Goal: Task Accomplishment & Management: Use online tool/utility

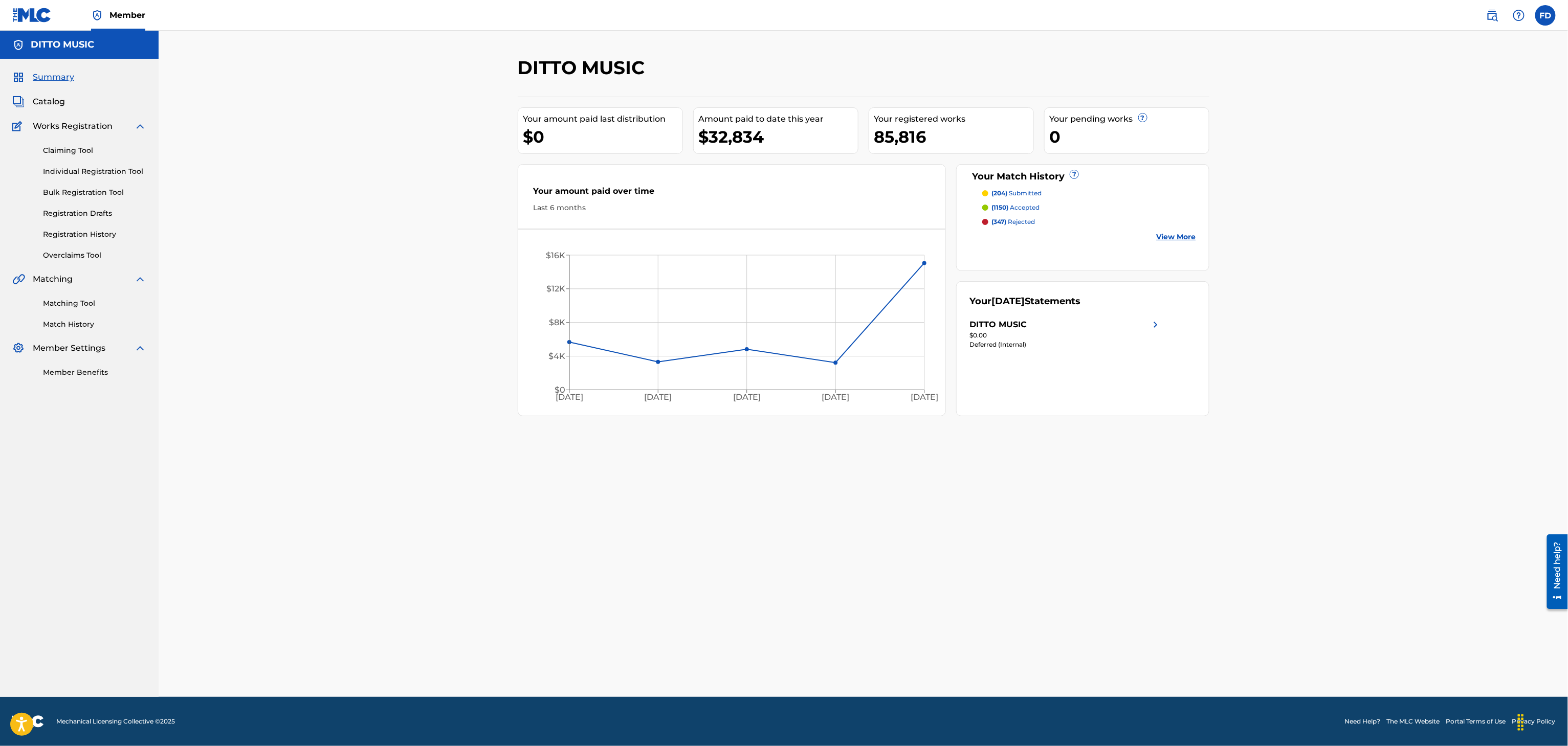
click at [70, 303] on link "Matching Tool" at bounding box center [95, 304] width 103 height 11
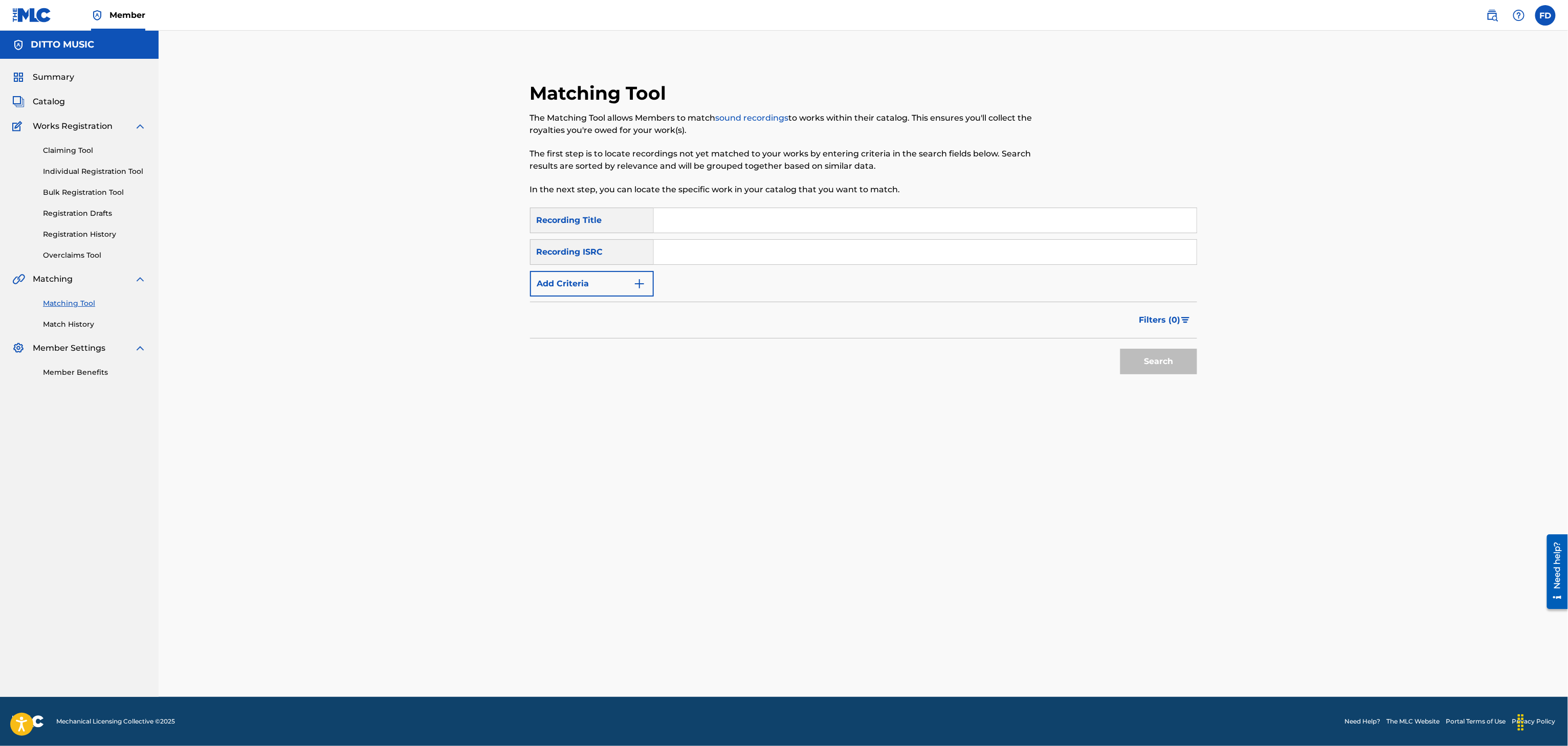
click at [682, 220] on input "Search Form" at bounding box center [925, 220] width 543 height 24
paste input "Ngiyaxolisa"
type input "Ngiyaxolisa"
drag, startPoint x: 698, startPoint y: 254, endPoint x: 724, endPoint y: 265, distance: 28.2
click at [698, 254] on input "Search Form" at bounding box center [925, 252] width 543 height 24
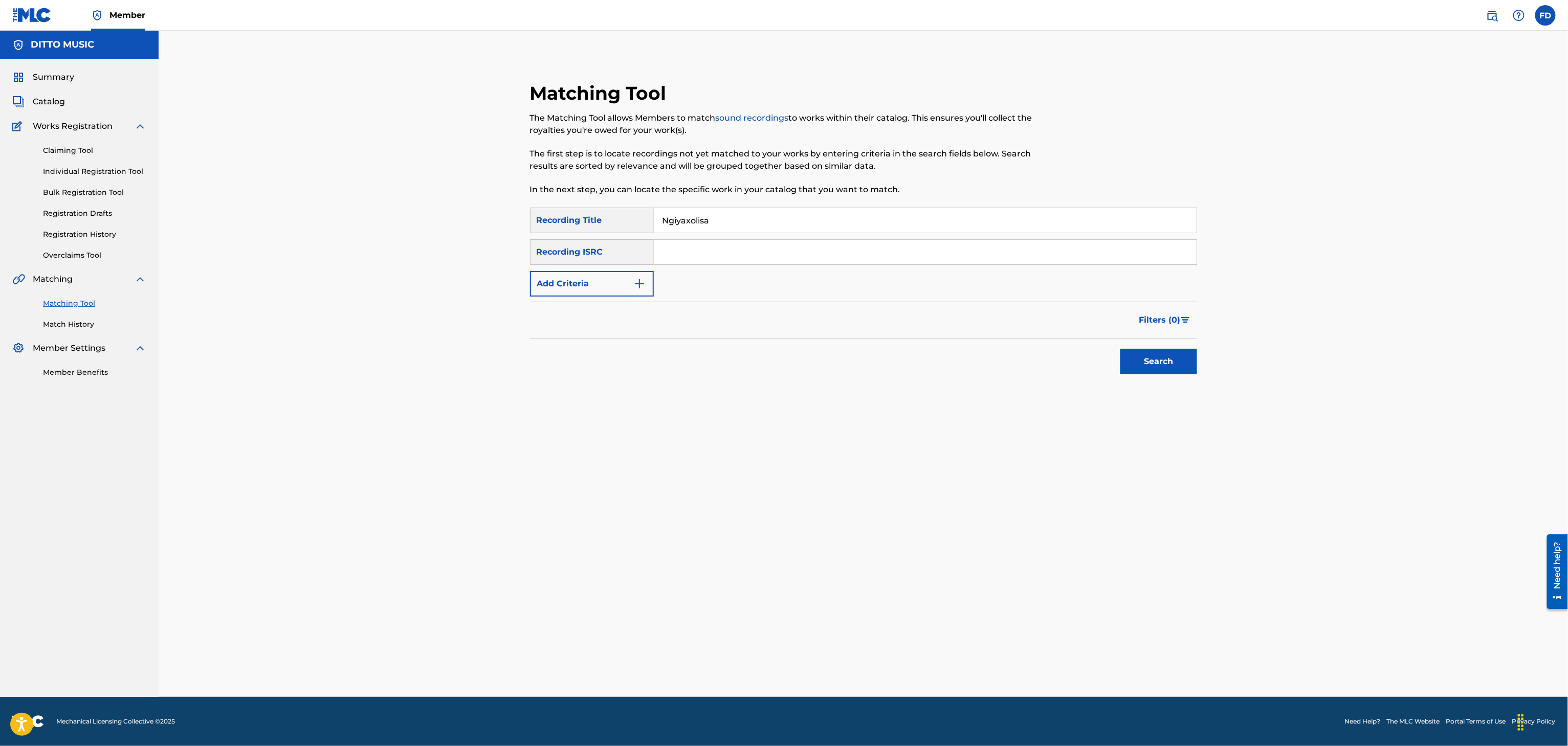
paste input "ZB5MH2400005"
type input "ZB5MH2400005"
click at [1143, 365] on button "Search" at bounding box center [1159, 361] width 77 height 26
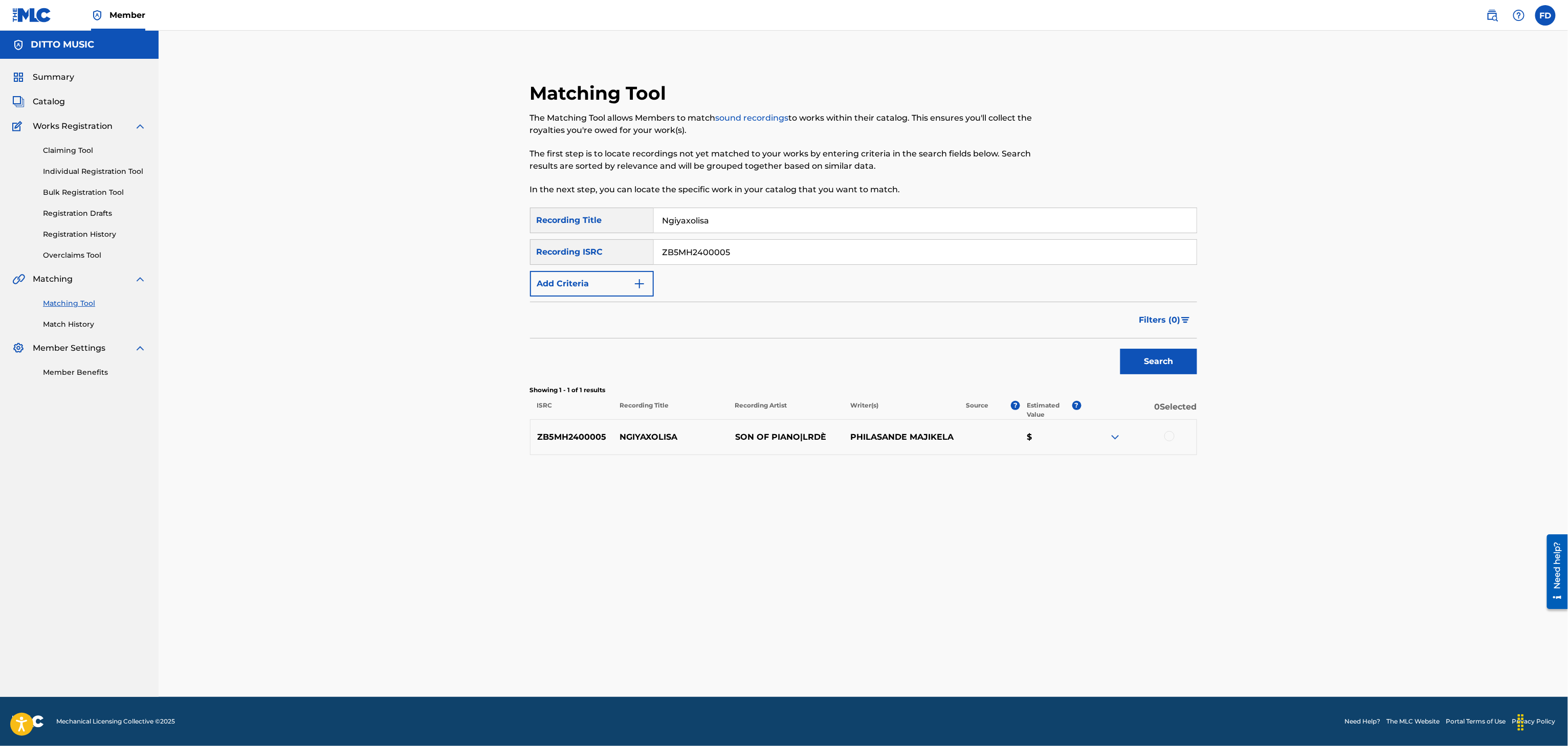
click at [1171, 441] on div at bounding box center [1169, 436] width 10 height 10
click at [754, 656] on button "Match 1 Group" at bounding box center [719, 663] width 113 height 26
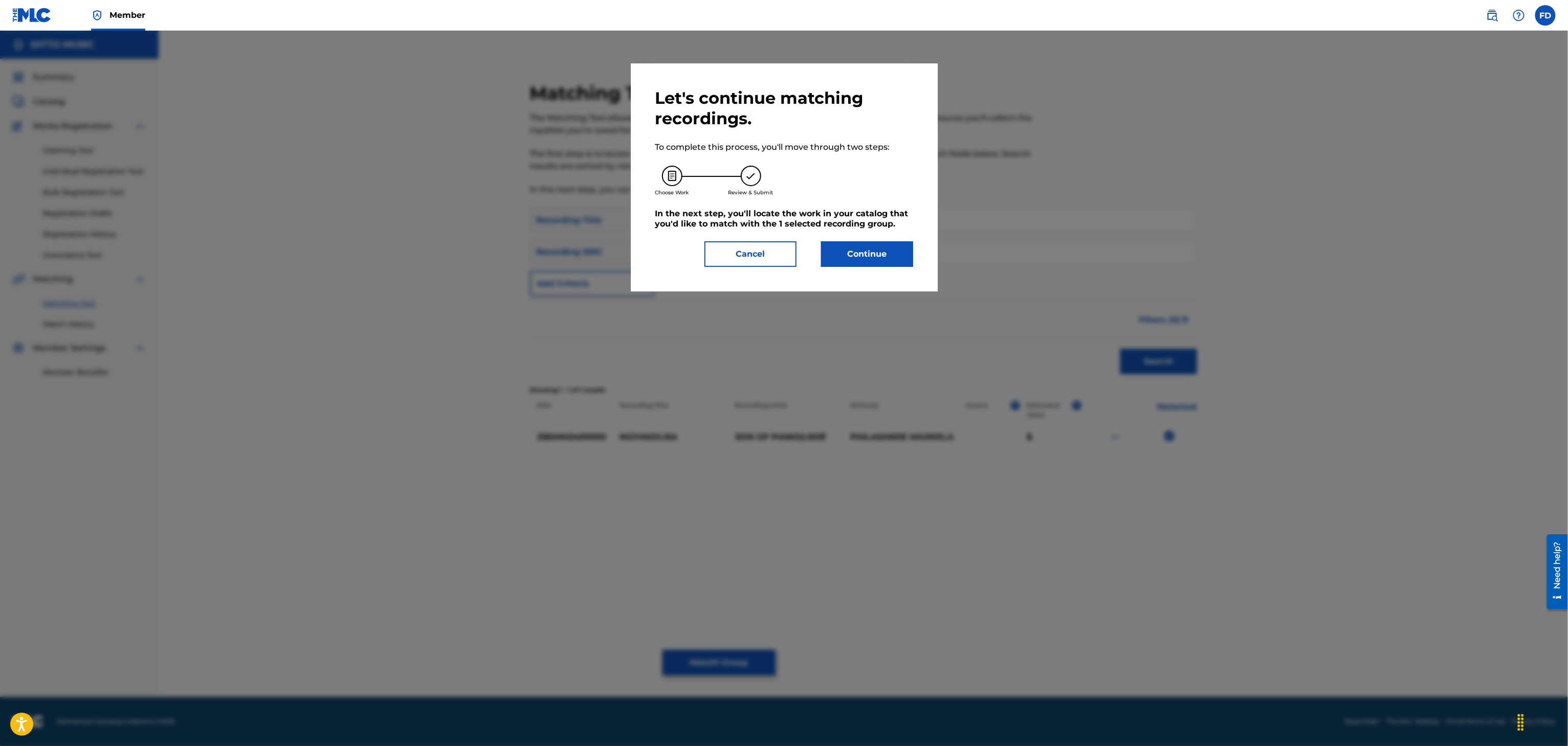
click at [896, 255] on button "Continue" at bounding box center [867, 254] width 92 height 26
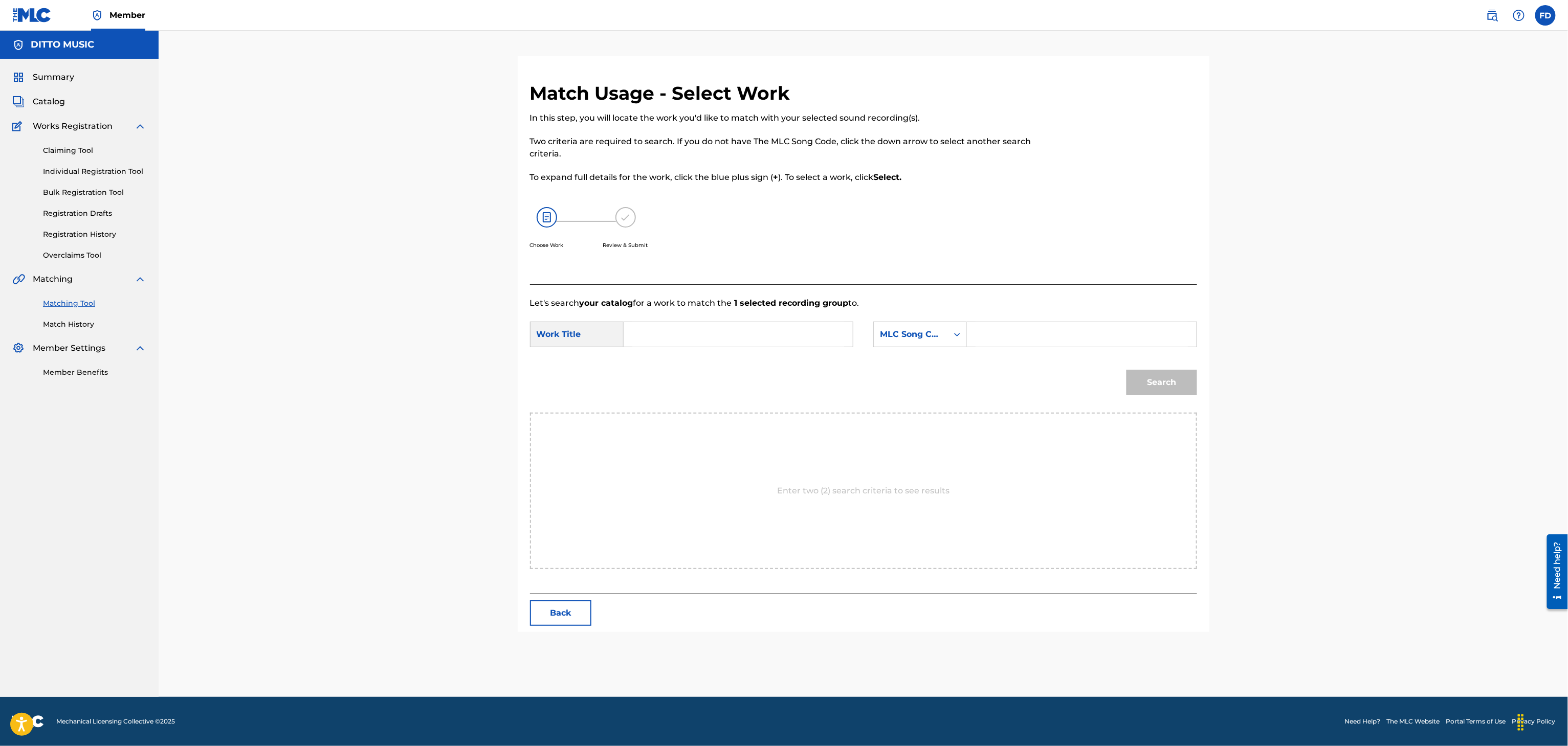
drag, startPoint x: 1078, startPoint y: 353, endPoint x: 1078, endPoint y: 326, distance: 27.0
click at [1078, 342] on div "SearchWithCriteria63d5683d-eadc-4cb6-b571-35fa34b8949e Work Title SearchWithCri…" at bounding box center [864, 338] width 667 height 32
click at [1078, 326] on input "Search Form" at bounding box center [1082, 334] width 212 height 24
paste input "N994OC"
type input "N994OC"
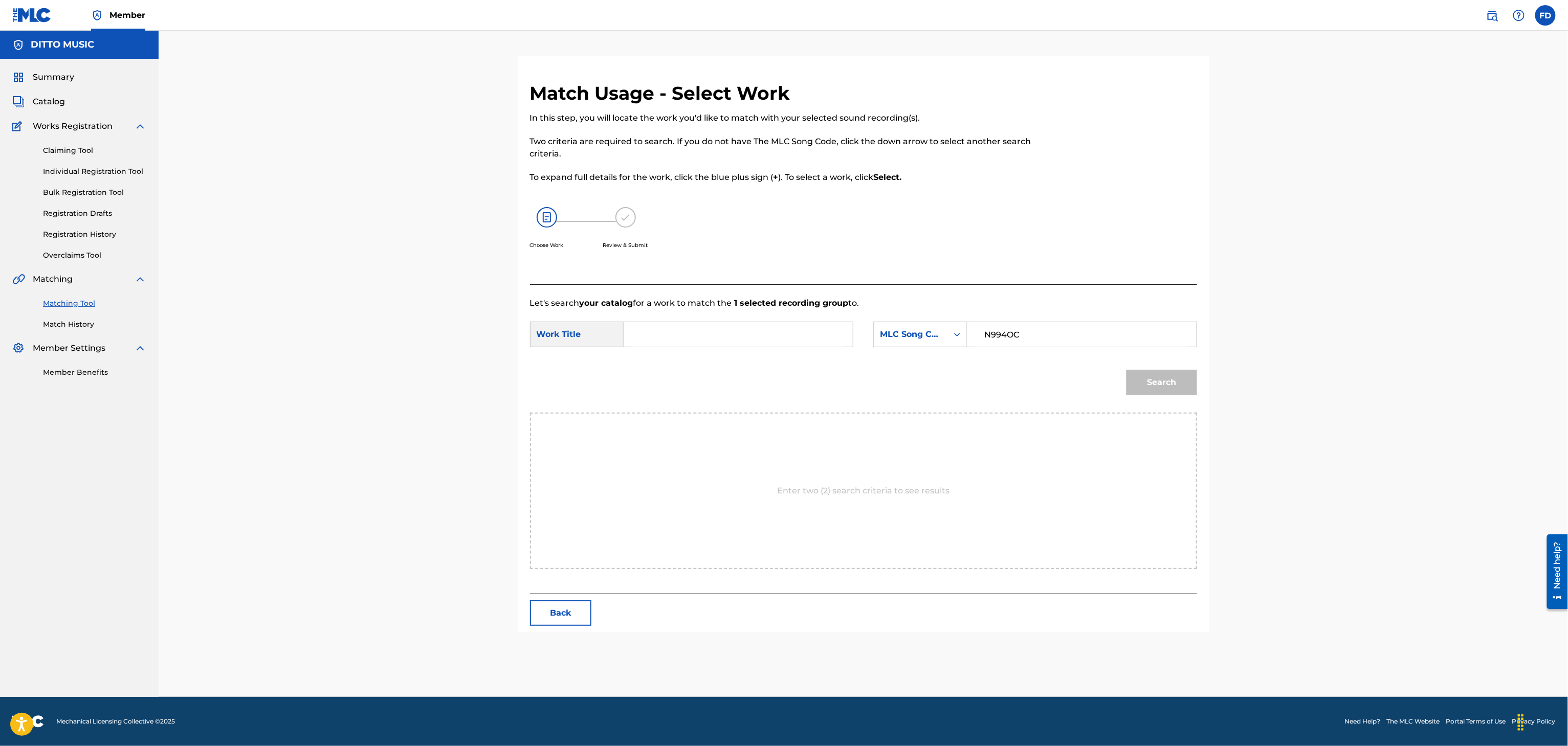
click at [718, 357] on form "SearchWithCriteria63d5683d-eadc-4cb6-b571-35fa34b8949e Work Title SearchWithCri…" at bounding box center [864, 361] width 667 height 103
click at [733, 326] on input "Search Form" at bounding box center [738, 334] width 212 height 24
paste input "Ngiyaxolisa"
type input "Ngiyaxolisa"
click at [1145, 378] on button "Search" at bounding box center [1162, 383] width 71 height 26
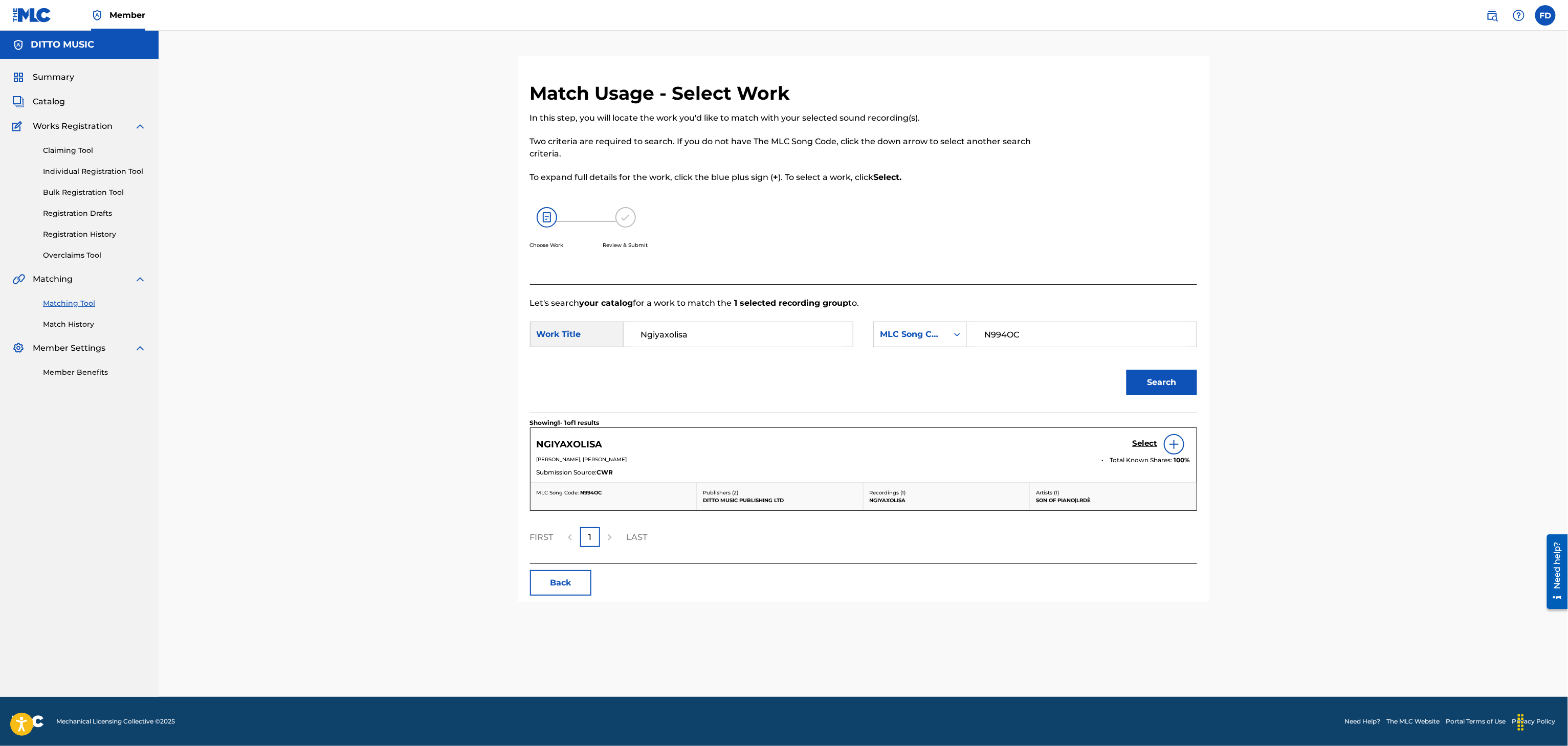
click at [1140, 447] on h5 "Select" at bounding box center [1145, 444] width 25 height 10
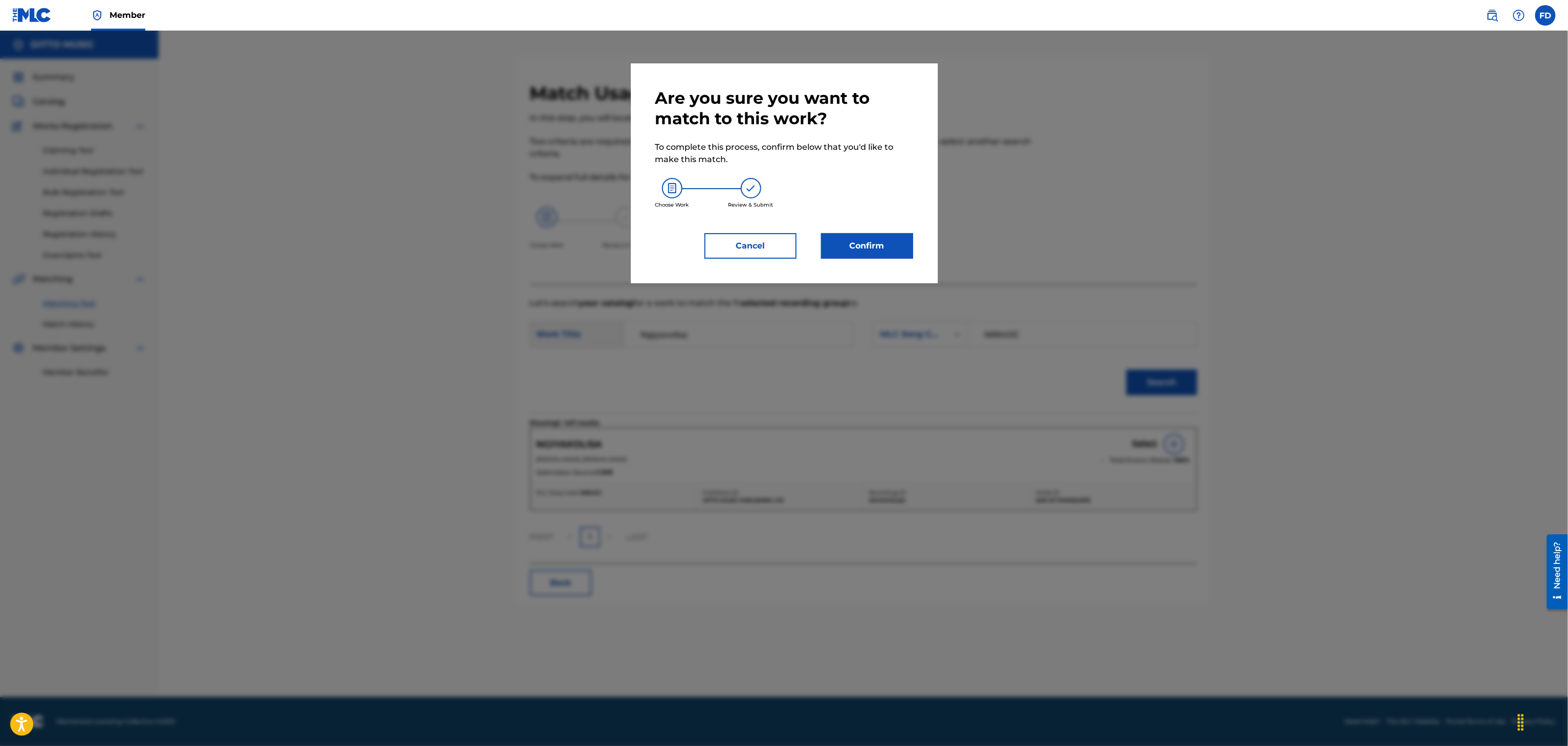
click at [837, 261] on div "Are you sure you want to match to this work? To complete this process, confirm …" at bounding box center [784, 173] width 307 height 220
click at [839, 258] on button "Confirm" at bounding box center [867, 246] width 92 height 26
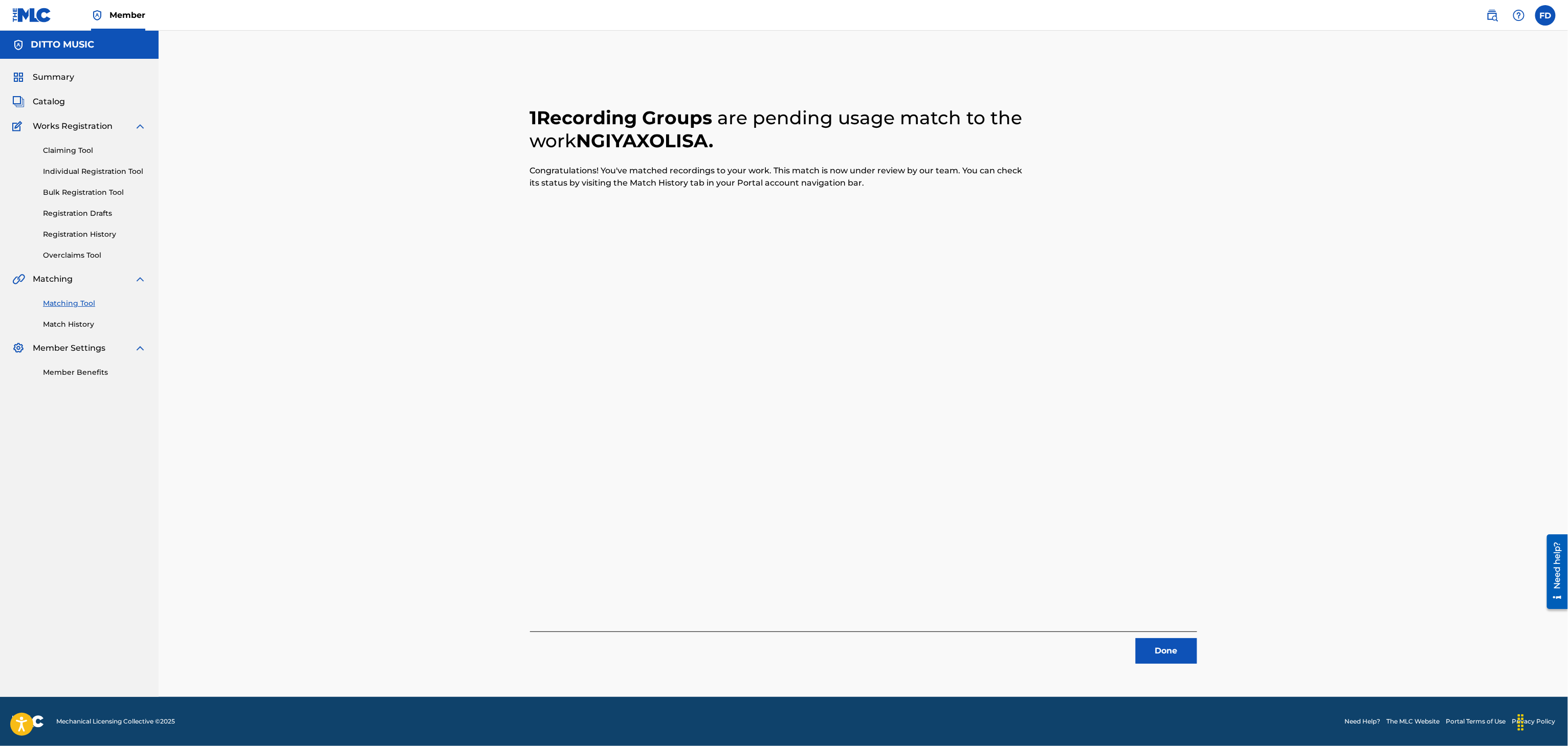
click at [1138, 649] on button "Done" at bounding box center [1166, 651] width 61 height 26
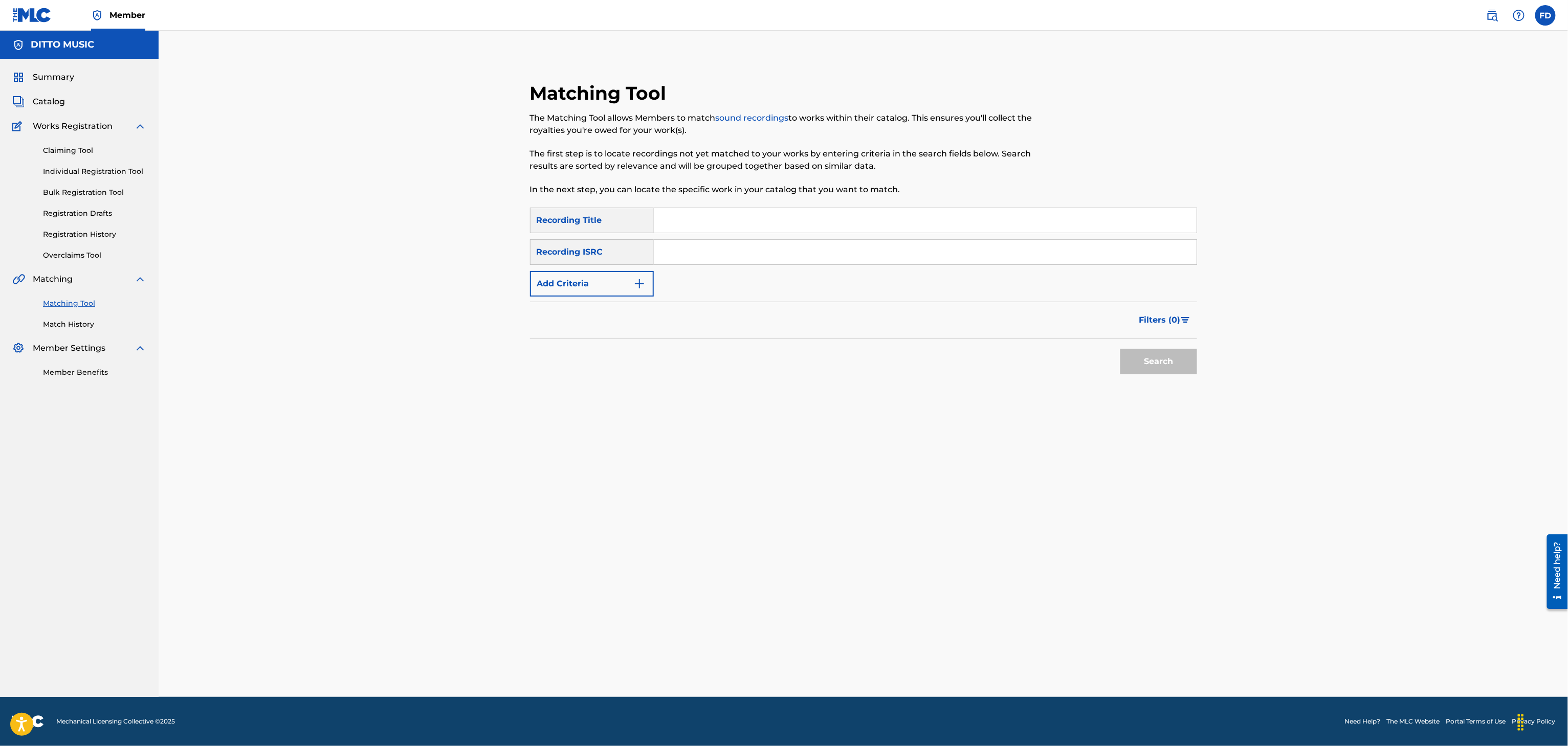
drag, startPoint x: 903, startPoint y: 242, endPoint x: 898, endPoint y: 235, distance: 8.6
click at [903, 242] on input "Search Form" at bounding box center [925, 252] width 543 height 24
click at [898, 233] on div "SearchWithCriteria8683f96c-5ddd-4d5c-a7c2-defb5d464943 Recording Title SearchWi…" at bounding box center [864, 252] width 667 height 89
click at [898, 212] on input "Search Form" at bounding box center [925, 220] width 543 height 24
paste input "Sponono"
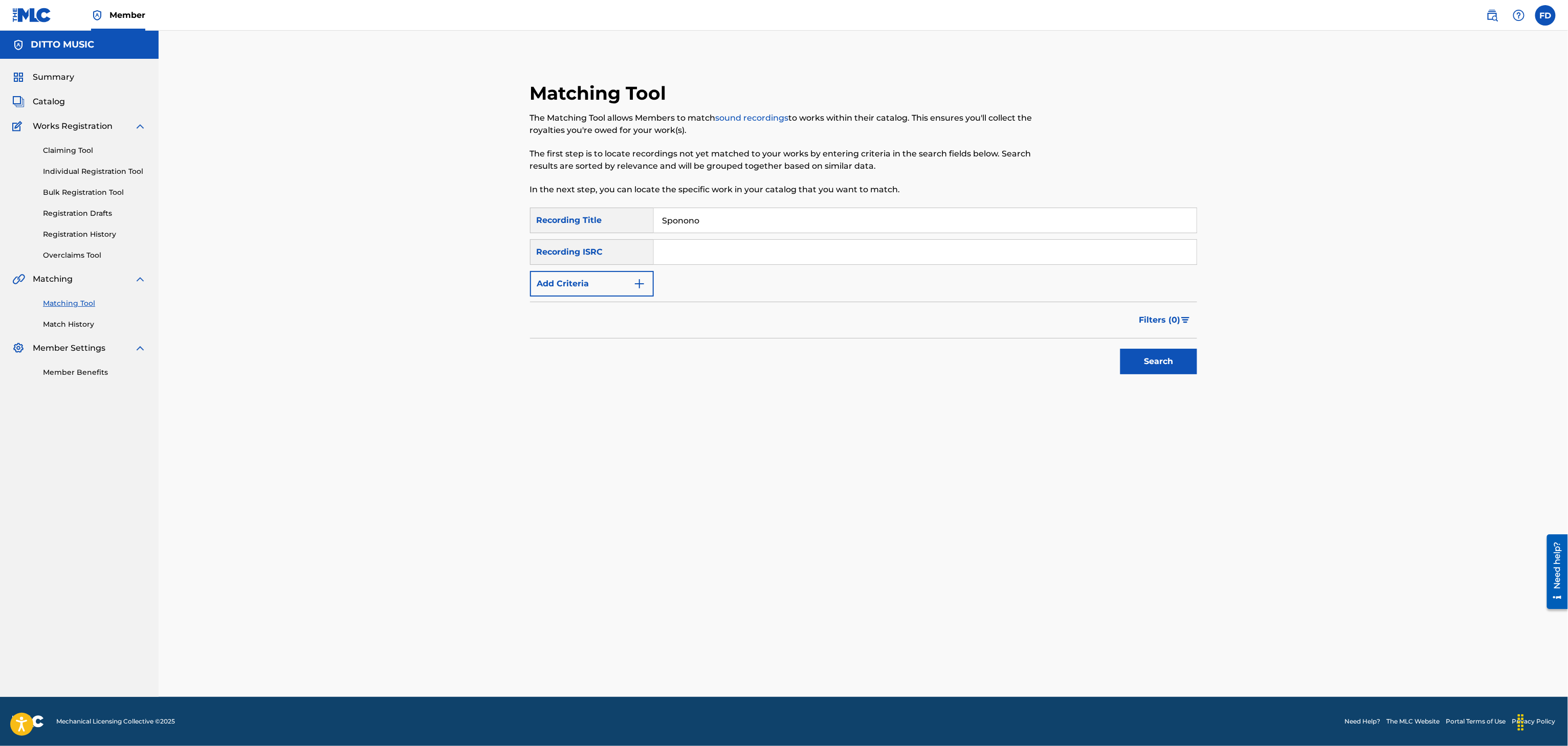
type input "Sponono"
click at [730, 255] on input "Search Form" at bounding box center [925, 252] width 543 height 24
paste input "ZB5MH2400004"
type input "ZB5MH2400004"
click at [1133, 366] on button "Search" at bounding box center [1159, 361] width 77 height 26
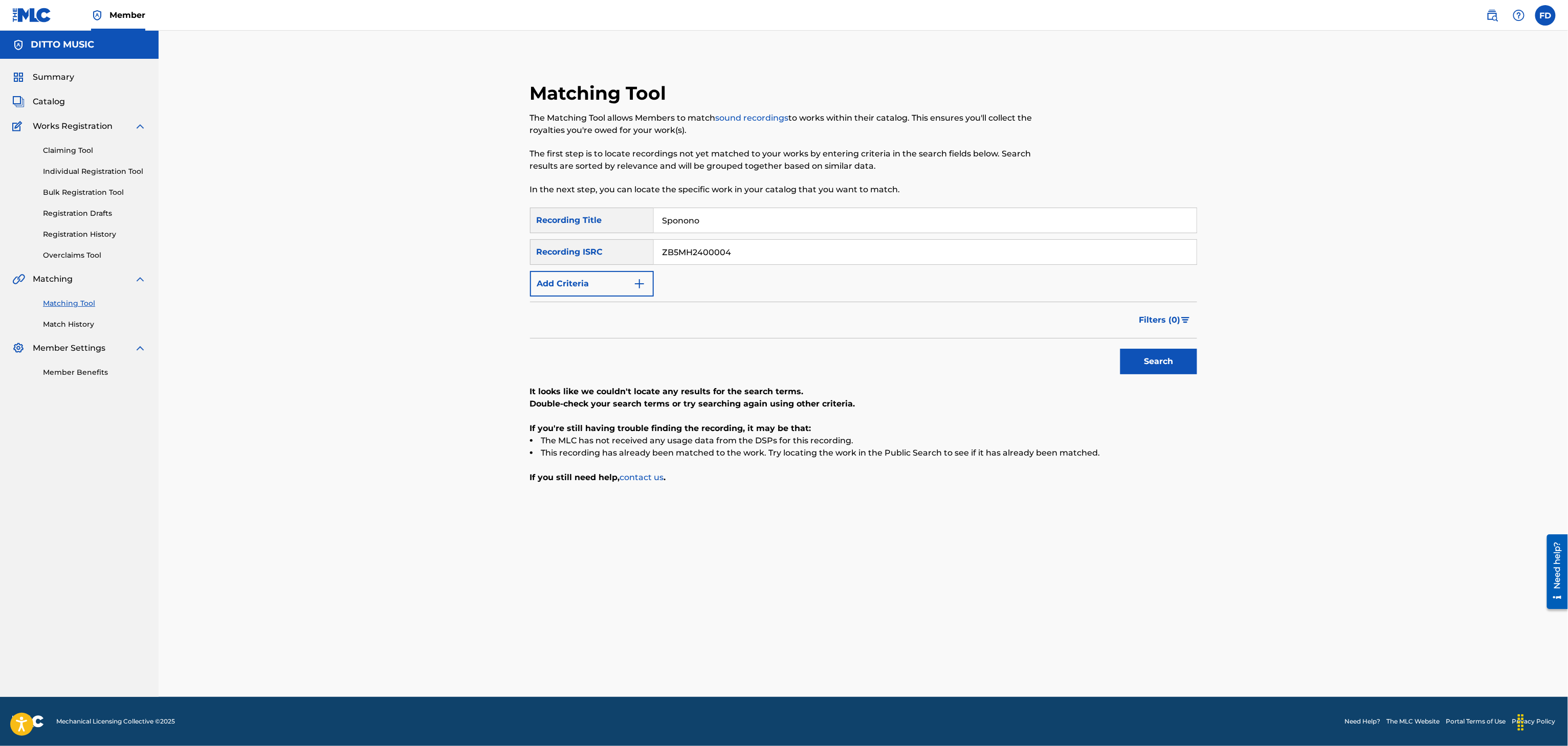
click at [1076, 342] on div "Search" at bounding box center [864, 358] width 667 height 41
click at [1160, 367] on button "Search" at bounding box center [1159, 361] width 77 height 26
click at [751, 202] on div "Matching Tool The Matching Tool allows Members to match sound recordings to wor…" at bounding box center [787, 144] width 514 height 126
click at [751, 216] on input "Sponono" at bounding box center [925, 220] width 543 height 24
paste input "I'm Not Your Dragon"
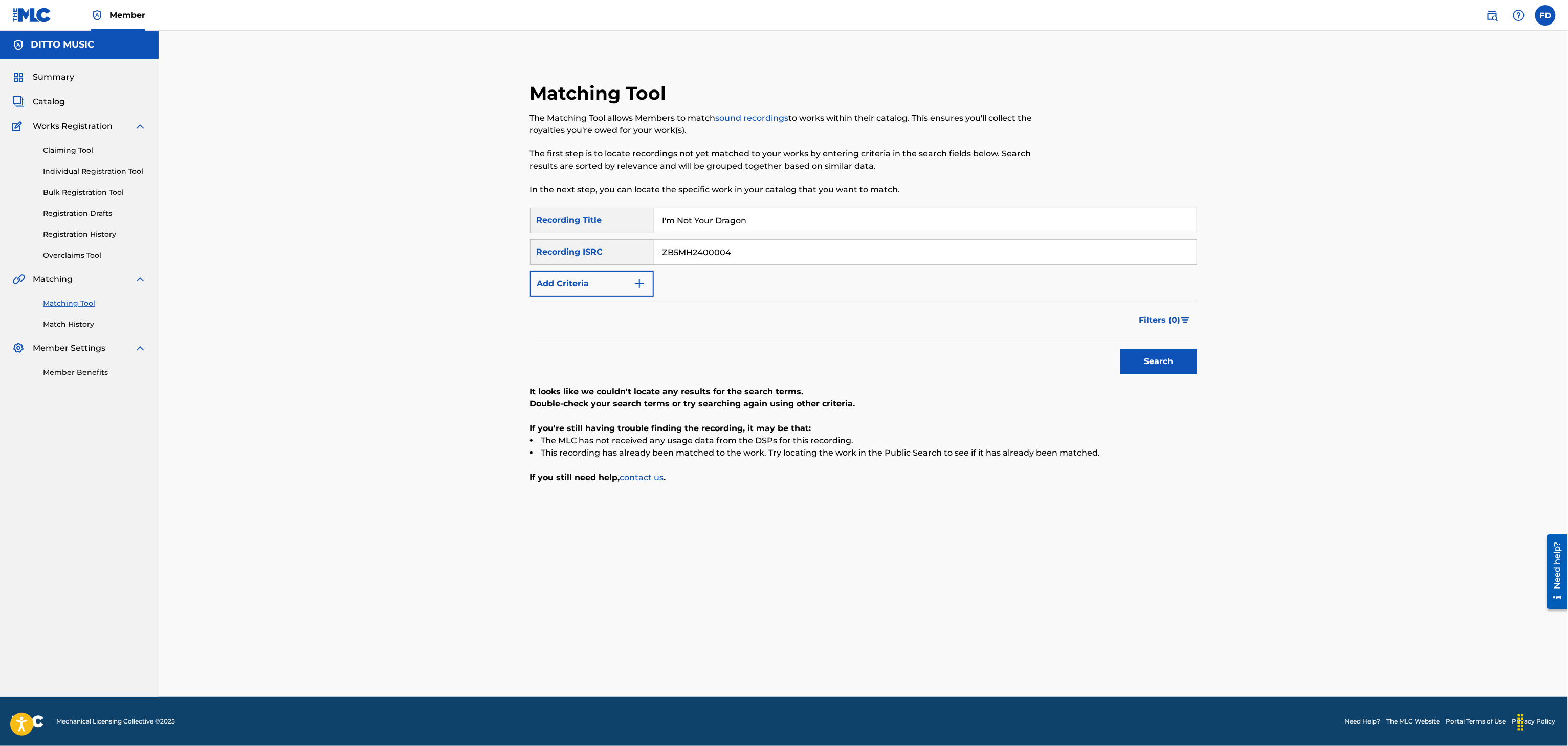
type input "I'm Not Your Dragon"
click at [685, 245] on input "ZB5MH2400004" at bounding box center [925, 252] width 543 height 24
paste input "AUBEC2532213"
type input "AUBEC2532213"
click at [1150, 364] on button "Search" at bounding box center [1159, 361] width 77 height 26
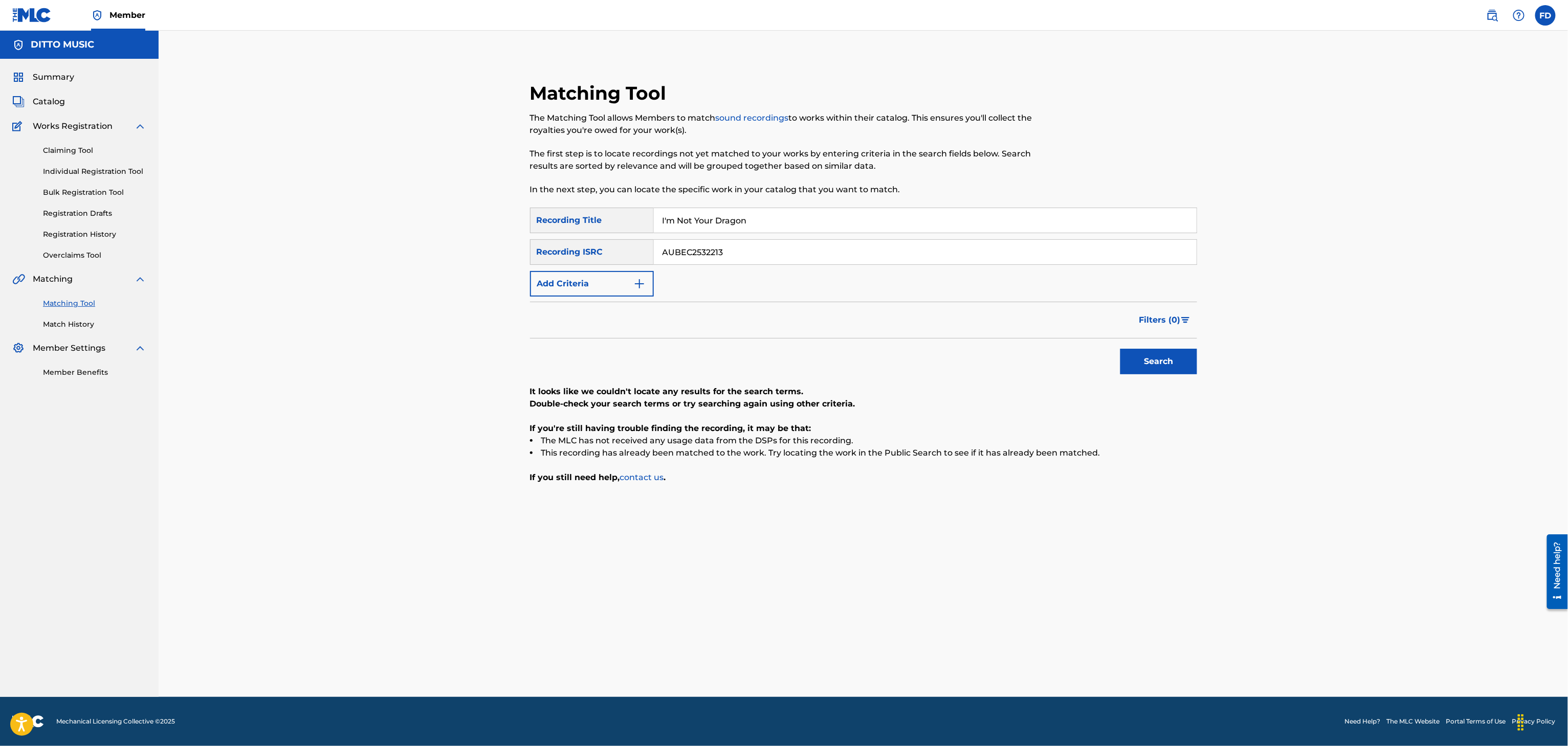
click at [825, 215] on input "I'm Not Your Dragon" at bounding box center [925, 220] width 543 height 24
paste input "Euphoria"
click at [823, 214] on input "Euphoria" at bounding box center [925, 220] width 543 height 24
type input "Euphoria"
click at [739, 252] on input "AUBEC2532213" at bounding box center [925, 252] width 543 height 24
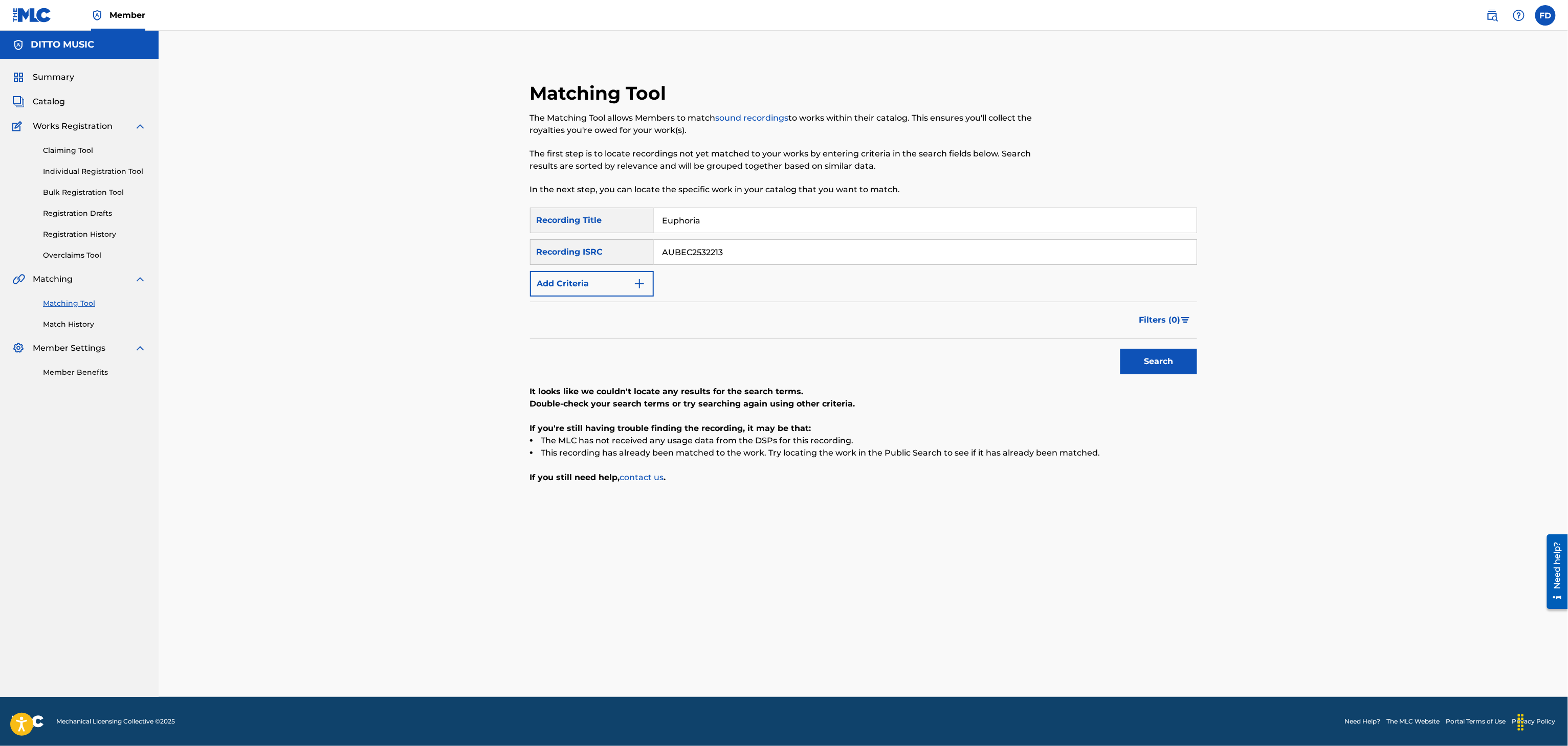
paste input "GX3Q92524370"
type input "GX3Q92524370"
click at [1143, 357] on button "Search" at bounding box center [1159, 361] width 77 height 26
click at [908, 223] on input "Euphoria" at bounding box center [925, 220] width 543 height 24
paste input "Spice You Up"
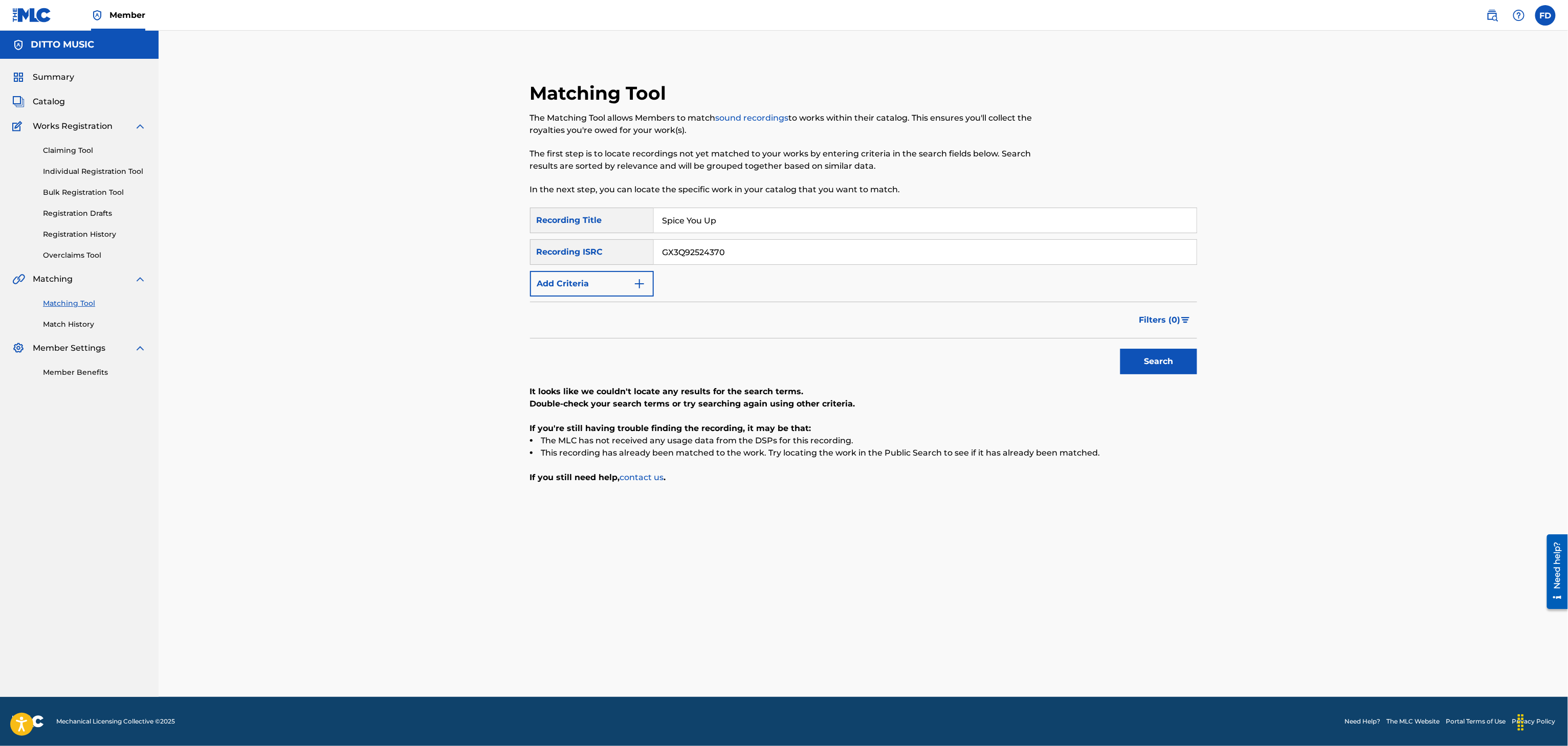
type input "Spice You Up"
click at [775, 256] on input "GX3Q92524370" at bounding box center [925, 252] width 543 height 24
paste input "AUBEC2540996"
type input "AUBEC2540996"
click at [1171, 360] on button "Search" at bounding box center [1159, 361] width 77 height 26
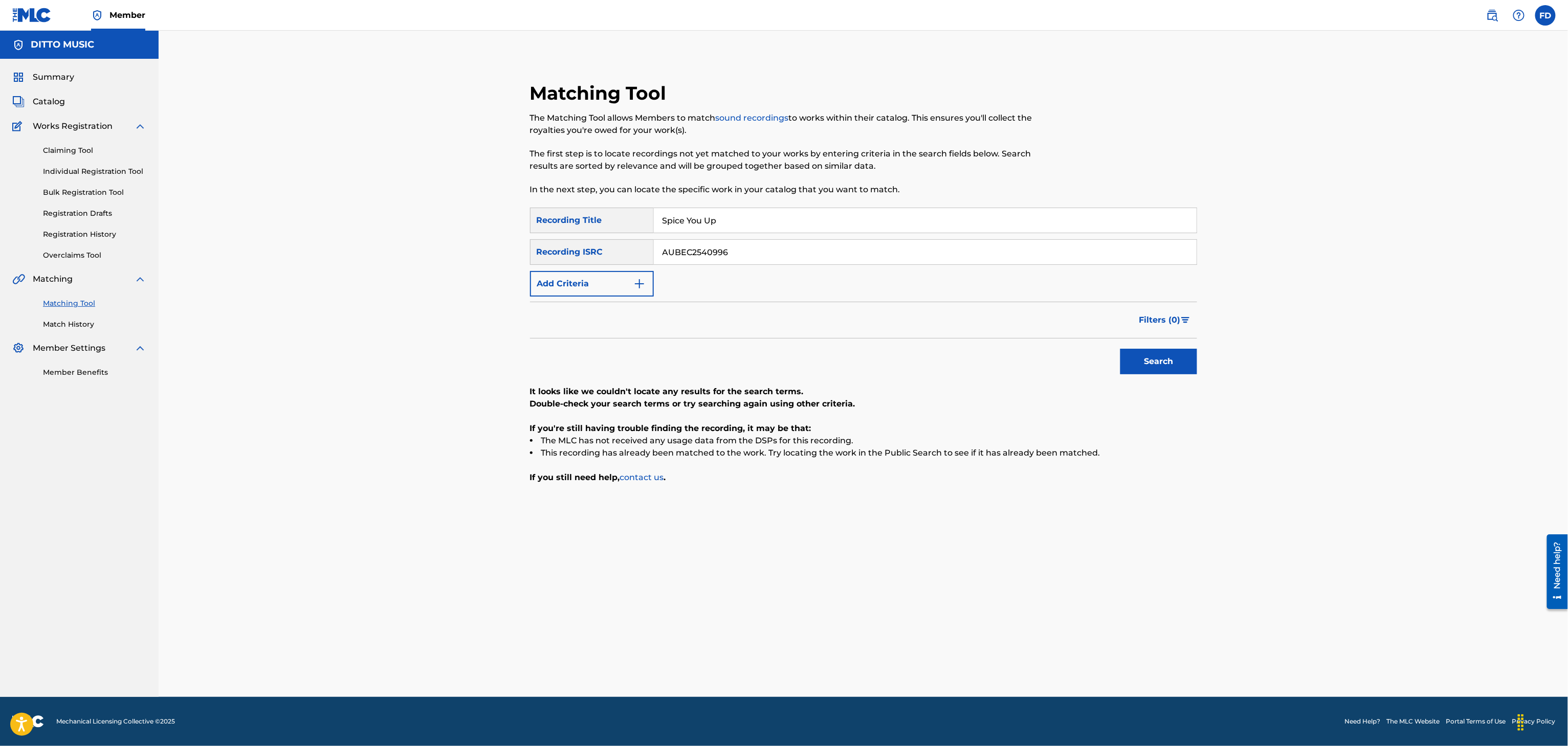
click at [694, 223] on input "Spice You Up" at bounding box center [925, 220] width 543 height 24
paste input "Treme Trance"
type input "Treme Trance"
click at [677, 265] on div "SearchWithCriteria8683f96c-5ddd-4d5c-a7c2-defb5d464943 Recording Title Treme Tr…" at bounding box center [864, 252] width 667 height 89
click at [719, 256] on input "AUBEC2540996" at bounding box center [925, 252] width 543 height 24
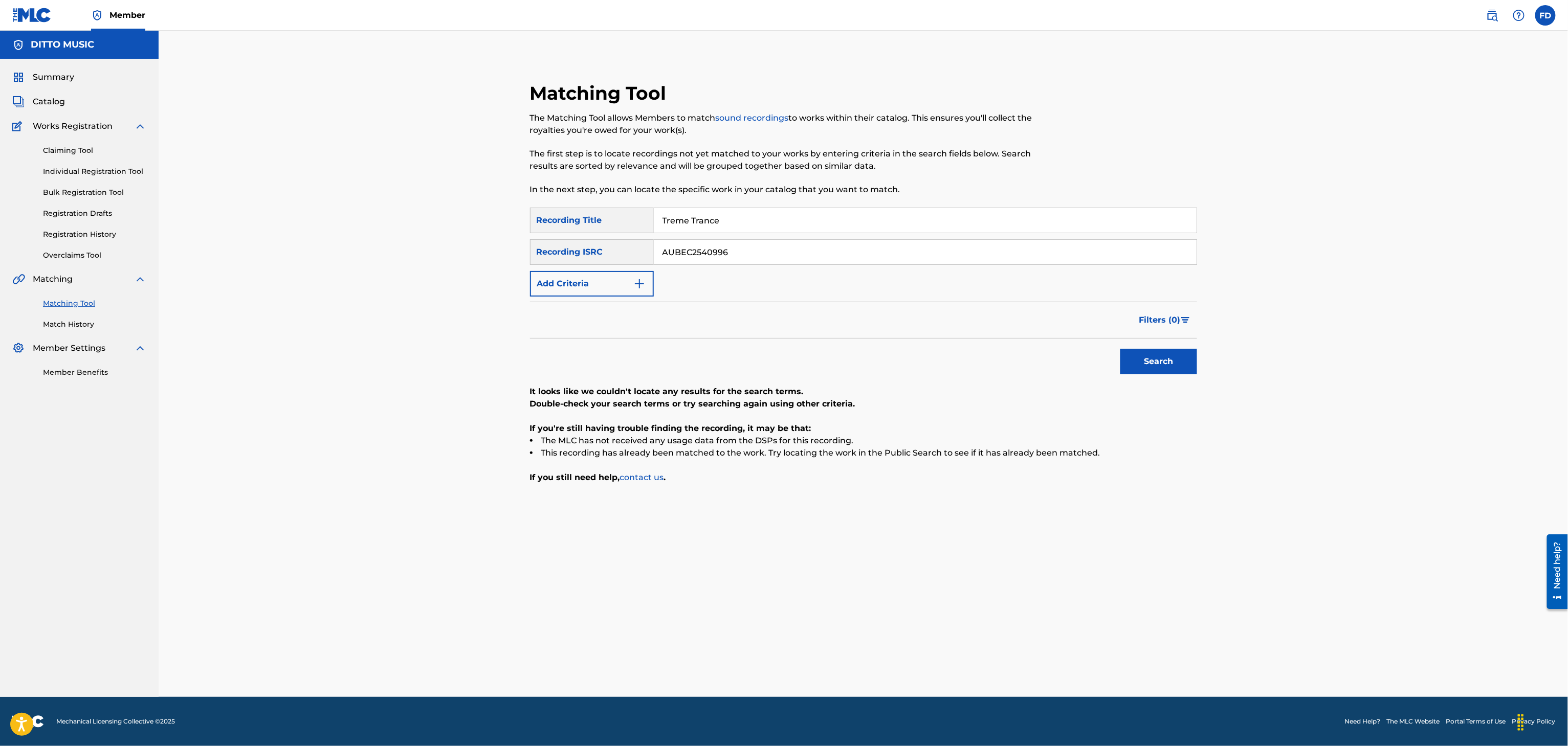
paste input "GX3Q92536243"
type input "GX3Q92536243"
click at [1172, 371] on button "Search" at bounding box center [1159, 361] width 77 height 26
click at [1133, 271] on div "SearchWithCriteria8683f96c-5ddd-4d5c-a7c2-defb5d464943 Recording Title Treme Tr…" at bounding box center [864, 252] width 667 height 89
click at [1132, 217] on input "Treme Trance" at bounding box center [925, 220] width 543 height 24
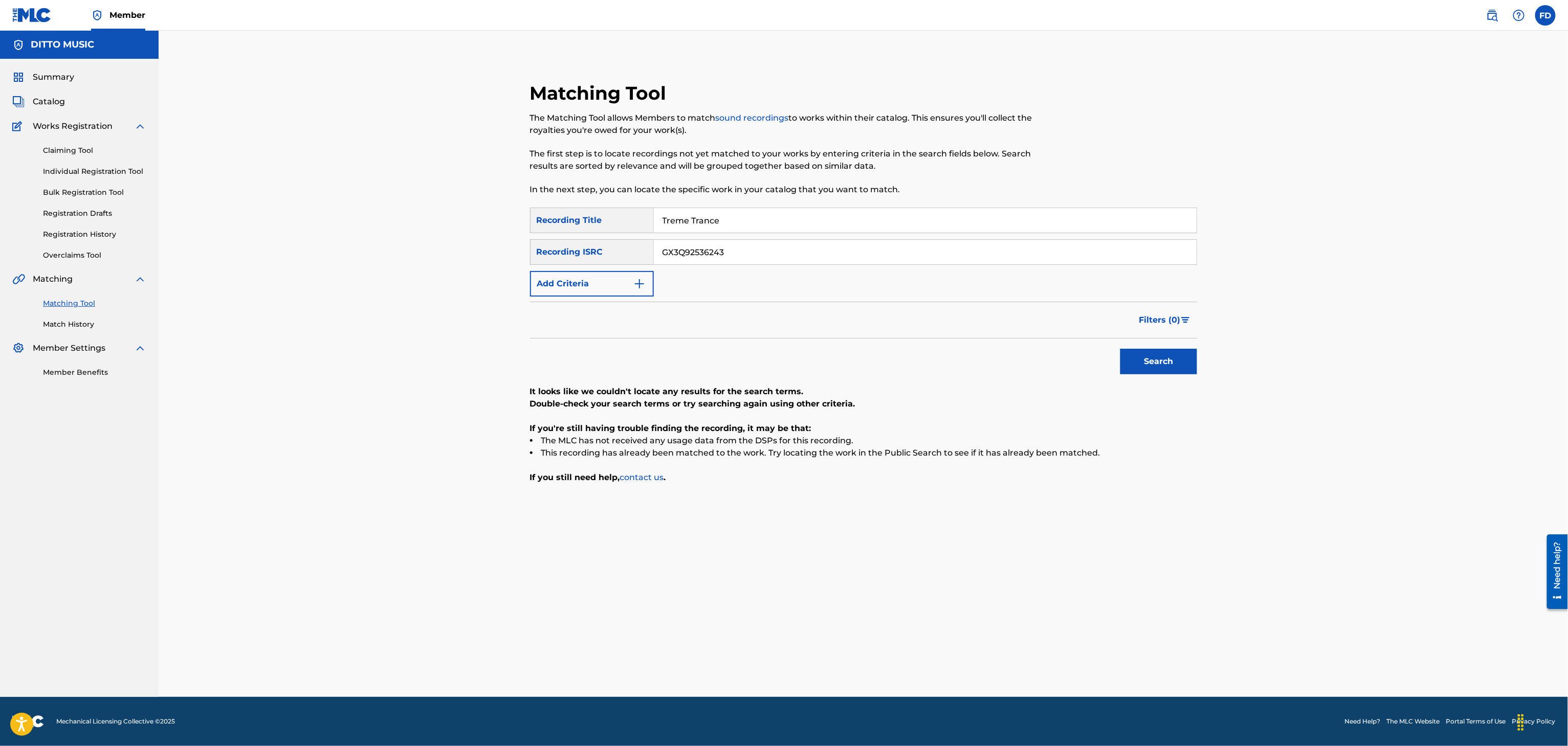
click at [1123, 228] on input "Treme Trance" at bounding box center [925, 220] width 543 height 24
paste input "No Te Quiero Ya"
type input "No Te Quiero Ya"
click at [908, 256] on input "GX3Q92536243" at bounding box center [925, 252] width 543 height 24
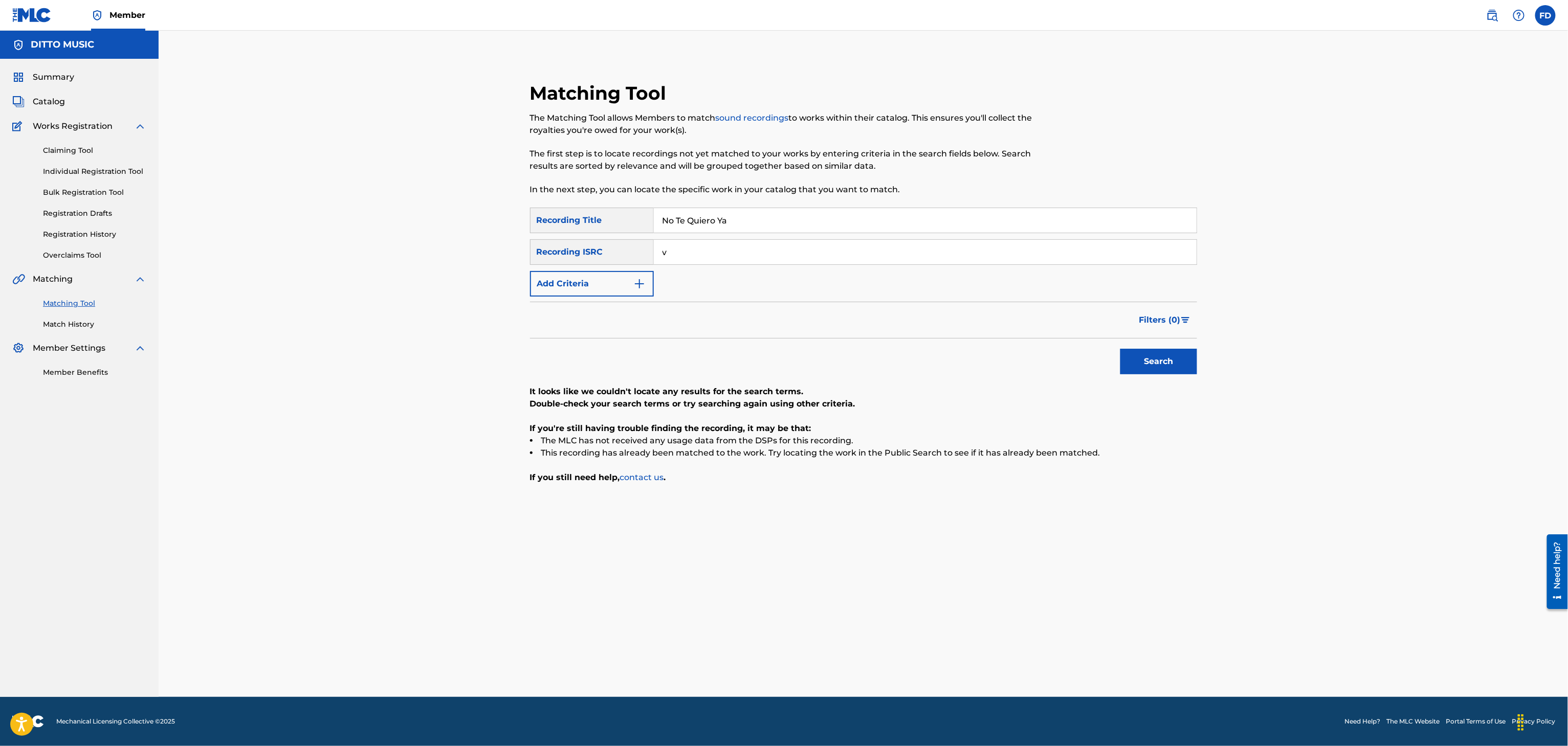
paste input "GX3Q92526492"
type input "GX3Q92526492"
click at [1167, 358] on button "Search" at bounding box center [1159, 361] width 77 height 26
click at [923, 228] on input "No Te Quiero Ya" at bounding box center [925, 220] width 543 height 24
paste input "Everyone Is Looking for Love"
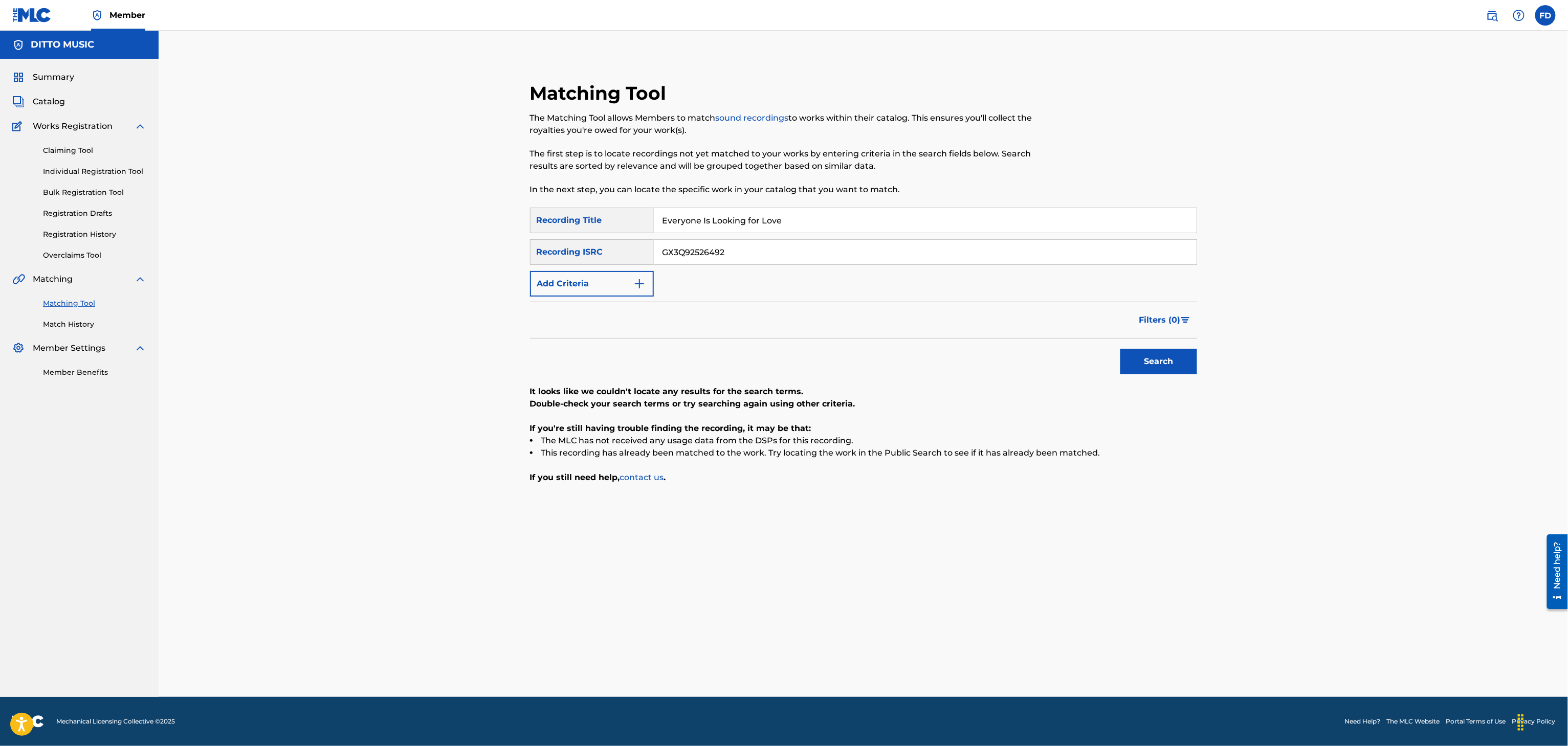
type input "Everyone Is Looking for Love"
click at [749, 265] on div "SearchWithCriteria8683f96c-5ddd-4d5c-a7c2-defb5d464943 Recording Title Everyone…" at bounding box center [864, 252] width 667 height 89
click at [753, 257] on input "GX3Q92526492" at bounding box center [925, 252] width 543 height 24
paste input "02865"
type input "GX3Q92502865"
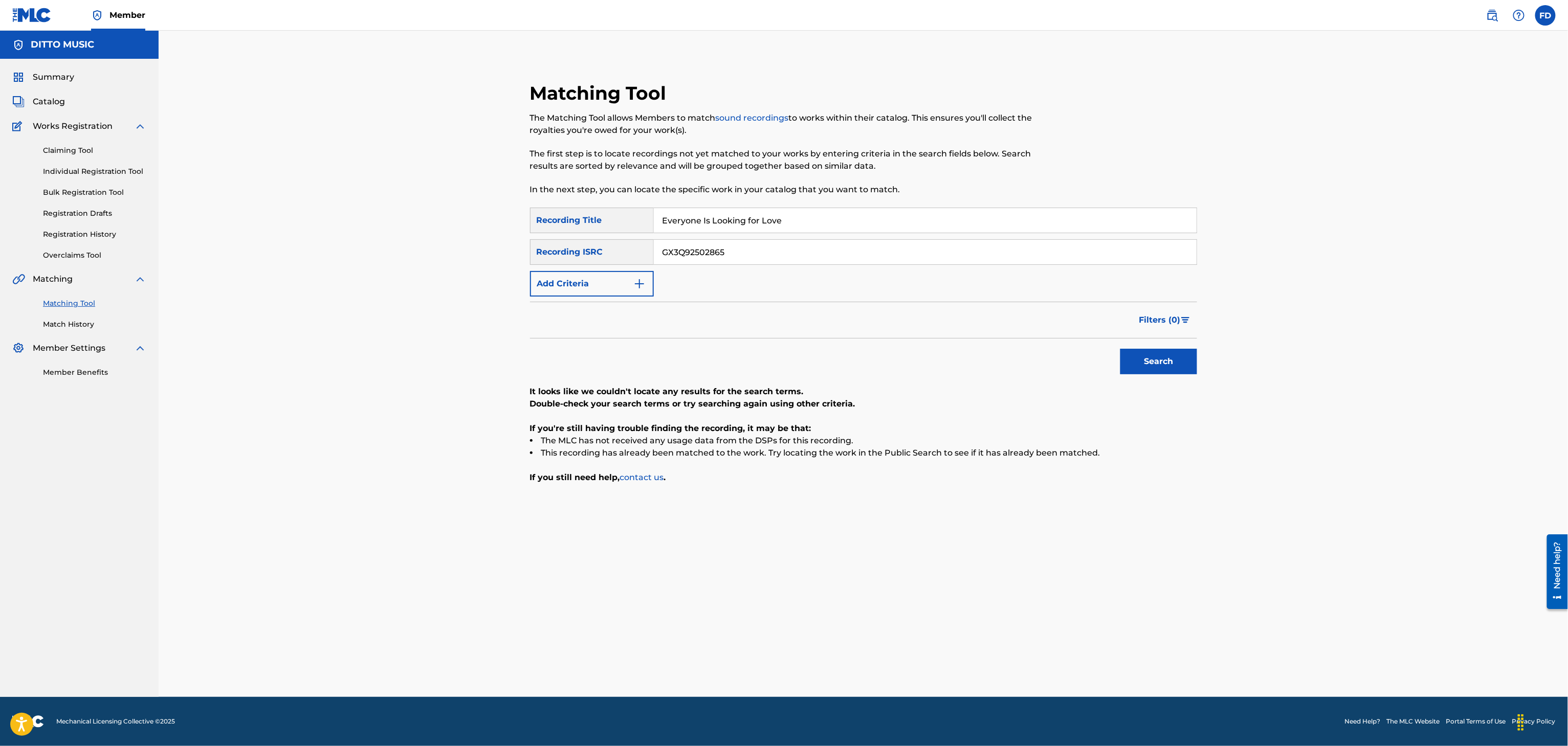
click at [1127, 374] on button "Search" at bounding box center [1159, 361] width 77 height 26
click at [743, 232] on div "Everyone Is Looking for Love" at bounding box center [925, 220] width 544 height 26
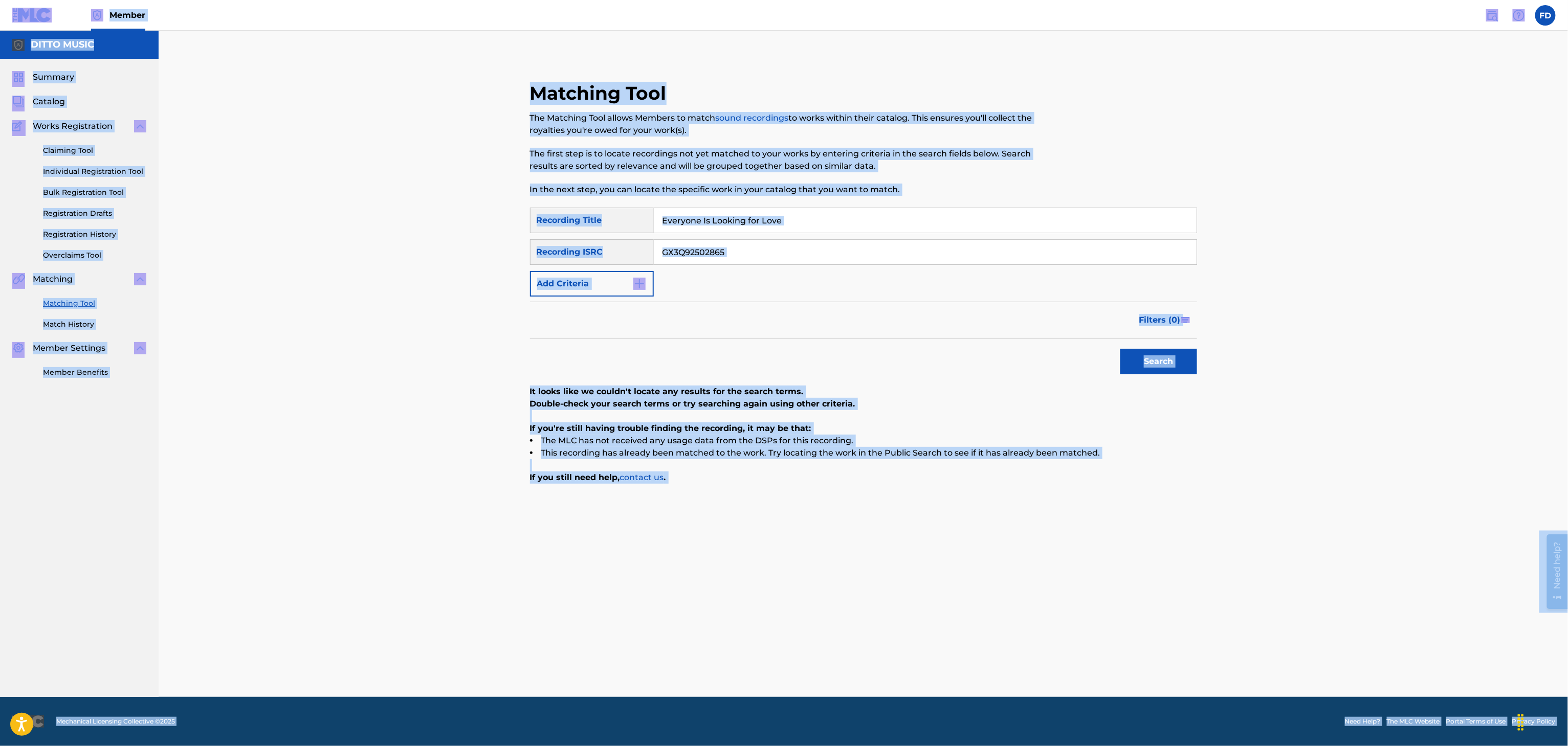
click at [746, 223] on input "Everyone Is Looking for Love" at bounding box center [925, 220] width 543 height 24
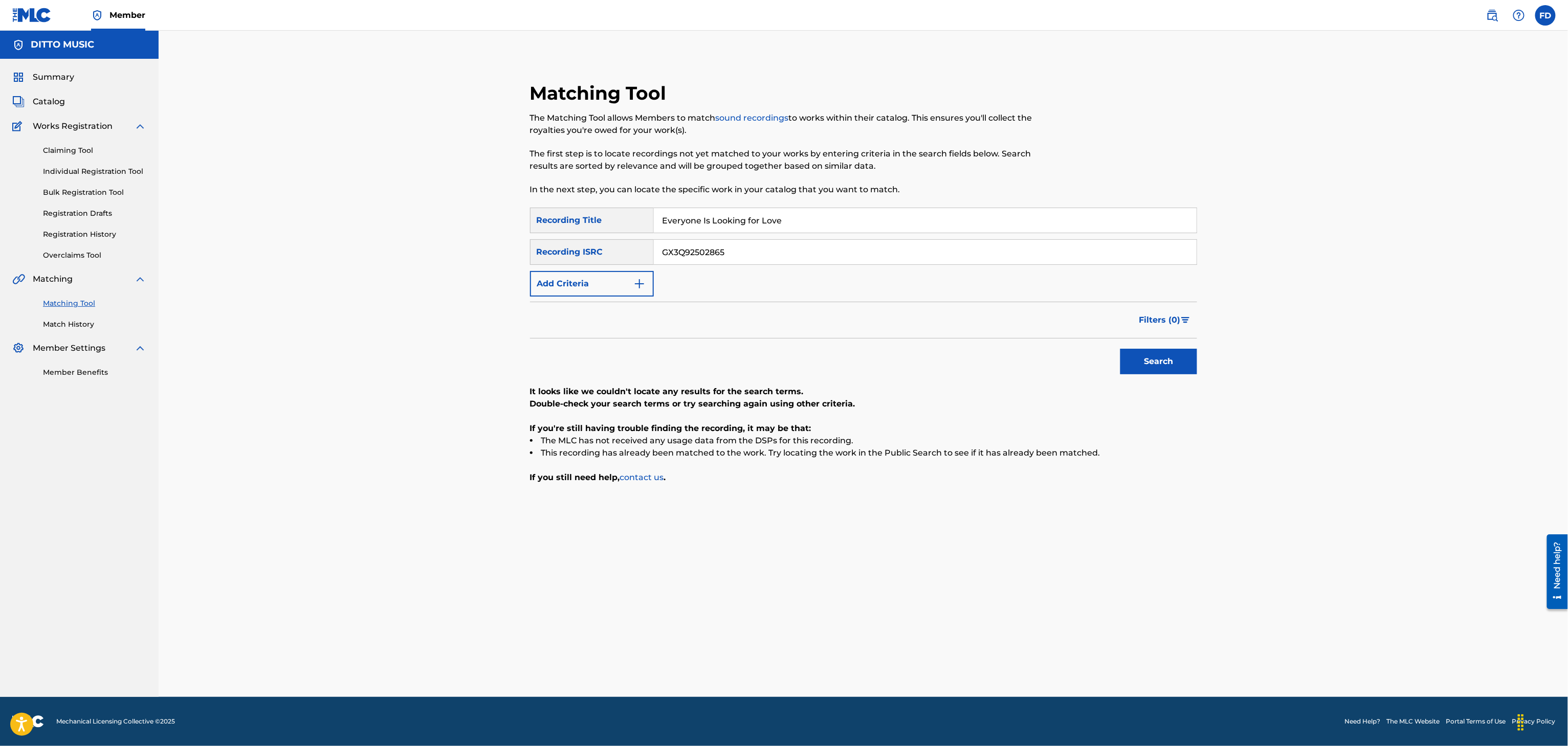
paste input "I Am Free to Do What I Want"
type input "I Am Free to Do What I Want"
click at [696, 265] on div "SearchWithCriteria8683f96c-5ddd-4d5c-a7c2-defb5d464943 Recording Title I Am Fre…" at bounding box center [864, 252] width 667 height 89
click at [701, 255] on input "GX3Q92502865" at bounding box center [925, 252] width 543 height 24
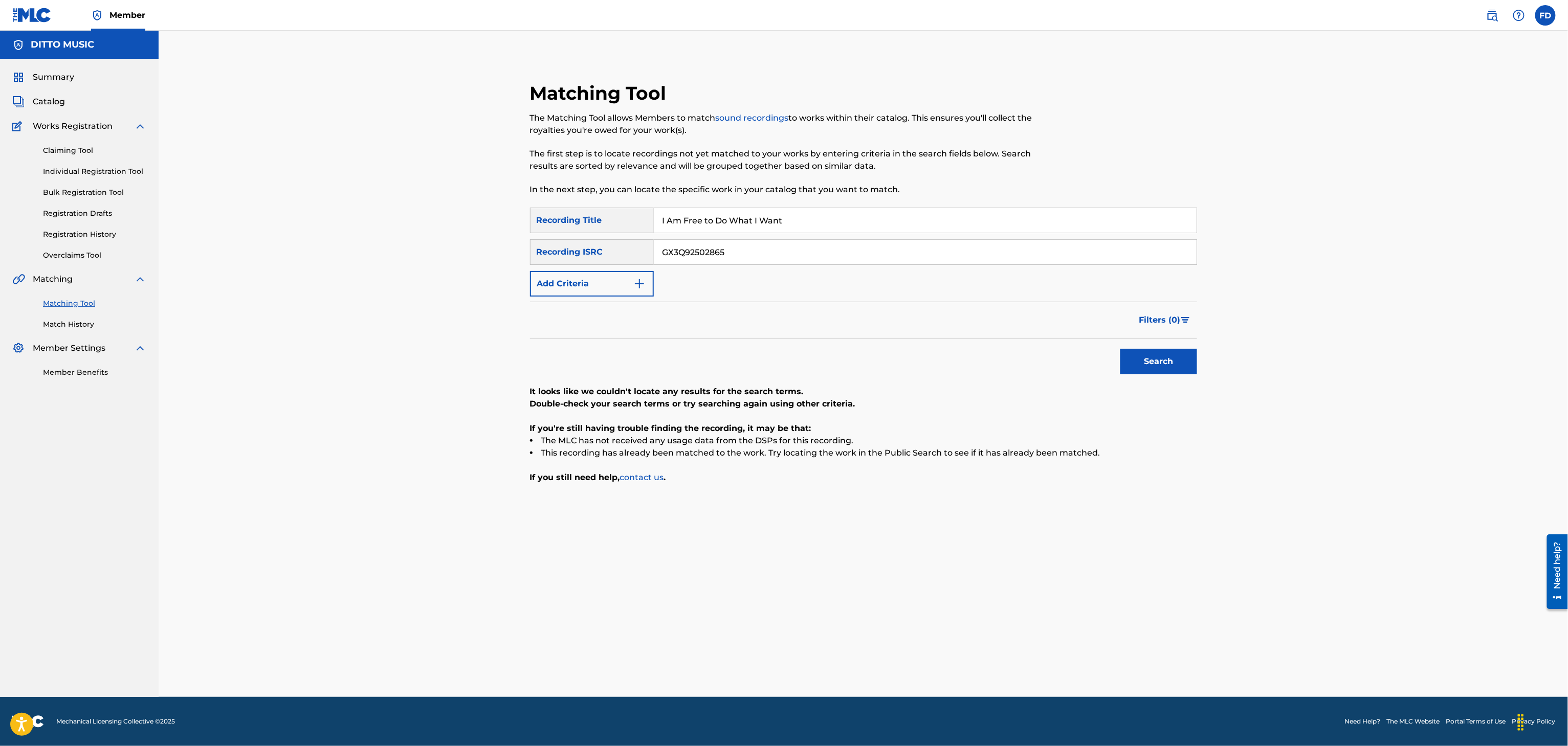
paste input "35167"
type input "GX3Q92535167"
click at [1149, 364] on button "Search" at bounding box center [1159, 361] width 77 height 26
click at [1146, 363] on button "Search" at bounding box center [1159, 361] width 77 height 26
click at [822, 204] on div "Matching Tool The Matching Tool allows Members to match sound recordings to wor…" at bounding box center [787, 144] width 514 height 126
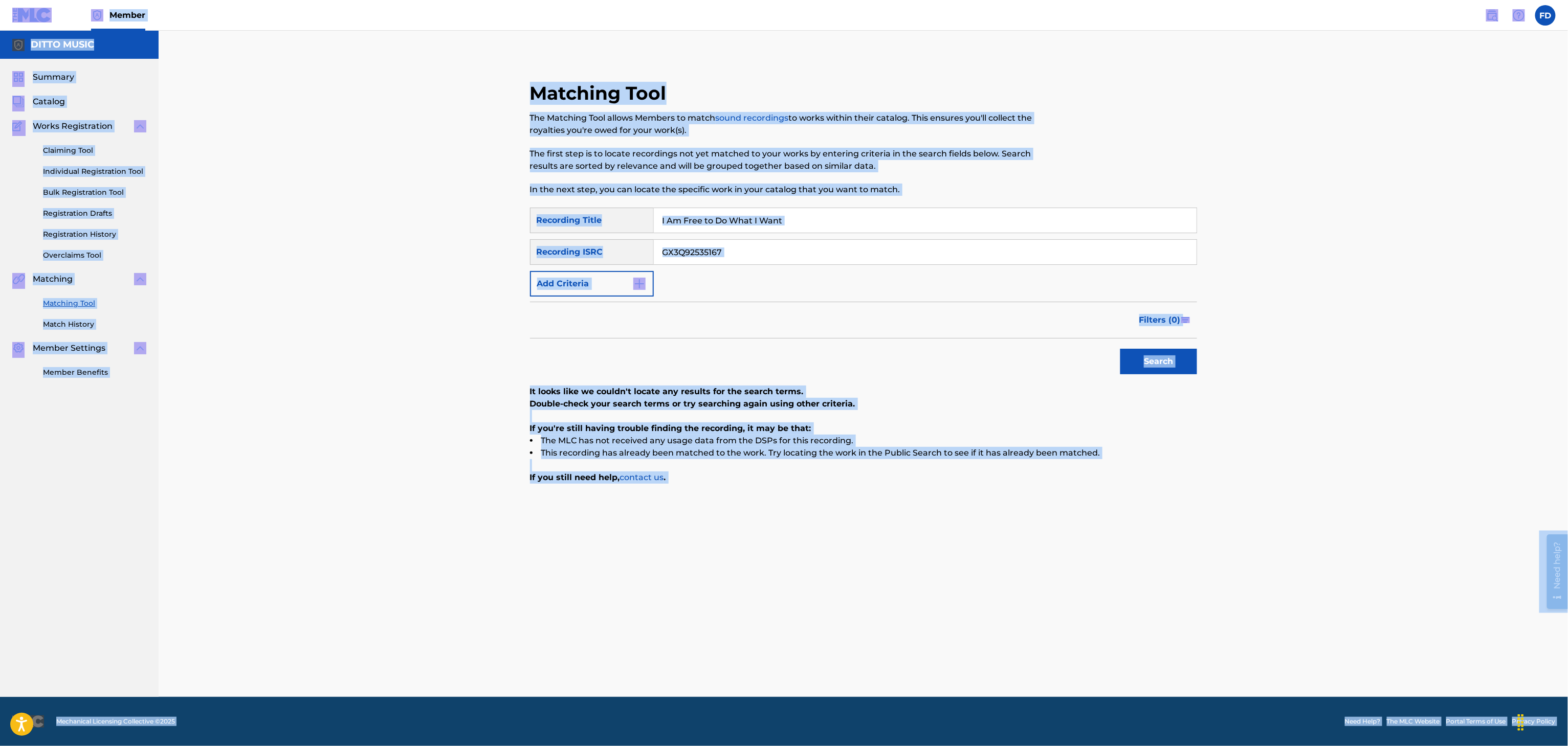
click at [827, 210] on input "I Am Free to Do What I Want" at bounding box center [925, 220] width 543 height 24
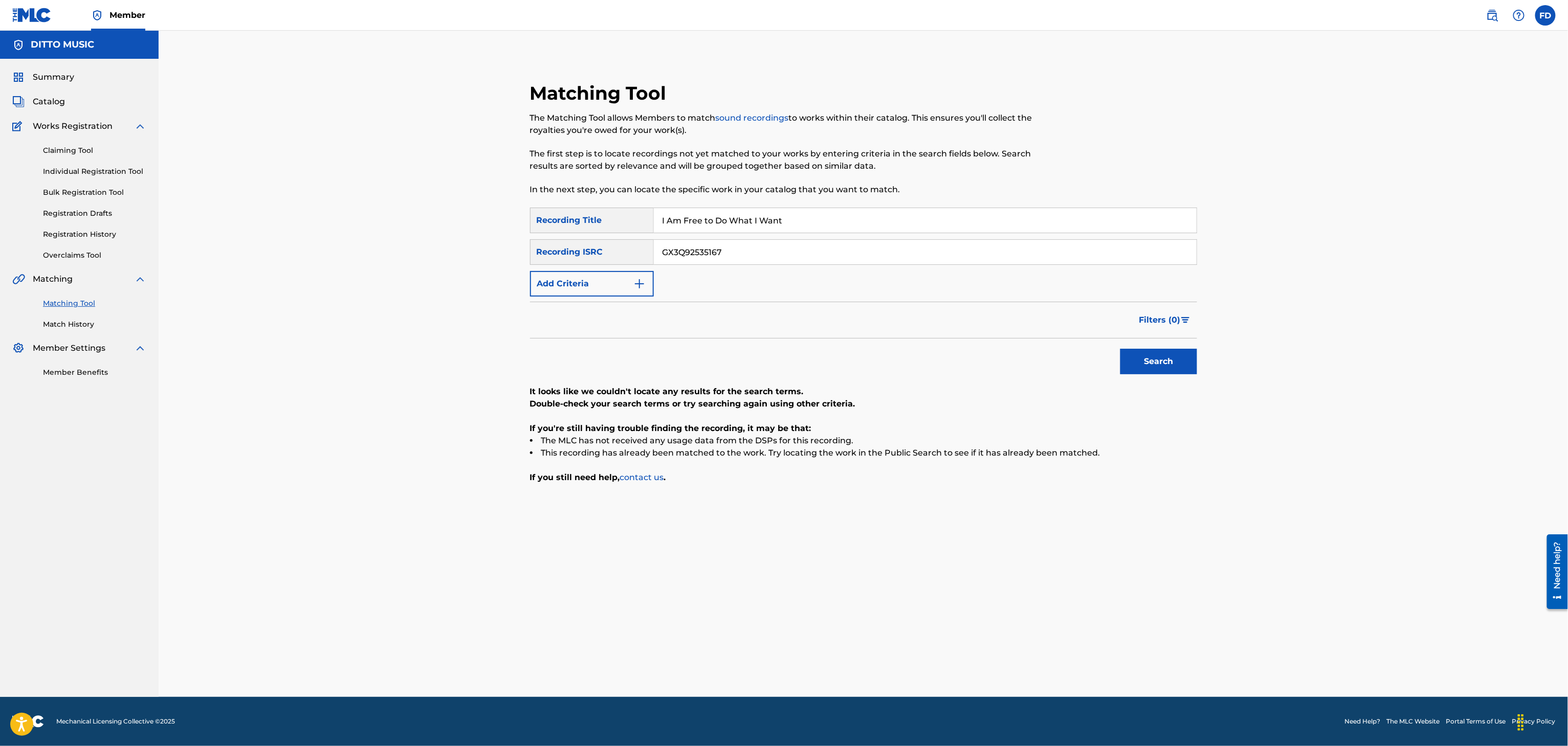
paste input "Desert King"
type input "Desert King"
click at [838, 265] on div "SearchWithCriteria8683f96c-5ddd-4d5c-a7c2-defb5d464943 Recording Title Desert K…" at bounding box center [864, 252] width 667 height 89
click at [837, 259] on input "GX3Q92535167" at bounding box center [925, 252] width 543 height 24
paste input "44"
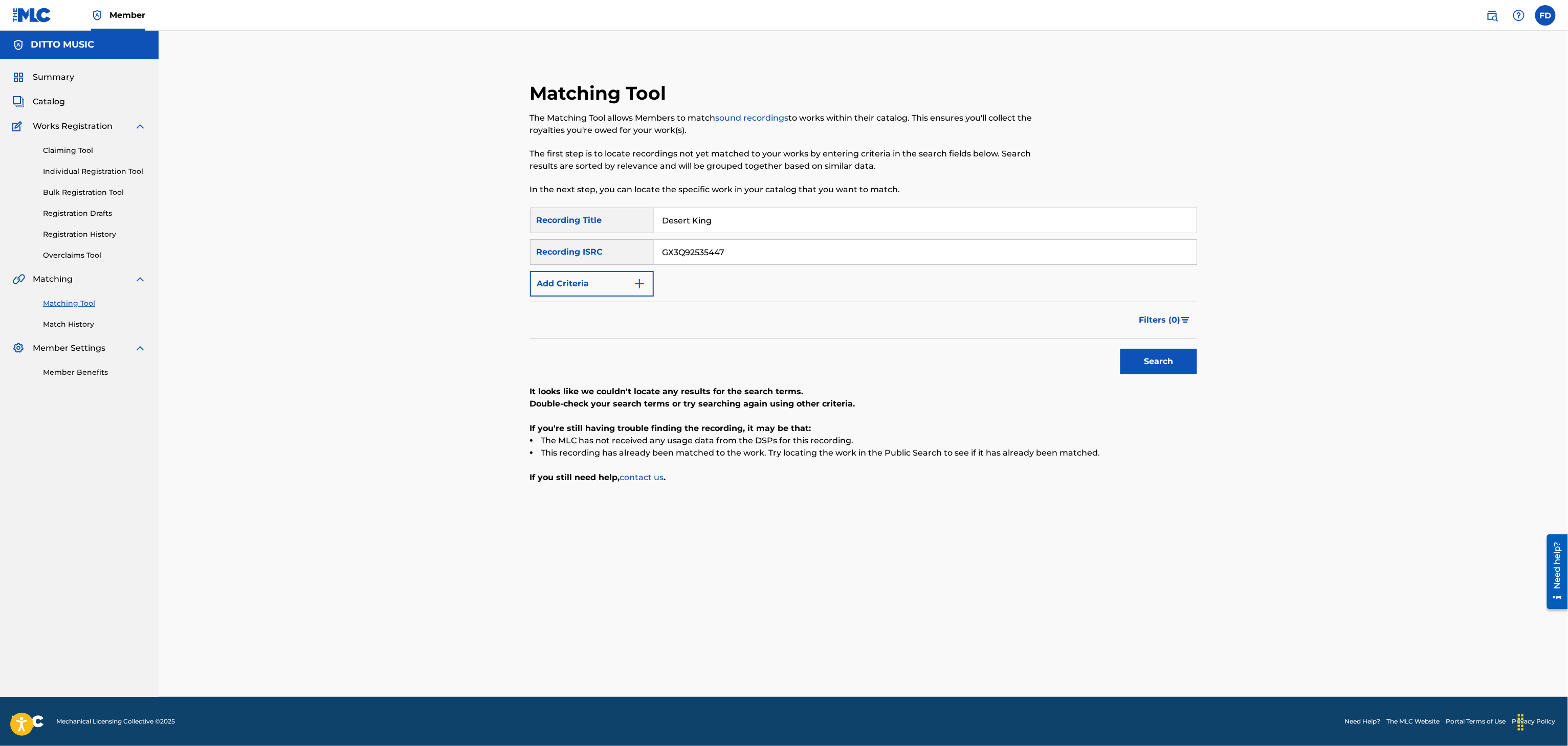
type input "GX3Q92535447"
click at [1160, 386] on p "It looks like we couldn't locate any results for the search terms." at bounding box center [864, 392] width 667 height 12
click at [1166, 367] on button "Search" at bounding box center [1159, 361] width 77 height 26
click at [765, 220] on input "Desert King" at bounding box center [925, 220] width 543 height 24
paste input "Smoke Reflection"
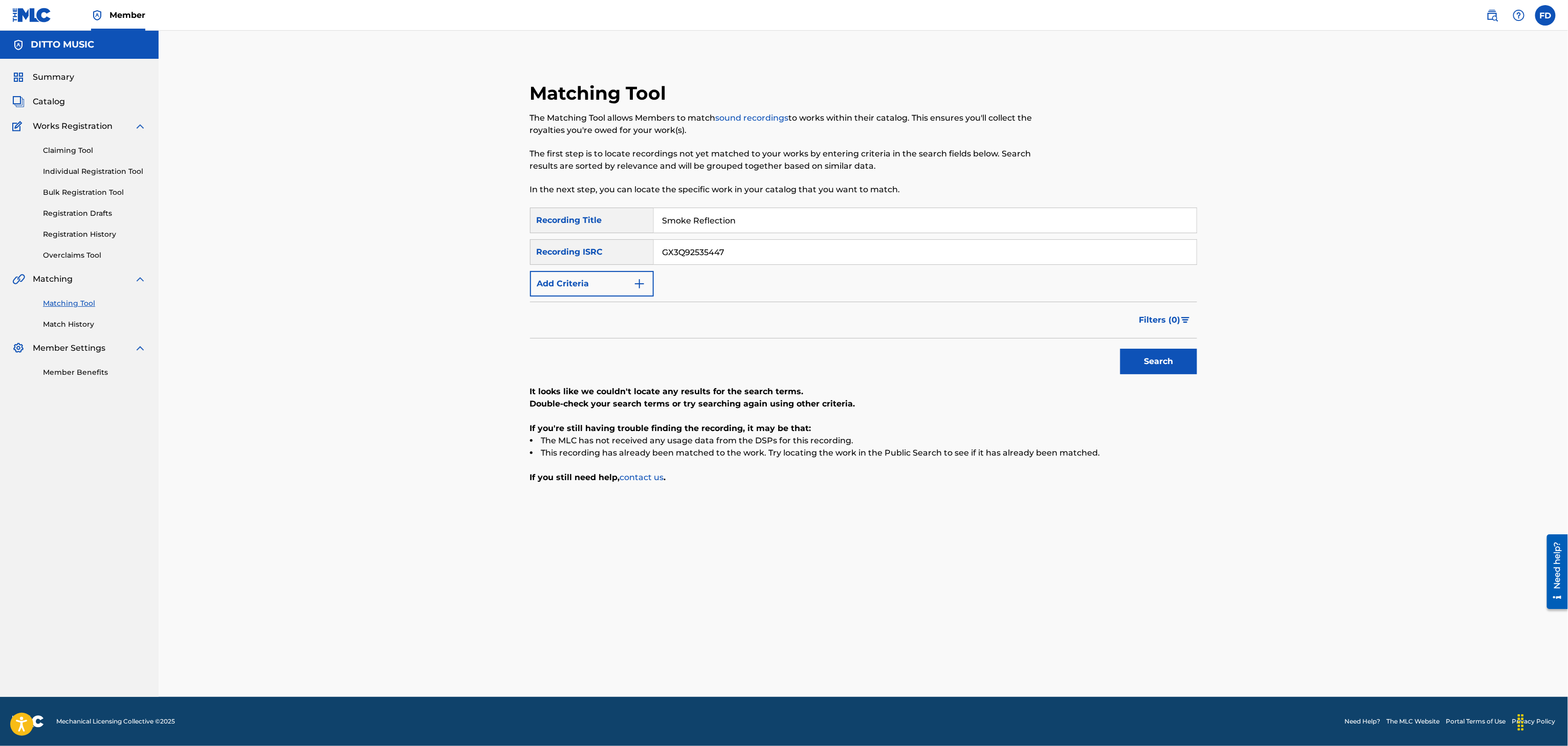
type input "Smoke Reflection"
click at [749, 251] on input "GX3Q92535447" at bounding box center [925, 252] width 543 height 24
paste input "4323"
type input "GX3Q92534323"
click at [1152, 352] on button "Search" at bounding box center [1159, 361] width 77 height 26
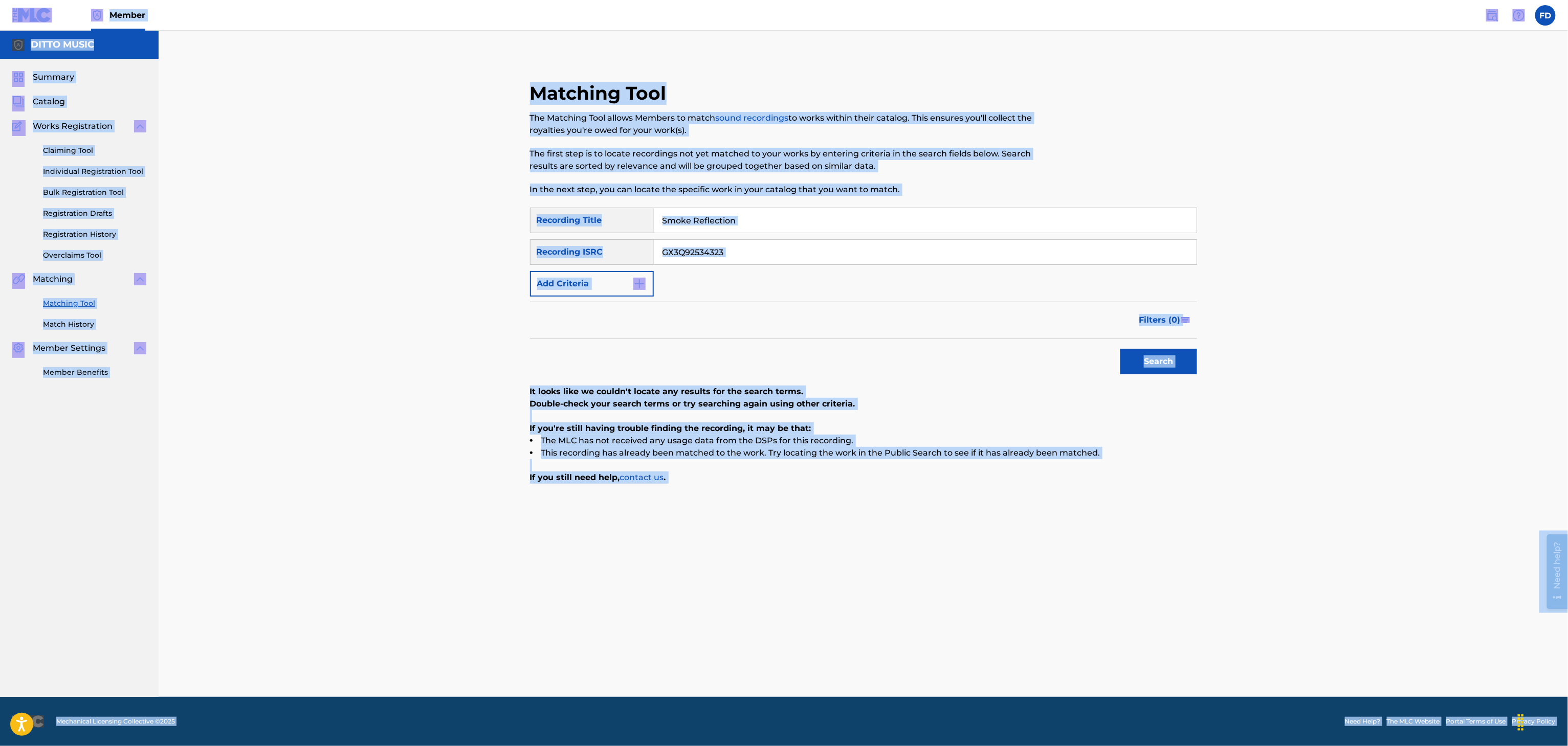
click at [856, 221] on input "Smoke Reflection" at bounding box center [925, 220] width 543 height 24
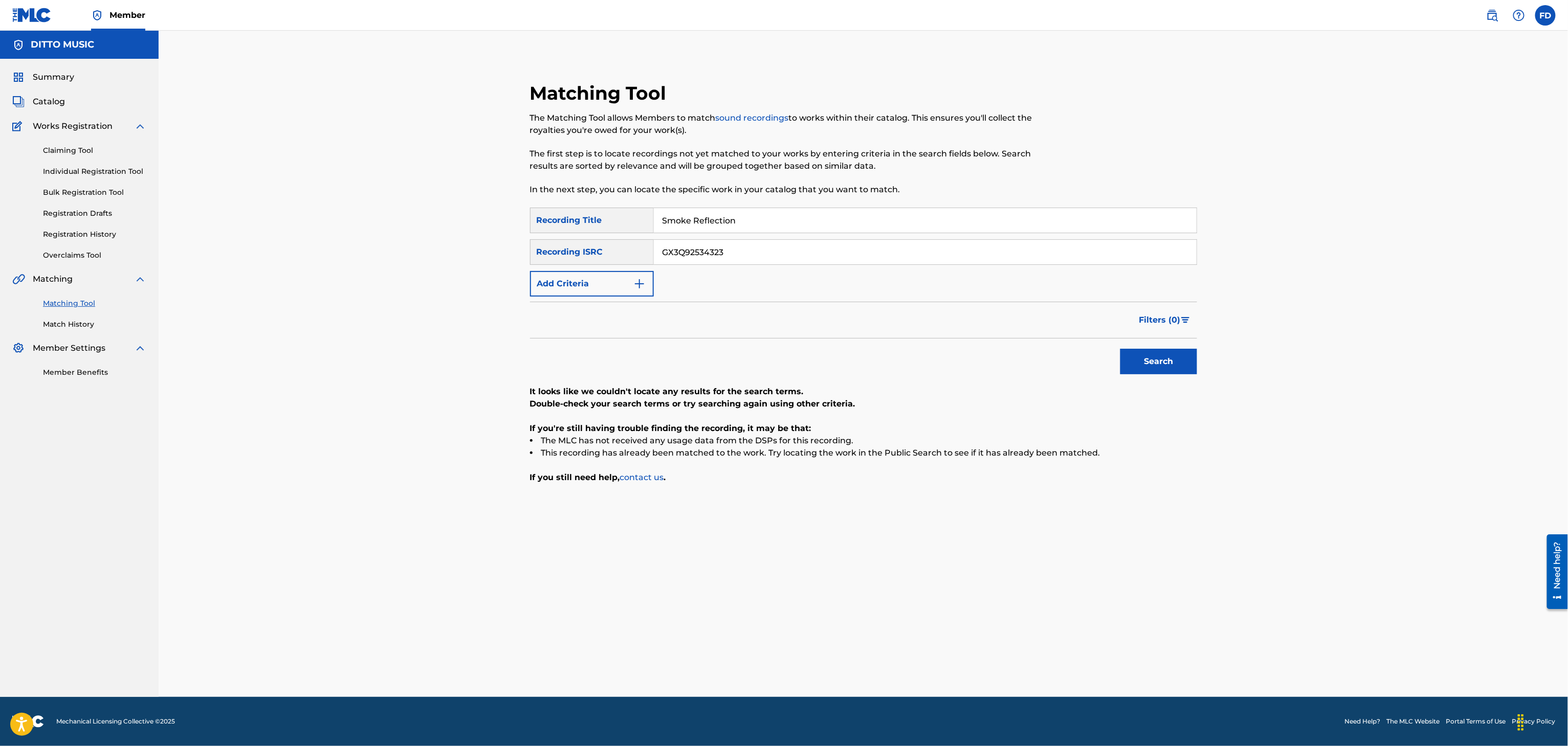
paste input "Still Here"
paste input "till Here"
type input "Still Here"
click at [830, 255] on input "GX3Q92534323" at bounding box center [925, 252] width 543 height 24
paste input "5204"
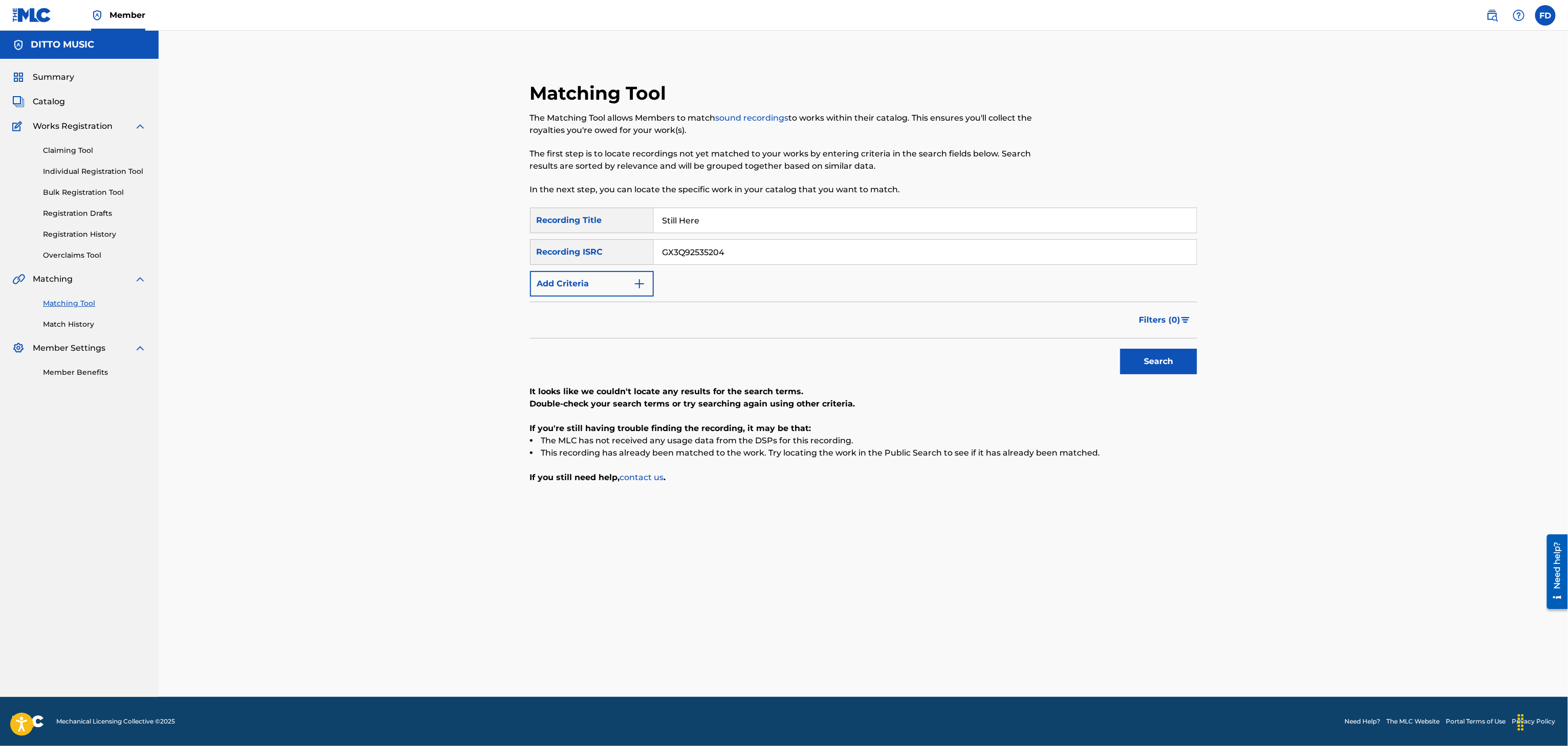
type input "GX3Q92535204"
click at [1148, 364] on button "Search" at bounding box center [1159, 361] width 77 height 26
click at [672, 218] on input "Still Here" at bounding box center [925, 220] width 543 height 24
paste input "Live Your Life, Live Your Dream"
type input "Live Your Life, Live Your Dream"
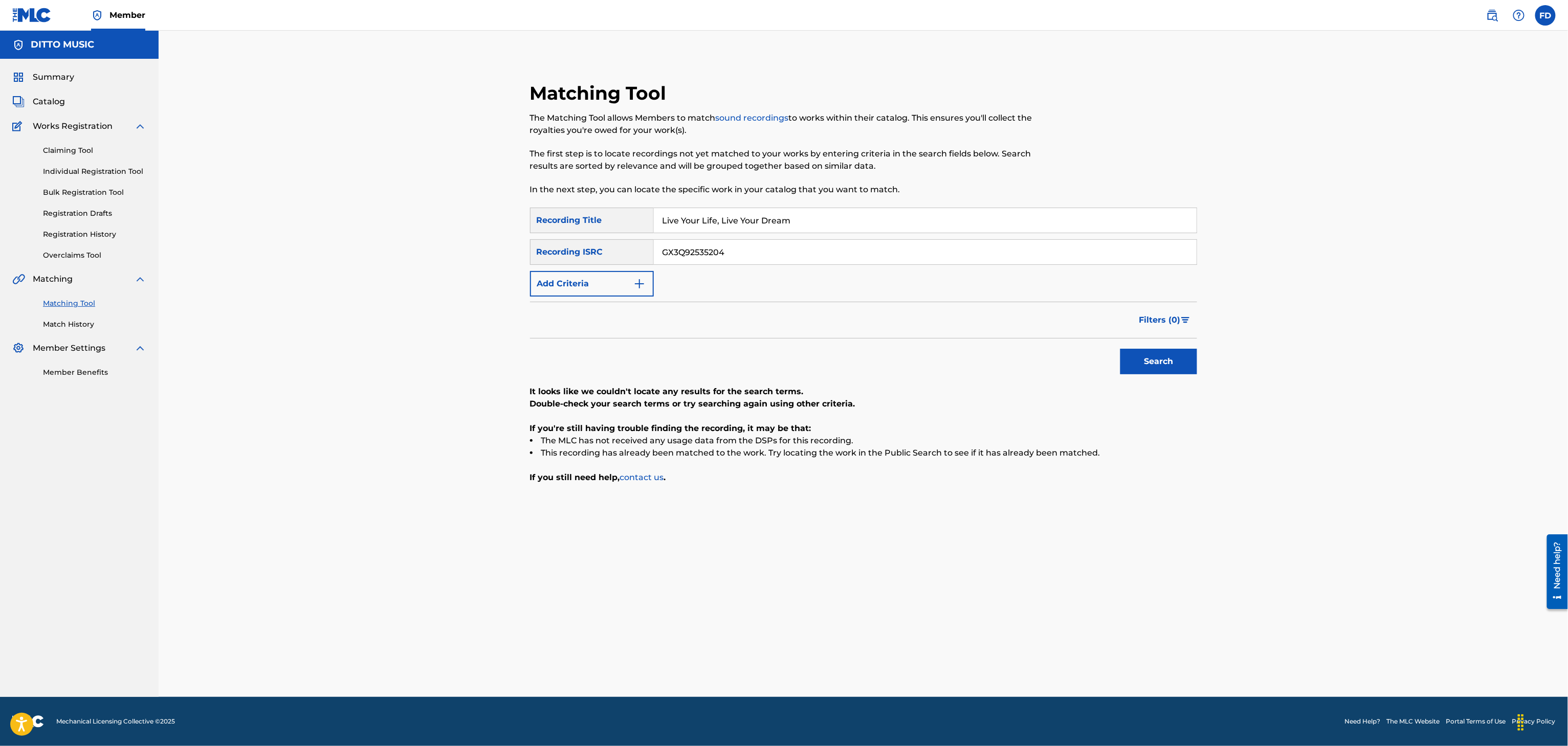
click at [802, 252] on input "GX3Q92535204" at bounding box center [925, 252] width 543 height 24
paste input "2602"
type input "GX3Q92532602"
click at [1159, 367] on button "Search" at bounding box center [1159, 361] width 77 height 26
click at [756, 221] on input "Live Your Life, Live Your Dream" at bounding box center [925, 220] width 543 height 24
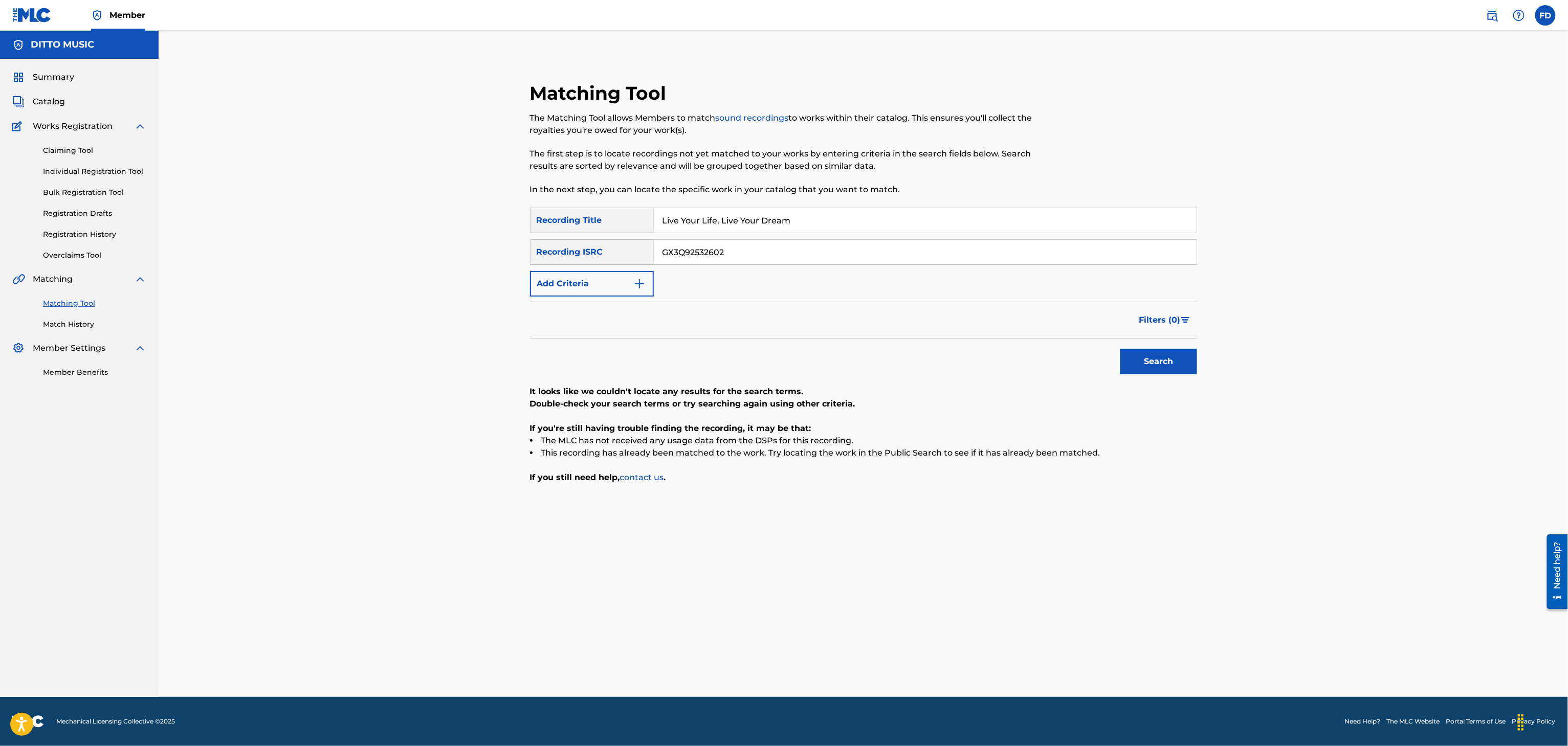
paste input "She Likes It"
type input "She Likes It"
click at [812, 239] on div "GX3Q92532602" at bounding box center [925, 252] width 544 height 26
click at [813, 242] on input "GX3Q92532602" at bounding box center [925, 252] width 543 height 24
paste input "UKXN22504157"
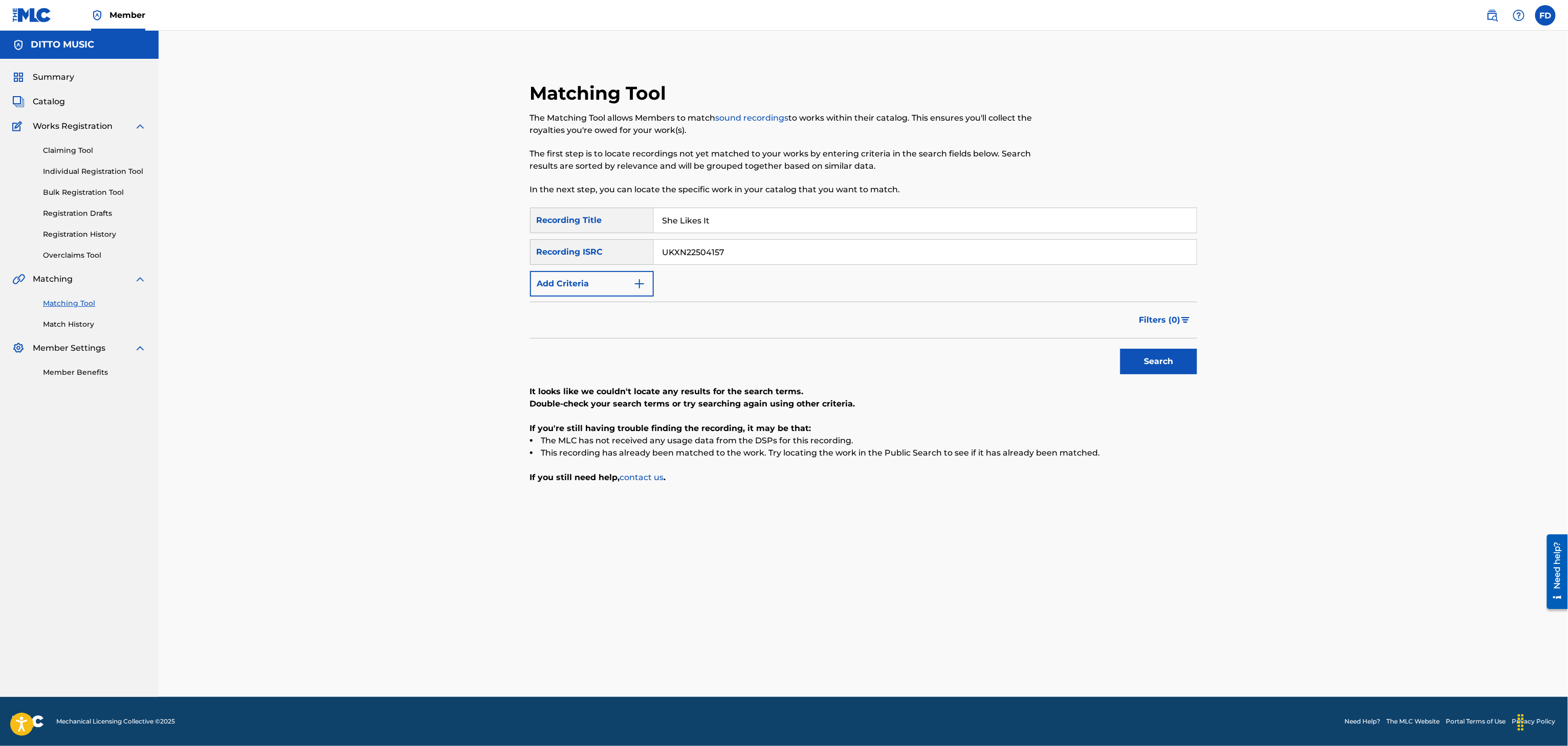
type input "UKXN22504157"
click at [1157, 360] on button "Search" at bounding box center [1159, 361] width 77 height 26
click at [708, 218] on input "She Likes It" at bounding box center [925, 220] width 543 height 24
paste input "Fragile Hear"
drag, startPoint x: 708, startPoint y: 218, endPoint x: 662, endPoint y: 256, distance: 59.7
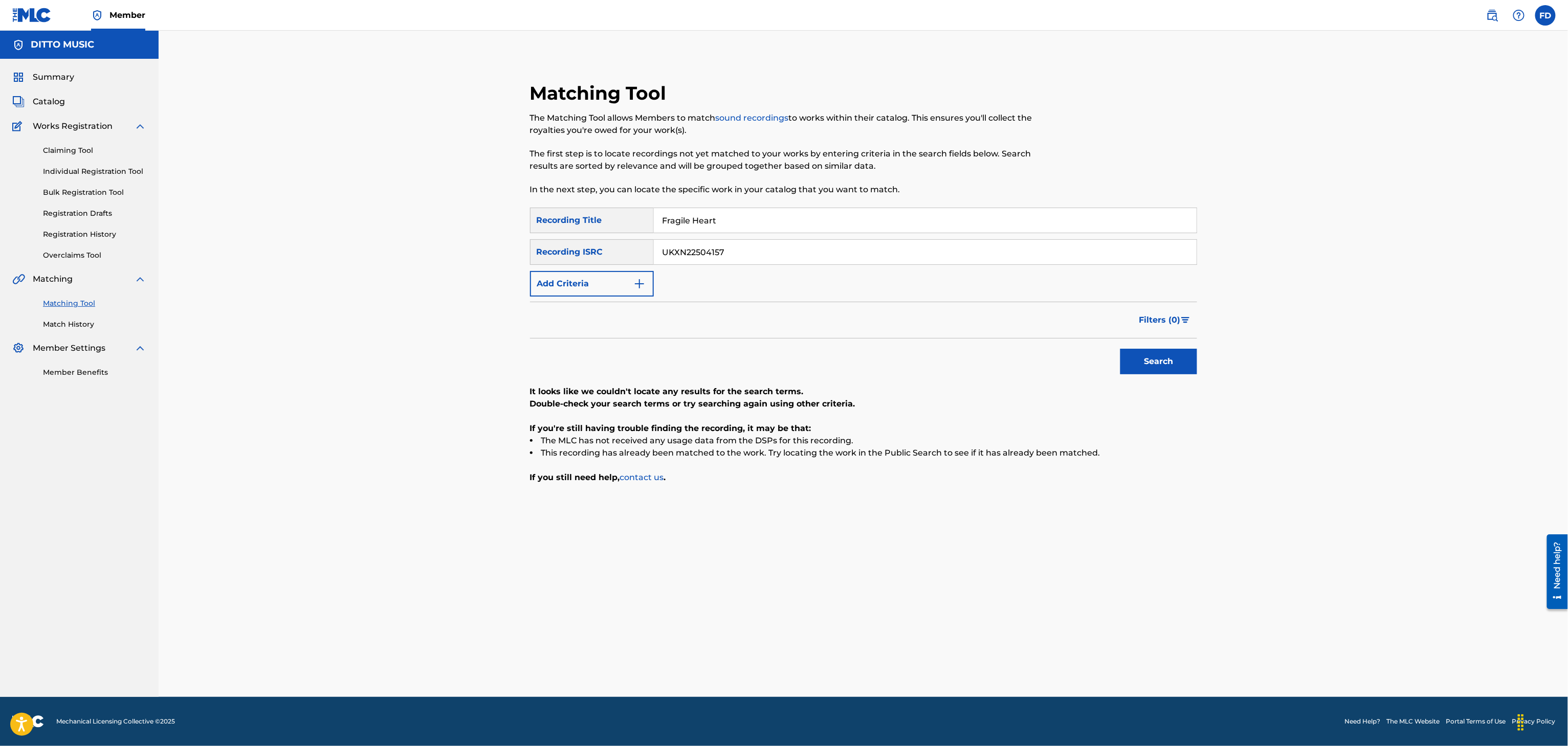
click at [663, 255] on div "SearchWithCriteria8683f96c-5ddd-4d5c-a7c2-defb5d464943 Recording Title Fragile …" at bounding box center [864, 252] width 667 height 89
click at [726, 277] on div "SearchWithCriteria8683f96c-5ddd-4d5c-a7c2-defb5d464943 Recording Title Fragile …" at bounding box center [864, 252] width 667 height 89
click at [733, 251] on input "UKXN22504157" at bounding box center [925, 252] width 543 height 24
click at [1217, 363] on div "Matching Tool The Matching Tool allows Members to match sound recordings to wor…" at bounding box center [863, 376] width 716 height 641
click at [1127, 363] on button "Search" at bounding box center [1159, 361] width 77 height 26
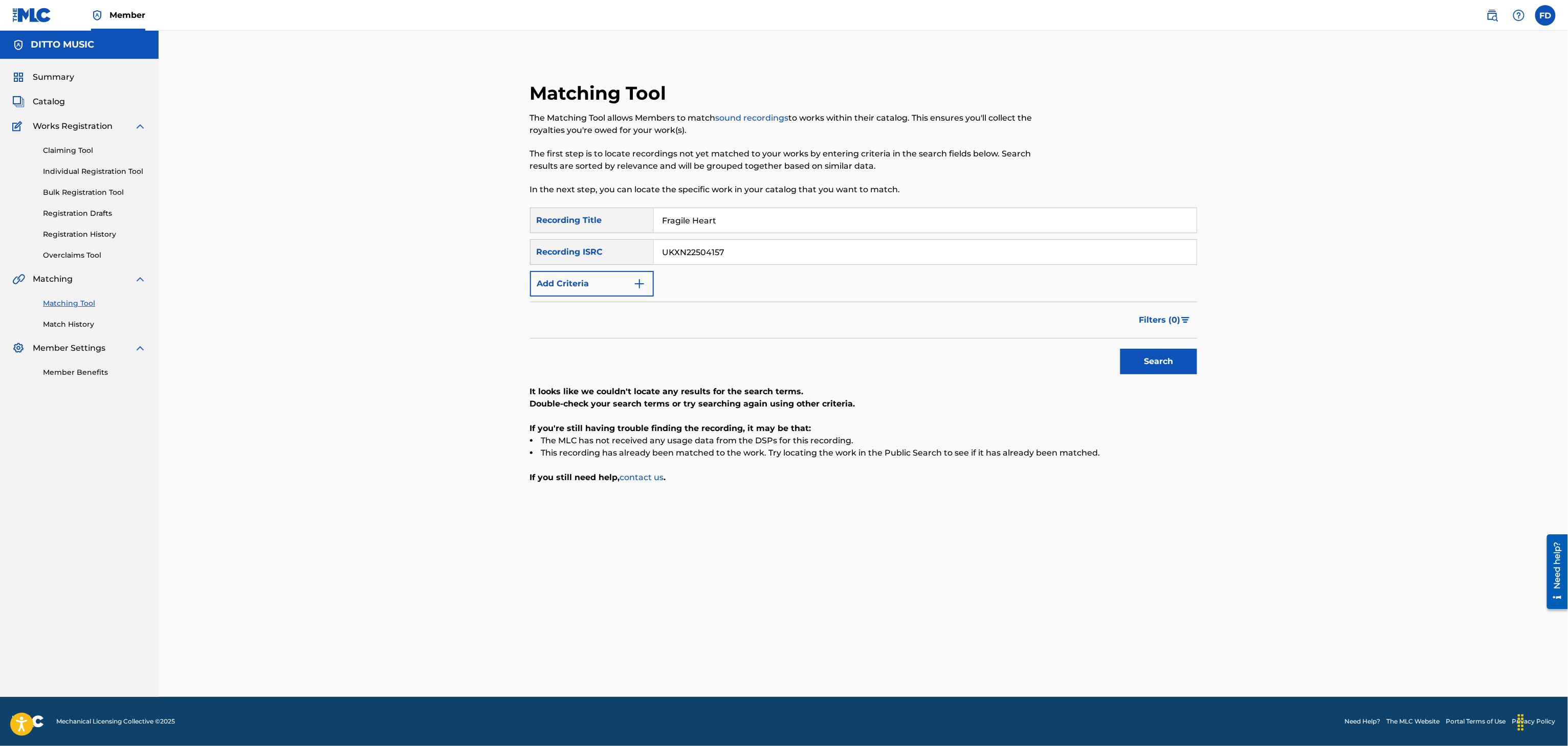
click at [726, 226] on input "Fragile Heart" at bounding box center [925, 220] width 543 height 24
paste input "She Likes I"
type input "She Likes It"
click at [794, 263] on input "UKXN22504157" at bounding box center [925, 252] width 543 height 24
paste input "67903"
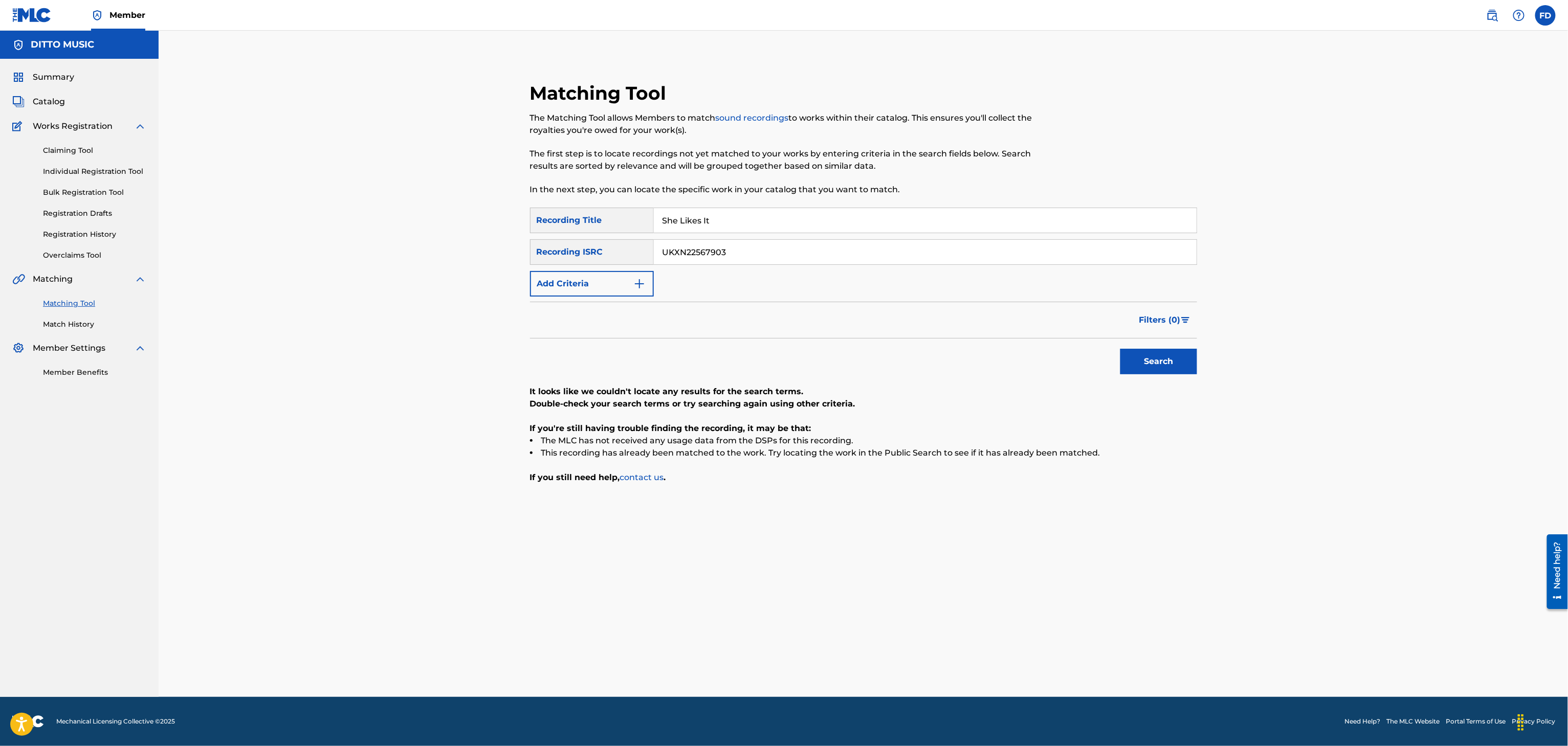
type input "UKXN22567903"
click at [1172, 377] on div "Search" at bounding box center [1156, 358] width 82 height 41
click at [1172, 366] on button "Search" at bounding box center [1159, 361] width 77 height 26
click at [727, 216] on input "She Likes It" at bounding box center [925, 220] width 543 height 24
paste input "Dark City Riddim"
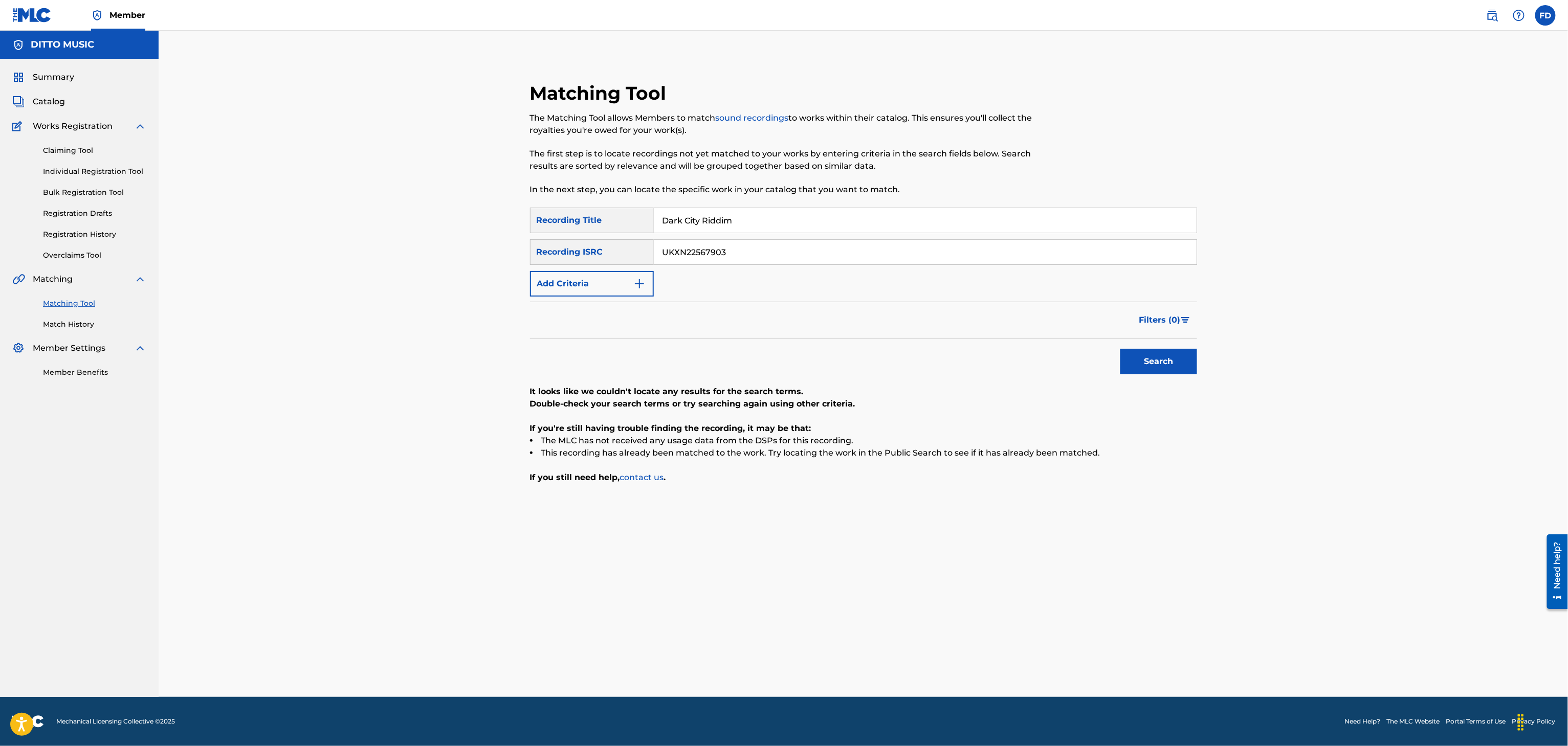
type input "Dark City Riddim"
click at [744, 277] on div "SearchWithCriteria8683f96c-5ddd-4d5c-a7c2-defb5d464943 Recording Title Dark Cit…" at bounding box center [864, 252] width 667 height 89
click at [751, 267] on div "SearchWithCriteria8683f96c-5ddd-4d5c-a7c2-defb5d464943 Recording Title Dark Cit…" at bounding box center [864, 252] width 667 height 89
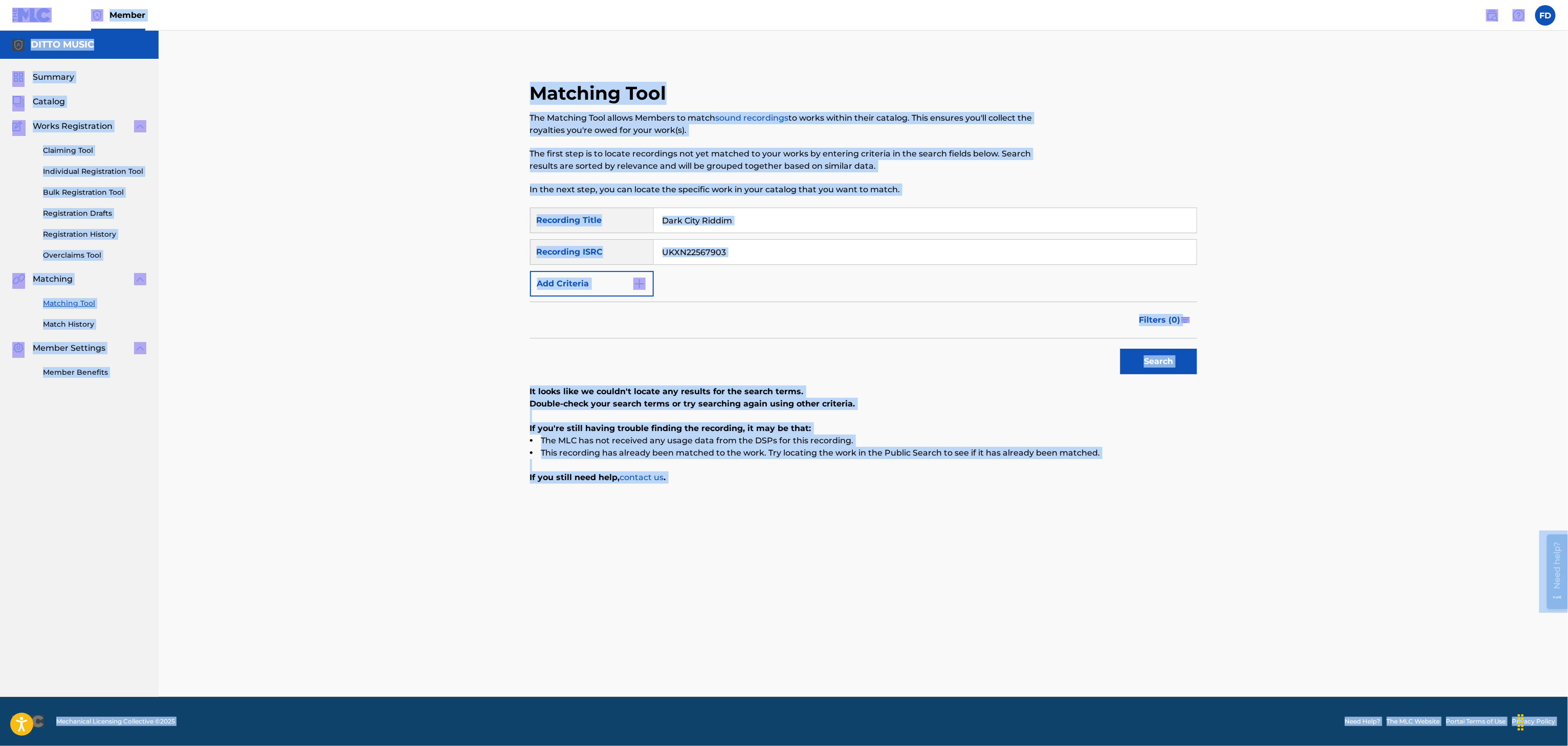
click at [756, 259] on input "UKXN22567903" at bounding box center [925, 252] width 543 height 24
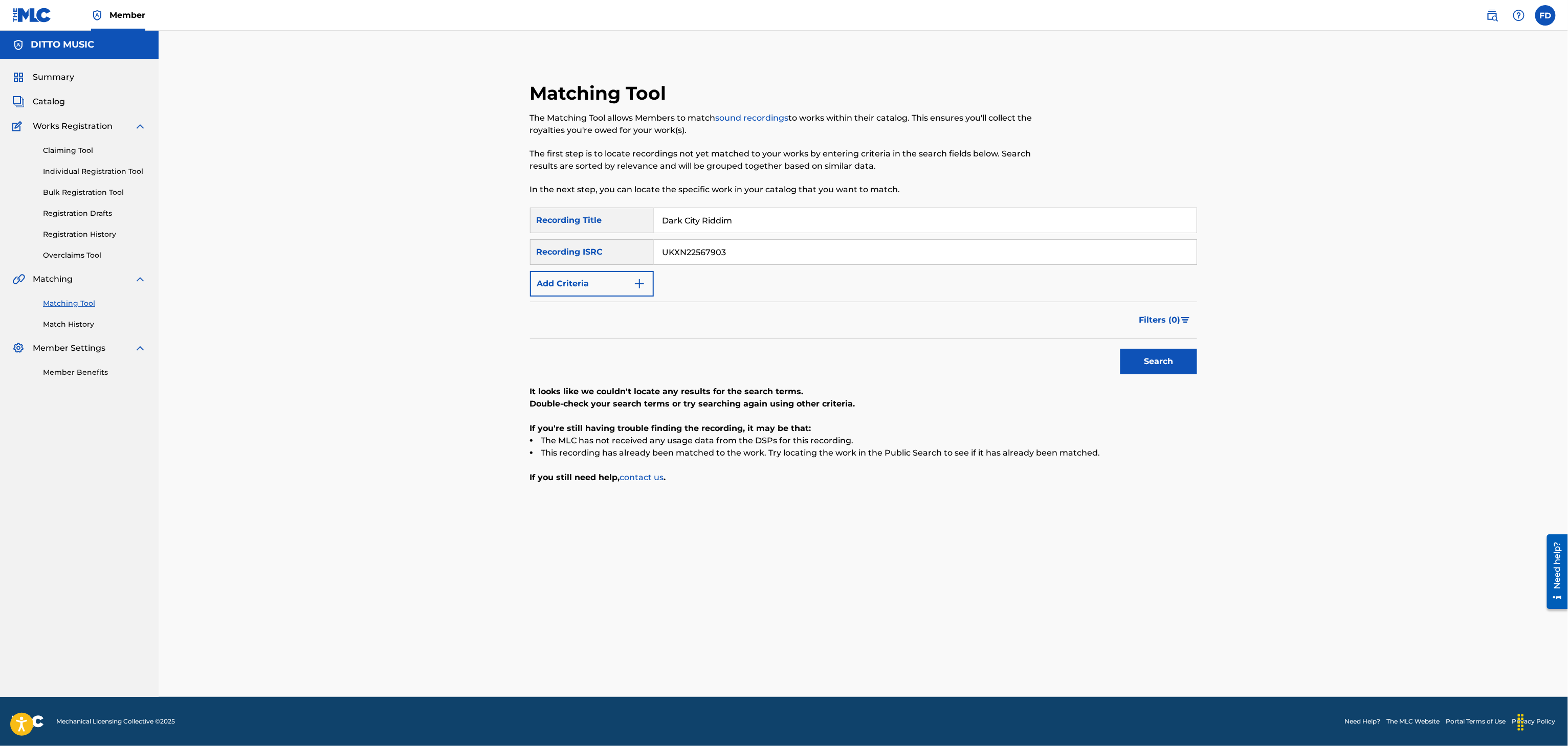
paste input "GX3Q92531709"
type input "GX3Q92531709"
click at [1166, 372] on button "Search" at bounding box center [1159, 361] width 77 height 26
click at [1158, 368] on button "Search" at bounding box center [1159, 361] width 77 height 26
click at [812, 223] on input "Dark City Riddim" at bounding box center [925, 220] width 543 height 24
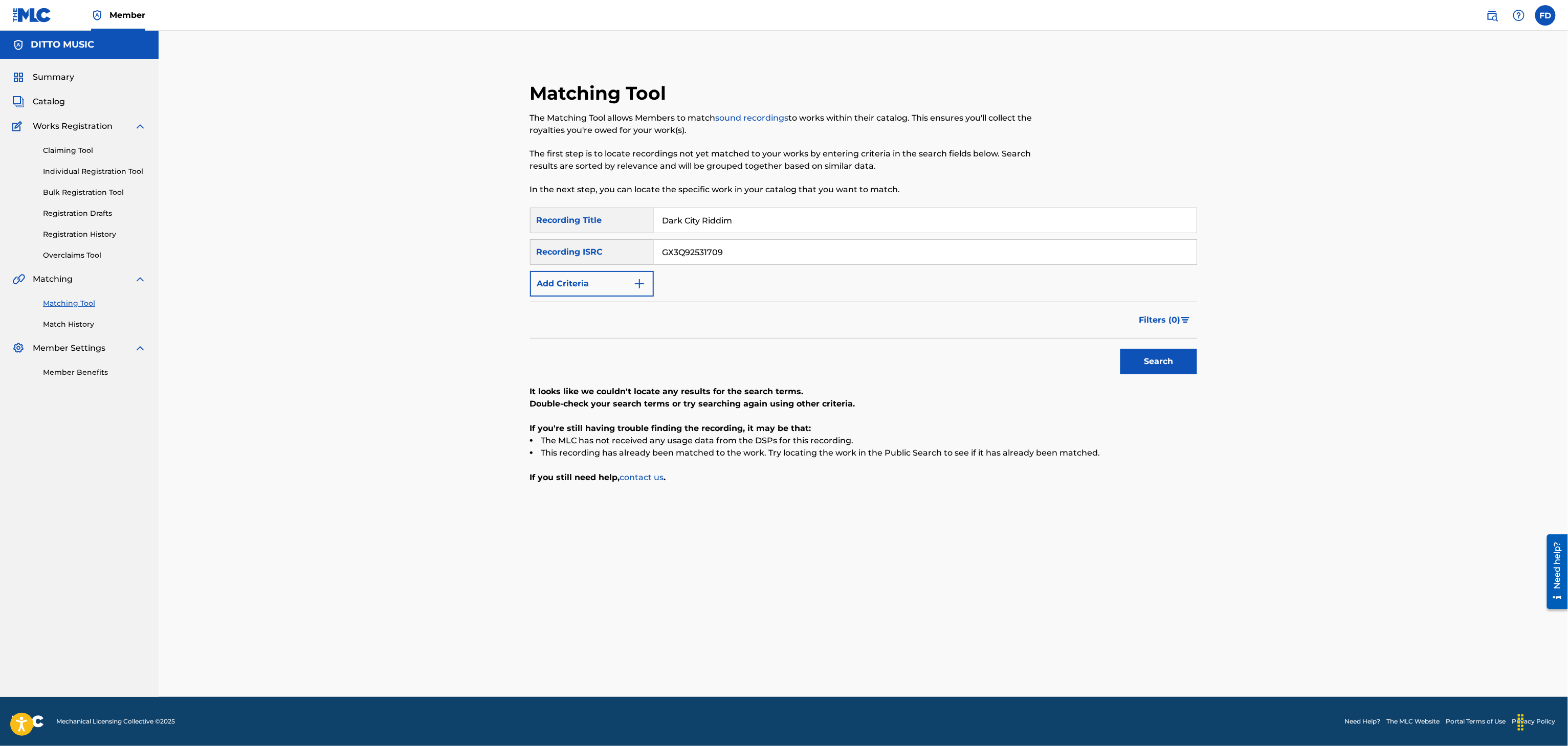
paste input "But a Vapor"
type input "But a Vapor"
click at [1058, 245] on input "GX3Q92531709" at bounding box center [925, 252] width 543 height 24
paste input "19180"
type input "GX3Q92519180"
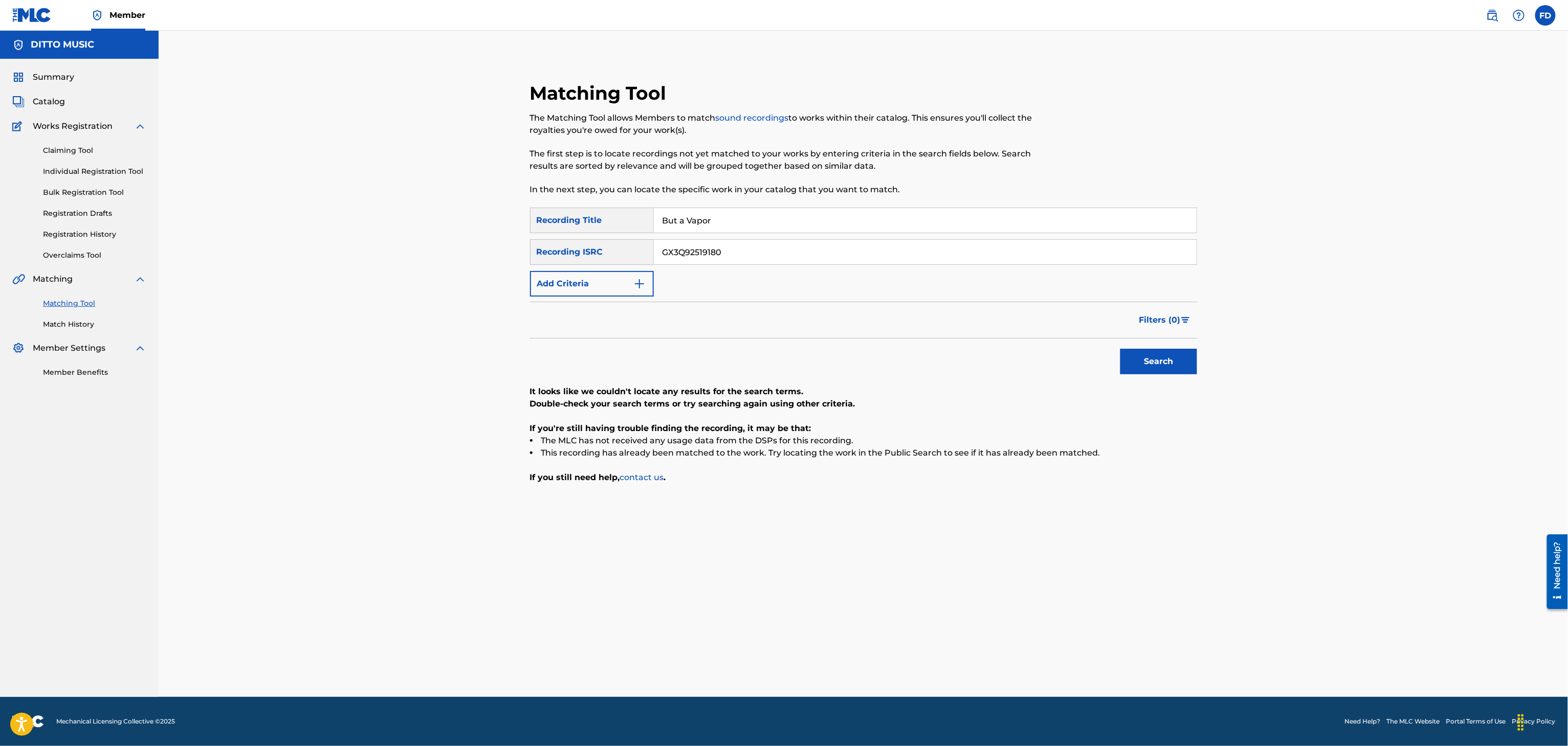
click at [1149, 355] on button "Search" at bounding box center [1159, 361] width 77 height 26
click at [692, 228] on input "But a Vapor" at bounding box center [925, 220] width 543 height 24
paste input "Happy Birthday"
type input "Happy Birthday"
click at [847, 239] on div "GX3Q92519180" at bounding box center [925, 252] width 544 height 26
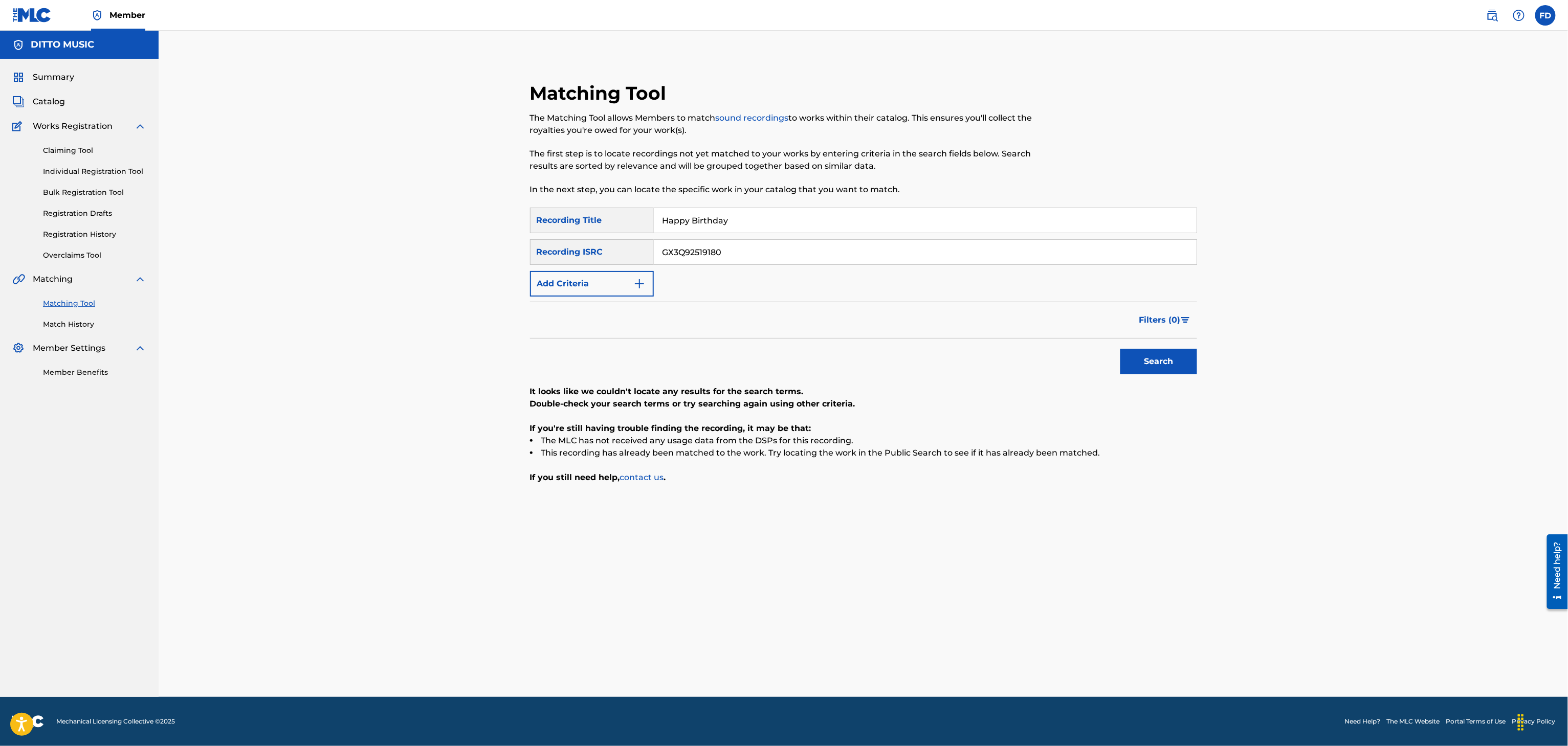
click at [852, 256] on input "GX3Q92519180" at bounding box center [925, 252] width 543 height 24
paste input "53U2416119"
type input "GX53U2416119"
drag, startPoint x: 1119, startPoint y: 360, endPoint x: 1138, endPoint y: 349, distance: 22.0
click at [1121, 360] on div "Search" at bounding box center [1156, 358] width 82 height 41
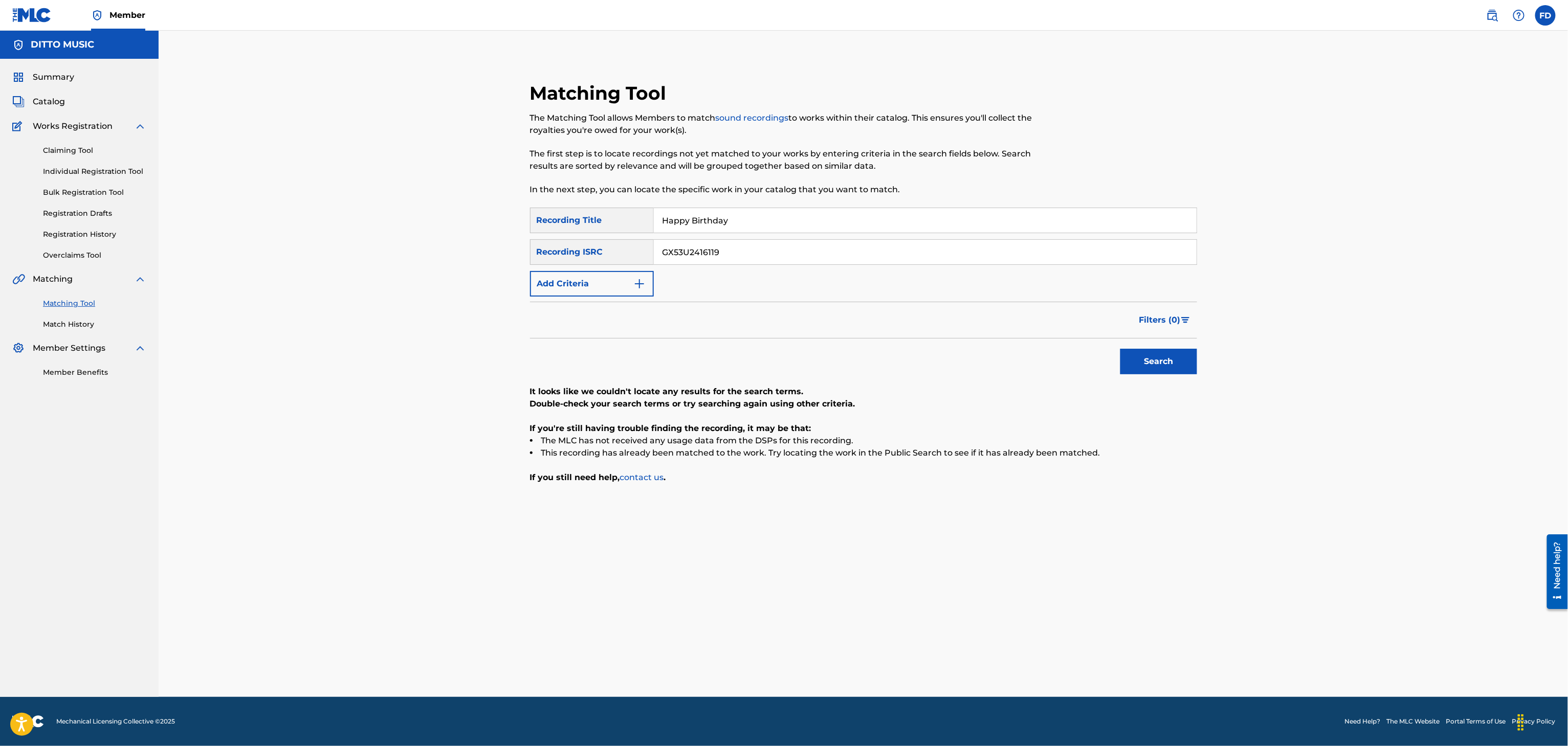
click at [1138, 349] on button "Search" at bounding box center [1159, 361] width 77 height 26
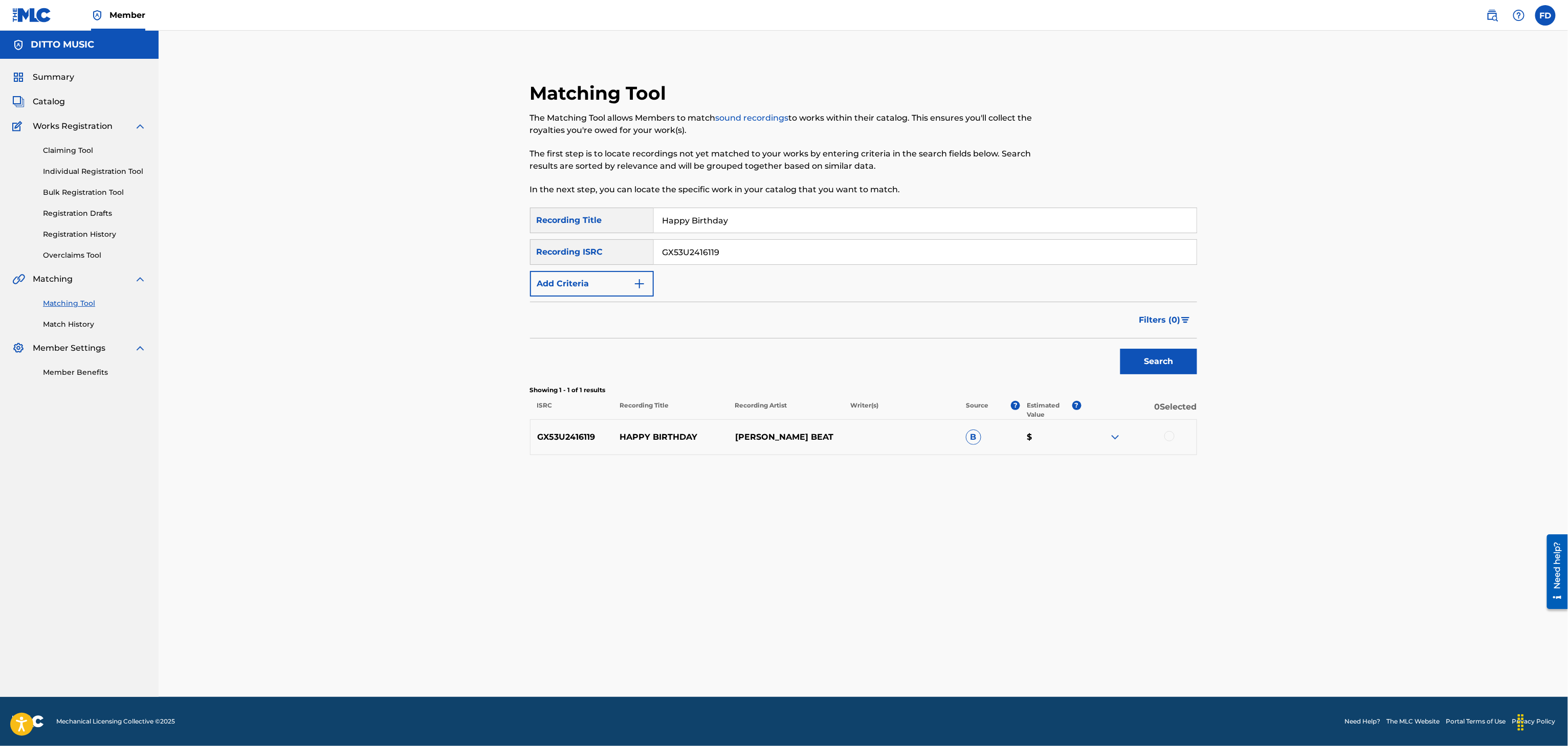
click at [1168, 431] on div at bounding box center [1169, 436] width 10 height 10
click at [734, 665] on button "Match 1 Group" at bounding box center [719, 663] width 113 height 26
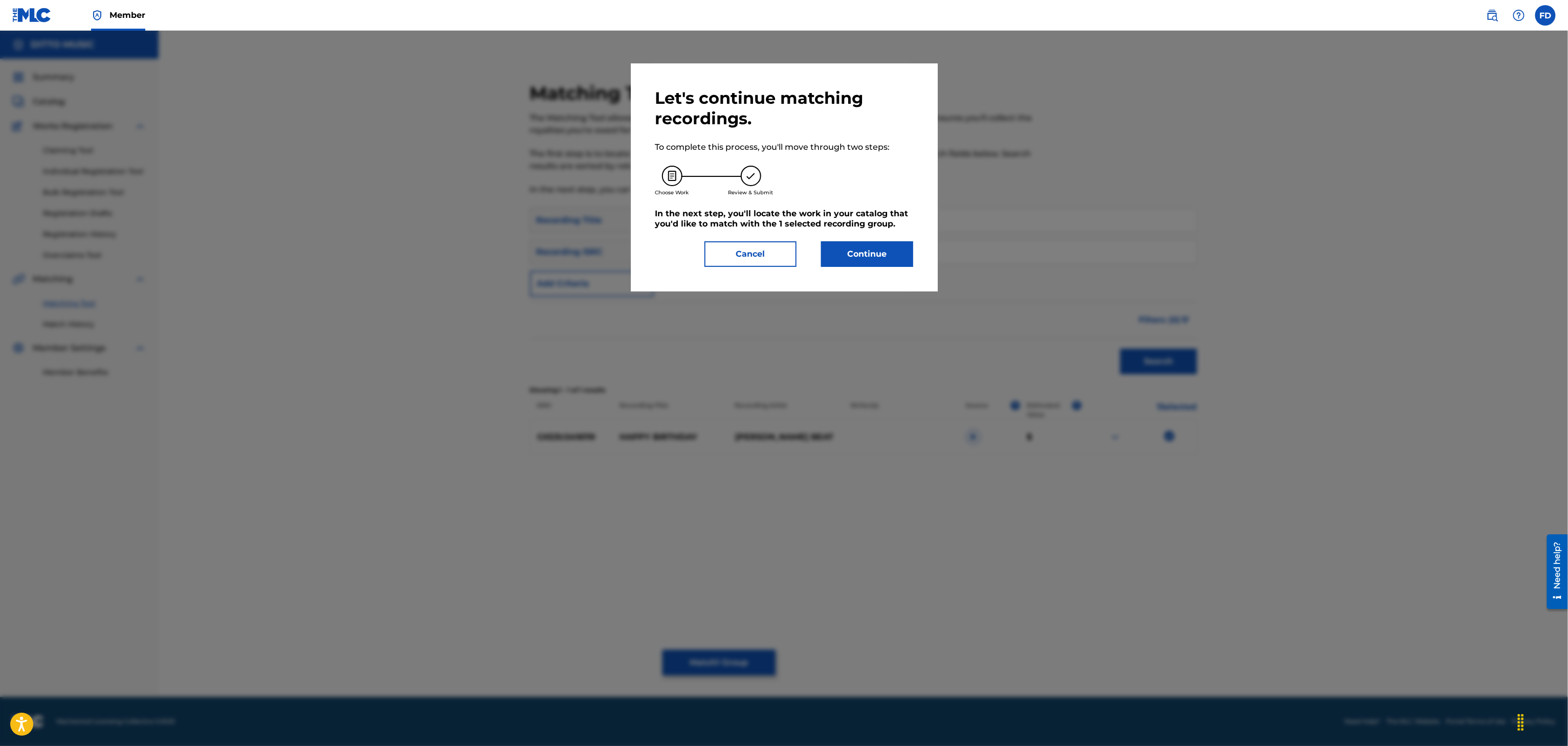
click at [849, 237] on div "Let's continue matching recordings. To complete this process, you'll move throu…" at bounding box center [785, 178] width 258 height 179
click at [858, 247] on button "Continue" at bounding box center [867, 254] width 92 height 26
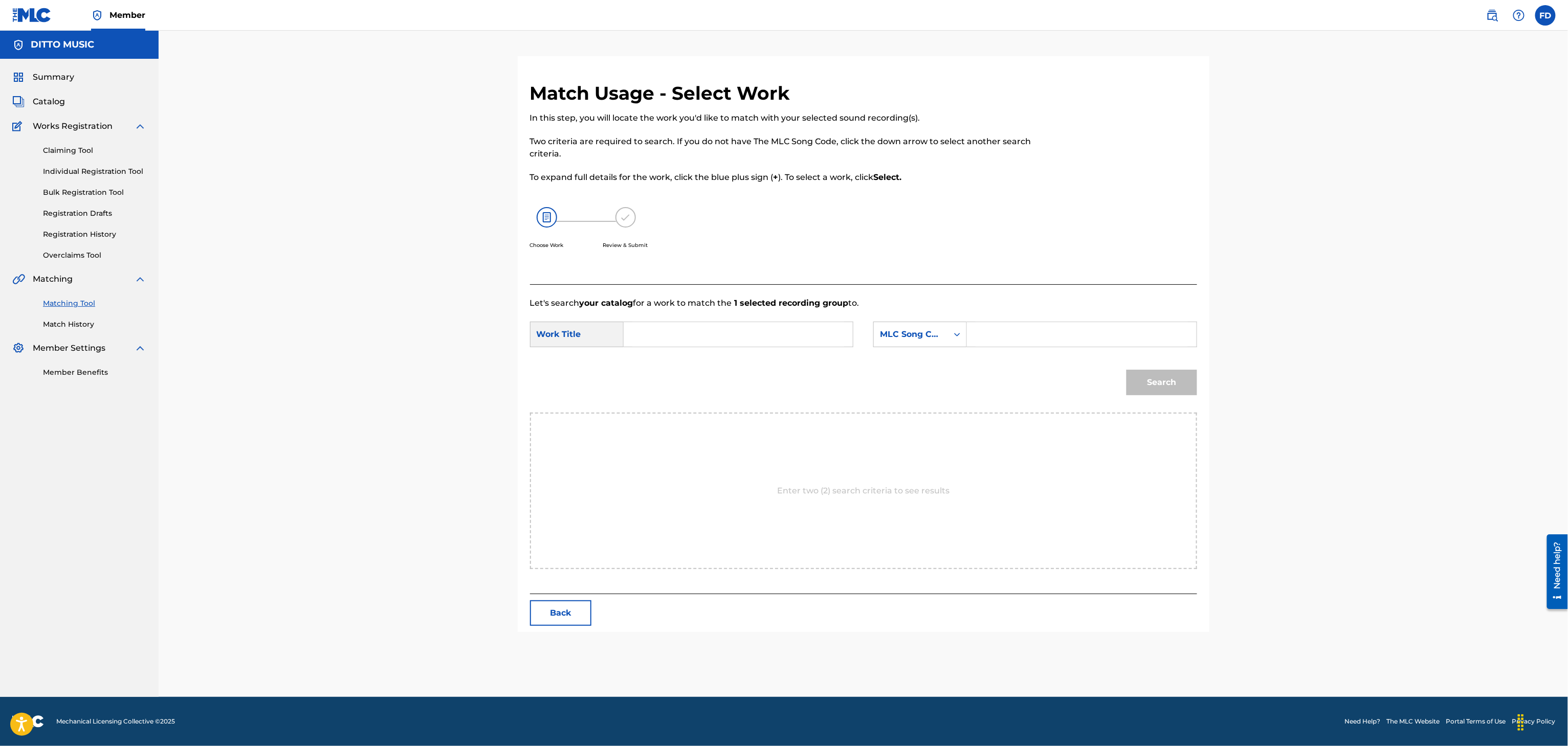
click at [1022, 335] on input "Search Form" at bounding box center [1082, 334] width 212 height 24
paste input "HQ2CAR"
type input "HQ2CAR"
click at [705, 345] on input "Search Form" at bounding box center [738, 334] width 212 height 24
paste input "Happy Birthday"
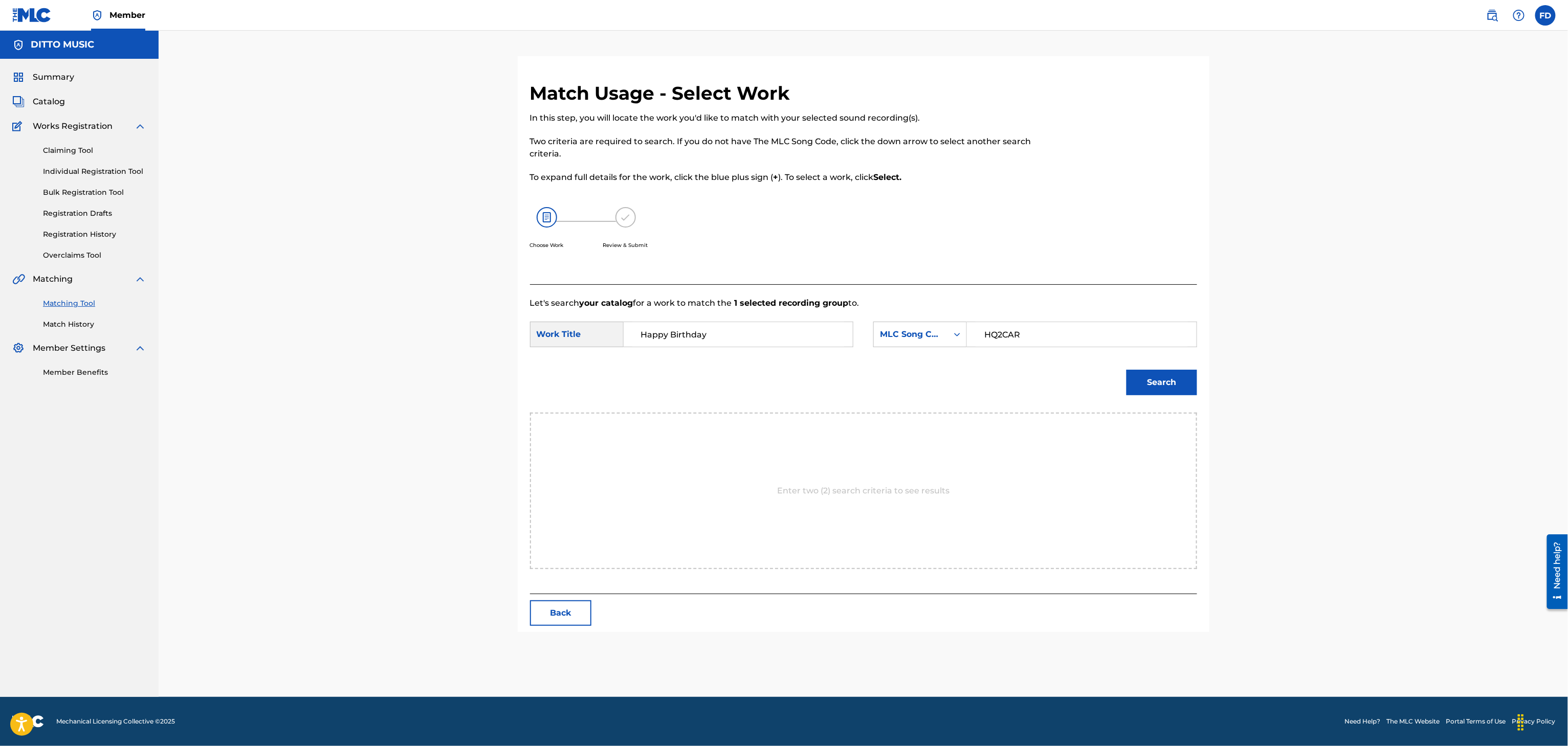
type input "Happy Birthday"
click at [1135, 394] on button "Search" at bounding box center [1162, 383] width 71 height 26
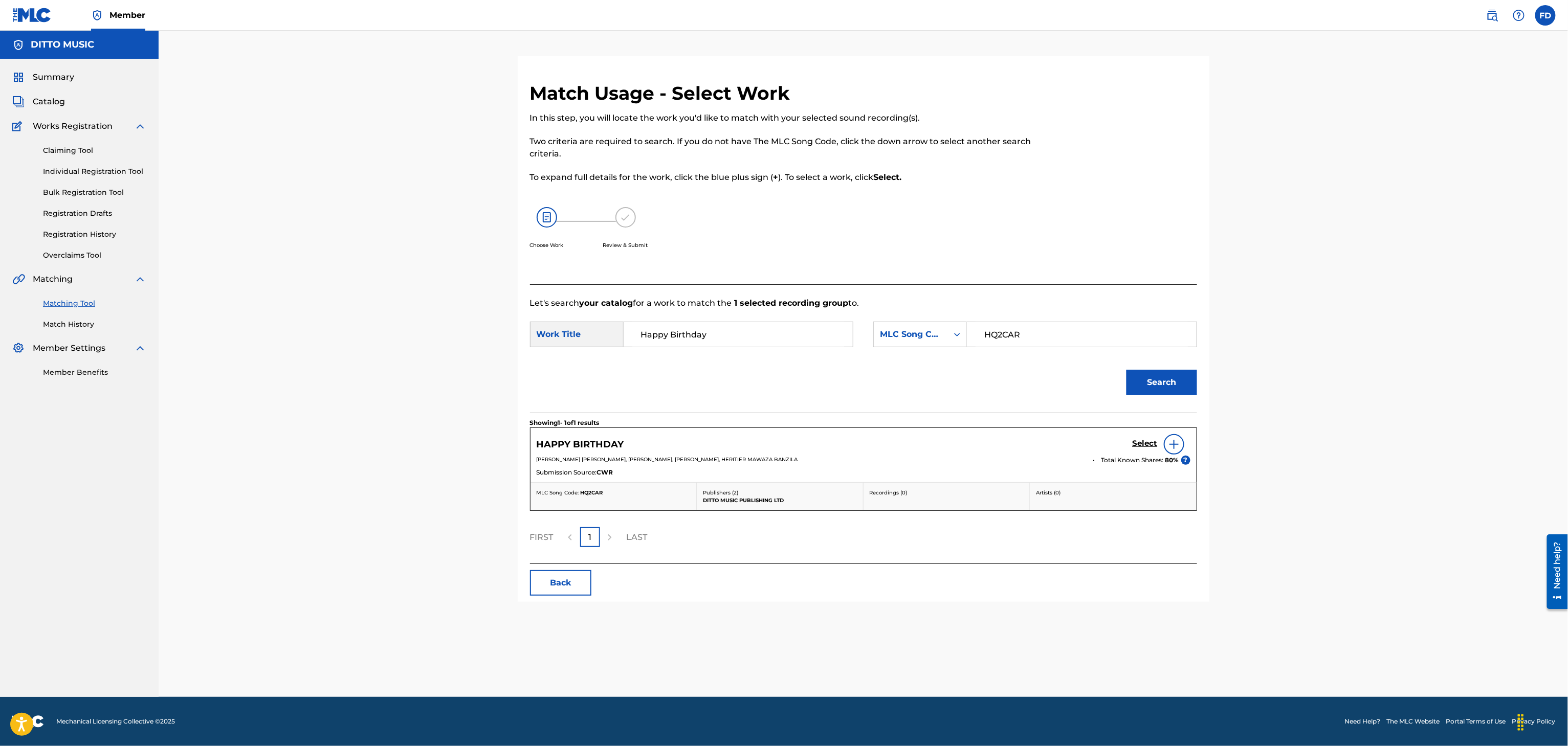
click at [1147, 445] on h5 "Select" at bounding box center [1145, 444] width 25 height 10
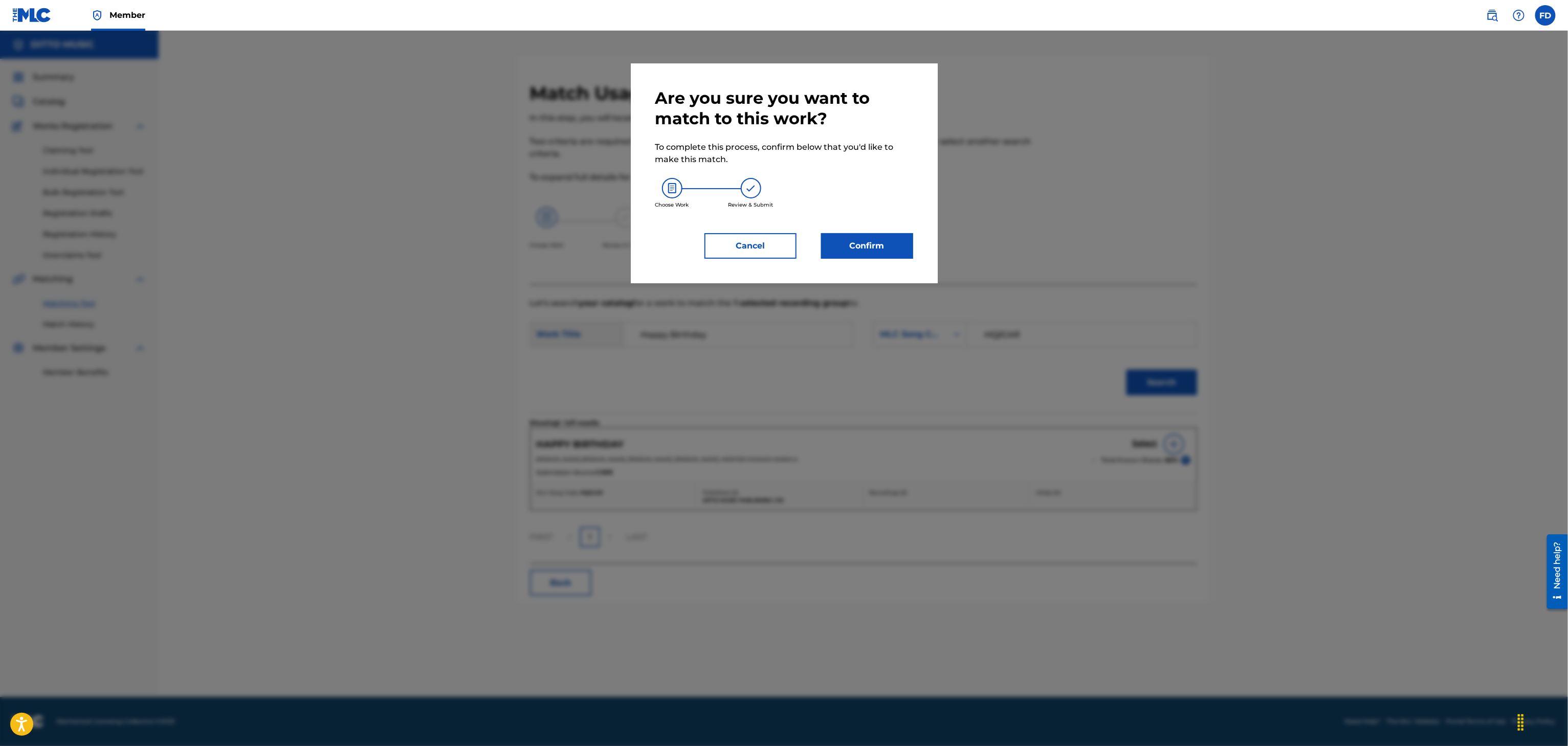
click at [893, 207] on div "Choose Work Review & Submit" at bounding box center [785, 193] width 258 height 55
click at [900, 235] on button "Confirm" at bounding box center [867, 246] width 92 height 26
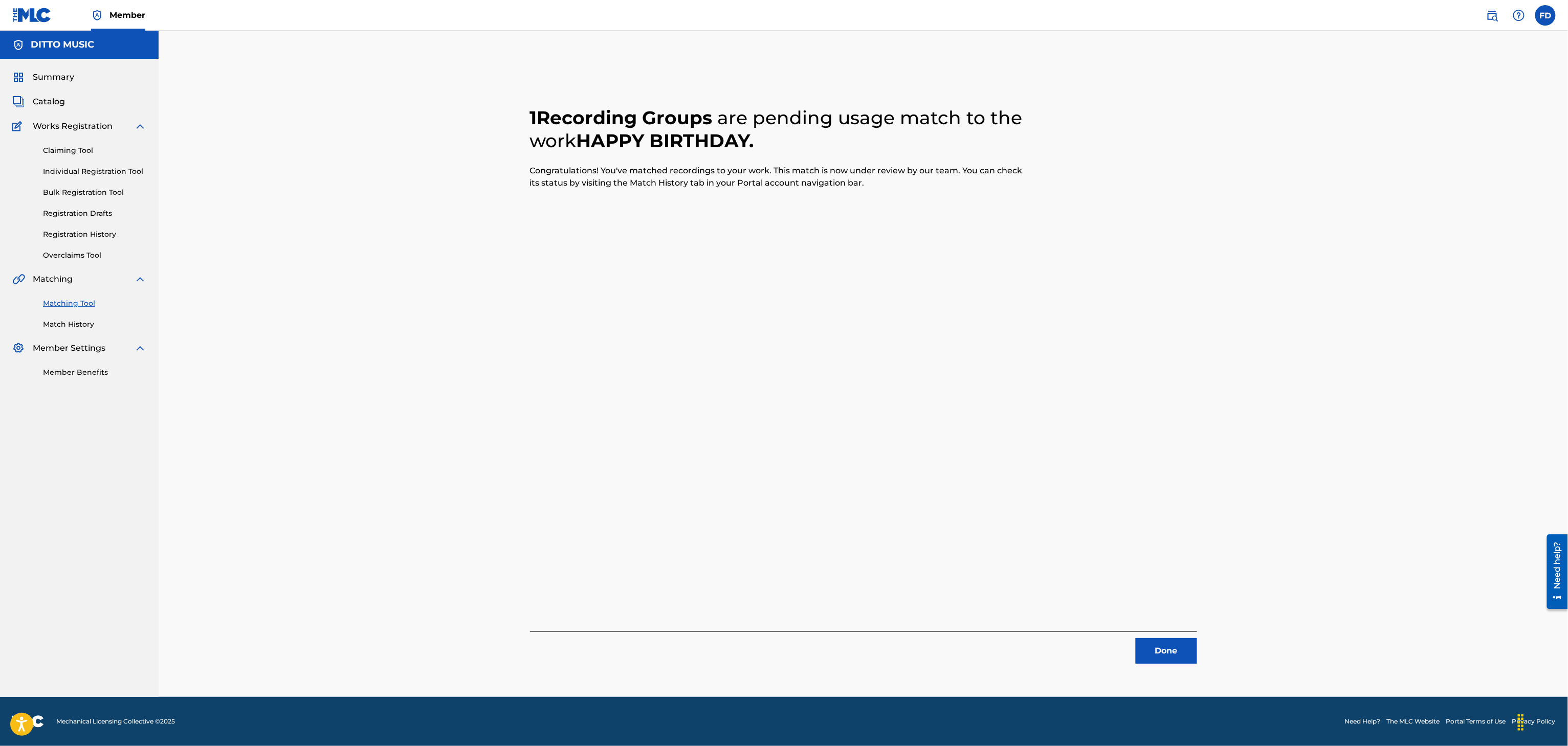
click at [1150, 641] on button "Done" at bounding box center [1166, 651] width 61 height 26
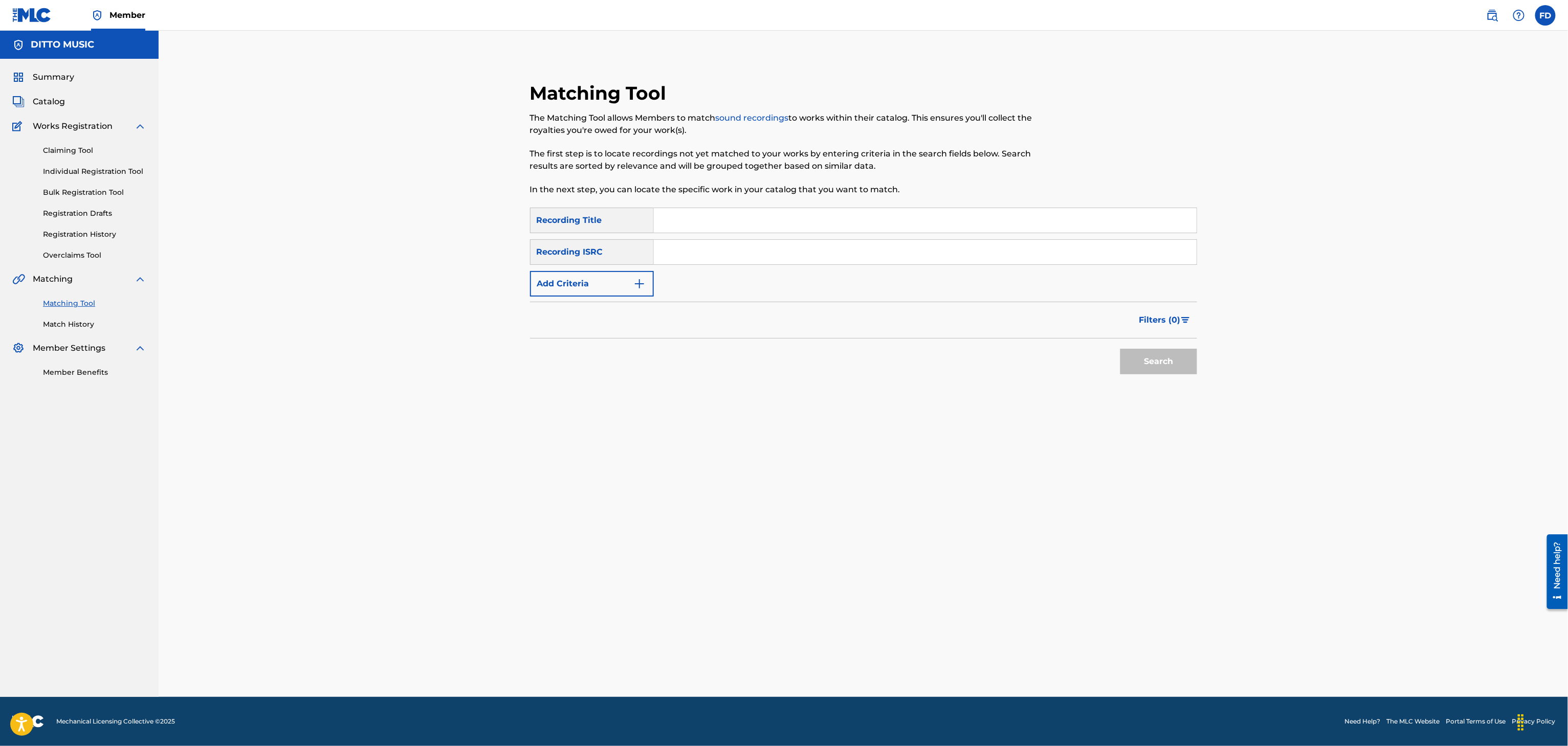
click at [807, 220] on input "Search Form" at bounding box center [925, 220] width 543 height 24
paste input "Leave This World"
type input "Leave This World"
click at [712, 268] on div "SearchWithCriteria8683f96c-5ddd-4d5c-a7c2-defb5d464943 Recording Title Leave Th…" at bounding box center [864, 252] width 667 height 89
click at [719, 257] on input "Search Form" at bounding box center [925, 252] width 543 height 24
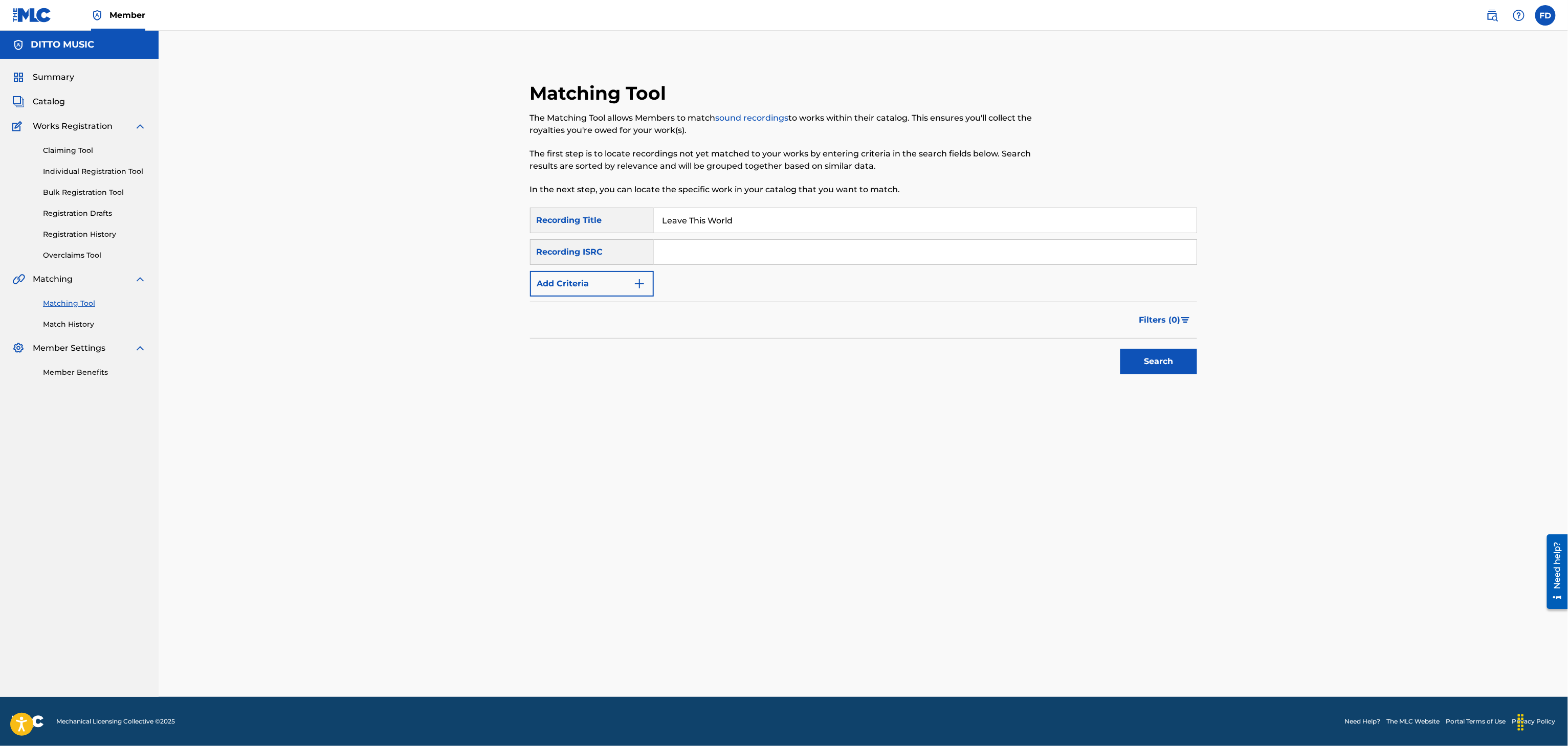
paste input "QZHN52582776"
type input "QZHN52582776"
click at [1158, 371] on button "Search" at bounding box center [1159, 361] width 77 height 26
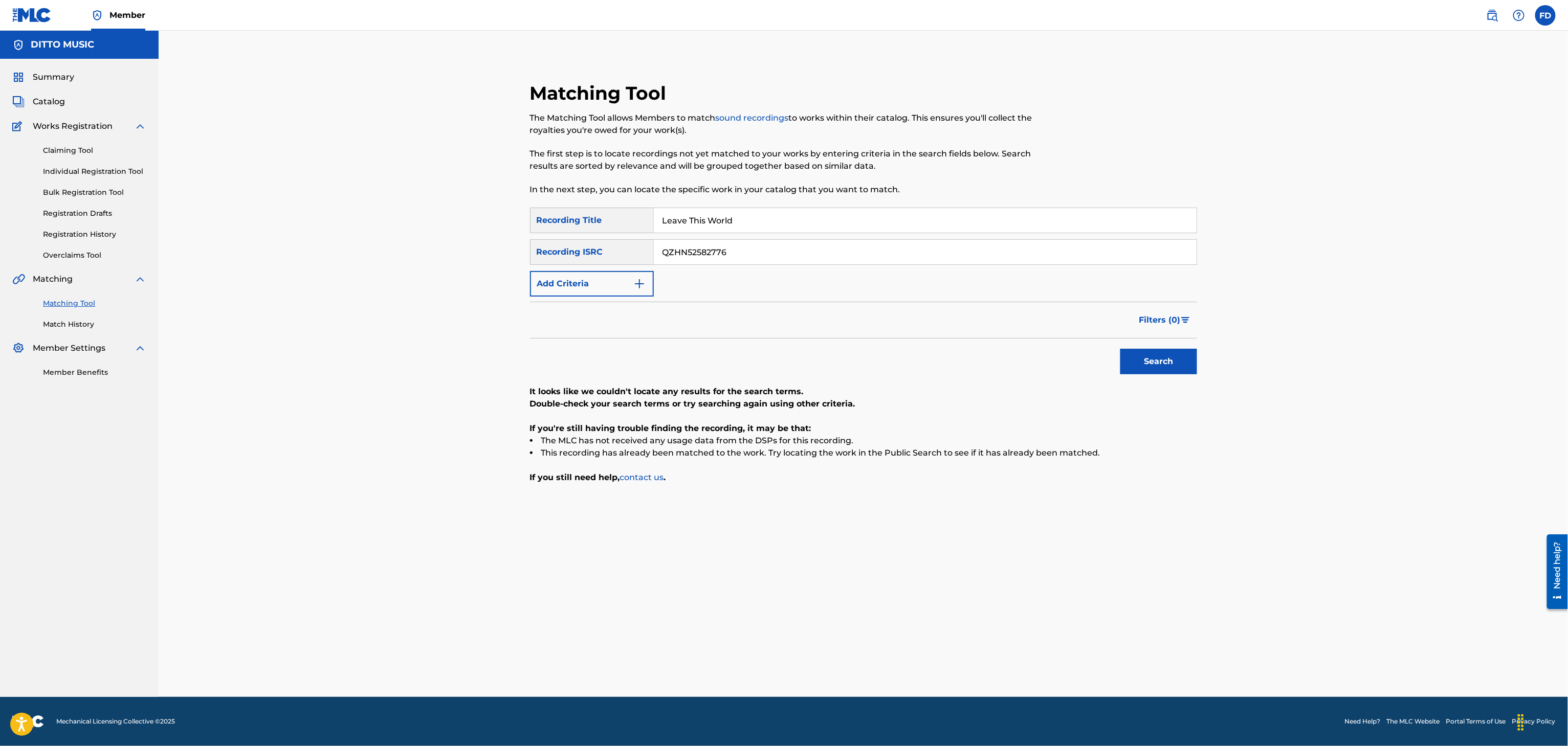
click at [724, 244] on input "QZHN52582776" at bounding box center [925, 252] width 543 height 24
click at [733, 225] on input "Leave This World" at bounding box center [925, 220] width 543 height 24
paste input "Hard Trap Drumline Beat"
type input "Hard Trap Drumline Beat"
click at [926, 254] on input "QZHN52582776" at bounding box center [925, 252] width 543 height 24
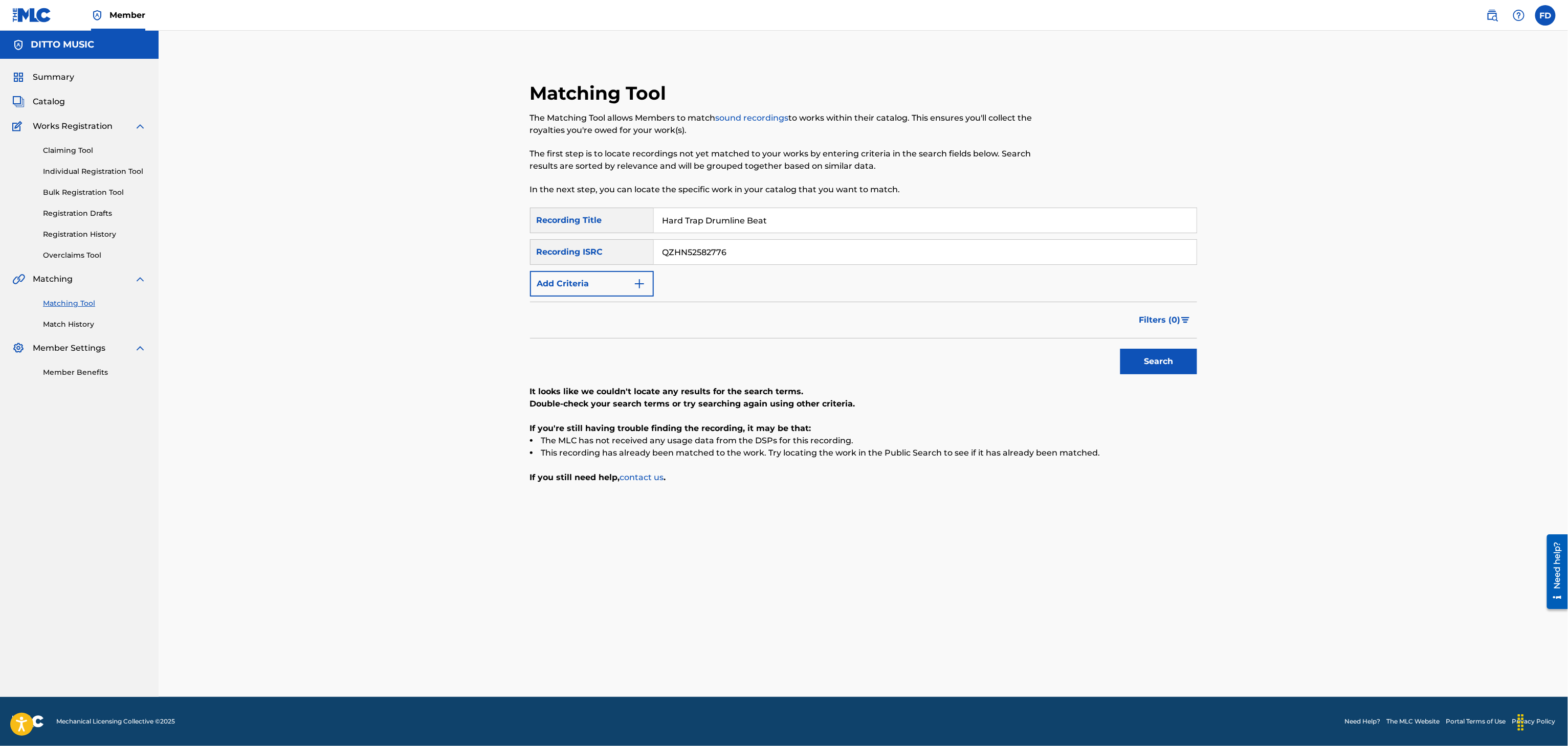
paste input "UKXN22592199"
type input "UKXN22592199"
click at [1118, 349] on div "Search" at bounding box center [1156, 358] width 82 height 41
click at [1129, 358] on button "Search" at bounding box center [1159, 361] width 77 height 26
click at [867, 223] on input "Hard Trap Drumline Beat" at bounding box center [925, 220] width 543 height 24
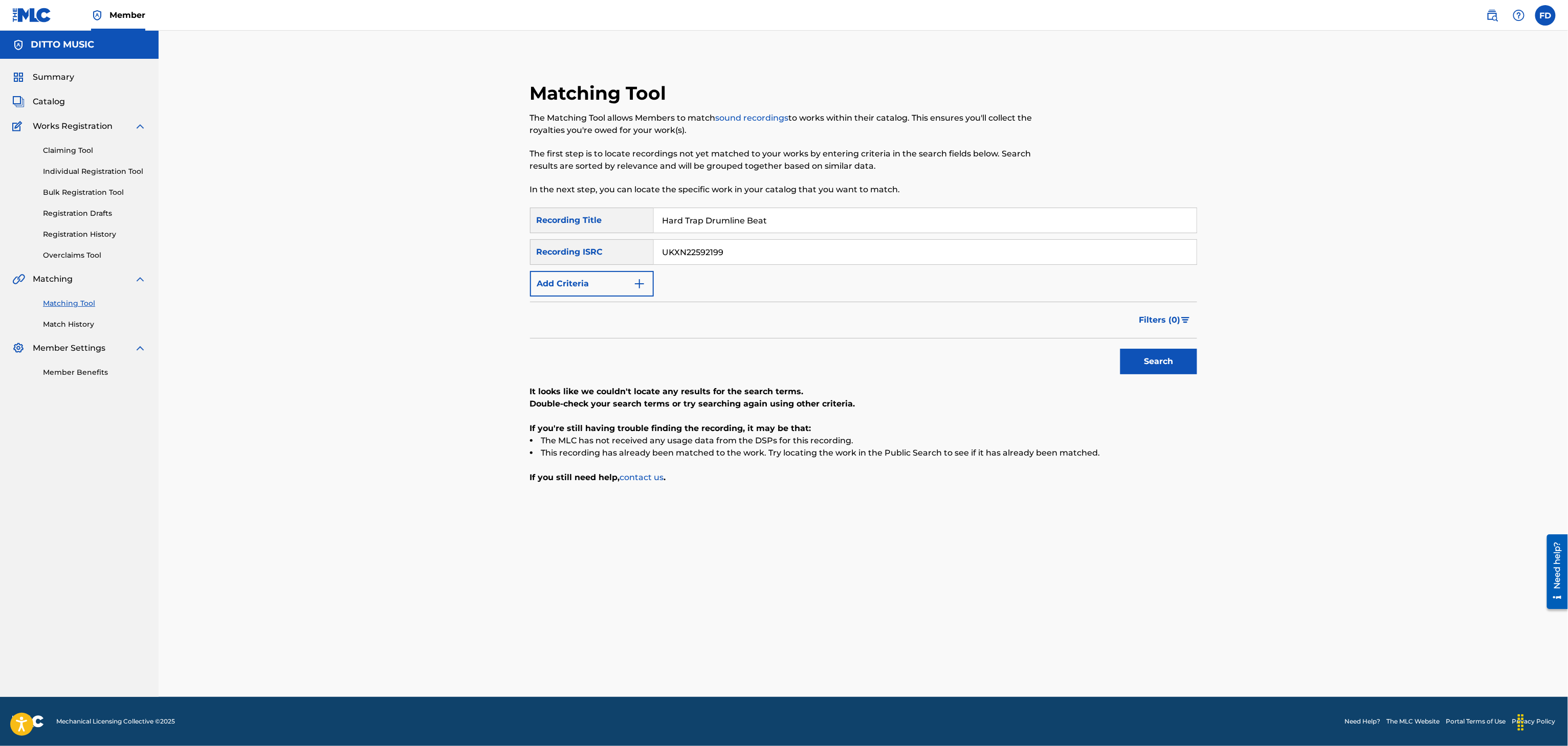
paste input "I Know We All Wanna"
type input "I Know We All Wanna"
click at [787, 246] on input "UKXN22592199" at bounding box center [925, 252] width 543 height 24
paste input "045"
type input "UKXN22592045"
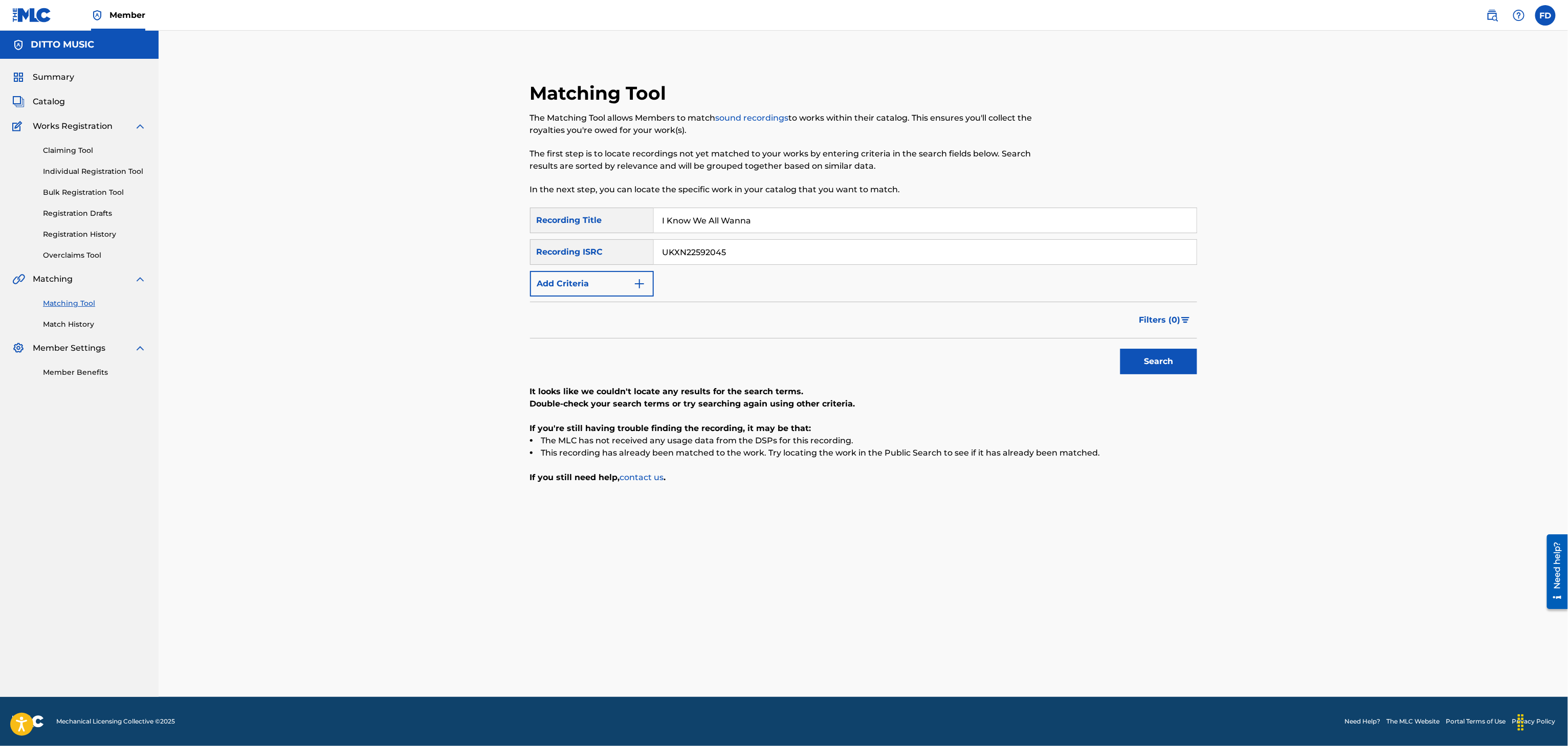
click at [1138, 354] on button "Search" at bounding box center [1159, 361] width 77 height 26
click at [706, 233] on div "SearchWithCriteria8683f96c-5ddd-4d5c-a7c2-defb5d464943 Recording Title I Know W…" at bounding box center [864, 252] width 667 height 89
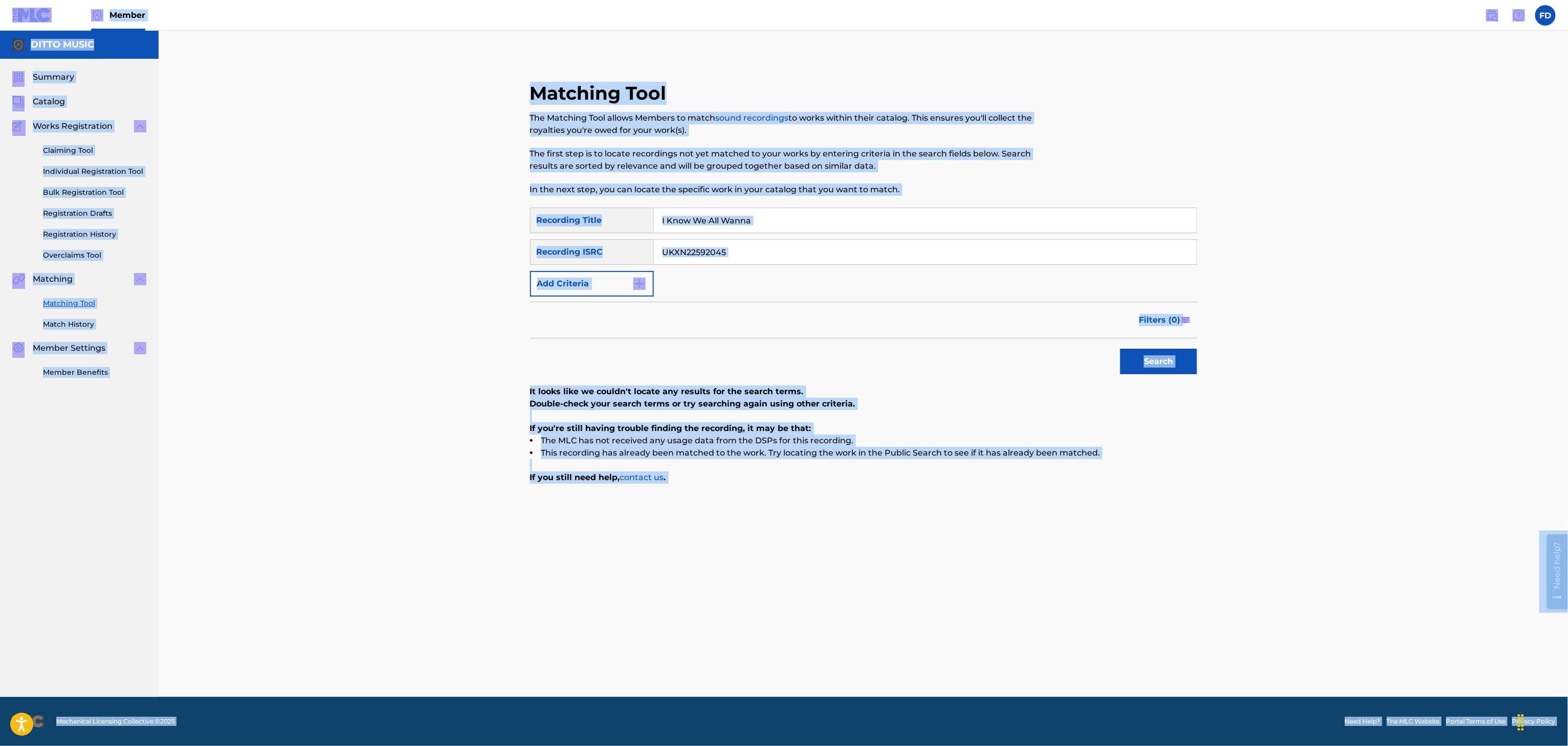
click at [713, 226] on input "I Know We All Wanna" at bounding box center [925, 220] width 543 height 24
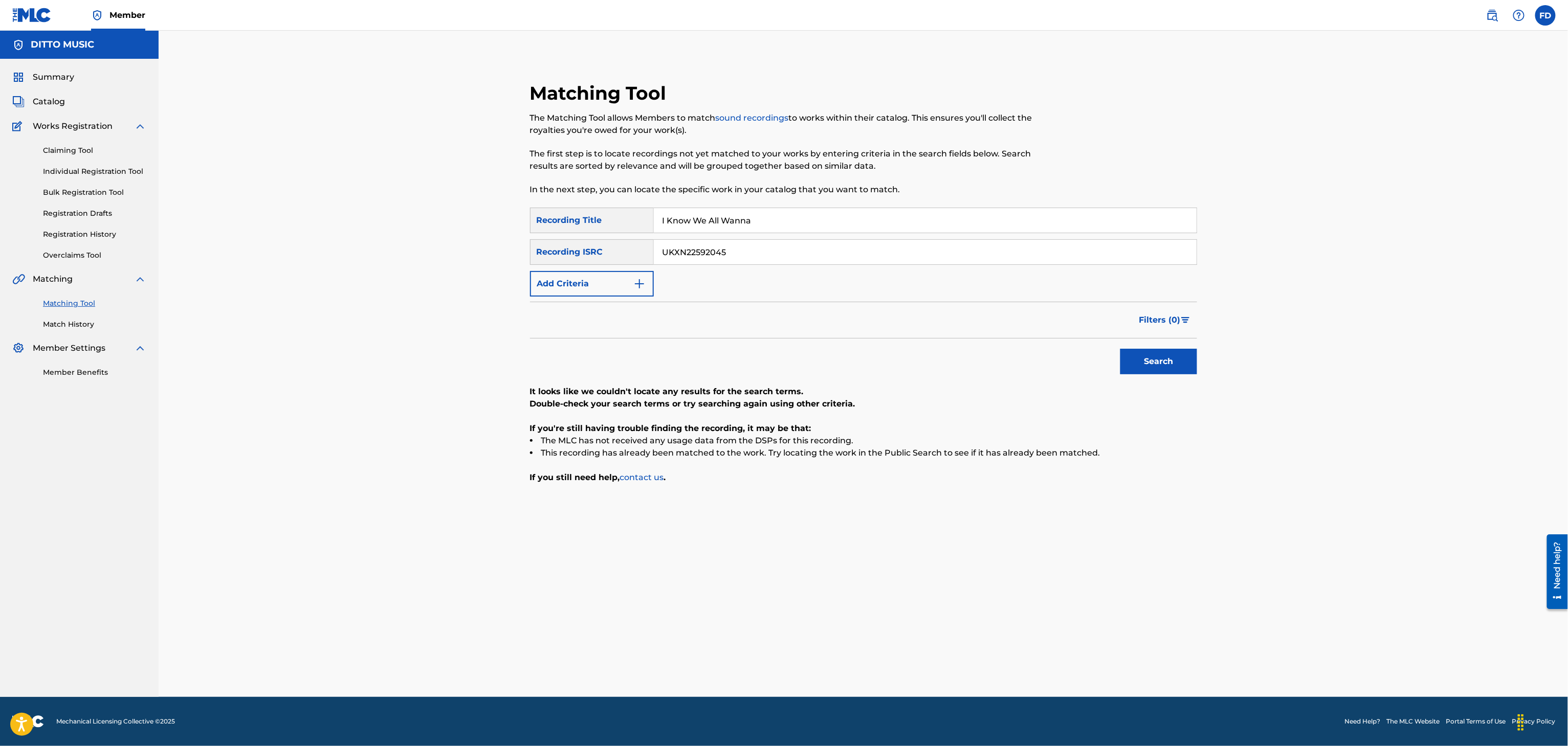
paste input "El G1"
type input "El G1"
click at [716, 249] on input "UKXN22592045" at bounding box center [925, 252] width 543 height 24
paste input "GX3Q92528766"
type input "GX3Q92528766"
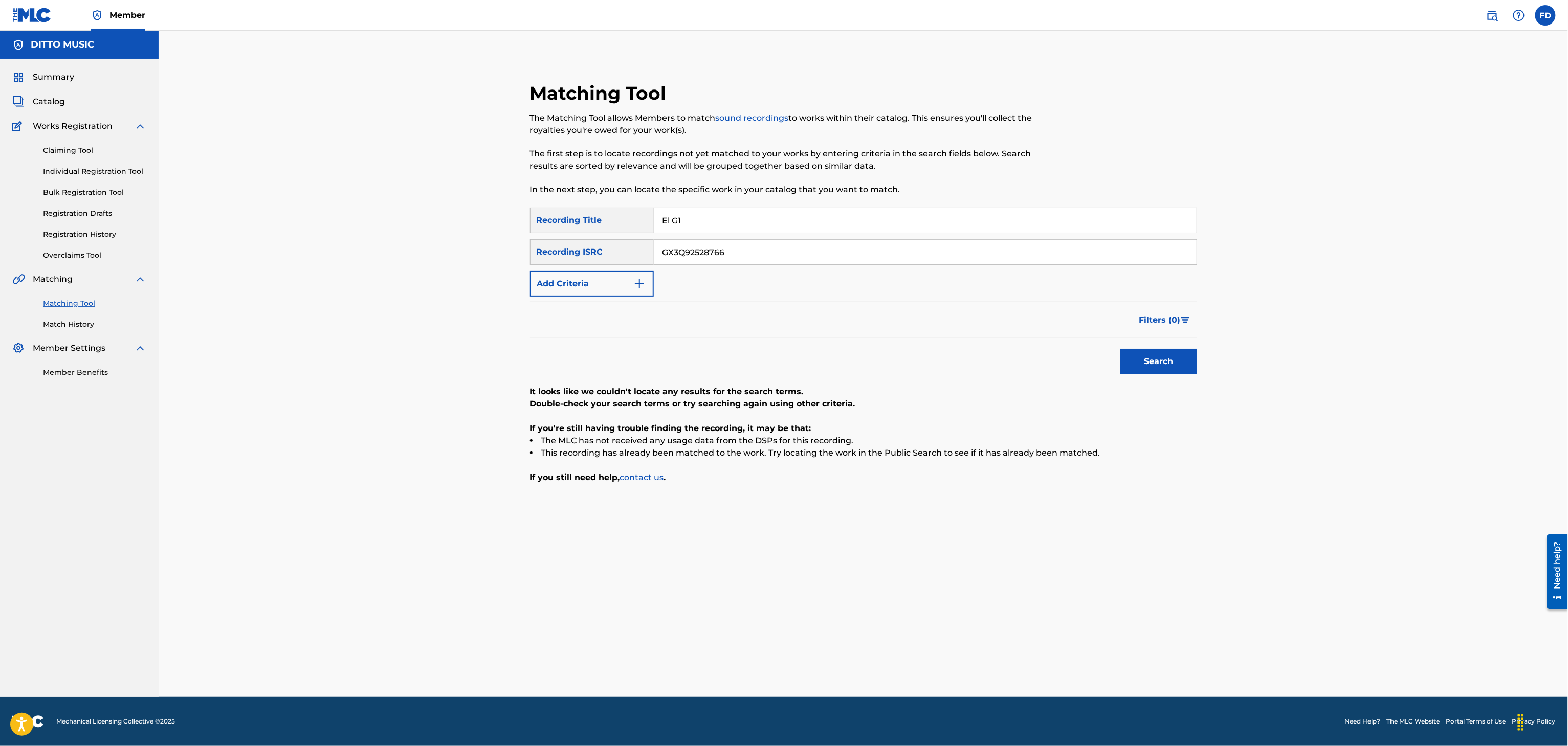
click at [1166, 365] on button "Search" at bounding box center [1159, 361] width 77 height 26
click at [852, 200] on div "Matching Tool The Matching Tool allows Members to match sound recordings to wor…" at bounding box center [787, 144] width 514 height 126
click at [852, 222] on input "El G1" at bounding box center [925, 220] width 543 height 24
paste input "Do Not Give up Now"
type input "Do Not Give up Now"
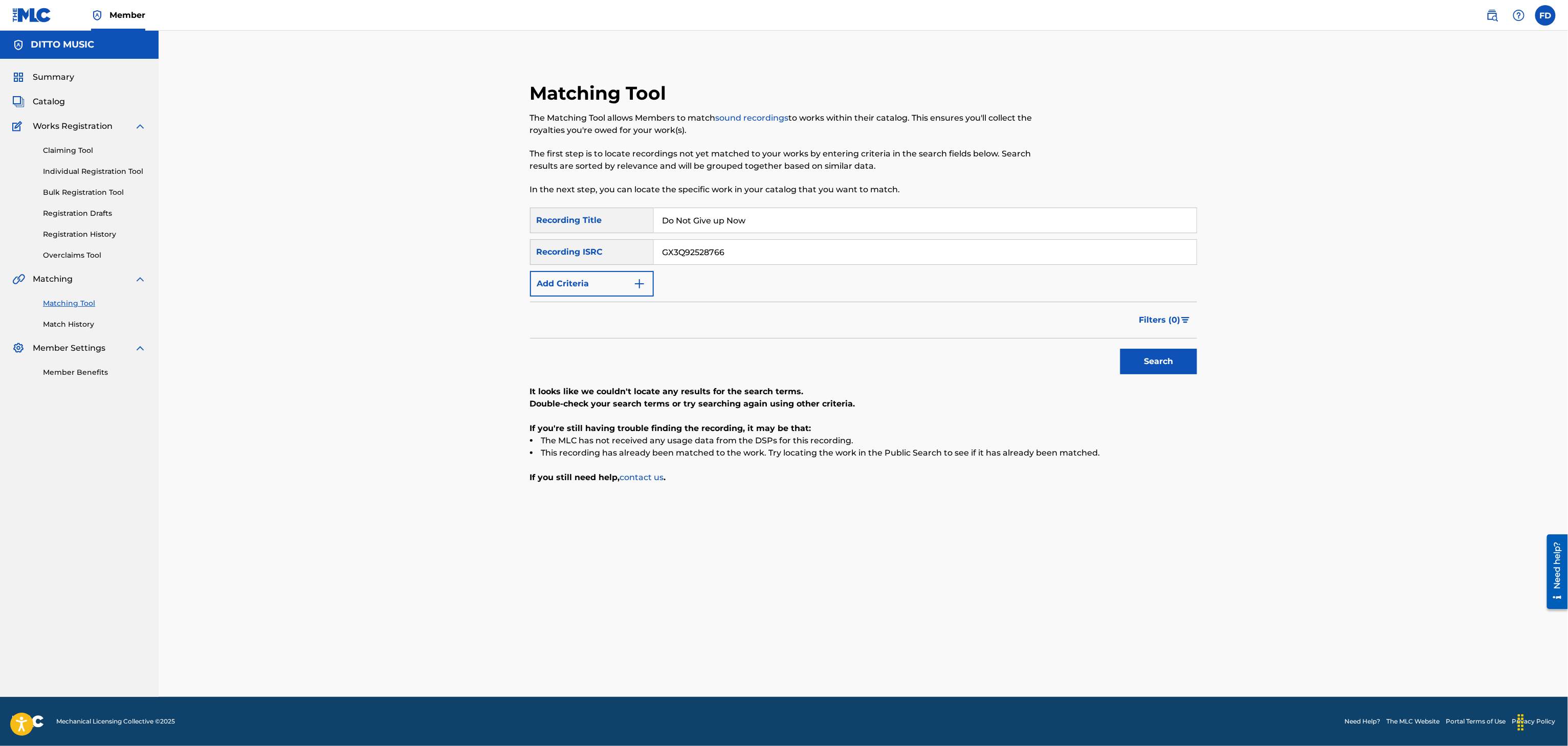
click at [843, 259] on input "GX3Q92528766" at bounding box center [925, 252] width 543 height 24
paste input "30270"
type input "GX3Q92530270"
click at [1139, 356] on button "Search" at bounding box center [1159, 361] width 77 height 26
click at [759, 220] on input "Do Not Give up Now0" at bounding box center [925, 220] width 543 height 24
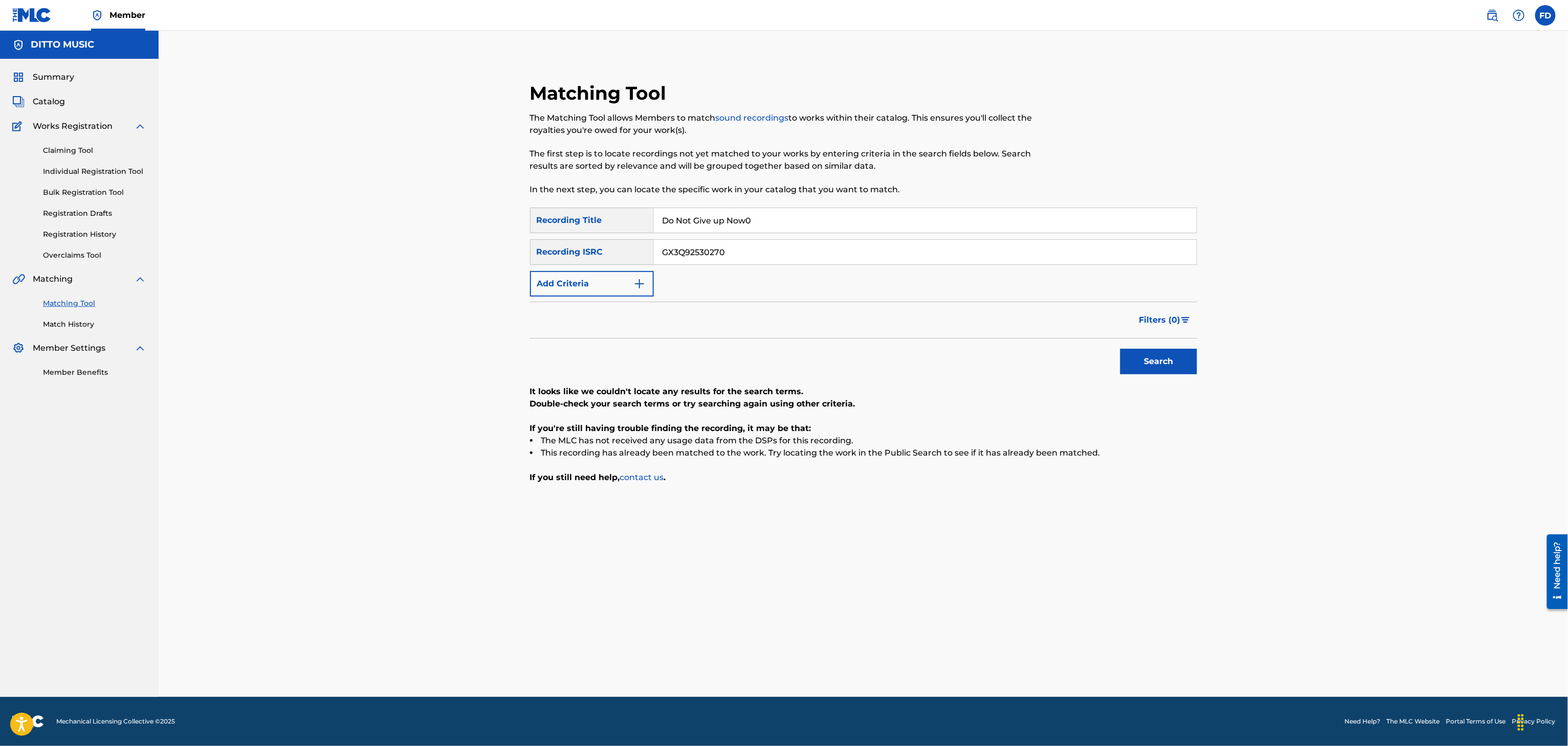
paste input "You Have Freaked Me Out"
type input "You Have Freaked Me Out"
click at [939, 253] on input "GX3Q92530270" at bounding box center [925, 252] width 543 height 24
paste input "05063"
type input "GX3Q92505063"
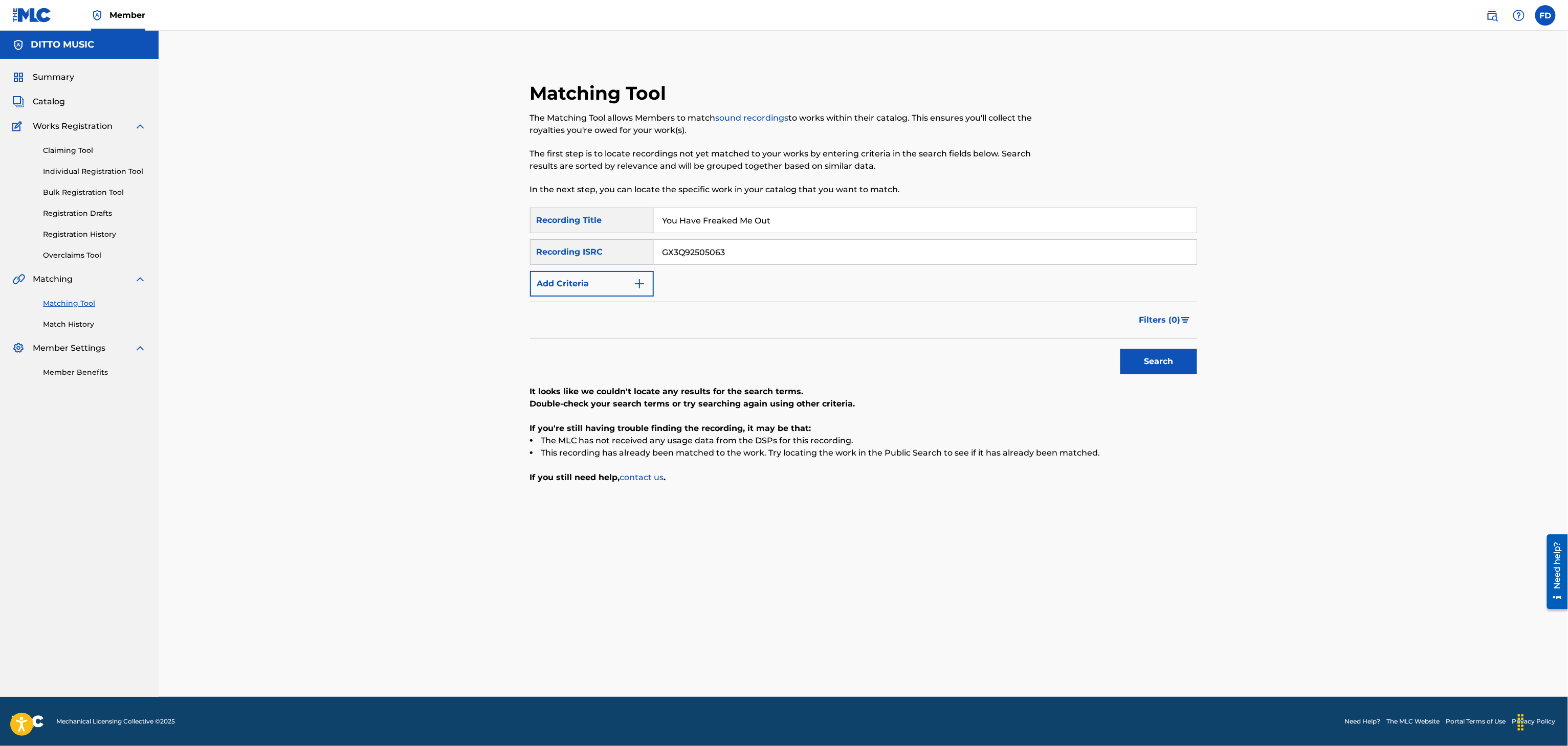
click at [1148, 365] on button "Search" at bounding box center [1159, 361] width 77 height 26
click at [858, 216] on input "You Have Freaked Me Out" at bounding box center [925, 220] width 543 height 24
paste input "Nonsense"
type input "Nonsense"
click at [822, 256] on input "GX3Q92505063" at bounding box center [925, 252] width 543 height 24
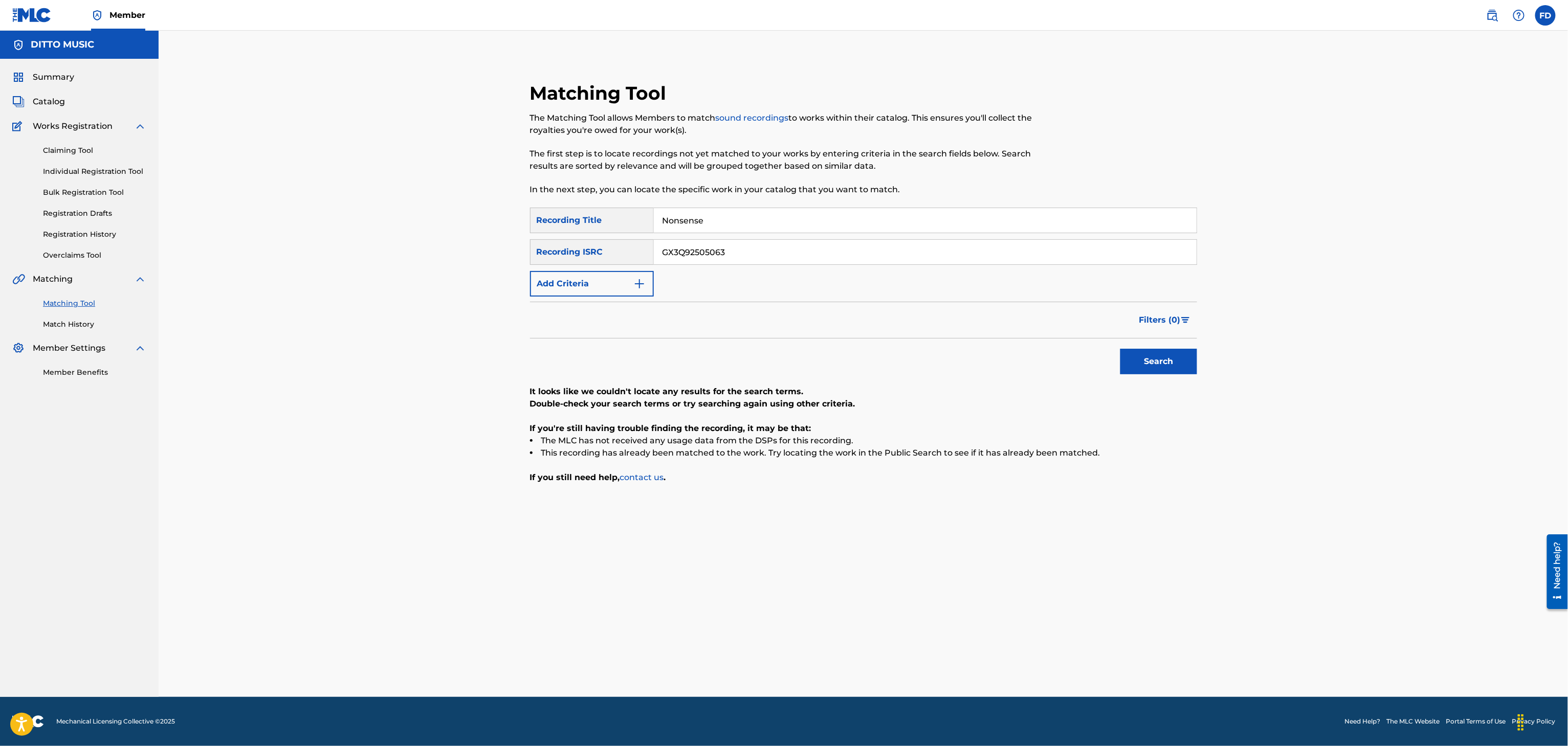
click at [1195, 366] on button "Search" at bounding box center [1159, 361] width 77 height 26
click at [808, 245] on input "GX3Q92505063" at bounding box center [925, 252] width 543 height 24
paste input "30389"
type input "GX3Q92530389"
click at [796, 240] on input "GX3Q92530389" at bounding box center [925, 252] width 543 height 24
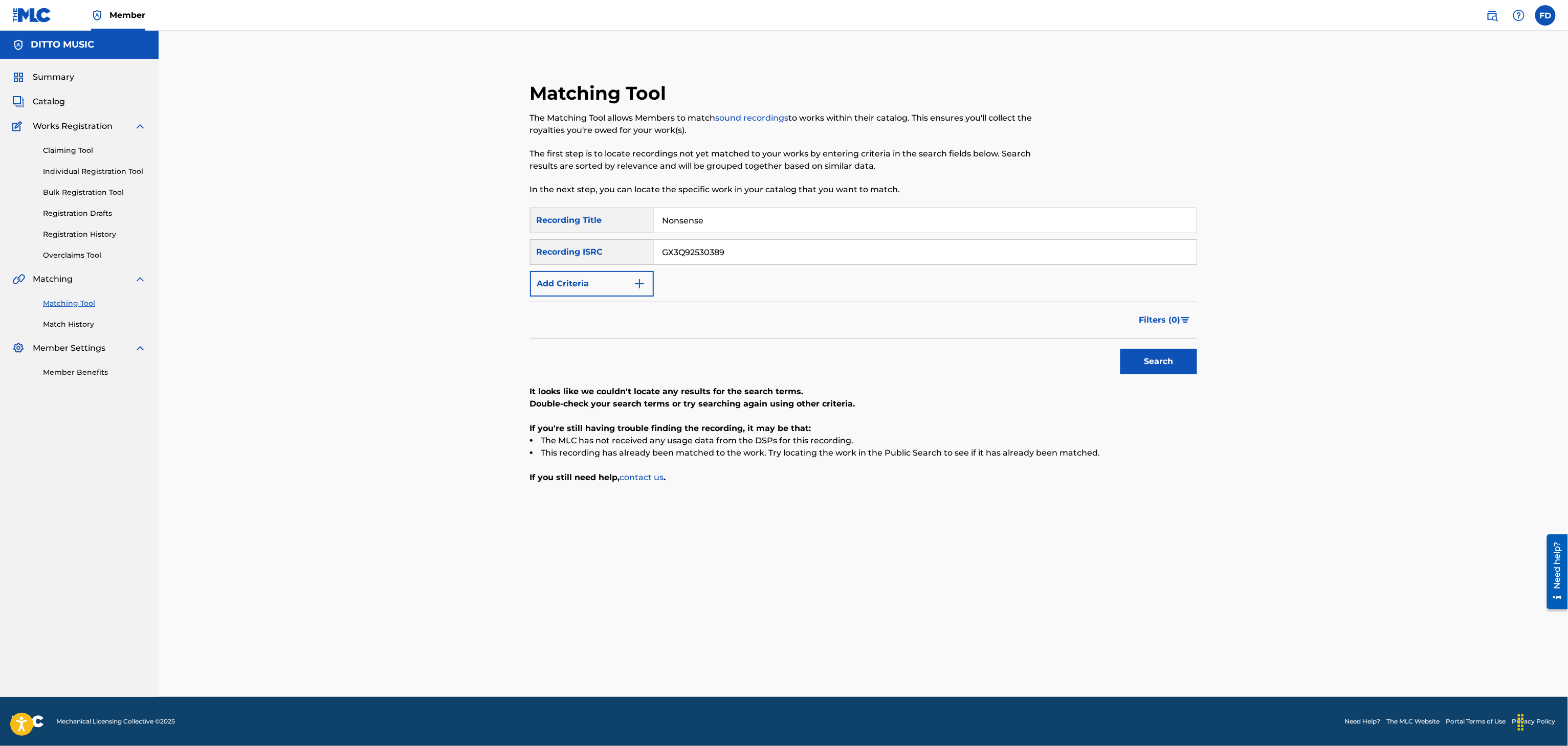
click at [798, 232] on input "Nonsense" at bounding box center [925, 220] width 543 height 24
paste input "You Have Freaked Me Out"
click at [1138, 368] on button "Search" at bounding box center [1159, 361] width 77 height 26
click at [783, 209] on input "You Have Freaked Me Out" at bounding box center [925, 220] width 543 height 24
paste input "Bentoe"
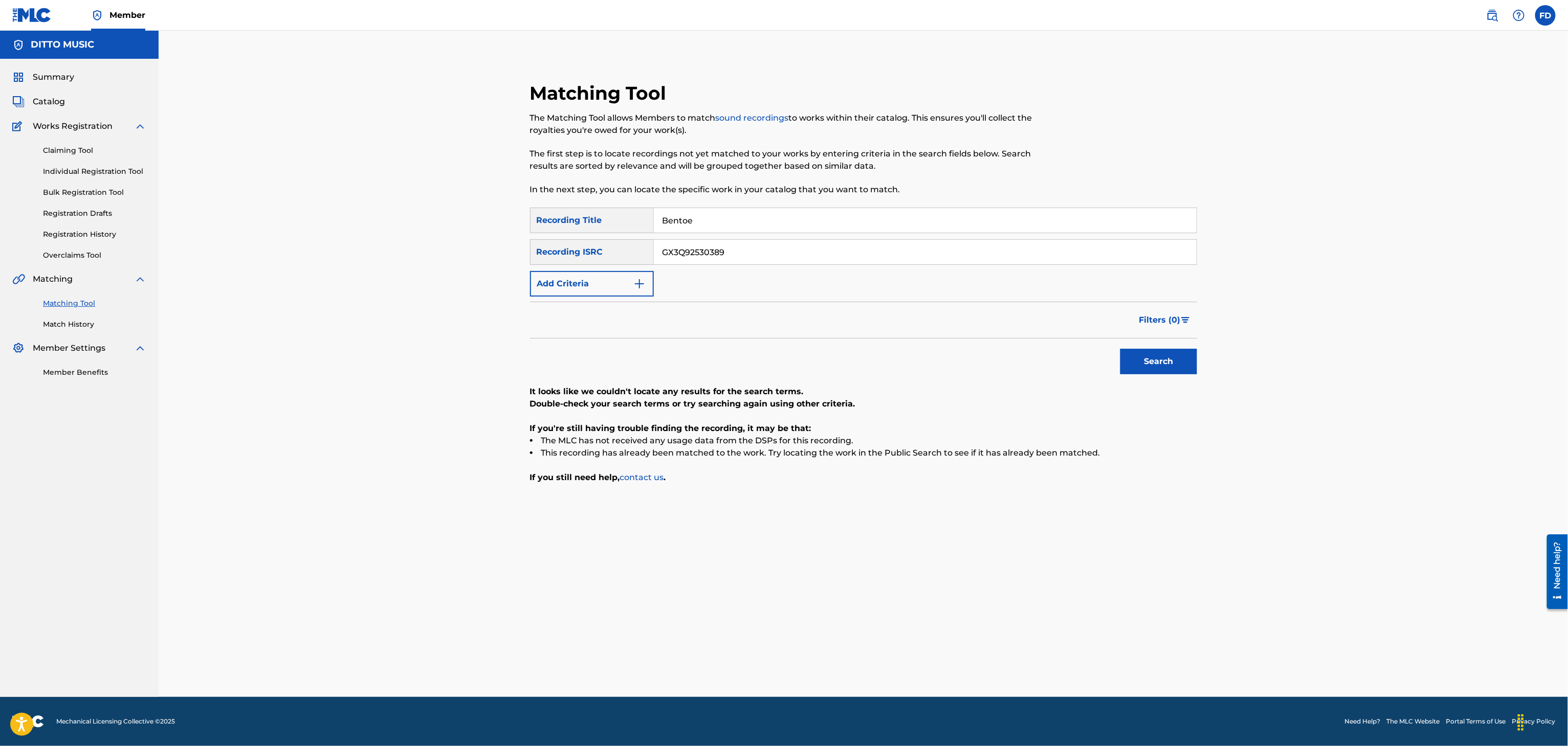
type input "Bentoe"
click at [785, 249] on input "GX3Q92530389" at bounding box center [925, 252] width 543 height 24
paste input "28441"
type input "GX3Q92528441"
click at [1157, 377] on div "Search" at bounding box center [1156, 358] width 82 height 41
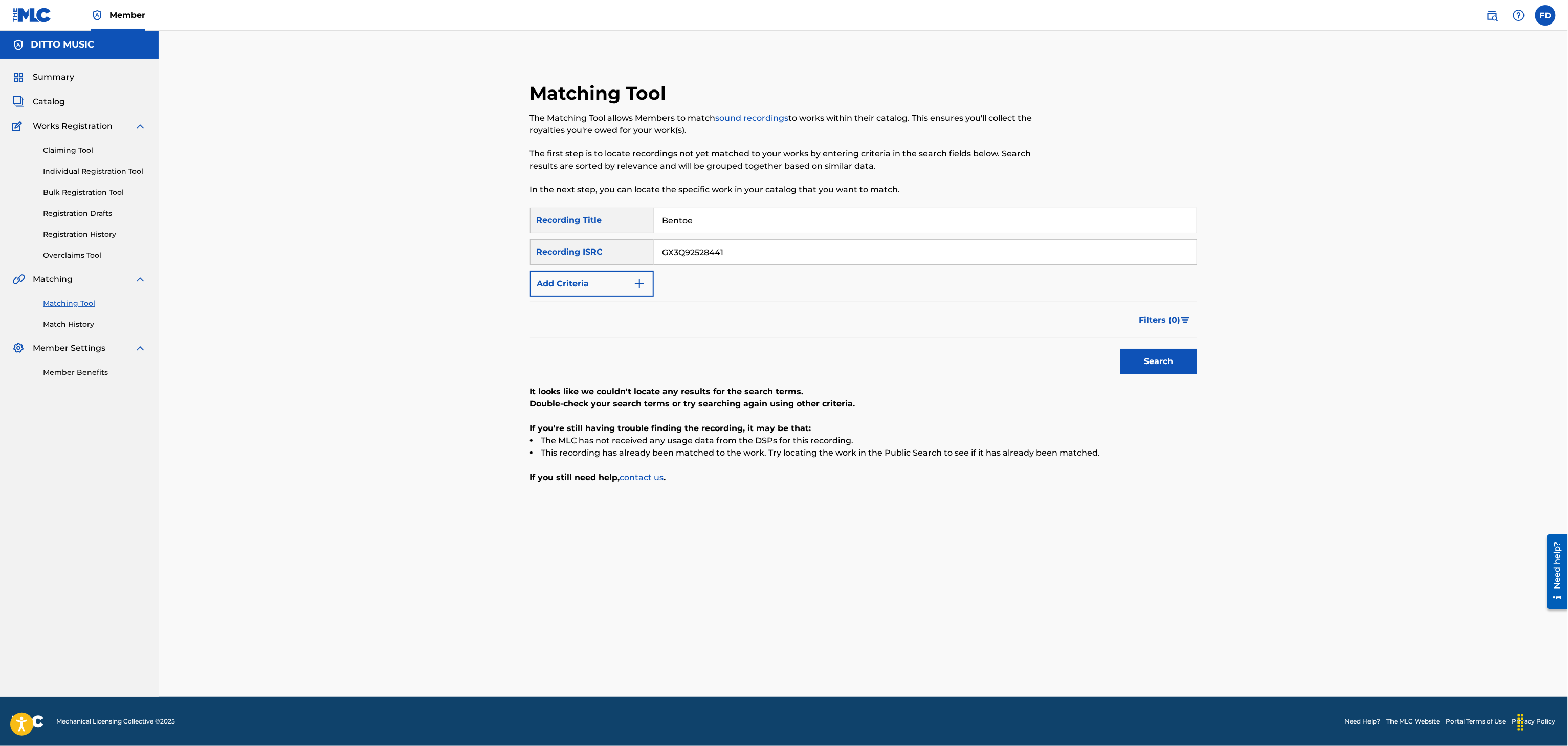
click at [1163, 370] on button "Search" at bounding box center [1159, 361] width 77 height 26
click at [753, 228] on input "Bentoe" at bounding box center [925, 220] width 543 height 24
paste input "Goyard"
type input "Goyard"
click at [855, 254] on input "GX3Q92528441" at bounding box center [925, 252] width 543 height 24
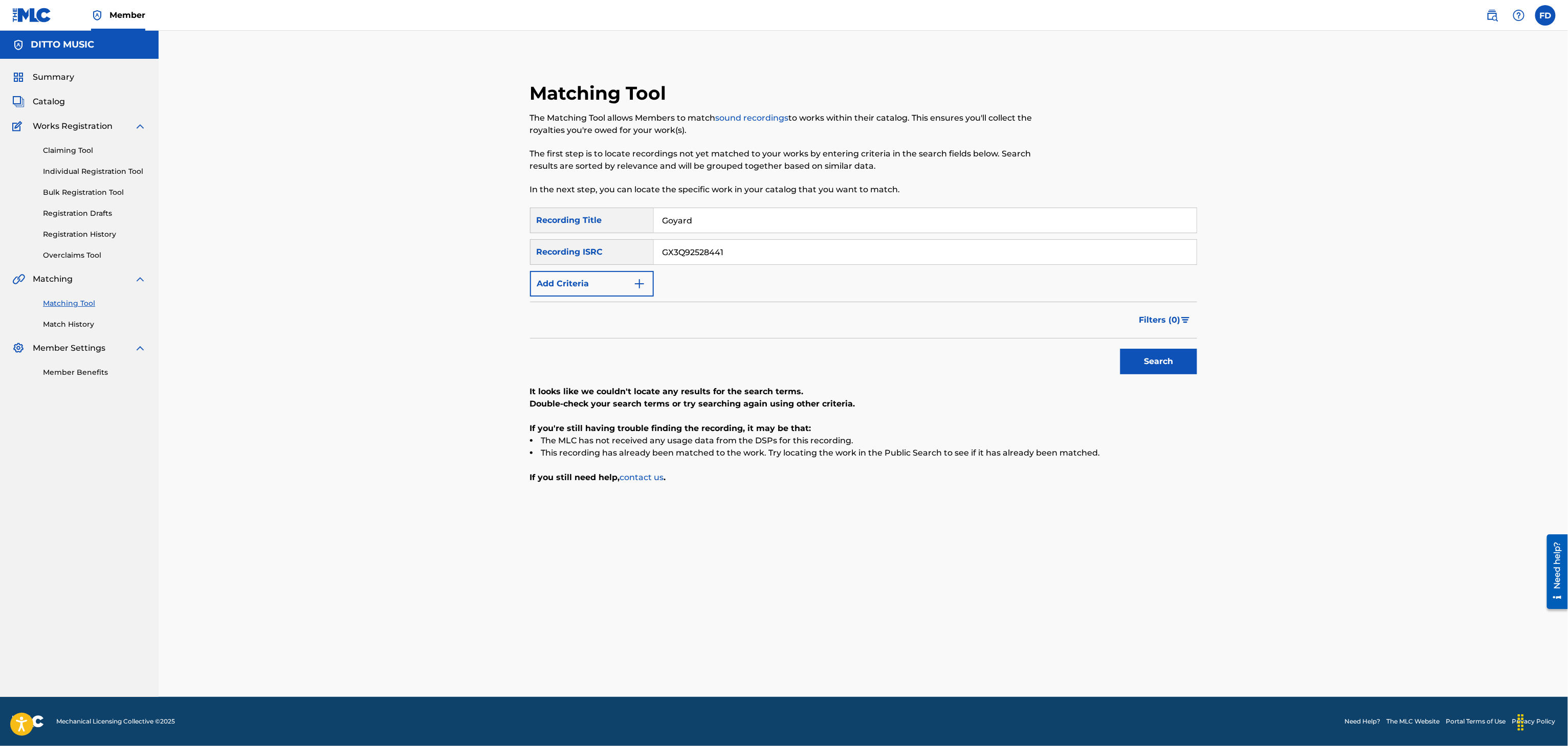
paste input "oyard"
click at [878, 243] on input "Goyard" at bounding box center [925, 252] width 543 height 24
paste input "X3Q92526563"
type input "GX3Q92526563"
click at [1121, 367] on button "Search" at bounding box center [1159, 361] width 77 height 26
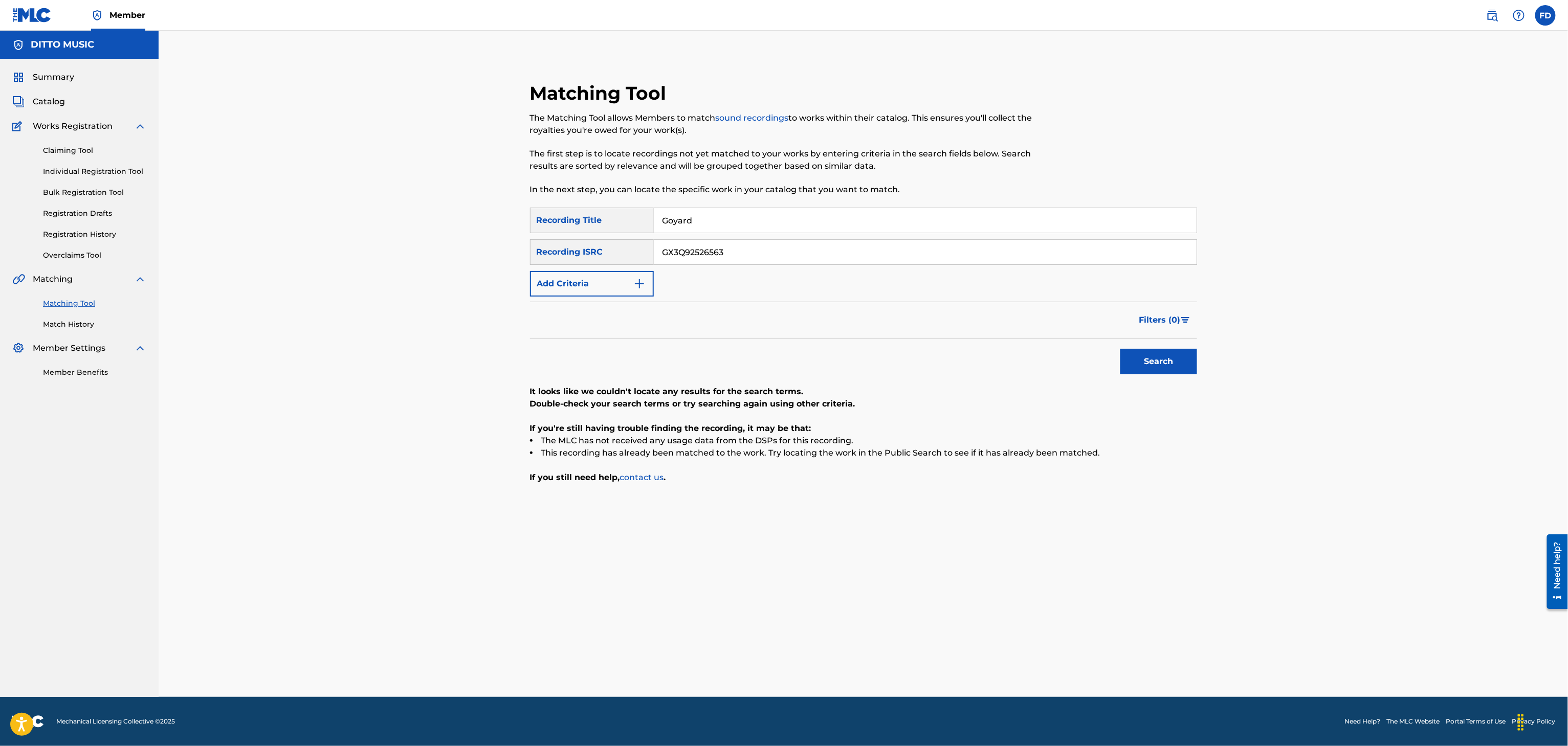
click at [833, 181] on div "The Matching Tool allows Members to match sound recordings to works within thei…" at bounding box center [787, 154] width 514 height 84
click at [831, 195] on p "In the next step, you can locate the specific work in your catalog that you wan…" at bounding box center [787, 190] width 514 height 12
click at [831, 206] on div "Matching Tool The Matching Tool allows Members to match sound recordings to wor…" at bounding box center [787, 144] width 514 height 126
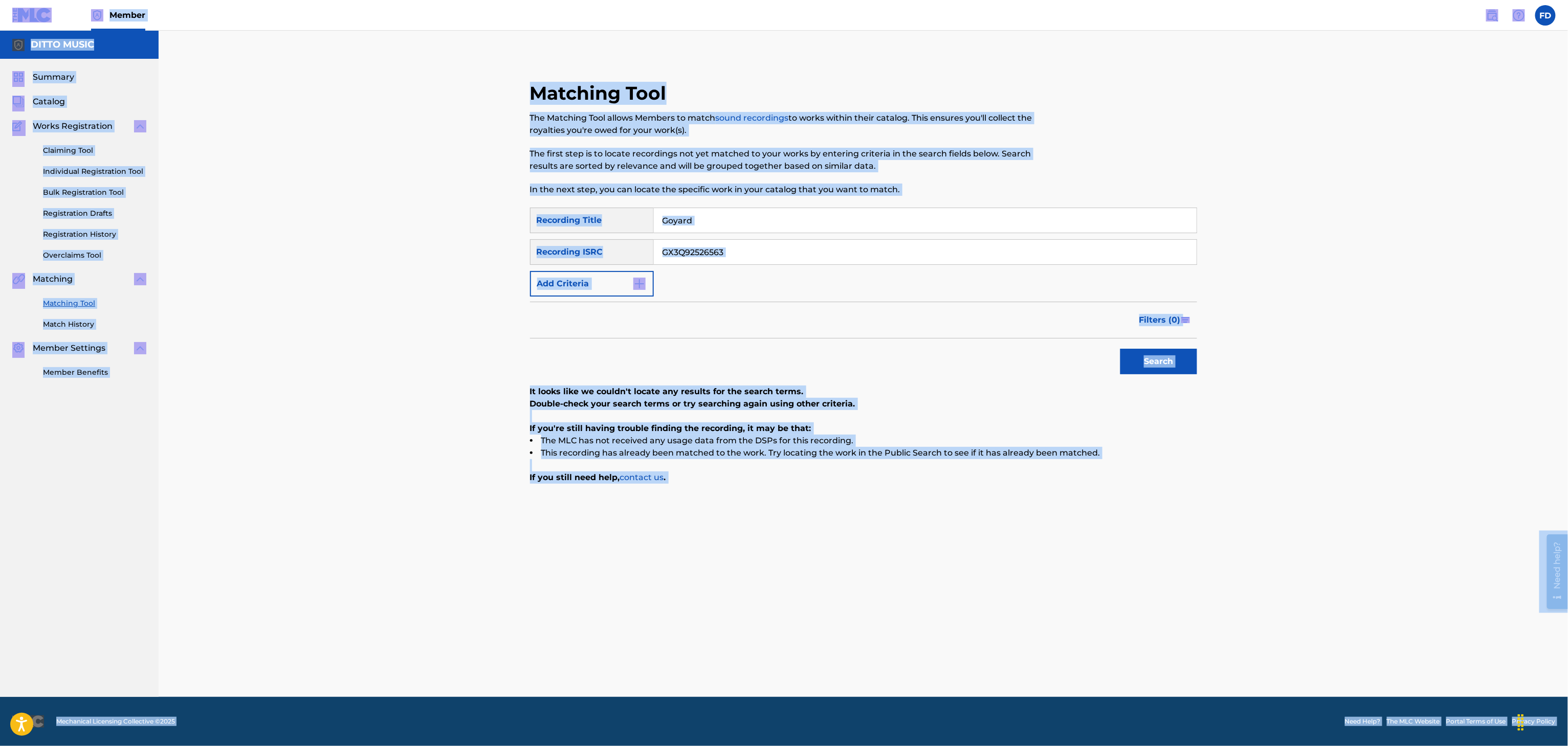
click at [831, 206] on div "Matching Tool The Matching Tool allows Members to match sound recordings to wor…" at bounding box center [787, 144] width 514 height 126
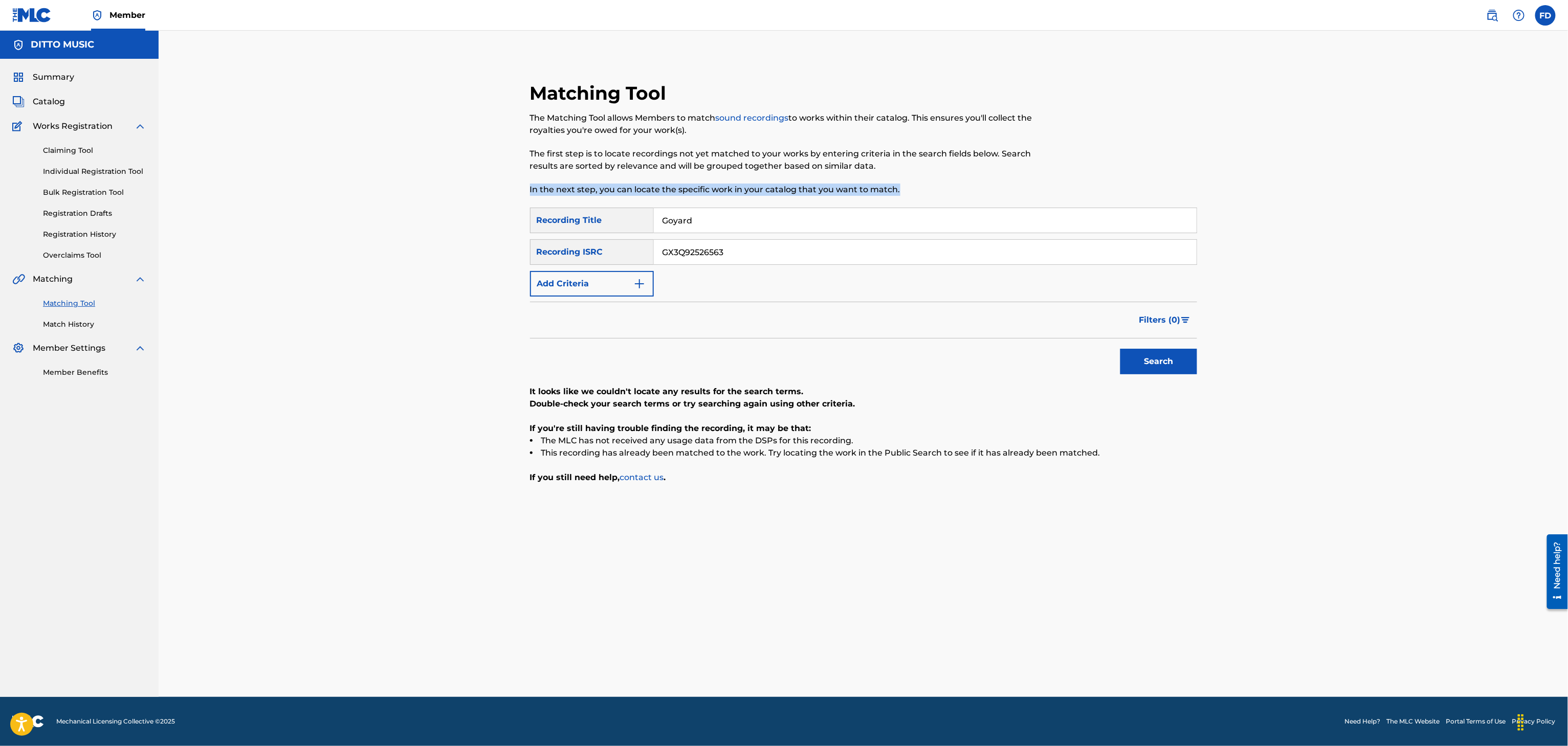
click at [831, 206] on div "Matching Tool The Matching Tool allows Members to match sound recordings to wor…" at bounding box center [787, 144] width 514 height 126
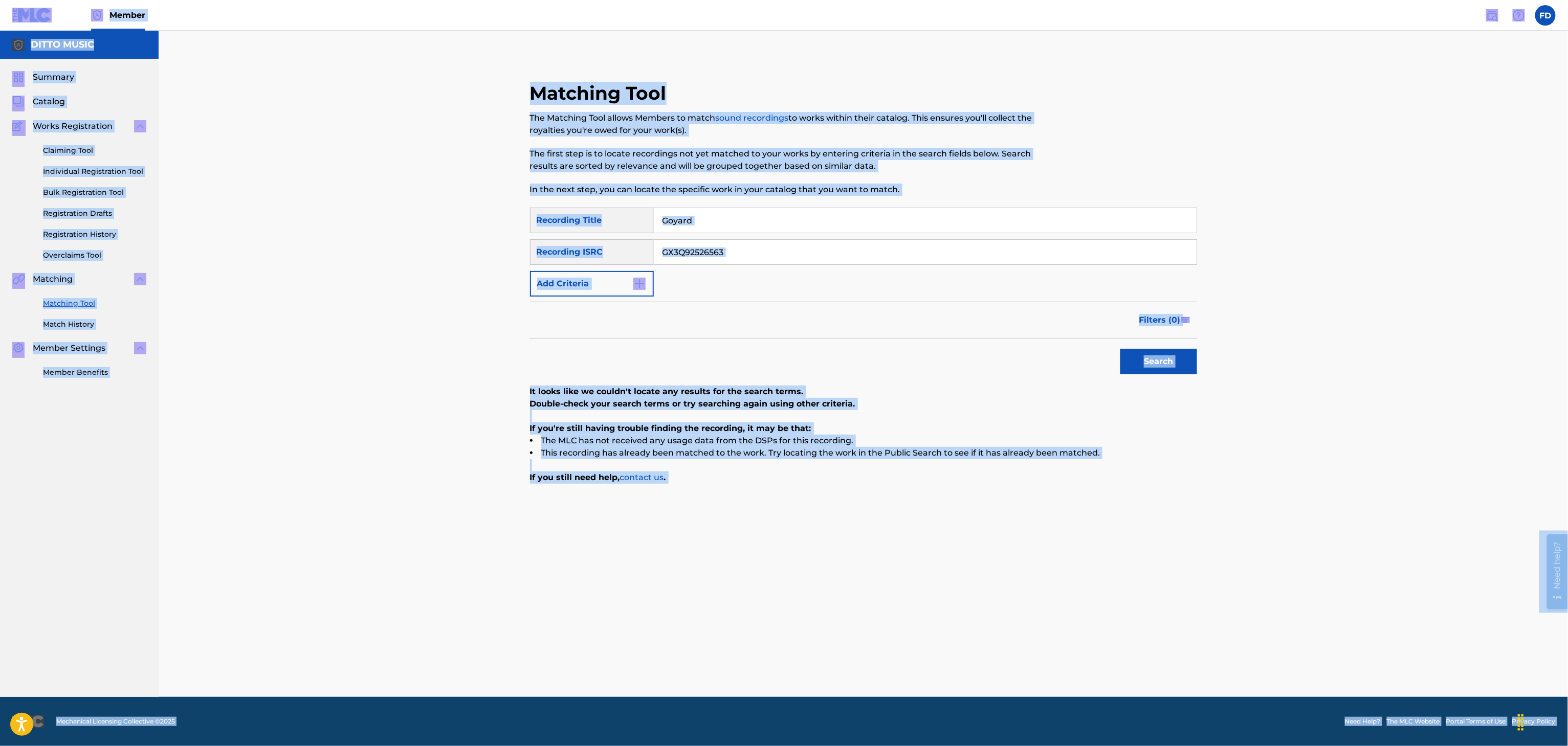
click at [803, 233] on div "SearchWithCriteria8683f96c-5ddd-4d5c-a7c2-defb5d464943 Recording Title Goyard S…" at bounding box center [864, 252] width 667 height 89
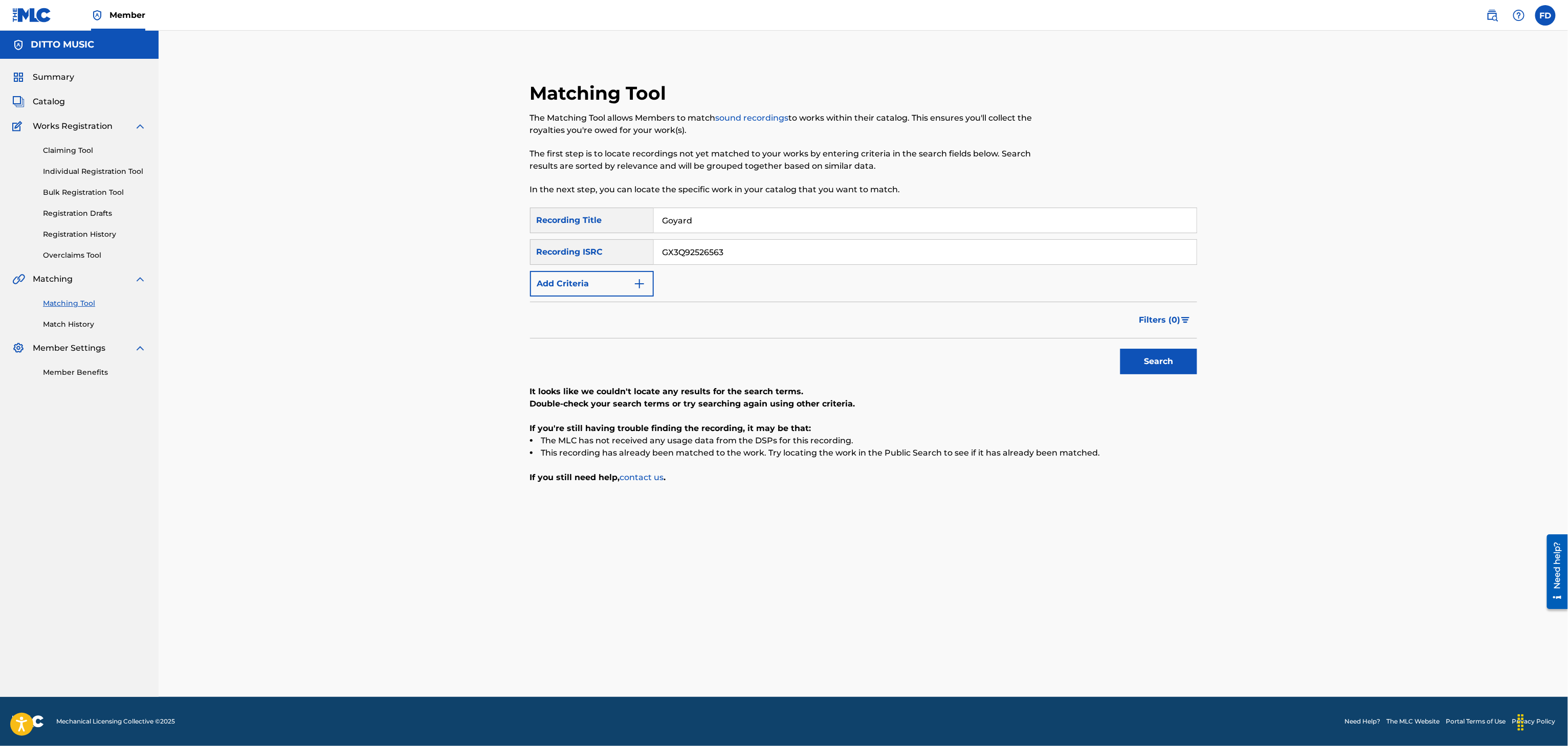
click at [803, 216] on input "Goyard" at bounding box center [925, 220] width 543 height 24
paste input "Biodiversity Year 2100"
type input "Biodiversity Year 2100"
click at [799, 261] on input "GX3Q92526563" at bounding box center [925, 252] width 543 height 24
paste input "8649"
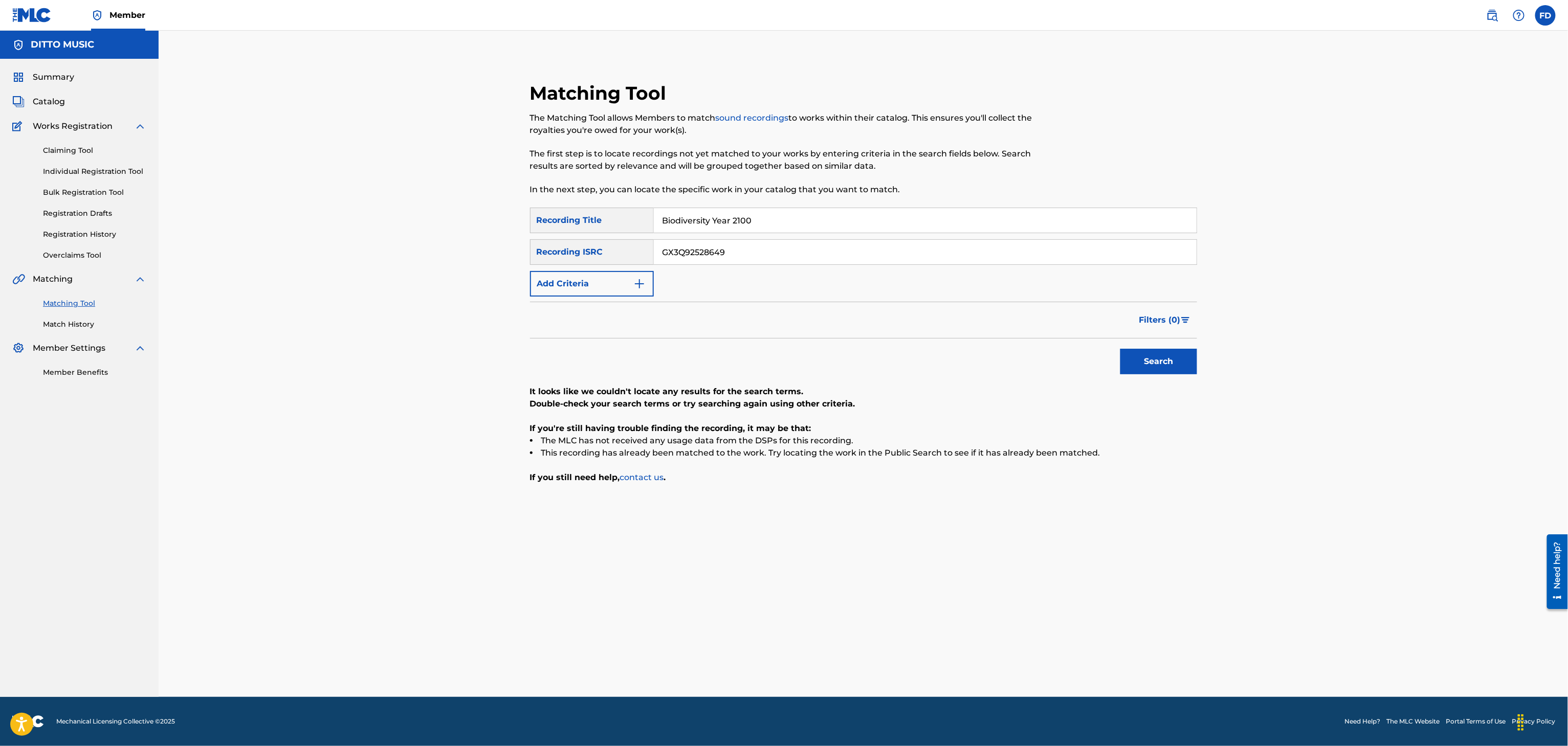
type input "GX3Q92528649"
click at [1145, 356] on button "Search" at bounding box center [1159, 361] width 77 height 26
click at [758, 237] on div "SearchWithCriteria8683f96c-5ddd-4d5c-a7c2-defb5d464943 Recording Title Biodiver…" at bounding box center [864, 252] width 667 height 89
click at [761, 234] on div "SearchWithCriteria8683f96c-5ddd-4d5c-a7c2-defb5d464943 Recording Title Biodiver…" at bounding box center [864, 252] width 667 height 89
click at [766, 232] on div "Biodiversity Year 2100" at bounding box center [925, 220] width 544 height 26
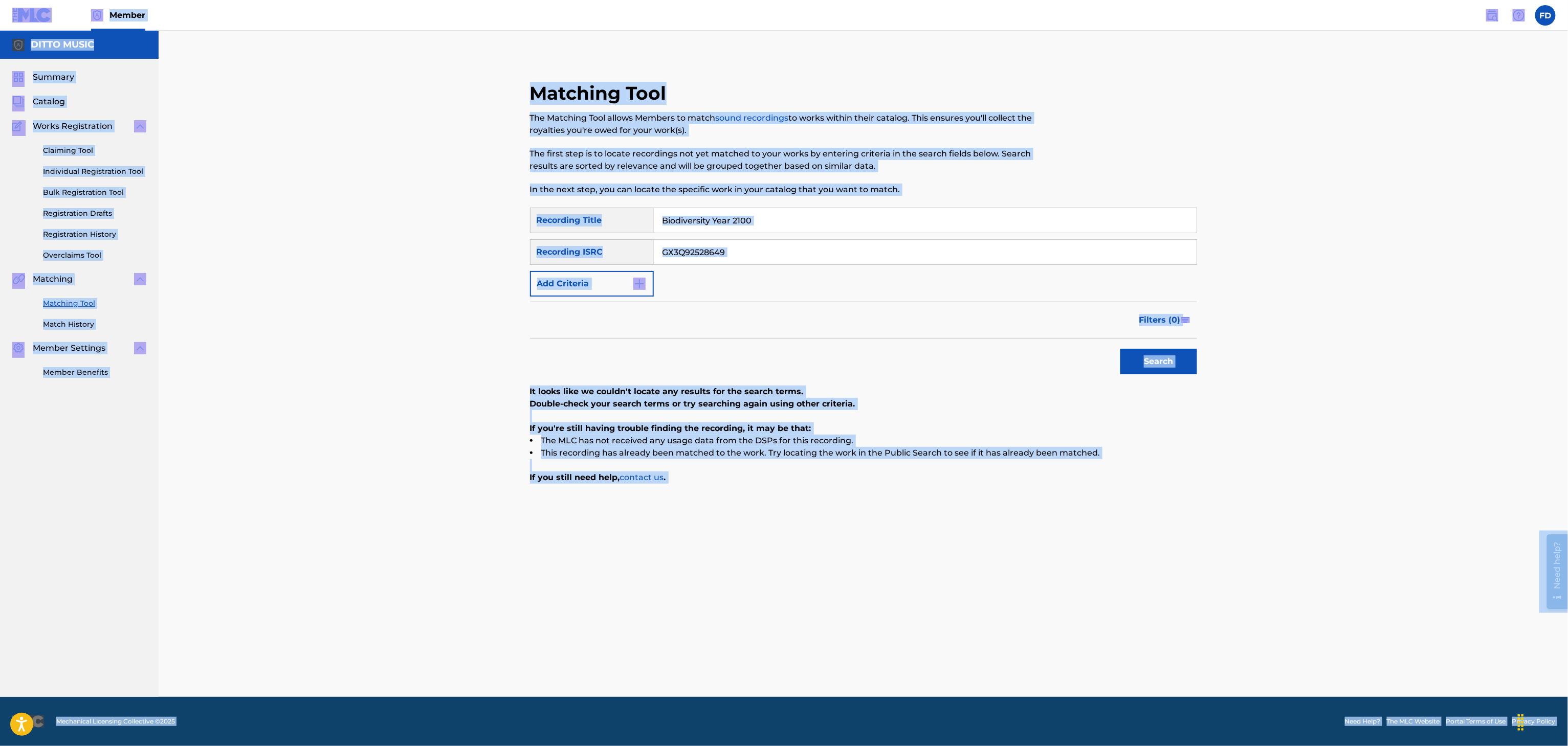
click at [780, 221] on input "Biodiversity Year 2100" at bounding box center [925, 220] width 543 height 24
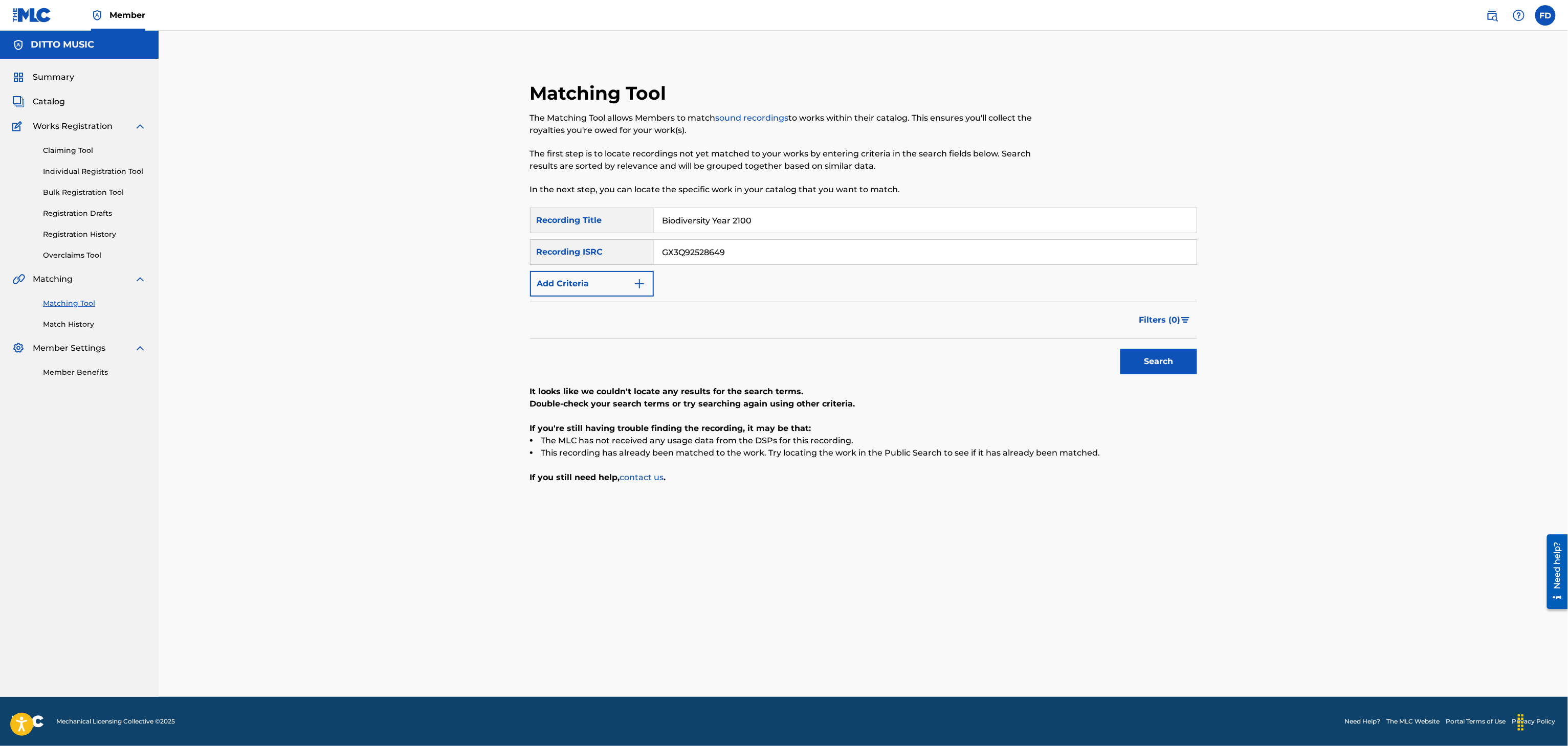
paste input "Meu Amor"
type input "Meu Amor"
click at [779, 266] on div "SearchWithCriteria8683f96c-5ddd-4d5c-a7c2-defb5d464943 Recording Title Meu Amor…" at bounding box center [864, 252] width 667 height 89
click at [796, 255] on input "GX3Q92528649" at bounding box center [925, 252] width 543 height 24
paste input "30700"
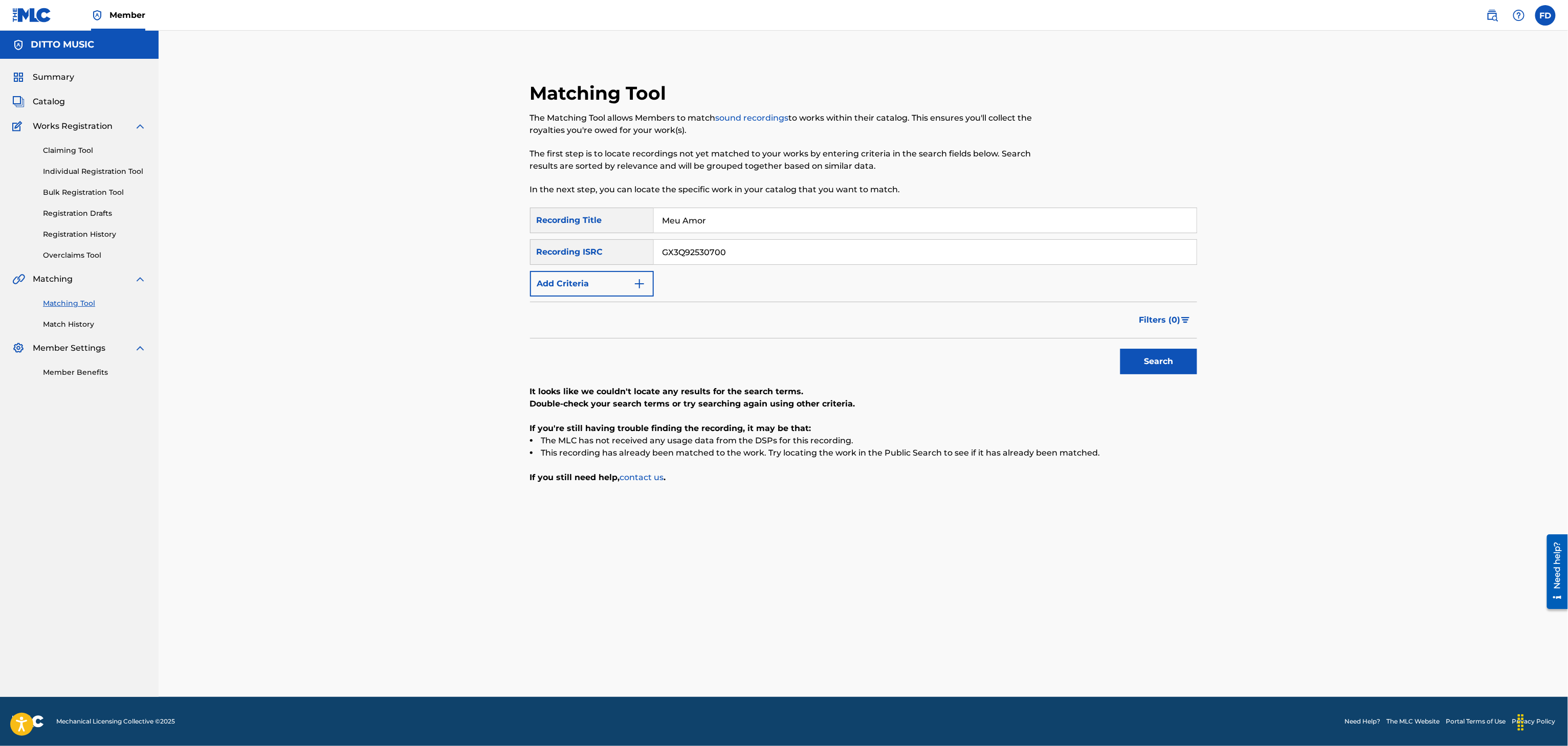
type input "GX3Q92530700"
click at [1179, 360] on button "Search" at bounding box center [1159, 361] width 77 height 26
click at [772, 230] on input "Meu Amor" at bounding box center [925, 220] width 543 height 24
paste input "Ill Moon"
type input "Ill Moon"
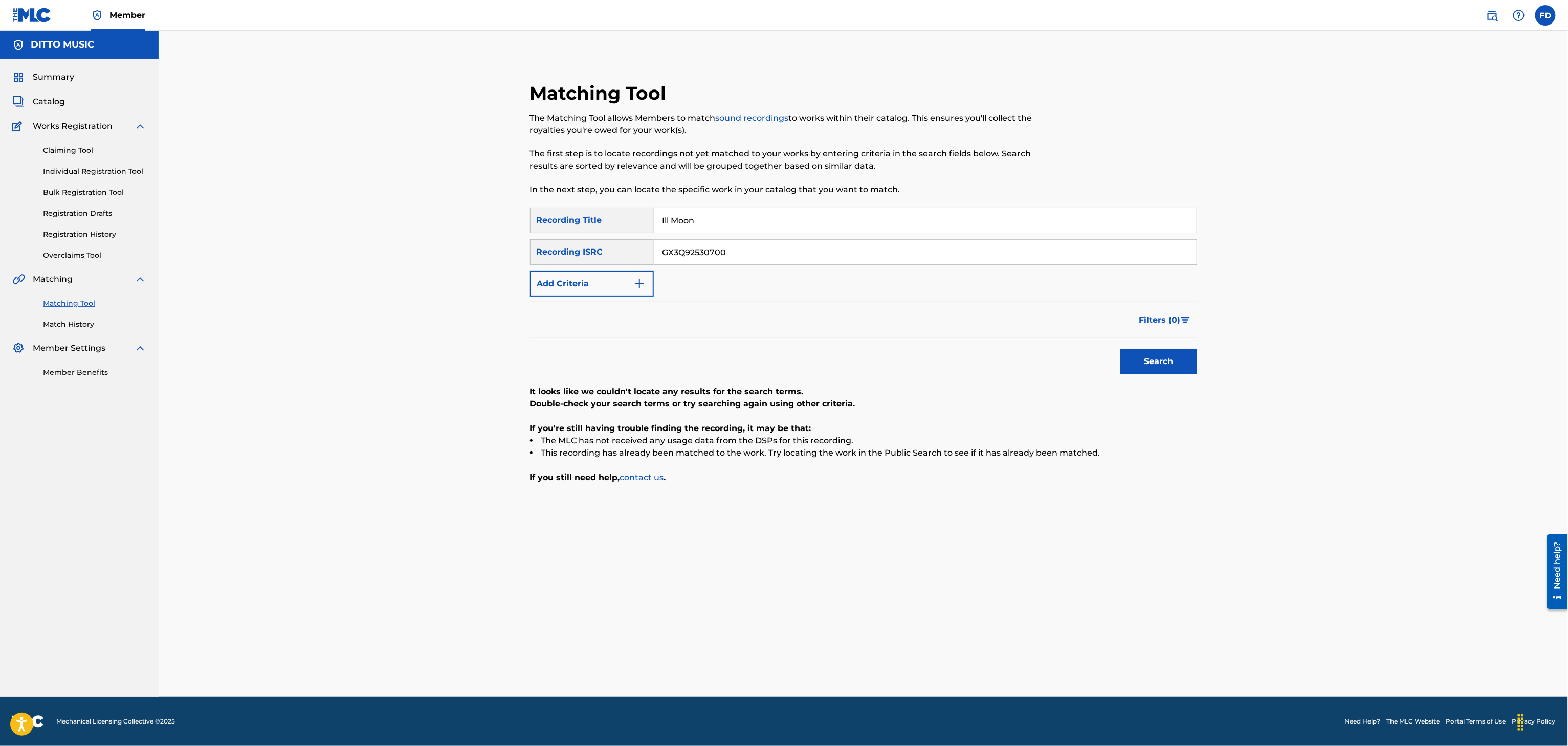
click at [850, 254] on input "GX3Q92530700" at bounding box center [925, 252] width 543 height 24
paste input "UKXN22586835"
type input "UKXN22586835"
click at [1124, 364] on button "Search" at bounding box center [1159, 361] width 77 height 26
drag, startPoint x: 798, startPoint y: 184, endPoint x: 771, endPoint y: 226, distance: 49.9
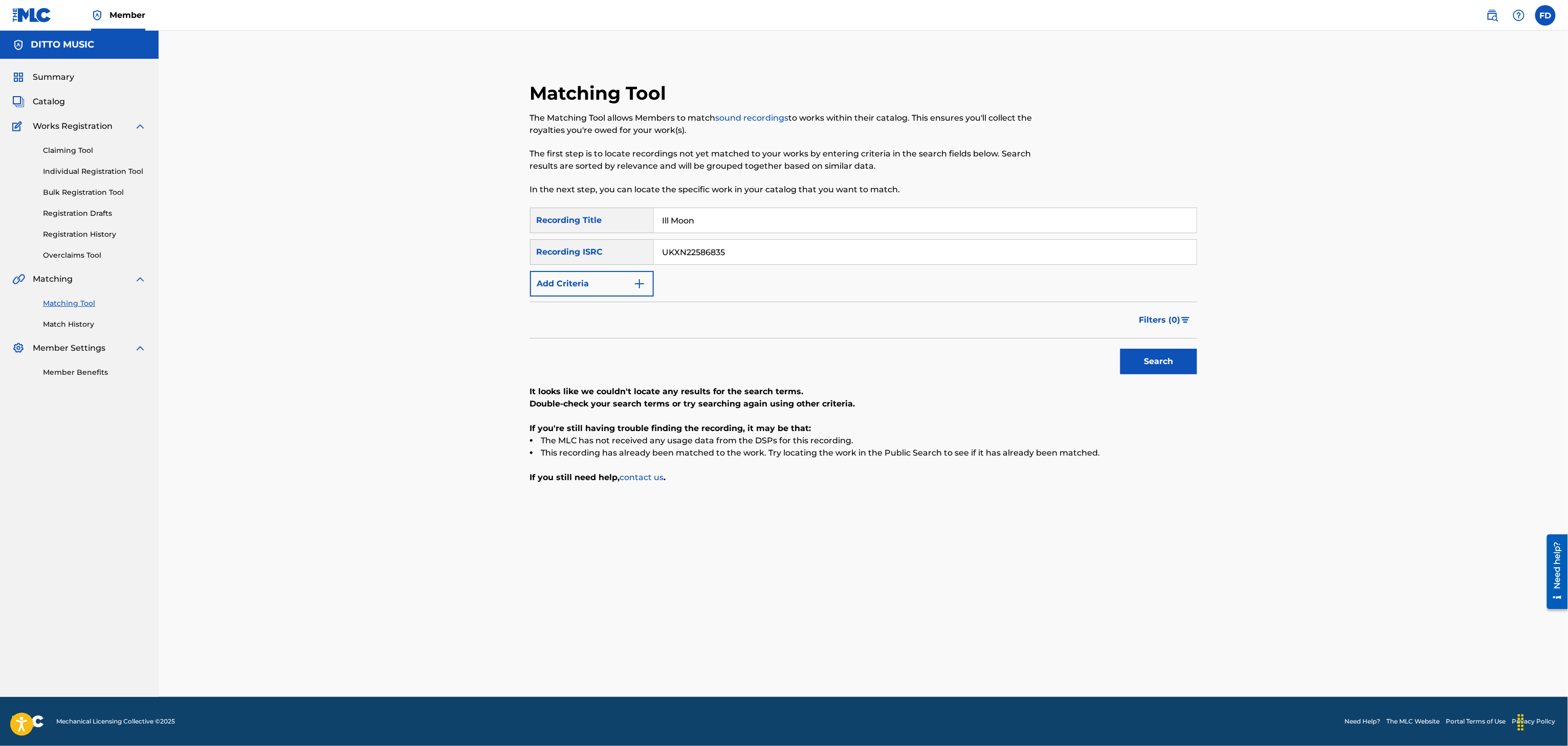
click at [798, 187] on p "In the next step, you can locate the specific work in your catalog that you wan…" at bounding box center [787, 190] width 514 height 12
click at [771, 226] on input "Ill Moon" at bounding box center [925, 220] width 543 height 24
paste input "Momentary Feeling of Flight"
type input "Momentary Feeling of Flight"
click at [850, 254] on input "UKXN22586835" at bounding box center [925, 252] width 543 height 24
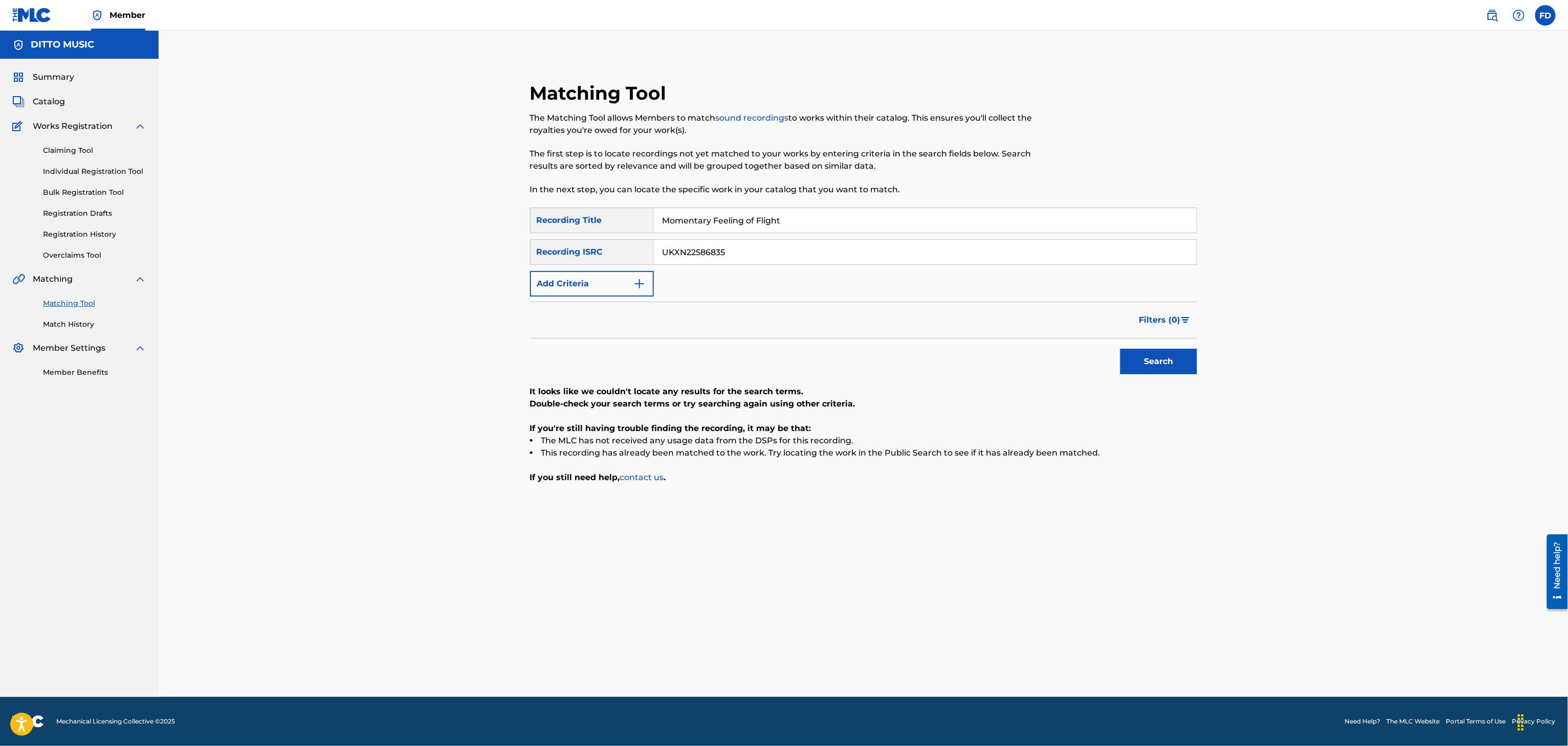
paste input "75092"
type input "UKXN22575092"
drag, startPoint x: 1108, startPoint y: 357, endPoint x: 1127, endPoint y: 367, distance: 21.5
click at [1110, 361] on div "Search" at bounding box center [864, 358] width 667 height 41
click at [1130, 367] on button "Search" at bounding box center [1159, 361] width 77 height 26
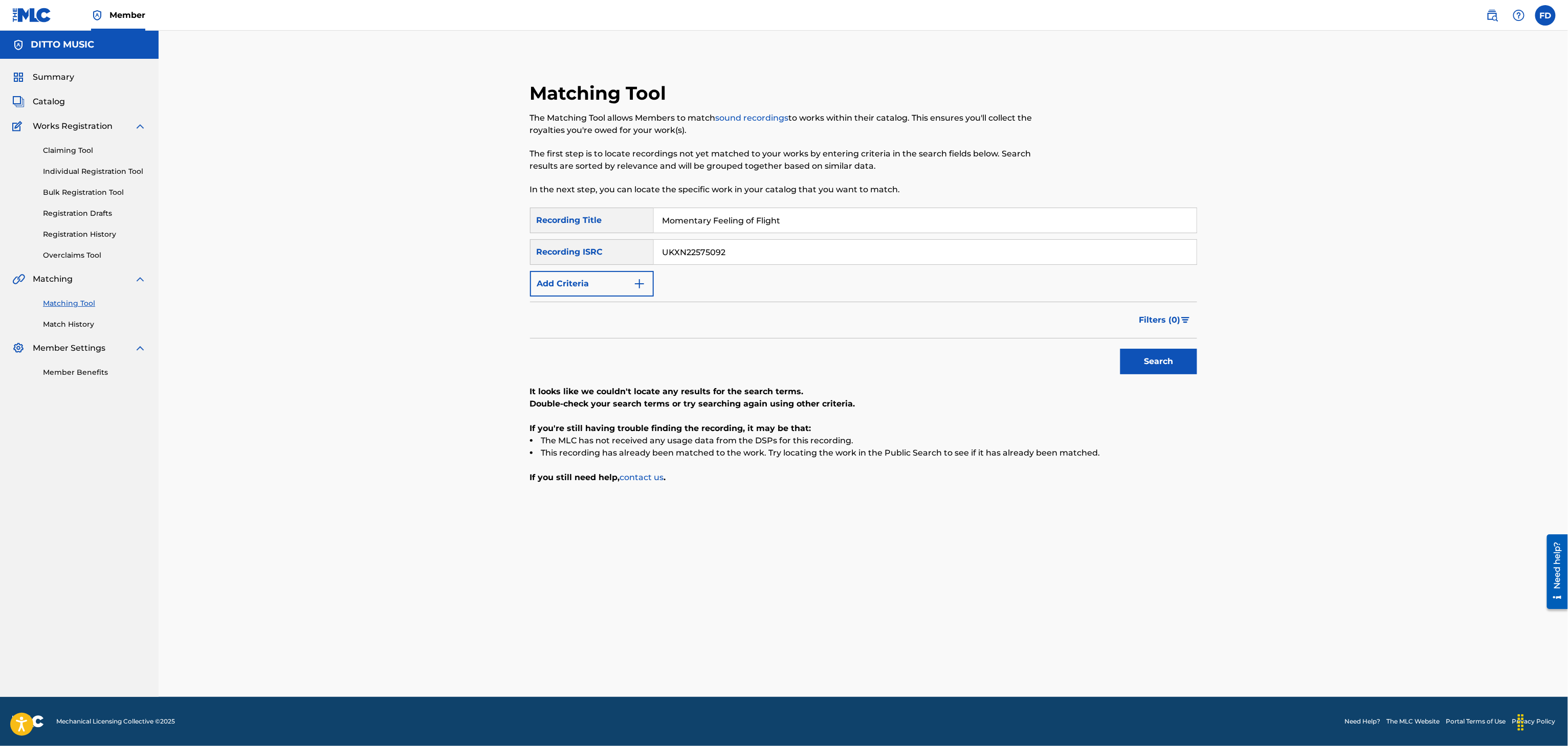
click at [789, 237] on div "SearchWithCriteria8683f96c-5ddd-4d5c-a7c2-defb5d464943 Recording Title Momentar…" at bounding box center [864, 252] width 667 height 89
click at [837, 209] on input "Momentary Feeling of Flight" at bounding box center [925, 220] width 543 height 24
paste input "Ncbi"
type input "Ncbi"
click at [775, 259] on input "UKXN22575092" at bounding box center [925, 252] width 543 height 24
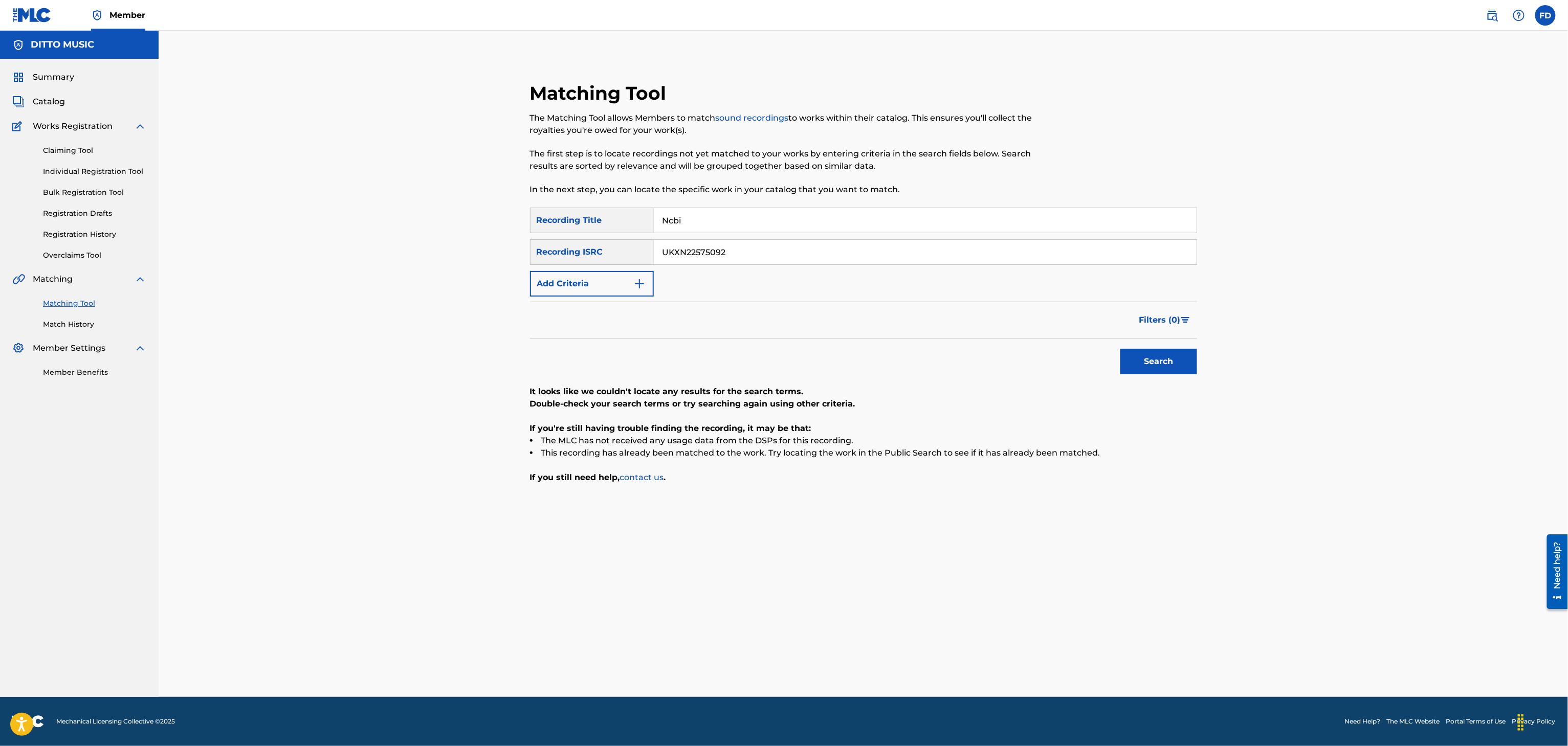
paste input "56678"
type input "UKXN22556678"
click at [1188, 370] on button "Search" at bounding box center [1159, 361] width 77 height 26
click at [830, 228] on input "Ncbi" at bounding box center [925, 220] width 543 height 24
paste input "High Jacked You"
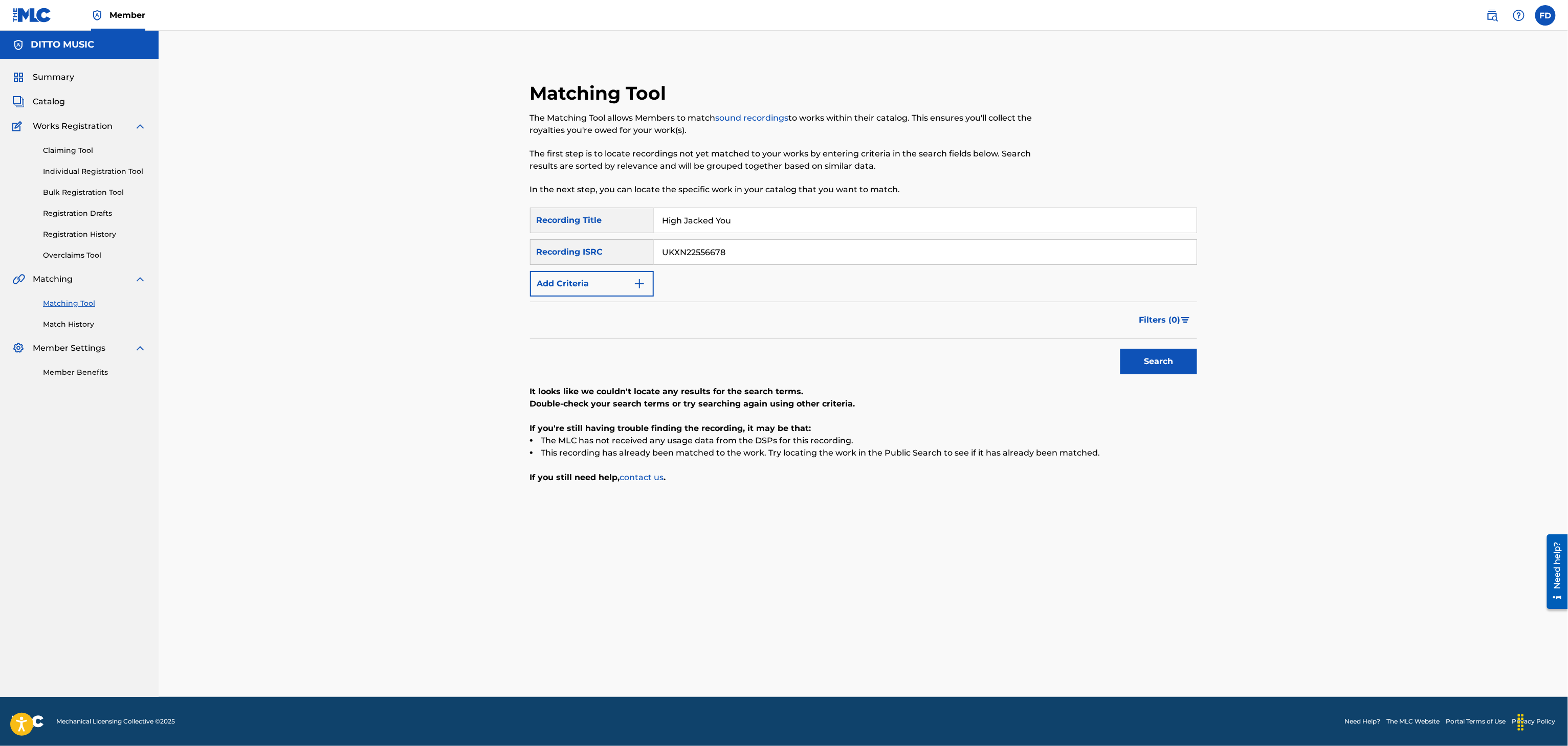
type input "High Jacked You"
click at [743, 259] on input "UKXN22556678" at bounding box center [925, 252] width 543 height 24
paste input "GBKQU1799780"
type input "GBKQU1799780"
click at [1164, 359] on button "Search" at bounding box center [1159, 361] width 77 height 26
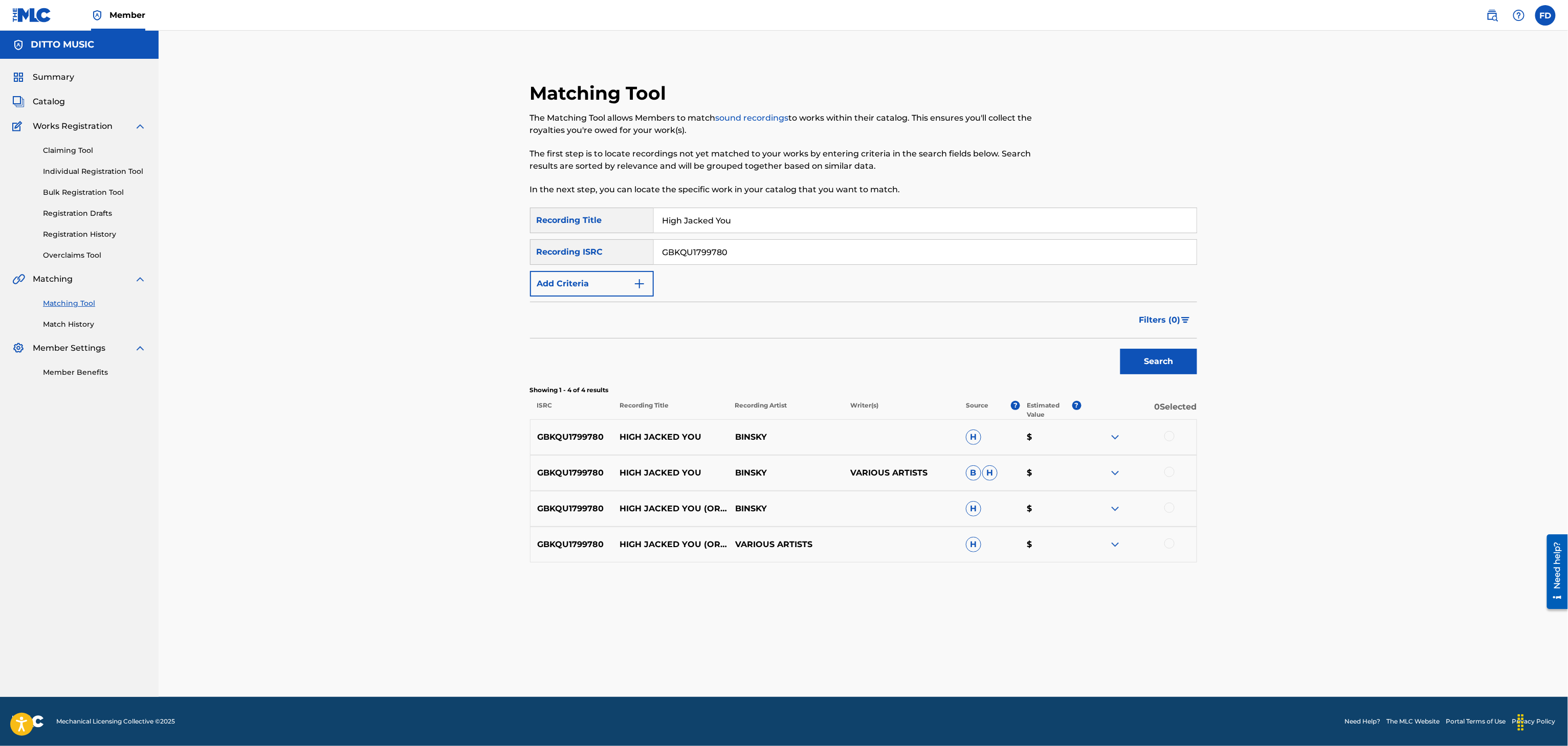
click at [743, 223] on input "High Jacked You" at bounding box center [925, 220] width 543 height 24
click at [1172, 439] on div at bounding box center [1169, 436] width 10 height 10
click at [1169, 476] on div at bounding box center [1169, 472] width 10 height 10
click at [1172, 504] on div at bounding box center [1169, 507] width 10 height 10
click at [1171, 543] on div at bounding box center [1169, 543] width 10 height 10
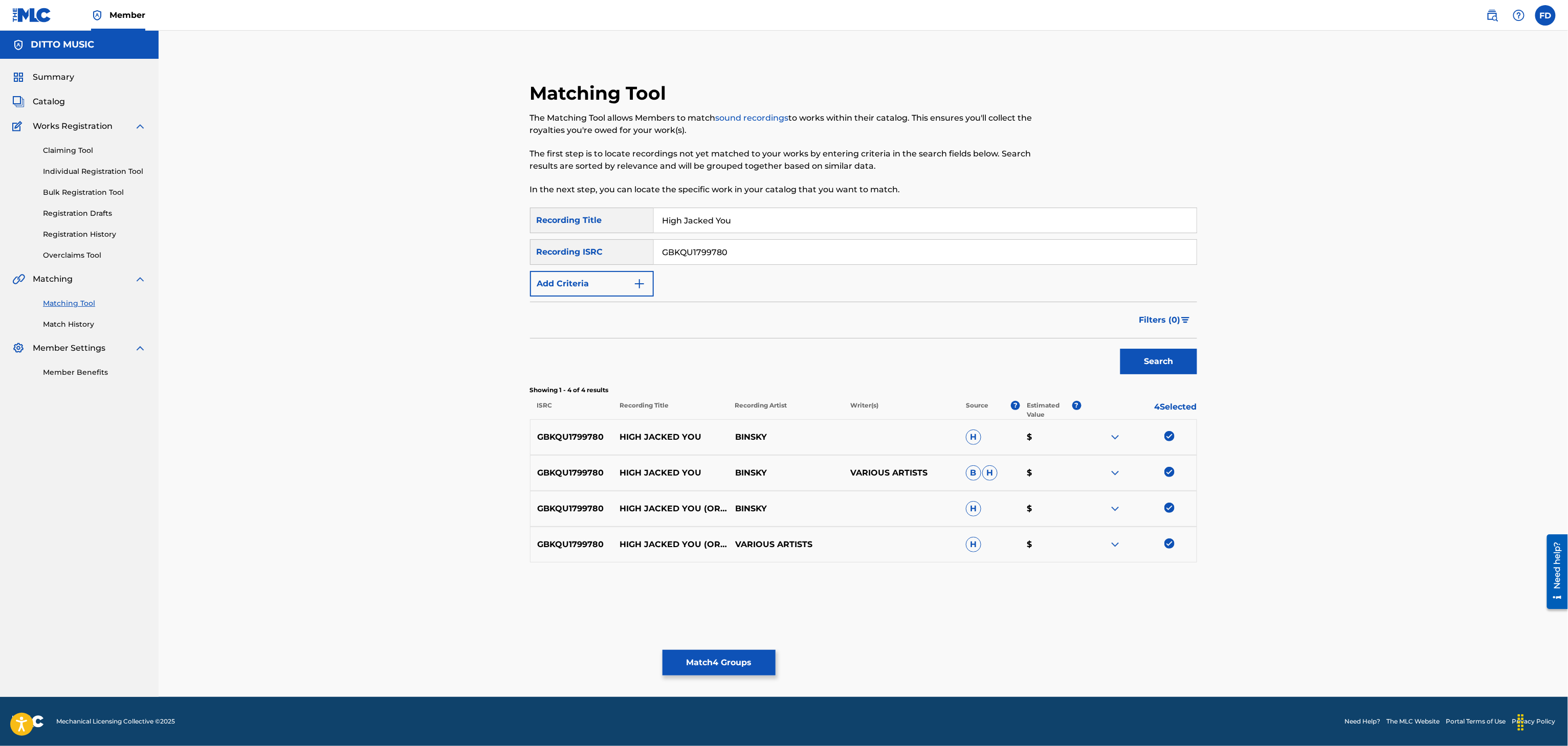
click at [767, 663] on button "Match 4 Groups" at bounding box center [719, 663] width 113 height 26
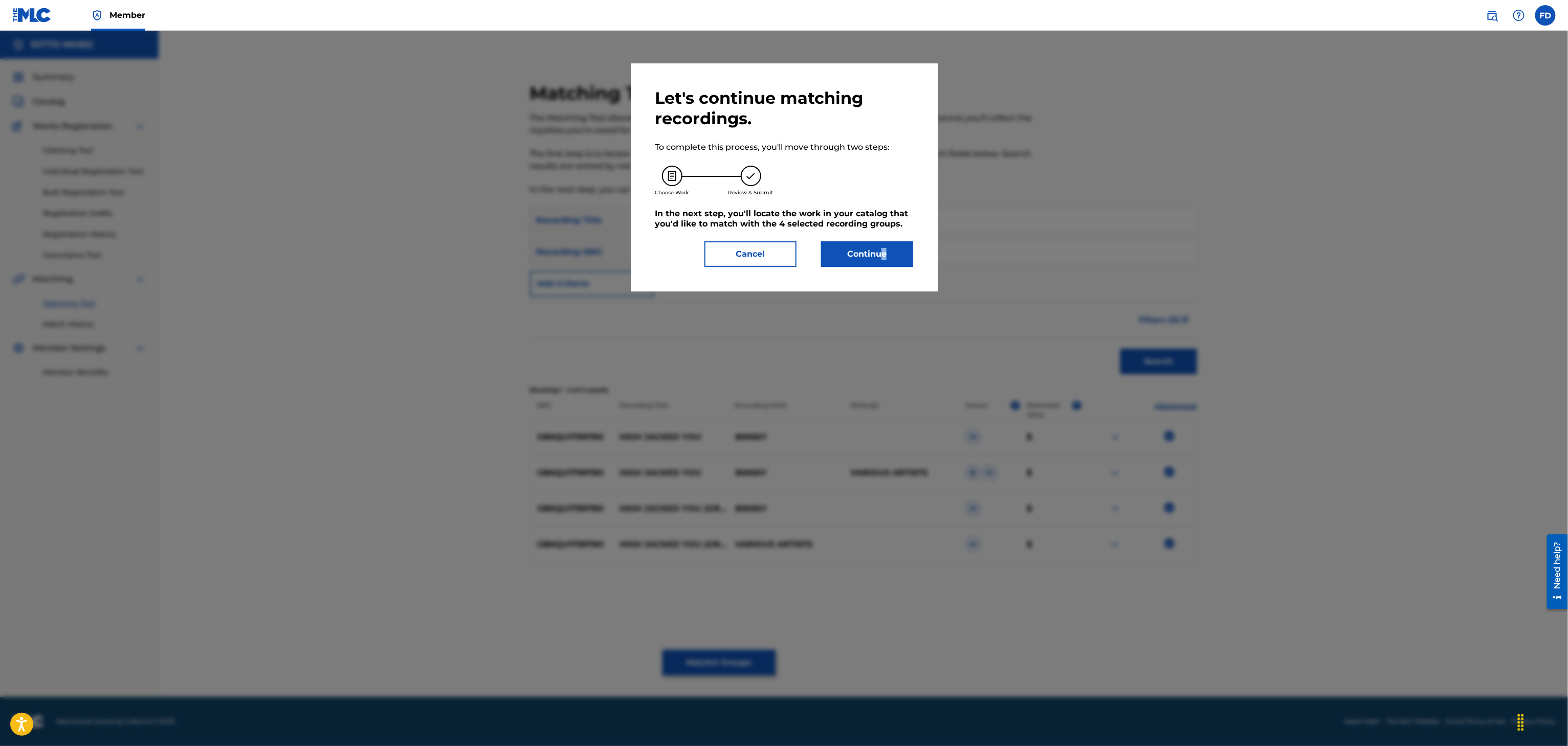
drag, startPoint x: 884, startPoint y: 277, endPoint x: 900, endPoint y: 259, distance: 24.1
click at [896, 265] on div "Let's continue matching recordings. To complete this process, you'll move throu…" at bounding box center [784, 177] width 307 height 228
click at [900, 259] on button "Continue" at bounding box center [867, 254] width 92 height 26
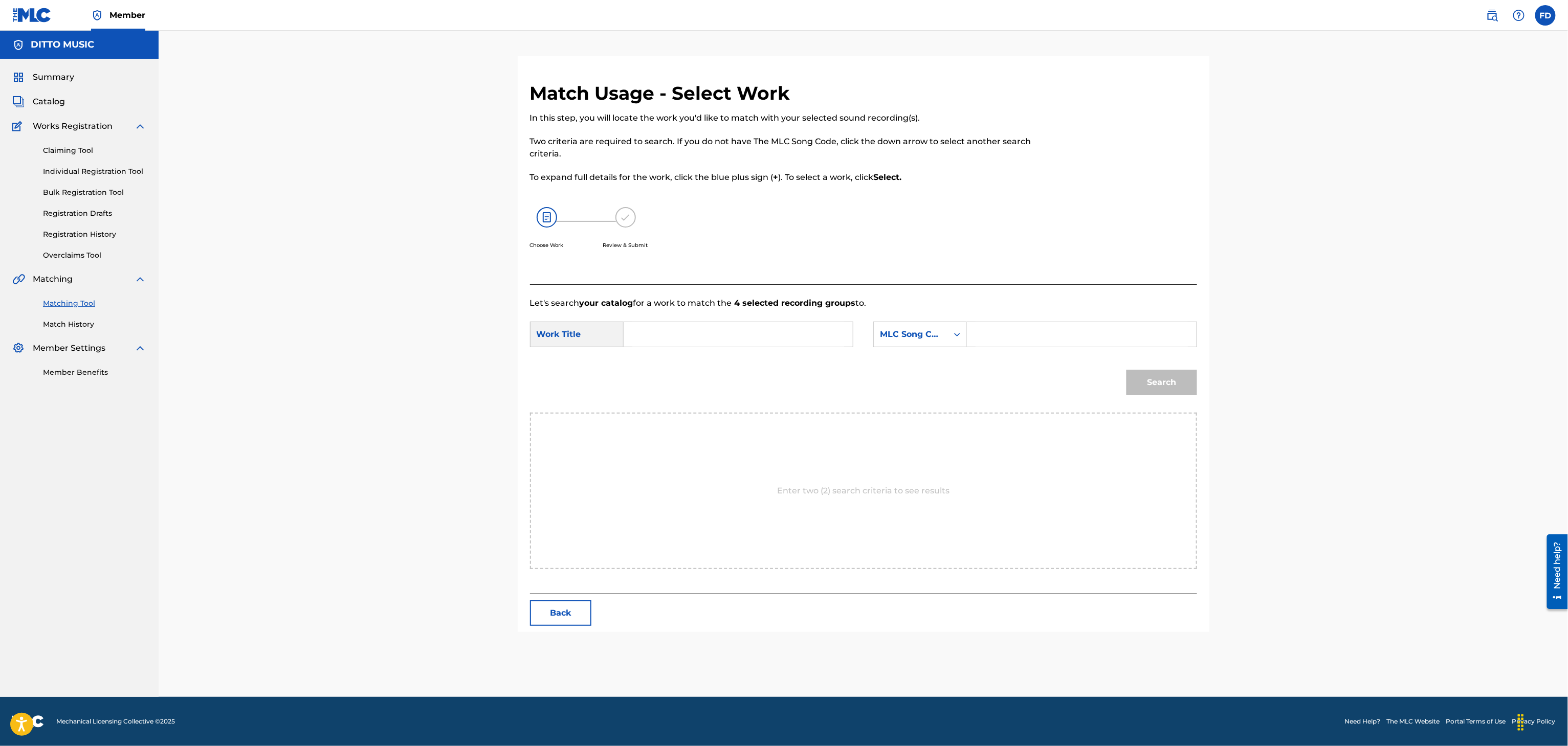
click at [984, 333] on input "Search Form" at bounding box center [1082, 334] width 212 height 24
paste input "BE08KW"
click at [1013, 346] on input "BE08KW" at bounding box center [1082, 334] width 212 height 24
paste input "HP7CLM"
type input "HP7CLM"
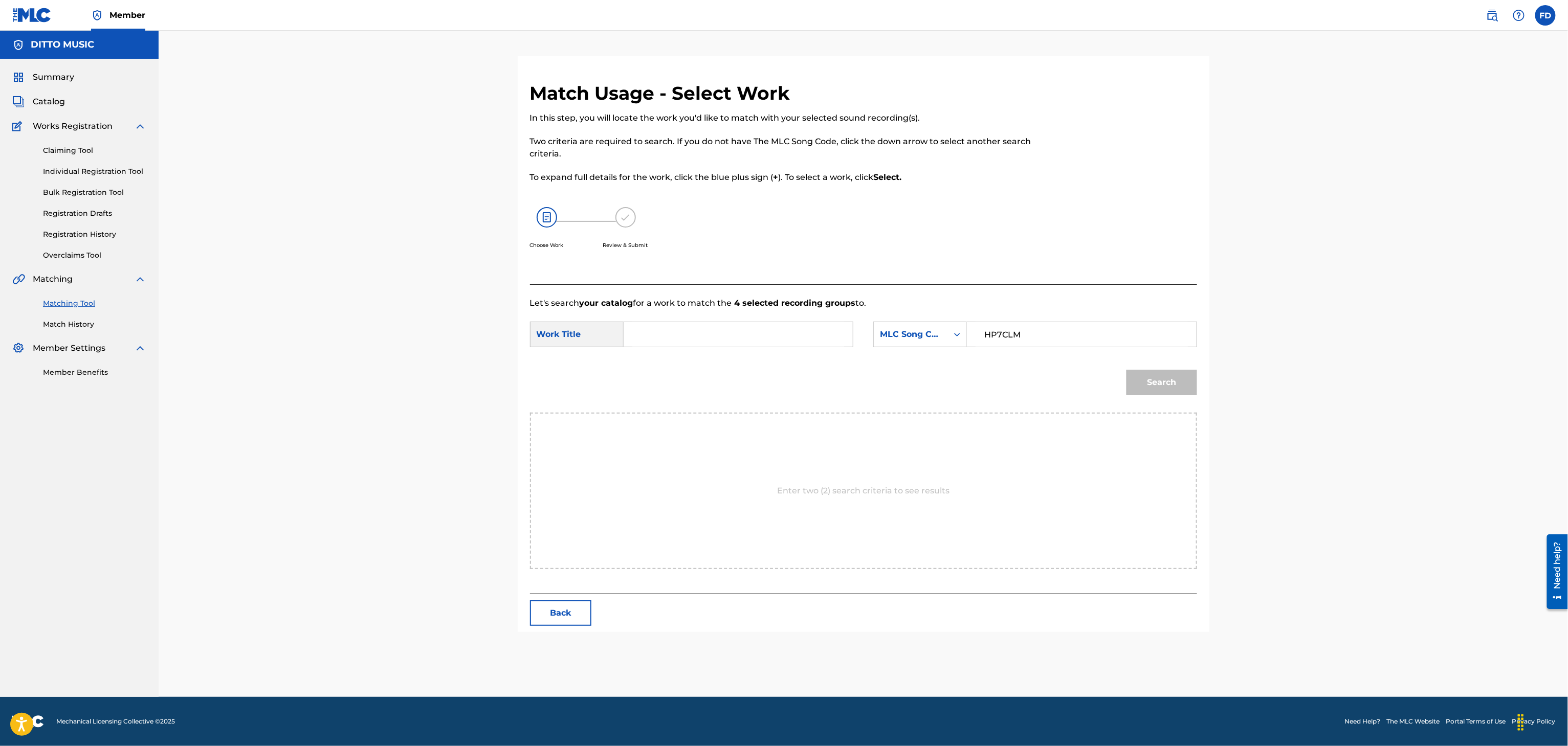
click at [786, 334] on input "Search Form" at bounding box center [738, 334] width 212 height 24
click at [837, 316] on form "SearchWithCriteria63d5683d-eadc-4cb6-b571-35fa34b8949e Work Title SearchWithCri…" at bounding box center [864, 361] width 667 height 103
click at [796, 338] on input "Search Form" at bounding box center [738, 334] width 212 height 24
paste input "High Jacked You"
type input "High Jacked You"
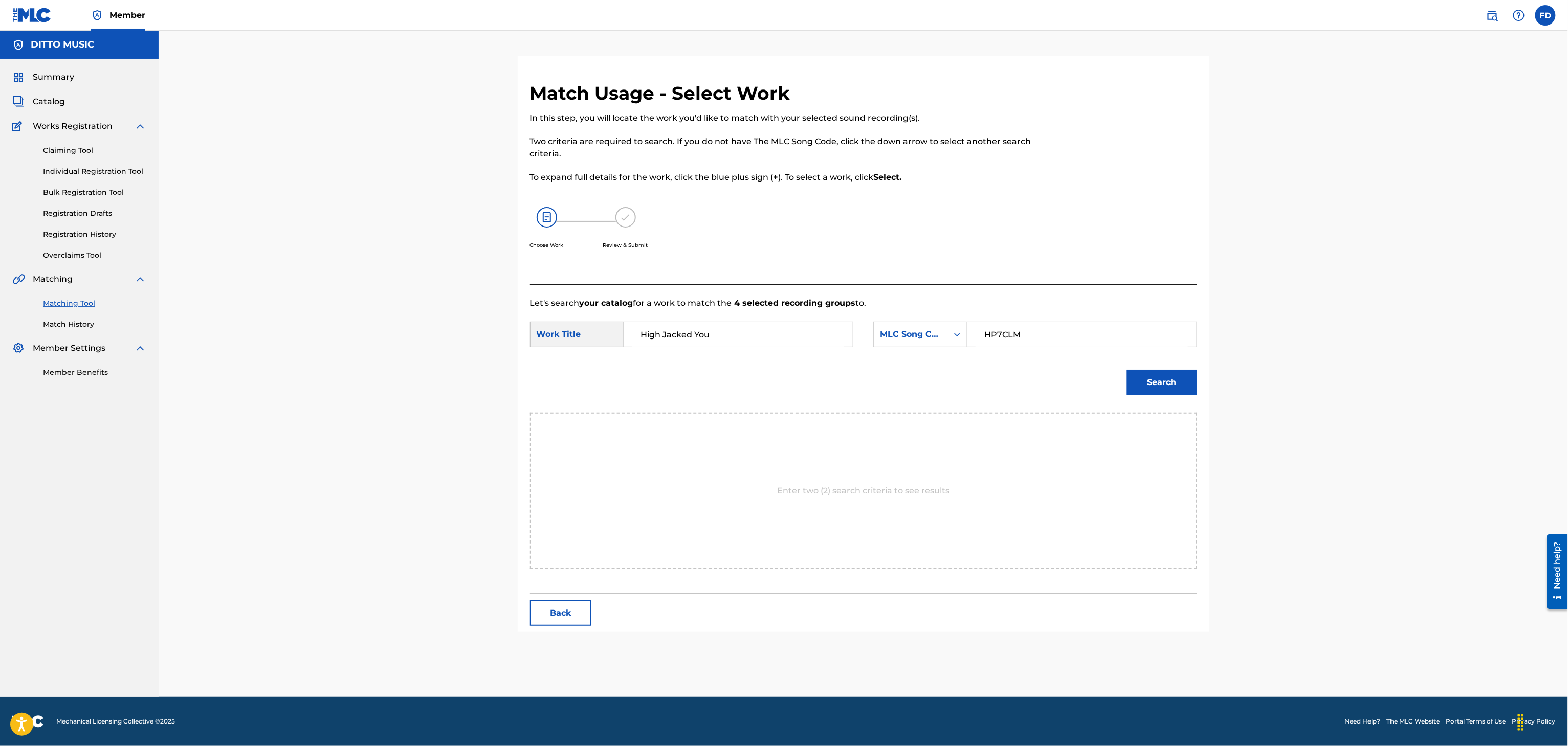
click at [1158, 410] on div "Search" at bounding box center [864, 386] width 667 height 53
click at [1187, 389] on button "Search" at bounding box center [1162, 383] width 71 height 26
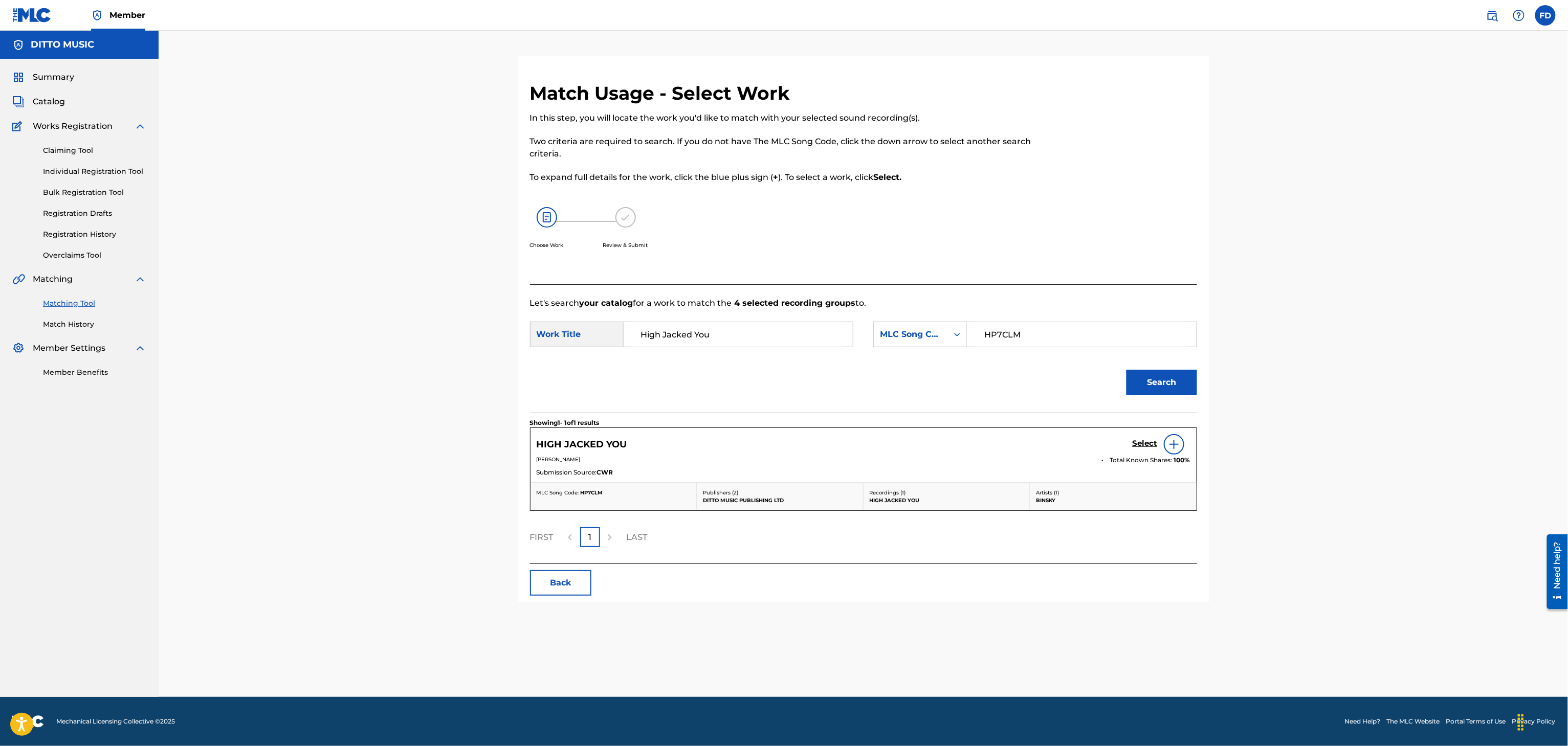
click at [1152, 444] on h5 "Select" at bounding box center [1145, 444] width 25 height 10
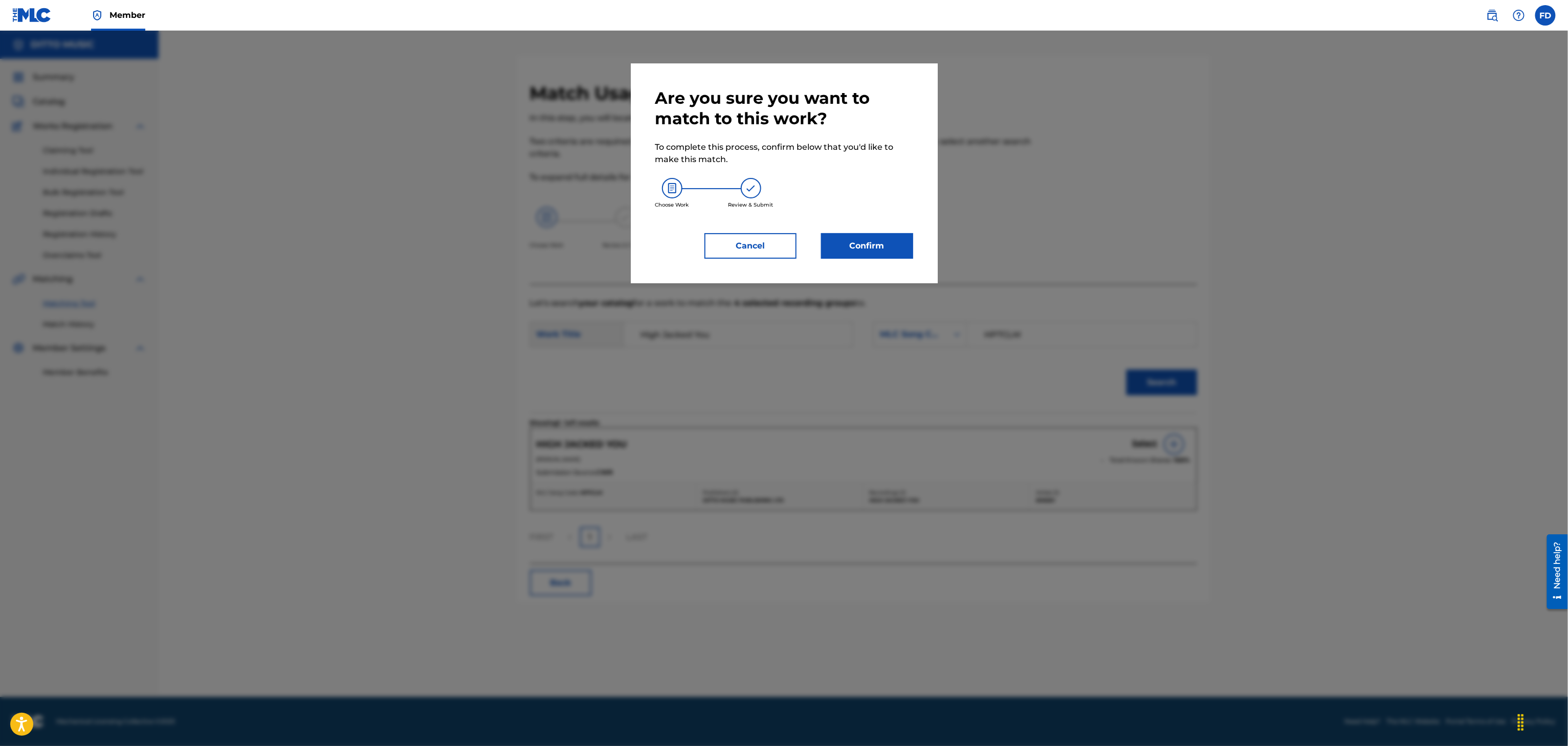
drag, startPoint x: 846, startPoint y: 278, endPoint x: 857, endPoint y: 245, distance: 34.8
click at [848, 277] on div "Are you sure you want to match to this work? To complete this process, confirm …" at bounding box center [784, 173] width 307 height 220
click at [861, 242] on button "Confirm" at bounding box center [867, 246] width 92 height 26
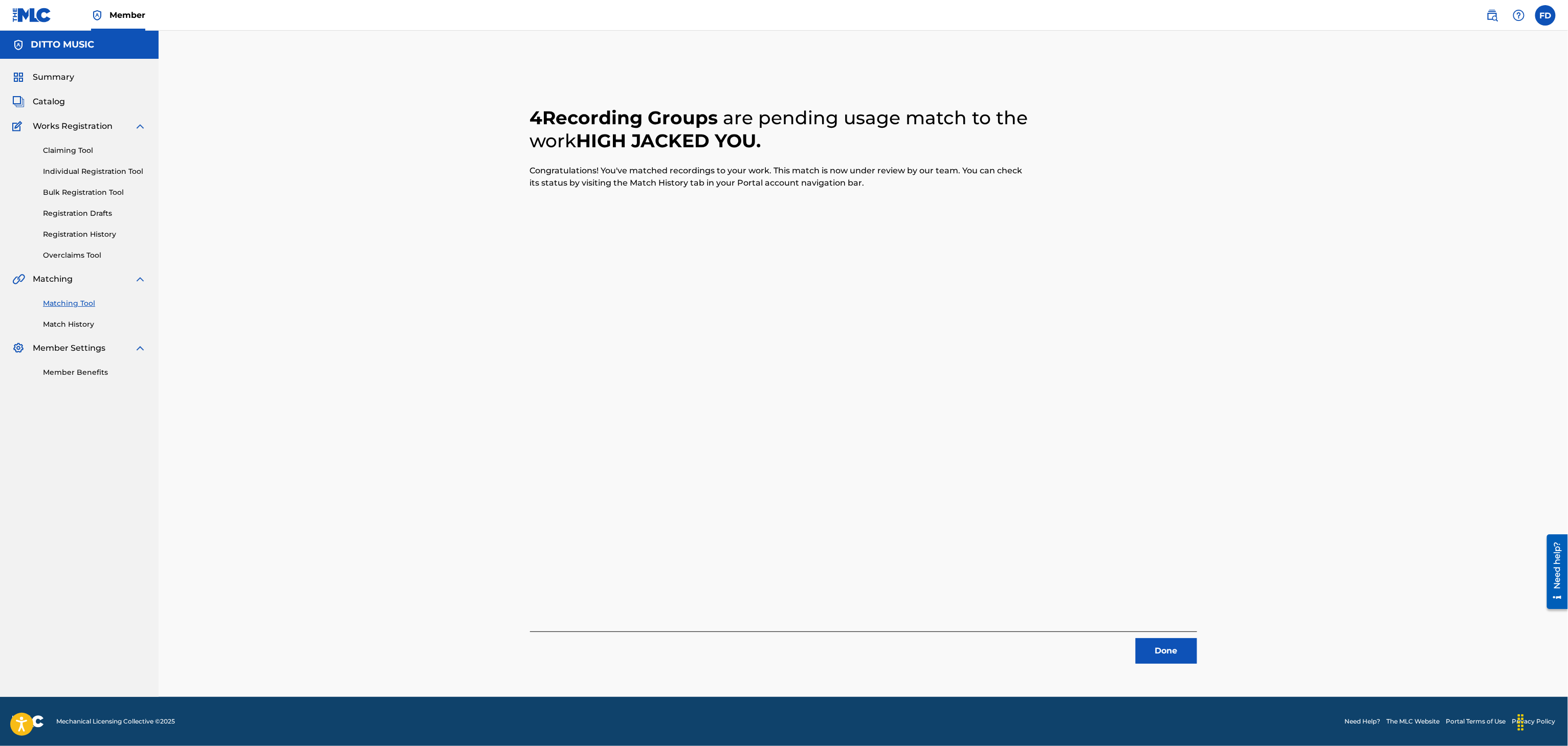
click at [1186, 644] on button "Done" at bounding box center [1166, 651] width 61 height 26
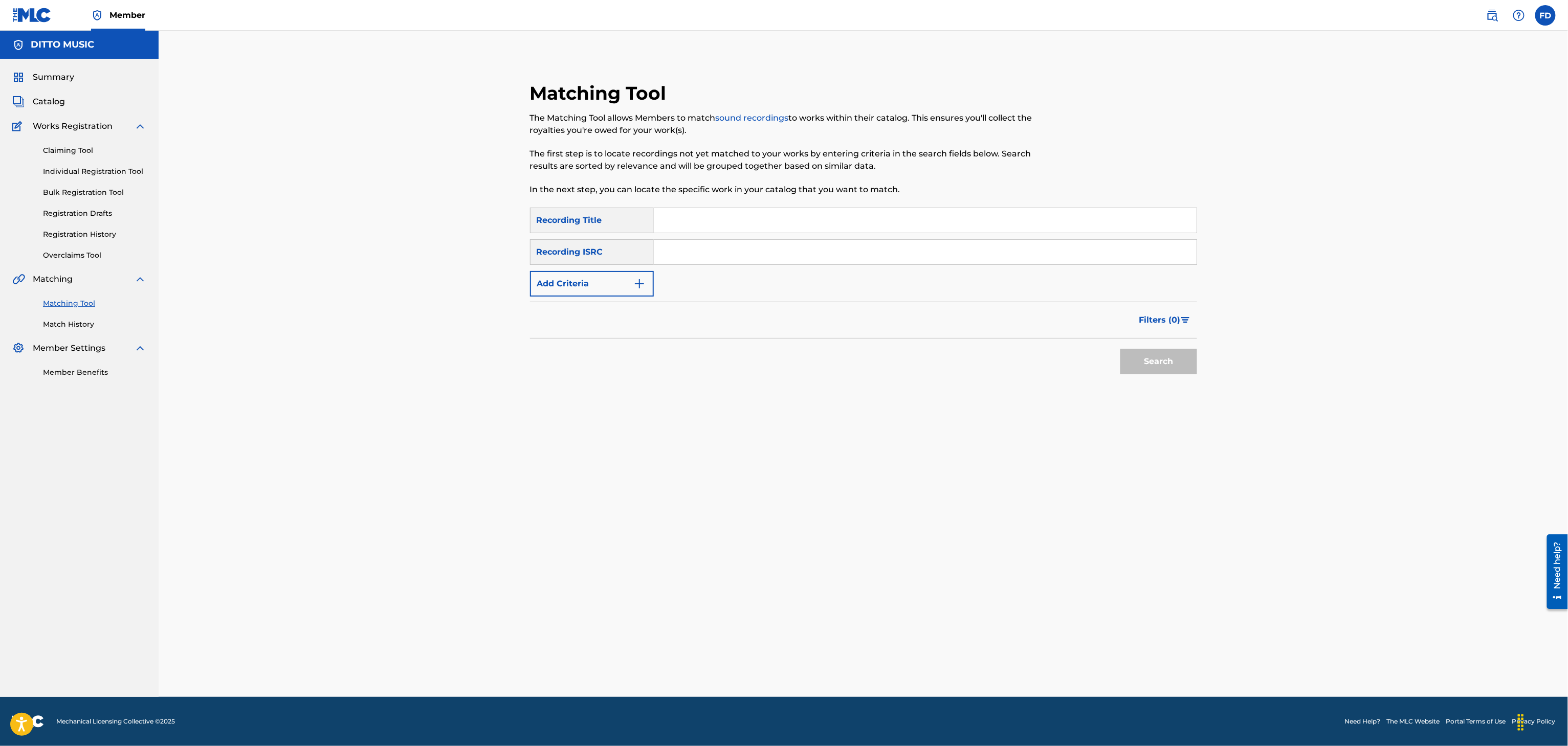
drag, startPoint x: 723, startPoint y: 242, endPoint x: 729, endPoint y: 234, distance: 10.0
click at [723, 242] on input "Search Form" at bounding box center [925, 252] width 543 height 24
click at [730, 232] on div "Search Form" at bounding box center [925, 220] width 544 height 26
click at [761, 204] on div "Matching Tool The Matching Tool allows Members to match sound recordings to wor…" at bounding box center [787, 144] width 514 height 126
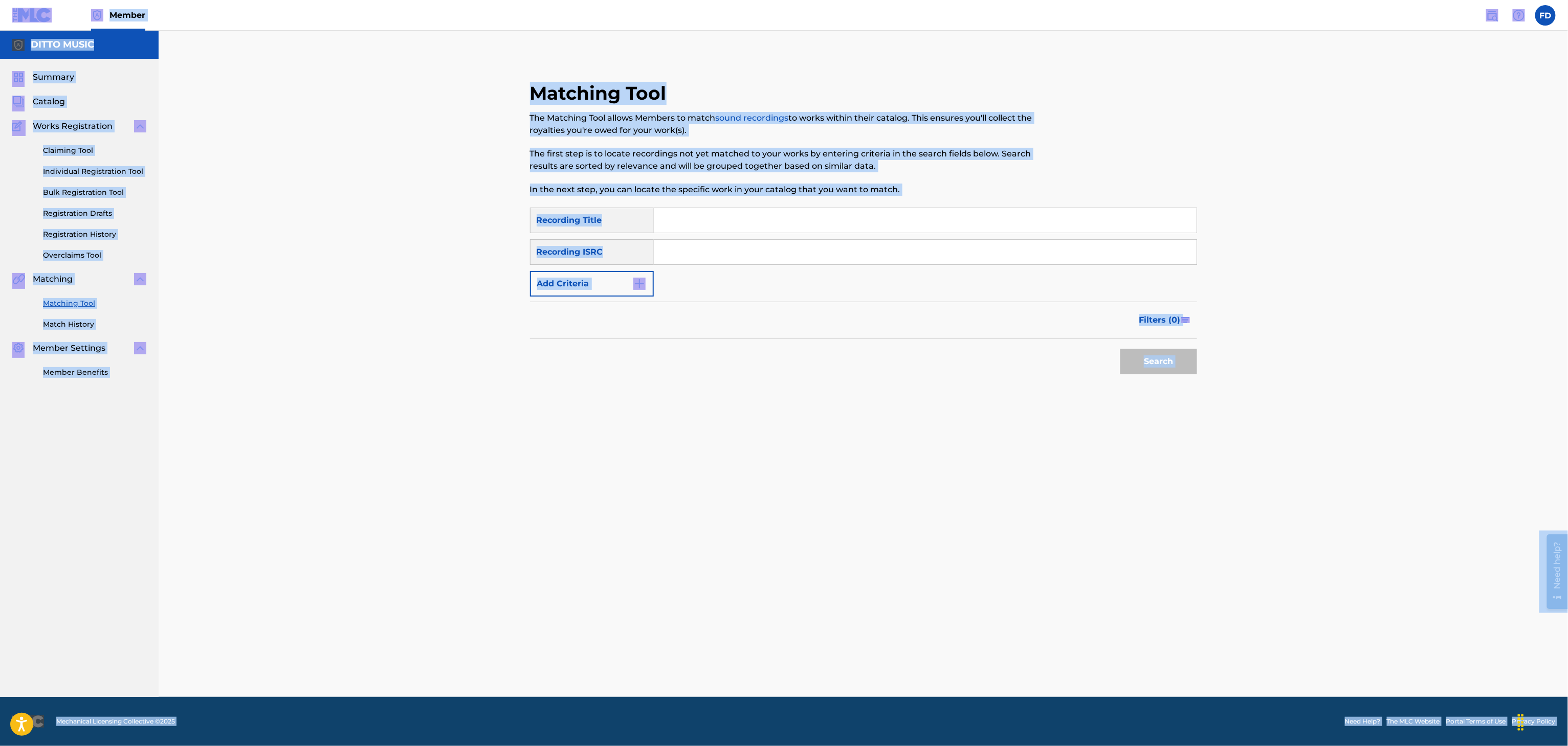
click at [765, 208] on input "Search Form" at bounding box center [925, 220] width 543 height 24
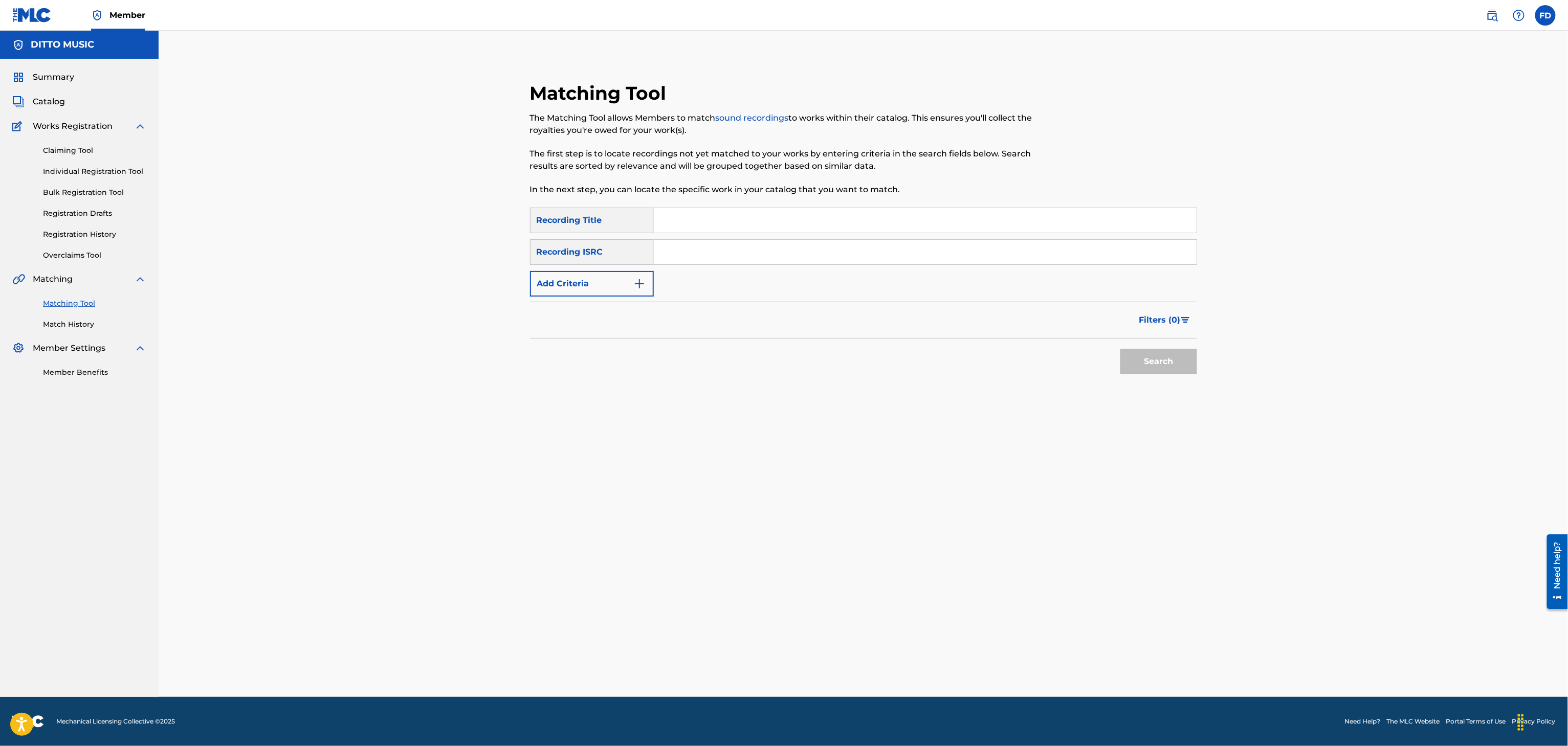
paste input "Bleu Jae Way"
type input "Bleu Jae Way"
click at [758, 259] on input "Search Form" at bounding box center [925, 252] width 543 height 24
paste input "GX3Q92515849"
type input "GX3Q92515849"
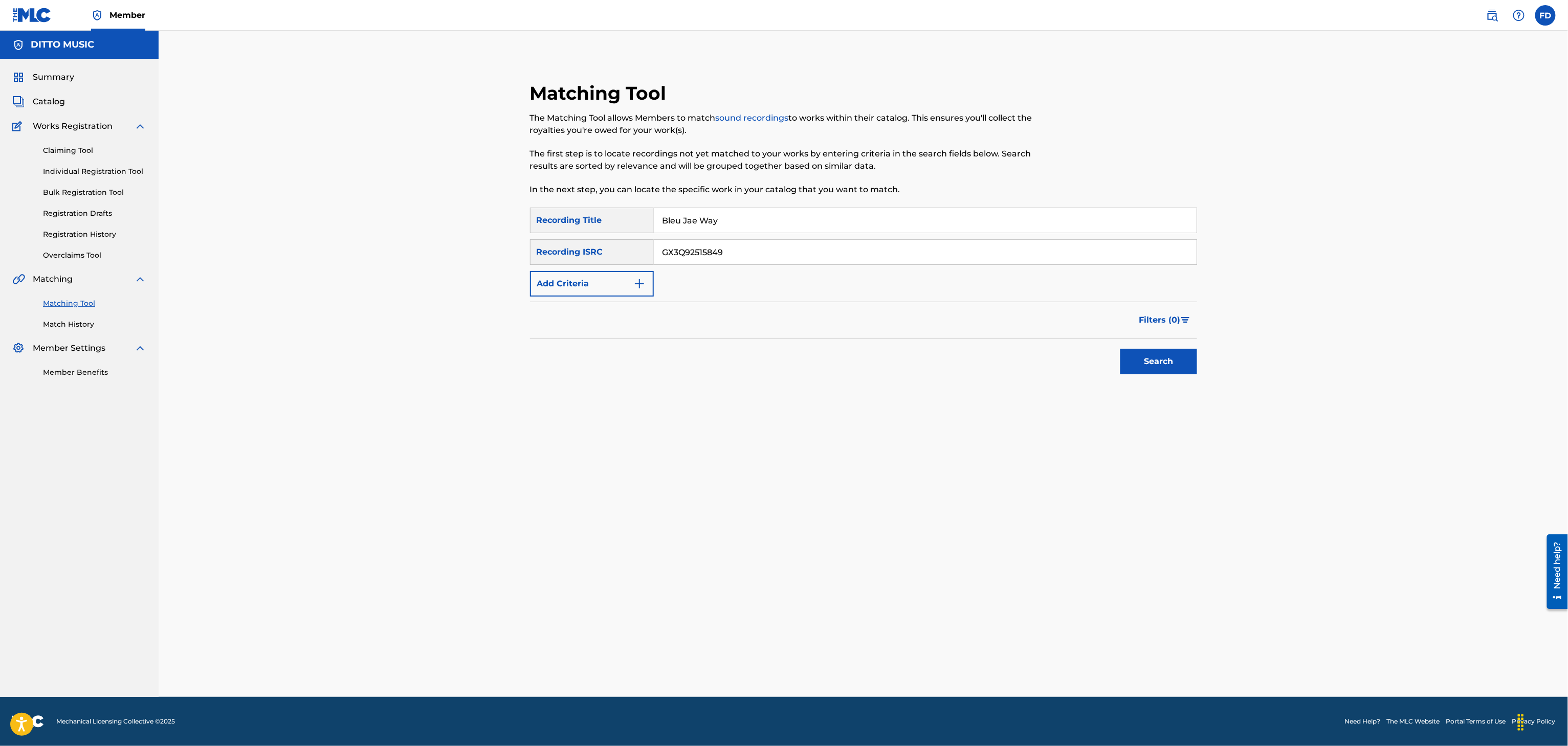
click at [1181, 392] on div "Matching Tool The Matching Tool allows Members to match sound recordings to wor…" at bounding box center [864, 259] width 667 height 355
click at [1201, 370] on div "Matching Tool The Matching Tool allows Members to match sound recordings to wor…" at bounding box center [864, 259] width 691 height 355
click at [1186, 368] on button "Search" at bounding box center [1159, 361] width 77 height 26
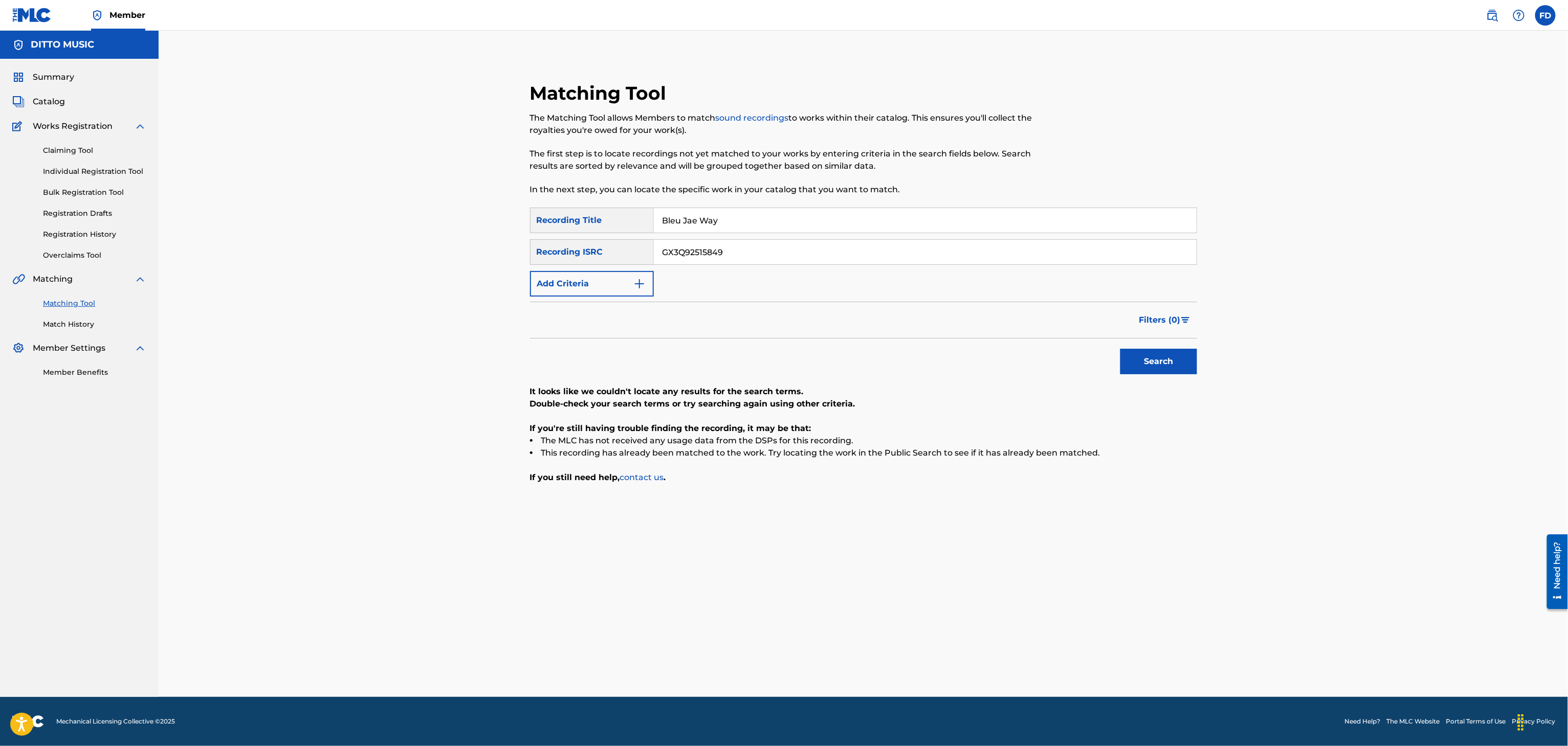
click at [766, 230] on input "Bleu Jae Way" at bounding box center [925, 220] width 543 height 24
click at [797, 223] on input "Bleu Jae Way" at bounding box center [925, 220] width 543 height 24
paste input "Neo Tokyo Drift"
type input "Neo Tokyo Drift"
click at [805, 271] on div "SearchWithCriteria8683f96c-5ddd-4d5c-a7c2-defb5d464943 Recording Title Neo Toky…" at bounding box center [864, 252] width 667 height 89
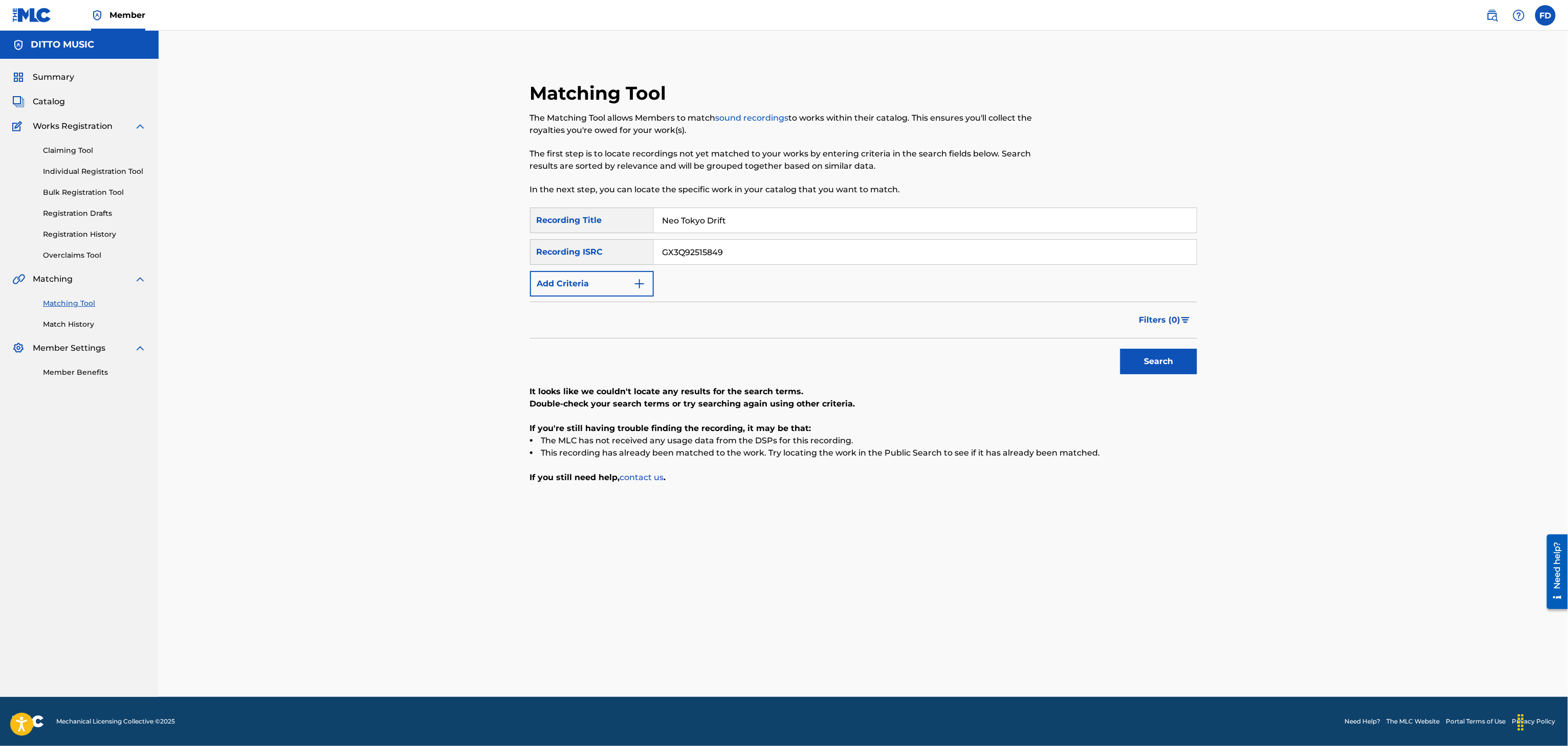
click at [830, 252] on input "GX3Q92515849" at bounding box center [925, 252] width 543 height 24
paste input "UKXN22555653"
type input "UKXN22555653"
click at [1164, 367] on button "Search" at bounding box center [1159, 361] width 77 height 26
click at [815, 258] on input "UKXN22555653" at bounding box center [925, 252] width 543 height 24
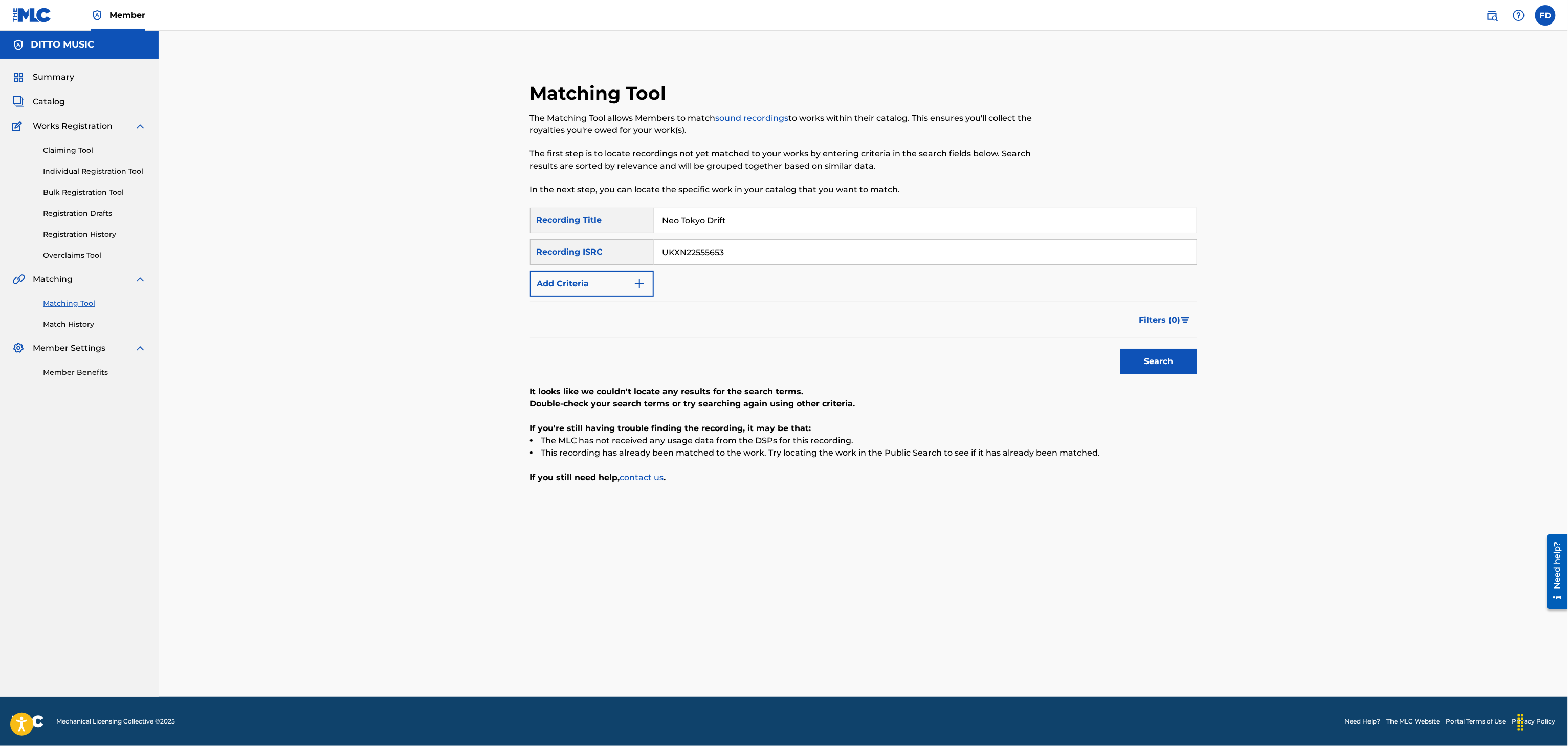
click at [853, 214] on input "Neo Tokyo Drift" at bounding box center [925, 220] width 543 height 24
paste input "Beast Mode"
type input "Beast Mode"
click at [763, 265] on div "SearchWithCriteria8683f96c-5ddd-4d5c-a7c2-defb5d464943 Recording Title Beast Mo…" at bounding box center [864, 252] width 667 height 89
click at [798, 234] on div "SearchWithCriteria8683f96c-5ddd-4d5c-a7c2-defb5d464943 Recording Title Beast Mo…" at bounding box center [864, 252] width 667 height 89
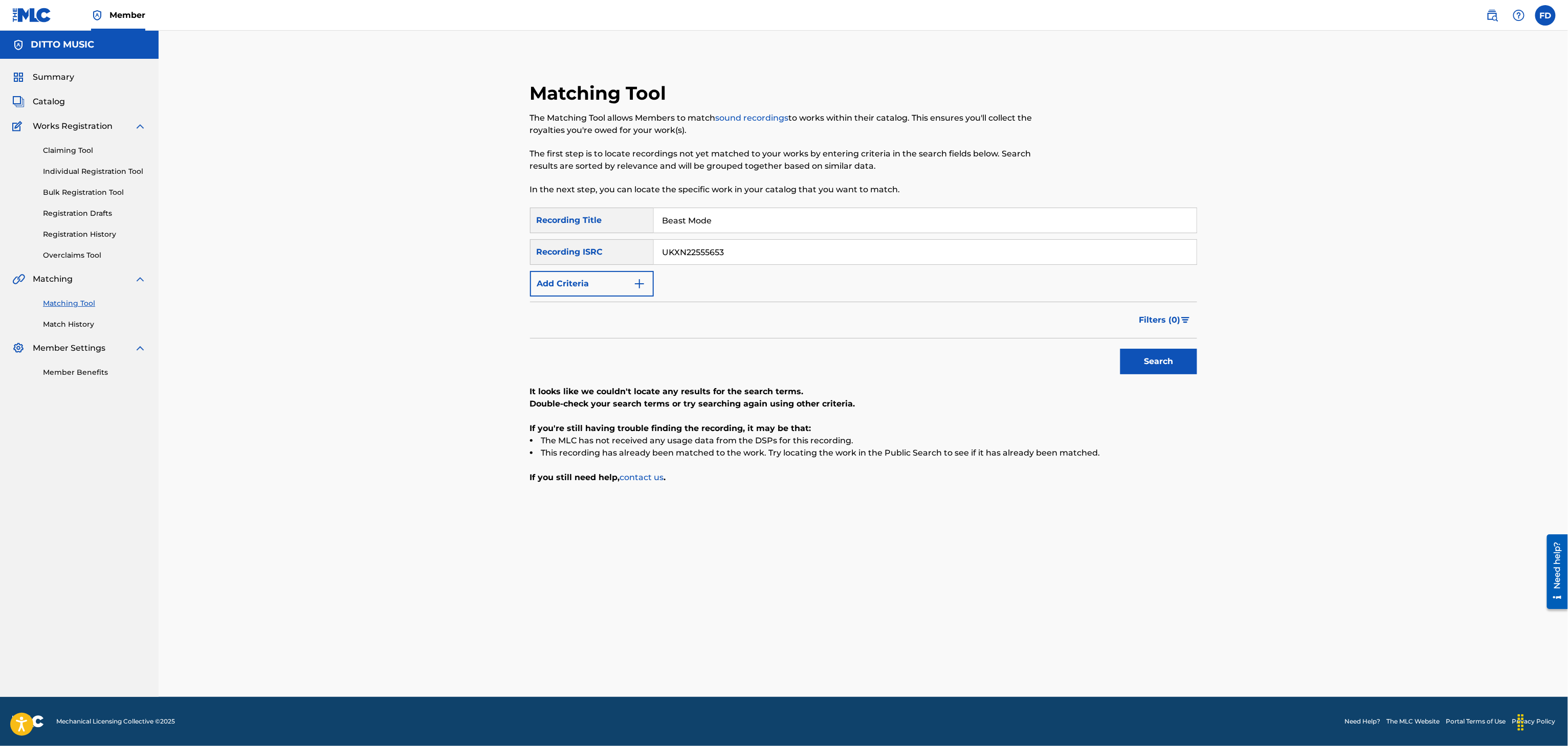
click at [803, 265] on div "SearchWithCriteria8683f96c-5ddd-4d5c-a7c2-defb5d464943 Recording Title Beast Mo…" at bounding box center [864, 252] width 667 height 89
click at [817, 259] on input "UKXN22555653" at bounding box center [925, 252] width 543 height 24
paste input "0256"
type input "UKXN22550256"
click at [1143, 359] on button "Search" at bounding box center [1159, 361] width 77 height 26
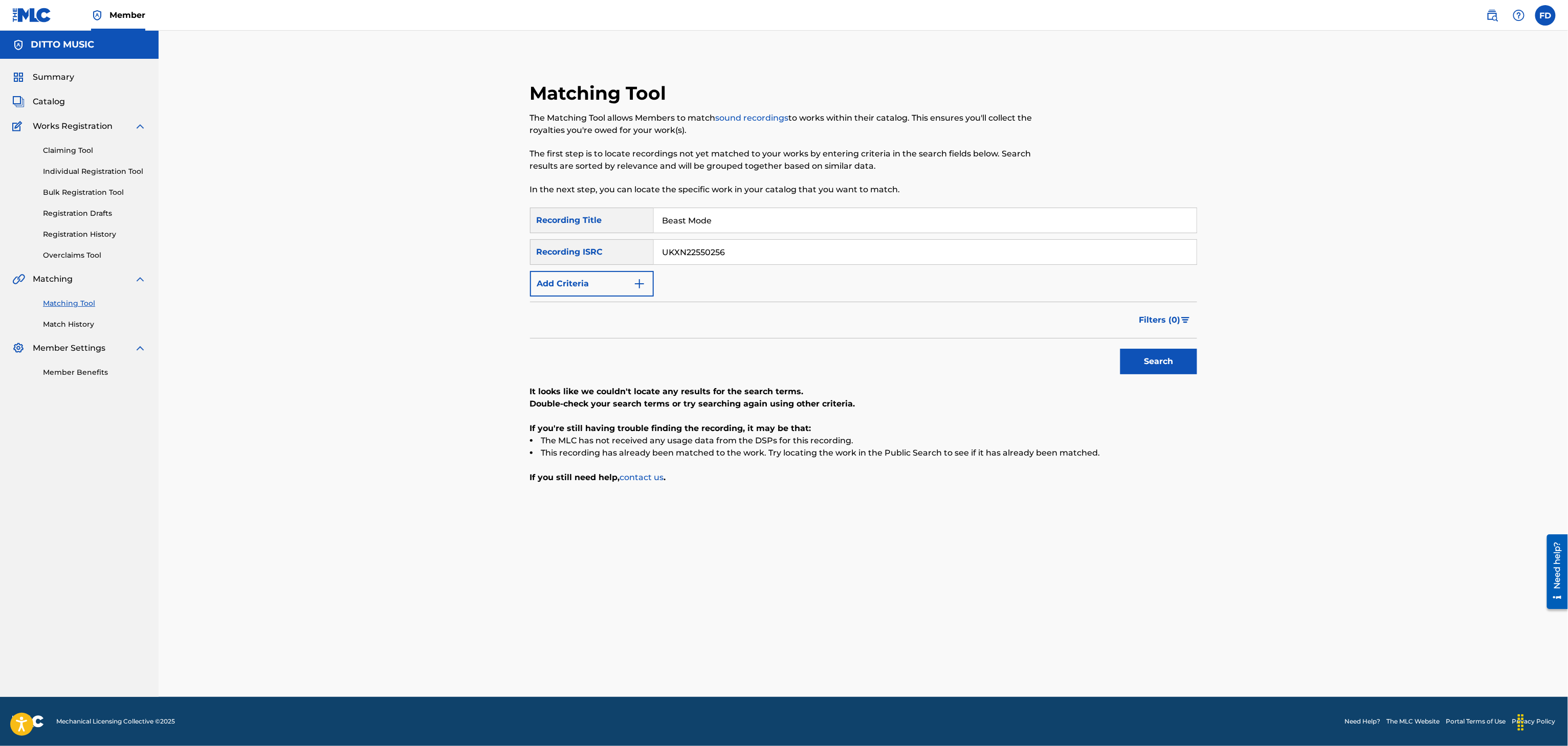
click at [760, 224] on input "Beast Mode" at bounding box center [925, 220] width 543 height 24
paste input "Whispers of the Night"
type input "Whispers of the Night"
click at [780, 265] on div "UKXN22550256" at bounding box center [925, 252] width 544 height 26
click at [784, 261] on input "UKXN22550256" at bounding box center [925, 252] width 543 height 24
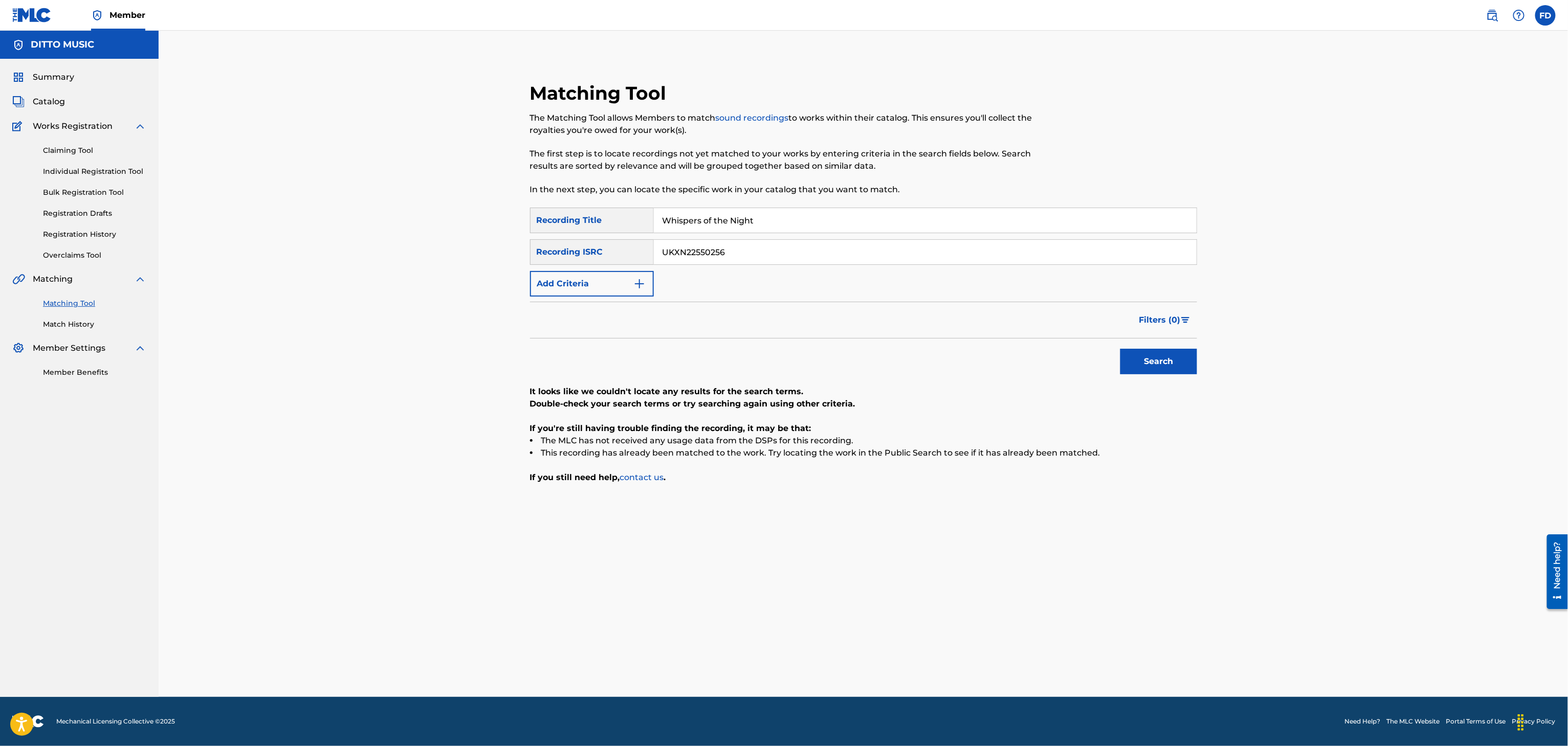
paste input "70168"
type input "UKXN22570168"
click at [1164, 355] on button "Search" at bounding box center [1159, 361] width 77 height 26
click at [875, 204] on div "Matching Tool The Matching Tool allows Members to match sound recordings to wor…" at bounding box center [787, 144] width 514 height 126
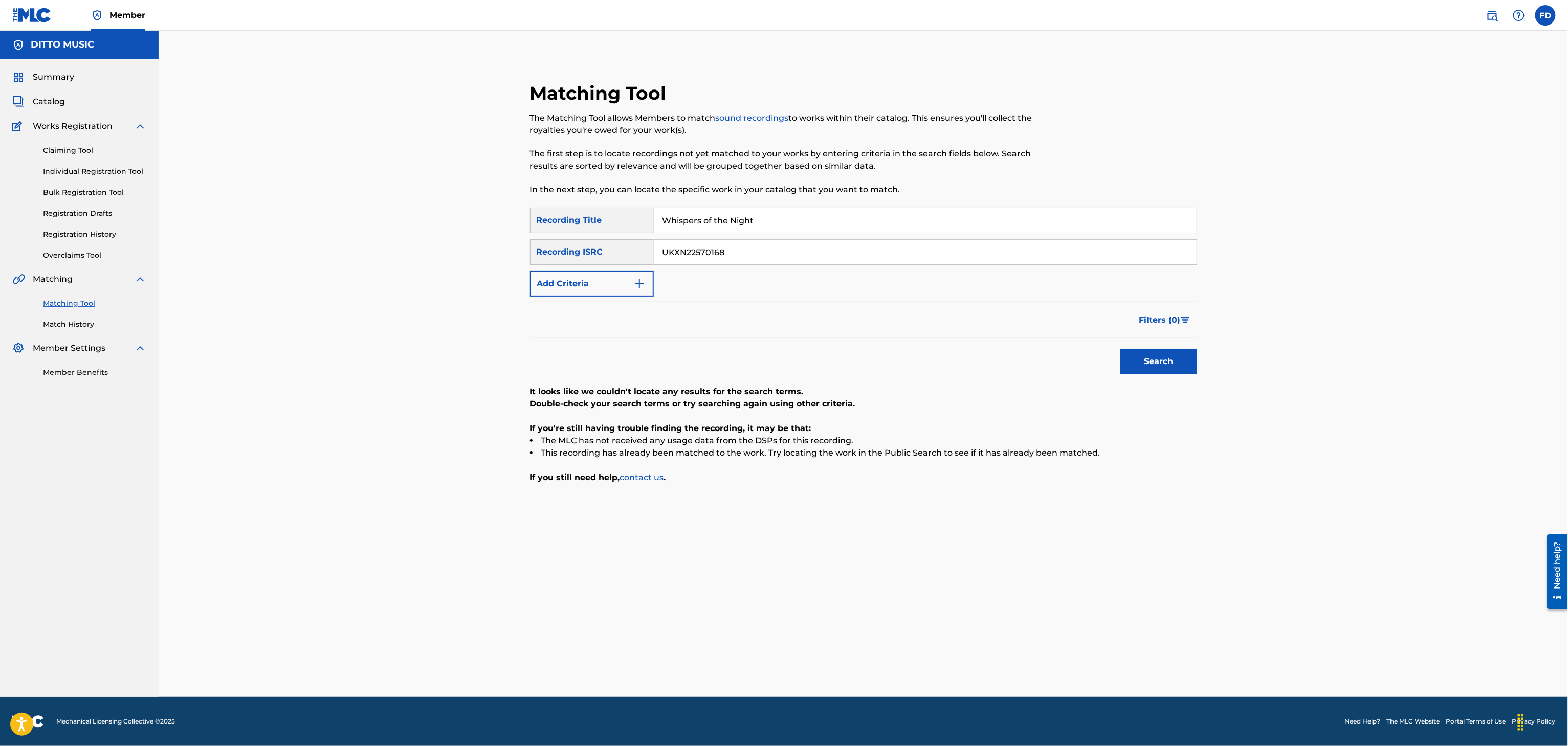
click at [884, 218] on input "Whispers of the Night" at bounding box center [925, 220] width 543 height 24
paste input "arm Echoes"
type input "Warm Echoes"
click at [905, 259] on input "UKXN22570168" at bounding box center [925, 252] width 543 height 24
click at [920, 252] on input "UKXN22570168" at bounding box center [925, 252] width 543 height 24
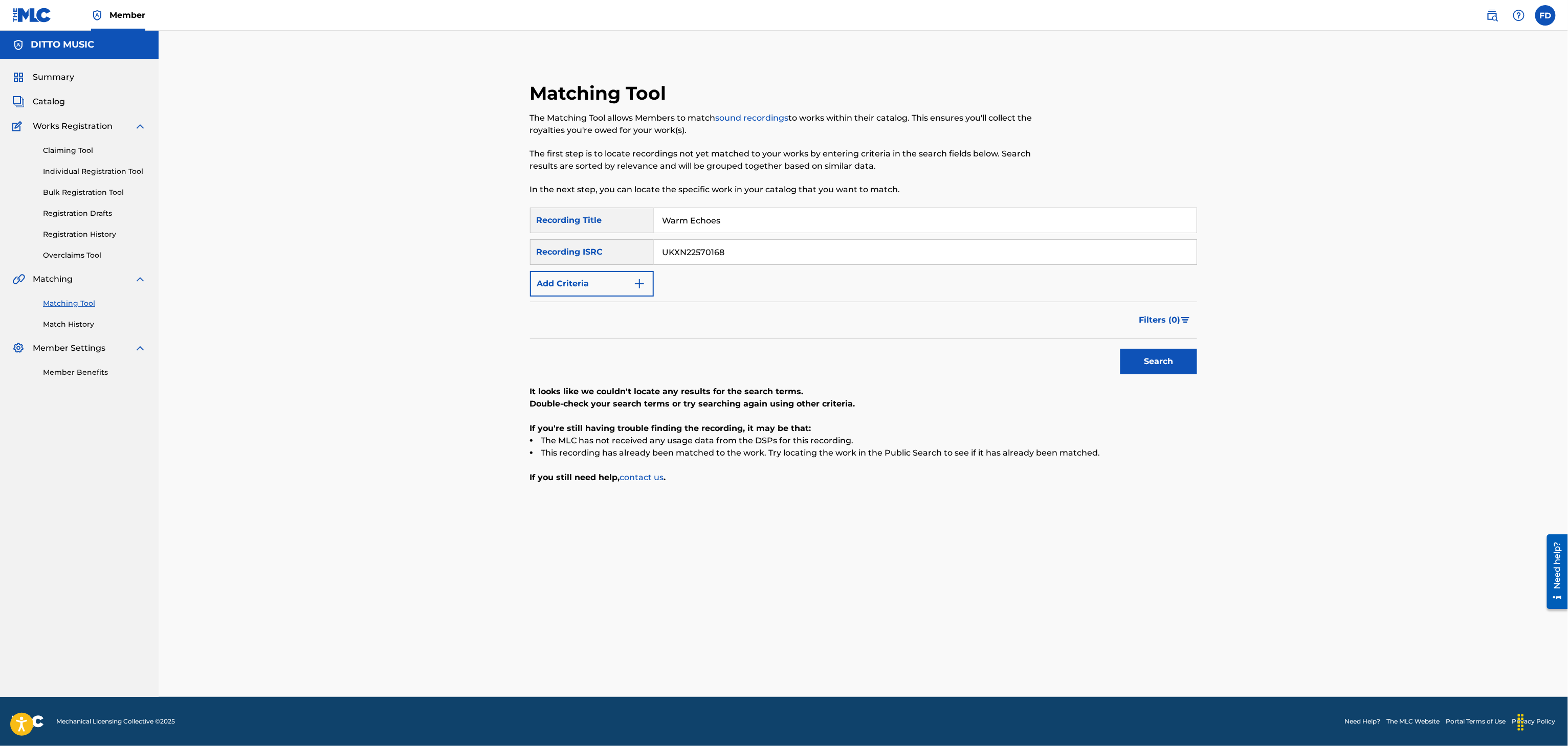
paste input "6"
type input "UKXN22570166"
click at [1171, 380] on div "SearchWithCriteria8683f96c-5ddd-4d5c-a7c2-defb5d464943 Recording Title Warm Ech…" at bounding box center [864, 346] width 667 height 276
click at [1172, 379] on div "Search" at bounding box center [1156, 358] width 82 height 41
click at [1172, 368] on button "Search" at bounding box center [1159, 361] width 77 height 26
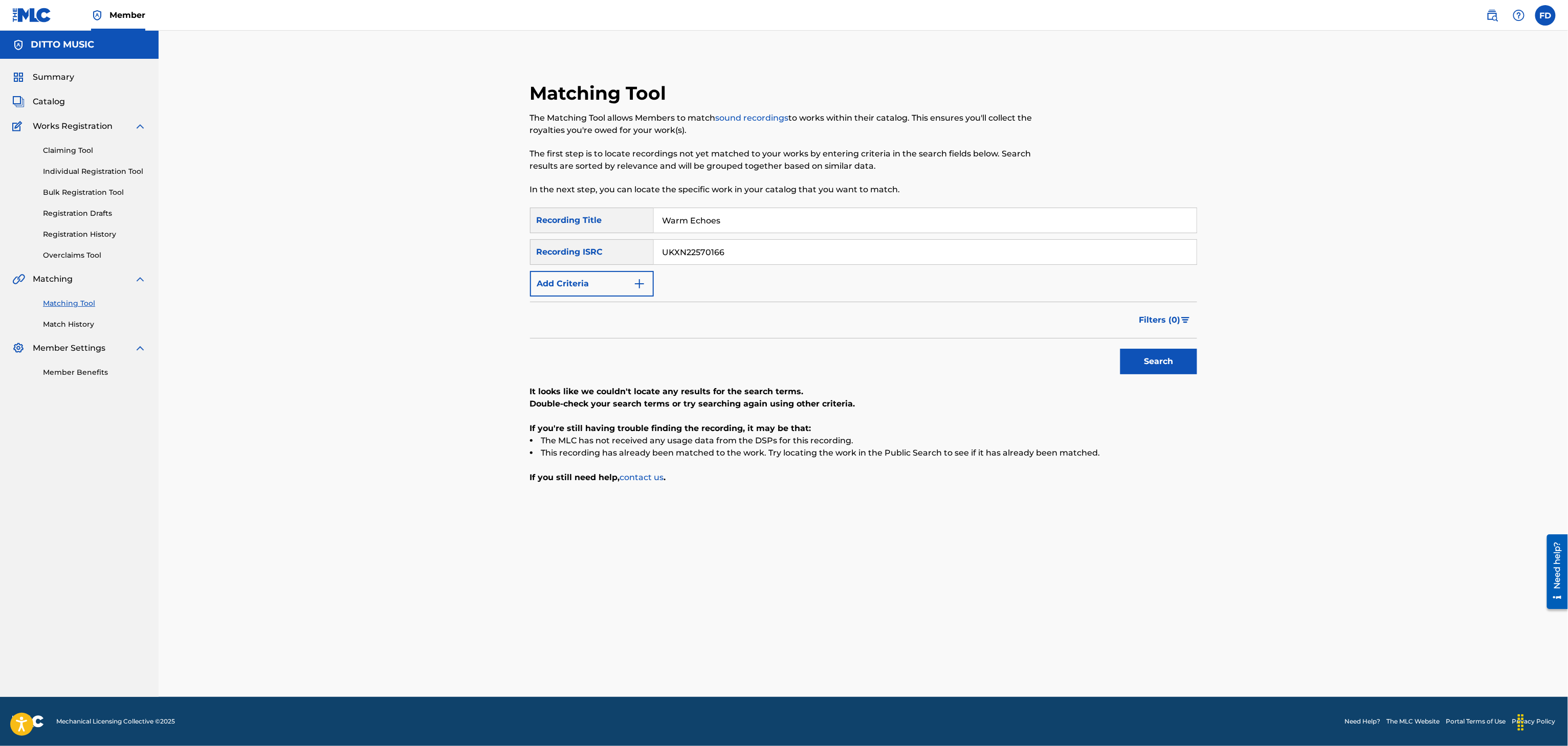
click at [761, 177] on div "The Matching Tool allows Members to match sound recordings to works within thei…" at bounding box center [787, 154] width 514 height 84
click at [741, 229] on input "Warm Echoes" at bounding box center [925, 220] width 543 height 24
paste input "Echoes of Nostalgia"
type input "Echoes of Nostalgia"
drag, startPoint x: 696, startPoint y: 224, endPoint x: 696, endPoint y: 235, distance: 11.0
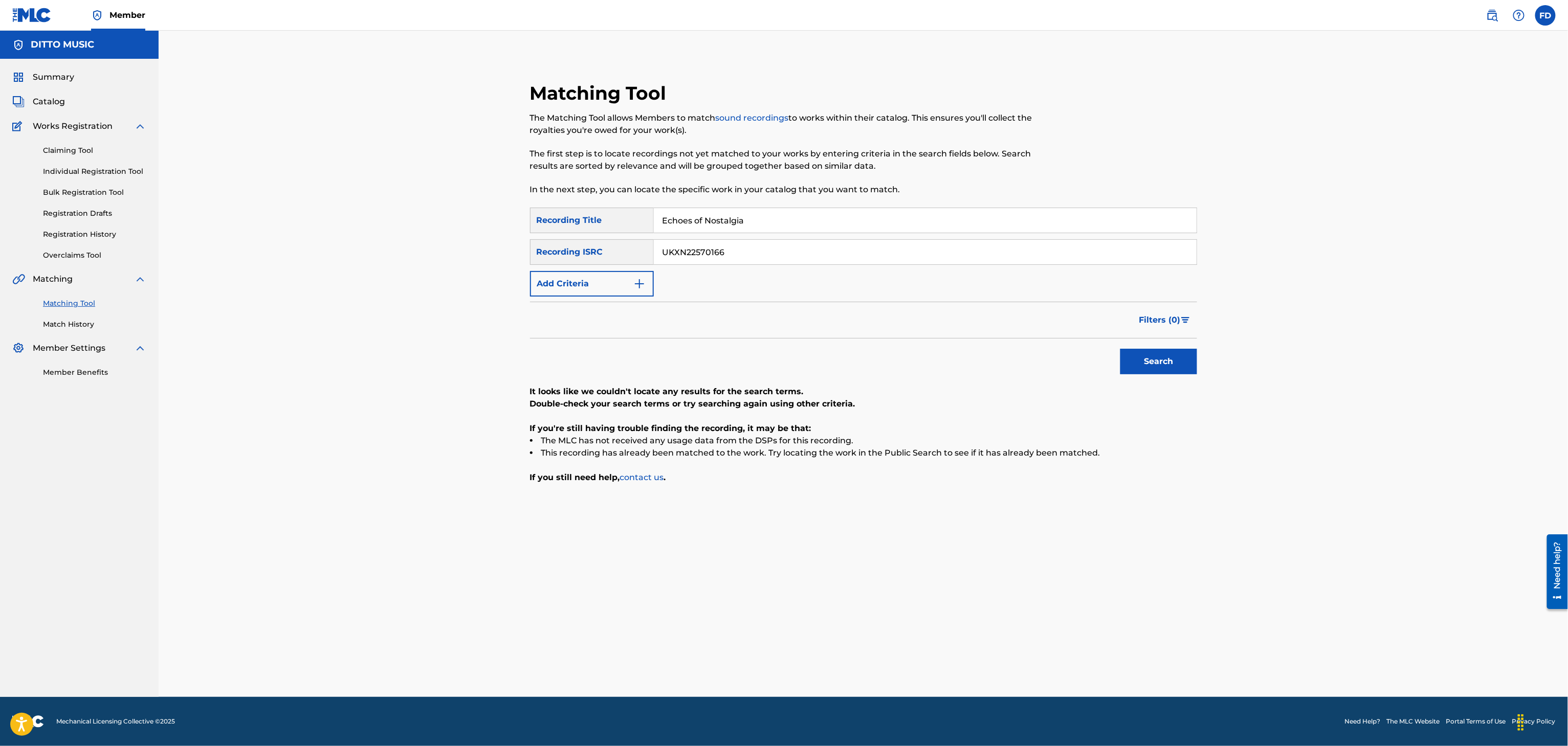
click at [696, 226] on input "Echoes of Nostalgia" at bounding box center [925, 220] width 543 height 24
click at [696, 235] on div "SearchWithCriteria8683f96c-5ddd-4d5c-a7c2-defb5d464943 Recording Title Echoes o…" at bounding box center [864, 252] width 667 height 89
click at [695, 251] on input "UKXN22570166" at bounding box center [925, 252] width 543 height 24
paste input "1"
type input "UKXN22570161"
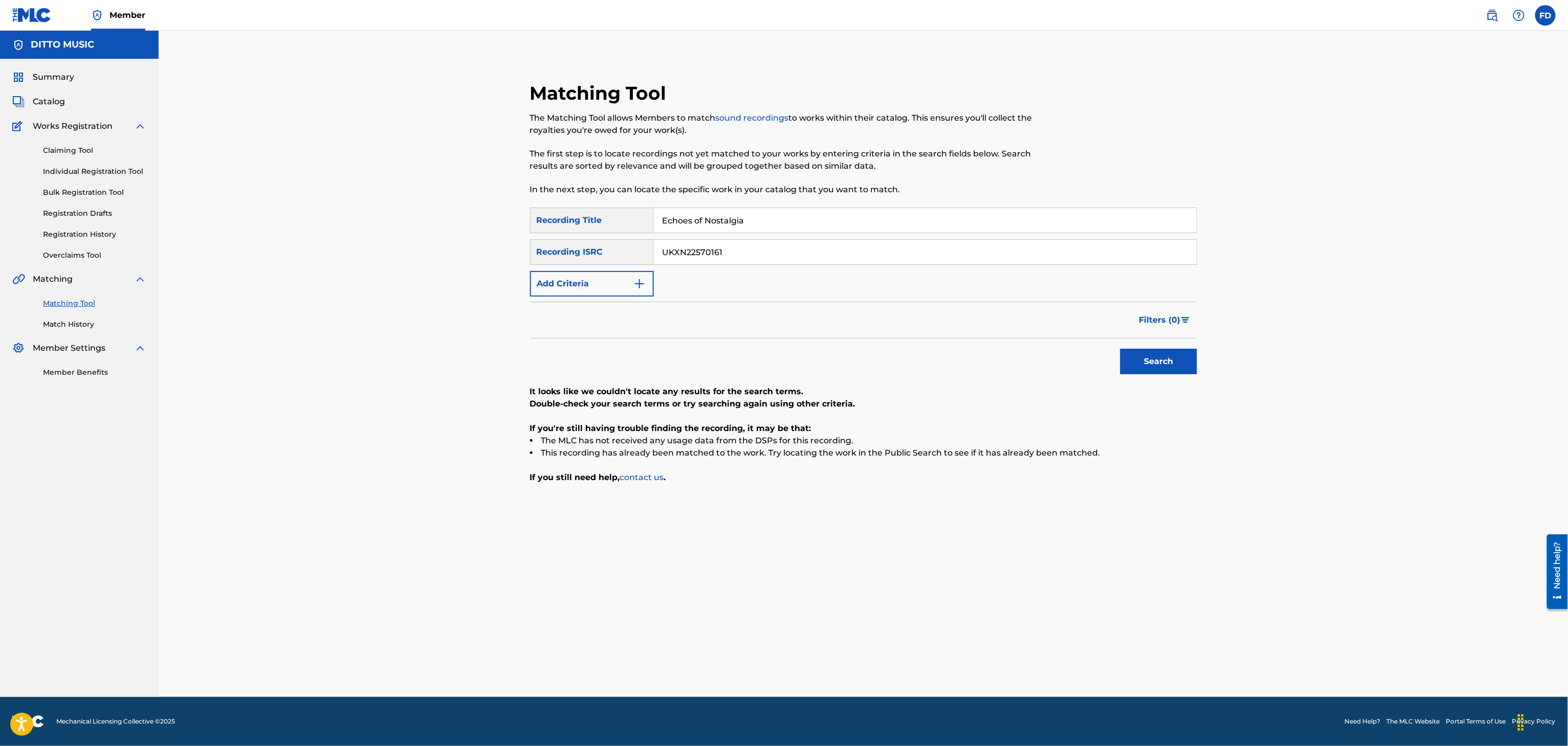
click at [1138, 367] on button "Search" at bounding box center [1159, 361] width 77 height 26
click at [771, 209] on input "Echoes of Nostalgia" at bounding box center [925, 220] width 543 height 24
paste input "Tiny Heartbeat Serenade"
type input "Tiny Heartbeat Serenade"
click at [845, 261] on input "UKXN22570161" at bounding box center [925, 252] width 543 height 24
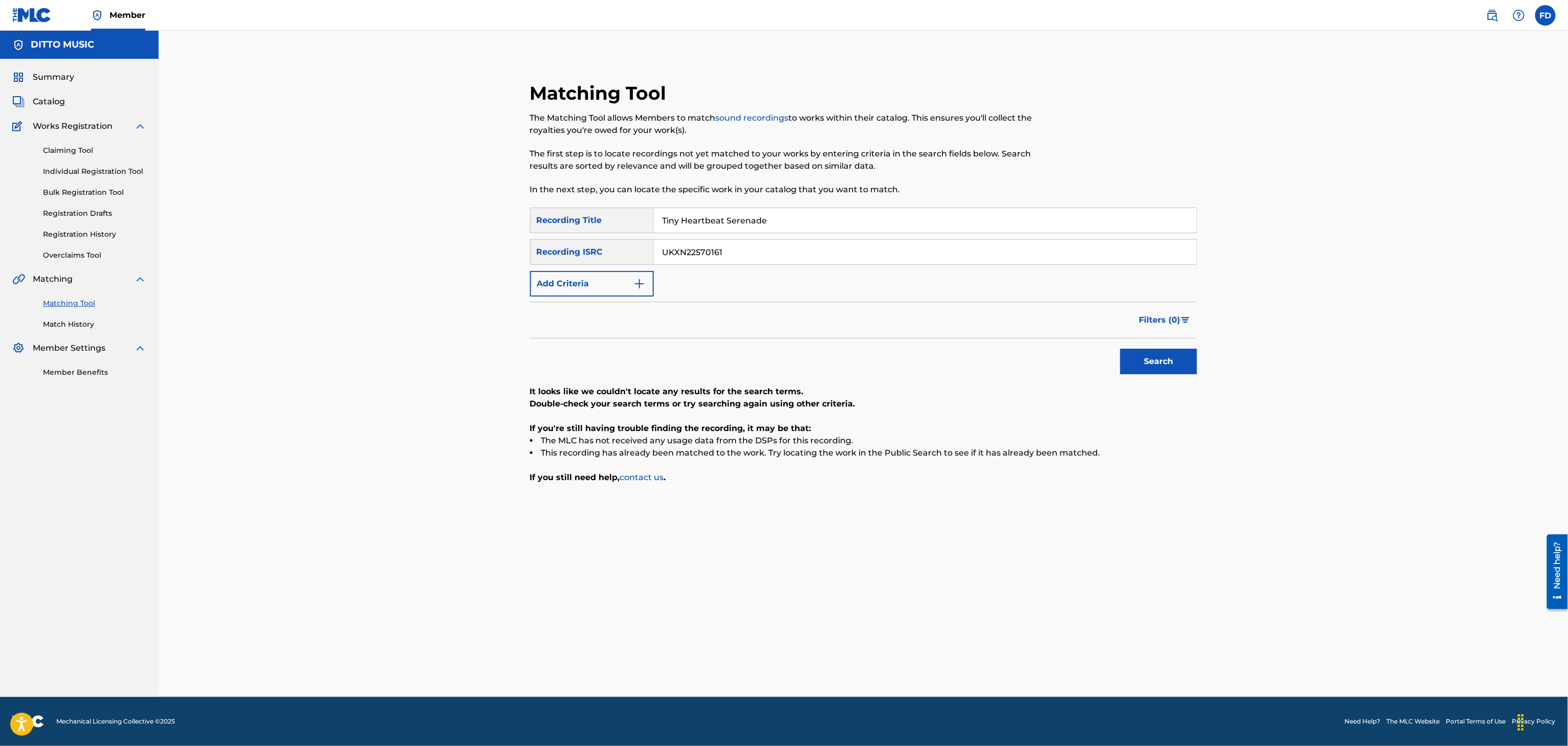
paste input "4823"
click at [1228, 363] on div "Matching Tool The Matching Tool allows Members to match sound recordings to wor…" at bounding box center [863, 363] width 1409 height 666
click at [1178, 366] on button "Search" at bounding box center [1159, 361] width 77 height 26
click at [757, 259] on input "UKXN22574823" at bounding box center [925, 252] width 543 height 24
paste input "Cocoon of Dreams"
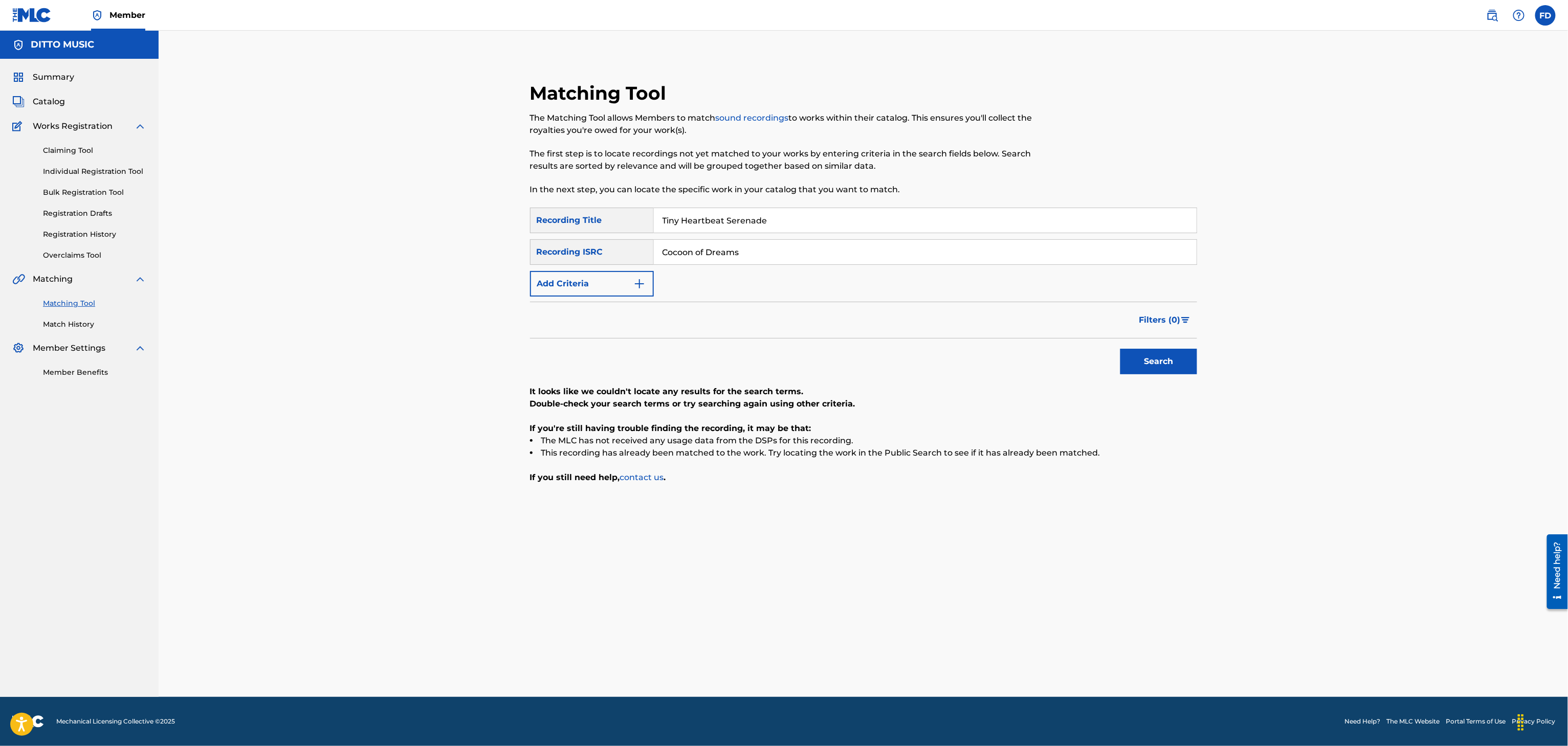
type input "Cocoon of Dreams"
click at [1132, 371] on button "Search" at bounding box center [1159, 361] width 77 height 26
click at [724, 228] on input "Tiny Heartbeat Serenade" at bounding box center [925, 220] width 543 height 24
paste input "Cocoon of Dreams"
type input "Cocoon of Dreams"
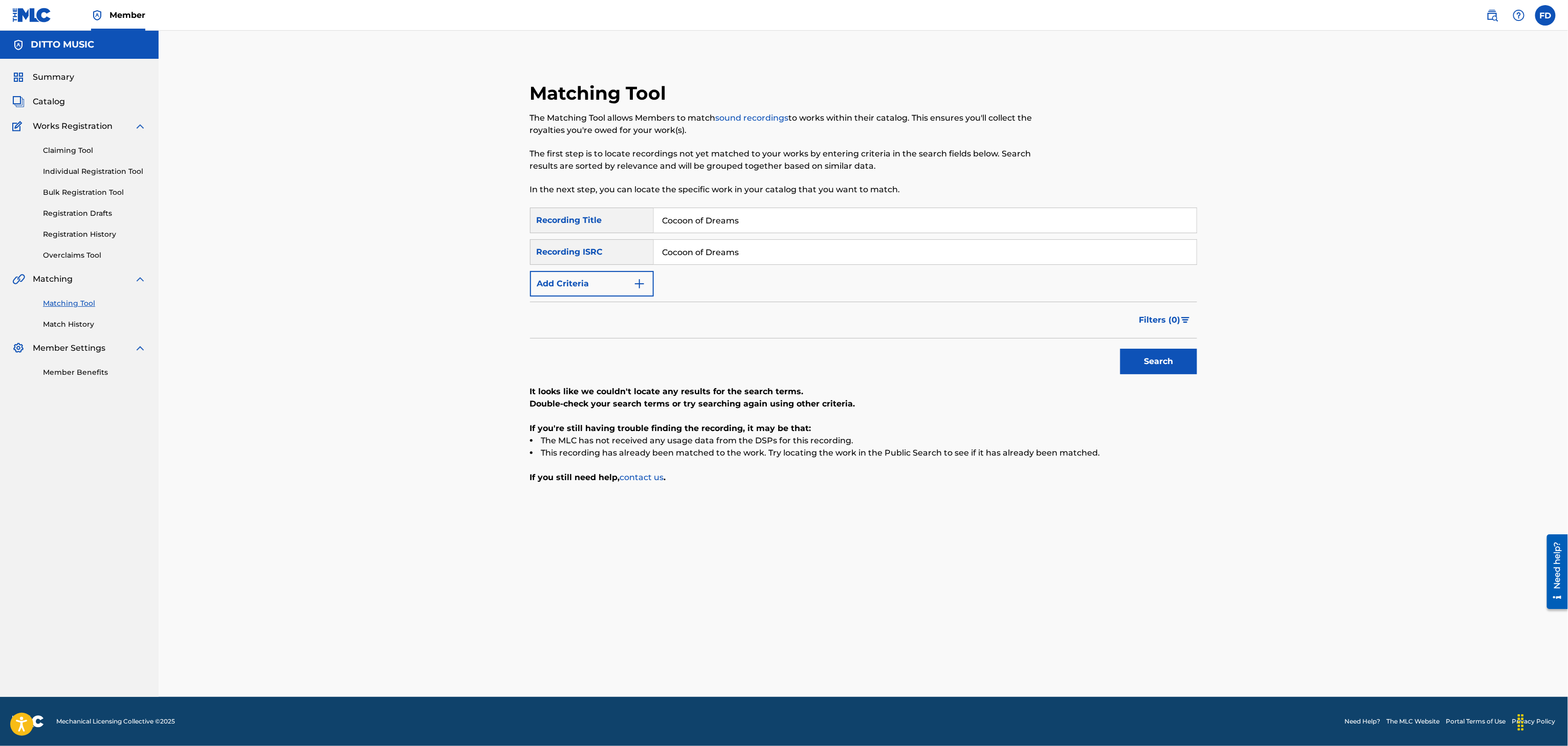
click at [729, 273] on div "SearchWithCriteria8683f96c-5ddd-4d5c-a7c2-defb5d464943 Recording Title Cocoon o…" at bounding box center [864, 252] width 667 height 89
click at [778, 246] on input "Cocoon of Dreams" at bounding box center [925, 252] width 543 height 24
paste input "UKXN22574815"
type input "UKXN22574815"
click at [1152, 385] on div "SearchWithCriteria8683f96c-5ddd-4d5c-a7c2-defb5d464943 Recording Title Cocoon o…" at bounding box center [864, 346] width 667 height 276
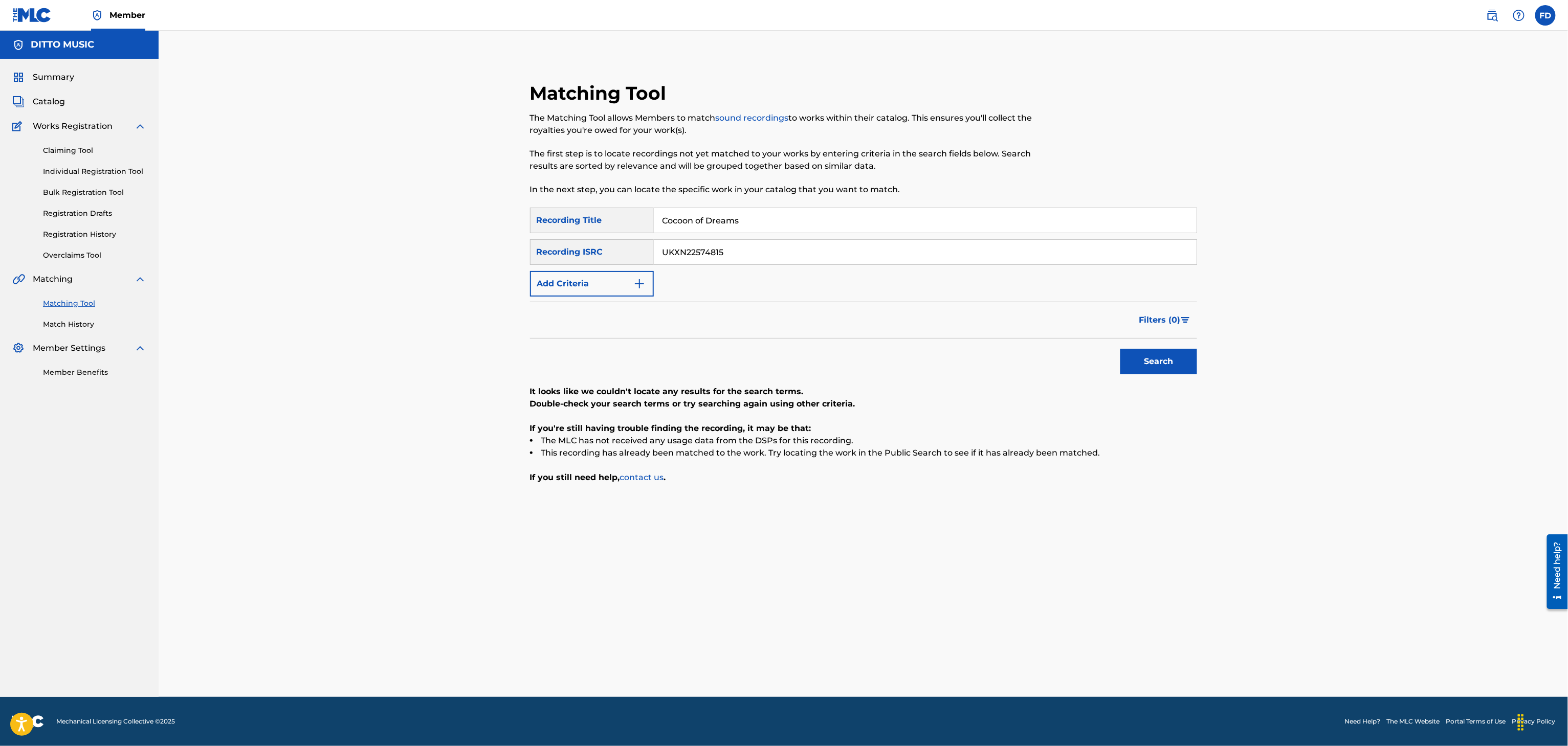
click at [1150, 370] on button "Search" at bounding box center [1159, 361] width 77 height 26
click at [726, 226] on input "Cocoon of Dreams" at bounding box center [925, 220] width 543 height 24
paste input "Summer of 99'"
type input "Summer of 99's"
click at [768, 236] on div "SearchWithCriteria8683f96c-5ddd-4d5c-a7c2-defb5d464943 Recording Title Summer o…" at bounding box center [864, 252] width 667 height 89
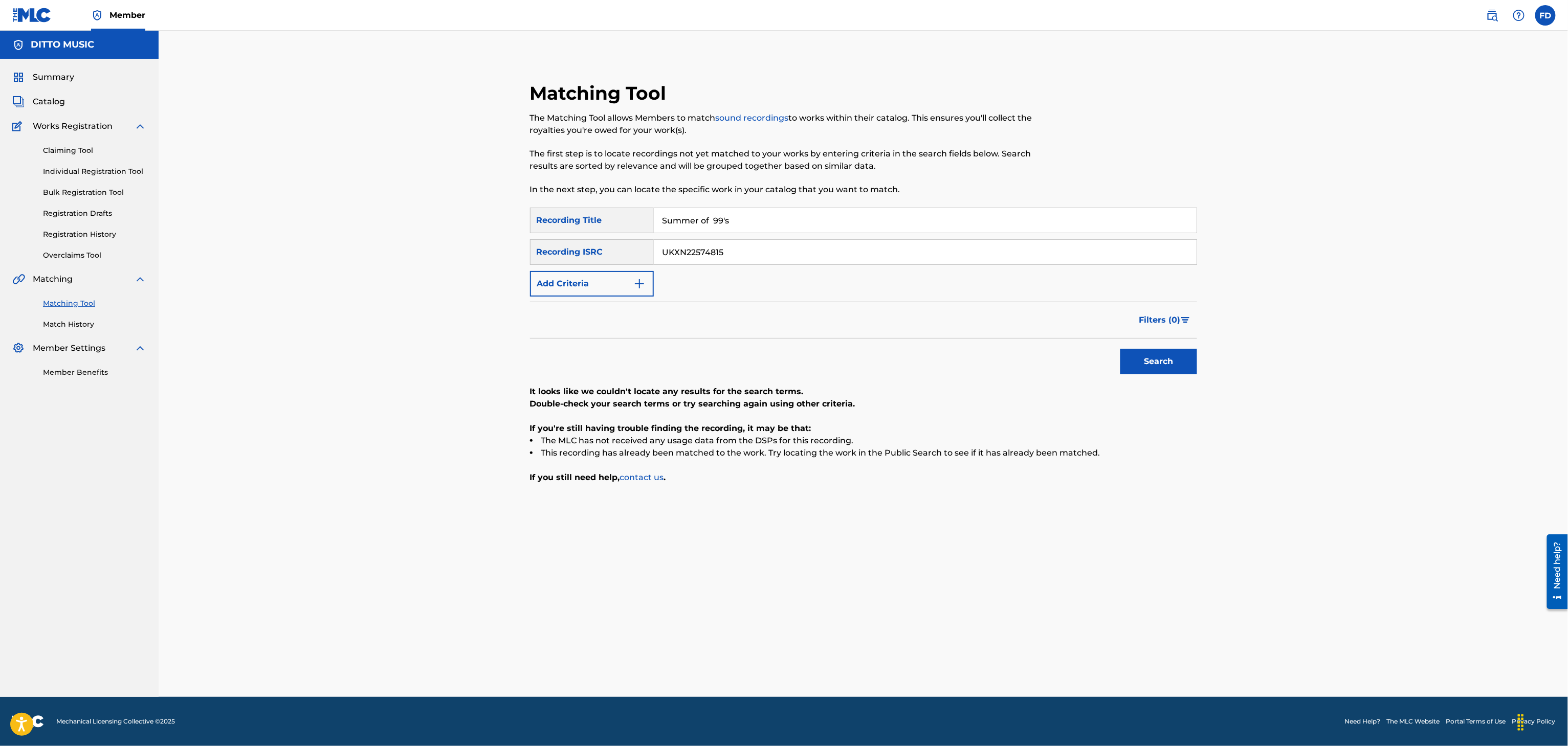
click at [766, 244] on input "UKXN22574815" at bounding box center [925, 252] width 543 height 24
paste input "92594"
type input "UKXN22592594"
click at [1150, 375] on div "Search" at bounding box center [1156, 358] width 82 height 41
click at [1154, 367] on button "Search" at bounding box center [1159, 361] width 77 height 26
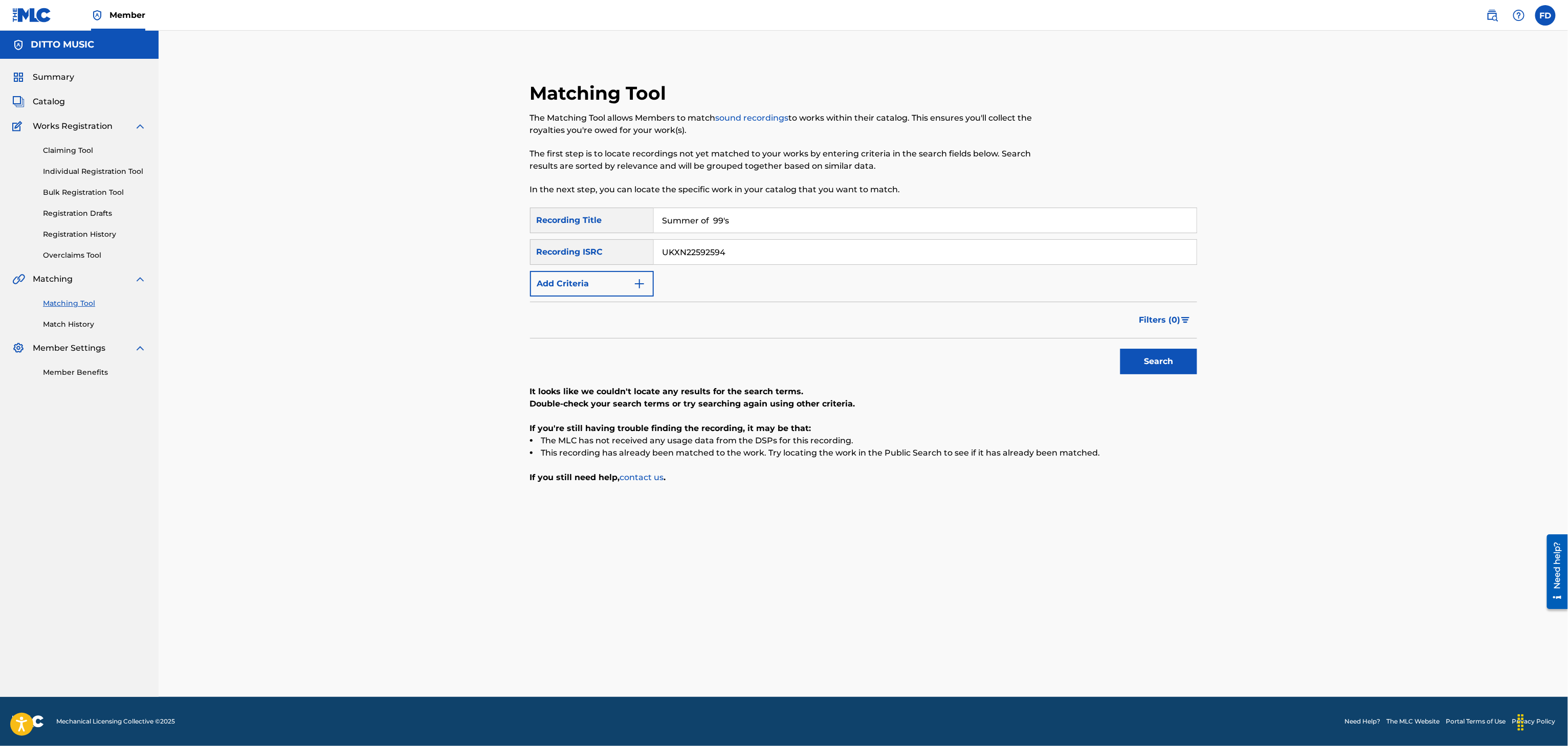
click at [752, 239] on div "UKXN22592594" at bounding box center [925, 252] width 544 height 26
click at [768, 228] on input "Summer of 99's" at bounding box center [925, 220] width 543 height 24
paste input "Hyperdrive Millennium"
type input "Hyperdrive Millennium"
click at [774, 247] on input "UKXN22592594" at bounding box center [925, 252] width 543 height 24
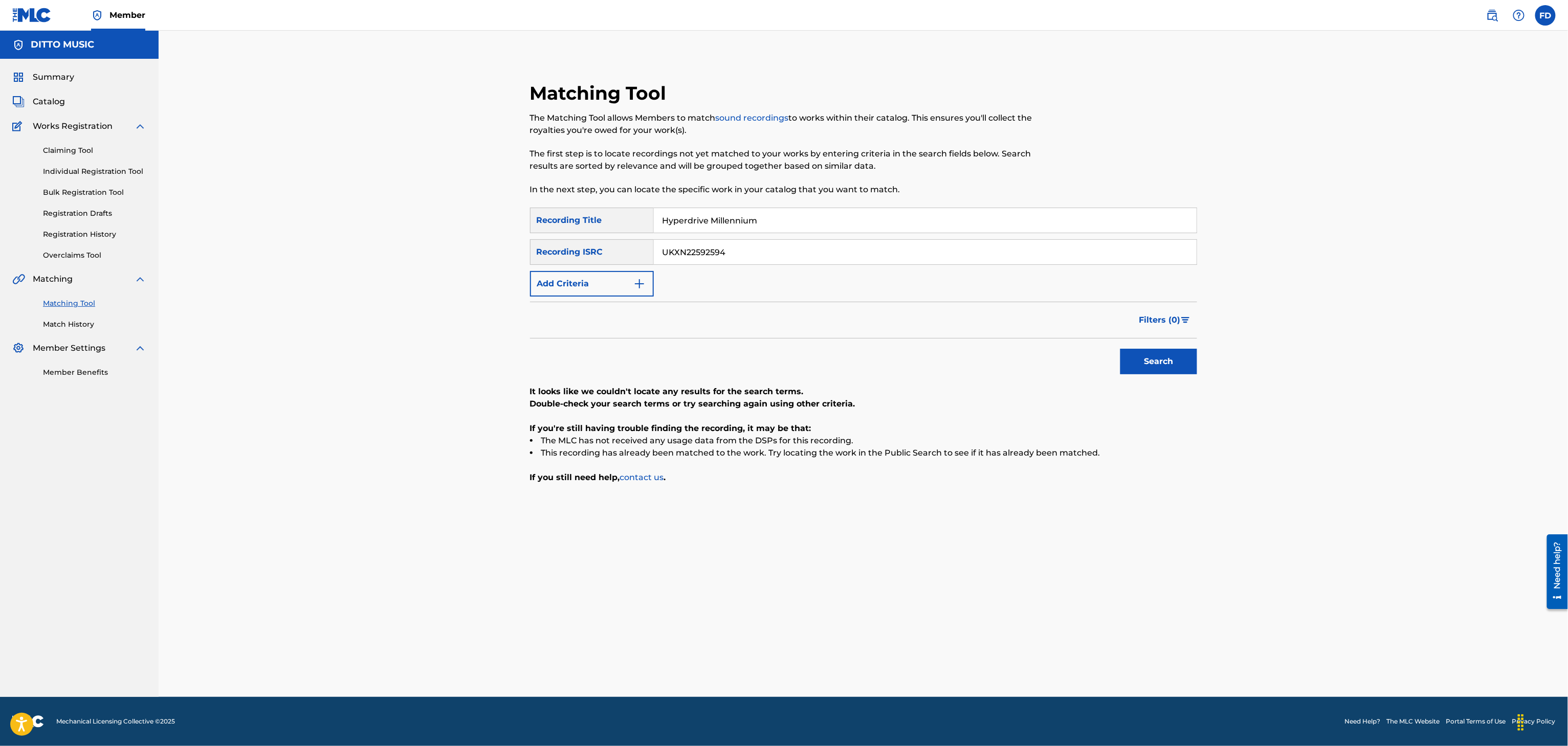
paste input "2"
type input "UKXN22592592"
click at [1186, 344] on div "Search" at bounding box center [1156, 358] width 82 height 41
click at [1183, 367] on button "Search" at bounding box center [1159, 361] width 77 height 26
click at [735, 220] on input "Hyperdrive Millennium" at bounding box center [925, 220] width 543 height 24
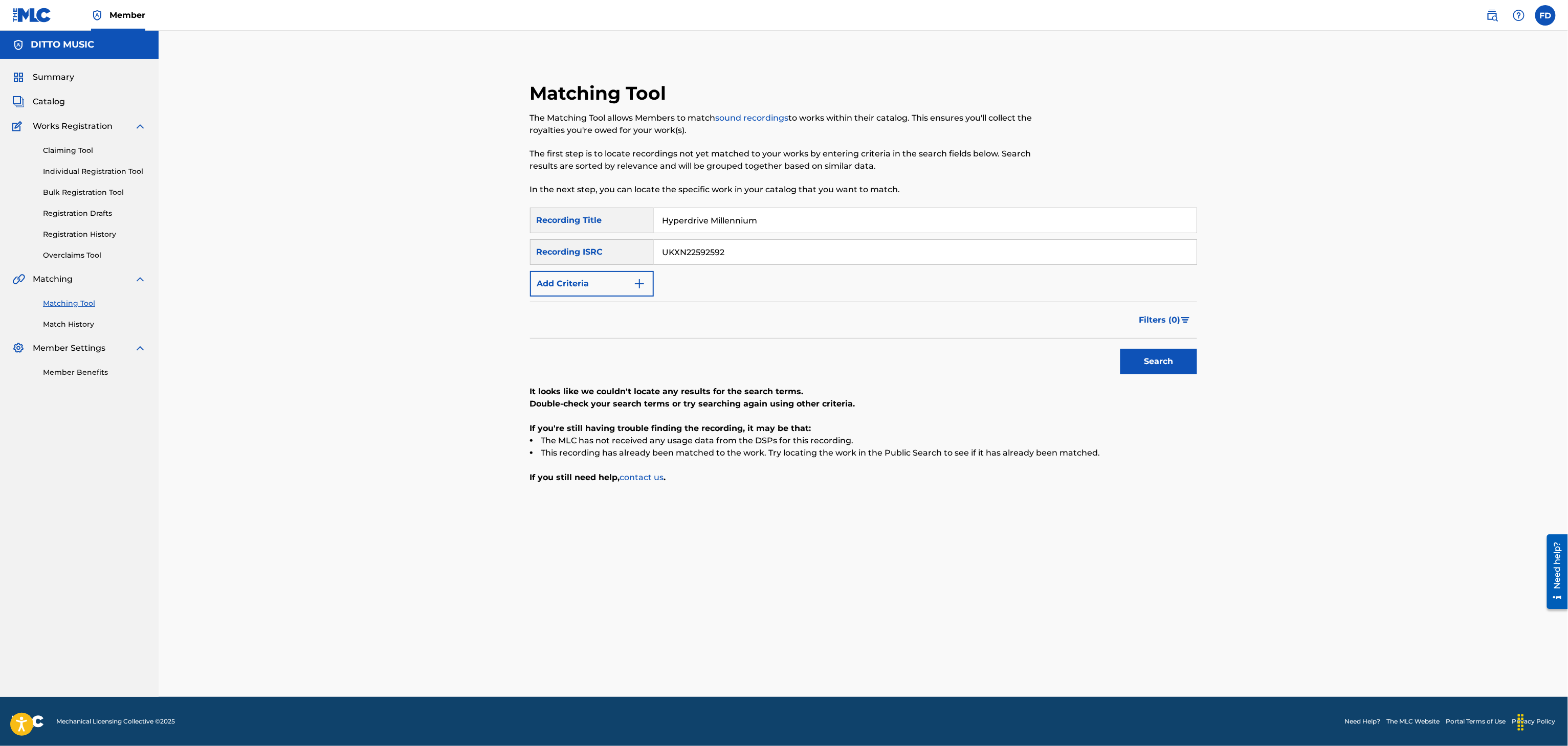
click at [723, 228] on input "Hyperdrive Millennium" at bounding box center [925, 220] width 543 height 24
paste input "Sunset Serenade"
type input "Sunset Serenade"
click at [898, 245] on input "UKXN22592592" at bounding box center [925, 252] width 543 height 24
paste input "916"
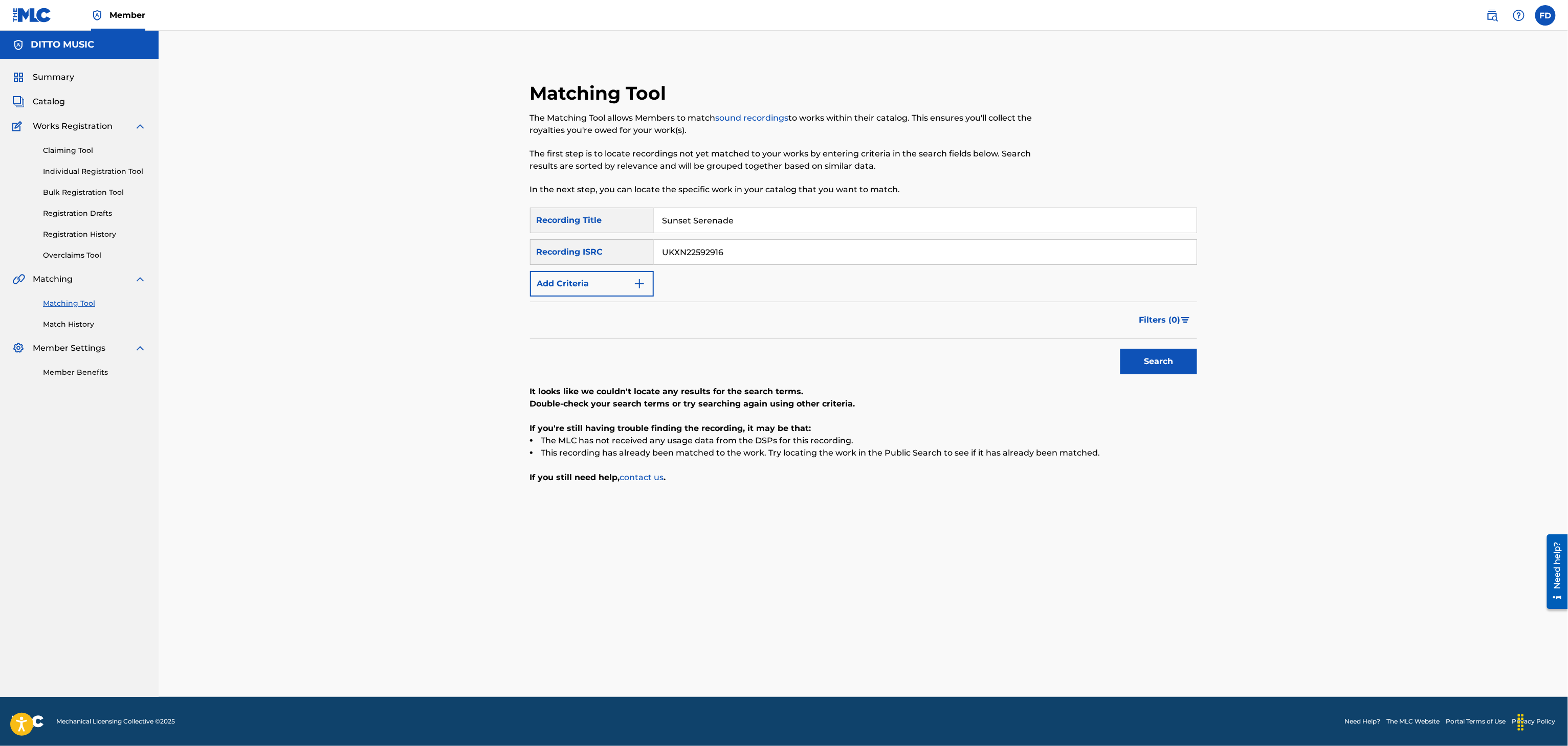
type input "UKXN22592916"
click at [1139, 380] on div "Search" at bounding box center [1156, 358] width 82 height 41
click at [1141, 378] on div "Search" at bounding box center [1156, 358] width 82 height 41
click at [1141, 369] on button "Search" at bounding box center [1159, 361] width 77 height 26
click at [775, 234] on div "SearchWithCriteria8683f96c-5ddd-4d5c-a7c2-defb5d464943 Recording Title Sunset S…" at bounding box center [864, 252] width 667 height 89
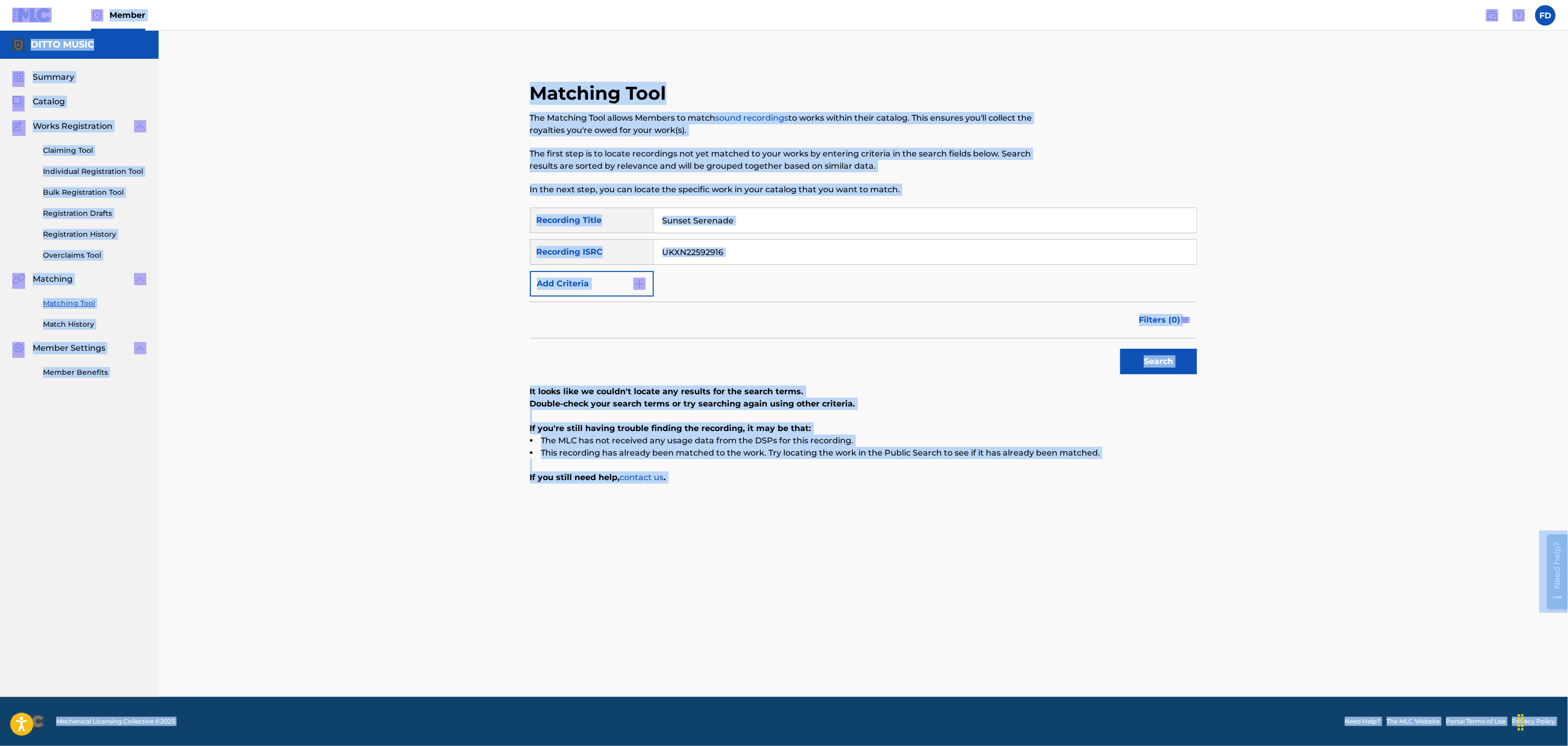
click at [780, 222] on input "Sunset Serenade" at bounding box center [925, 220] width 543 height 24
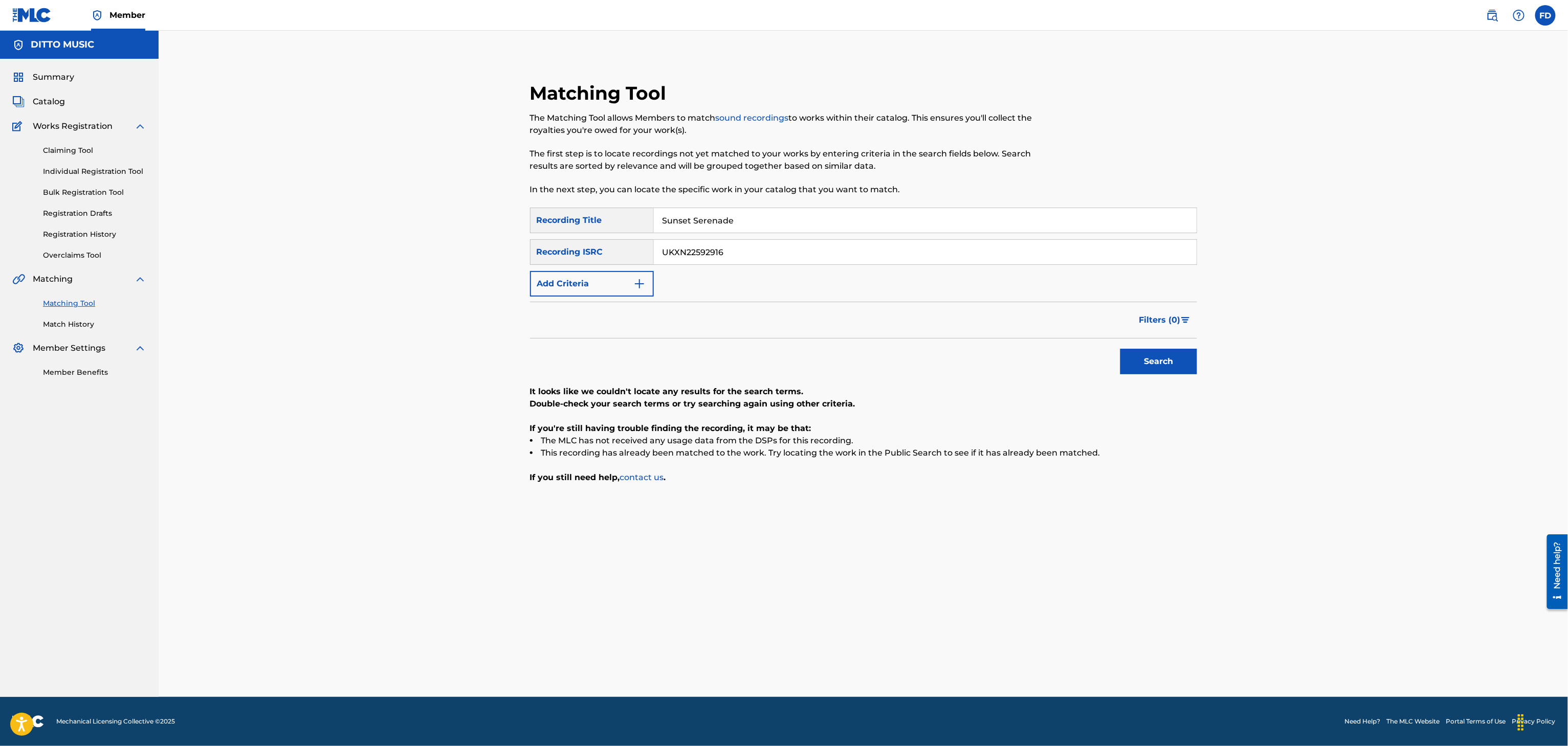
paste
type input "Sunset Reverie"
click at [718, 273] on div "SearchWithCriteria8683f96c-5ddd-4d5c-a7c2-defb5d464943 Recording Title Sunset R…" at bounding box center [864, 252] width 667 height 89
click at [749, 242] on input "UKXN22592916" at bounding box center [925, 252] width 543 height 24
type input "UKXN22592915"
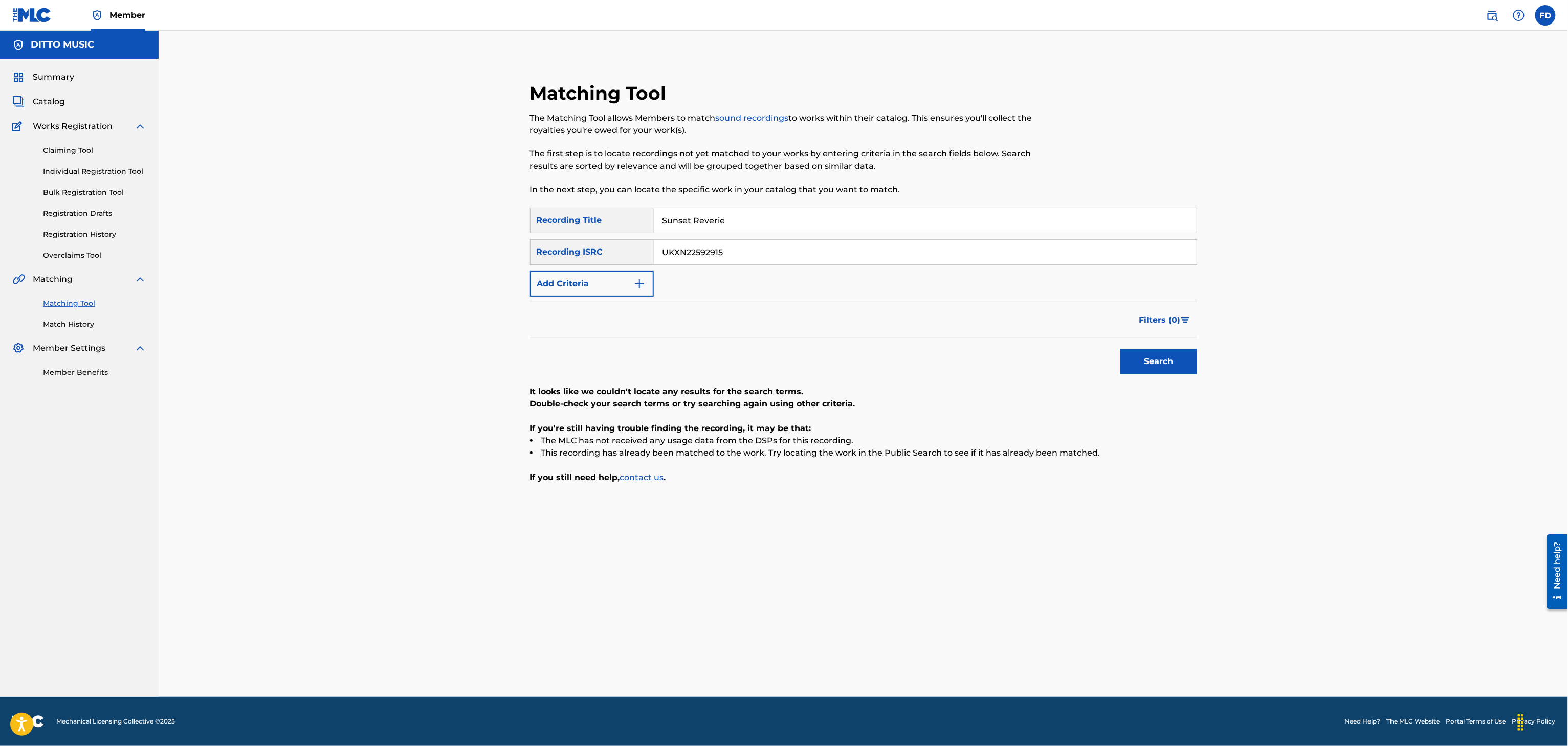
click at [1174, 367] on button "Search" at bounding box center [1159, 361] width 77 height 26
click at [751, 220] on input "Sunset Reverie" at bounding box center [925, 220] width 543 height 24
type input "Sunkissed Vibes"
click at [836, 289] on div "SearchWithCriteria8683f96c-5ddd-4d5c-a7c2-defb5d464943 Recording Title Sunkisse…" at bounding box center [864, 252] width 667 height 89
click at [860, 261] on input "UKXN22592915" at bounding box center [925, 252] width 543 height 24
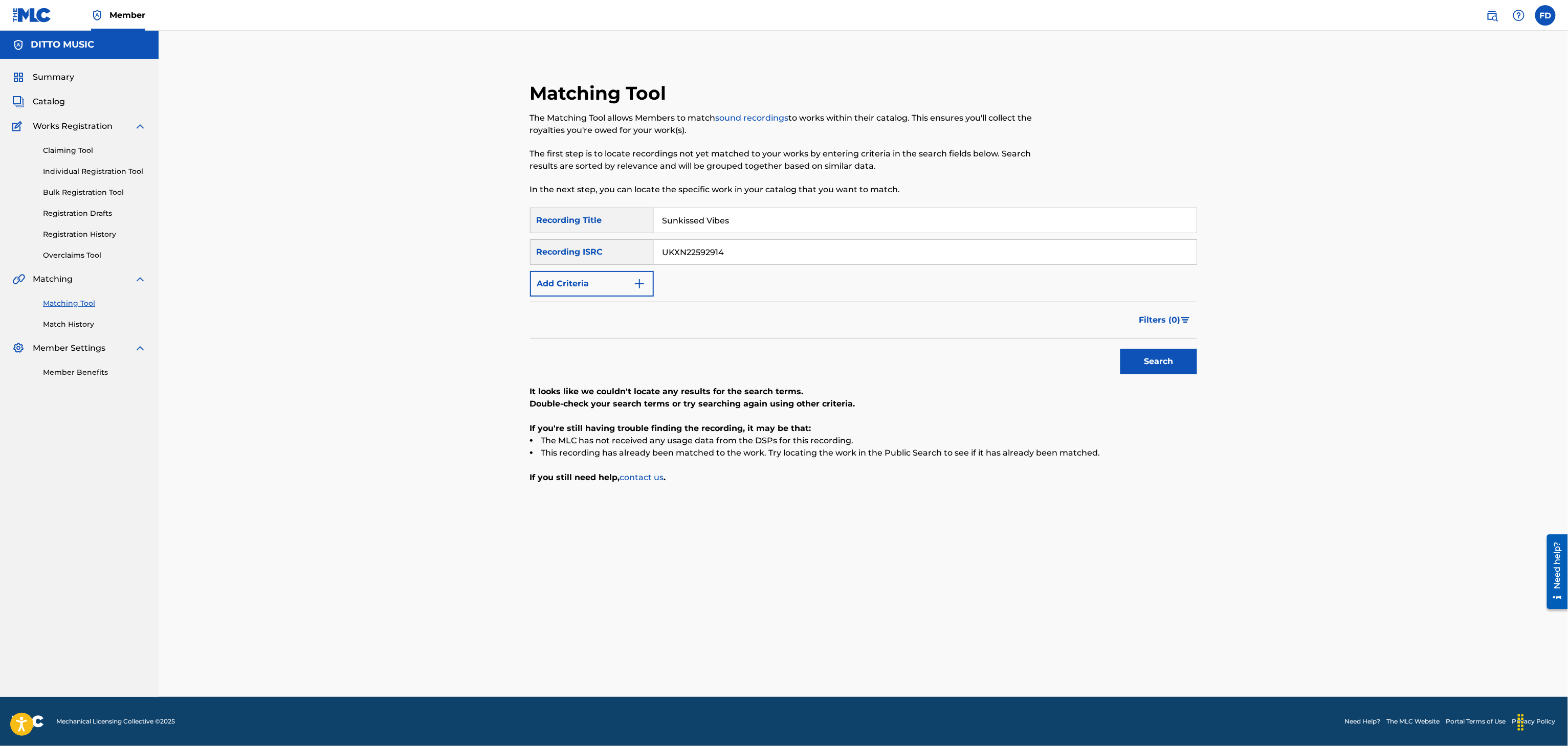
type input "UKXN22592914"
click at [1188, 371] on button "Search" at bounding box center [1159, 361] width 77 height 26
click at [780, 220] on input "Sunkissed Vibes" at bounding box center [925, 220] width 543 height 24
type input "Summer Reverie"
click at [765, 253] on input "UKXN22592914" at bounding box center [925, 252] width 543 height 24
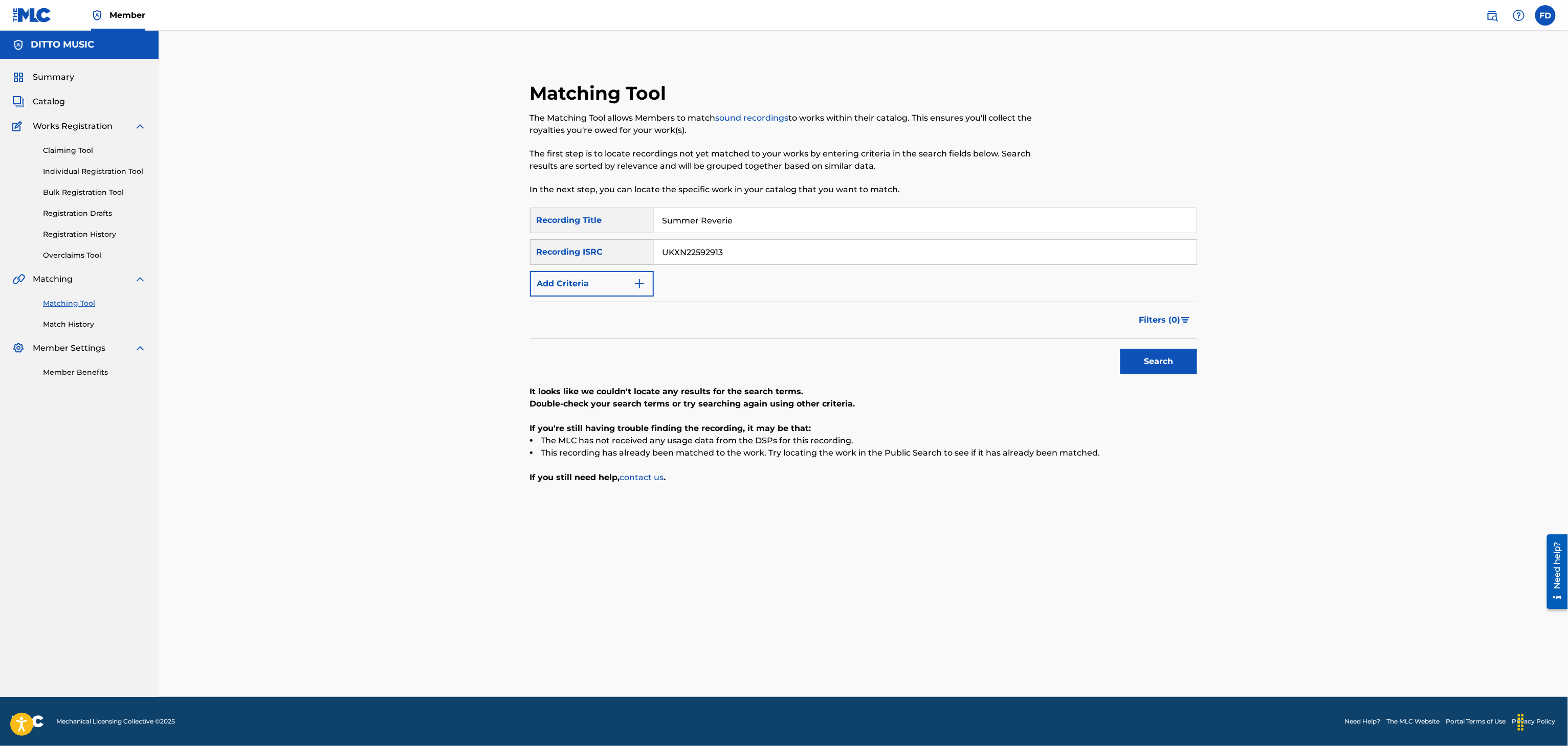
type input "UKXN22592913"
click at [1160, 371] on button "Search" at bounding box center [1159, 361] width 77 height 26
click at [765, 218] on input "Summer Reverie" at bounding box center [925, 220] width 543 height 24
type input "Nocturnal Elegance"
click at [829, 230] on input "Nocturnal Elegance" at bounding box center [925, 220] width 543 height 24
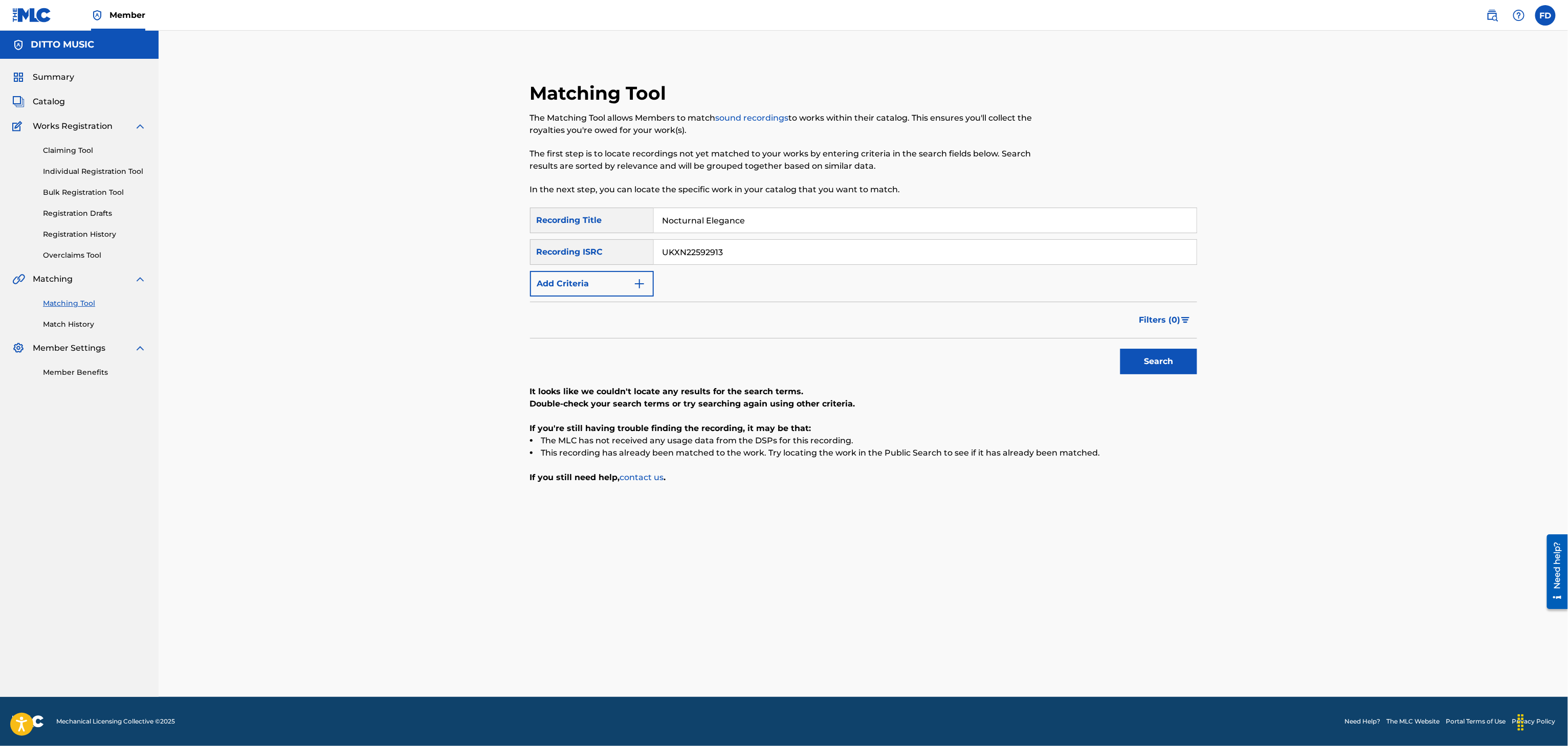
click at [825, 251] on input "UKXN22592913" at bounding box center [925, 252] width 543 height 24
type input "UKXN22592912"
click at [1125, 354] on button "Search" at bounding box center [1159, 361] width 77 height 26
click at [791, 223] on input "Nocturnal Elegance" at bounding box center [925, 220] width 543 height 24
type input "Midnight Flow"
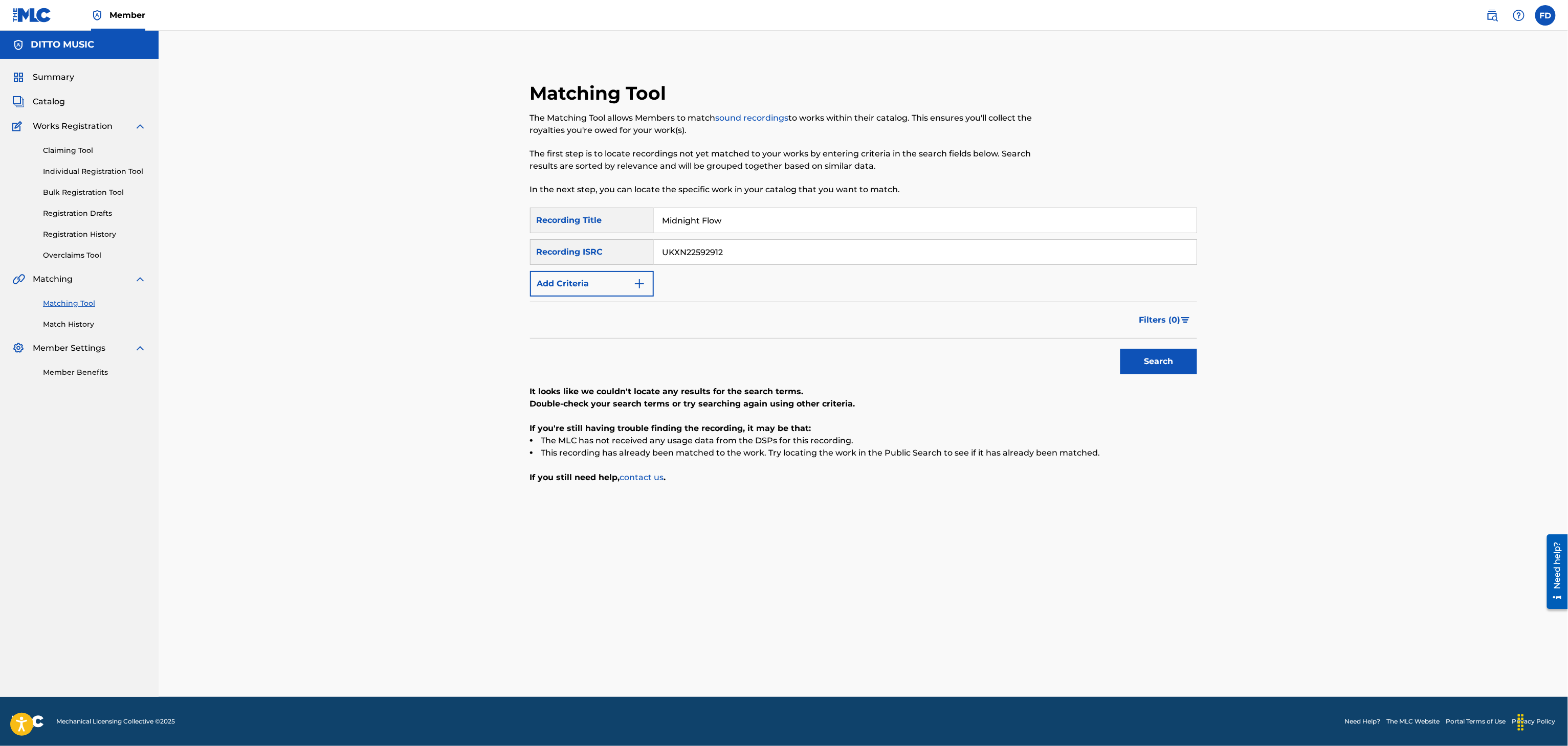
click at [872, 255] on input "UKXN22592912" at bounding box center [925, 252] width 543 height 24
type input "UKXN22592911"
click at [1140, 367] on div "Search" at bounding box center [1156, 358] width 82 height 41
click at [1140, 367] on button "Search" at bounding box center [1159, 361] width 77 height 26
click at [823, 220] on input "Midnight Flow" at bounding box center [925, 220] width 543 height 24
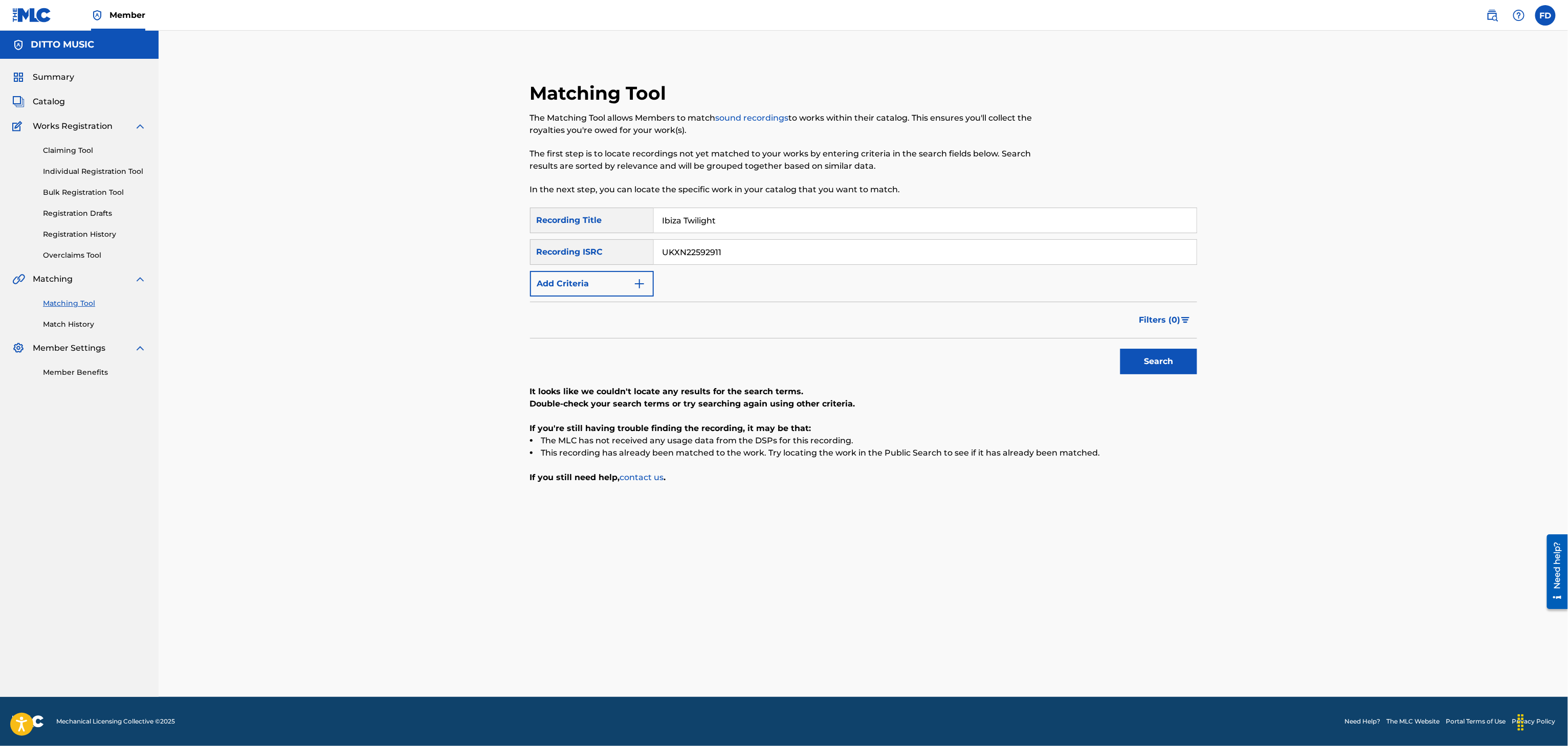
type input "Ibiza Twilight"
click at [774, 252] on input "UKXN22592911" at bounding box center [925, 252] width 543 height 24
type input "UKXN22592910"
click at [1161, 354] on button "Search" at bounding box center [1159, 361] width 77 height 26
click at [1003, 231] on input "Ibiza Twilight" at bounding box center [925, 220] width 543 height 24
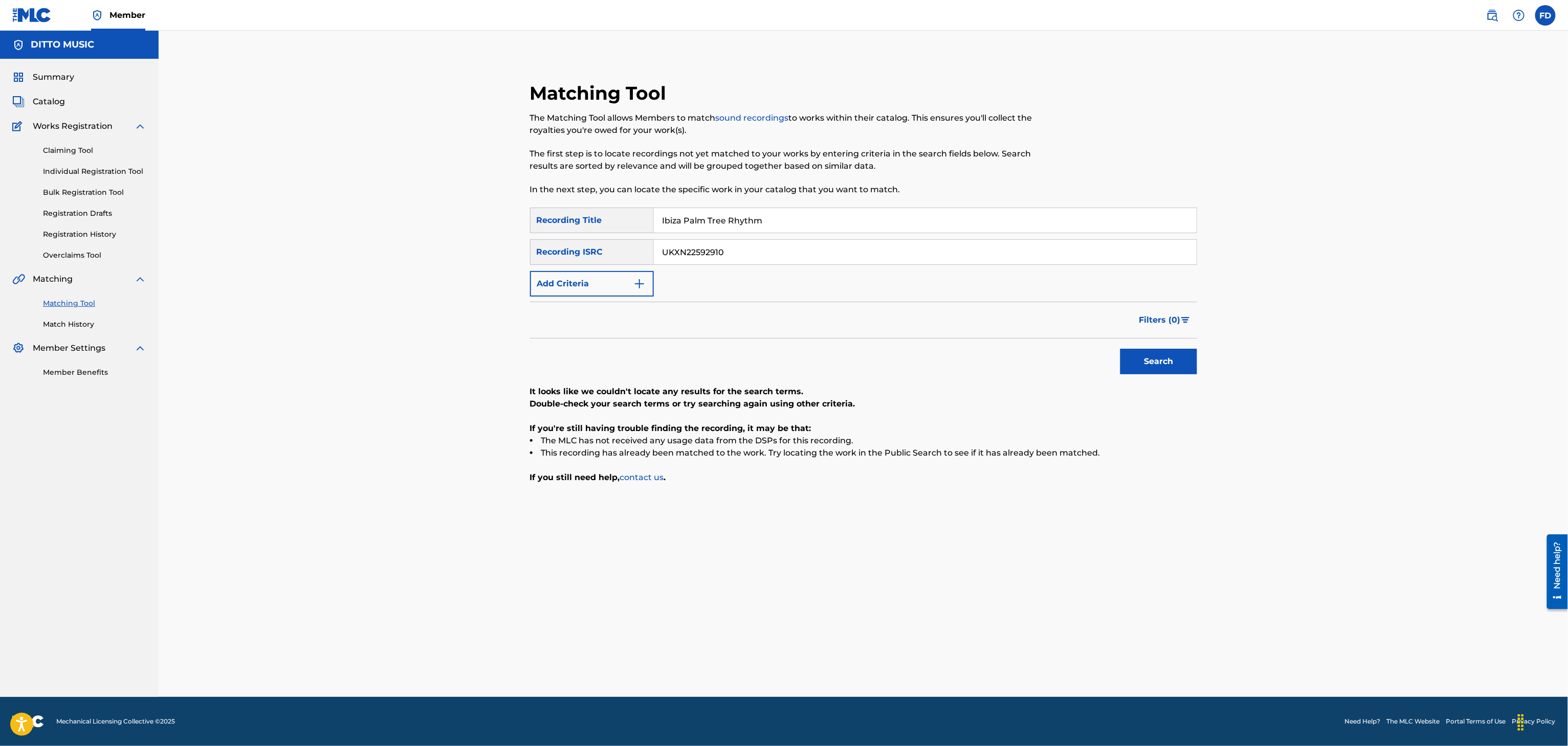
type input "Ibiza Palm Tree Rhythm"
click at [872, 251] on input "UKXN22592910" at bounding box center [925, 252] width 543 height 24
type input "UKXN22592909"
click at [1134, 357] on button "Search" at bounding box center [1159, 361] width 77 height 26
click at [922, 226] on input "Ibiza Palm Tree Rhythm" at bounding box center [925, 220] width 543 height 24
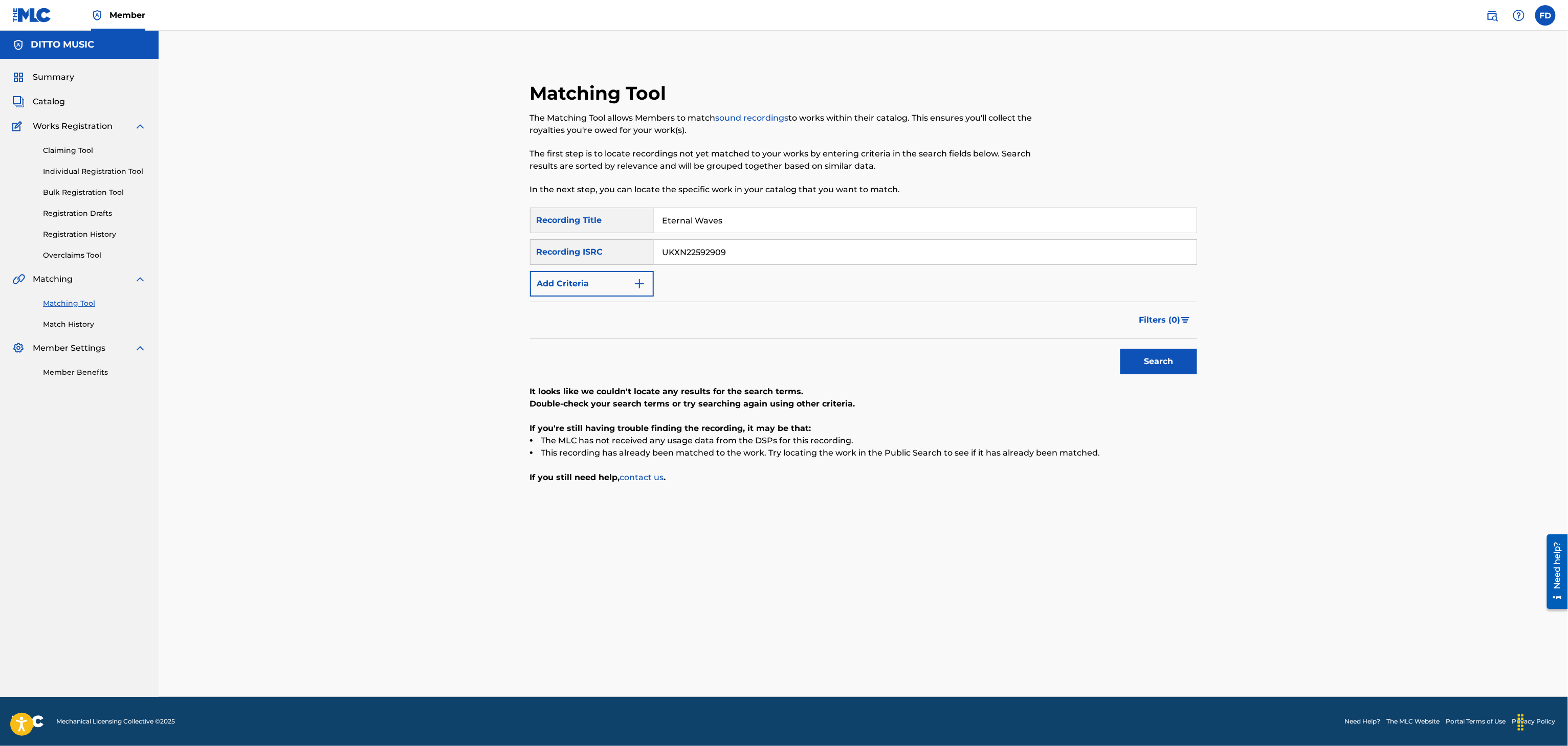
type input "Eternal Waves"
click at [710, 245] on input "UKXN22592909" at bounding box center [925, 252] width 543 height 24
type input "UKXN22592908"
click at [1156, 371] on button "Search" at bounding box center [1159, 361] width 77 height 26
click at [936, 228] on input "Eternal Waves" at bounding box center [925, 220] width 543 height 24
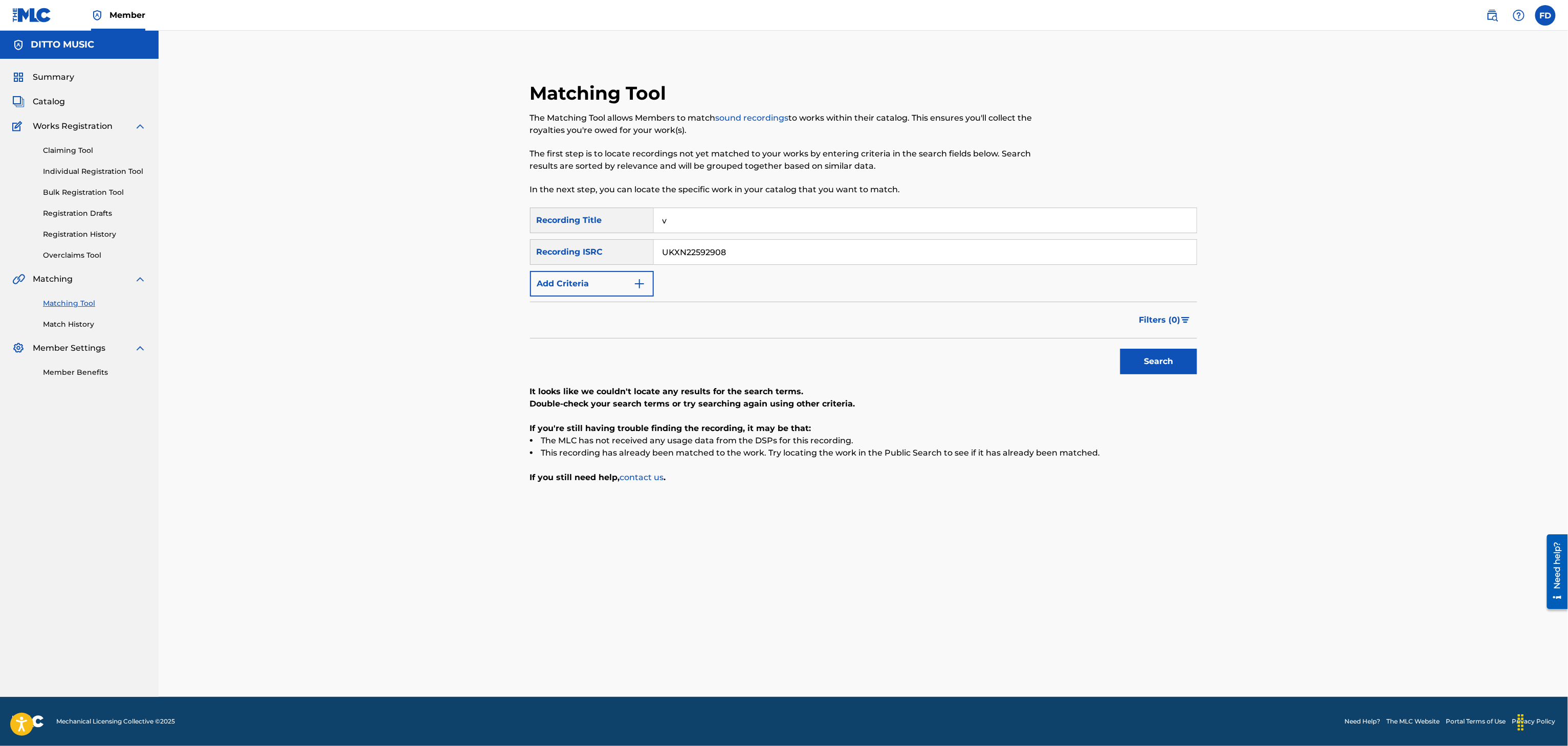
click at [931, 234] on div "SearchWithCriteria8683f96c-5ddd-4d5c-a7c2-defb5d464943 Recording Title v Search…" at bounding box center [864, 252] width 667 height 89
click at [944, 220] on input "v" at bounding box center [925, 220] width 543 height 24
type input "Eternal Sunset"
click at [843, 242] on input "UKXN22592908" at bounding box center [925, 252] width 543 height 24
type input "UKXN22592907"
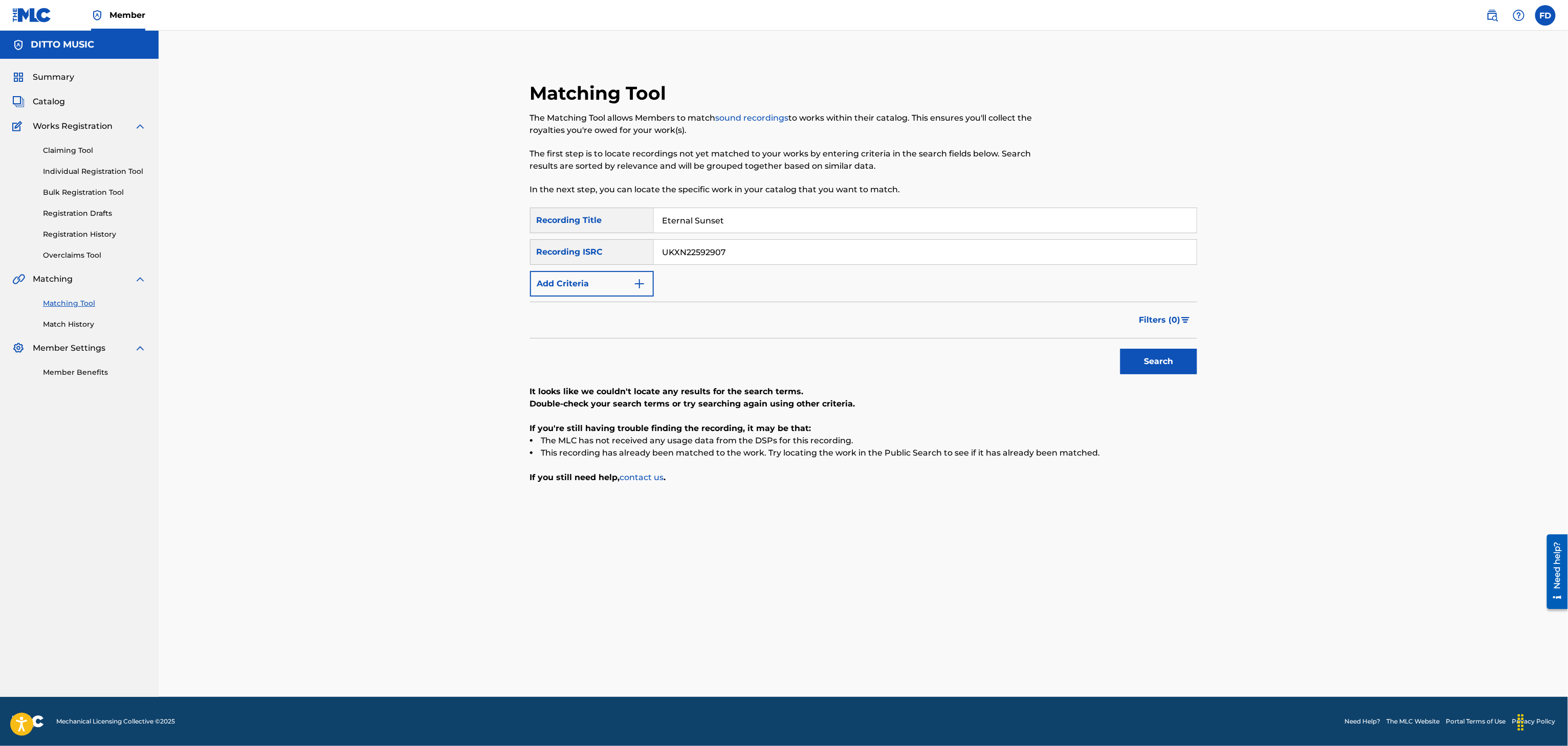
click at [1123, 357] on button "Search" at bounding box center [1159, 361] width 77 height 26
click at [834, 228] on input "Eternal Sunset" at bounding box center [925, 220] width 543 height 24
type input "Deep Summer Bliss"
click at [719, 246] on input "UKXN22592907" at bounding box center [925, 252] width 543 height 24
type input "UKXN22592906"
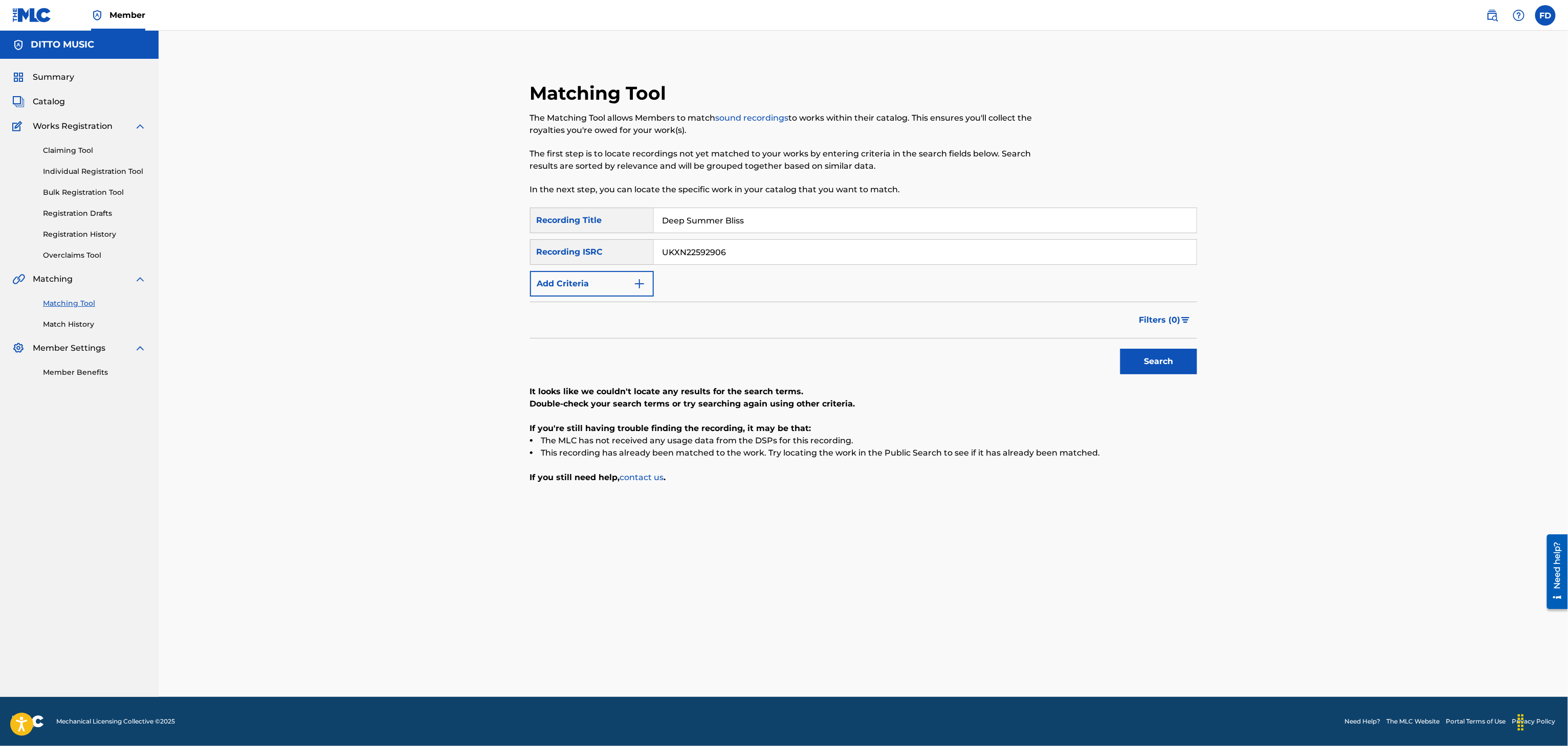
click at [1156, 374] on button "Search" at bounding box center [1159, 361] width 77 height 26
click at [955, 232] on div "Deep Summer Bliss" at bounding box center [925, 220] width 544 height 26
click at [955, 234] on div "SearchWithCriteria8683f96c-5ddd-4d5c-a7c2-defb5d464943 Recording Title Deep Sum…" at bounding box center [864, 252] width 667 height 89
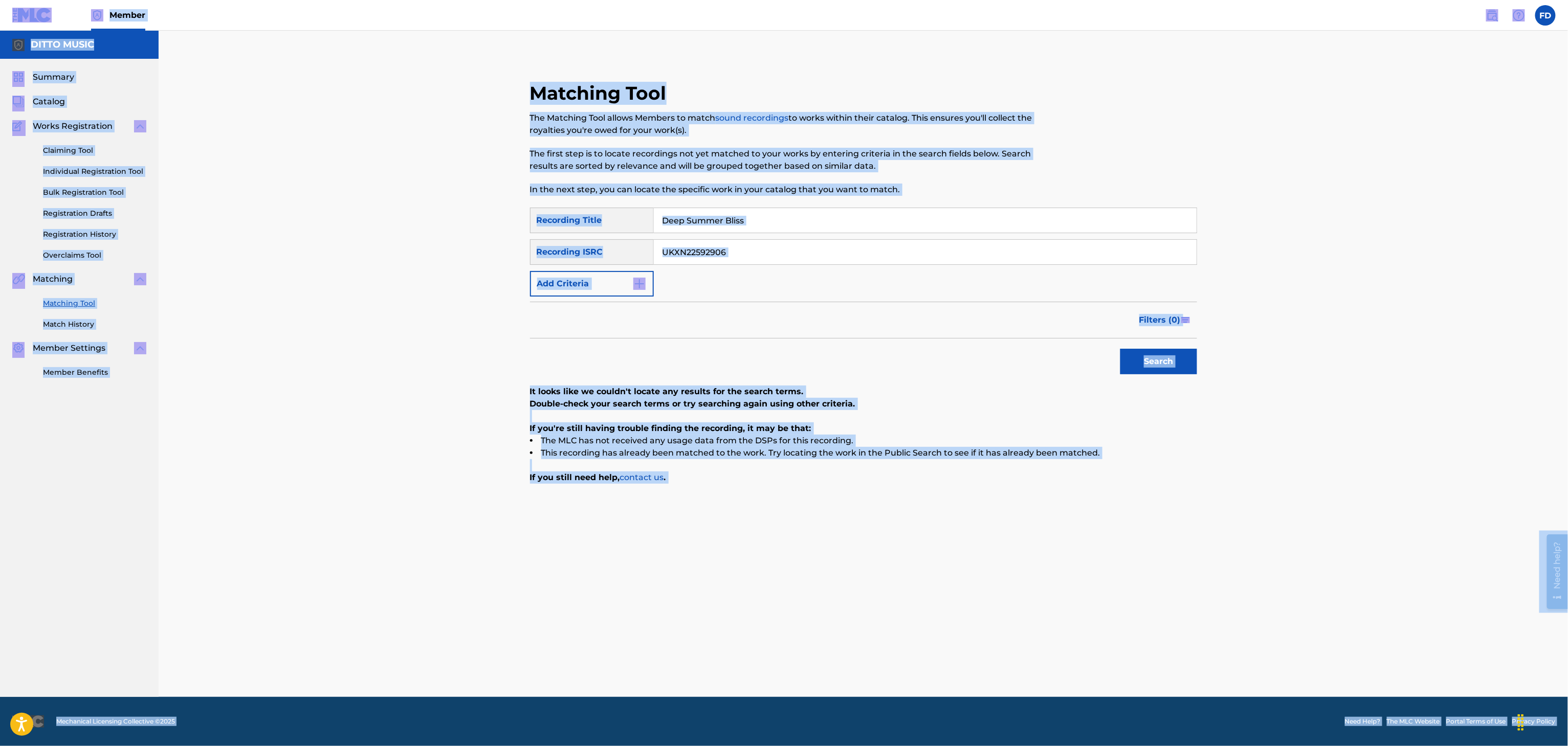
click at [947, 220] on input "Deep Summer Bliss" at bounding box center [925, 220] width 543 height 24
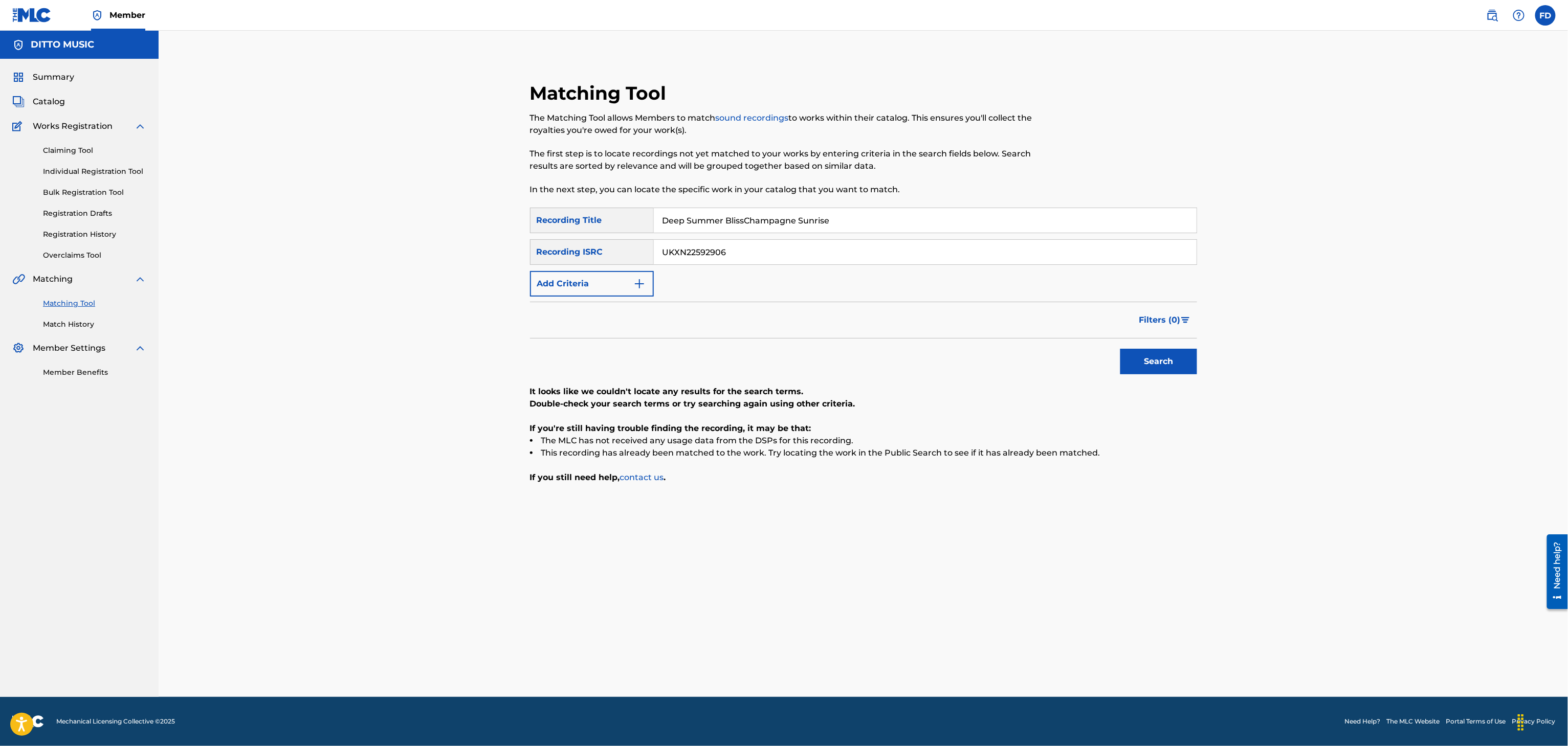
click at [943, 223] on input "Deep Summer BlissChampagne Sunrise" at bounding box center [925, 220] width 543 height 24
type input "Champagne Sunrise"
click at [779, 245] on input "UKXN22592906" at bounding box center [925, 252] width 543 height 24
type input "UKXN22592905"
click at [1159, 380] on div "Search" at bounding box center [1156, 358] width 82 height 41
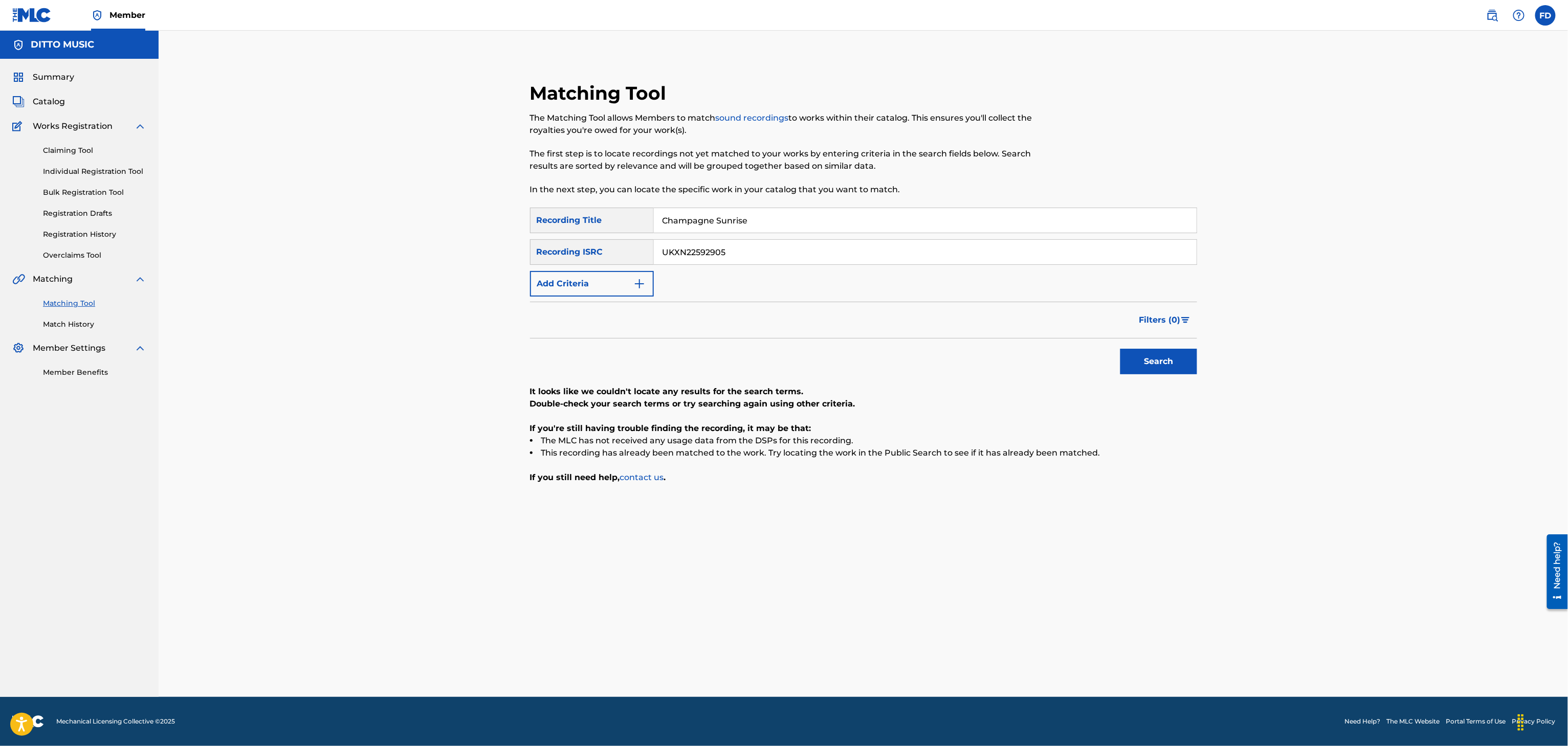
click at [1150, 357] on button "Search" at bounding box center [1159, 361] width 77 height 26
click at [788, 218] on input "Champagne Sunrise" at bounding box center [925, 220] width 543 height 24
type input "Nostalgic Reflections"
click at [753, 248] on input "UKXN22592905" at bounding box center [925, 252] width 543 height 24
type input "UKXN22591958"
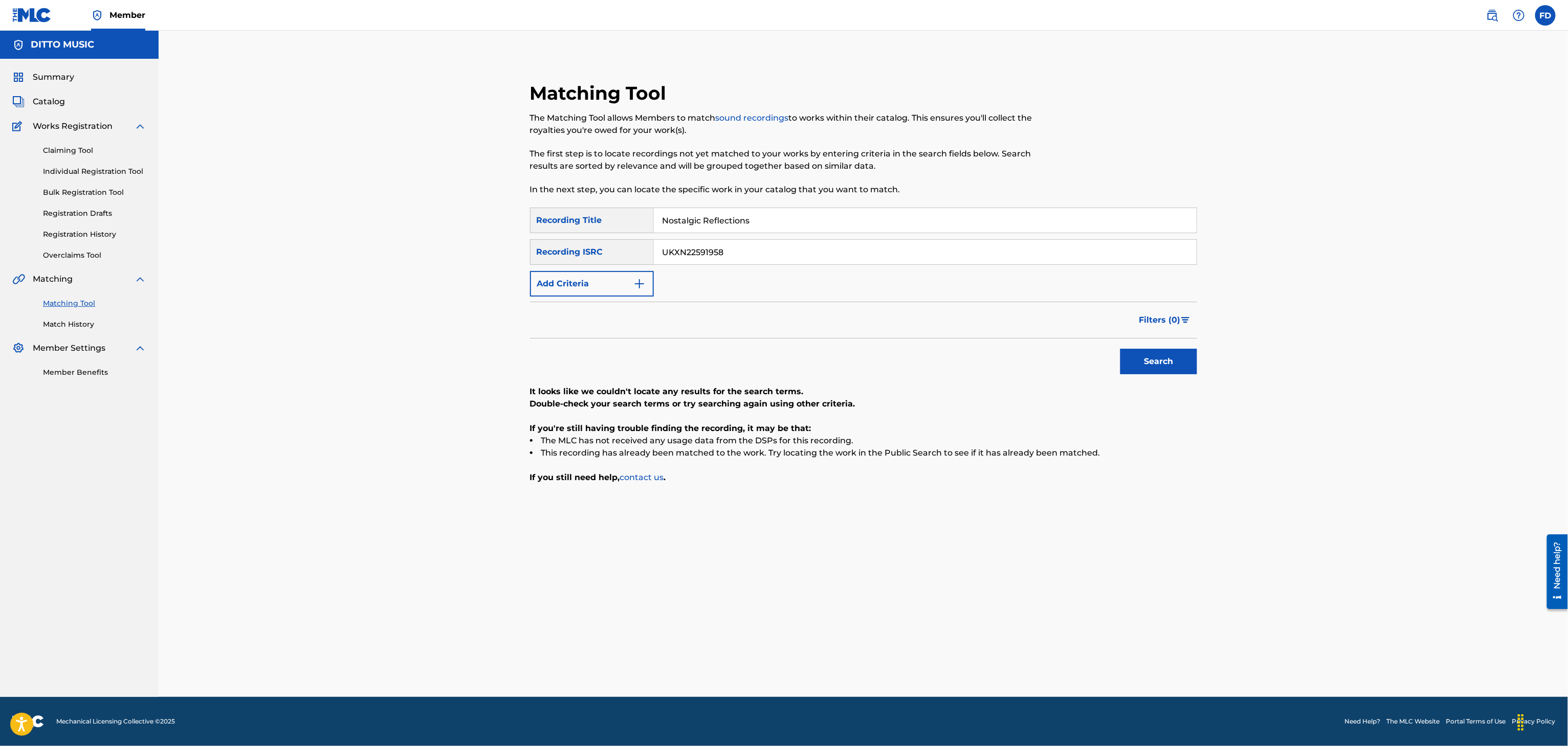
click at [1183, 359] on button "Search" at bounding box center [1159, 361] width 77 height 26
click at [919, 229] on input "Nostalgic Reflections" at bounding box center [925, 220] width 543 height 24
type input "Late Night Reverie"
click at [706, 235] on div "SearchWithCriteria8683f96c-5ddd-4d5c-a7c2-defb5d464943 Recording Title Late Nig…" at bounding box center [864, 252] width 667 height 89
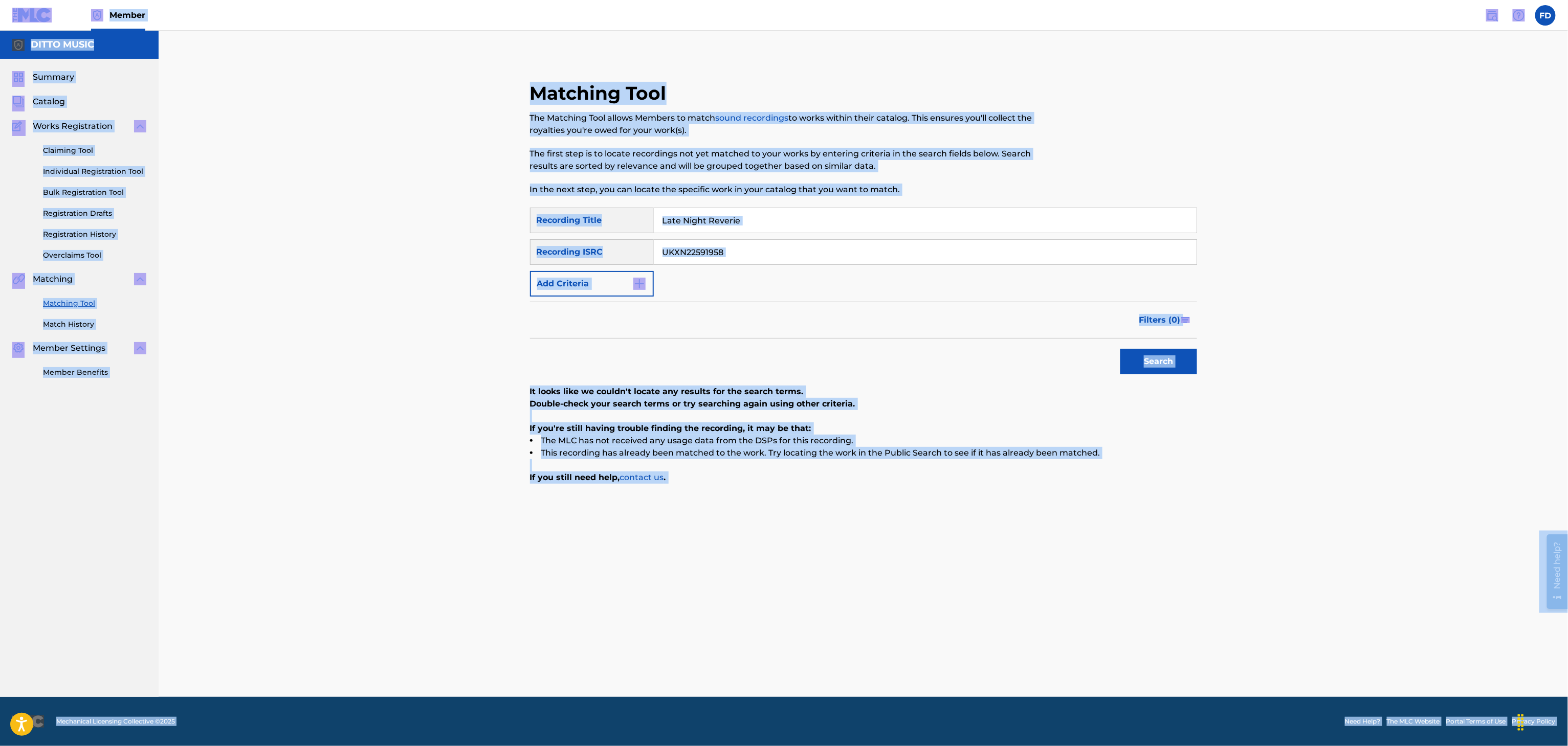
click at [721, 259] on input "UKXN22591958" at bounding box center [925, 252] width 543 height 24
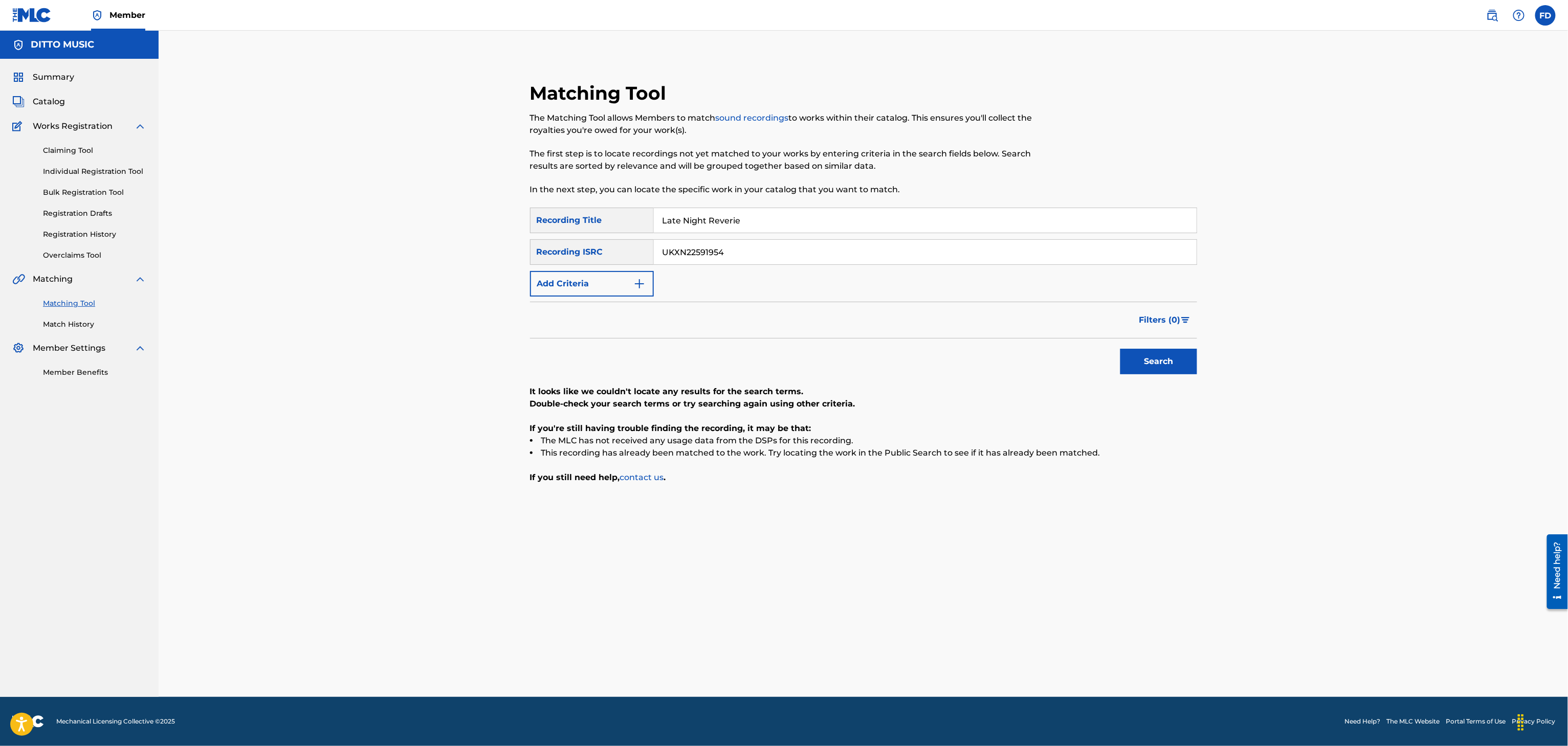
type input "UKXN22591954"
click at [1172, 357] on button "Search" at bounding box center [1159, 361] width 77 height 26
click at [996, 220] on input "Late Night Reverie" at bounding box center [925, 220] width 543 height 24
type input "[PERSON_NAME] Nights & Saxophone Dreams"
click at [729, 251] on input "UKXN22591954" at bounding box center [925, 252] width 543 height 24
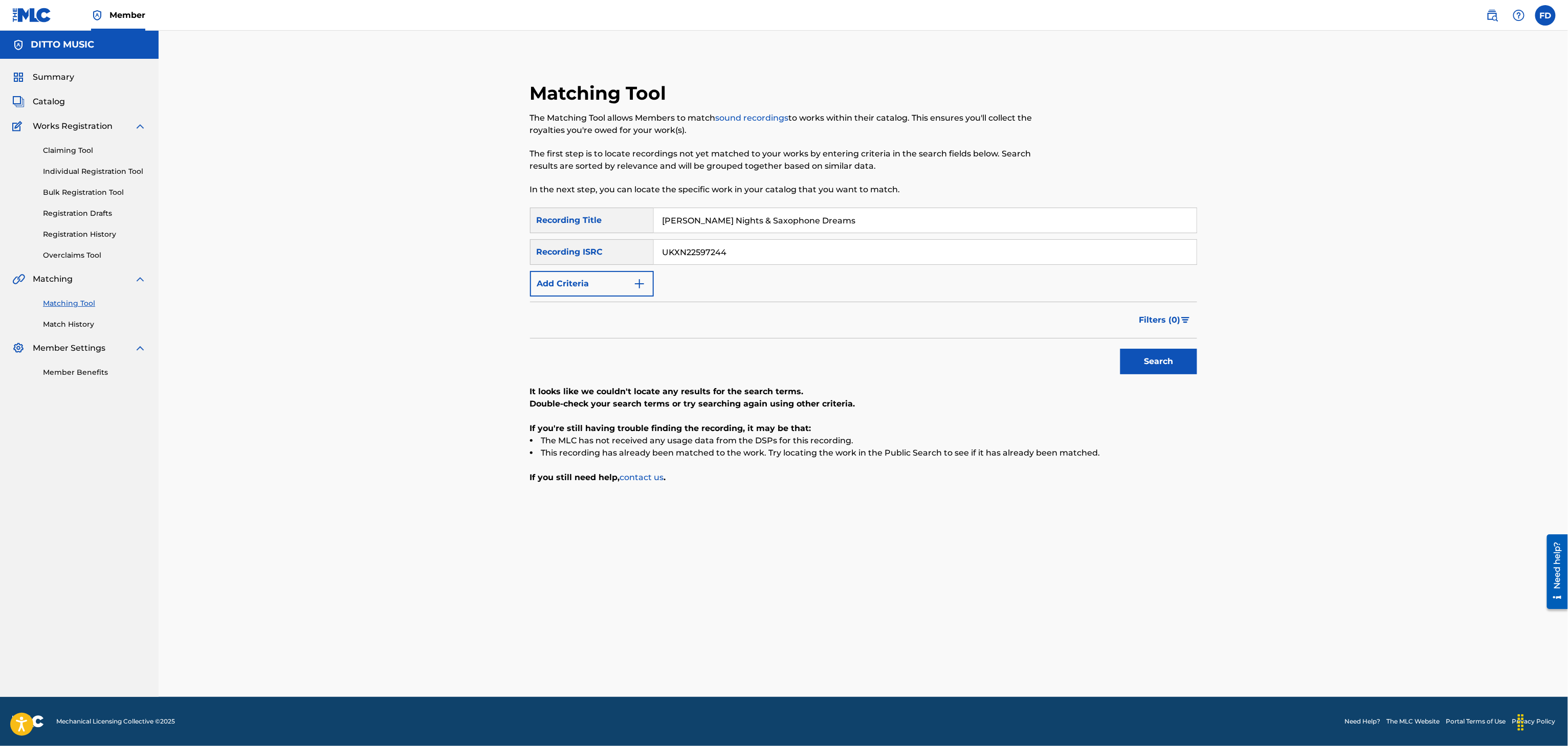
type input "UKXN22597244"
click at [1115, 363] on div "Search" at bounding box center [1156, 358] width 82 height 41
click at [1150, 363] on button "Search" at bounding box center [1159, 361] width 77 height 26
click at [873, 221] on input "[PERSON_NAME] Nights & Saxophone Dreams" at bounding box center [925, 220] width 543 height 24
click at [796, 223] on input "Rainy Streets & Jazz Grooves" at bounding box center [925, 220] width 543 height 24
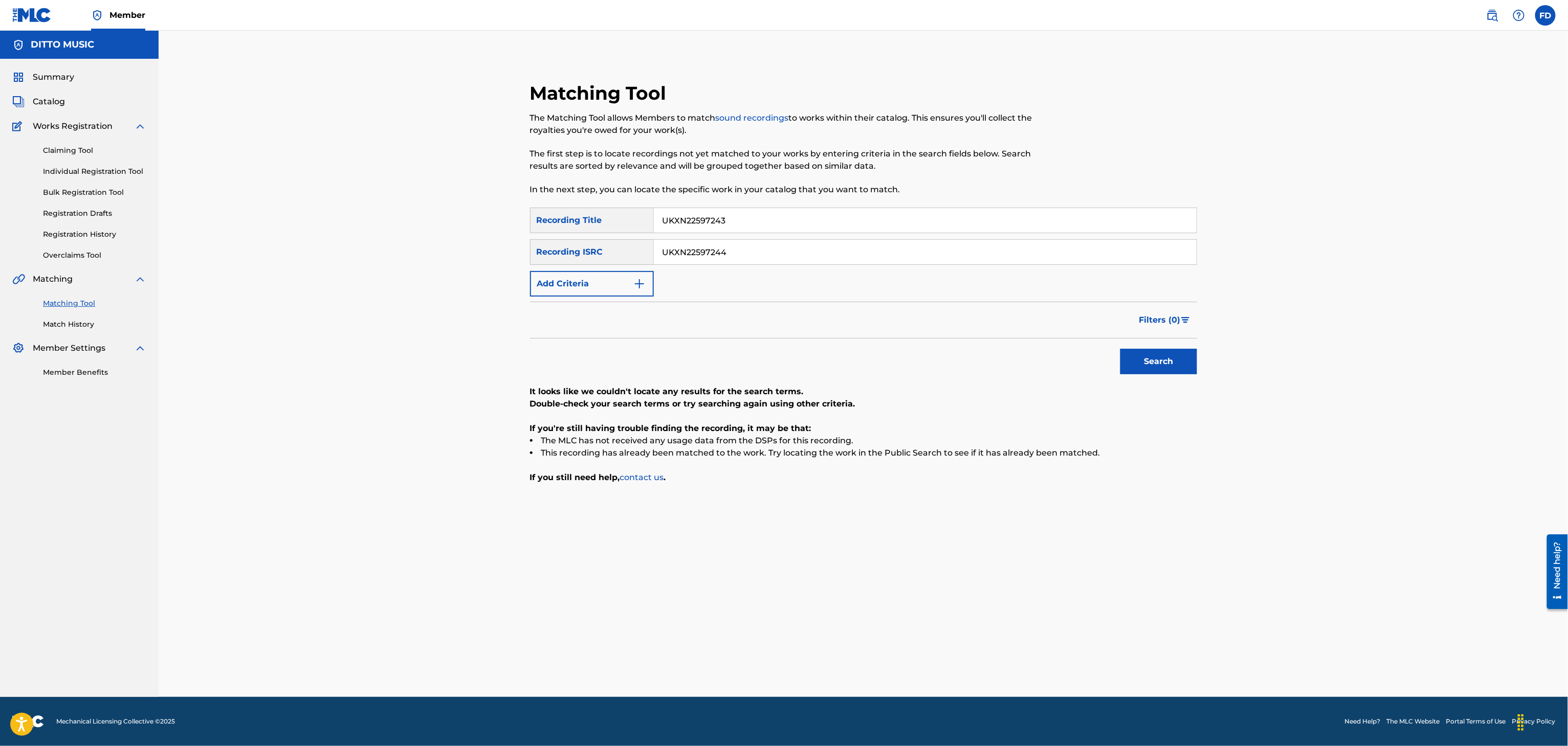
type input "UKXN22597243"
click at [782, 235] on div "SearchWithCriteria8683f96c-5ddd-4d5c-a7c2-defb5d464943 Recording Title UKXN2259…" at bounding box center [864, 252] width 667 height 89
click at [781, 251] on input "UKXN22597244" at bounding box center [925, 252] width 543 height 24
type input "UKXN22597243"
click at [855, 255] on input "UKXN22597243" at bounding box center [925, 252] width 543 height 24
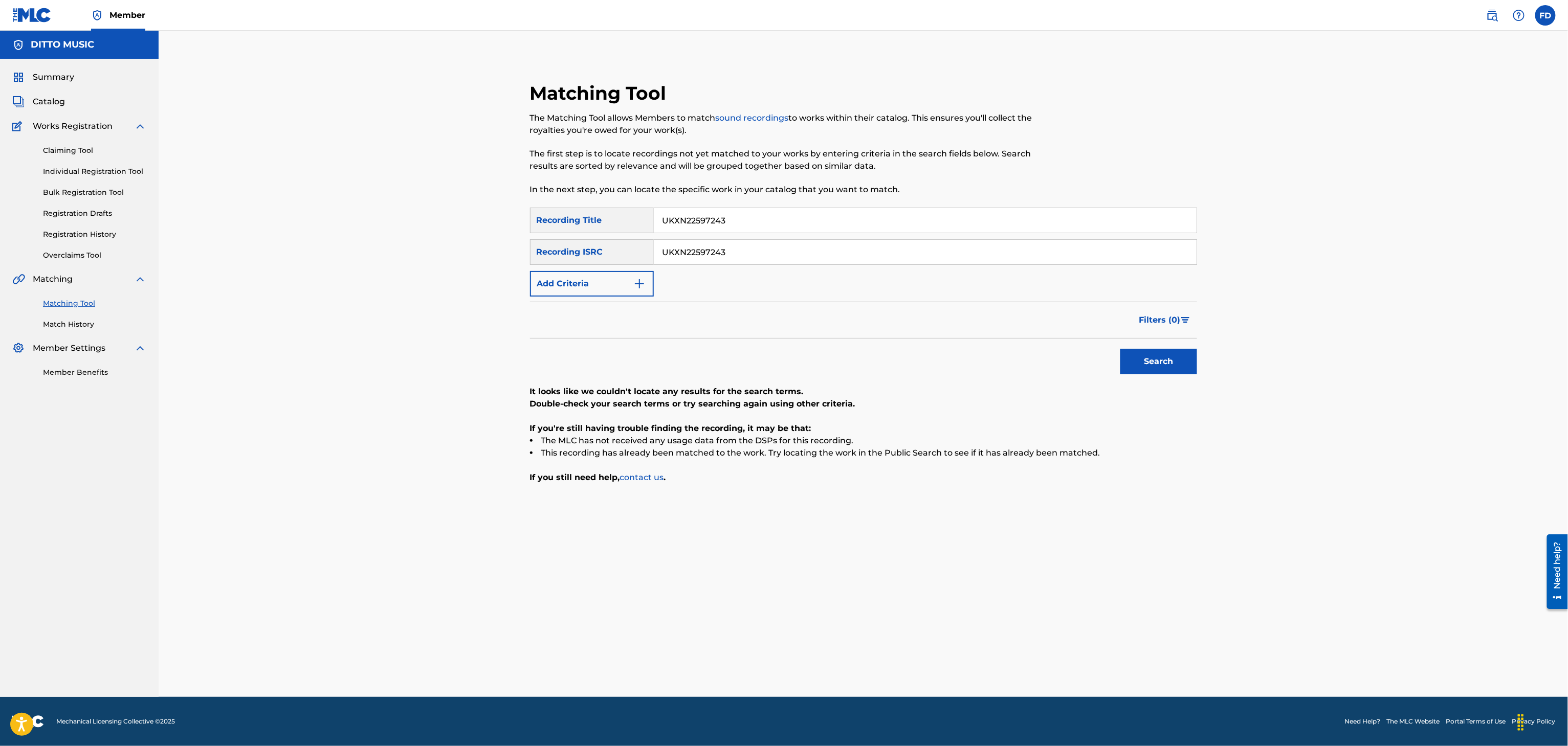
click at [848, 184] on p "In the next step, you can locate the specific work in your catalog that you wan…" at bounding box center [787, 190] width 514 height 12
drag, startPoint x: 852, startPoint y: 232, endPoint x: 844, endPoint y: 258, distance: 27.2
click at [852, 240] on div "SearchWithCriteria8683f96c-5ddd-4d5c-a7c2-defb5d464943 Recording Title UKXN2259…" at bounding box center [864, 252] width 667 height 89
click at [1146, 364] on button "Search" at bounding box center [1159, 361] width 77 height 26
click at [823, 232] on div "Rainy Streets & Jazz Grooves" at bounding box center [925, 220] width 544 height 26
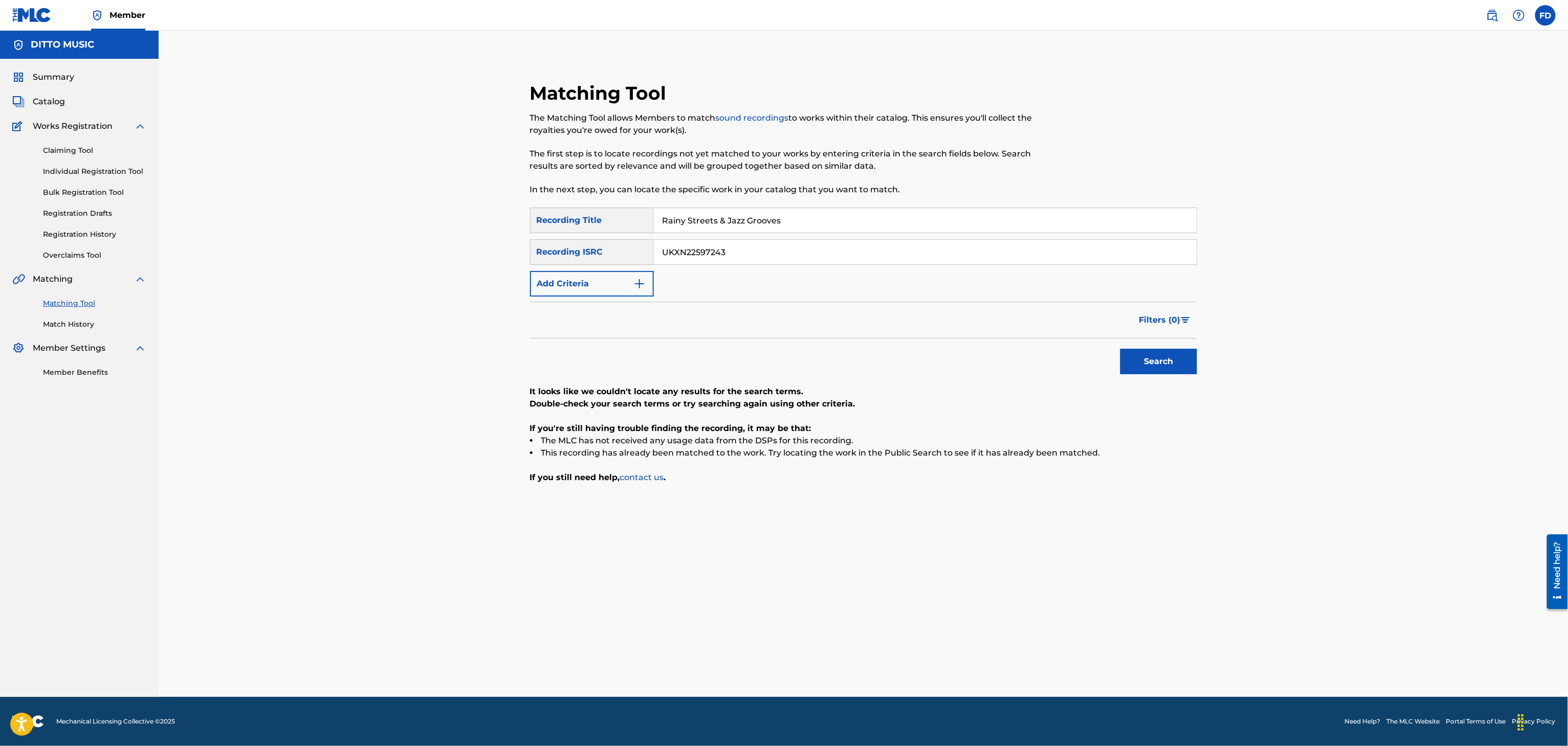
click at [837, 232] on div "Rainy Streets & Jazz Grooves" at bounding box center [925, 220] width 544 height 26
click at [839, 232] on div "Rainy Streets & Jazz Grooves" at bounding box center [925, 220] width 544 height 26
click at [841, 232] on input "Rainy Streets & Jazz Grooves" at bounding box center [925, 220] width 543 height 24
type input "Battle Chant of the North"
click at [990, 226] on input "Battle Chant of the North" at bounding box center [925, 220] width 543 height 24
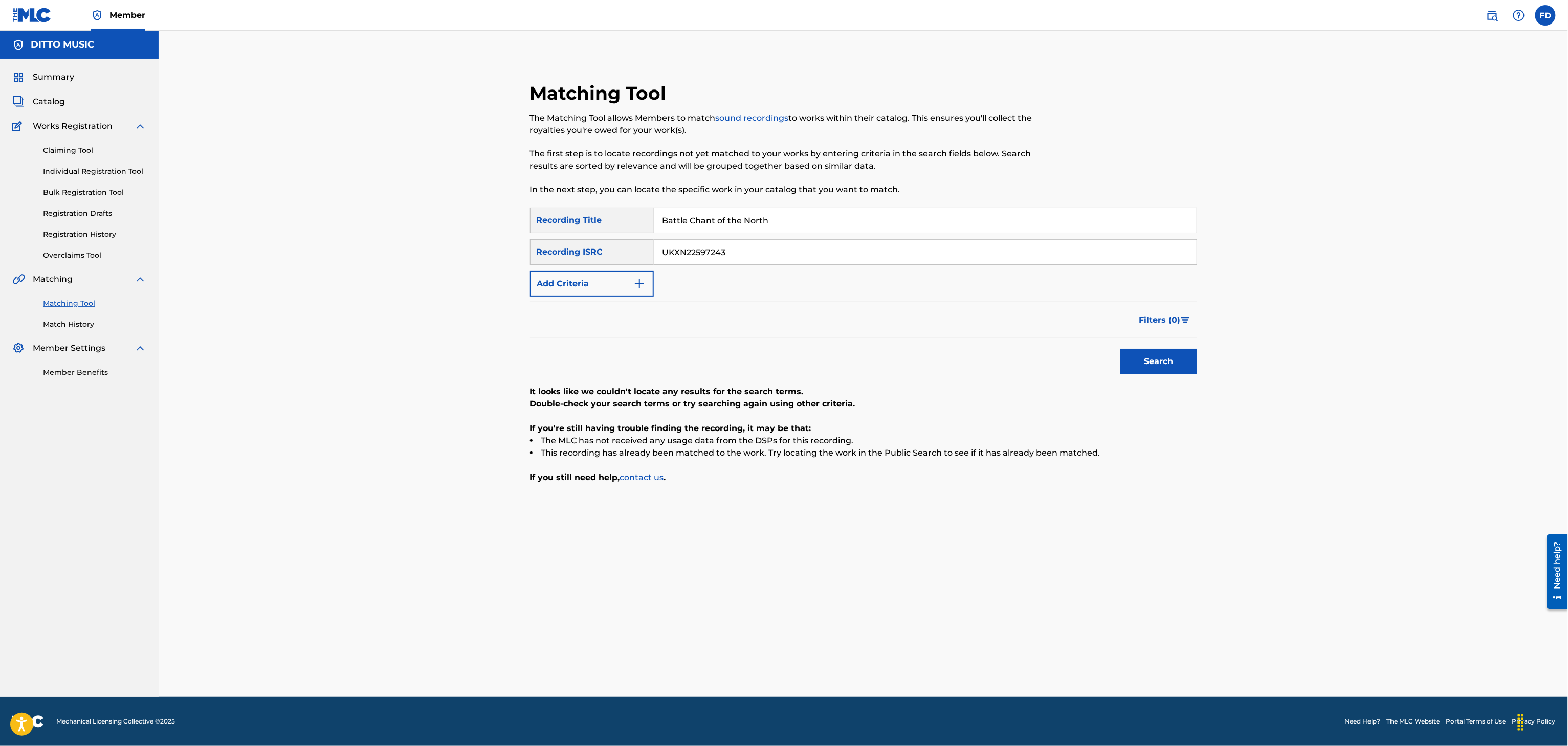
click at [990, 245] on input "UKXN22597243" at bounding box center [925, 252] width 543 height 24
type input "GX3Q92500968"
drag, startPoint x: 1114, startPoint y: 361, endPoint x: 1114, endPoint y: 374, distance: 13.0
click at [1114, 367] on div "Search" at bounding box center [864, 358] width 667 height 41
click at [1114, 374] on div "Search" at bounding box center [864, 358] width 667 height 41
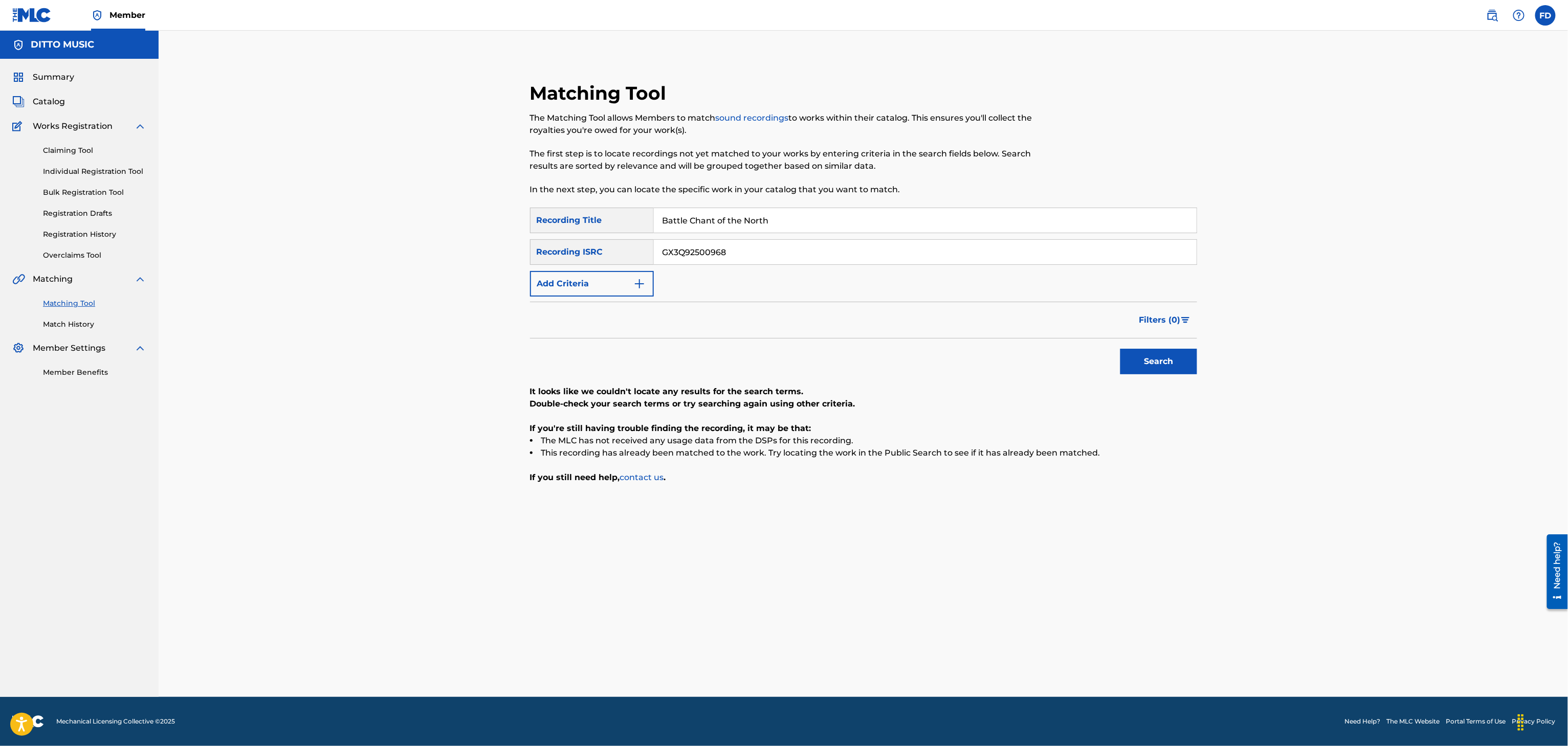
click at [1122, 364] on button "Search" at bounding box center [1159, 361] width 77 height 26
click at [848, 263] on input "GX3Q92500968" at bounding box center [925, 252] width 543 height 24
click at [866, 235] on div "SearchWithCriteria8683f96c-5ddd-4d5c-a7c2-defb5d464943 Recording Title Battle C…" at bounding box center [864, 252] width 667 height 89
click at [900, 215] on input "Battle Chant of the North" at bounding box center [925, 220] width 543 height 24
type input "Downtown Lo-Fi Jazz Jam"
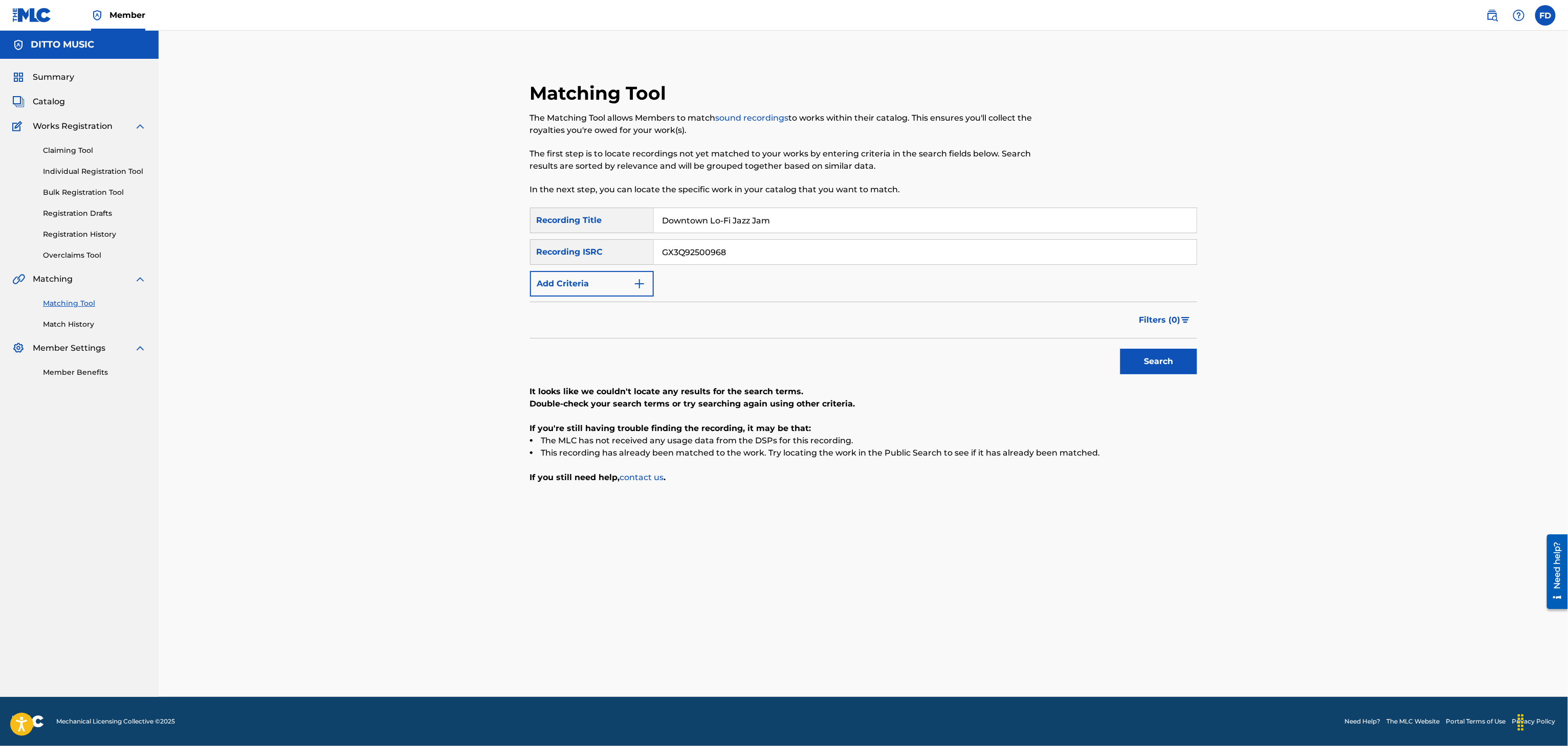
click at [962, 260] on input "GX3Q92500968" at bounding box center [925, 252] width 543 height 24
type input "UKXN22598193"
click at [1156, 365] on button "Search" at bounding box center [1159, 361] width 77 height 26
click at [796, 220] on input "Downtown Lo-Fi Jazz Jam" at bounding box center [925, 220] width 543 height 24
type input "Smoky Bar & Smooth Chords"
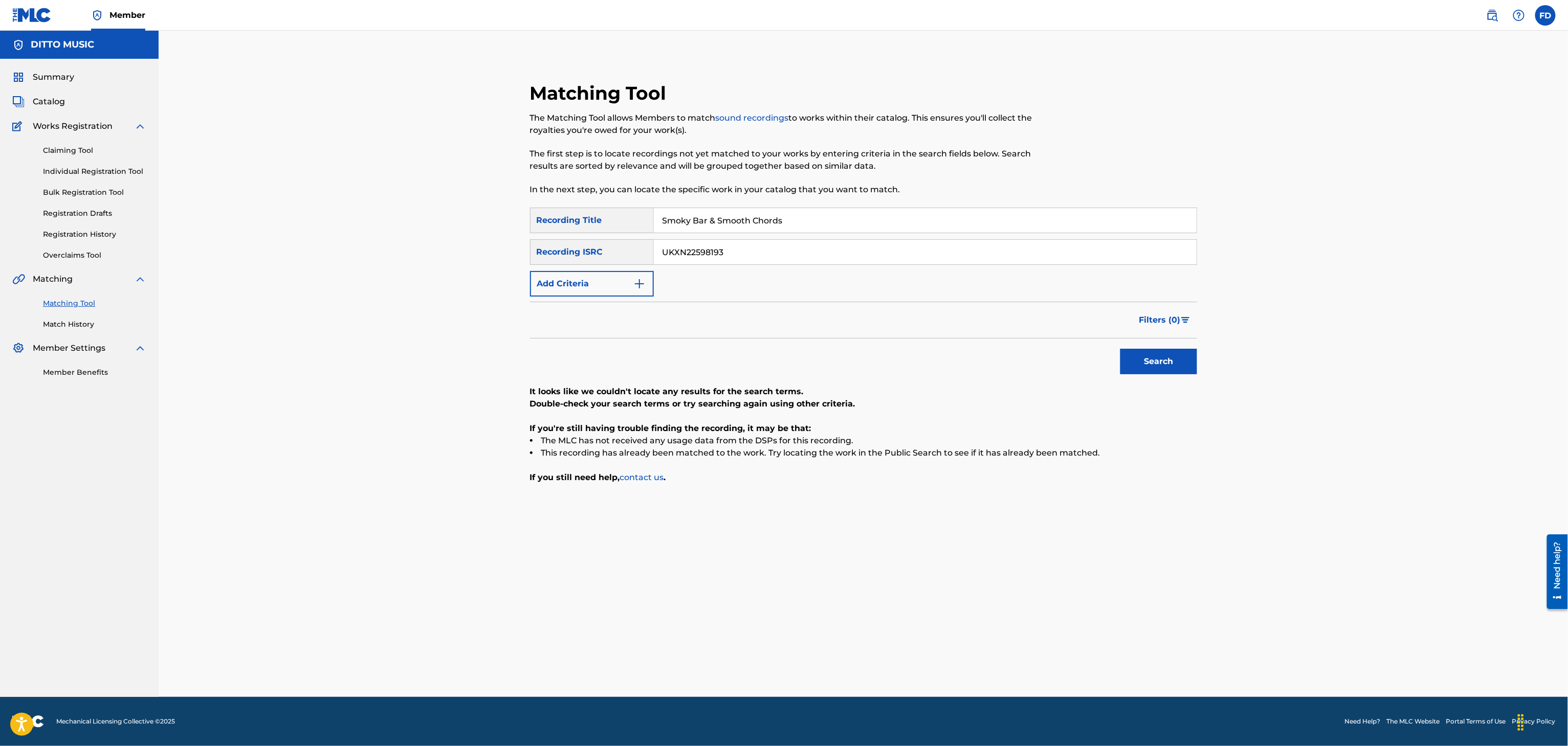
click at [917, 239] on div "UKXN22598193" at bounding box center [925, 252] width 544 height 26
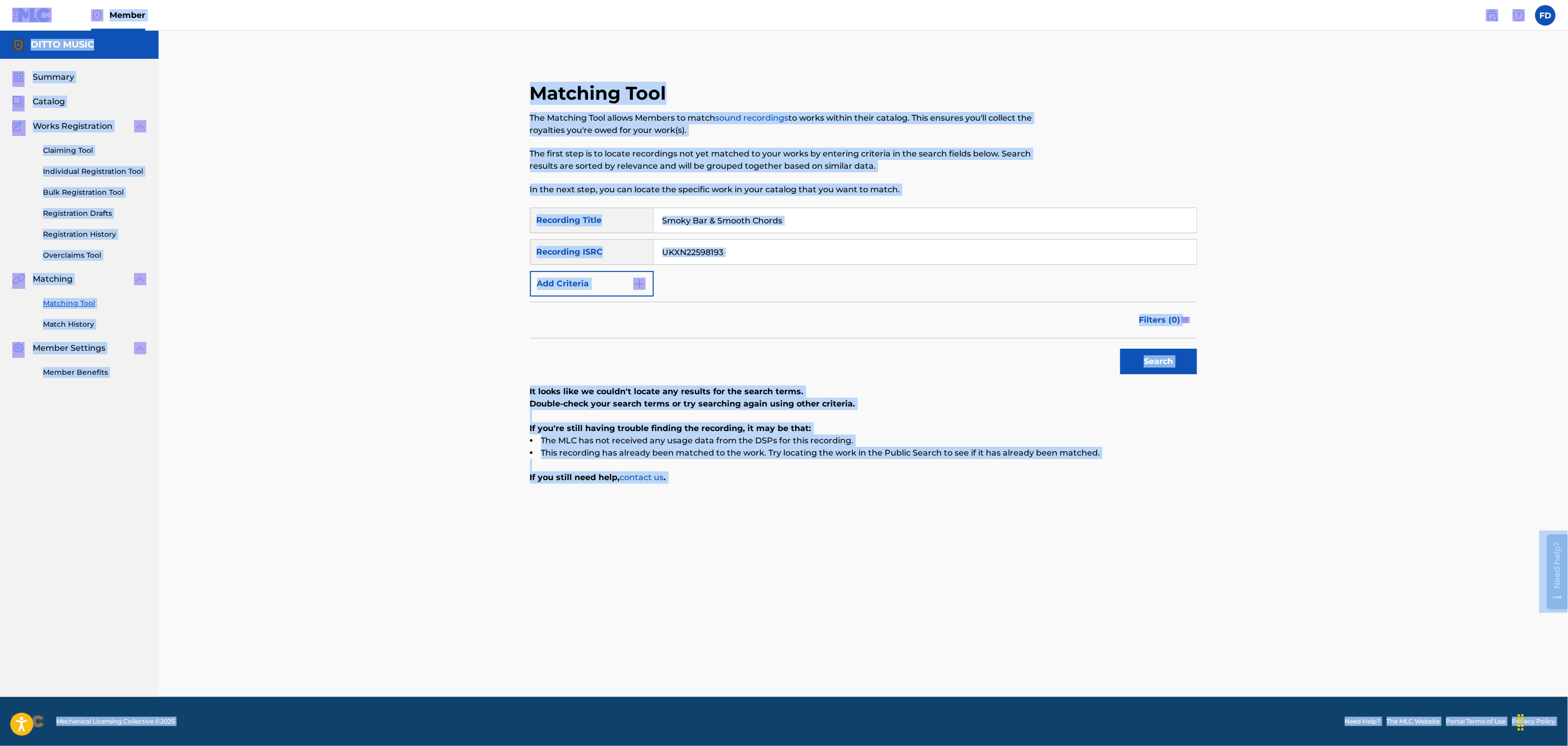
click at [946, 289] on div "SearchWithCriteria8683f96c-5ddd-4d5c-a7c2-defb5d464943 Recording Title Smoky Ba…" at bounding box center [864, 252] width 667 height 89
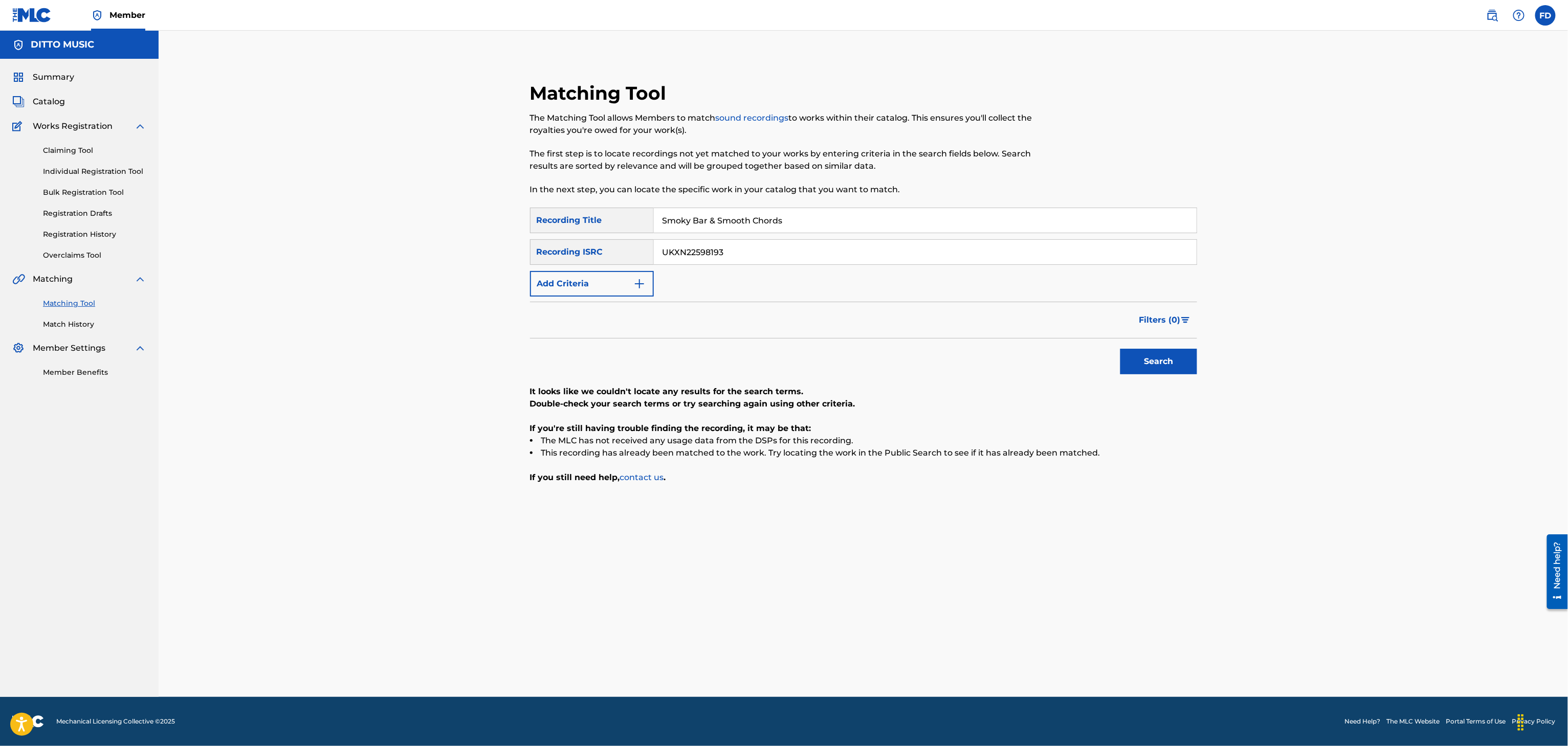
click at [973, 277] on div "SearchWithCriteria8683f96c-5ddd-4d5c-a7c2-defb5d464943 Recording Title Smoky Ba…" at bounding box center [864, 252] width 667 height 89
click at [979, 271] on div "SearchWithCriteria8683f96c-5ddd-4d5c-a7c2-defb5d464943 Recording Title Smoky Ba…" at bounding box center [864, 252] width 667 height 89
click at [989, 260] on input "UKXN22598193" at bounding box center [925, 252] width 543 height 24
click at [1154, 367] on button "Search" at bounding box center [1159, 361] width 77 height 26
click at [915, 257] on input "UKXN22598192" at bounding box center [925, 252] width 543 height 24
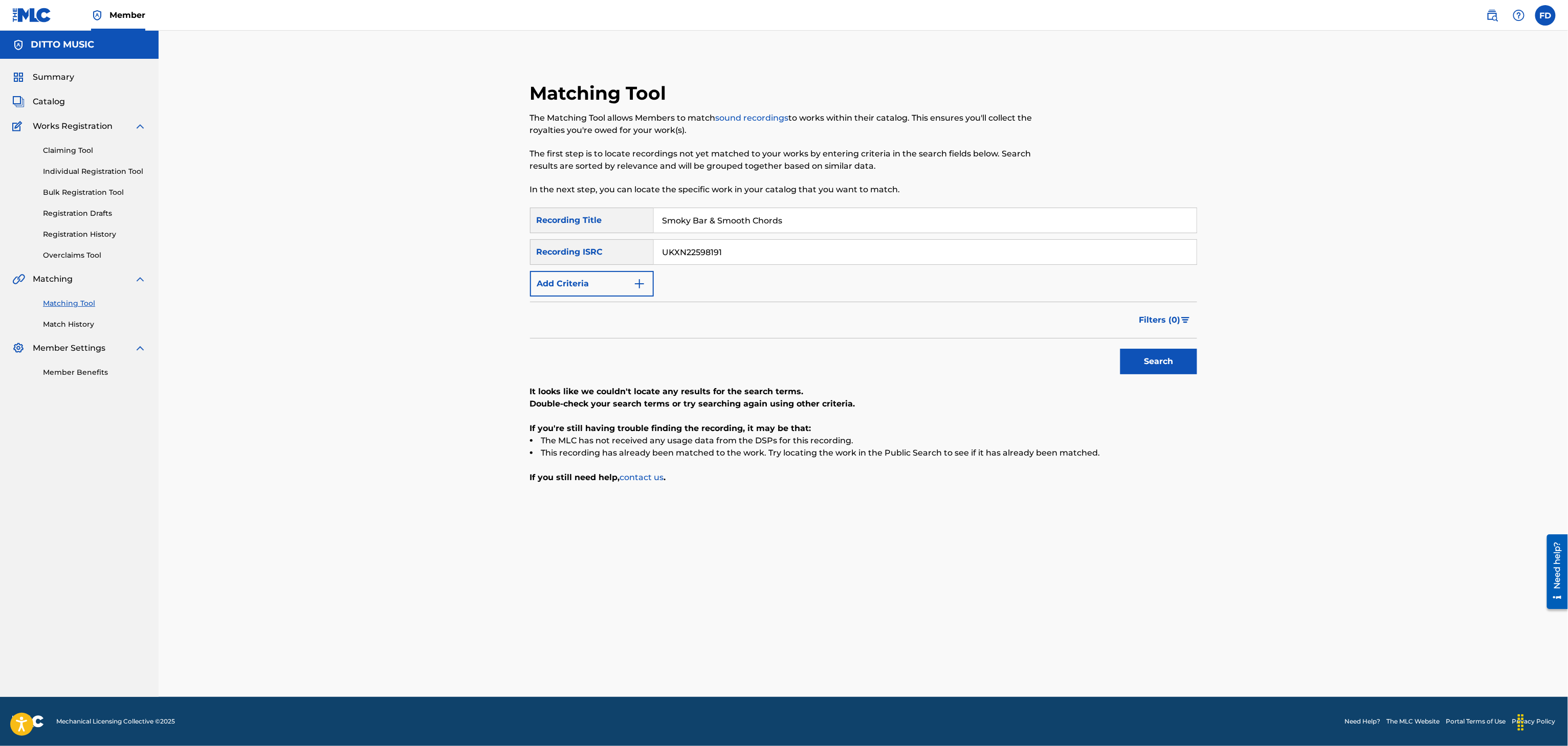
type input "UKXN22598191"
click at [761, 245] on input "UKXN22598191" at bounding box center [925, 252] width 543 height 24
click at [800, 221] on input "Smoky Bar & Smooth Chords" at bounding box center [925, 220] width 543 height 24
click at [1174, 386] on p "It looks like we couldn't locate any results for the search terms." at bounding box center [864, 392] width 667 height 12
click at [1178, 382] on div "SearchWithCriteria8683f96c-5ddd-4d5c-a7c2-defb5d464943 Recording Title City Lig…" at bounding box center [864, 346] width 667 height 276
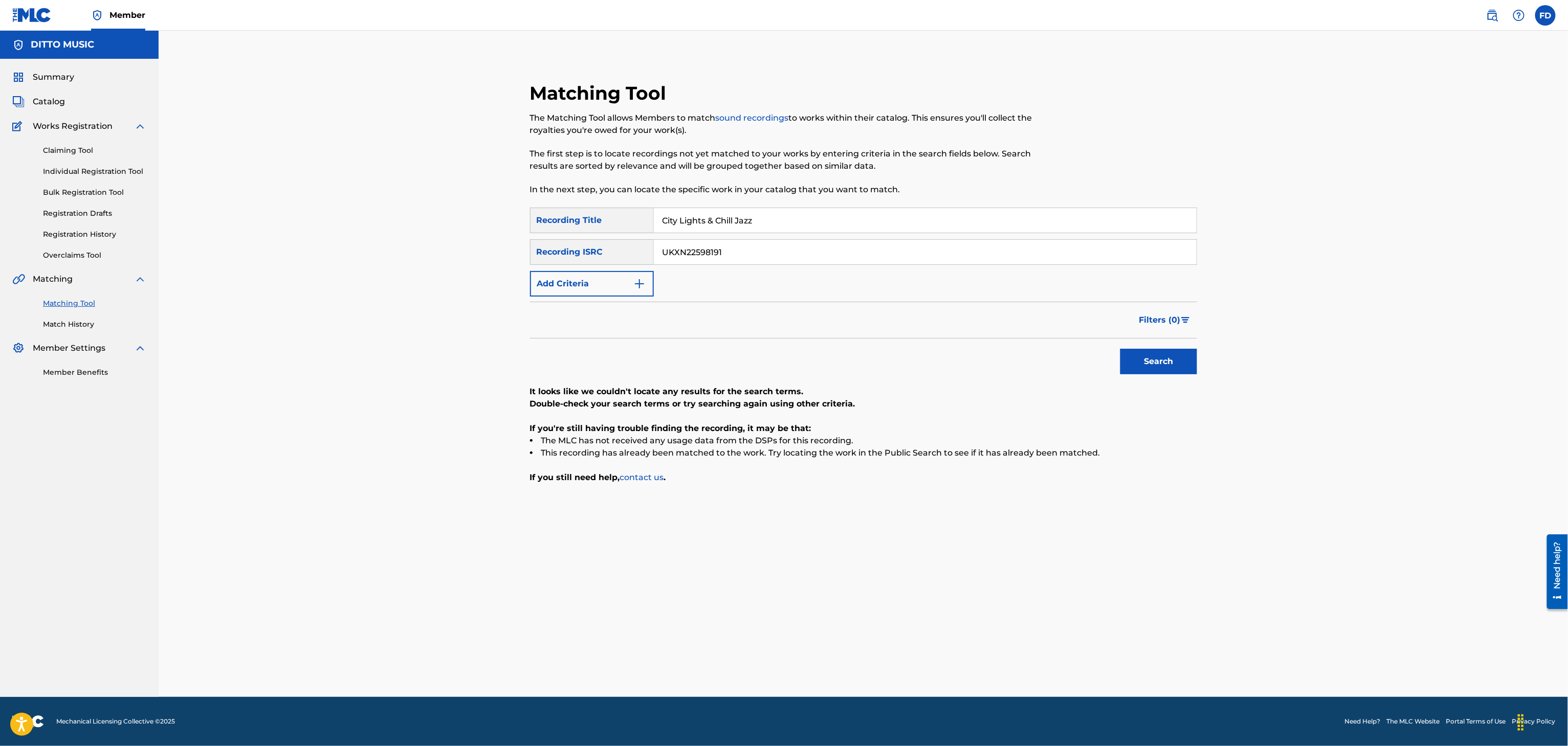
click at [1186, 363] on button "Search" at bounding box center [1159, 361] width 77 height 26
click at [721, 206] on div "Matching Tool The Matching Tool allows Members to match sound recordings to wor…" at bounding box center [787, 144] width 514 height 126
click at [727, 215] on input "City Lights & Chill Jazz" at bounding box center [925, 220] width 543 height 24
type input "Neon Nights & Lo-Fi Vibes"
click at [810, 257] on input "UKXN22598191" at bounding box center [925, 252] width 543 height 24
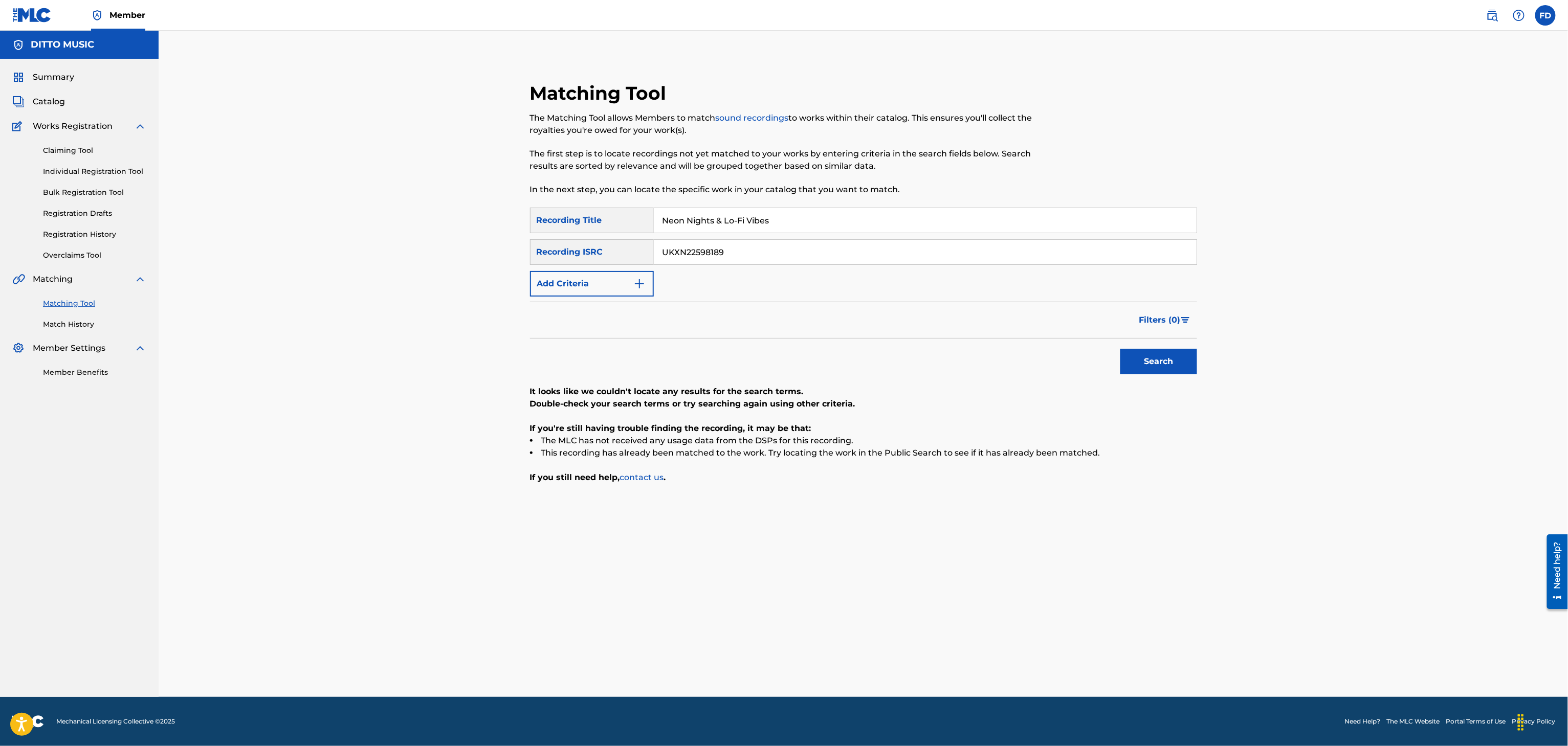
type input "UKXN22598189"
click at [1146, 367] on button "Search" at bounding box center [1159, 361] width 77 height 26
click at [794, 240] on input "UKXN22598189" at bounding box center [925, 252] width 543 height 24
click at [813, 225] on input "Neon Nights & Lo-Fi Vibes" at bounding box center [925, 220] width 543 height 24
type input "Whispers of Nostalgia"
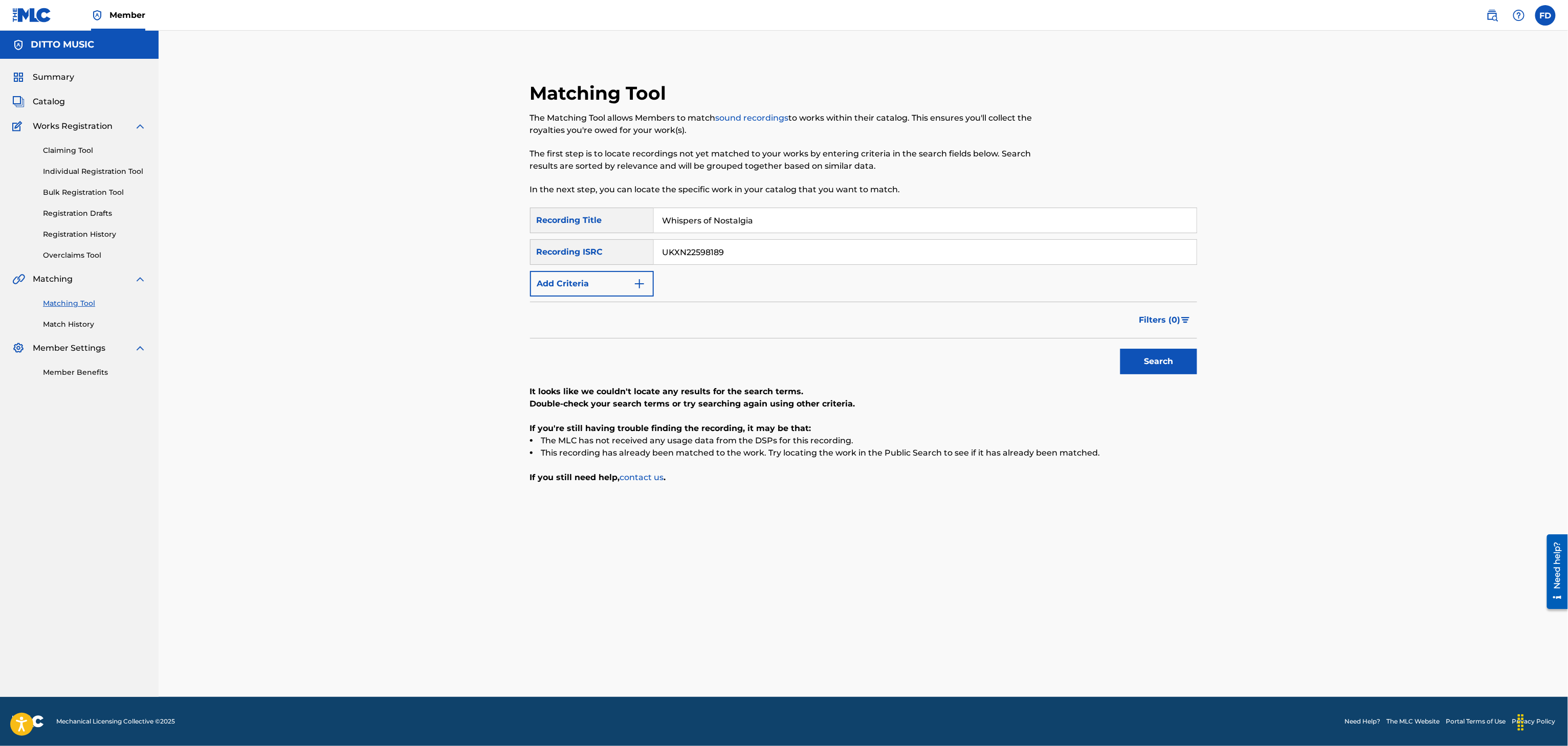
click at [758, 255] on input "UKXN22598189" at bounding box center [925, 252] width 543 height 24
type input "UKXN22598053"
click at [1124, 369] on button "Search" at bounding box center [1159, 361] width 77 height 26
click at [832, 225] on input "Whispers of Nostalgia" at bounding box center [925, 220] width 543 height 24
type input "Nostalgic Whispers"
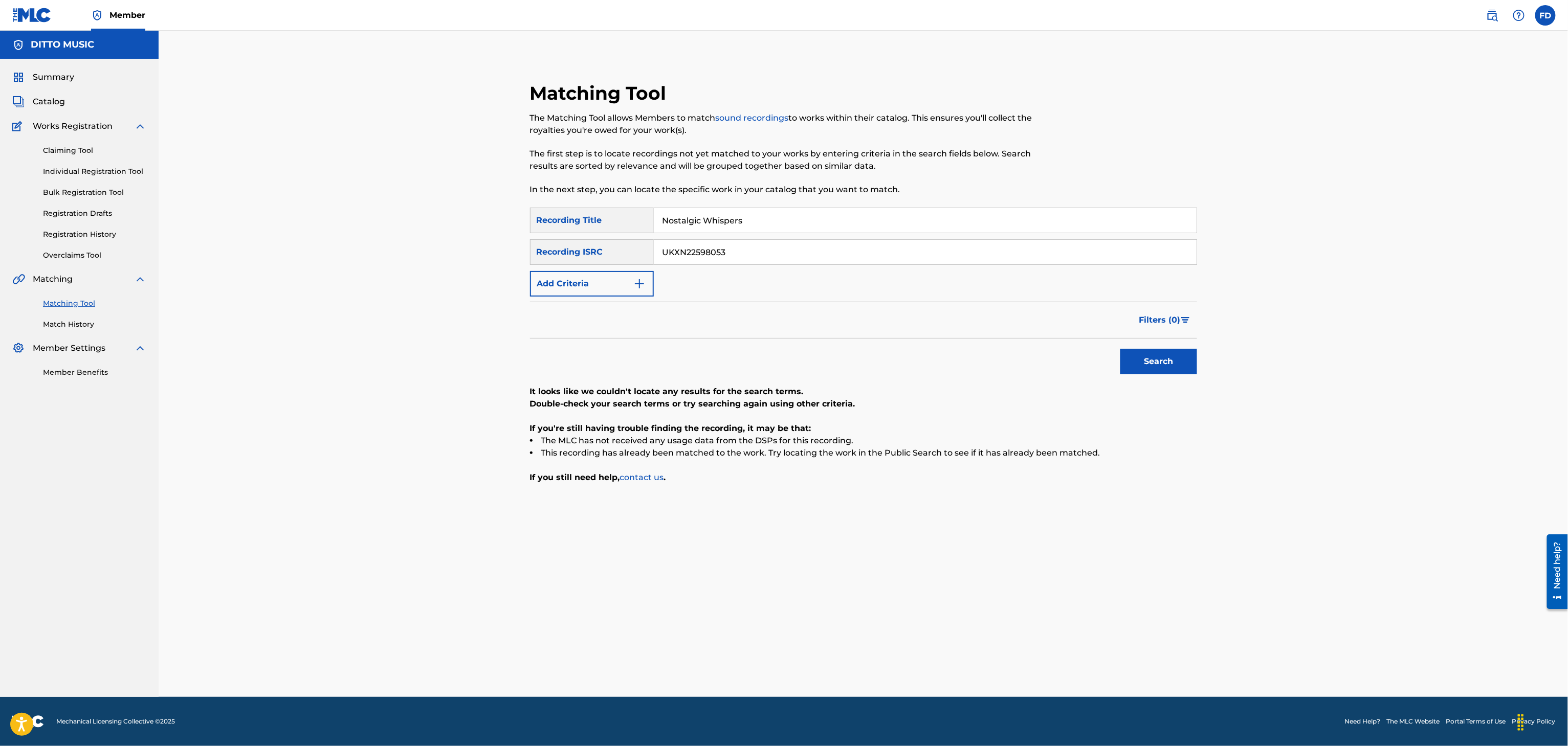
click at [743, 251] on input "UKXN22598053" at bounding box center [925, 252] width 543 height 24
type input "UKXN22598052"
click at [1163, 363] on button "Search" at bounding box center [1159, 361] width 77 height 26
click at [694, 223] on input "Nostalgic Whispers" at bounding box center [925, 220] width 543 height 24
type input "Echoes of [DATE]"
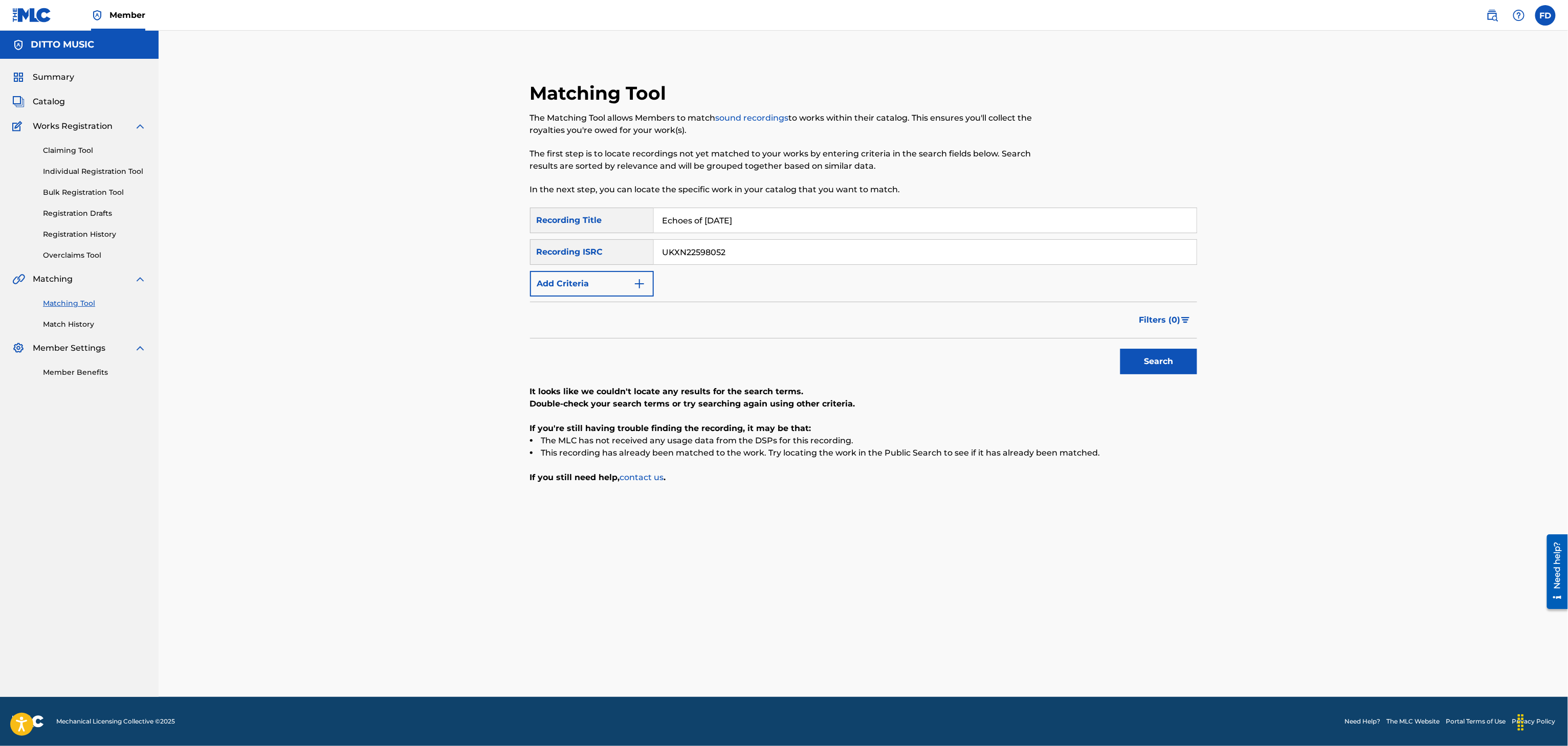
click at [815, 268] on div "SearchWithCriteria8683f96c-5ddd-4d5c-a7c2-defb5d464943 Recording Title Echoes o…" at bounding box center [864, 252] width 667 height 89
click at [839, 256] on input "UKXN22598052" at bounding box center [925, 252] width 543 height 24
click at [781, 259] on input "UKXN22598050" at bounding box center [925, 252] width 543 height 24
type input "UKXN22598050"
click at [816, 203] on div "Matching Tool The Matching Tool allows Members to match sound recordings to wor…" at bounding box center [787, 144] width 514 height 126
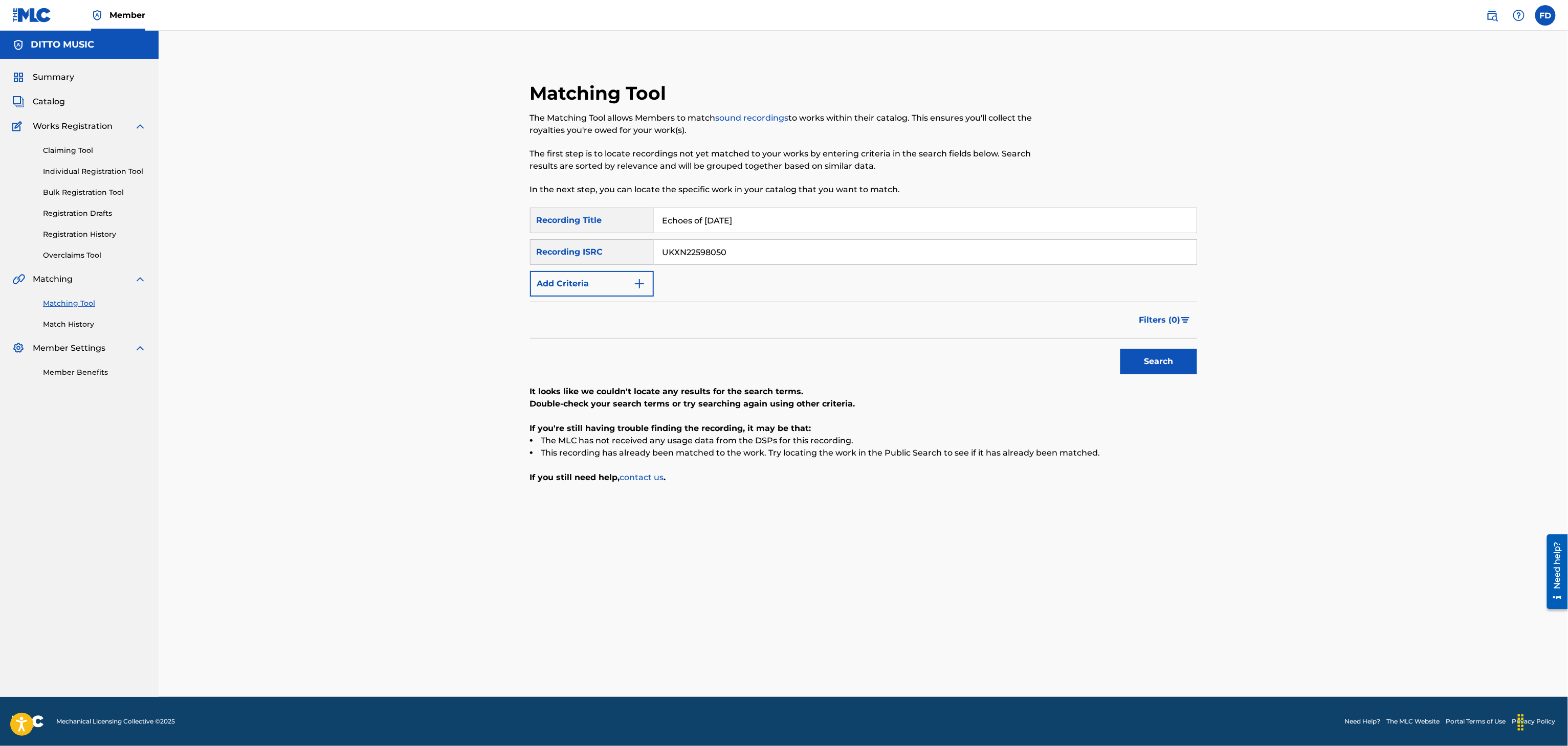
click at [815, 216] on input "Echoes of [DATE]" at bounding box center [925, 220] width 543 height 24
type input "Echoes of Serenity"
click at [780, 229] on input "Echoes of Serenity" at bounding box center [925, 220] width 543 height 24
click at [775, 255] on input "UKXN22598050" at bounding box center [925, 252] width 543 height 24
type input "UKXN22598049"
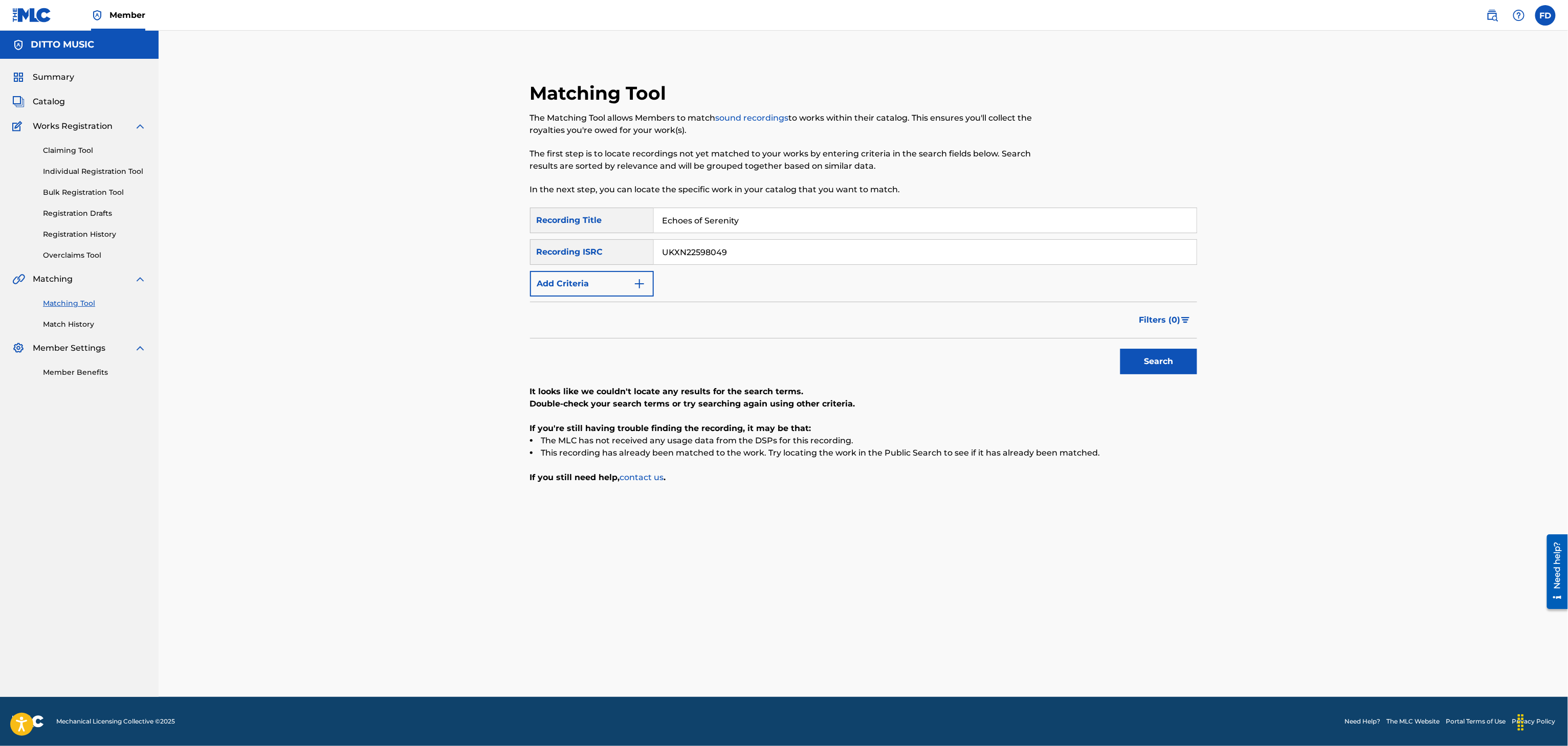
click at [1146, 359] on button "Search" at bounding box center [1159, 361] width 77 height 26
click at [1154, 370] on button "Search" at bounding box center [1159, 361] width 77 height 26
click at [853, 252] on input "UKXN22598049" at bounding box center [925, 252] width 543 height 24
click at [870, 239] on div "SearchWithCriteria8683f96c-5ddd-4d5c-a7c2-defb5d464943 Recording Title Echoes o…" at bounding box center [864, 252] width 667 height 89
click at [883, 226] on input "Echoes of Serenity" at bounding box center [925, 220] width 543 height 24
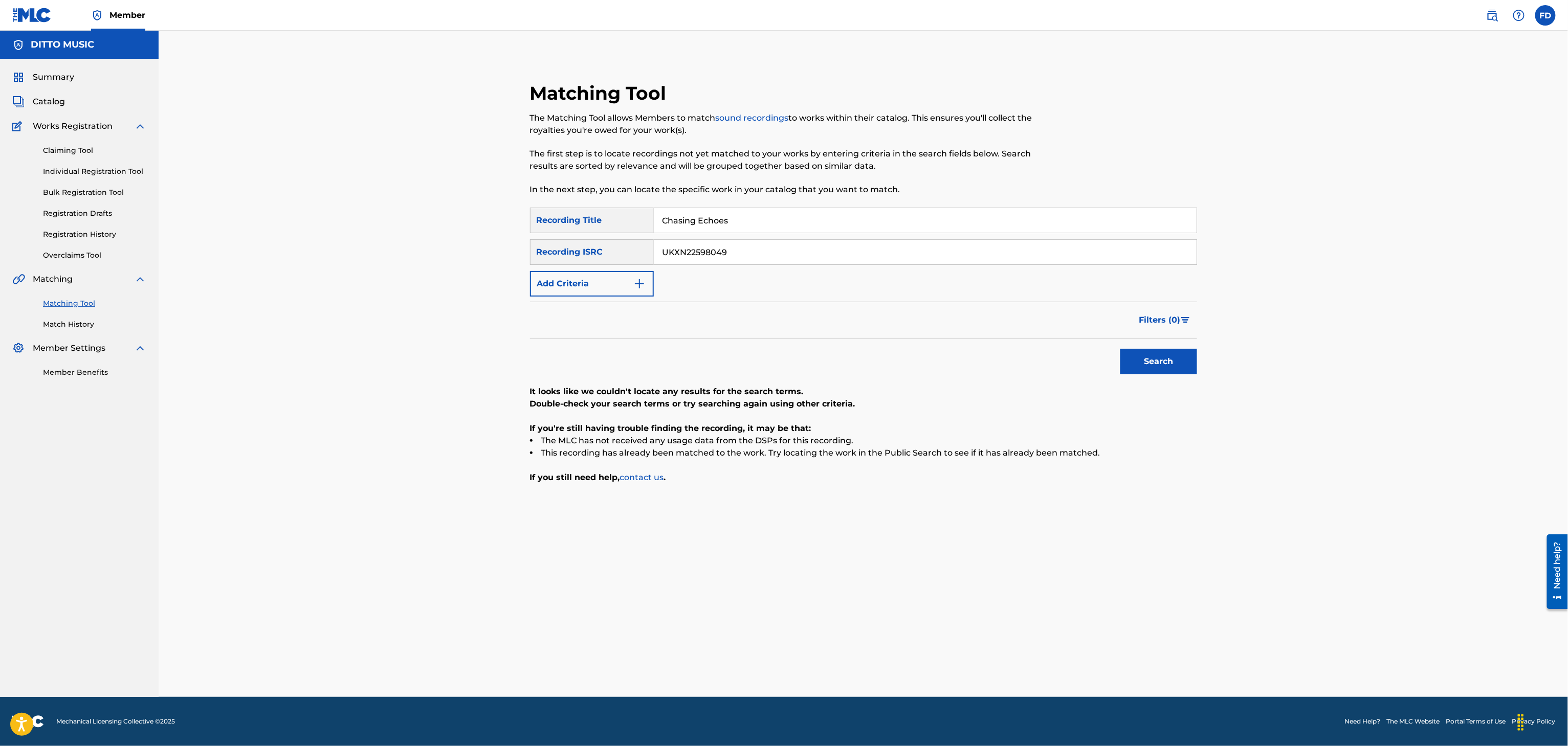
type input "Chasing Echoes"
click at [819, 261] on input "UKXN22598049" at bounding box center [925, 252] width 543 height 24
type input "UKXN22598046"
click at [1166, 359] on button "Search" at bounding box center [1159, 361] width 77 height 26
click at [663, 240] on input "UKXN22598046" at bounding box center [925, 252] width 543 height 24
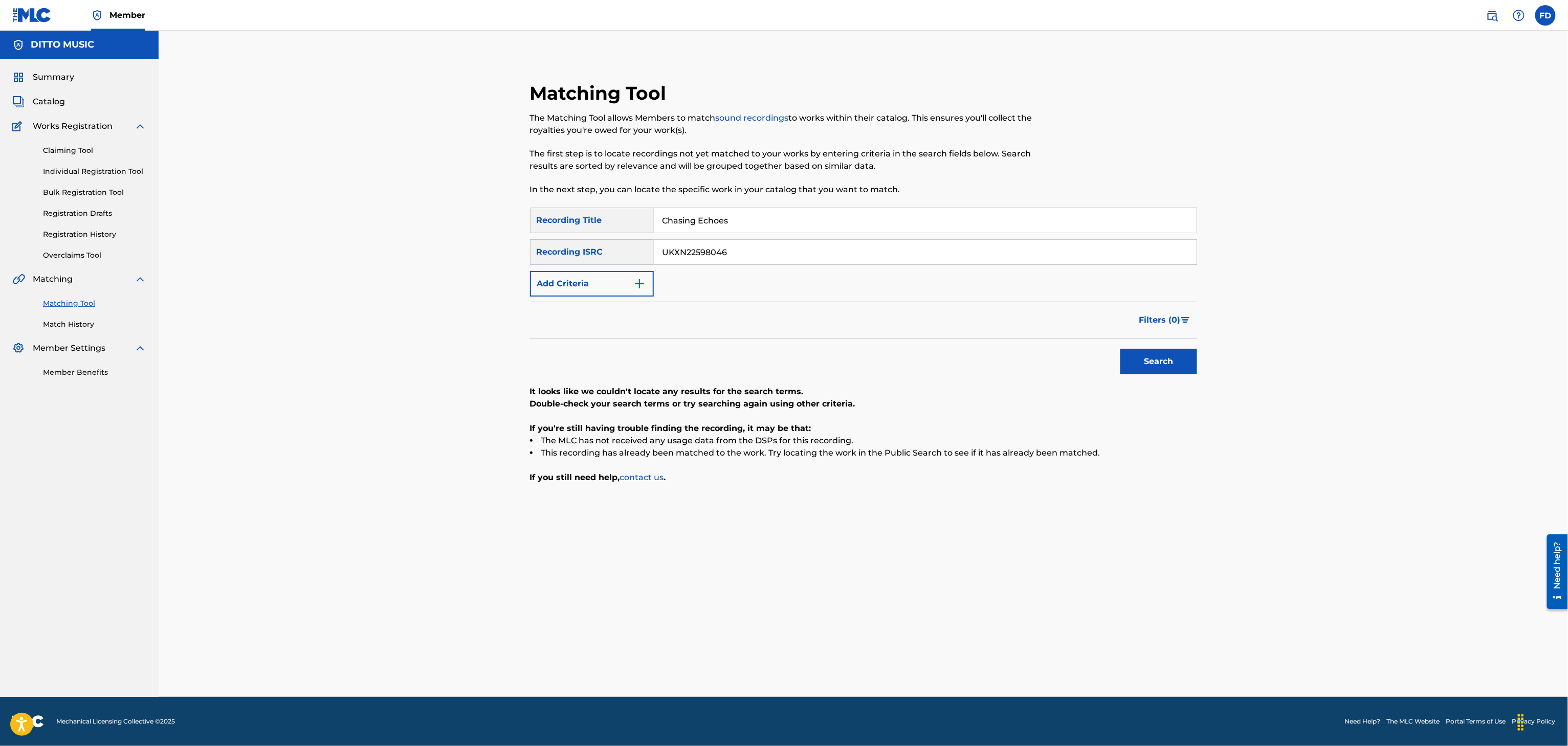
click at [708, 232] on div "Chasing Echoes" at bounding box center [925, 220] width 544 height 26
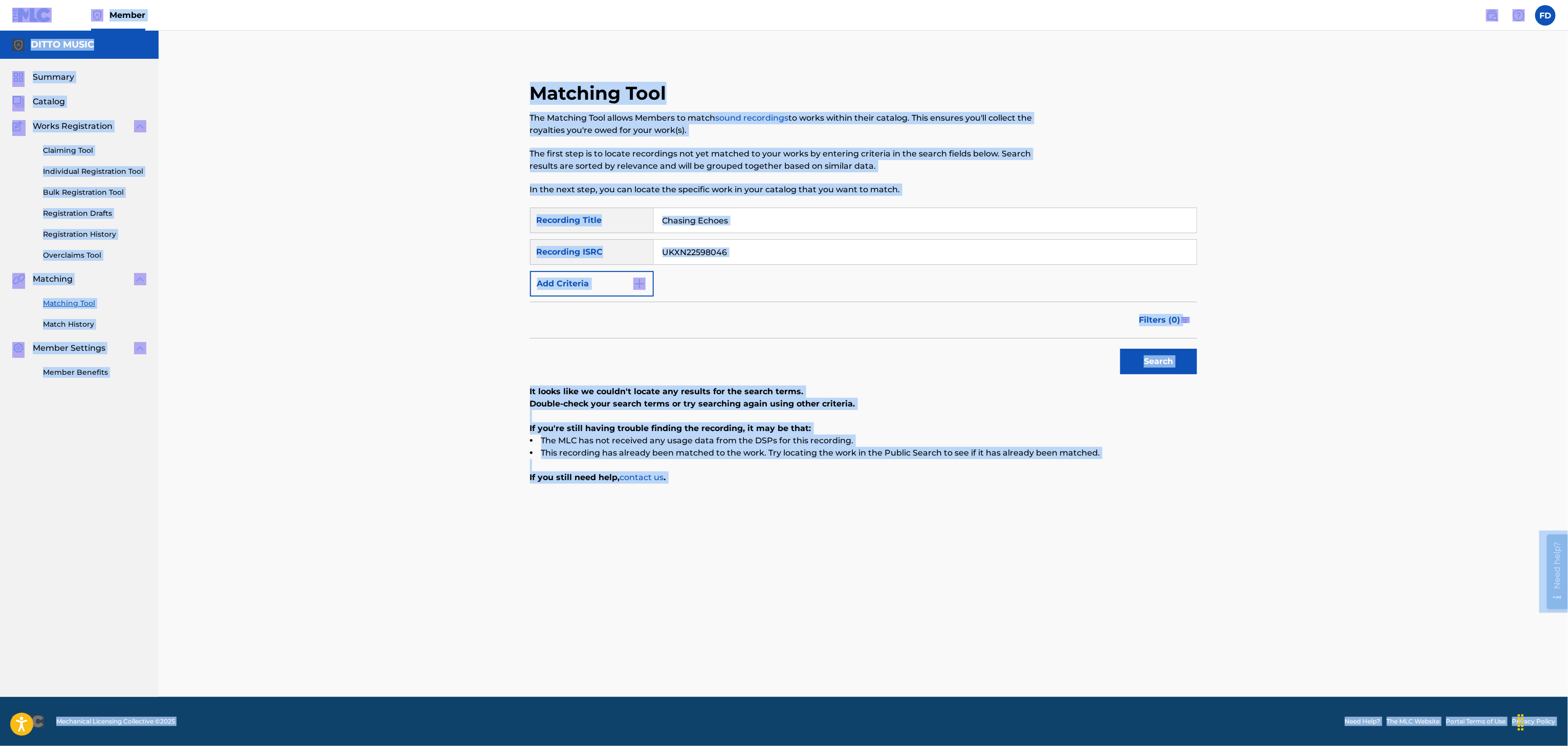
click at [758, 213] on input "Chasing Echoes" at bounding box center [925, 220] width 543 height 24
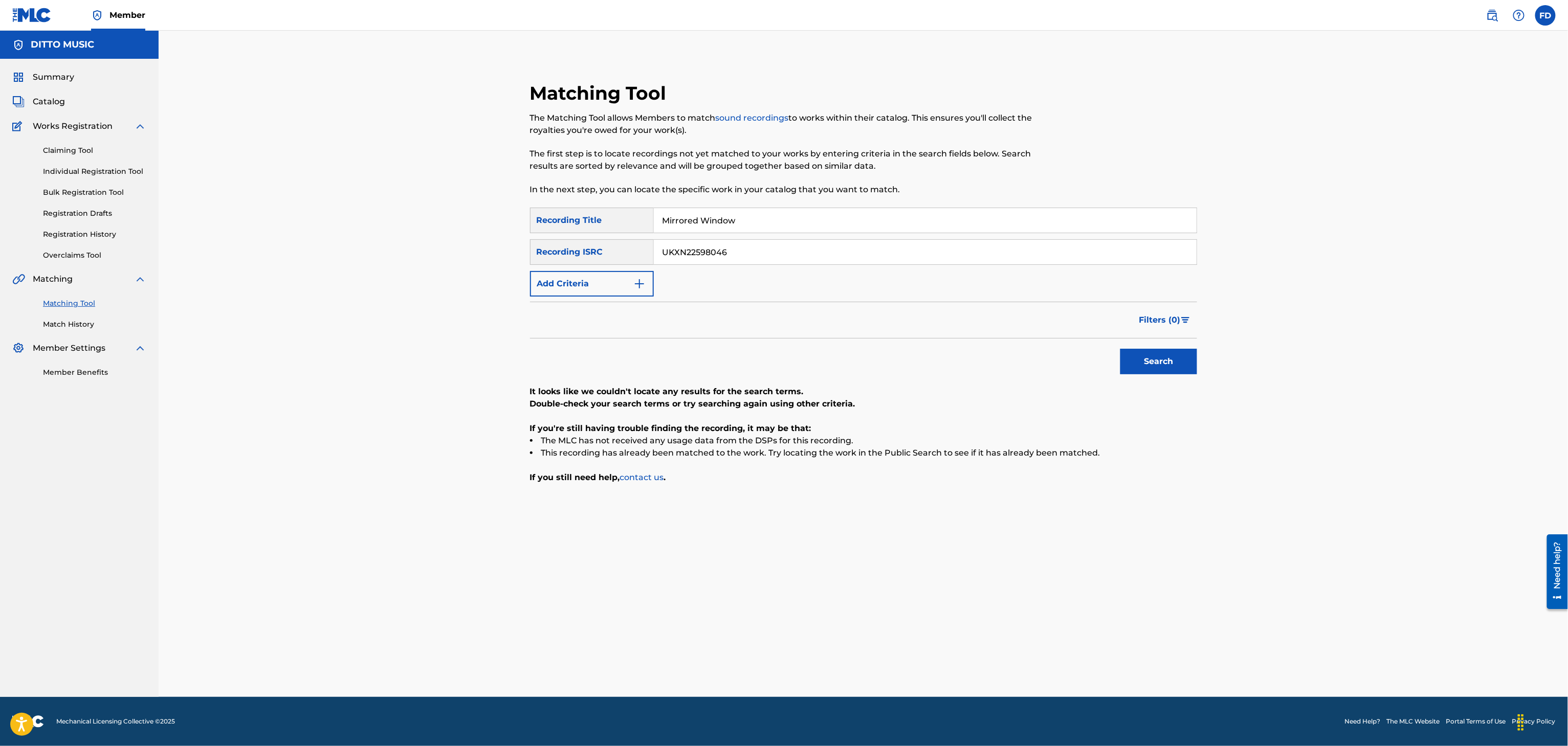
type input "Mirrored Window"
click at [905, 251] on input "UKXN22598046" at bounding box center [925, 252] width 543 height 24
type input "UKXN22549167"
click at [1110, 370] on div "Search" at bounding box center [864, 358] width 667 height 41
click at [1138, 370] on button "Search" at bounding box center [1159, 361] width 77 height 26
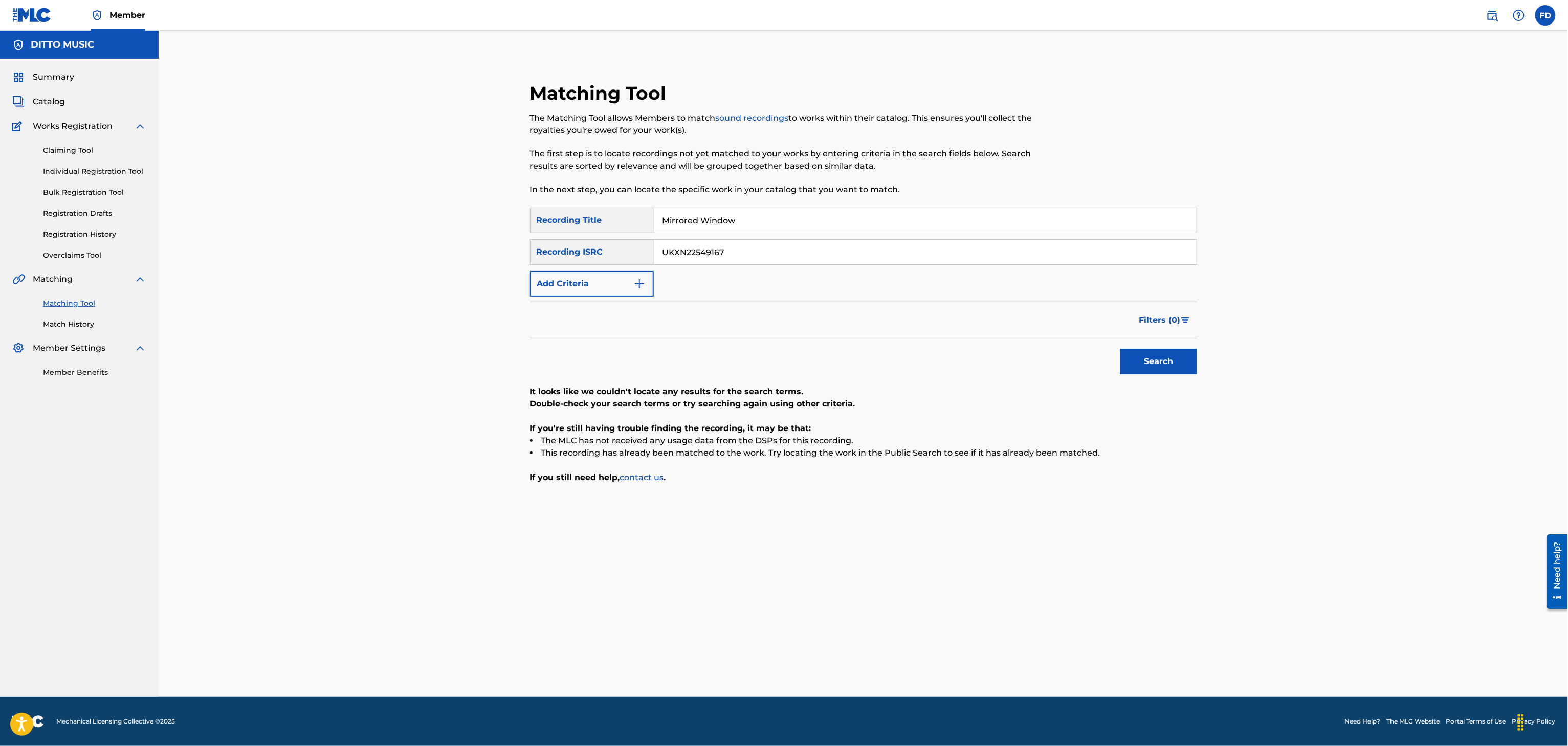
click at [804, 213] on input "Mirrored Window" at bounding box center [925, 220] width 543 height 24
type input "Imitating Variations"
click at [801, 251] on input "UKXN22549167" at bounding box center [925, 252] width 543 height 24
type input "UKXN22549166"
click at [1185, 369] on button "Search" at bounding box center [1159, 361] width 77 height 26
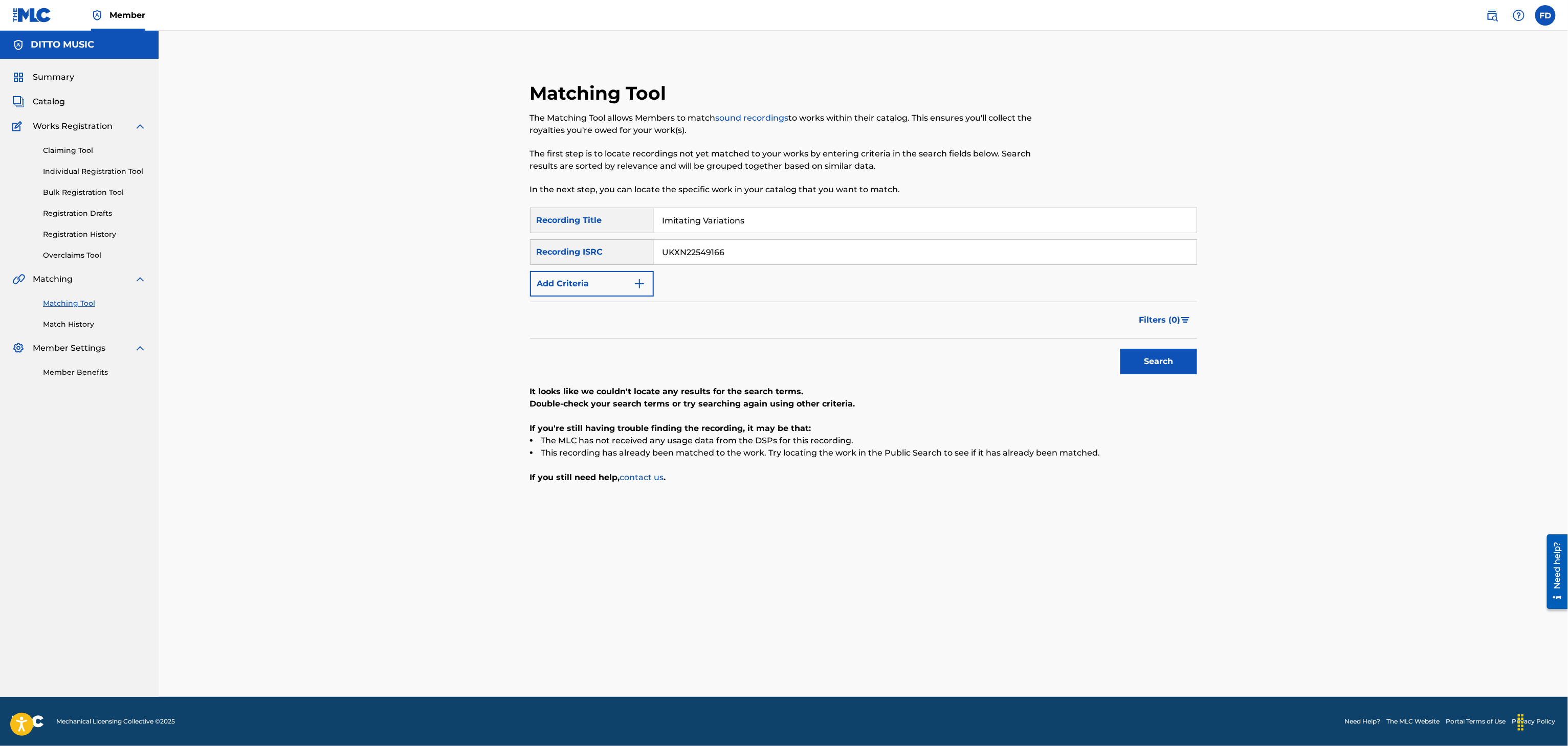
click at [855, 220] on input "Imitating Variations" at bounding box center [925, 220] width 543 height 24
type input "Crepuscular Swarm"
drag, startPoint x: 767, startPoint y: 254, endPoint x: 767, endPoint y: 260, distance: 6.0
click at [767, 255] on input "UKXN22549166" at bounding box center [925, 252] width 543 height 24
type input "UKXN22549165"
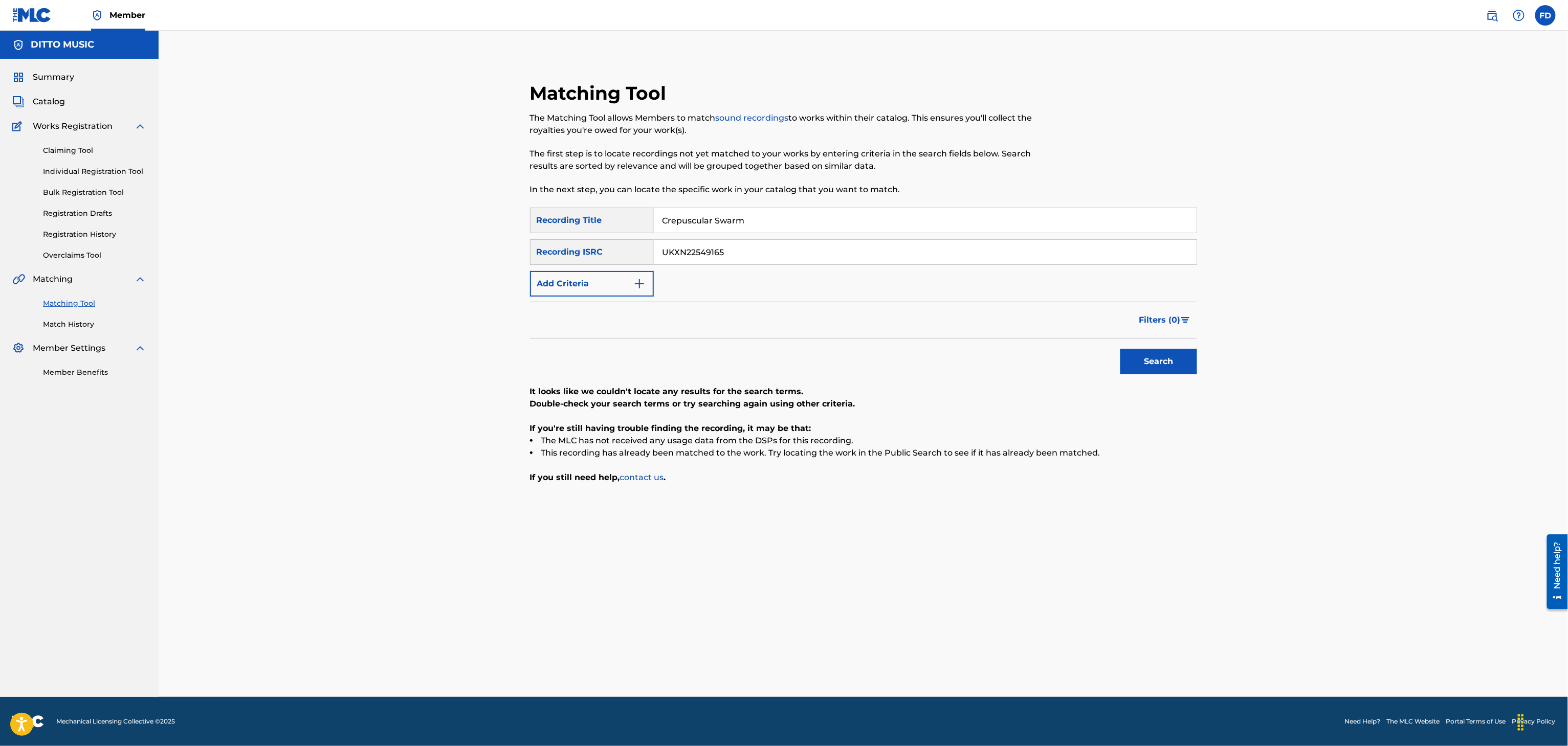
click at [1160, 375] on div "Search" at bounding box center [1156, 358] width 82 height 41
click at [1164, 361] on button "Search" at bounding box center [1159, 361] width 77 height 26
click at [767, 218] on input "Crepuscular Swarm" at bounding box center [925, 220] width 543 height 24
type input "Pizzicato Panic"
click at [852, 248] on input "UKXN22549165" at bounding box center [925, 252] width 543 height 24
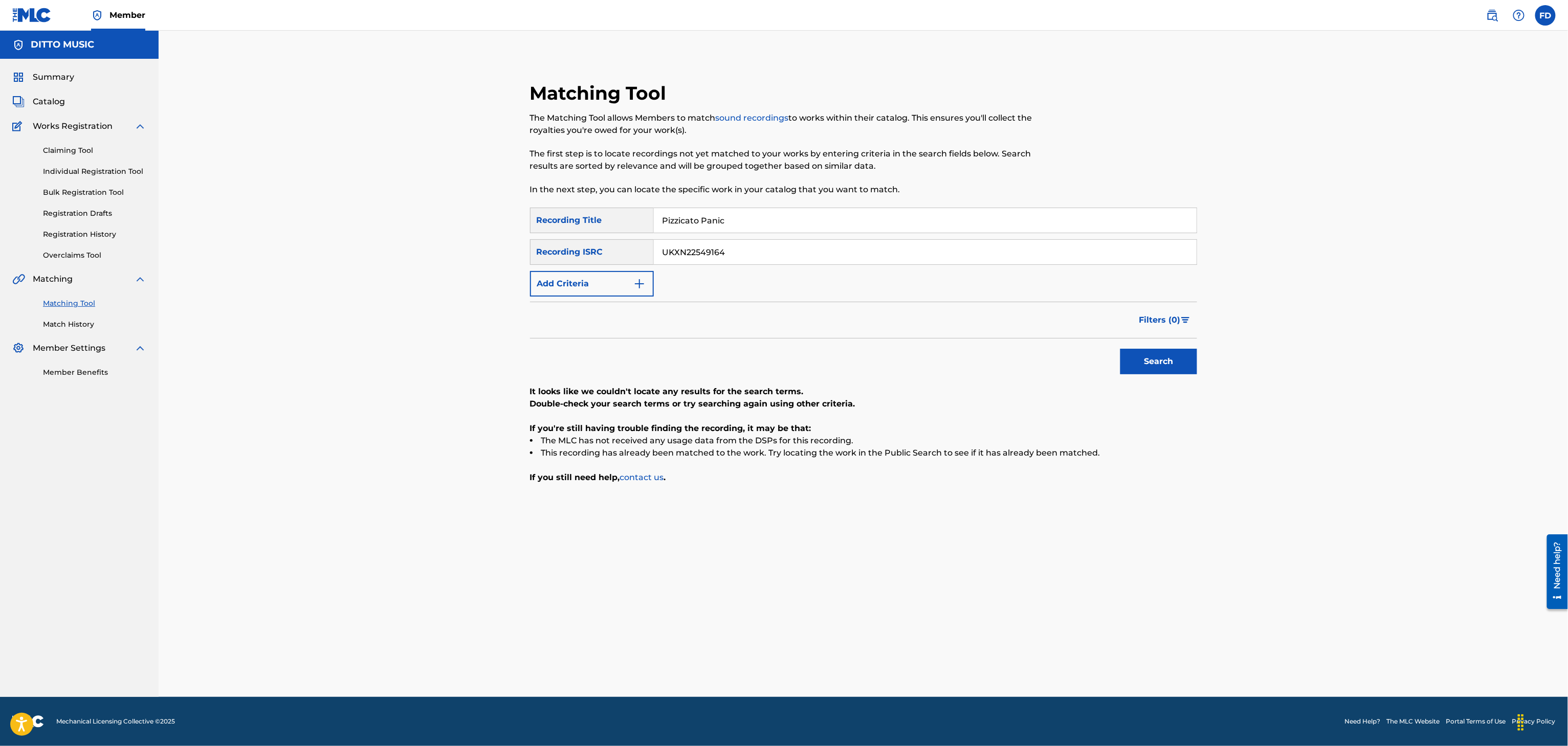
type input "UKXN22549164"
click at [1186, 363] on button "Search" at bounding box center [1159, 361] width 77 height 26
click at [758, 220] on input "Pizzicato Panic" at bounding box center [925, 220] width 543 height 24
type input "A Novel Idea"
click at [774, 266] on div "SearchWithCriteria8683f96c-5ddd-4d5c-a7c2-defb5d464943 Recording Title A Novel …" at bounding box center [864, 252] width 667 height 89
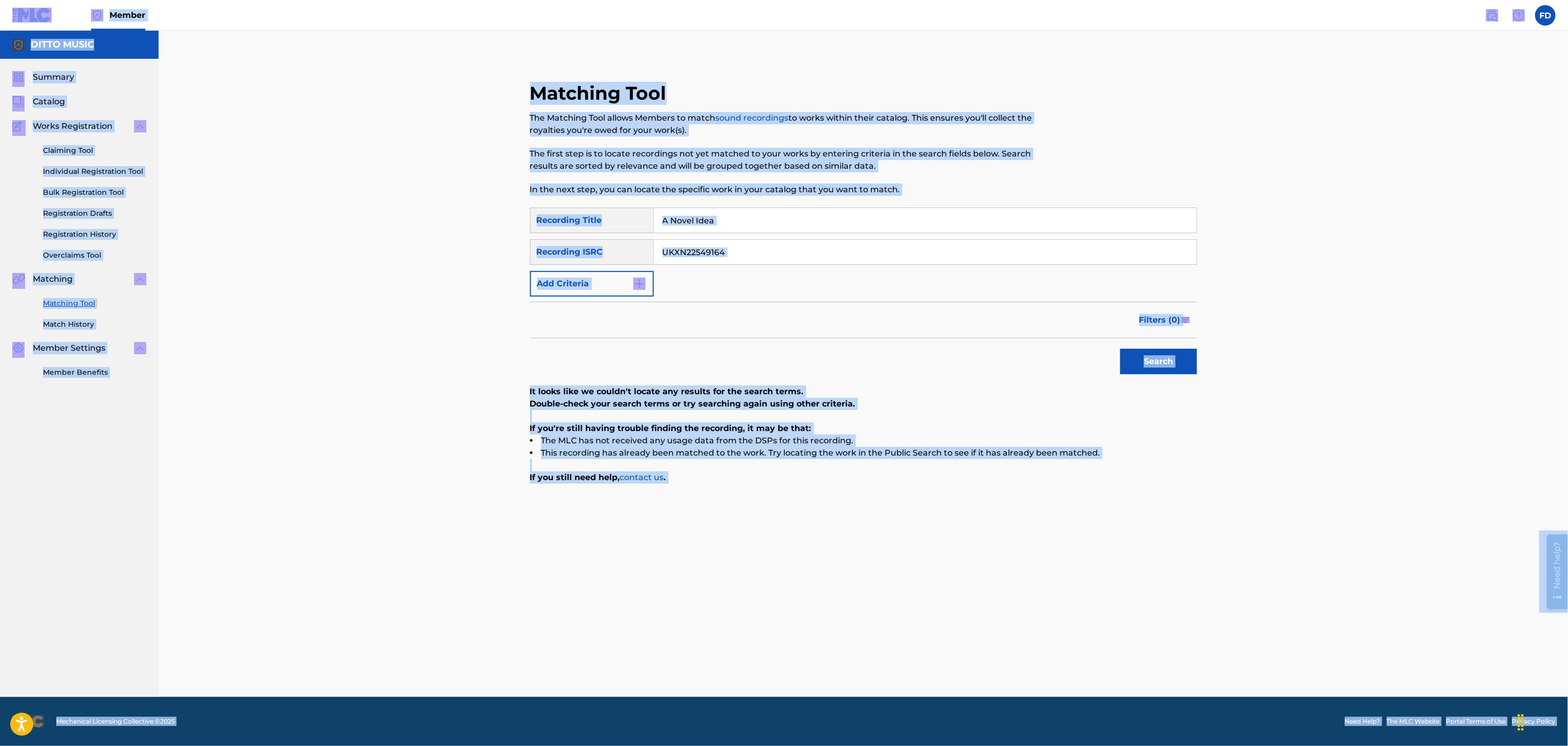
click at [845, 255] on input "UKXN22549164" at bounding box center [925, 252] width 543 height 24
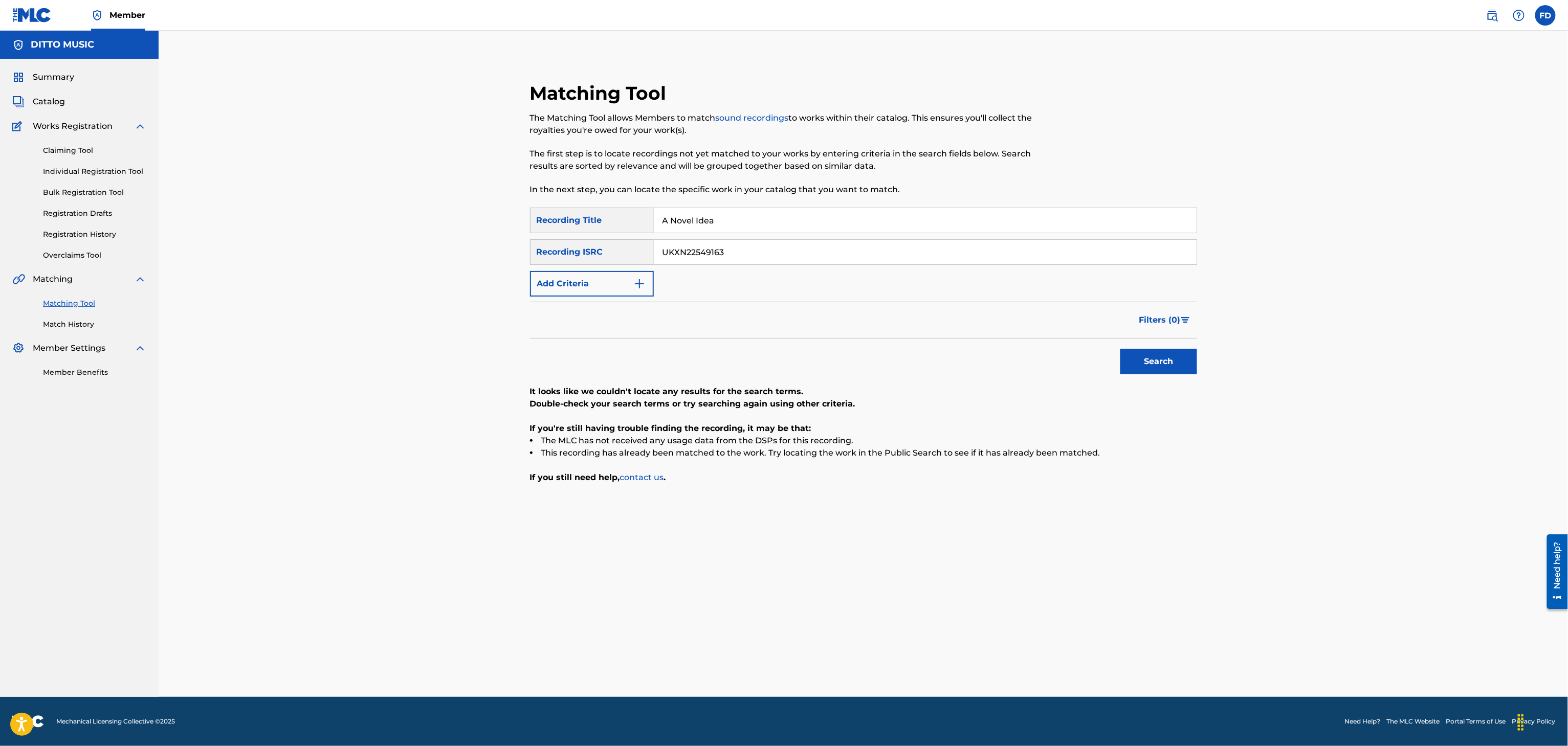
type input "UKXN22549163"
click at [1188, 377] on div "Search" at bounding box center [1156, 358] width 82 height 41
click at [1185, 361] on button "Search" at bounding box center [1159, 361] width 77 height 26
click at [690, 240] on input "UKXN22549163" at bounding box center [925, 252] width 543 height 24
click at [733, 213] on input "A Novel Idea" at bounding box center [925, 220] width 543 height 24
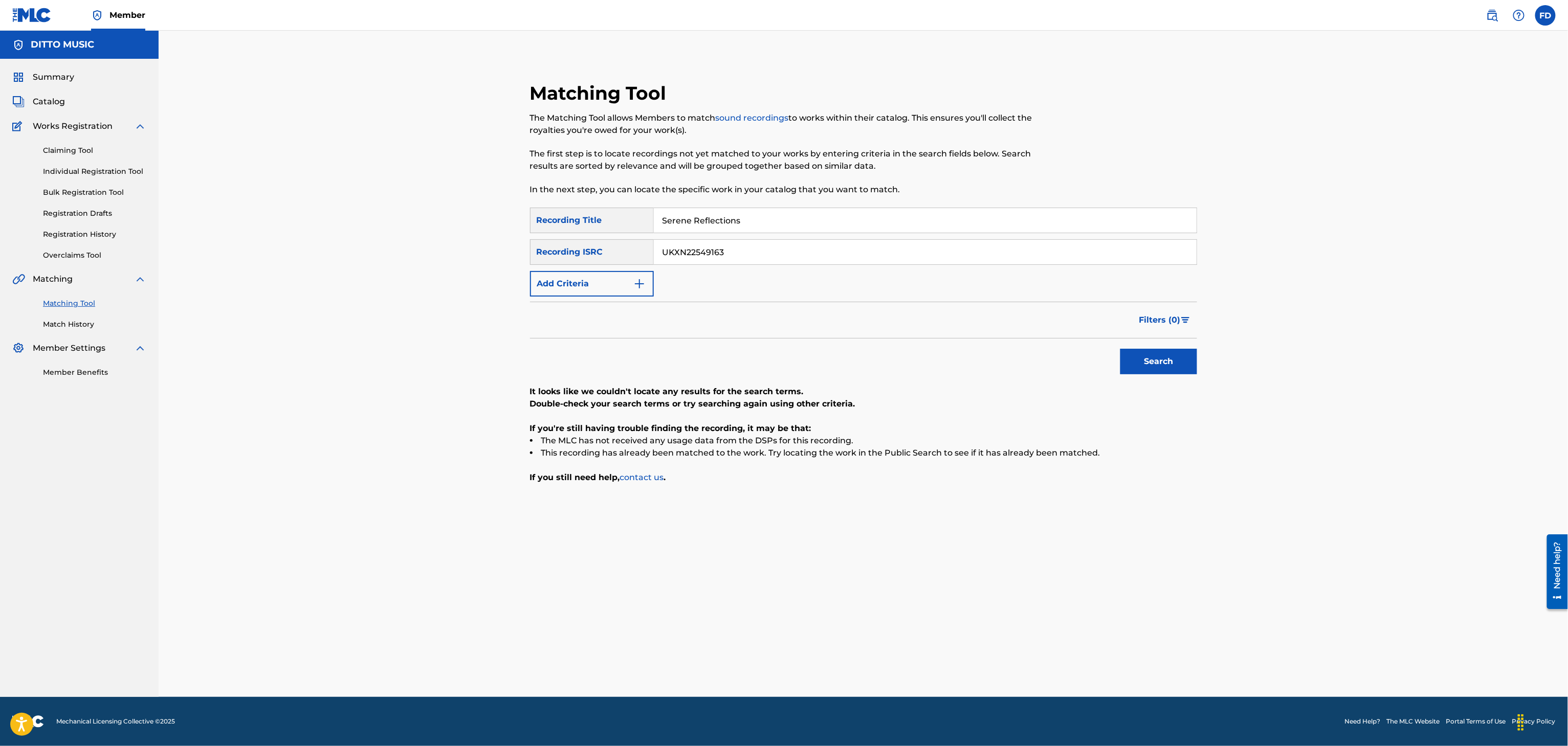
type input "Serene Reflections"
click at [887, 261] on input "UKXN22549163" at bounding box center [925, 252] width 543 height 24
type input "UKXN22596863"
drag, startPoint x: 1159, startPoint y: 361, endPoint x: 1159, endPoint y: 374, distance: 13.0
click at [1159, 366] on button "Search" at bounding box center [1159, 361] width 77 height 26
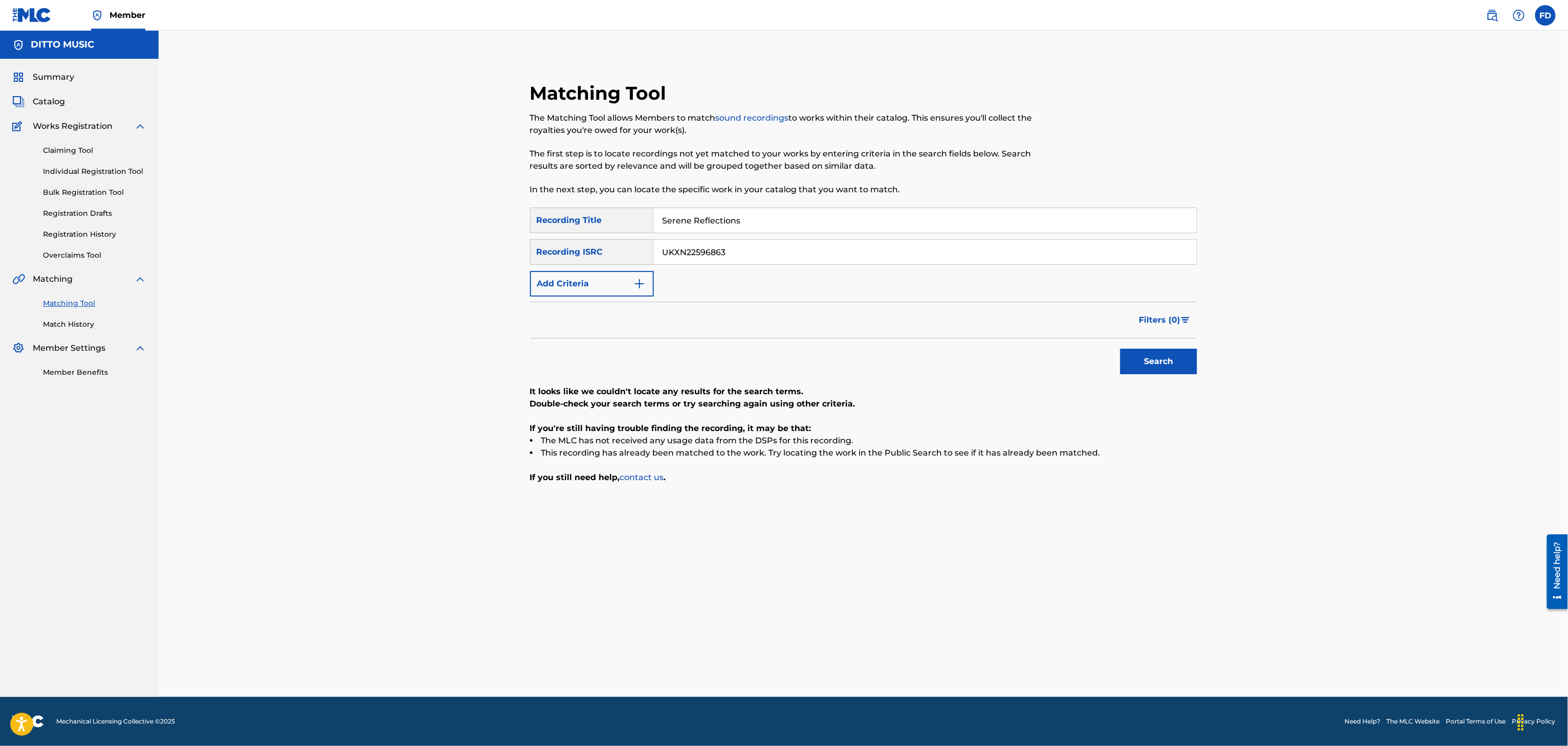
click at [790, 211] on input "Serene Reflections" at bounding box center [925, 220] width 543 height 24
type input "Neon Rain Nostalgia"
drag, startPoint x: 863, startPoint y: 231, endPoint x: 848, endPoint y: 259, distance: 31.8
click at [857, 237] on div "SearchWithCriteria8683f96c-5ddd-4d5c-a7c2-defb5d464943 Recording Title Neon Rai…" at bounding box center [864, 252] width 667 height 89
click at [846, 260] on input "UKXN22596863" at bounding box center [925, 252] width 543 height 24
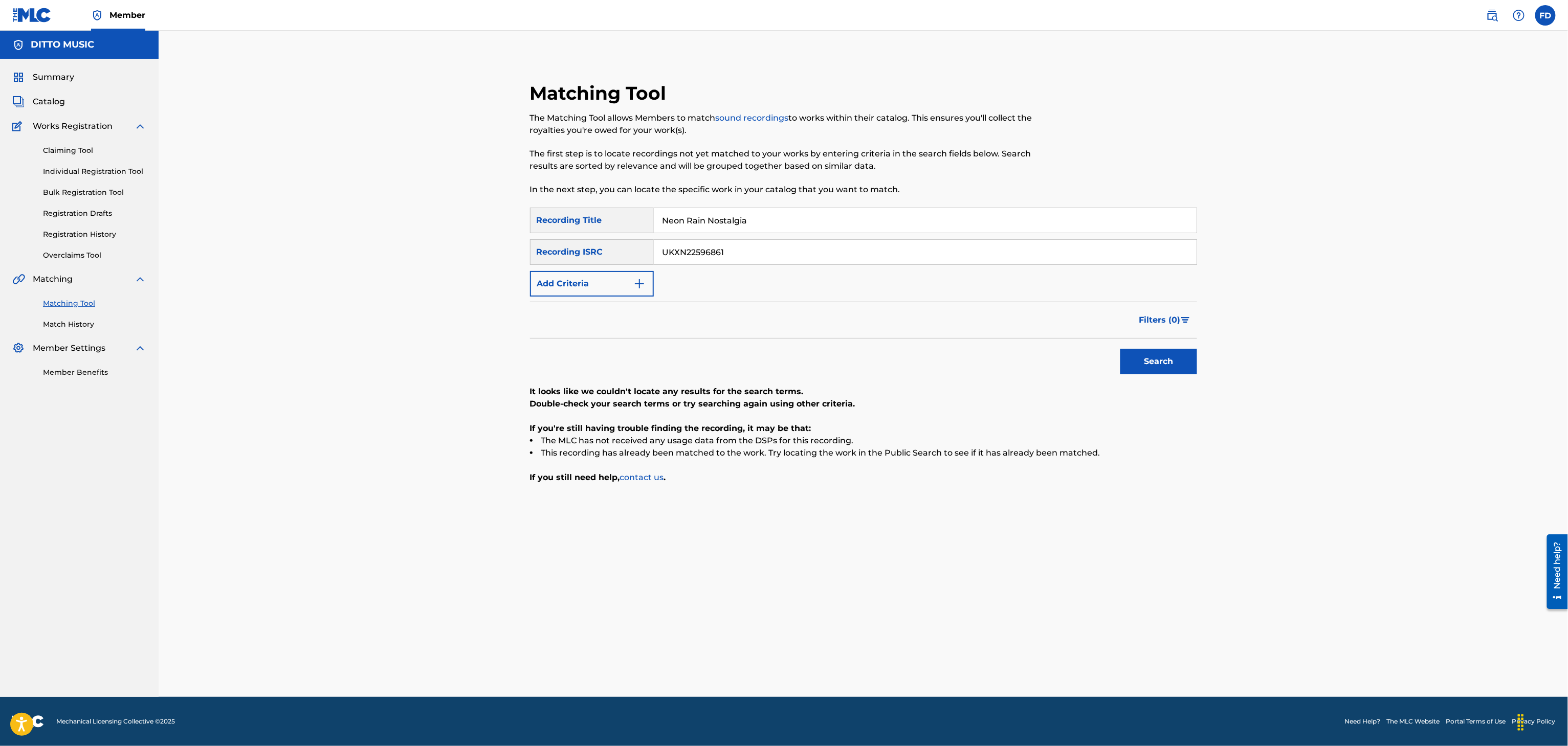
type input "UKXN22596861"
click at [1116, 366] on div "Search" at bounding box center [1156, 358] width 82 height 41
click at [1136, 366] on button "Search" at bounding box center [1159, 361] width 77 height 26
click at [702, 220] on input "Neon Rain Nostalgia" at bounding box center [925, 220] width 543 height 24
type input "Vertiginous"
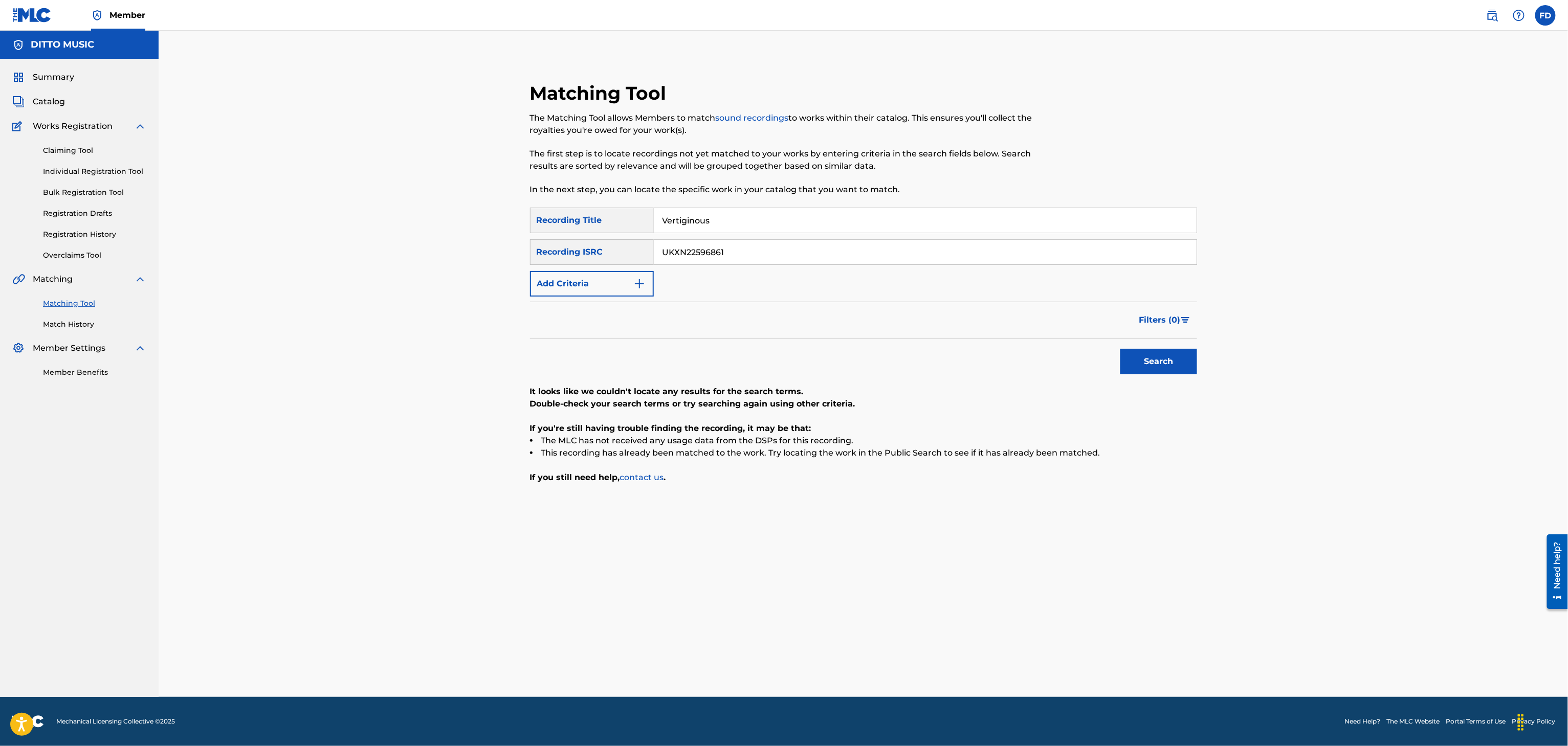
click at [884, 267] on div "SearchWithCriteria8683f96c-5ddd-4d5c-a7c2-defb5d464943 Recording Title Vertigin…" at bounding box center [864, 252] width 667 height 89
click at [889, 265] on div "SearchWithCriteria8683f96c-5ddd-4d5c-a7c2-defb5d464943 Recording Title Vertigin…" at bounding box center [864, 252] width 667 height 89
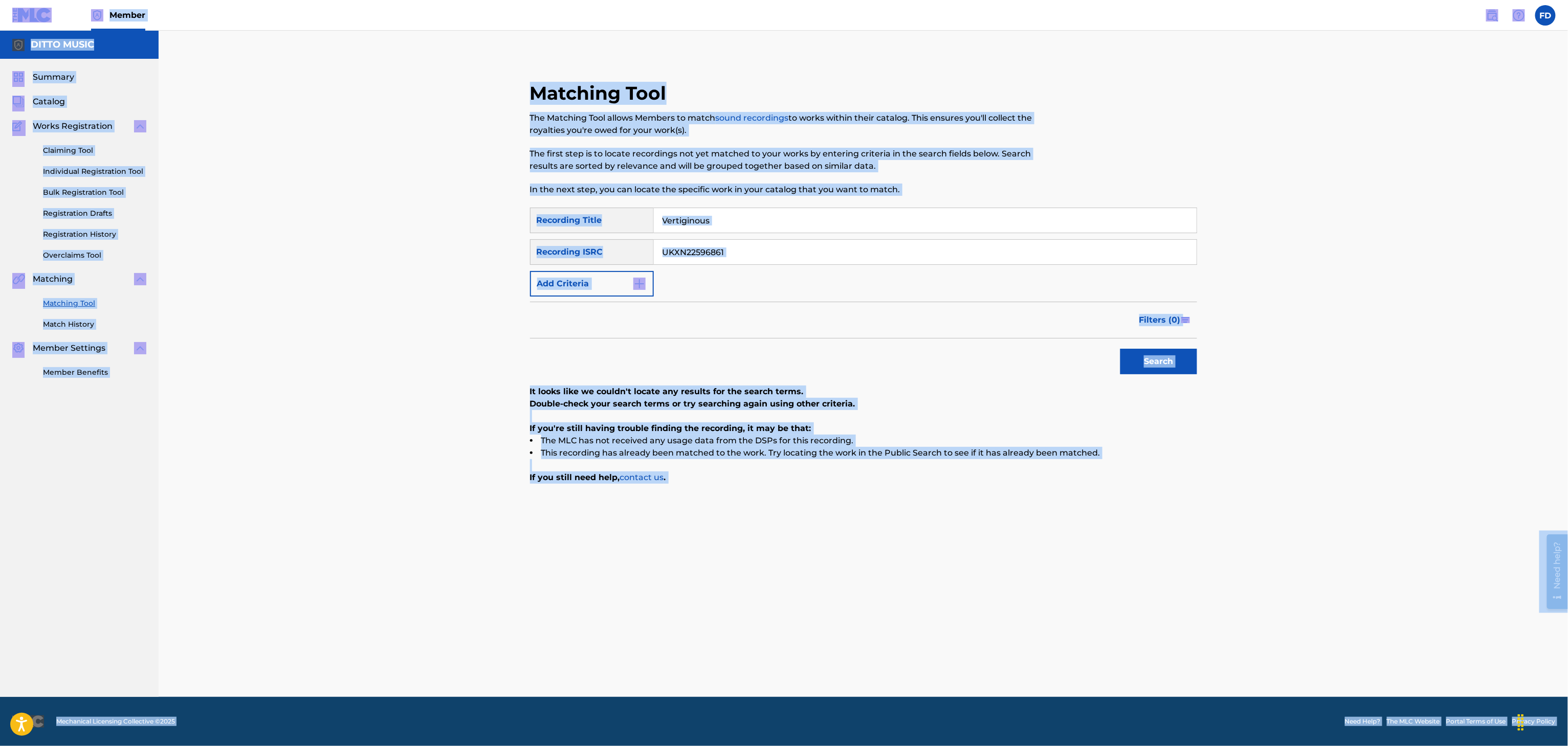
click at [892, 263] on input "UKXN22596861" at bounding box center [925, 252] width 543 height 24
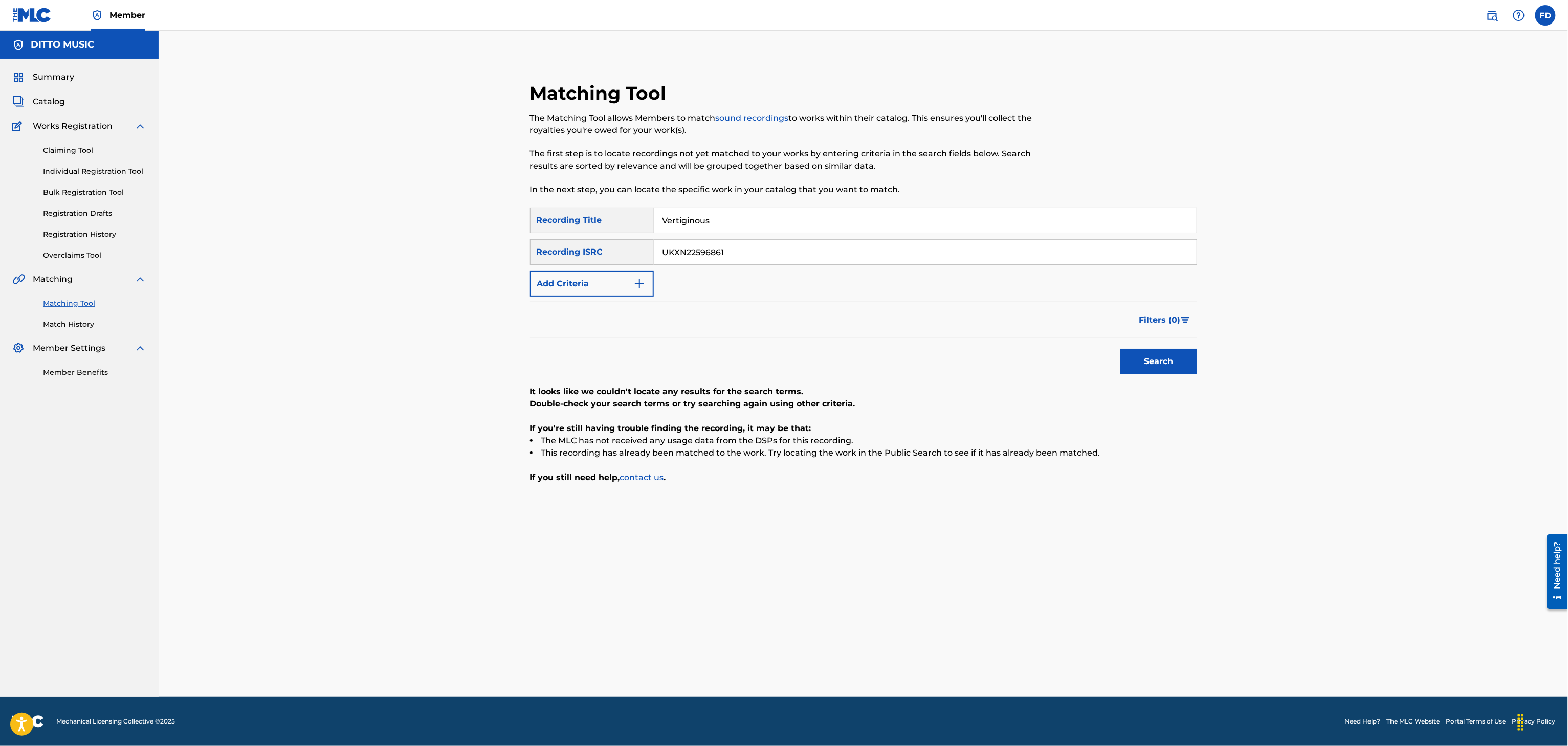
click at [894, 261] on input "UKXN22596861" at bounding box center [925, 252] width 543 height 24
type input "UKXN22549162"
click at [1154, 361] on button "Search" at bounding box center [1159, 361] width 77 height 26
drag, startPoint x: 673, startPoint y: 214, endPoint x: 679, endPoint y: 221, distance: 9.2
click at [677, 218] on input "Vertiginous" at bounding box center [925, 220] width 543 height 24
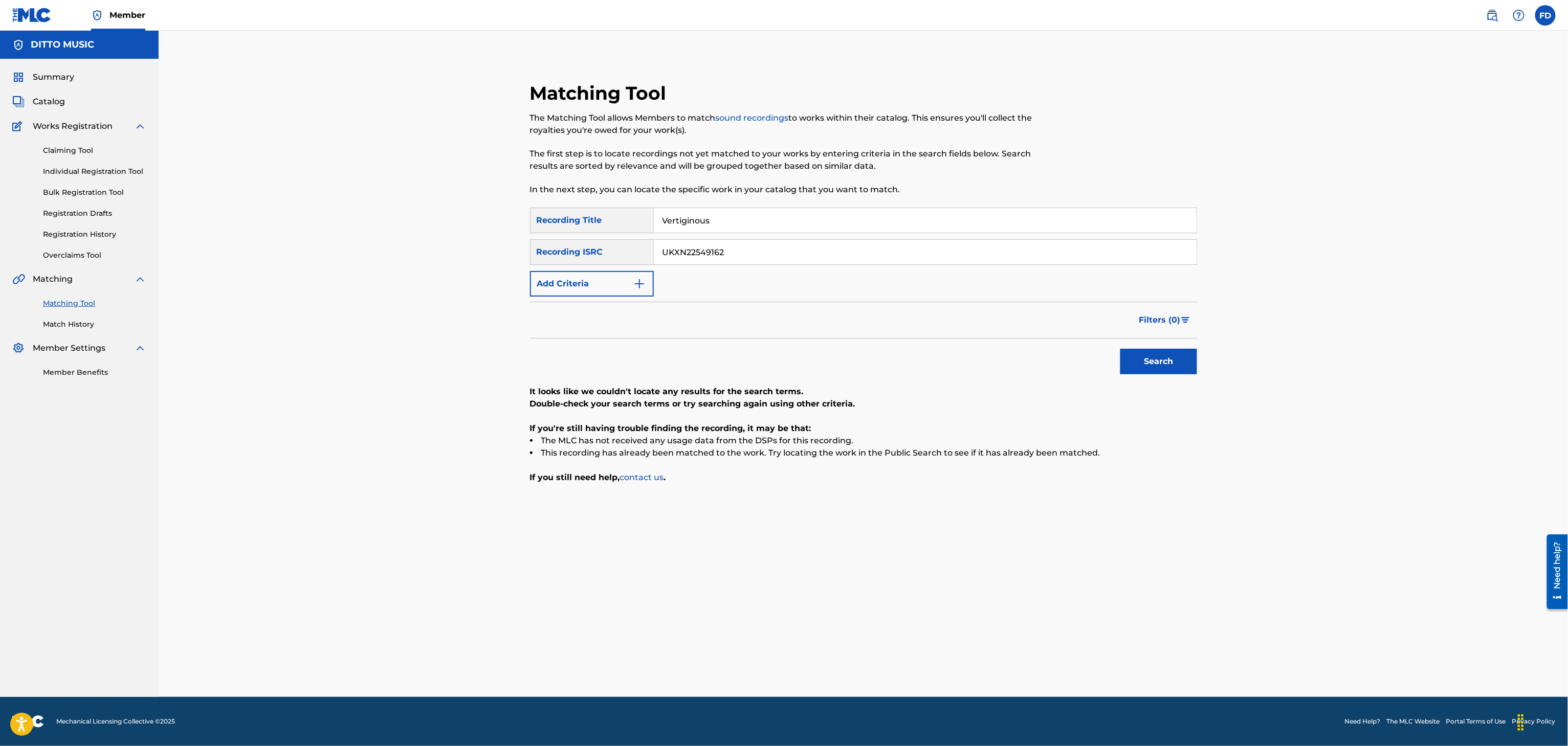
click at [679, 221] on input "Vertiginous" at bounding box center [925, 220] width 543 height 24
type input "Inspiration"
click at [803, 240] on input "UKXN22549162" at bounding box center [925, 252] width 543 height 24
type input "GX3Q92527763"
click at [1136, 359] on button "Search" at bounding box center [1159, 361] width 77 height 26
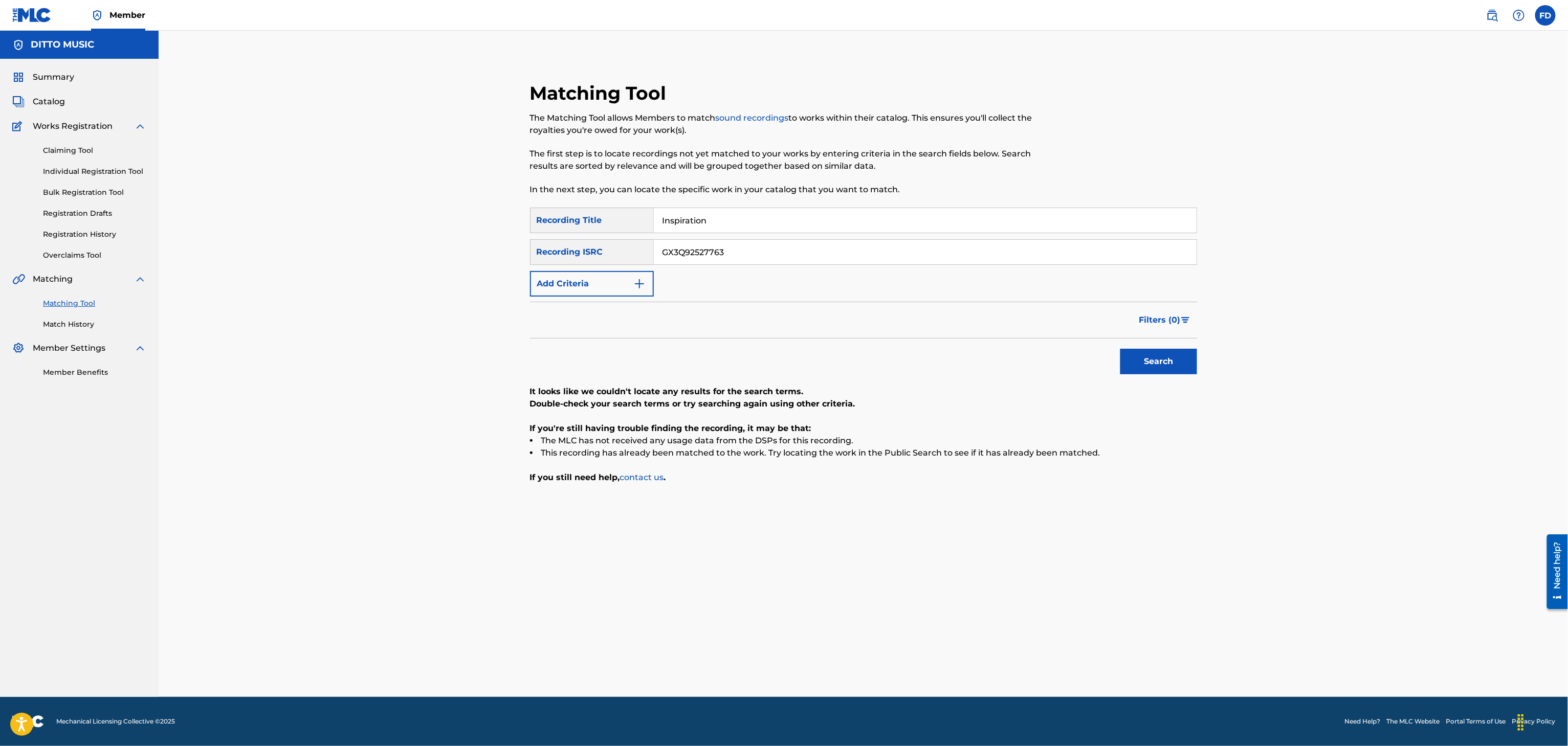
click at [704, 239] on div "GX3Q92527763" at bounding box center [925, 252] width 544 height 26
click at [730, 218] on input "Inspiration" at bounding box center [925, 220] width 543 height 24
type input "High-Energy"
click at [1177, 377] on div "Search" at bounding box center [1156, 358] width 82 height 41
click at [925, 261] on input "GX3Q92527763" at bounding box center [925, 252] width 543 height 24
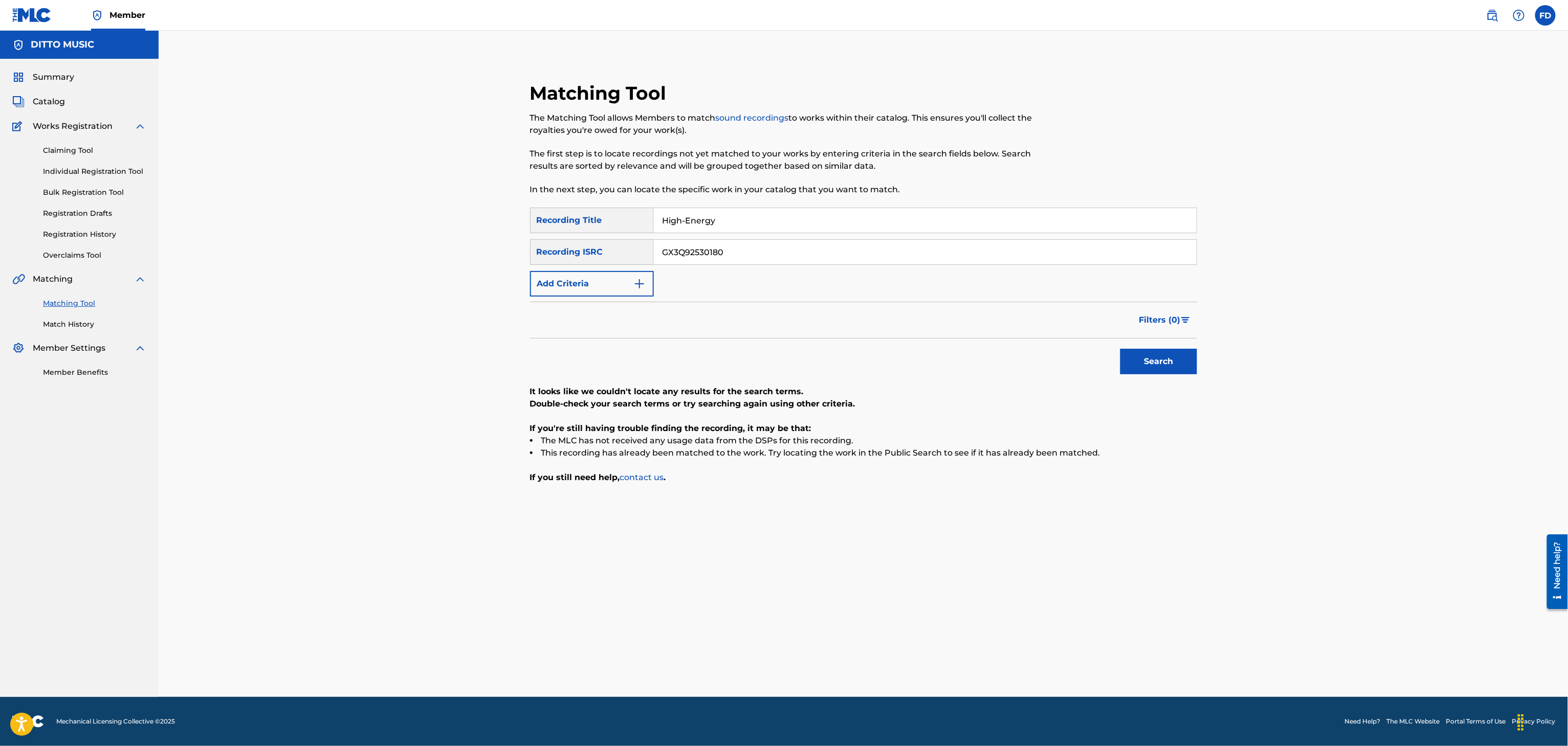
type input "GX3Q92530180"
click at [1142, 342] on div "Search" at bounding box center [1156, 358] width 82 height 41
click at [1169, 366] on button "Search" at bounding box center [1159, 361] width 77 height 26
click at [759, 236] on div "SearchWithCriteria8683f96c-5ddd-4d5c-a7c2-defb5d464943 Recording Title High-Ene…" at bounding box center [864, 252] width 667 height 89
click at [765, 226] on input "High-Energy" at bounding box center [925, 220] width 543 height 24
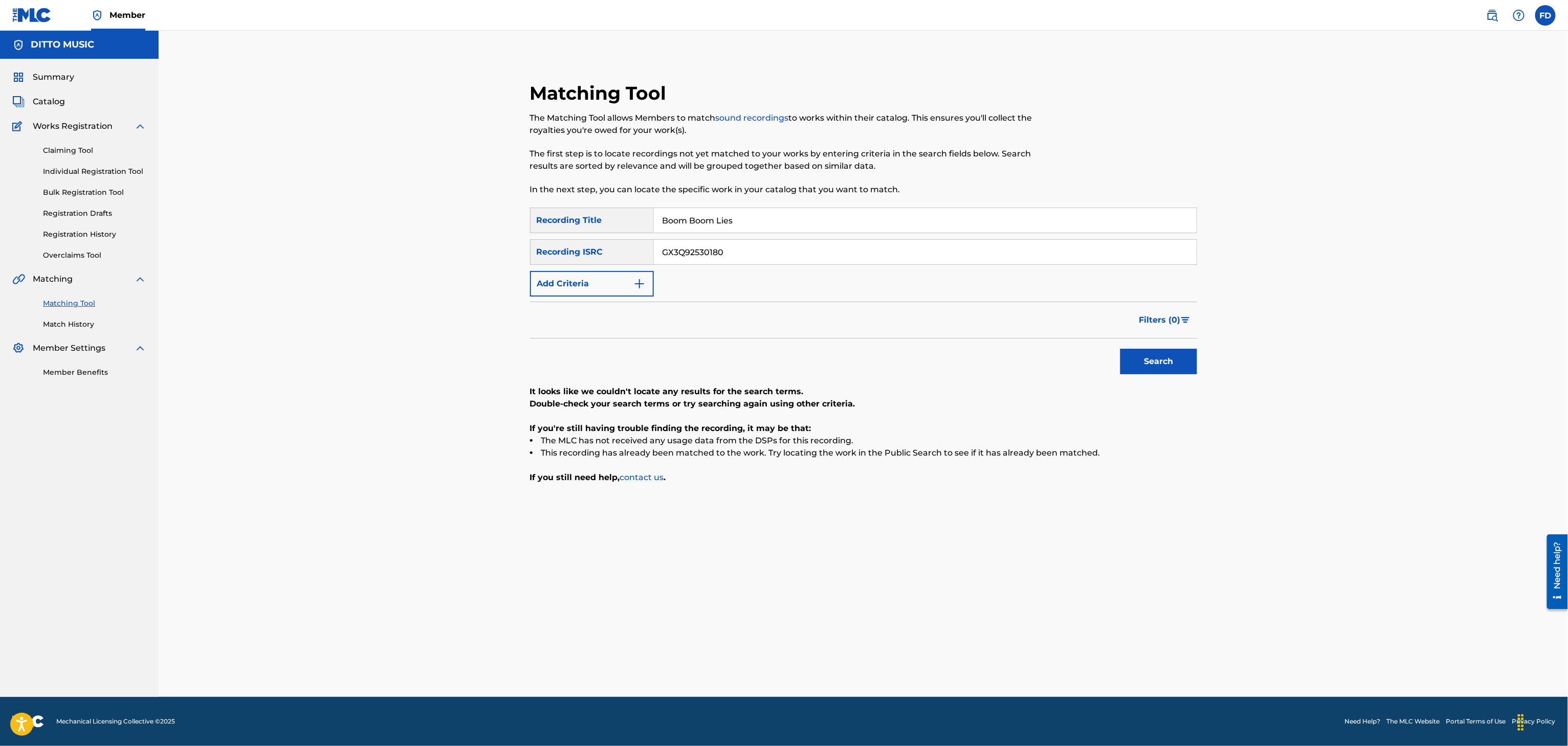
type input "Boom Boom Lies"
click at [772, 344] on div "Search" at bounding box center [864, 358] width 667 height 41
click at [804, 251] on input "GX3Q92530180" at bounding box center [925, 252] width 543 height 24
type input "GX3Q92530056"
click at [1141, 364] on button "Search" at bounding box center [1159, 361] width 77 height 26
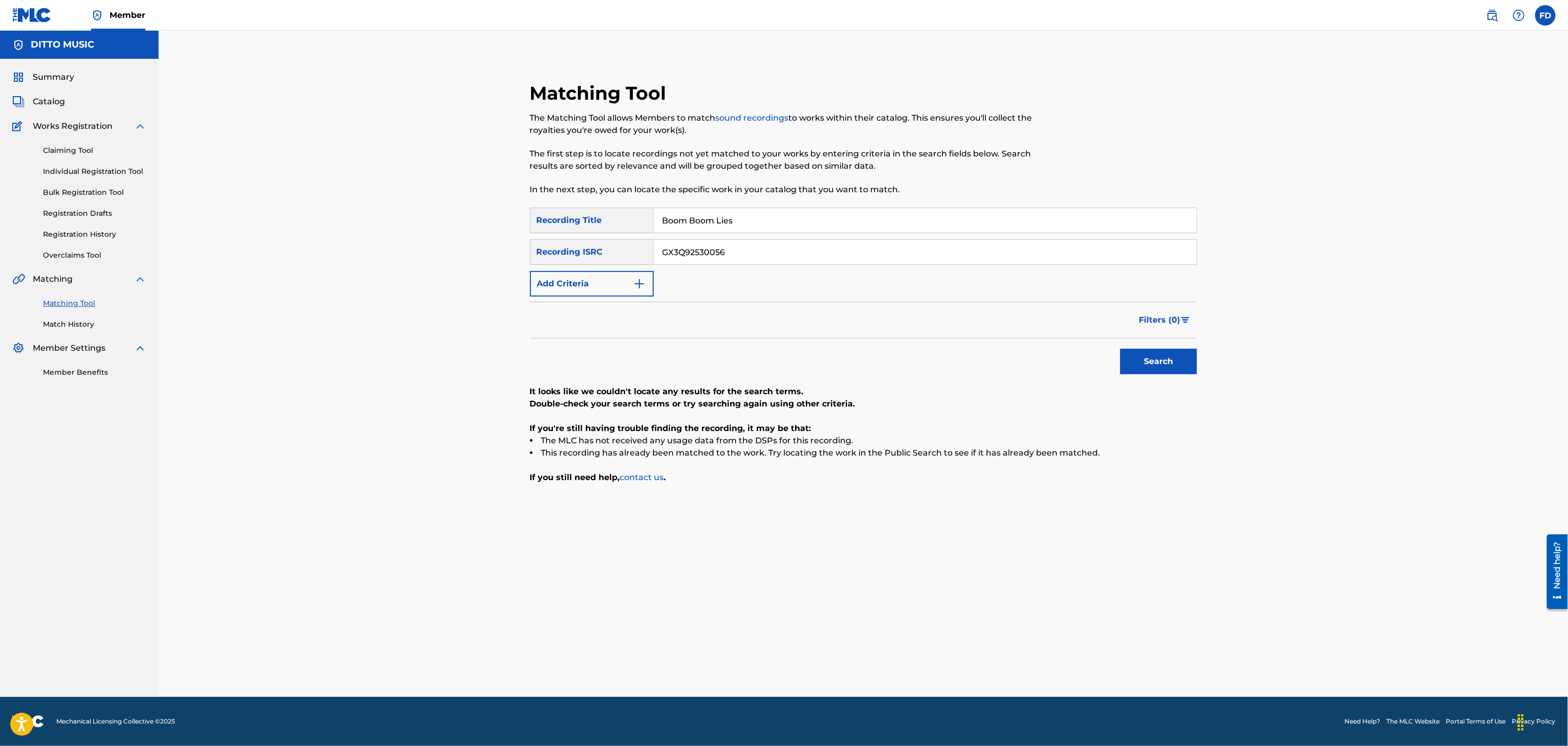
click at [733, 228] on input "Boom Boom Lies" at bounding box center [925, 220] width 543 height 24
type input "The Scarred"
click at [782, 234] on div "SearchWithCriteria8683f96c-5ddd-4d5c-a7c2-defb5d464943 Recording Title The Scar…" at bounding box center [864, 252] width 667 height 89
click at [786, 245] on input "GX3Q92530056" at bounding box center [925, 252] width 543 height 24
type input "GX3Q92513914"
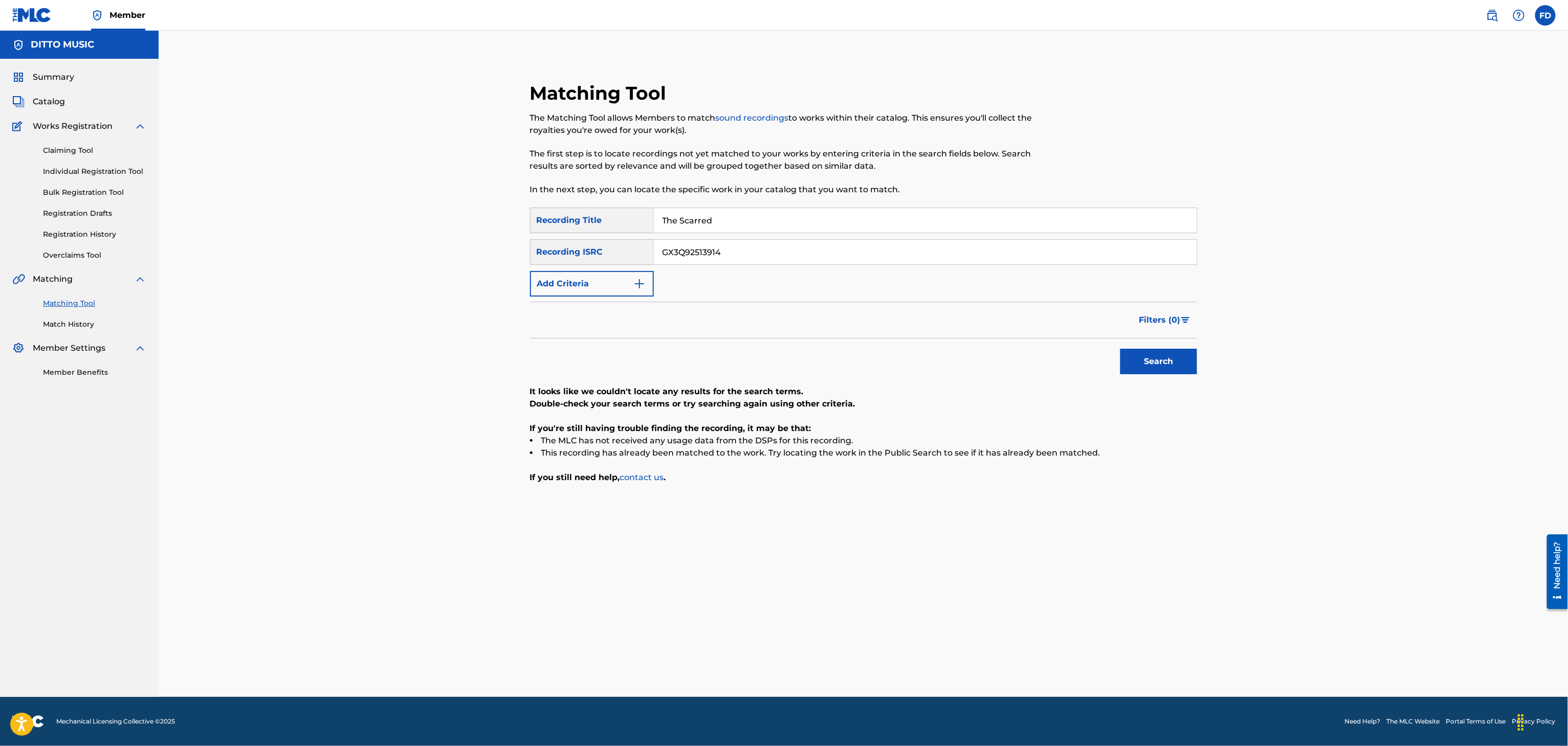
click at [1143, 370] on button "Search" at bounding box center [1159, 361] width 77 height 26
click at [706, 214] on input "The Scarred" at bounding box center [925, 220] width 543 height 24
type input "The Masking"
click at [753, 234] on div "SearchWithCriteria8683f96c-5ddd-4d5c-a7c2-defb5d464943 Recording Title The Mask…" at bounding box center [864, 252] width 667 height 89
click at [763, 251] on input "GX3Q92513914" at bounding box center [925, 252] width 543 height 24
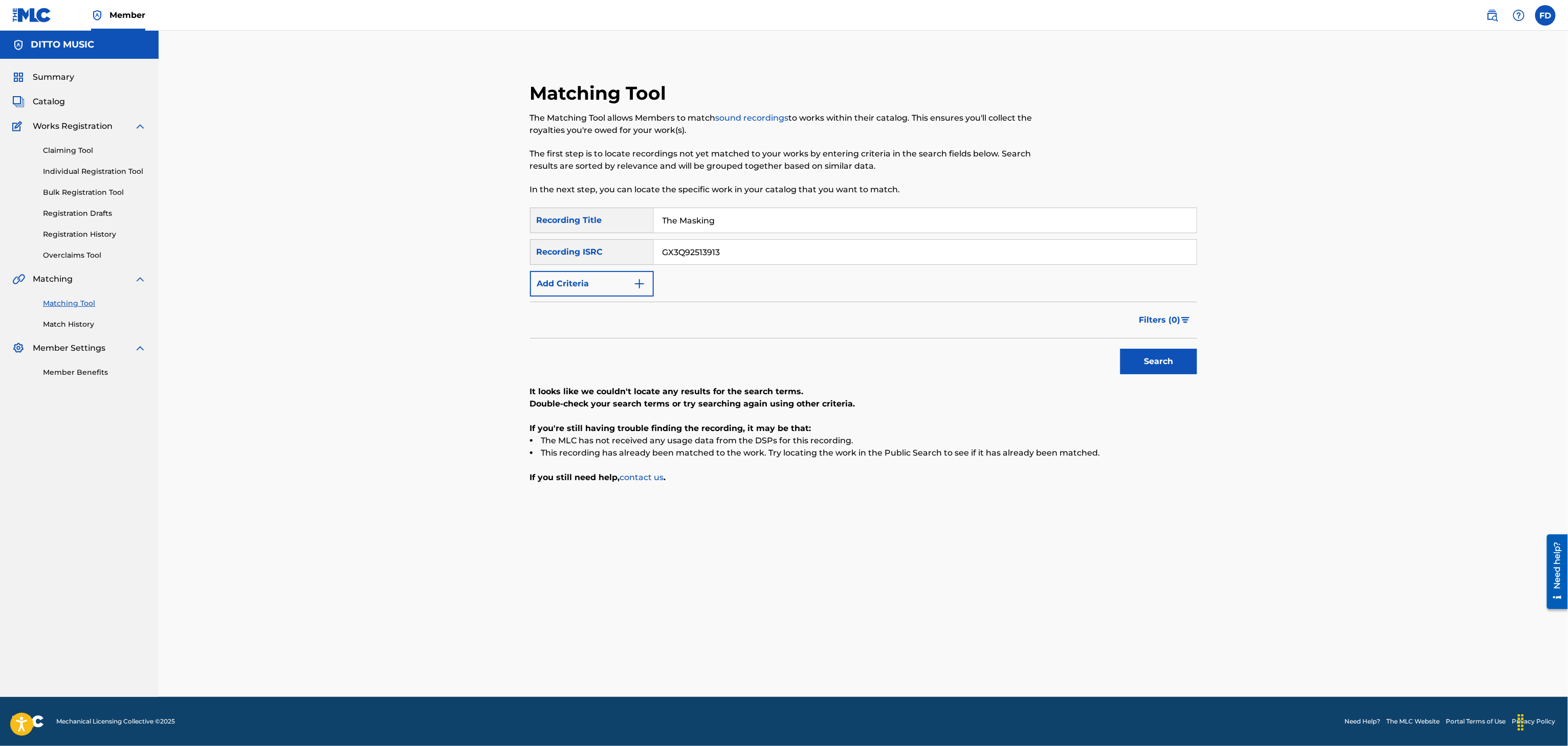
type input "GX3Q92513913"
click at [1189, 370] on button "Search" at bounding box center [1159, 361] width 77 height 26
click at [822, 218] on input "The Masking" at bounding box center [925, 220] width 543 height 24
type input "Prisoner of Fate"
click at [846, 268] on div "SearchWithCriteria8683f96c-5ddd-4d5c-a7c2-defb5d464943 Recording Title Prisoner…" at bounding box center [864, 252] width 667 height 89
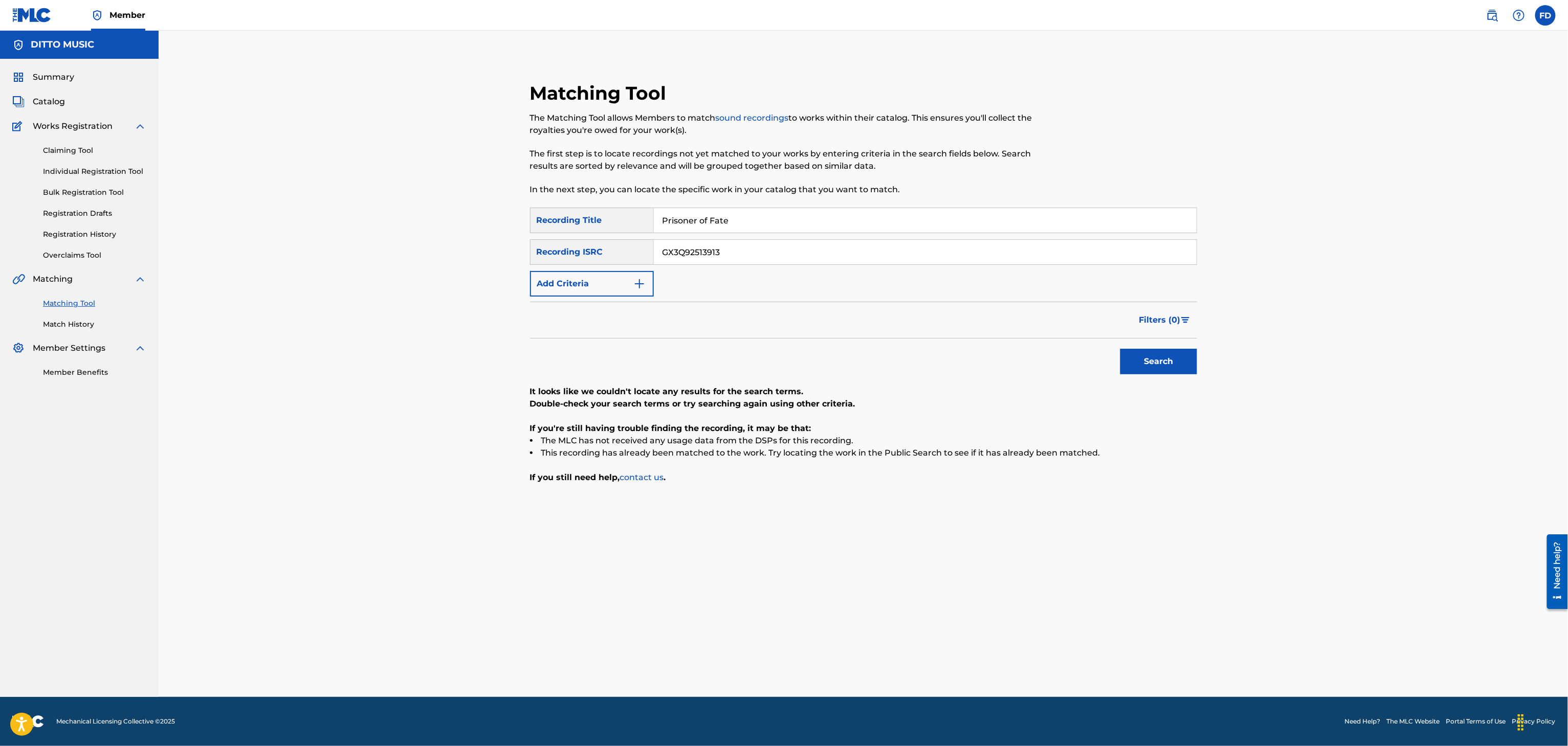
click at [890, 236] on div "SearchWithCriteria8683f96c-5ddd-4d5c-a7c2-defb5d464943 Recording Title Prisoner…" at bounding box center [864, 252] width 667 height 89
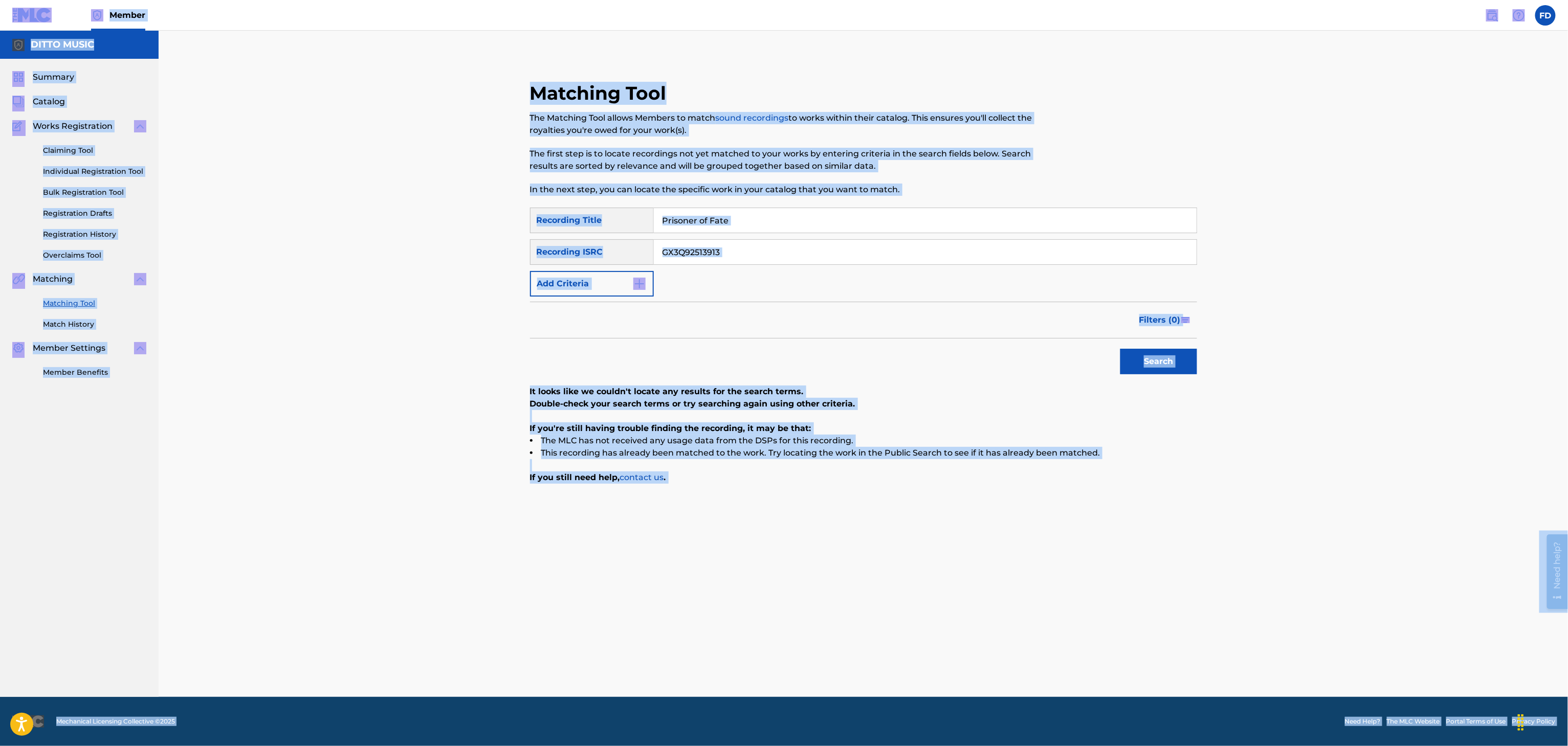
click at [903, 260] on input "GX3Q92513913" at bounding box center [925, 252] width 543 height 24
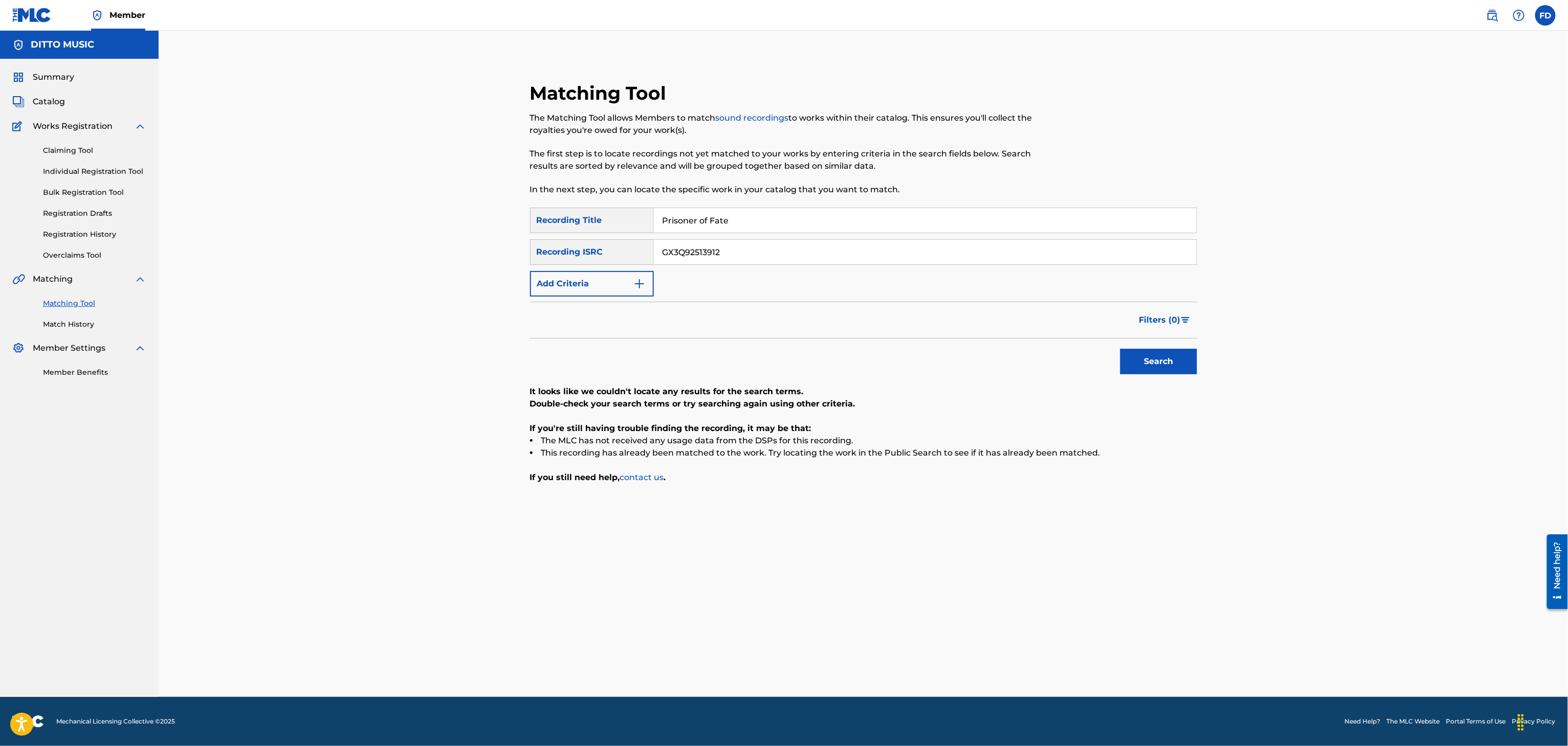
type input "GX3Q92513912"
click at [1140, 372] on button "Search" at bounding box center [1159, 361] width 77 height 26
click at [817, 212] on input "Prisoner of Fate" at bounding box center [925, 220] width 543 height 24
type input "Pretending I Don't Care"
click at [724, 278] on div "SearchWithCriteria8683f96c-5ddd-4d5c-a7c2-defb5d464943 Recording Title Pretendi…" at bounding box center [864, 252] width 667 height 89
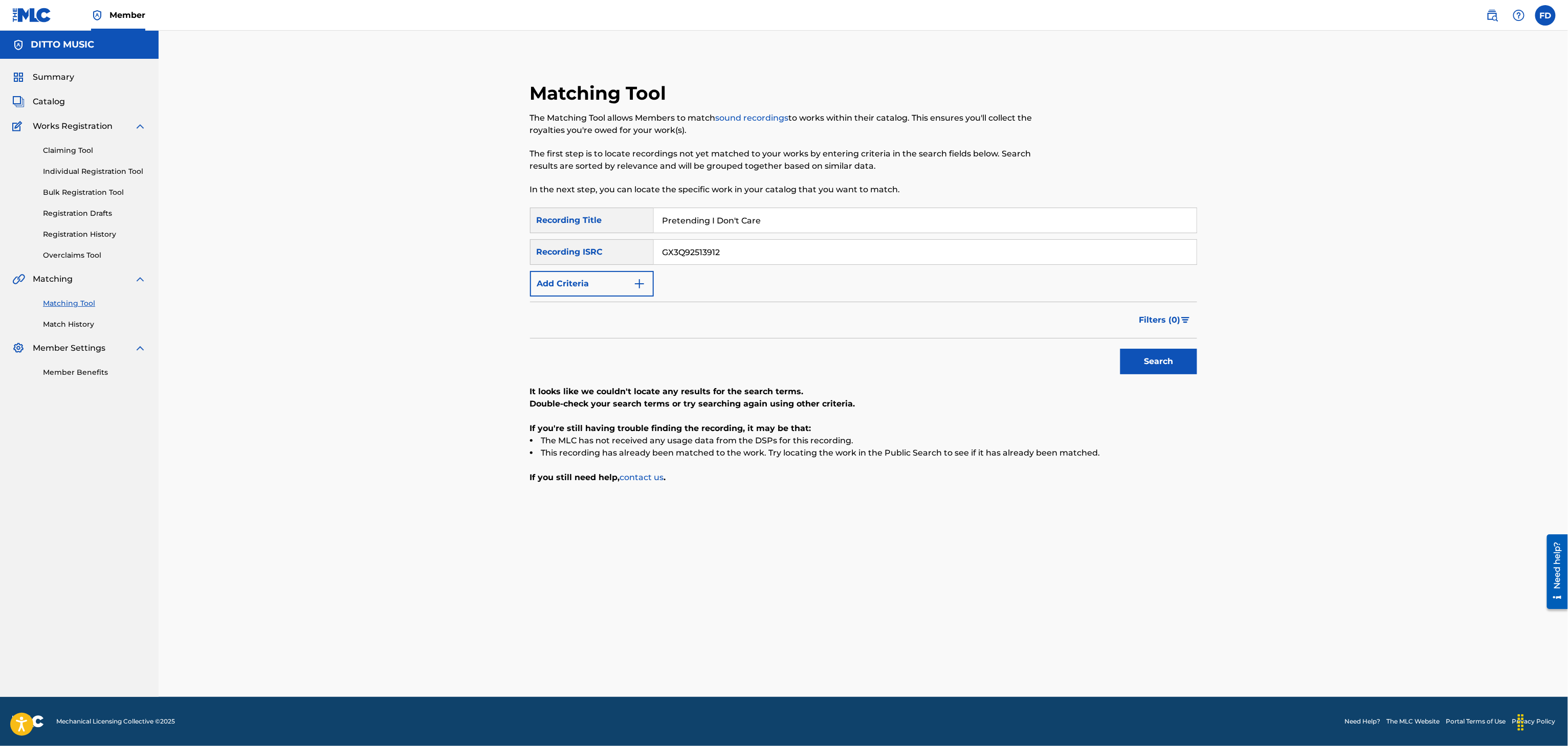
click at [755, 258] on input "GX3Q92513912" at bounding box center [925, 252] width 543 height 24
type input "GX3Q92513911"
click at [1190, 377] on div "Search" at bounding box center [1156, 358] width 82 height 41
click at [1185, 356] on button "Search" at bounding box center [1159, 361] width 77 height 26
click at [718, 218] on input "Pretending I Don't Care" at bounding box center [925, 220] width 543 height 24
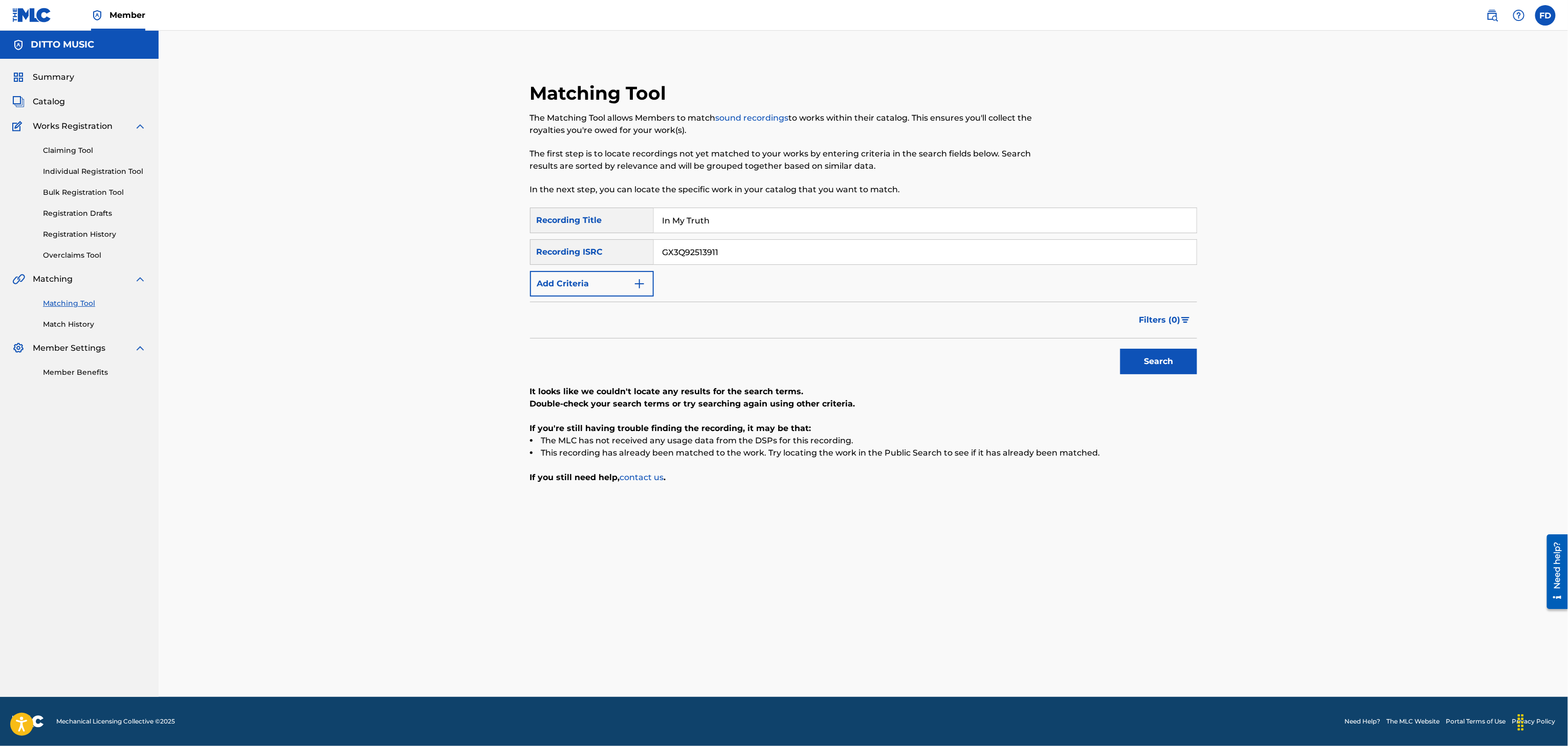
type input "In My Truth"
click at [708, 266] on div "SearchWithCriteria8683f96c-5ddd-4d5c-a7c2-defb5d464943 Recording Title In My Tr…" at bounding box center [864, 252] width 667 height 89
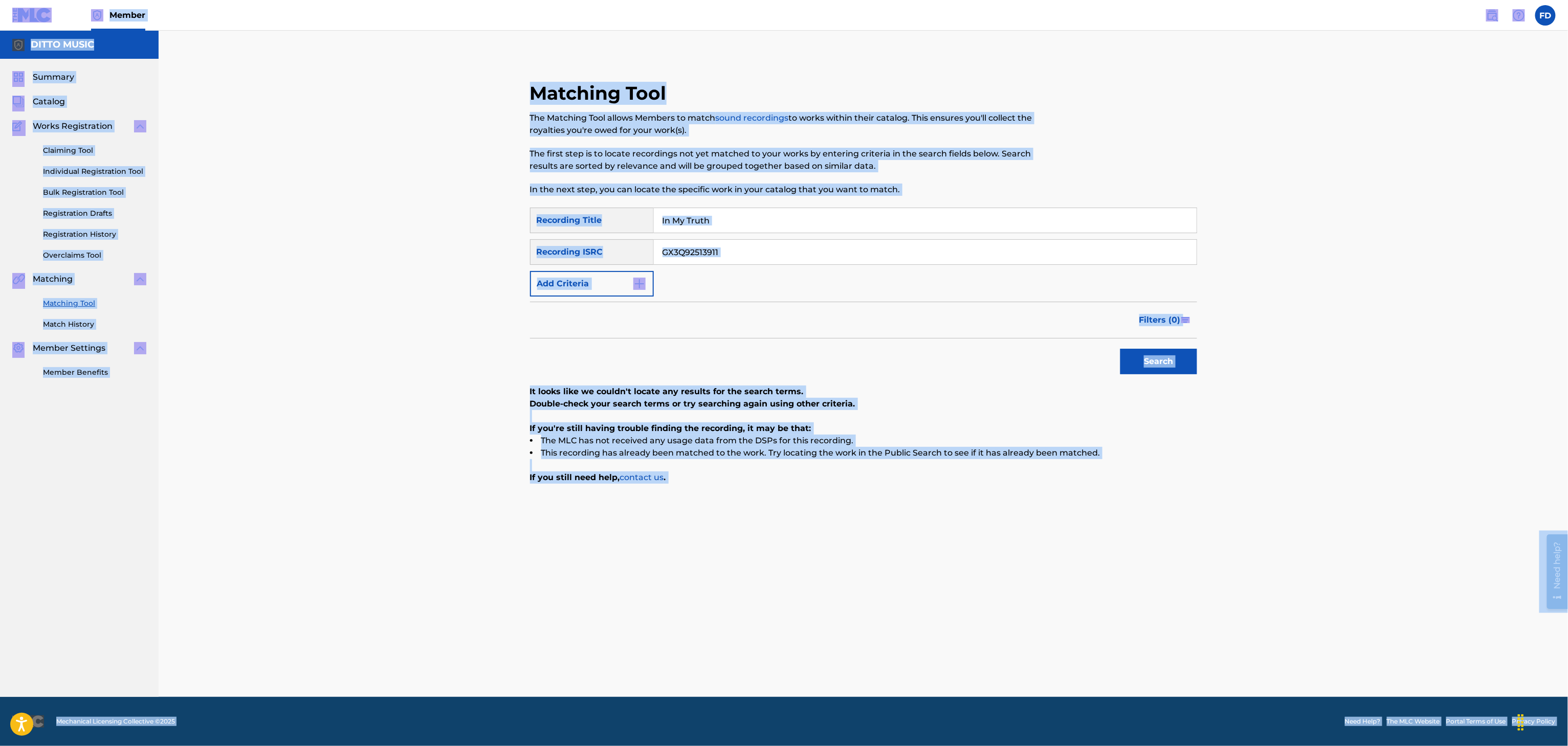
click at [729, 268] on div "SearchWithCriteria8683f96c-5ddd-4d5c-a7c2-defb5d464943 Recording Title In My Tr…" at bounding box center [864, 252] width 667 height 89
click at [783, 270] on div "SearchWithCriteria8683f96c-5ddd-4d5c-a7c2-defb5d464943 Recording Title In My Tr…" at bounding box center [864, 252] width 667 height 89
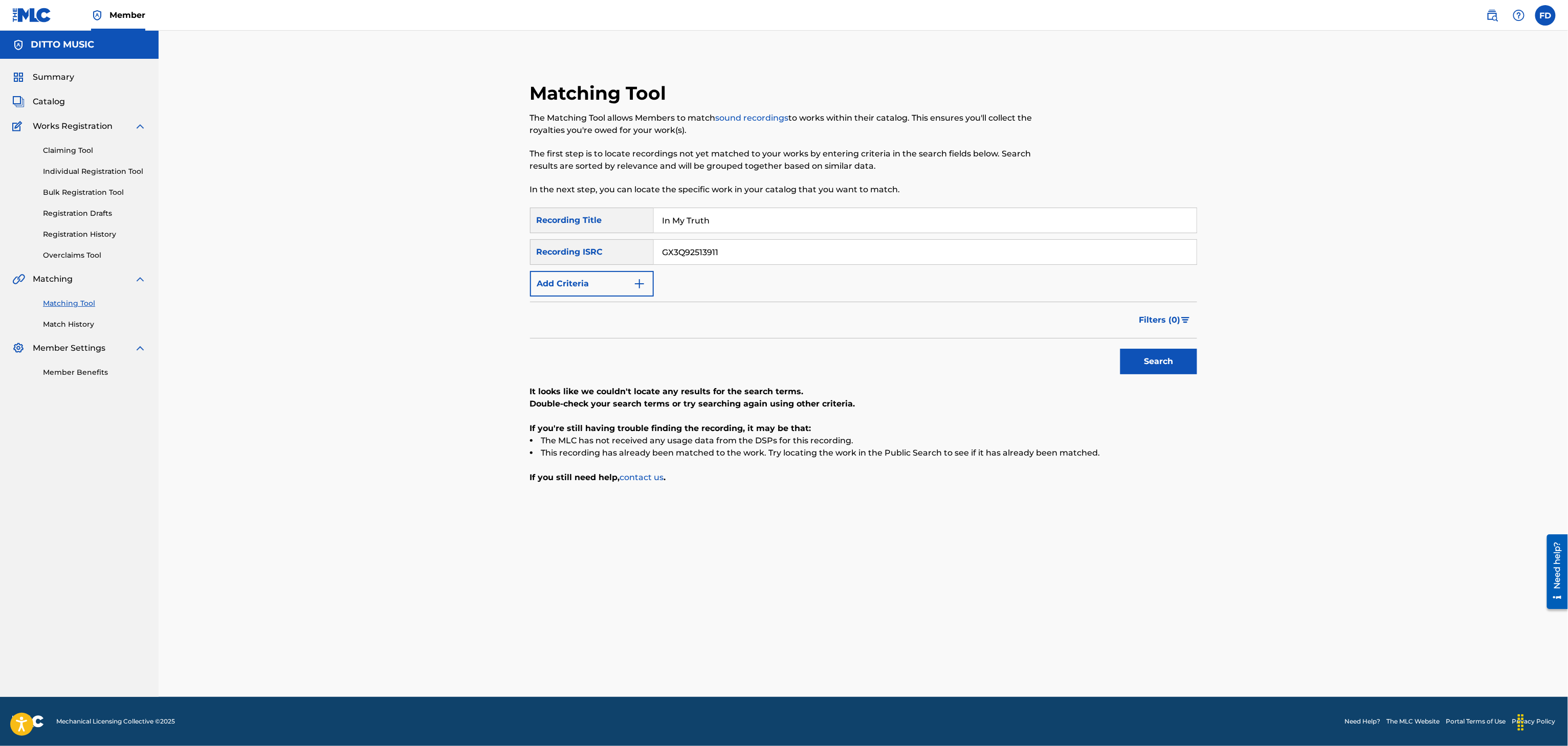
click at [808, 236] on div "SearchWithCriteria8683f96c-5ddd-4d5c-a7c2-defb5d464943 Recording Title In My Tr…" at bounding box center [864, 252] width 667 height 89
click at [782, 260] on input "GX3Q92513911" at bounding box center [925, 252] width 543 height 24
type input "GX3Q92513910"
click at [1145, 357] on button "Search" at bounding box center [1159, 361] width 77 height 26
click at [716, 218] on input "In My Truth" at bounding box center [925, 220] width 543 height 24
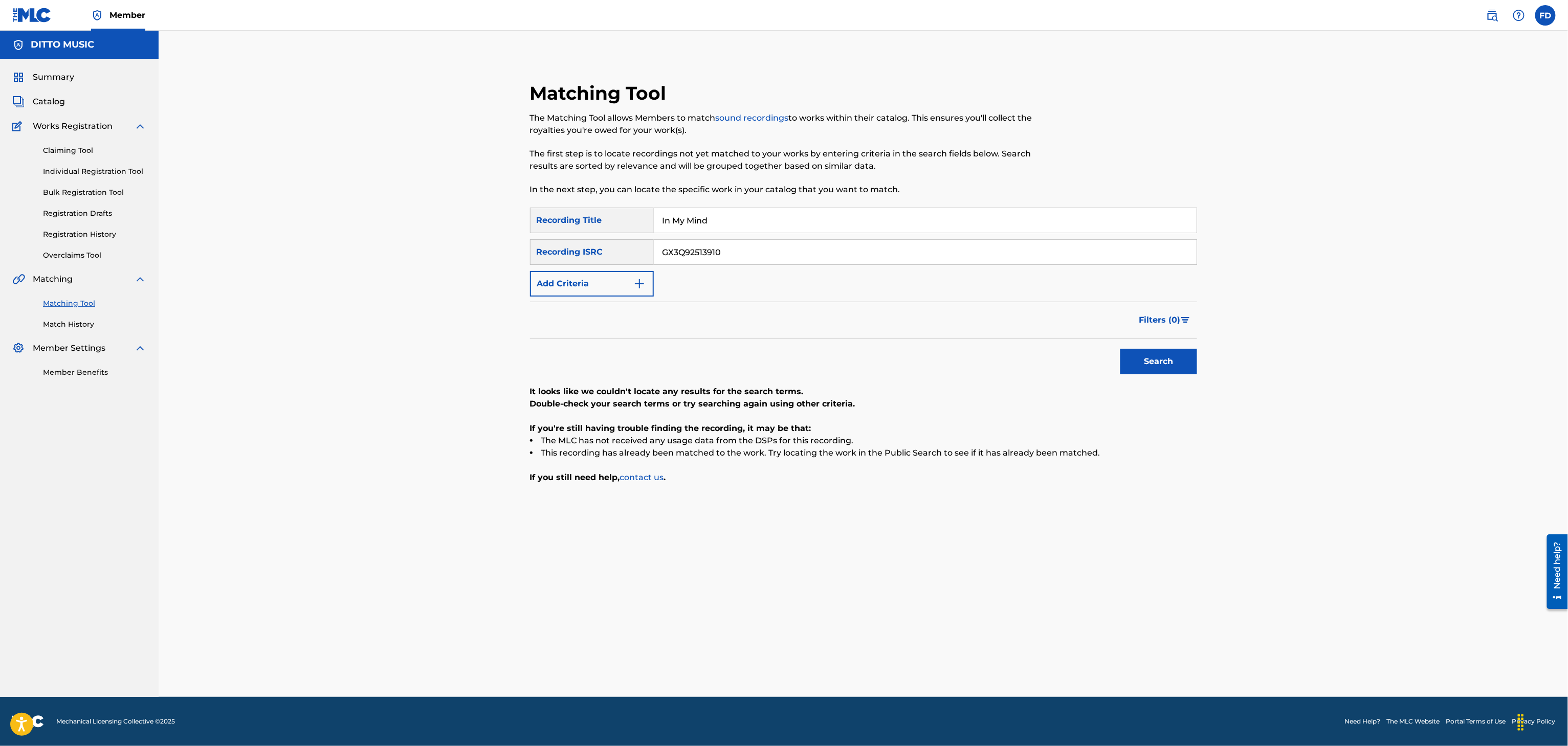
type input "In My Mind"
click at [775, 249] on input "GX3Q92513910" at bounding box center [925, 252] width 543 height 24
type input "GX3Q92513909"
click at [1177, 359] on button "Search" at bounding box center [1159, 361] width 77 height 26
click at [691, 259] on input "GX3Q92513909" at bounding box center [925, 252] width 543 height 24
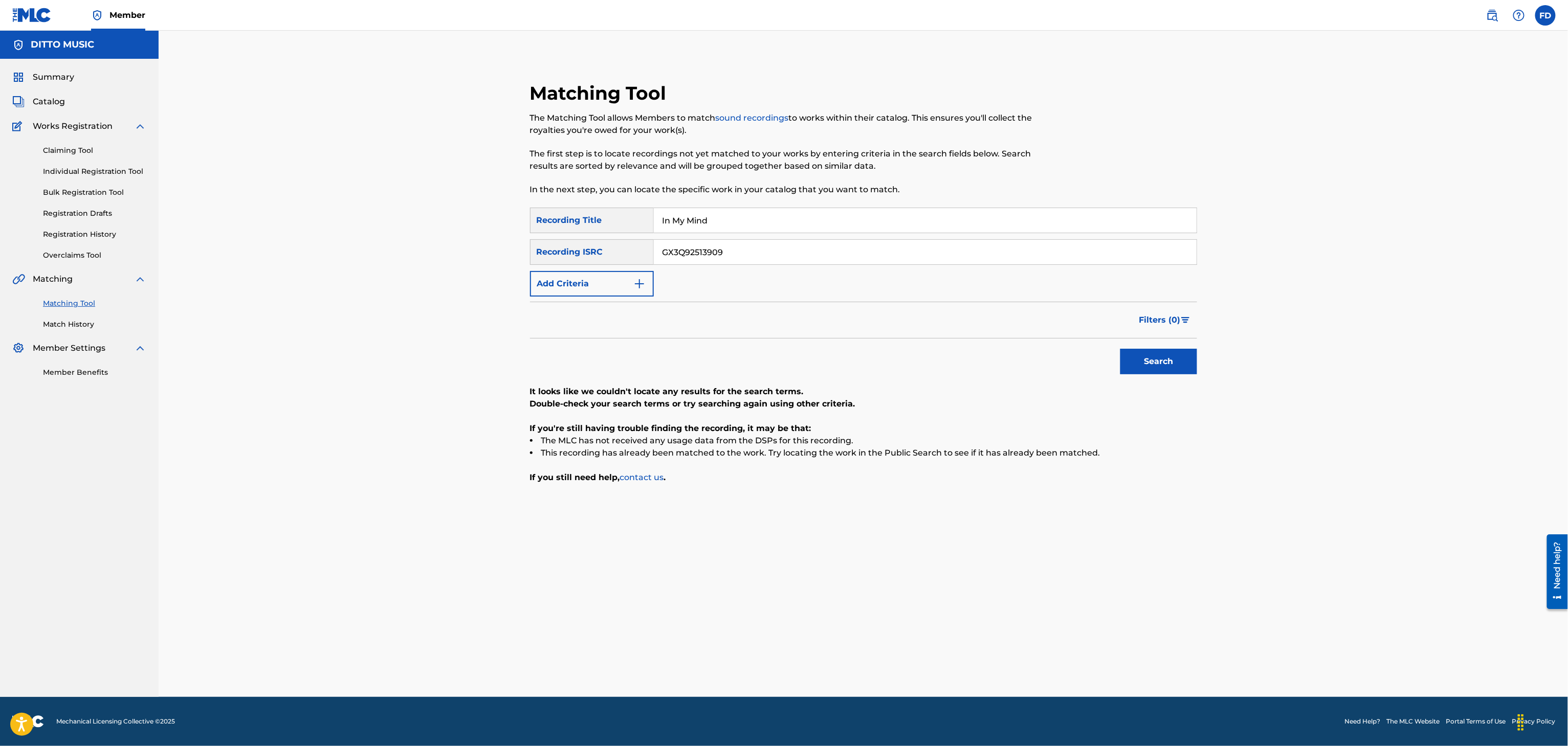
click at [765, 239] on div "SearchWithCriteria8683f96c-5ddd-4d5c-a7c2-defb5d464943 Recording Title In My Mi…" at bounding box center [864, 252] width 667 height 89
click at [847, 211] on input "In My Mind" at bounding box center [925, 220] width 543 height 24
type input "Forlorn Ship"
click at [812, 247] on input "GX3Q92513909" at bounding box center [925, 252] width 543 height 24
type input "GX3Q92513908"
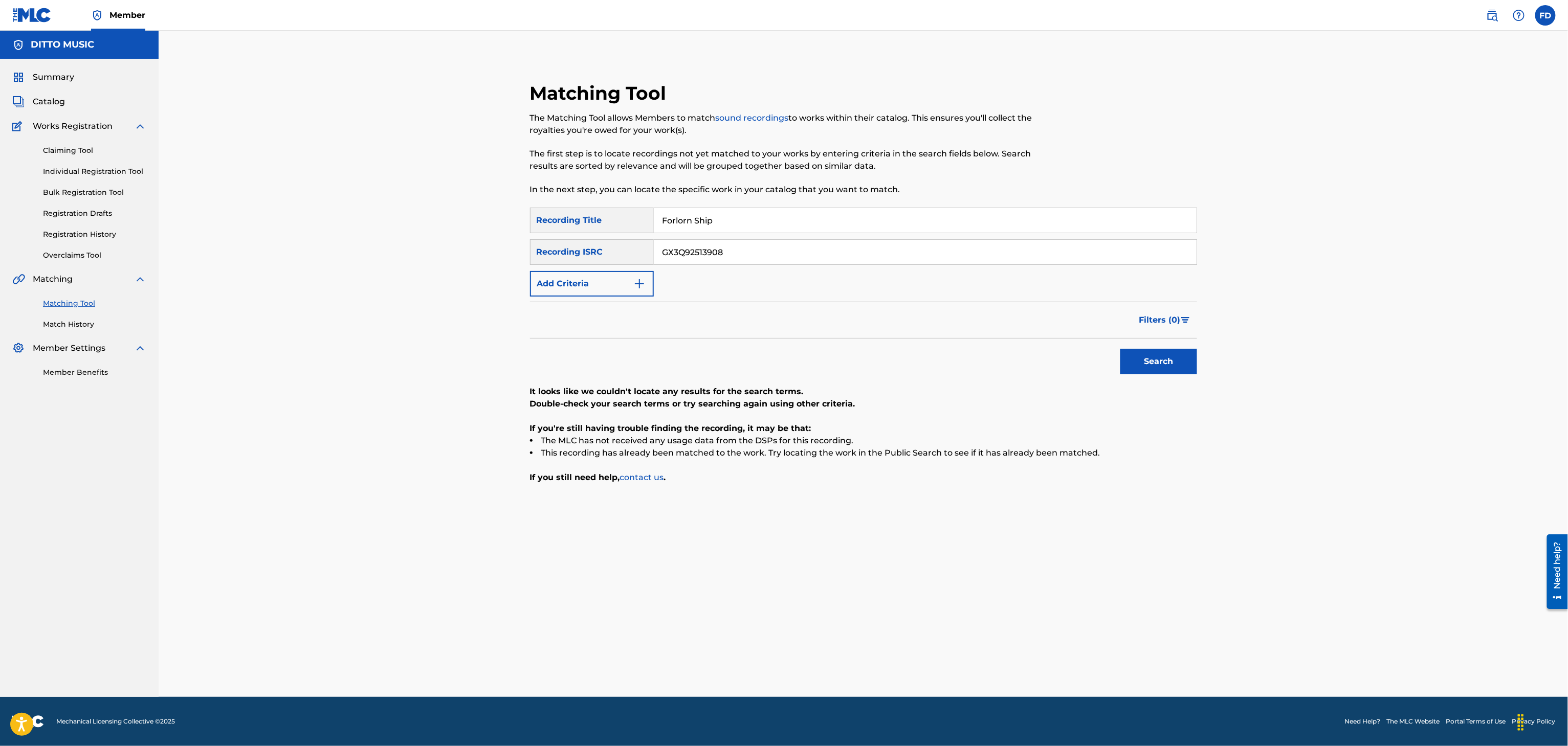
click at [1188, 363] on button "Search" at bounding box center [1159, 361] width 77 height 26
click at [774, 208] on input "Forlorn Ship" at bounding box center [925, 220] width 543 height 24
type input "Enigmatic Soul"
click at [758, 254] on input "GX3Q92513908" at bounding box center [925, 252] width 543 height 24
type input "GX3Q92513907"
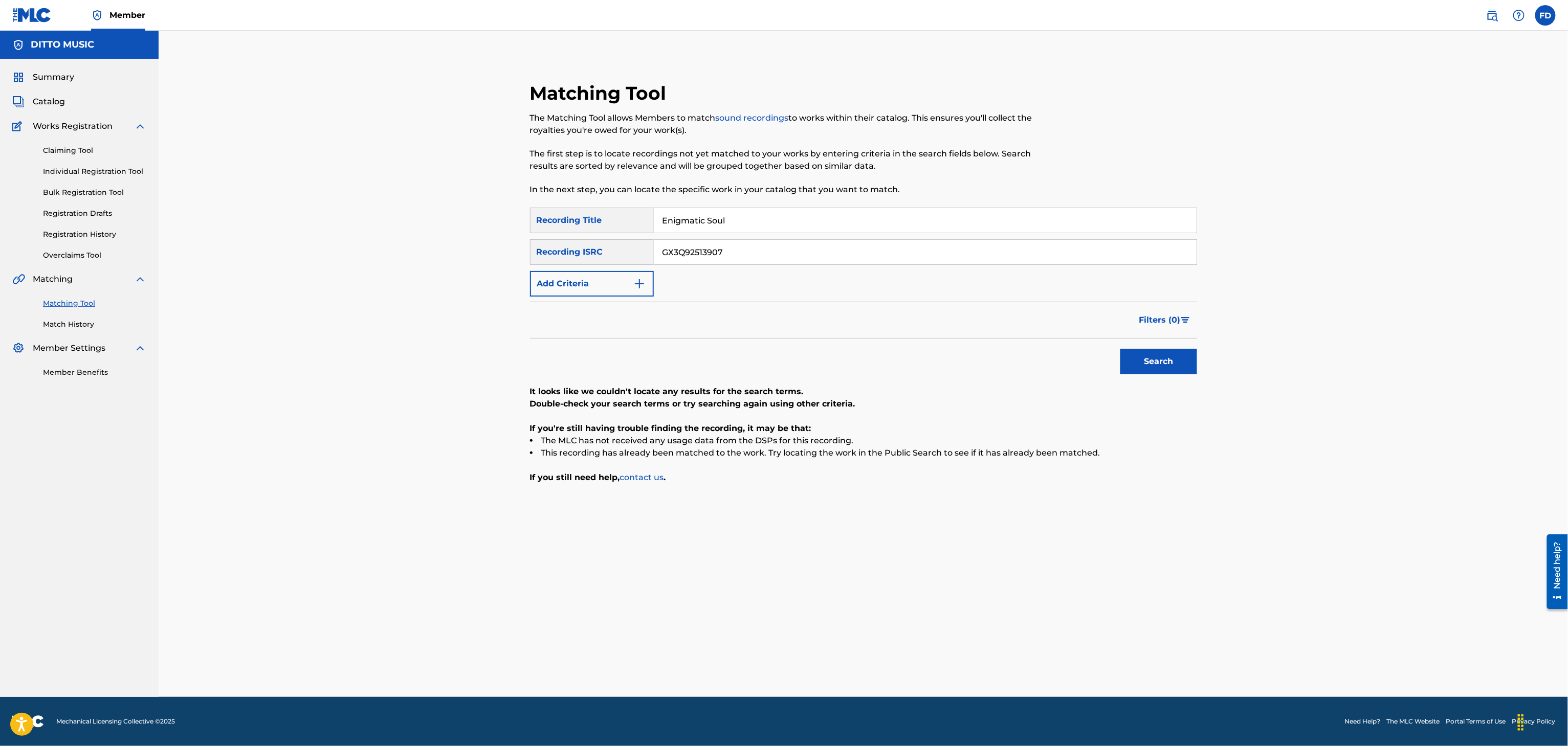
click at [1141, 359] on button "Search" at bounding box center [1159, 361] width 77 height 26
click at [708, 234] on div "SearchWithCriteria8683f96c-5ddd-4d5c-a7c2-defb5d464943 Recording Title Enigmati…" at bounding box center [864, 252] width 667 height 89
click at [729, 211] on input "Enigmatic Soul" at bounding box center [925, 220] width 543 height 24
type input "Beyond Compare"
click at [720, 259] on input "GX3Q92513907" at bounding box center [925, 252] width 543 height 24
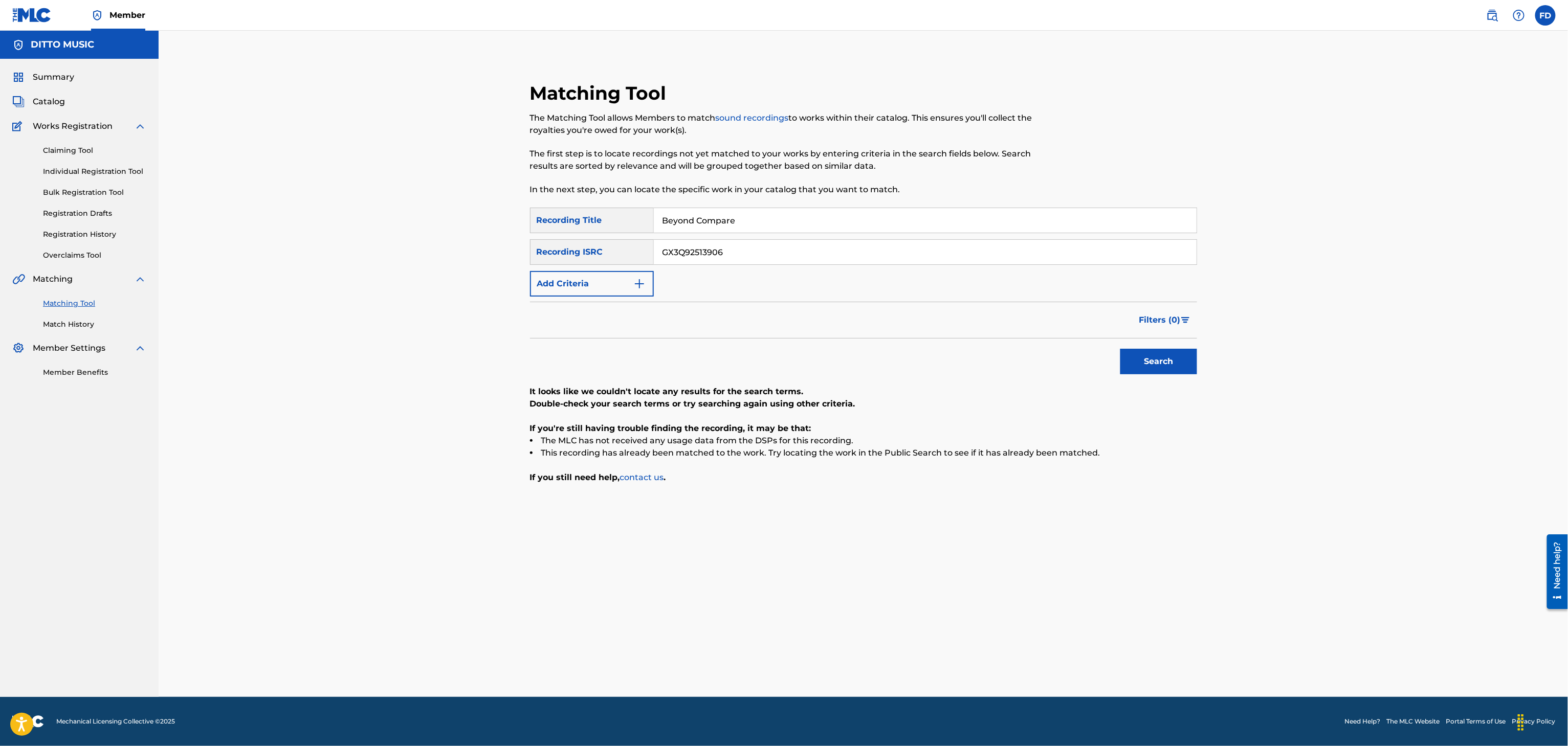
type input "GX3Q92513906"
click at [1152, 390] on p "It looks like we couldn't locate any results for the search terms." at bounding box center [864, 392] width 667 height 12
click at [1174, 365] on button "Search" at bounding box center [1159, 361] width 77 height 26
click at [804, 222] on input "Beyond Compare" at bounding box center [925, 220] width 543 height 24
type input "Beacon"
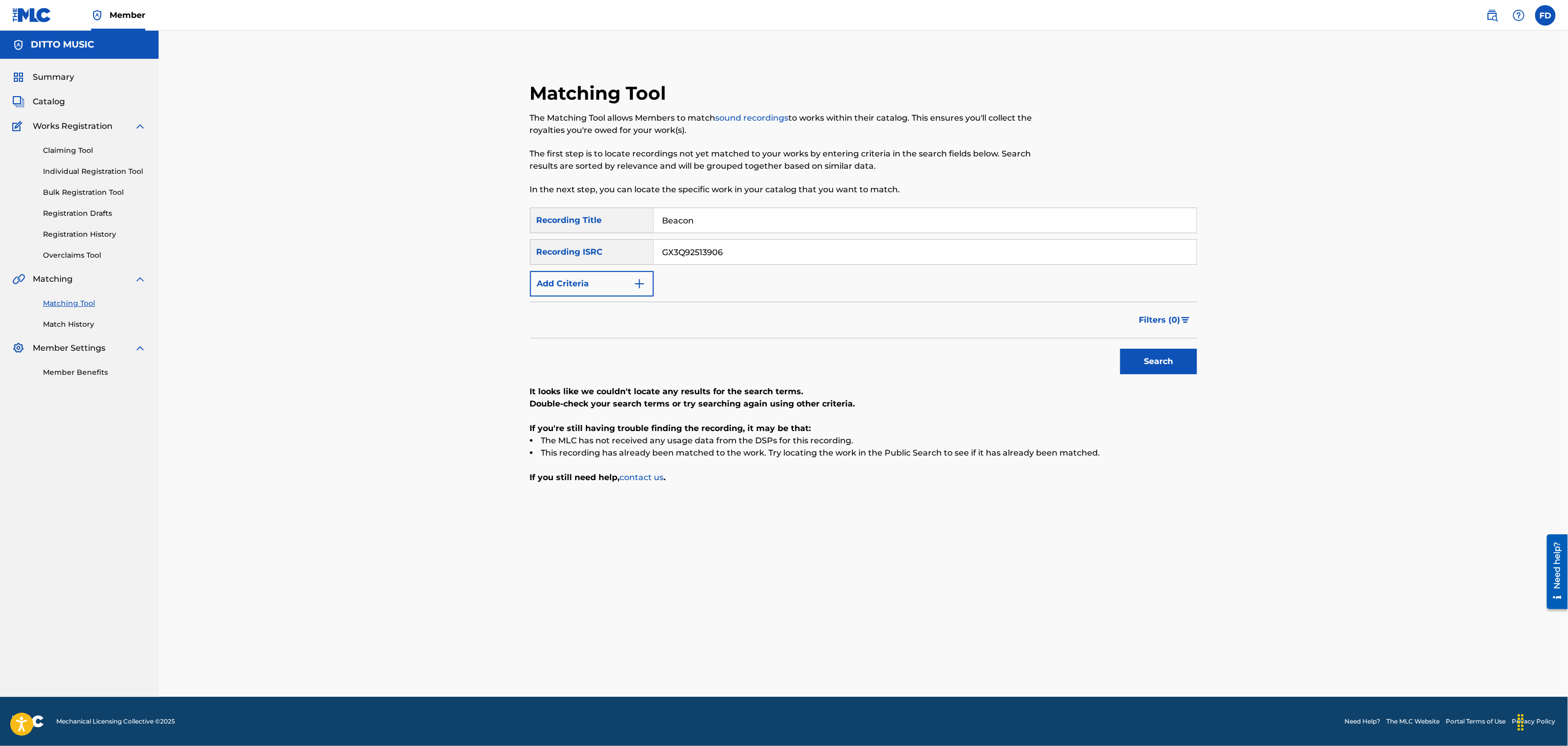
click at [786, 254] on input "GX3Q92513906" at bounding box center [925, 252] width 543 height 24
type input "GX3Q92513905"
click at [1141, 359] on button "Search" at bounding box center [1159, 361] width 77 height 26
click at [746, 221] on input "Beacon" at bounding box center [925, 220] width 543 height 24
type input "Forever & Ever ([MEDICAL_DATA])"
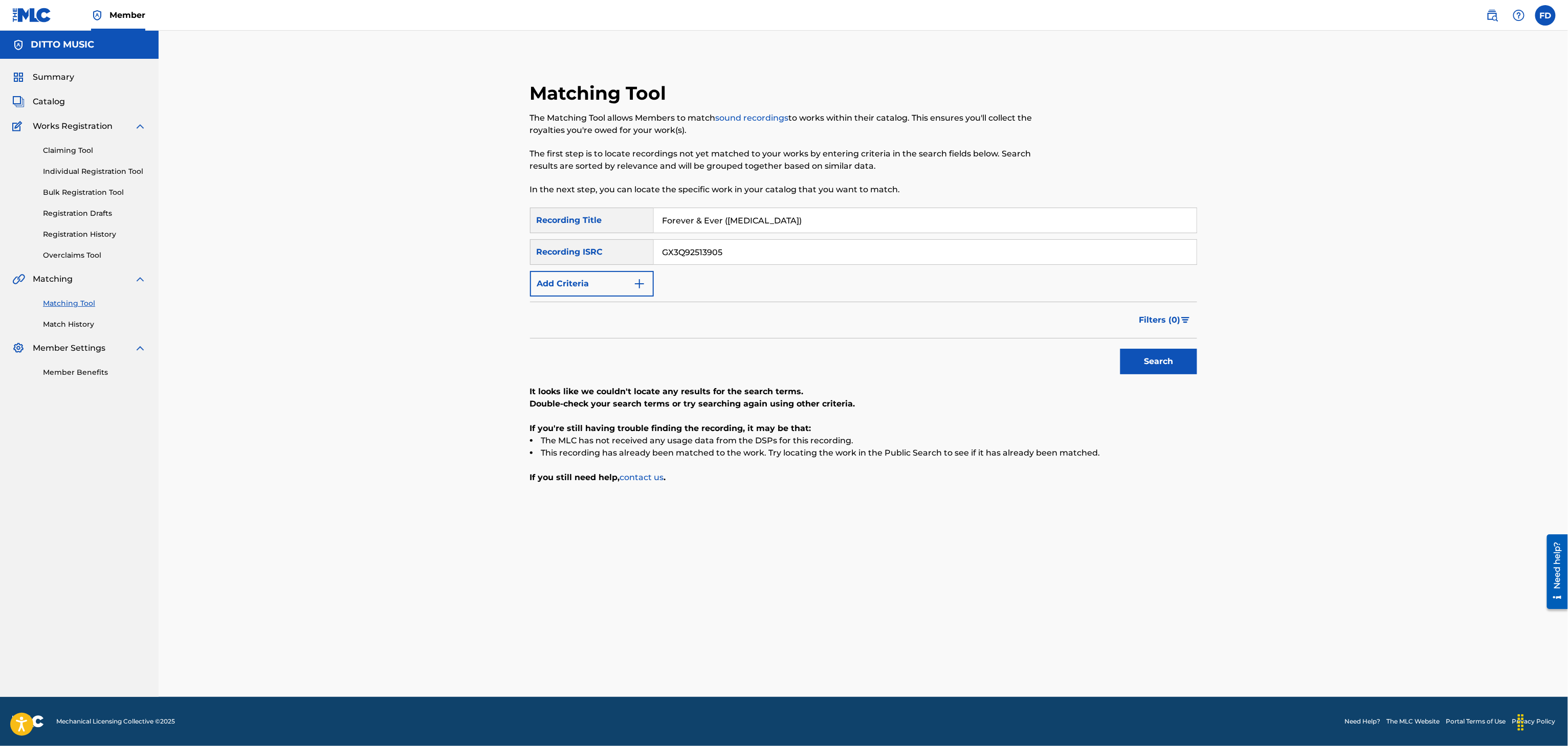
click at [833, 247] on input "GX3Q92513905" at bounding box center [925, 252] width 543 height 24
type input "GX3Q92529272"
click at [1154, 366] on button "Search" at bounding box center [1159, 361] width 77 height 26
click at [887, 214] on input "Forever & Ever ([MEDICAL_DATA])" at bounding box center [925, 220] width 543 height 24
type input "Impervious"
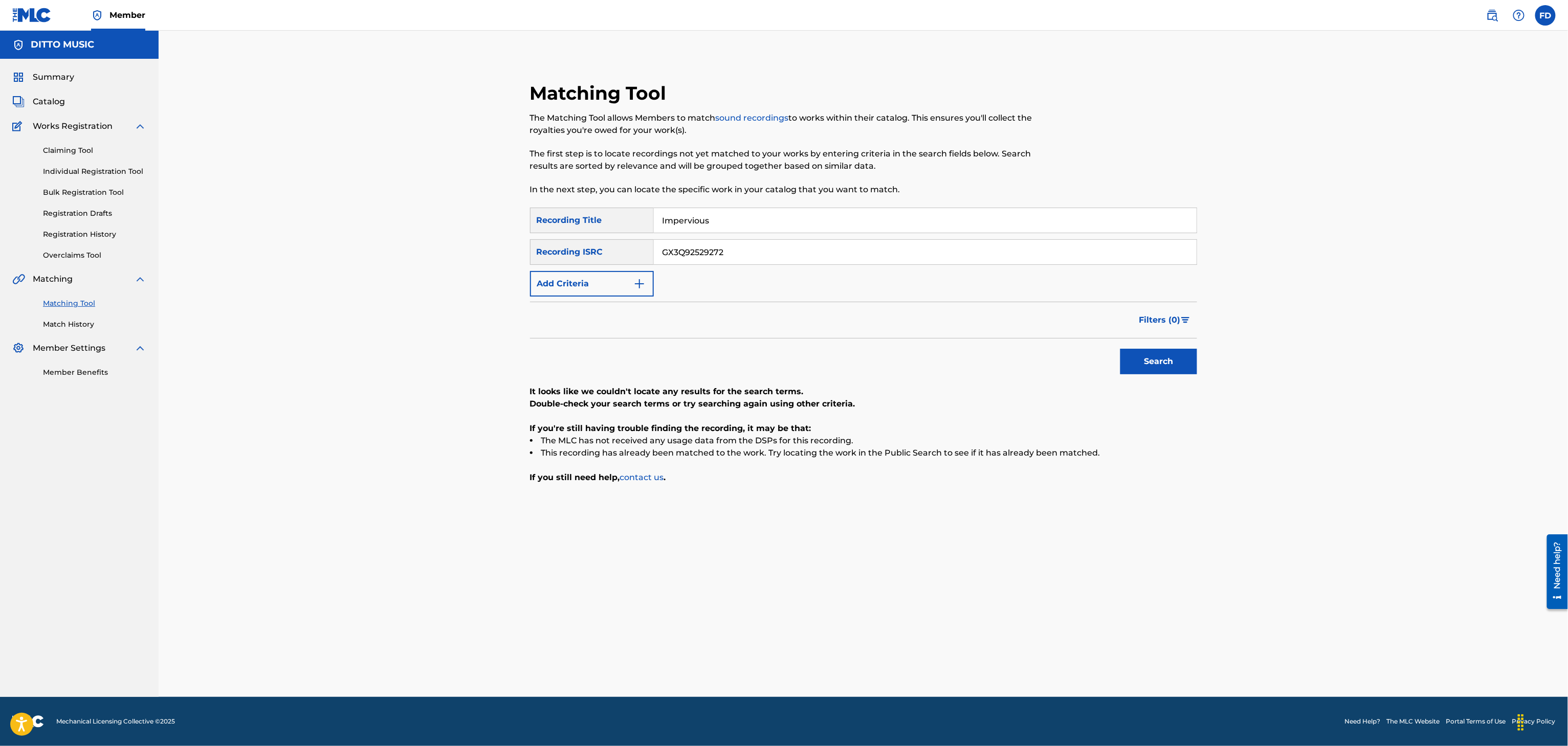
click at [872, 252] on input "GX3Q92529272" at bounding box center [925, 252] width 543 height 24
type input "AUBEC2002110"
click at [1141, 361] on button "Search" at bounding box center [1159, 361] width 77 height 26
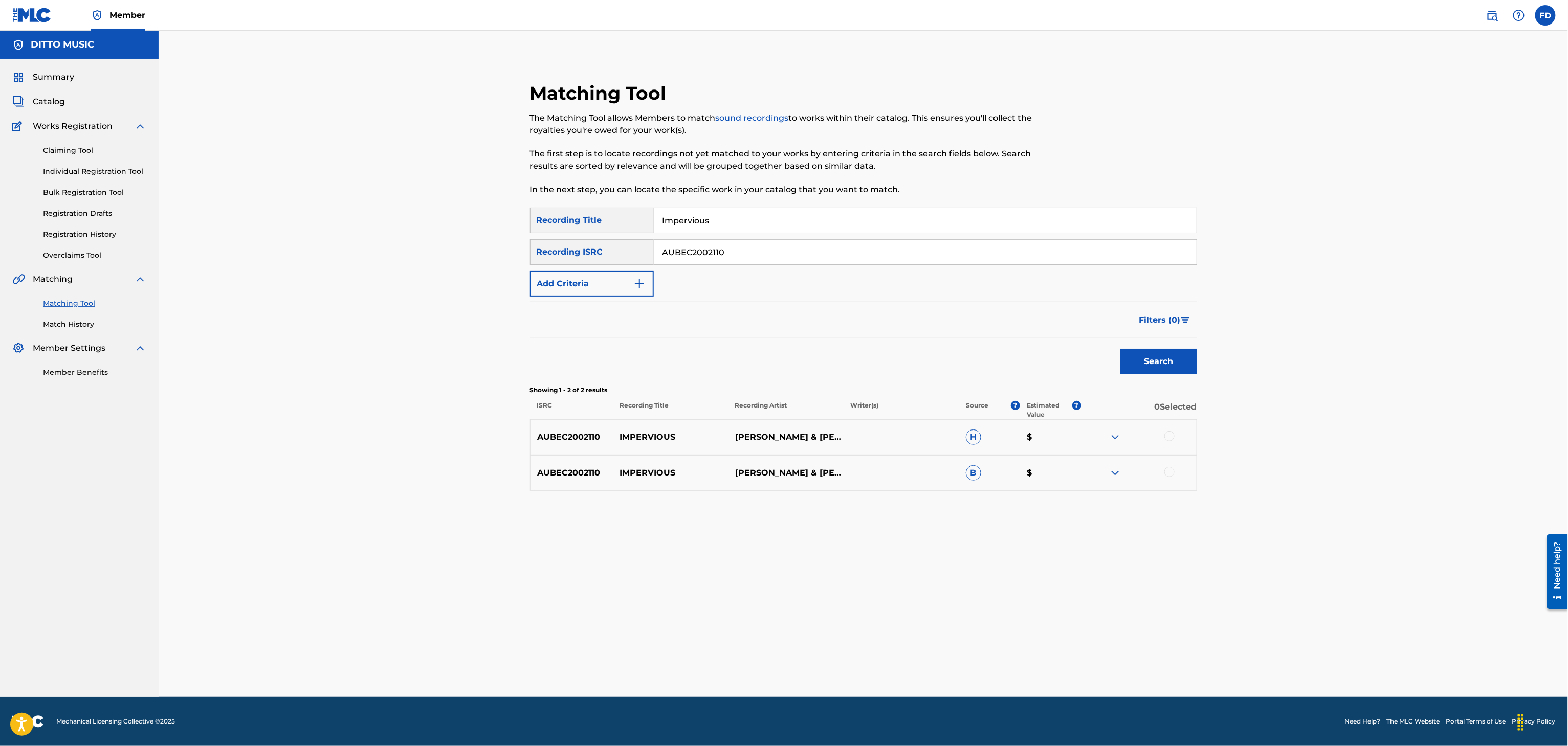
click at [1171, 439] on div at bounding box center [1169, 436] width 10 height 10
click at [1158, 477] on div at bounding box center [1138, 473] width 115 height 12
click at [1166, 477] on div at bounding box center [1138, 473] width 115 height 12
click at [1174, 469] on div at bounding box center [1169, 472] width 10 height 10
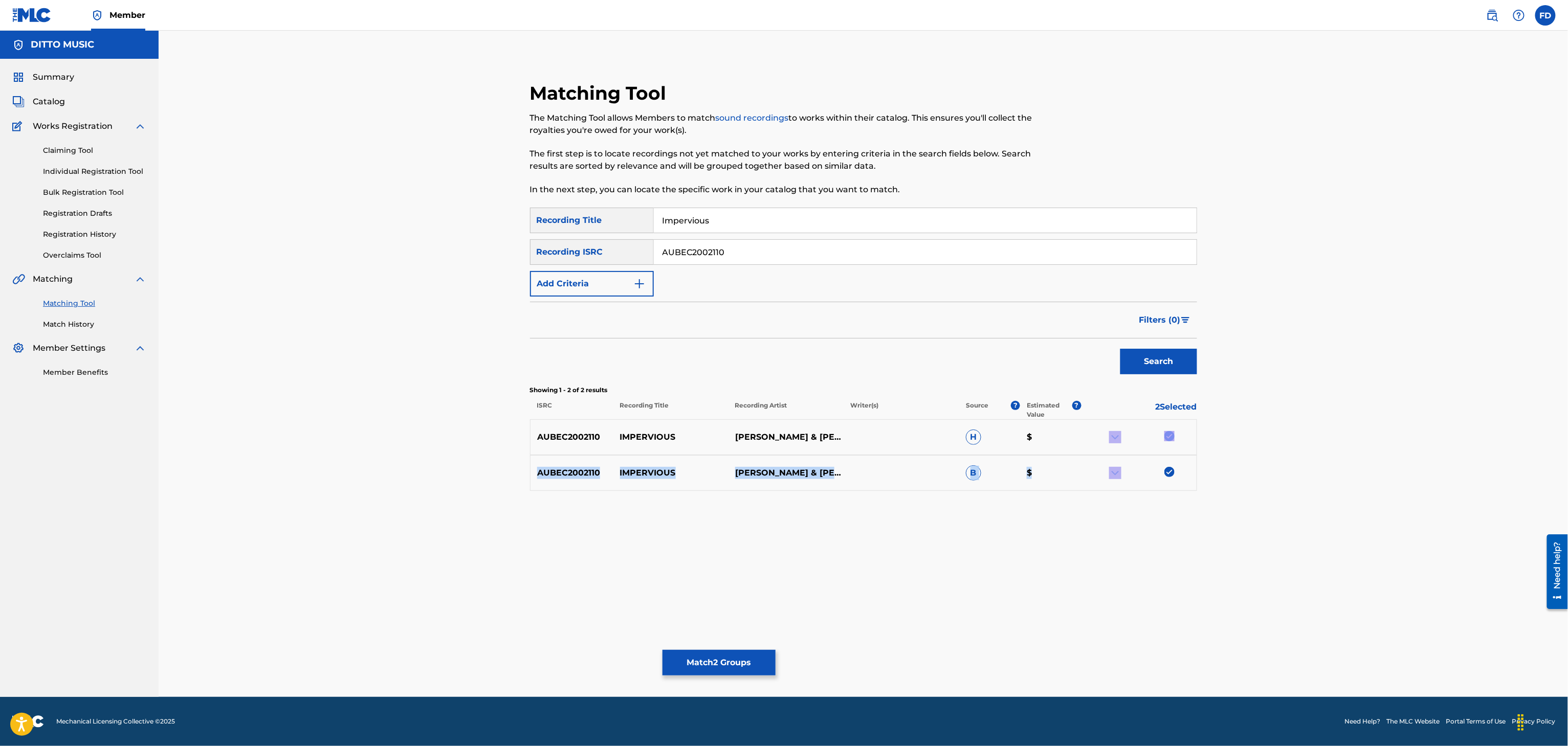
click at [718, 664] on button "Match 2 Groups" at bounding box center [719, 663] width 113 height 26
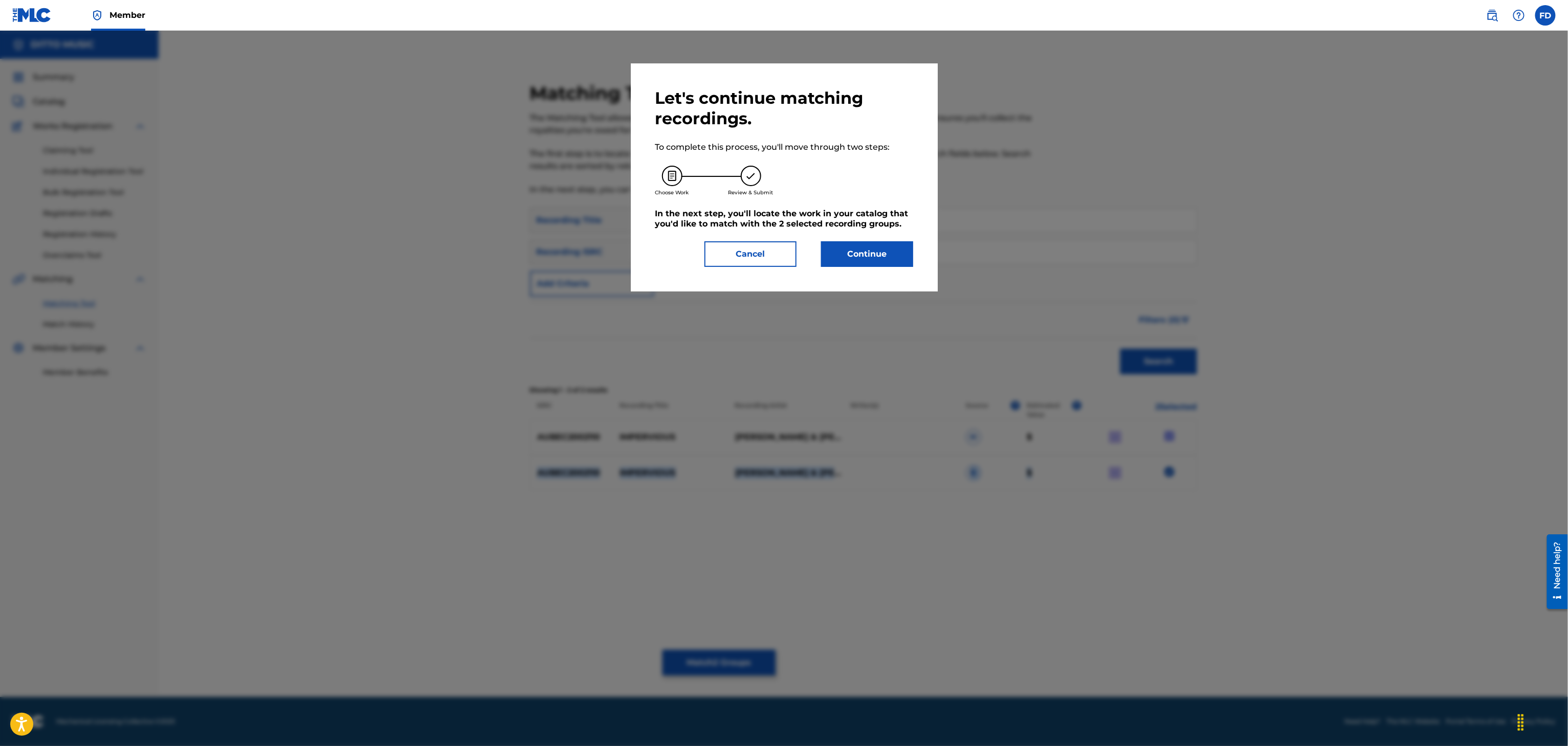
click at [866, 263] on button "Continue" at bounding box center [867, 254] width 92 height 26
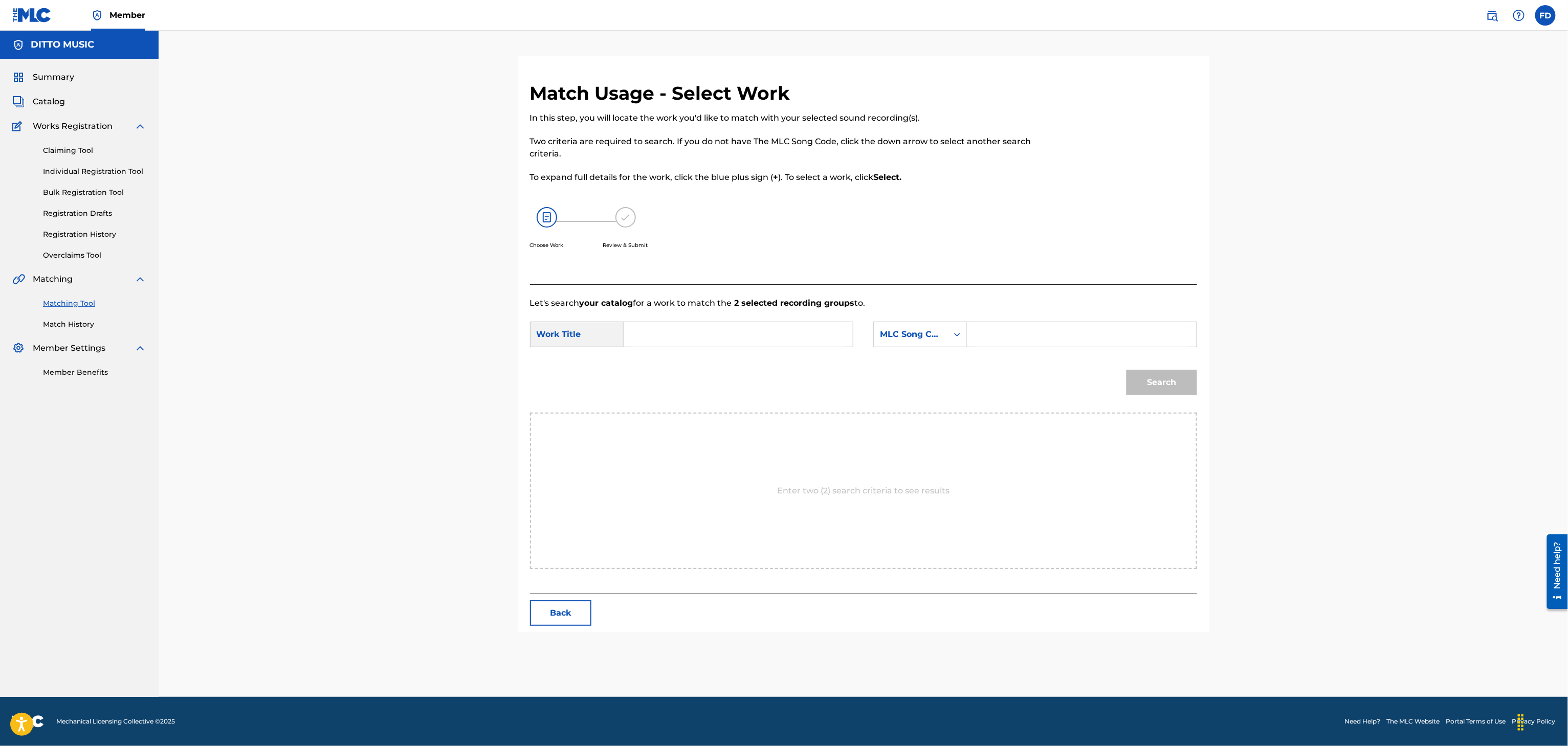
click at [546, 613] on button "Back" at bounding box center [561, 613] width 61 height 26
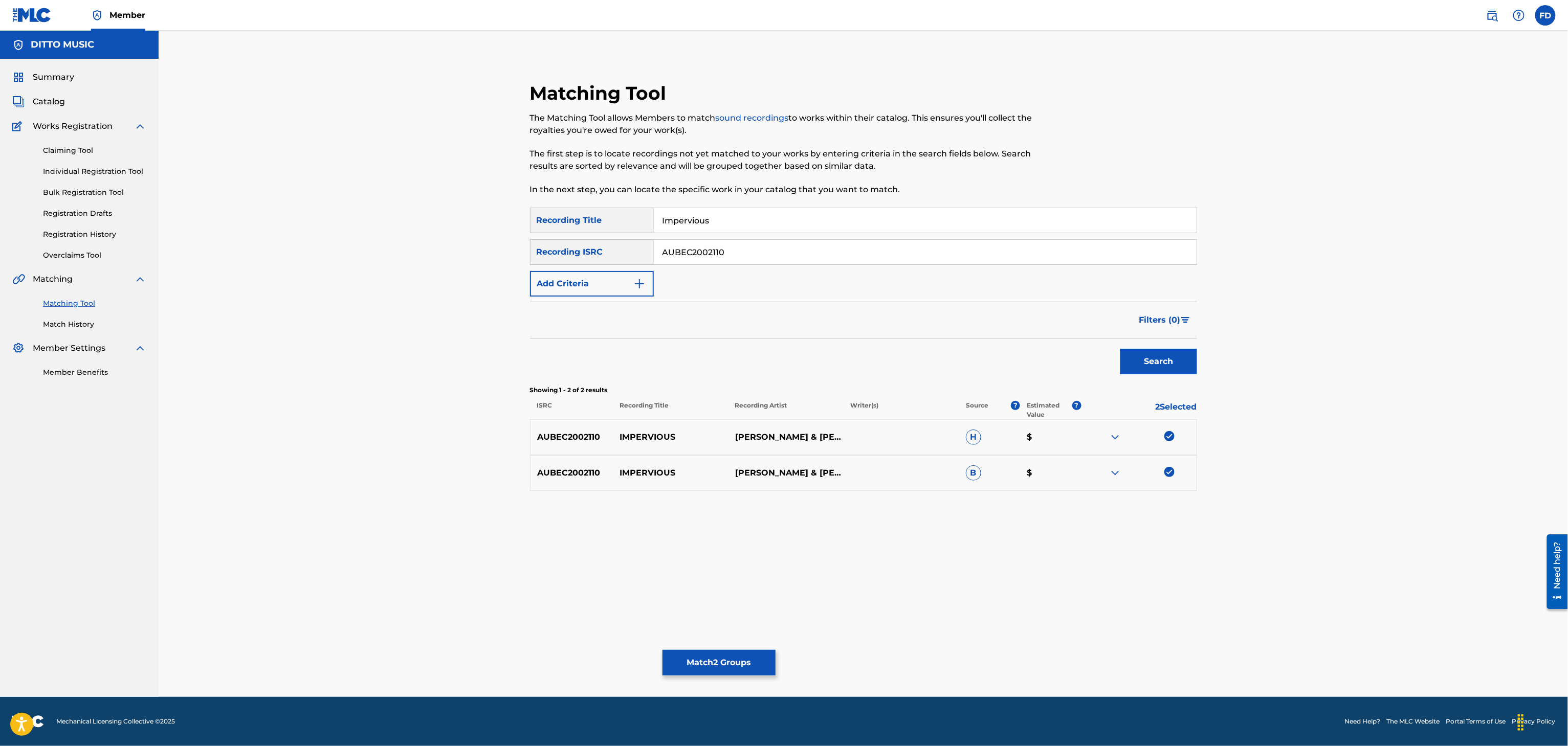
click at [755, 664] on button "Match 2 Groups" at bounding box center [719, 663] width 113 height 26
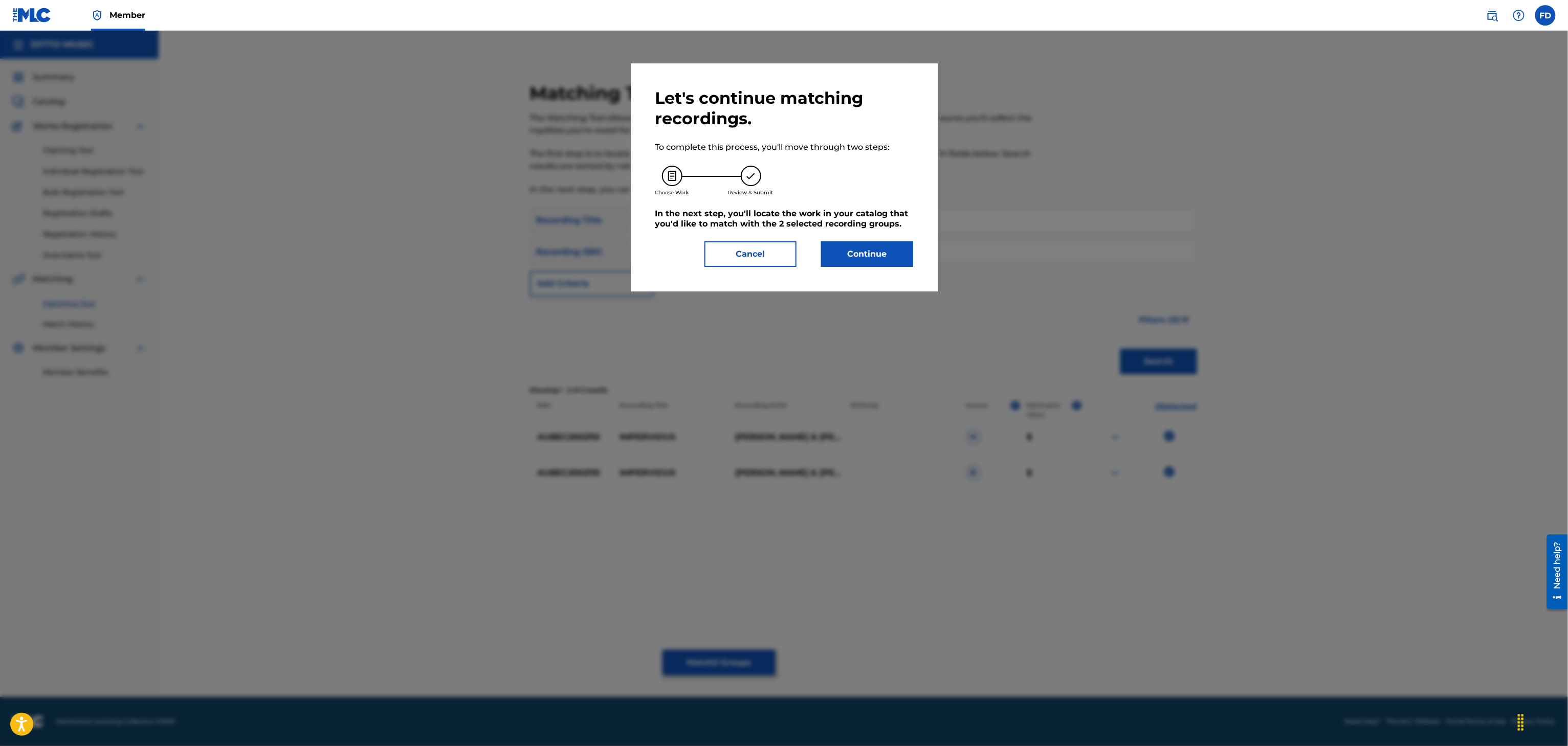
click at [755, 664] on div at bounding box center [784, 403] width 1568 height 746
click at [869, 258] on button "Continue" at bounding box center [867, 254] width 92 height 26
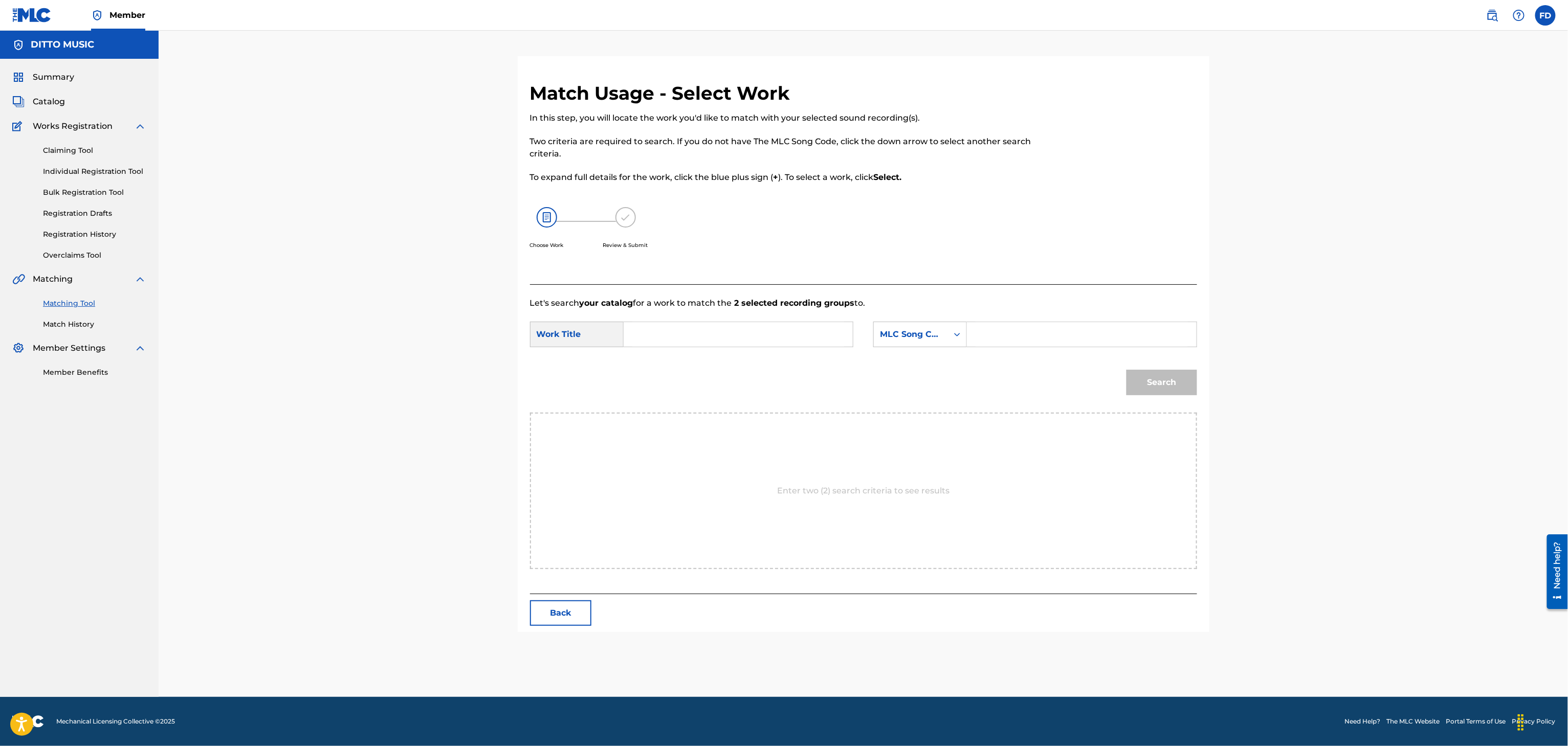
click at [1005, 338] on input "Search Form" at bounding box center [1082, 334] width 212 height 24
type input "I36ZUT"
click at [767, 329] on input "Search Form" at bounding box center [738, 334] width 212 height 24
type input "Impervious"
click at [1111, 352] on div "SearchWithCriteria63d5683d-eadc-4cb6-b571-35fa34b8949e Work Title Impervious Se…" at bounding box center [864, 338] width 667 height 32
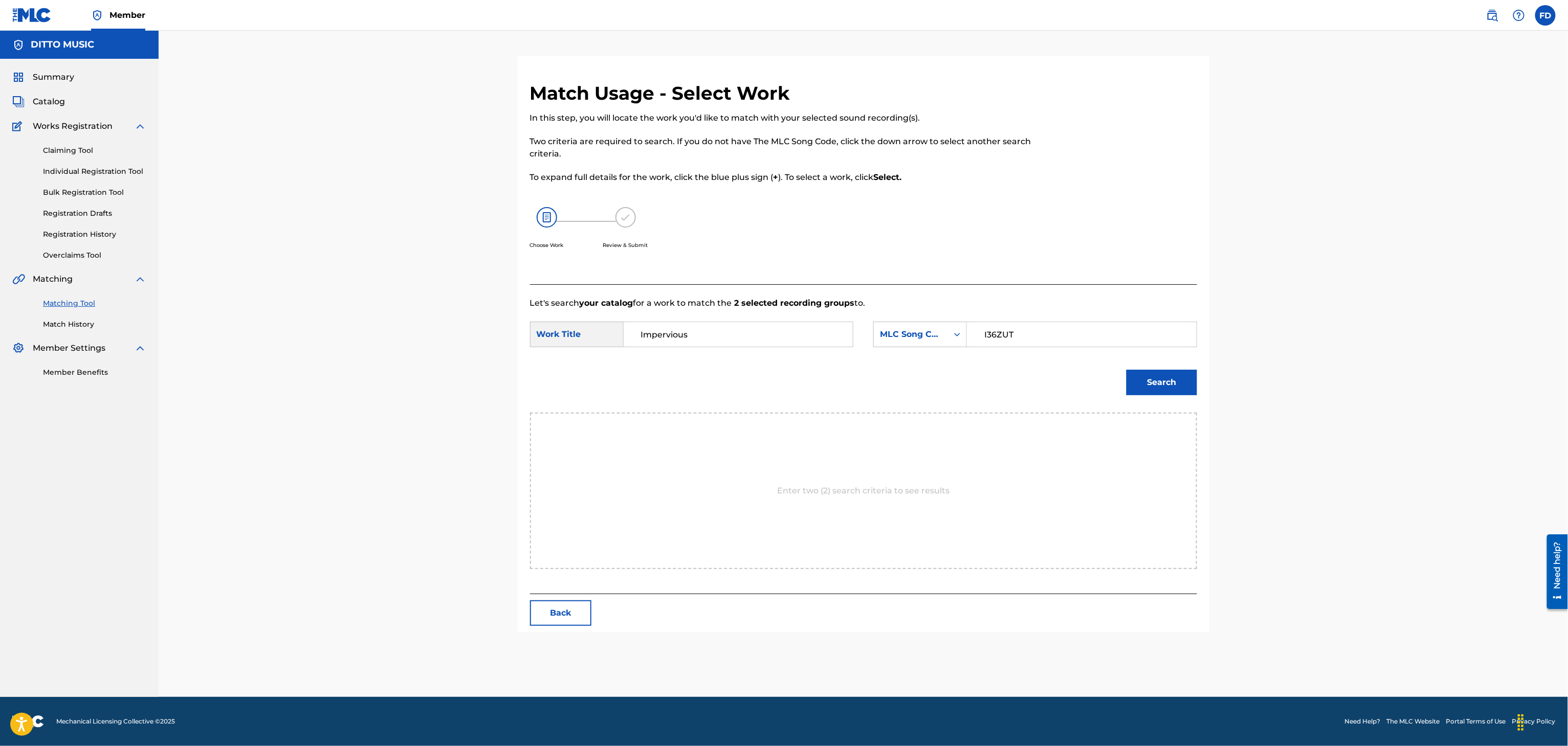
click at [1132, 370] on button "Search" at bounding box center [1162, 383] width 71 height 26
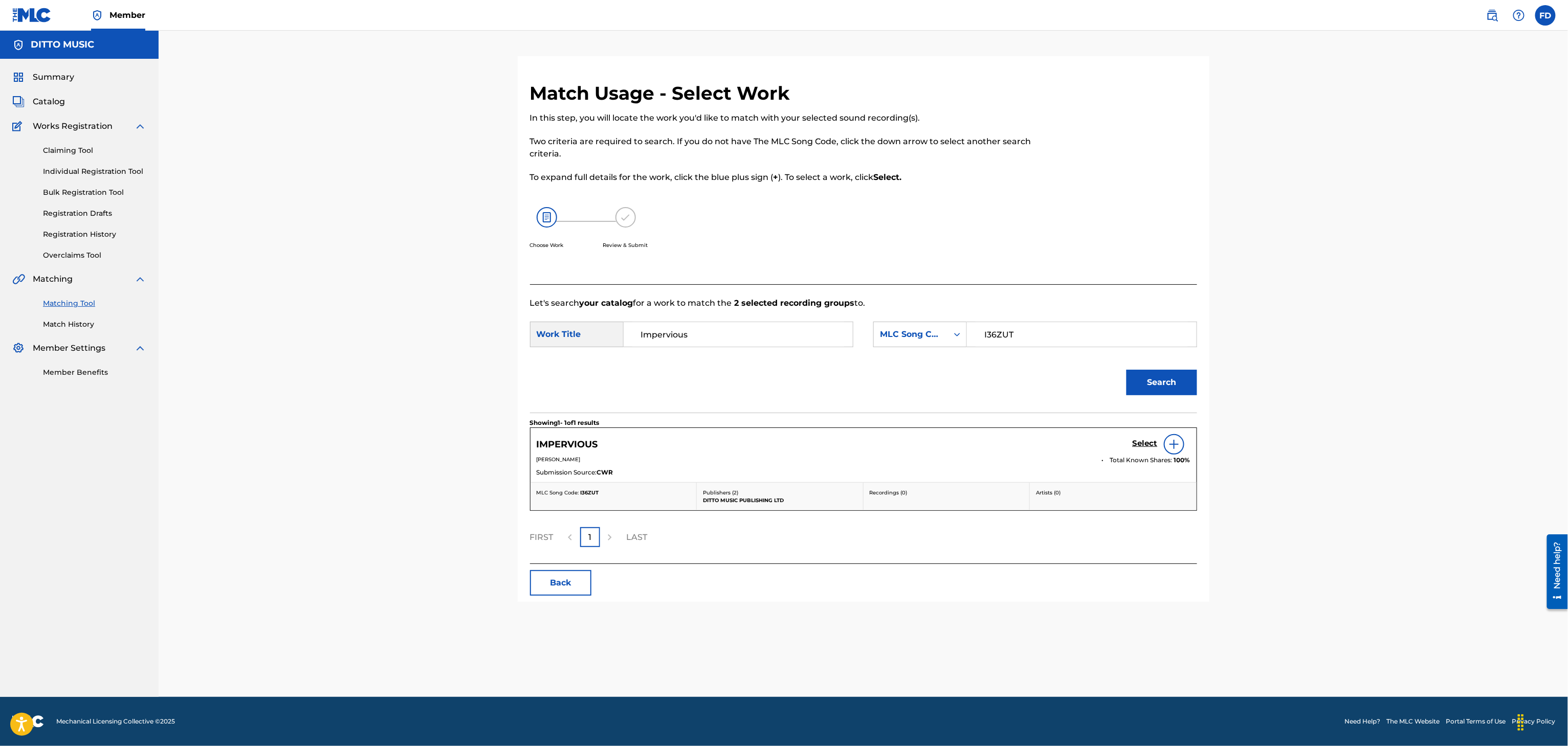
click at [1150, 441] on h5 "Select" at bounding box center [1145, 444] width 25 height 10
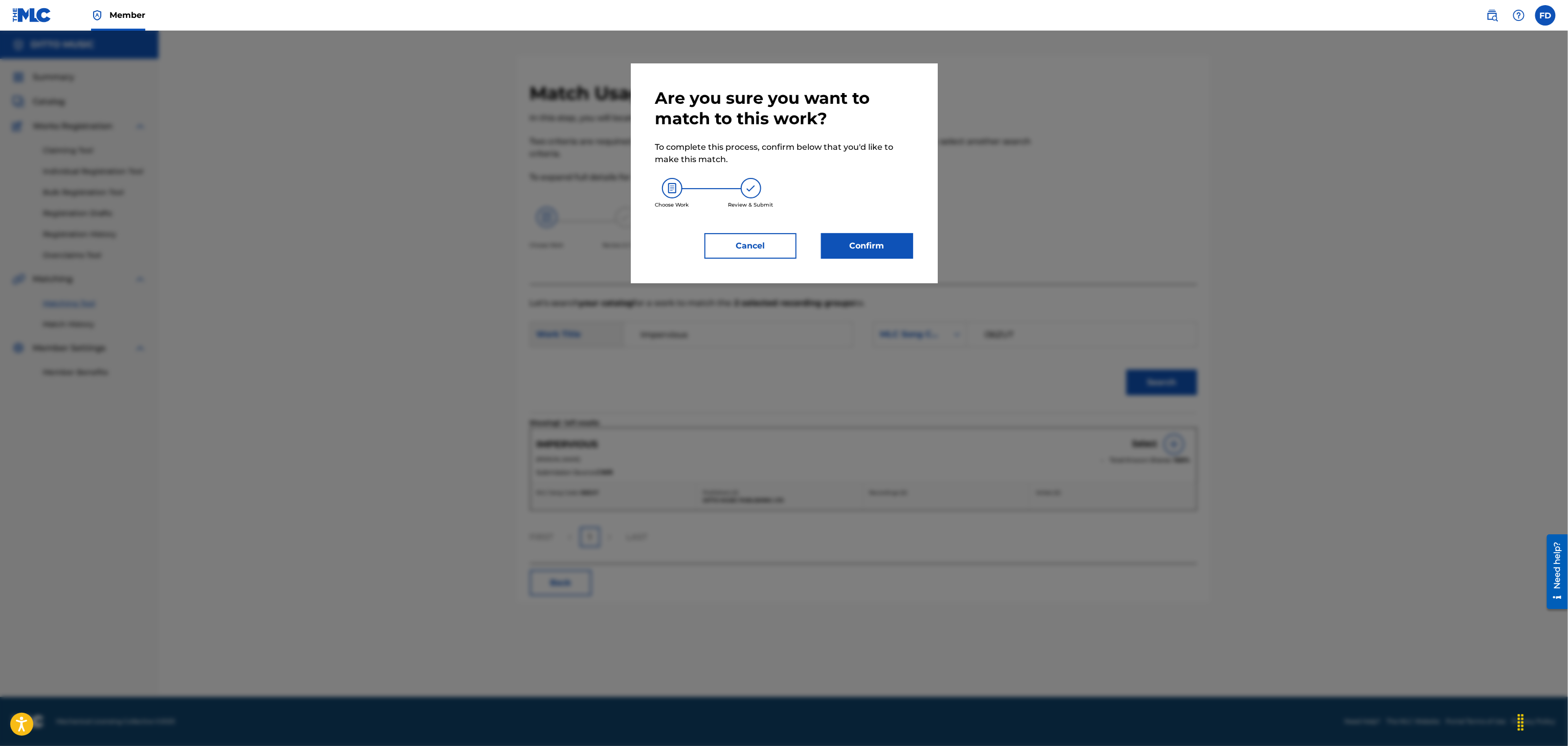
click at [889, 231] on div "Are you sure you want to match to this work? To complete this process, confirm …" at bounding box center [785, 173] width 258 height 171
click at [880, 248] on button "Confirm" at bounding box center [867, 246] width 92 height 26
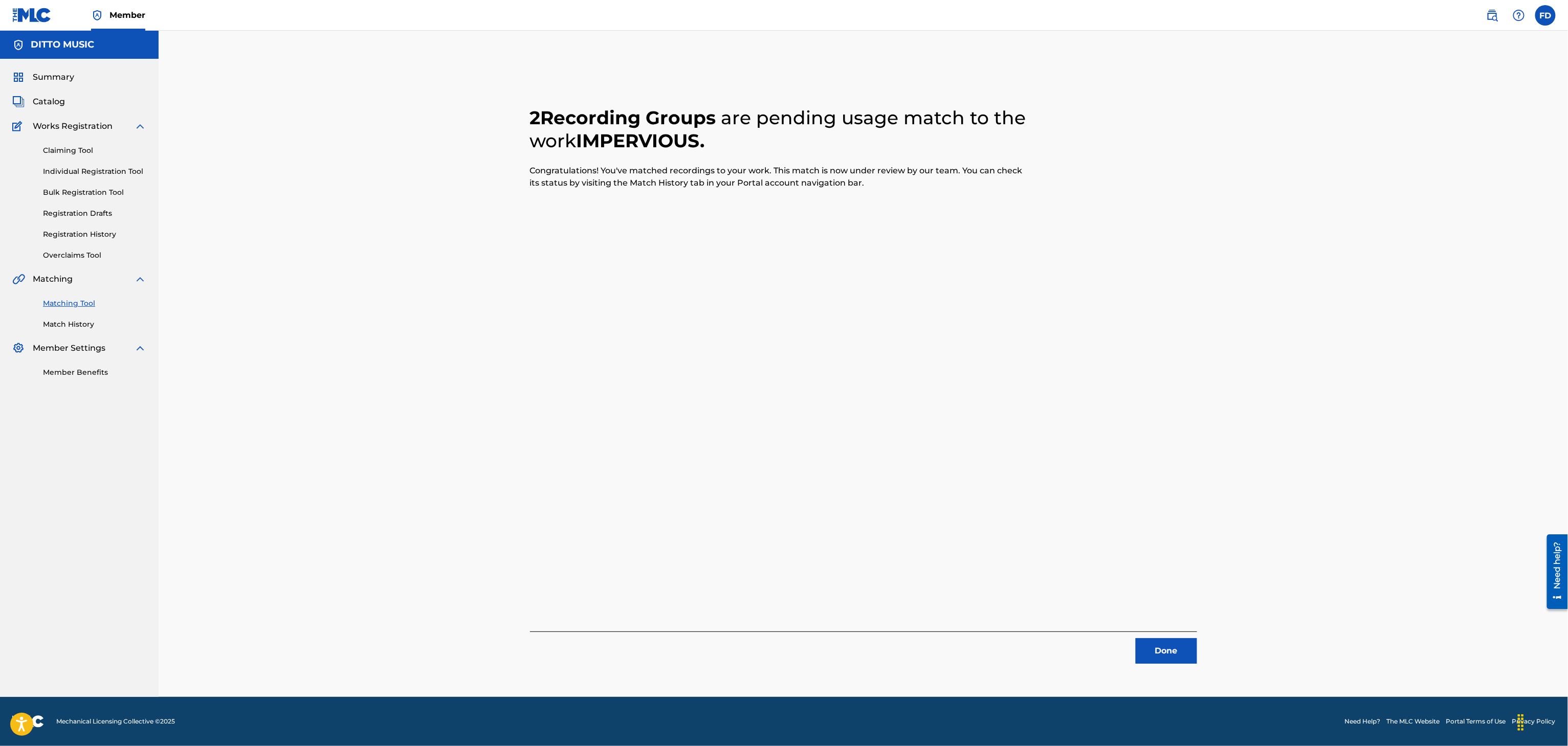
click at [1147, 643] on button "Done" at bounding box center [1166, 651] width 61 height 26
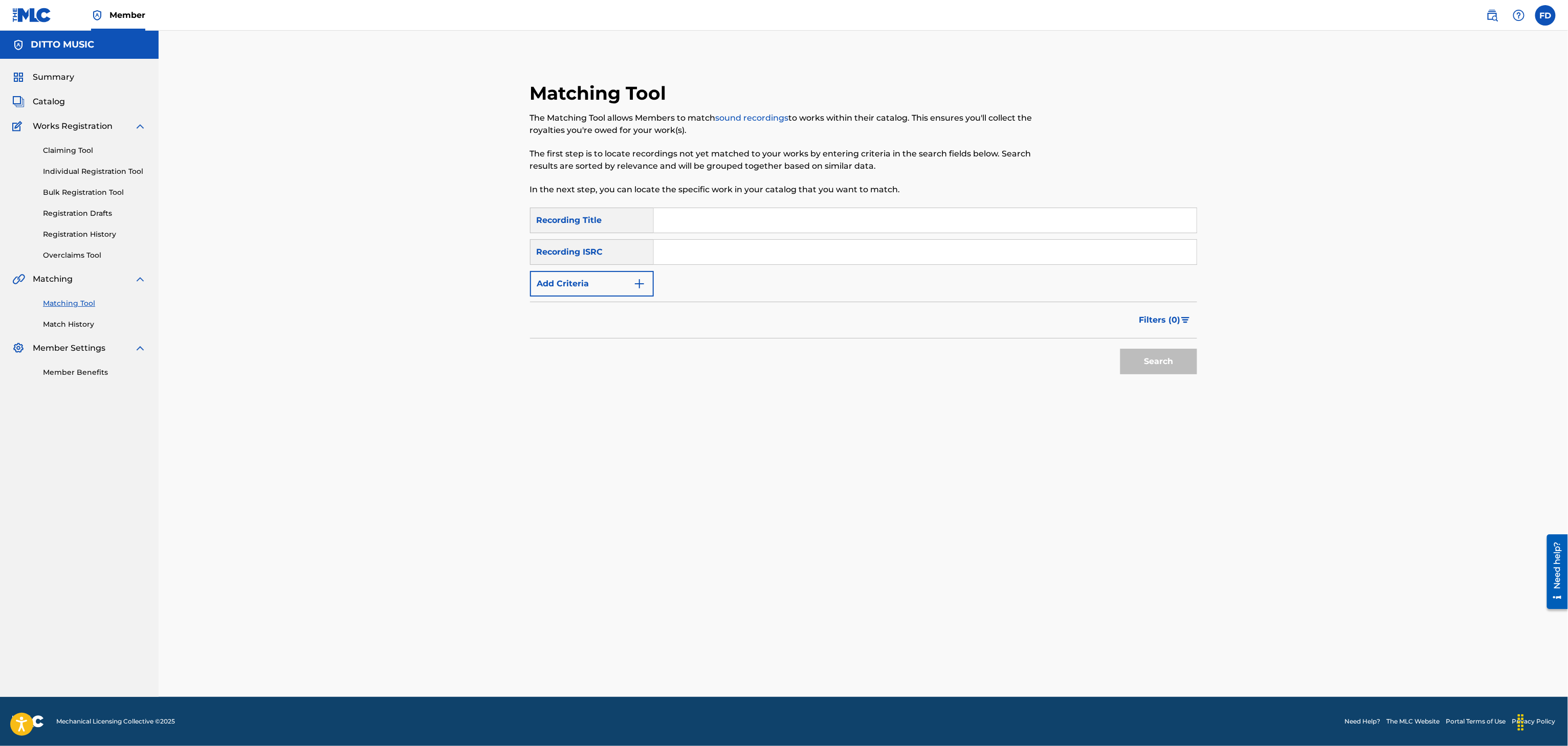
click at [713, 213] on input "Search Form" at bounding box center [925, 220] width 543 height 24
type input "Early in the Morning"
click at [909, 252] on input "Search Form" at bounding box center [925, 252] width 543 height 24
type input "GX3Q92527728"
click at [1103, 348] on div "Search" at bounding box center [864, 358] width 667 height 41
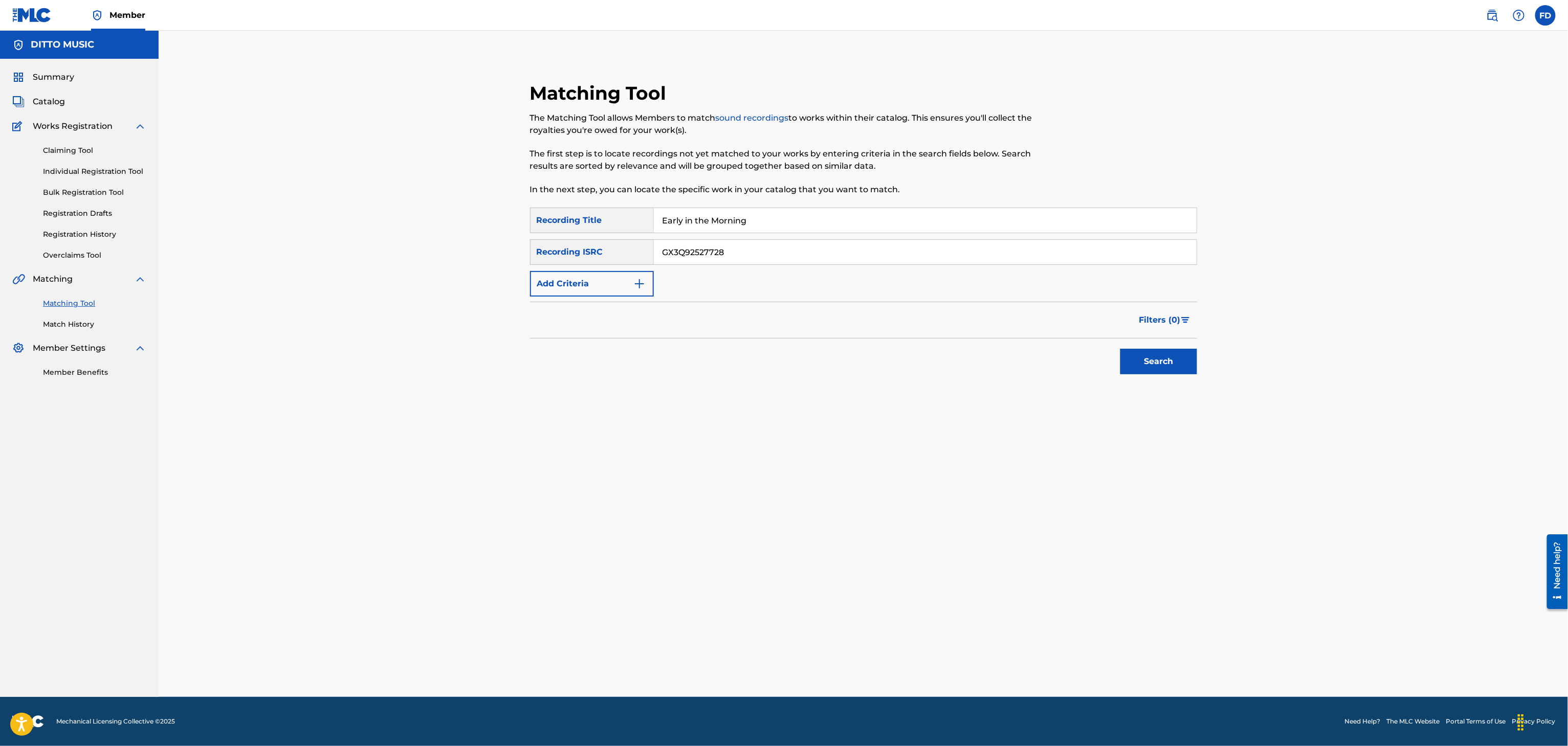
click at [1136, 366] on button "Search" at bounding box center [1159, 361] width 77 height 26
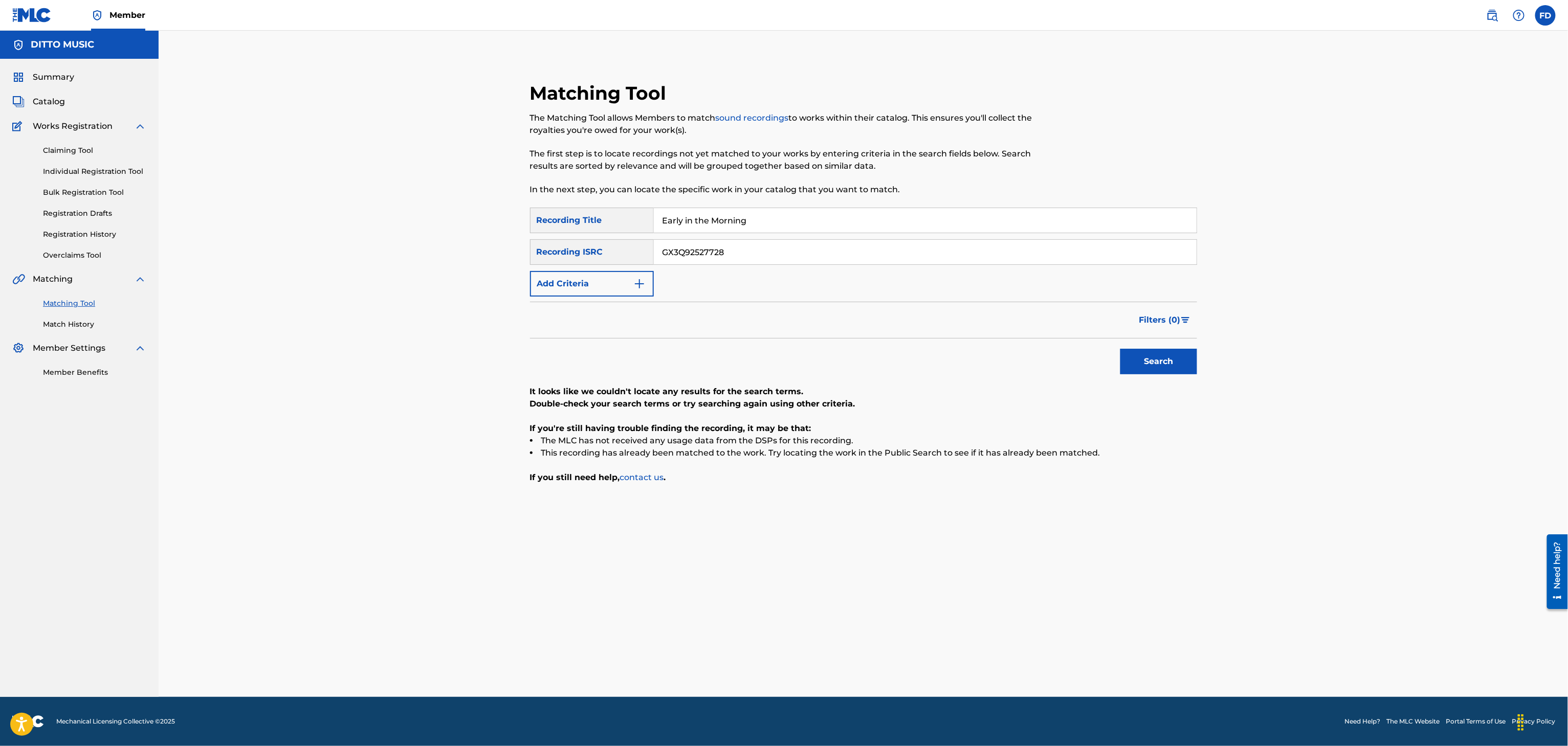
click at [751, 235] on div "SearchWithCriteria8683f96c-5ddd-4d5c-a7c2-defb5d464943 Recording Title Early in…" at bounding box center [864, 252] width 667 height 89
click at [782, 220] on input "Early in the Morning" at bounding box center [925, 220] width 543 height 24
type input "Cola"
click at [813, 257] on input "GX3Q92527728" at bounding box center [925, 252] width 543 height 24
type input "GXF9Q2539352"
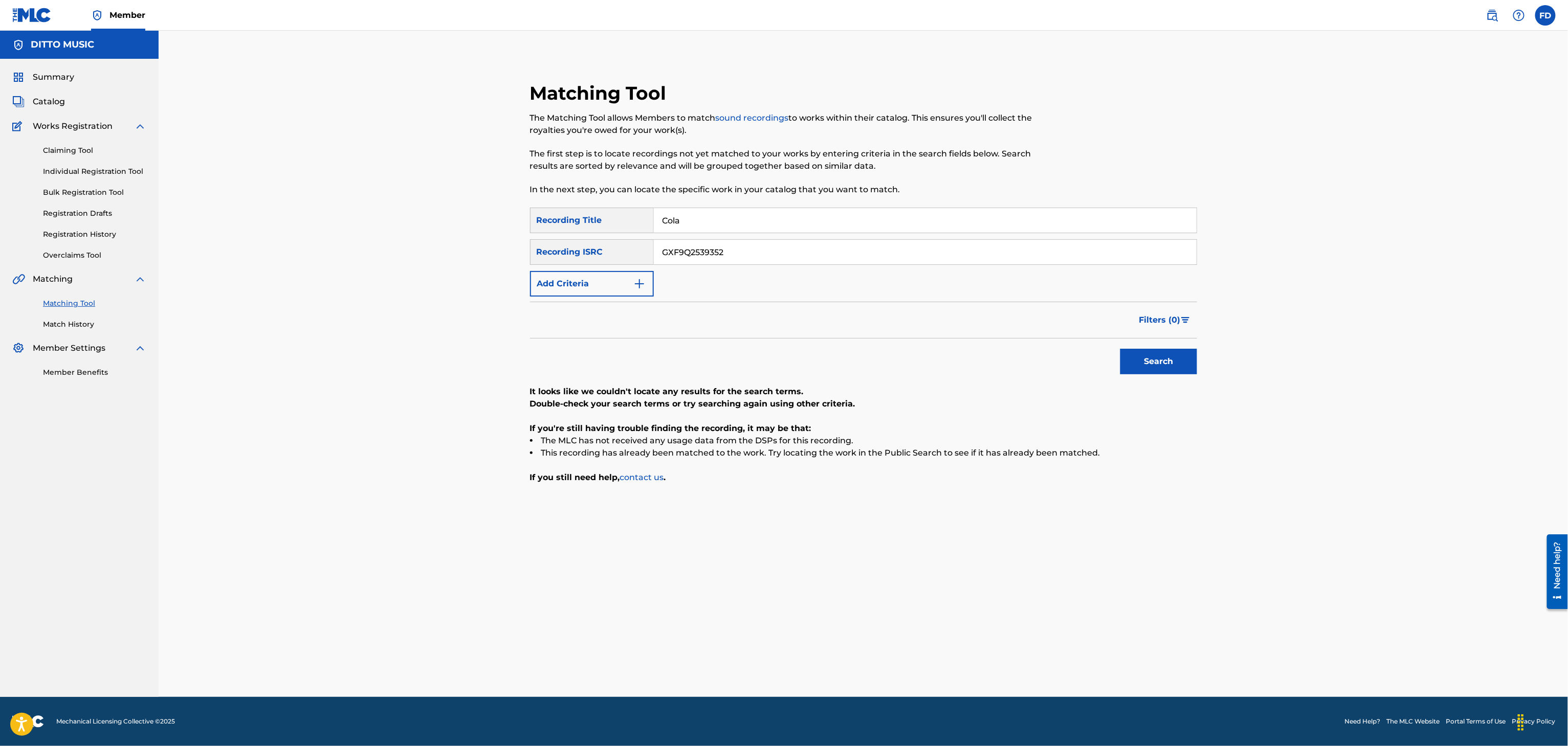
click at [1138, 375] on div "Search" at bounding box center [1156, 358] width 82 height 41
click at [1150, 363] on button "Search" at bounding box center [1159, 361] width 77 height 26
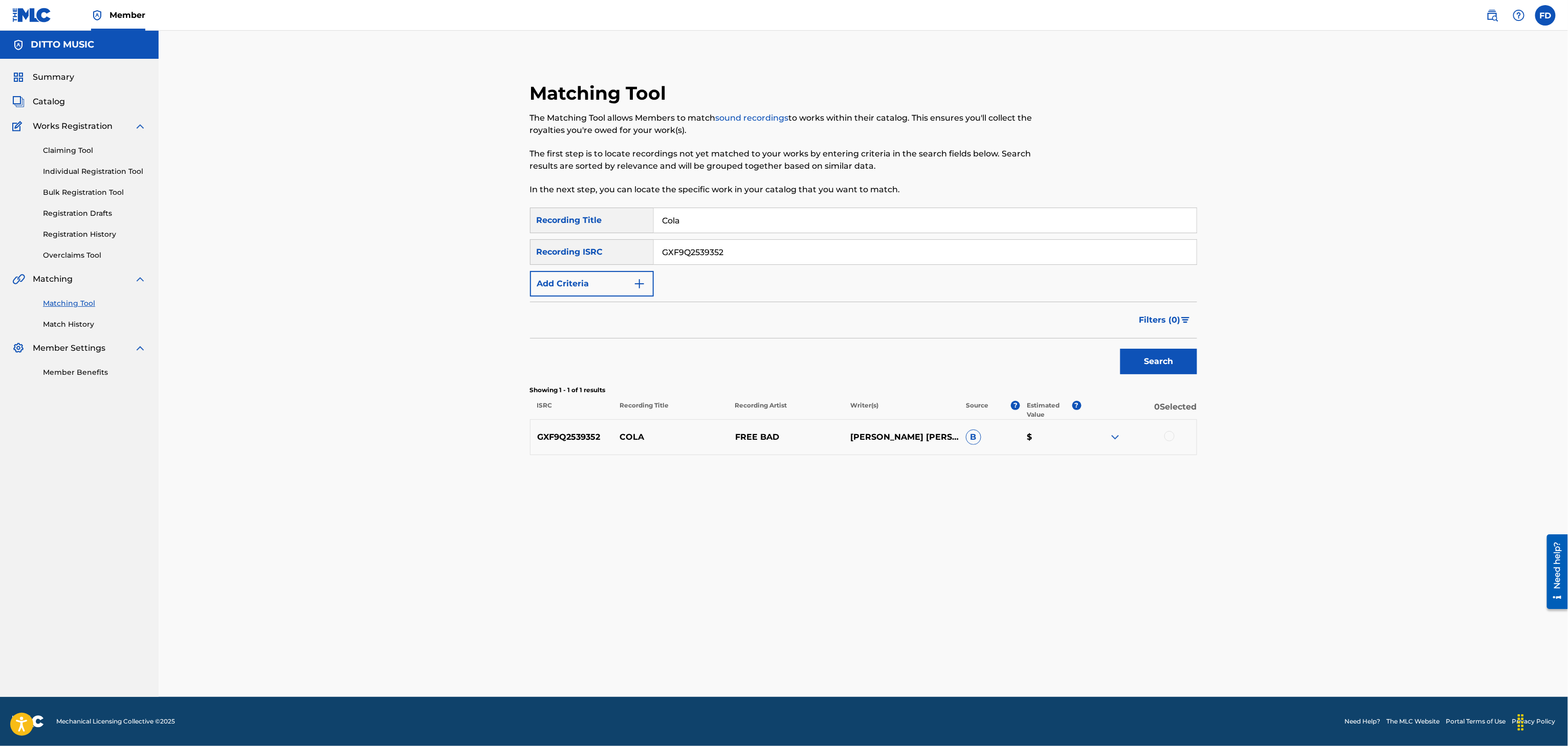
click at [1175, 434] on div at bounding box center [1138, 437] width 115 height 12
click at [1169, 441] on div at bounding box center [1169, 436] width 10 height 10
click at [723, 647] on div "Matching Tool The Matching Tool allows Members to match sound recordings to wor…" at bounding box center [863, 376] width 716 height 641
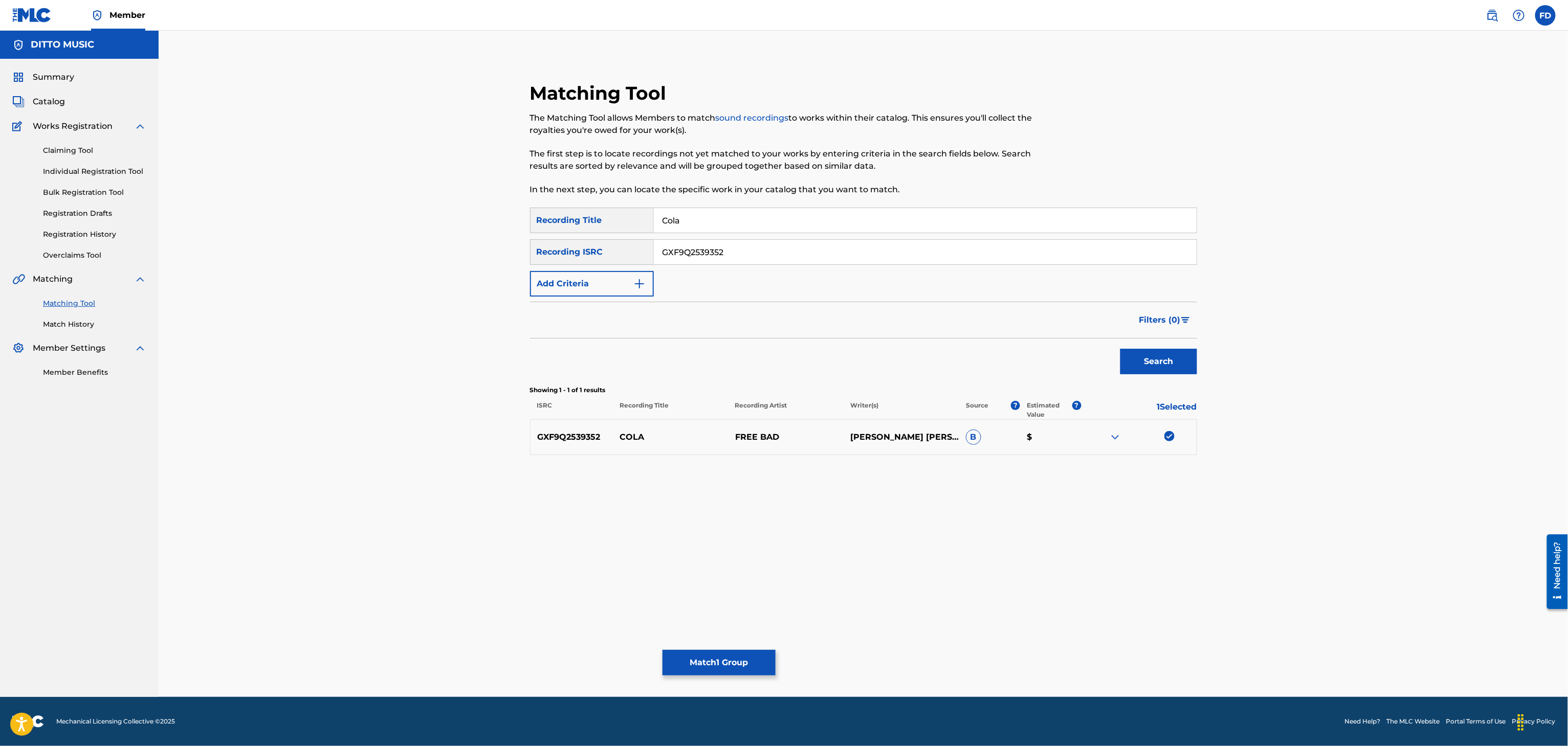
click at [723, 661] on button "Match 1 Group" at bounding box center [719, 663] width 113 height 26
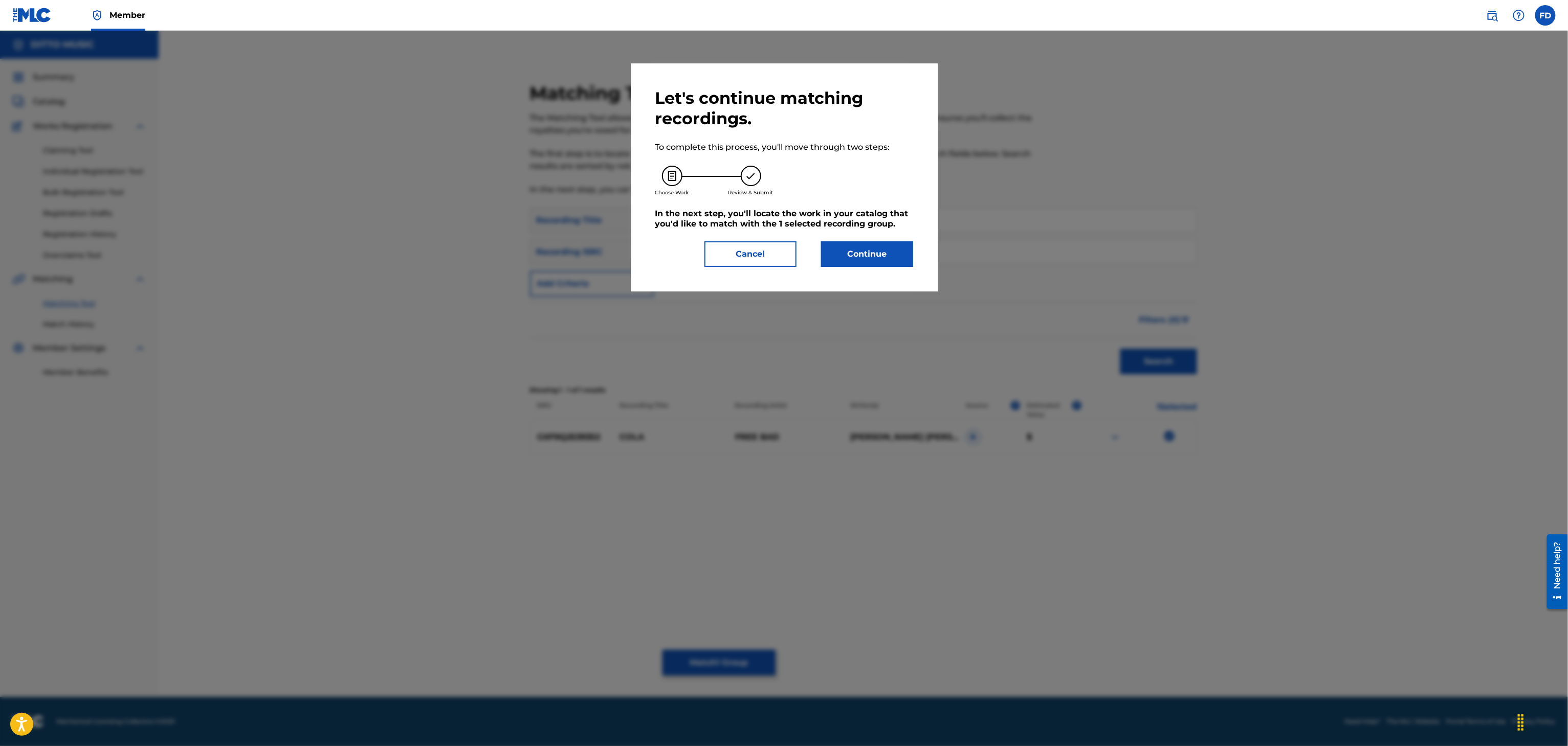
click at [858, 285] on div "Let's continue matching recordings. To complete this process, you'll move throu…" at bounding box center [784, 177] width 307 height 228
click at [886, 261] on button "Continue" at bounding box center [867, 254] width 92 height 26
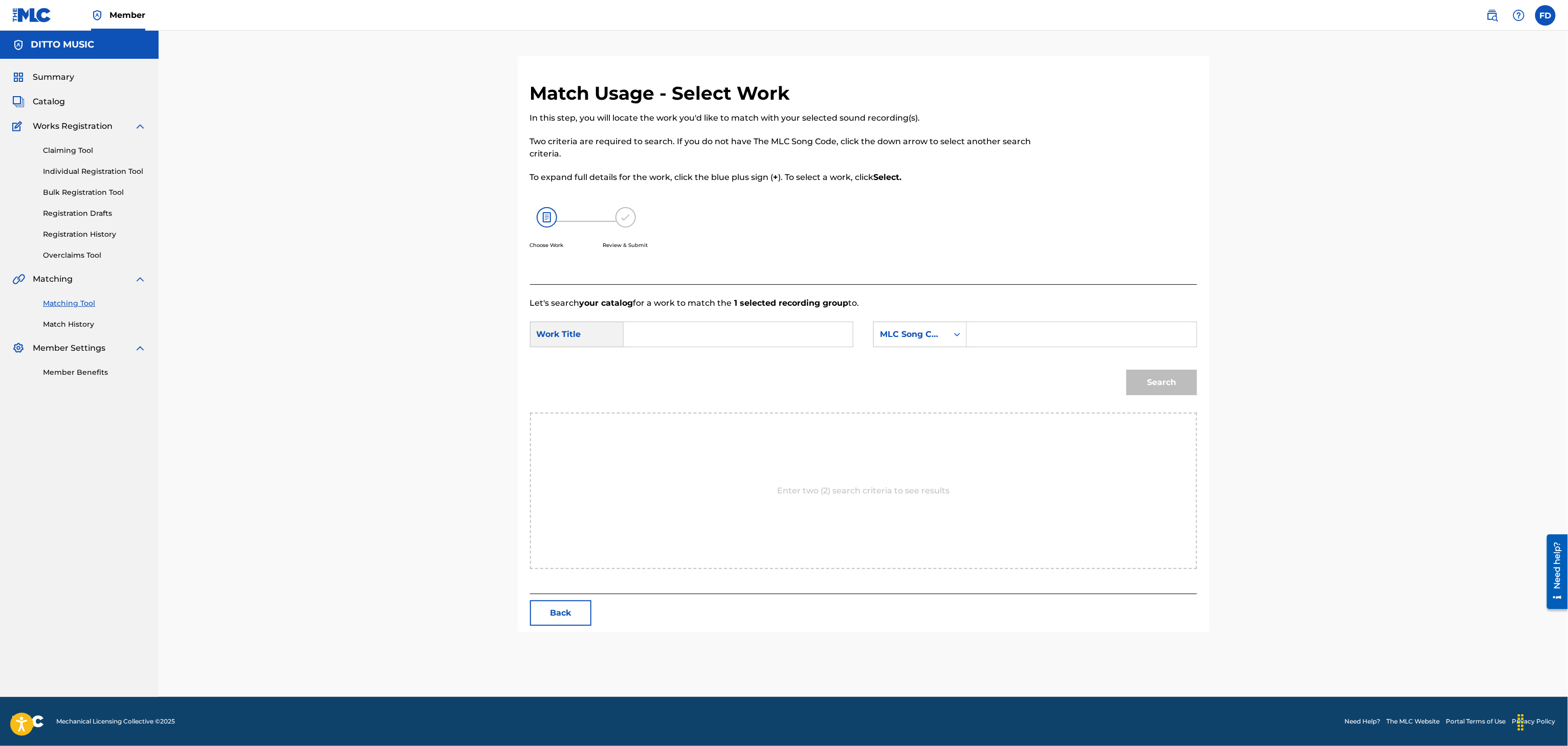
drag, startPoint x: 1011, startPoint y: 359, endPoint x: 1032, endPoint y: 335, distance: 31.9
click at [1012, 357] on form "SearchWithCriteria63d5683d-eadc-4cb6-b571-35fa34b8949e Work Title SearchWithCri…" at bounding box center [864, 361] width 667 height 103
click at [1032, 335] on input "Search Form" at bounding box center [1082, 334] width 212 height 24
type input "CK6CLT"
click at [558, 599] on div "Match Usage - Select Work In this step, you will locate the work you'd like to …" at bounding box center [864, 357] width 691 height 550
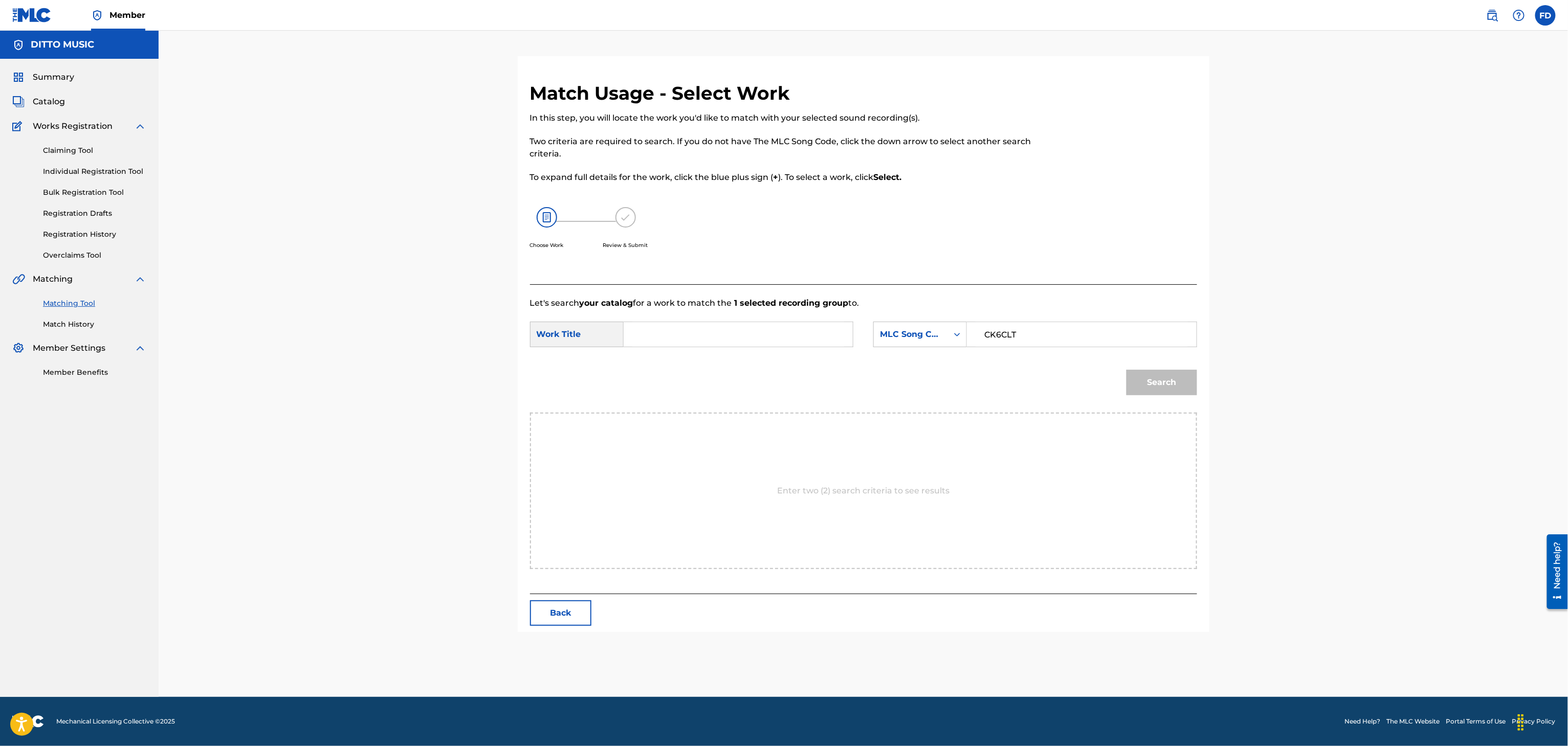
click at [559, 610] on button "Back" at bounding box center [561, 613] width 61 height 26
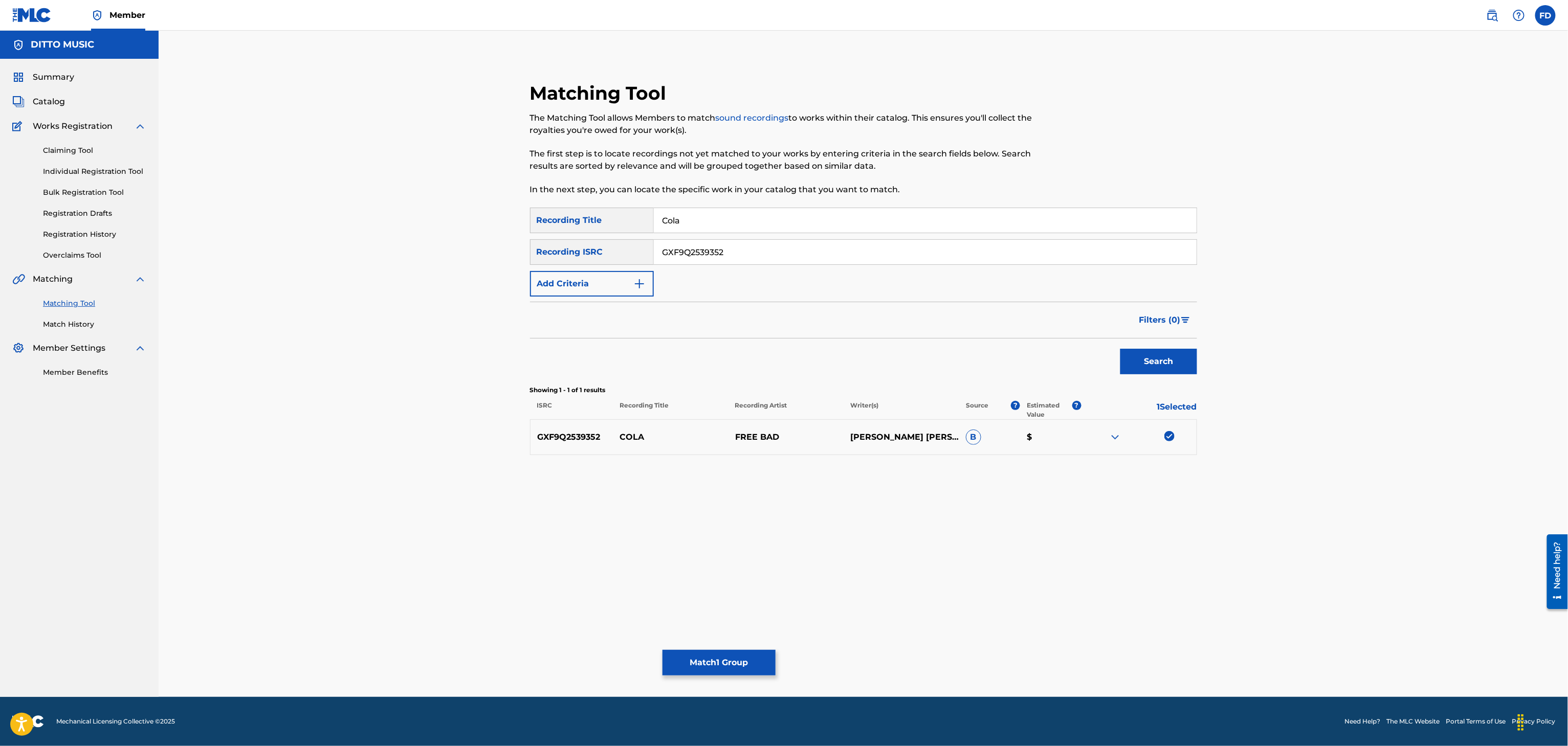
click at [685, 660] on button "Match 1 Group" at bounding box center [719, 663] width 113 height 26
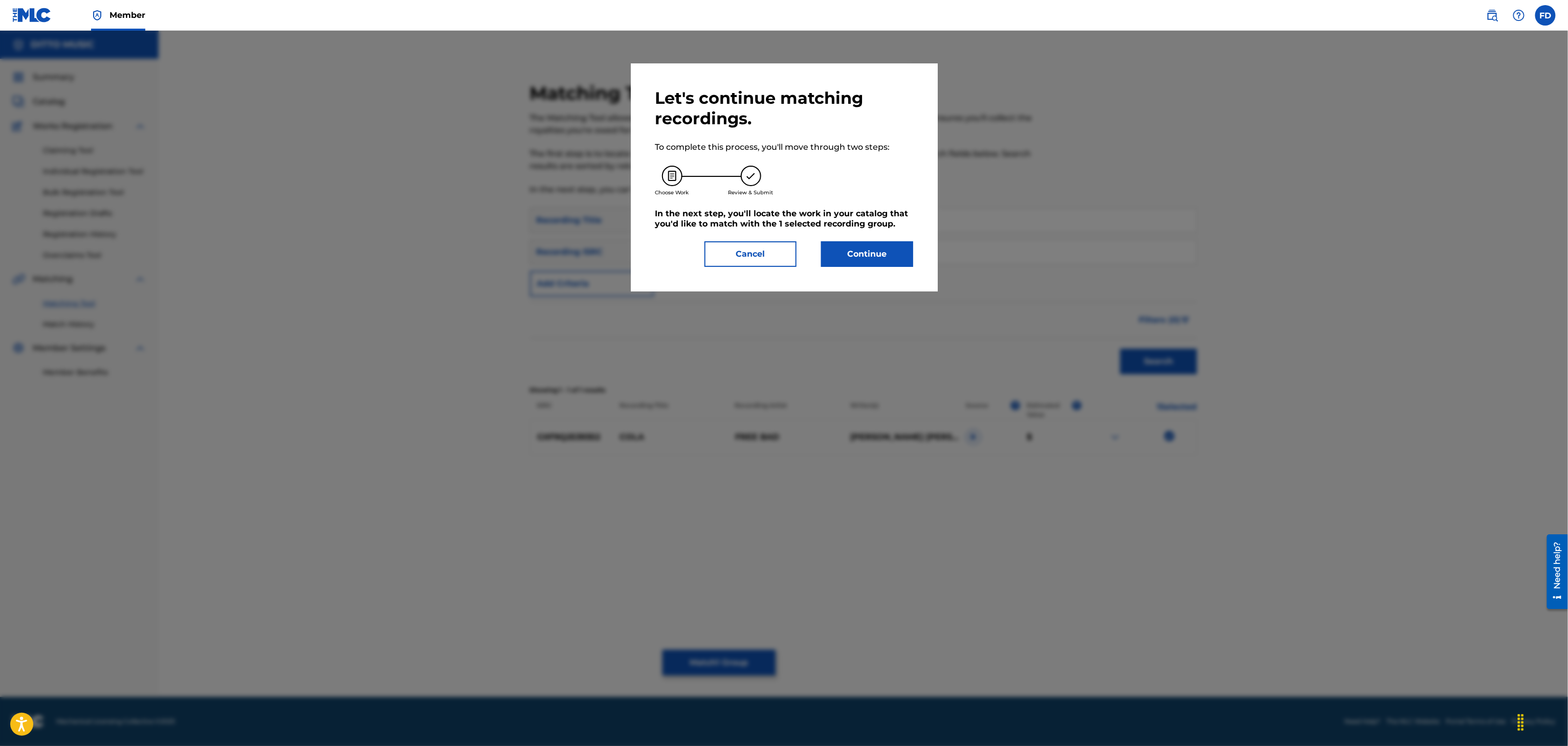
click at [889, 247] on button "Continue" at bounding box center [867, 254] width 92 height 26
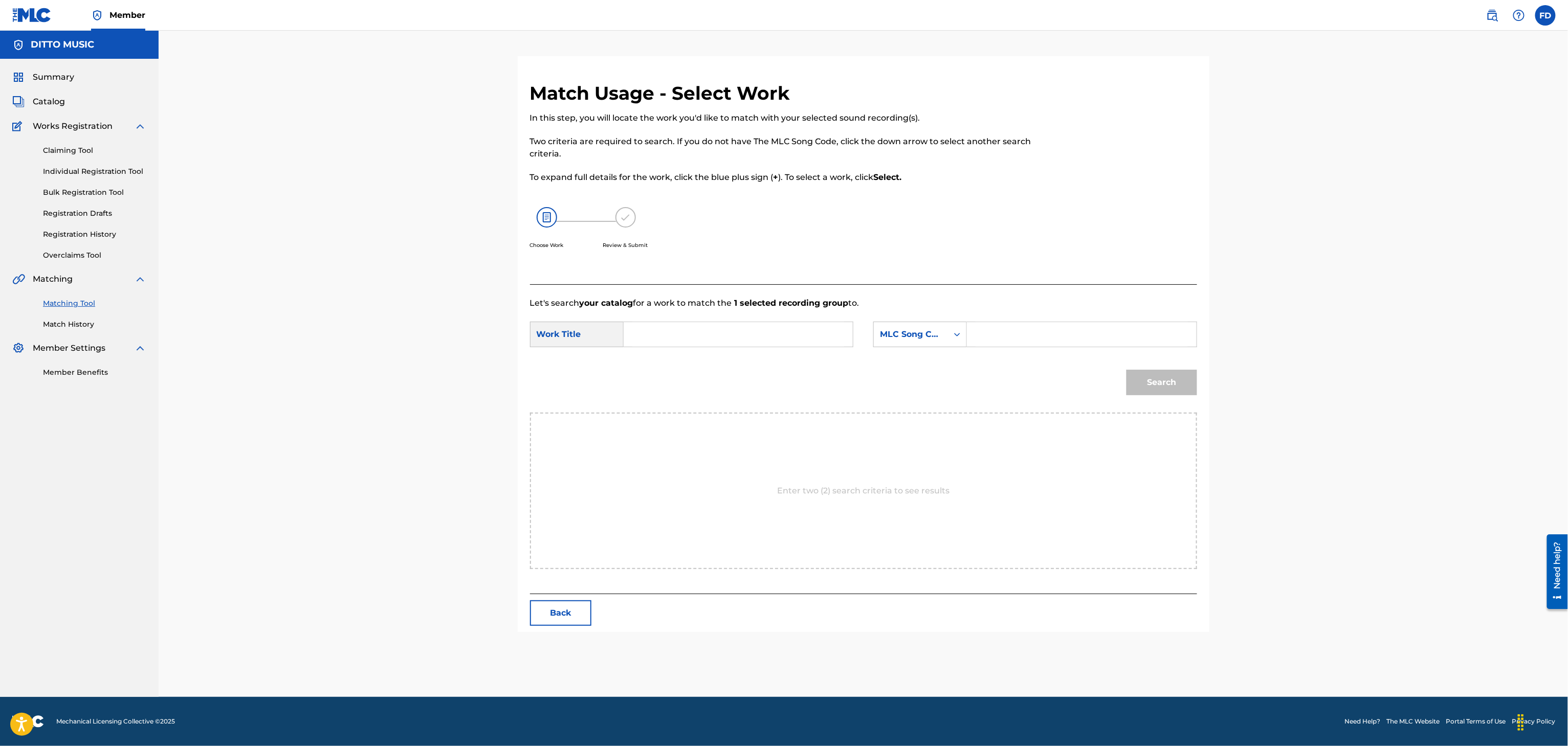
click at [1021, 335] on input "Search Form" at bounding box center [1082, 334] width 212 height 24
type input "CK6CLT"
click at [796, 318] on form "SearchWithCriteria63d5683d-eadc-4cb6-b571-35fa34b8949e Work Title SearchWithCri…" at bounding box center [864, 361] width 667 height 103
click at [704, 371] on div "Search" at bounding box center [864, 386] width 667 height 53
click at [774, 326] on input "Search Form" at bounding box center [738, 334] width 212 height 24
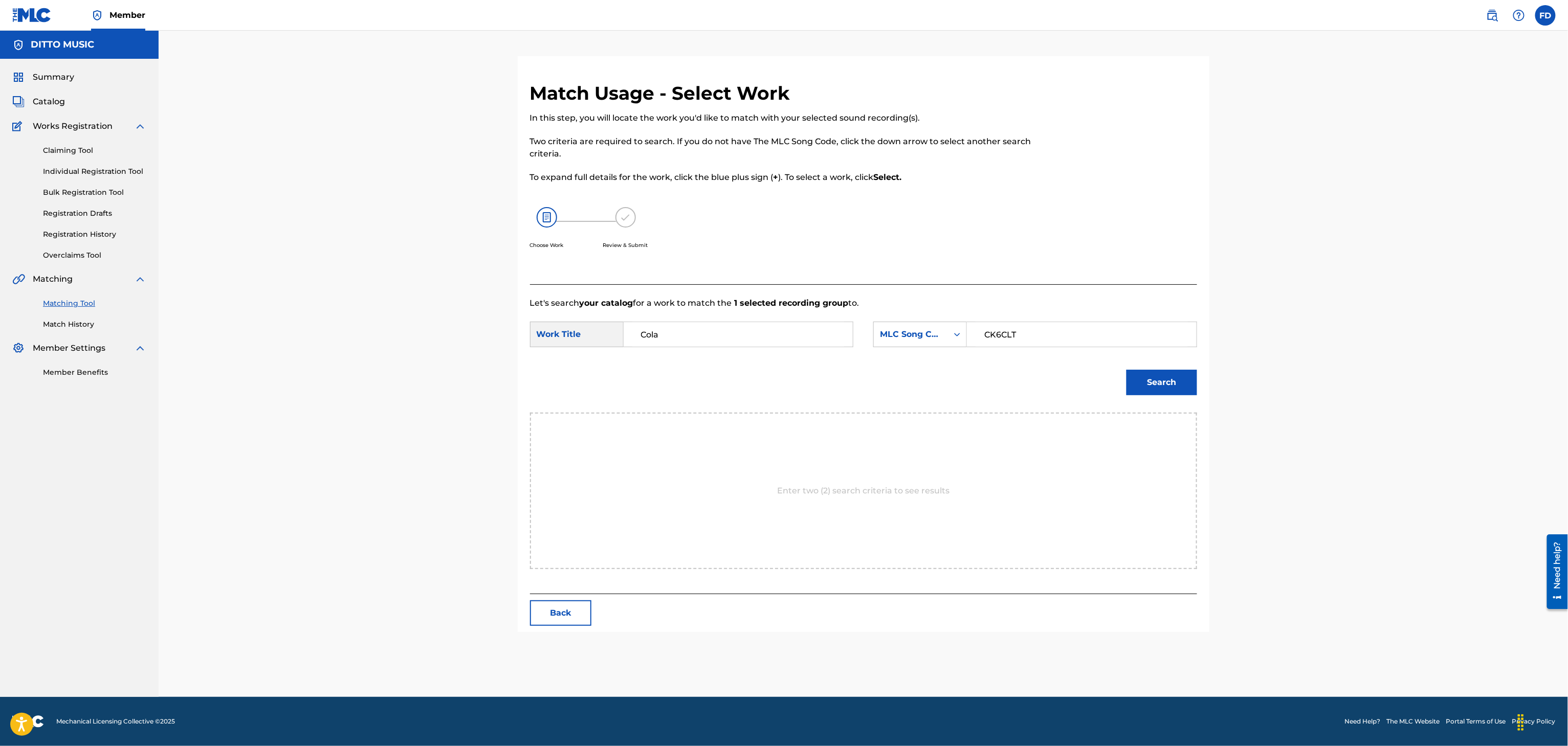
type input "Cola"
click at [1148, 374] on button "Search" at bounding box center [1162, 383] width 71 height 26
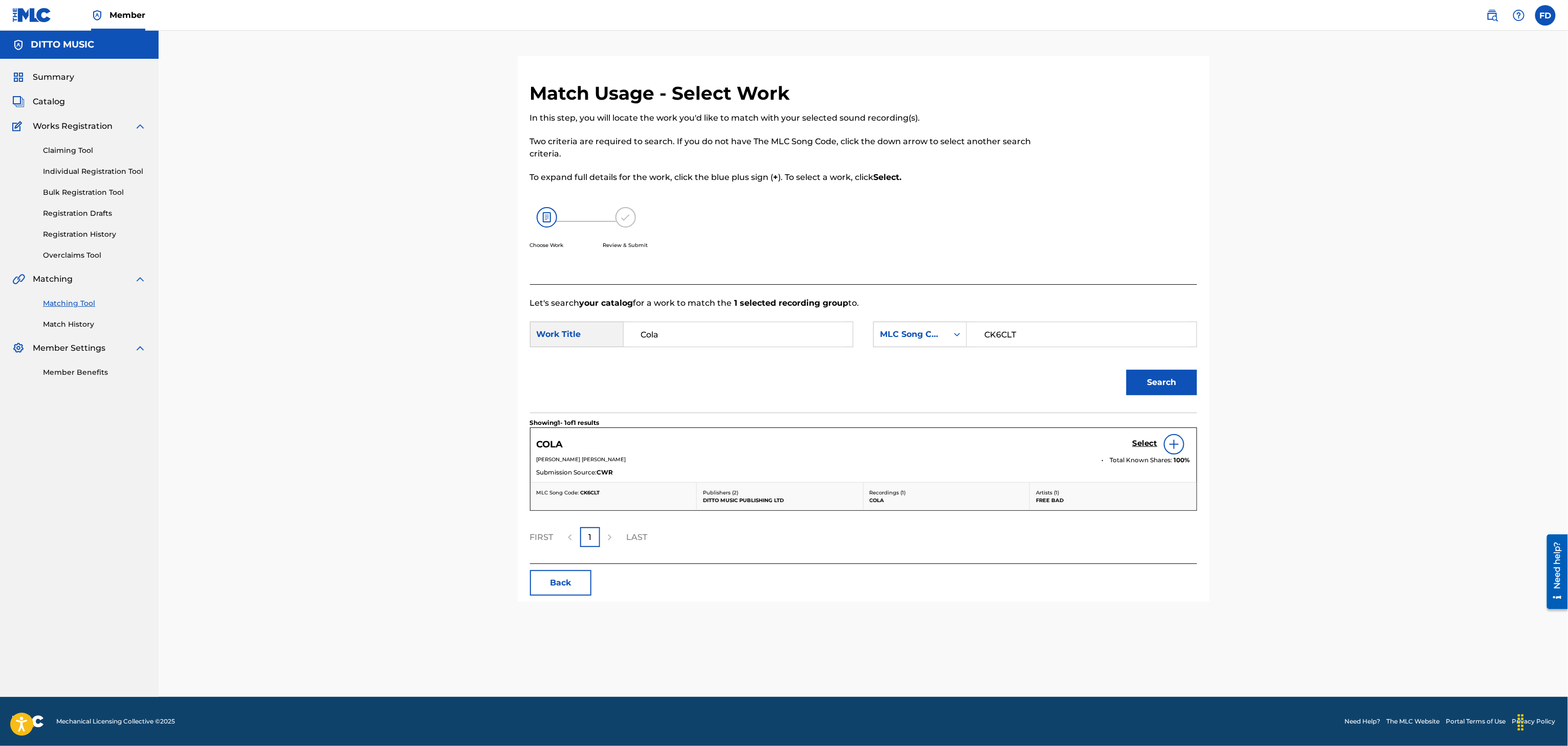
click at [1140, 444] on h5 "Select" at bounding box center [1145, 444] width 25 height 10
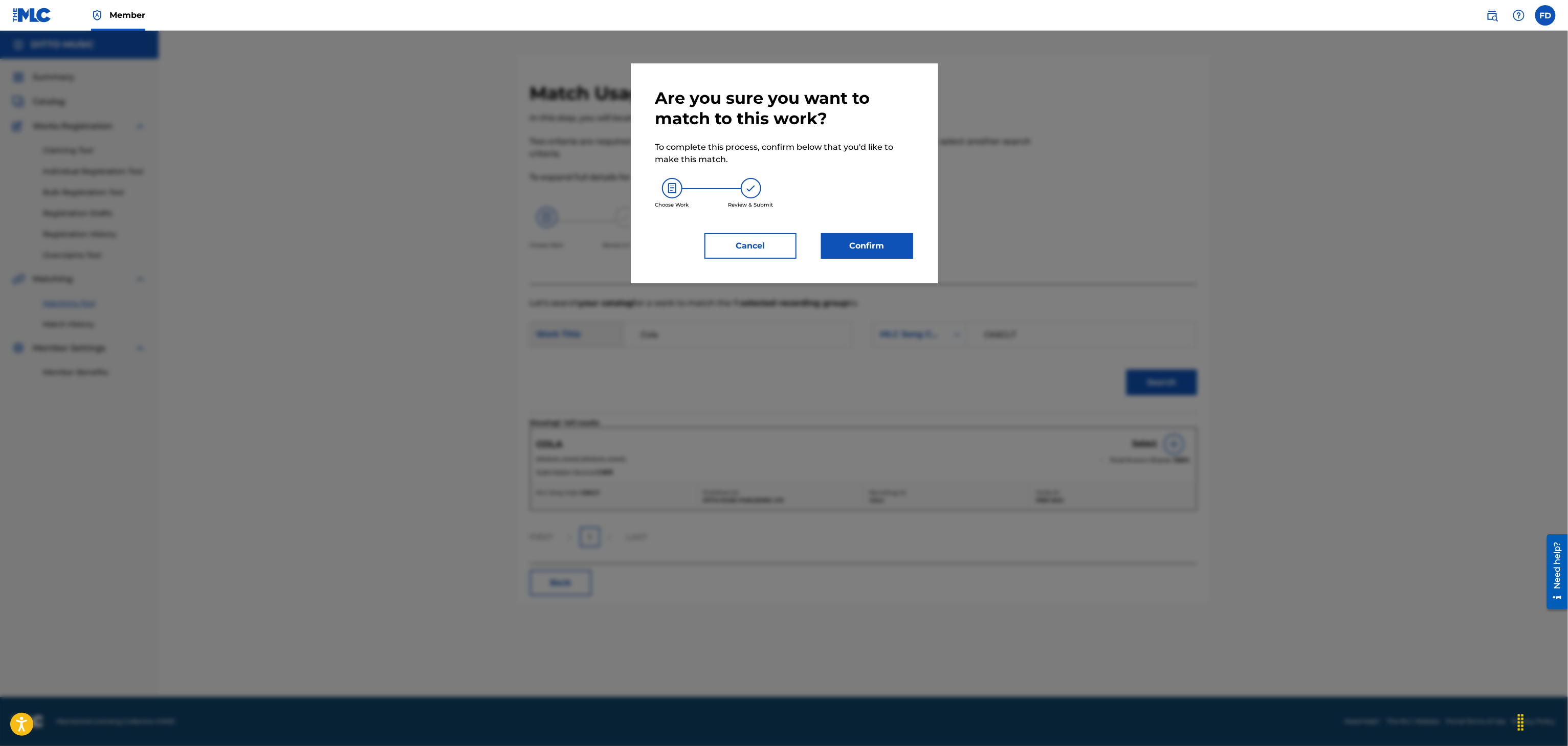
click at [866, 240] on button "Confirm" at bounding box center [867, 246] width 92 height 26
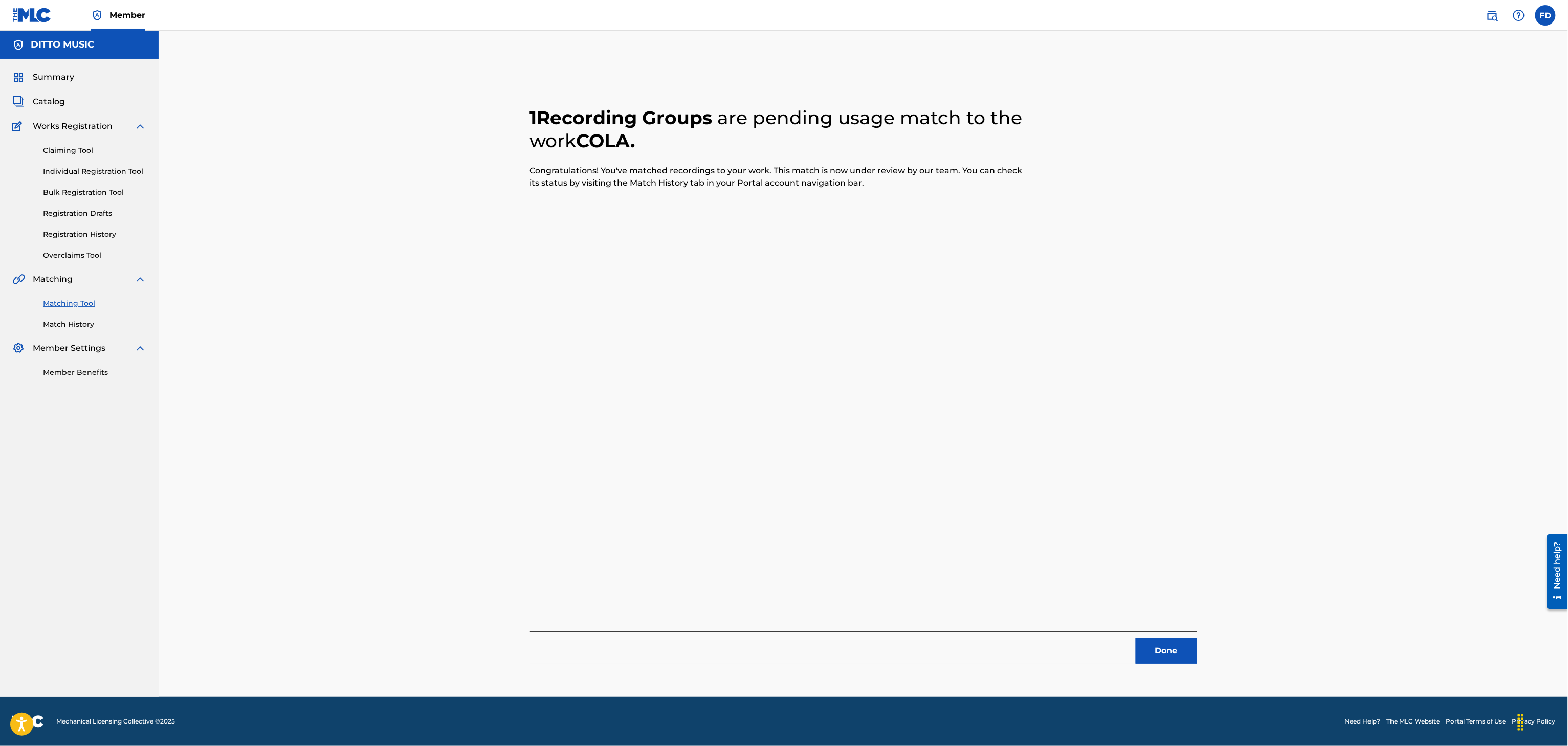
click at [1188, 649] on button "Done" at bounding box center [1166, 651] width 61 height 26
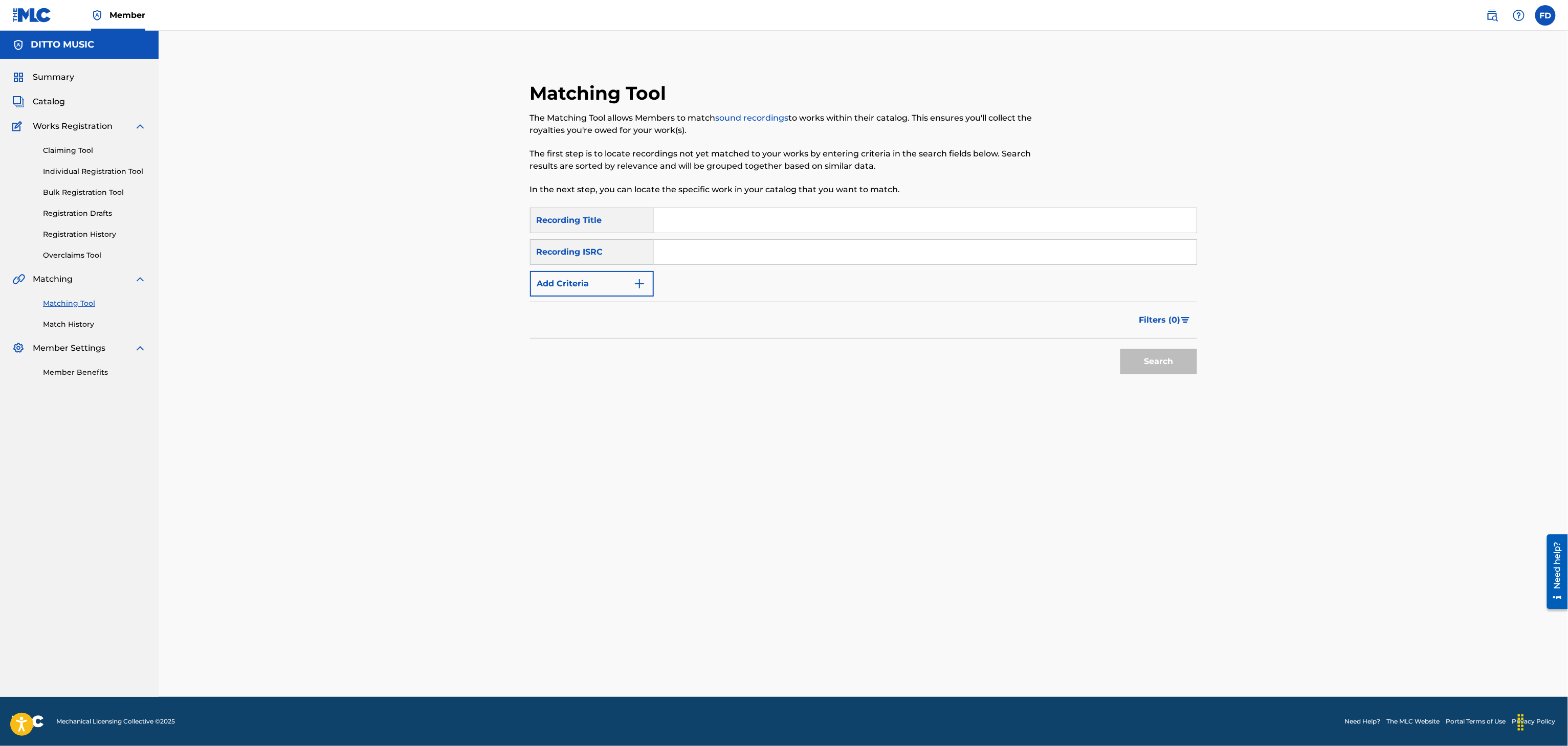
click at [735, 231] on input "Search Form" at bounding box center [925, 220] width 543 height 24
click at [696, 273] on div "SearchWithCriteria8683f96c-5ddd-4d5c-a7c2-defb5d464943 Recording Title Bosu Sea…" at bounding box center [864, 252] width 667 height 89
drag, startPoint x: 723, startPoint y: 251, endPoint x: 727, endPoint y: 251, distance: 4.0
click at [723, 251] on input "Search Form" at bounding box center [925, 252] width 543 height 24
click at [853, 254] on input "Search Form" at bounding box center [925, 252] width 543 height 24
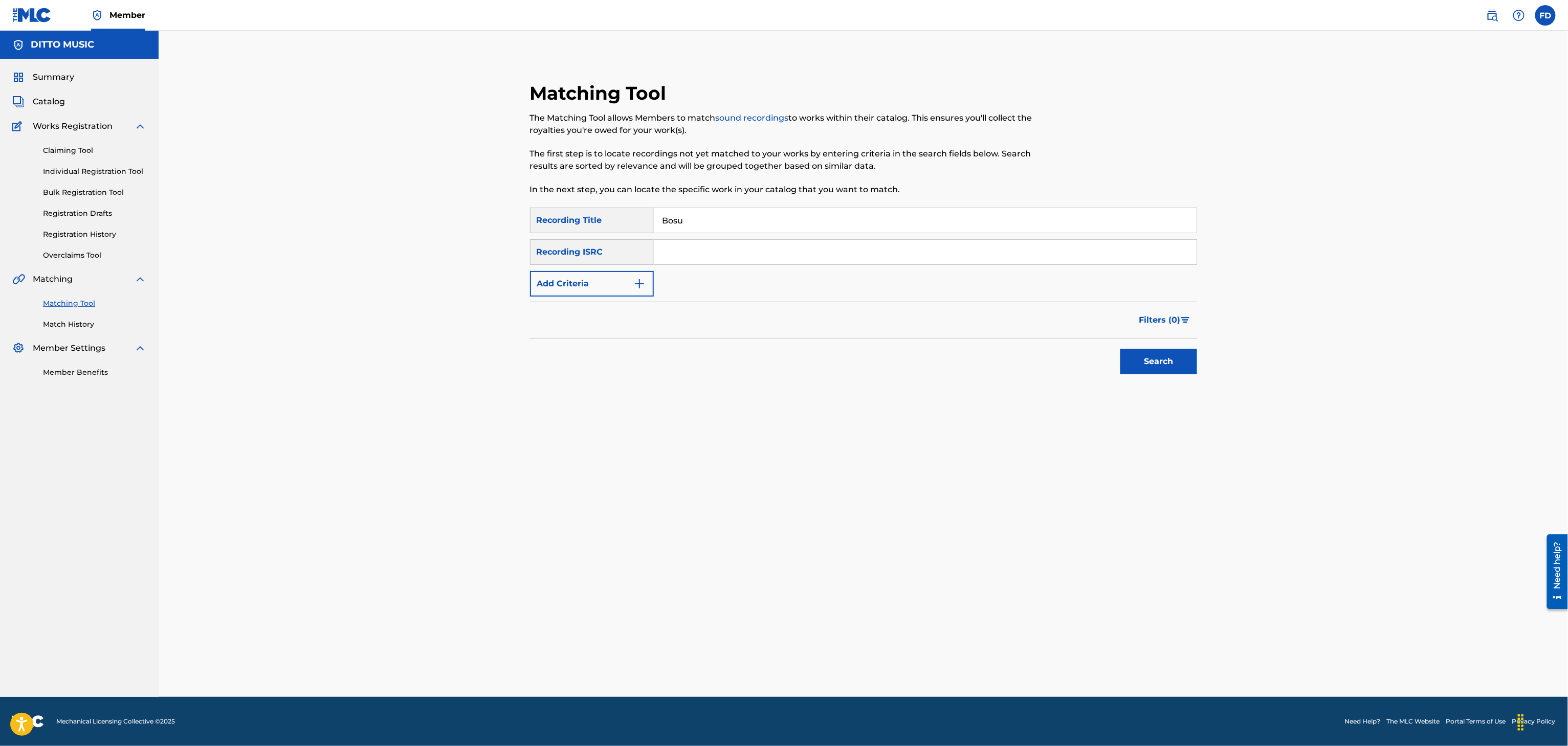
drag, startPoint x: 790, startPoint y: 216, endPoint x: 765, endPoint y: 259, distance: 49.7
click at [784, 220] on input "Bosu" at bounding box center [925, 220] width 543 height 24
click at [765, 259] on input "Search Form" at bounding box center [925, 252] width 543 height 24
click at [1163, 371] on button "Search" at bounding box center [1159, 361] width 77 height 26
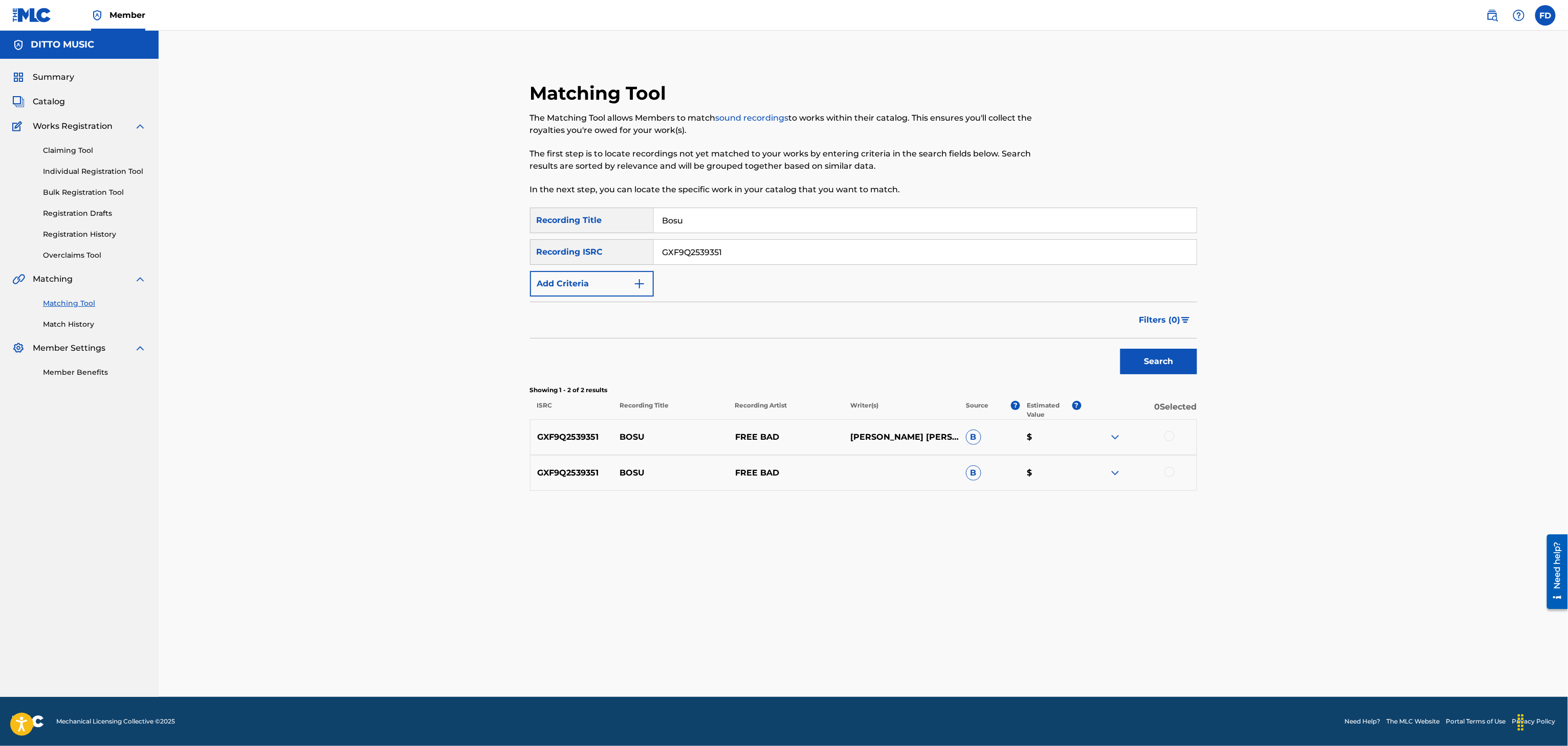
click at [1178, 441] on div at bounding box center [1138, 437] width 115 height 12
click at [1172, 434] on div at bounding box center [1169, 436] width 10 height 10
click at [1172, 470] on div at bounding box center [1169, 472] width 10 height 10
click at [725, 650] on button "Match 2 Groups" at bounding box center [719, 663] width 113 height 26
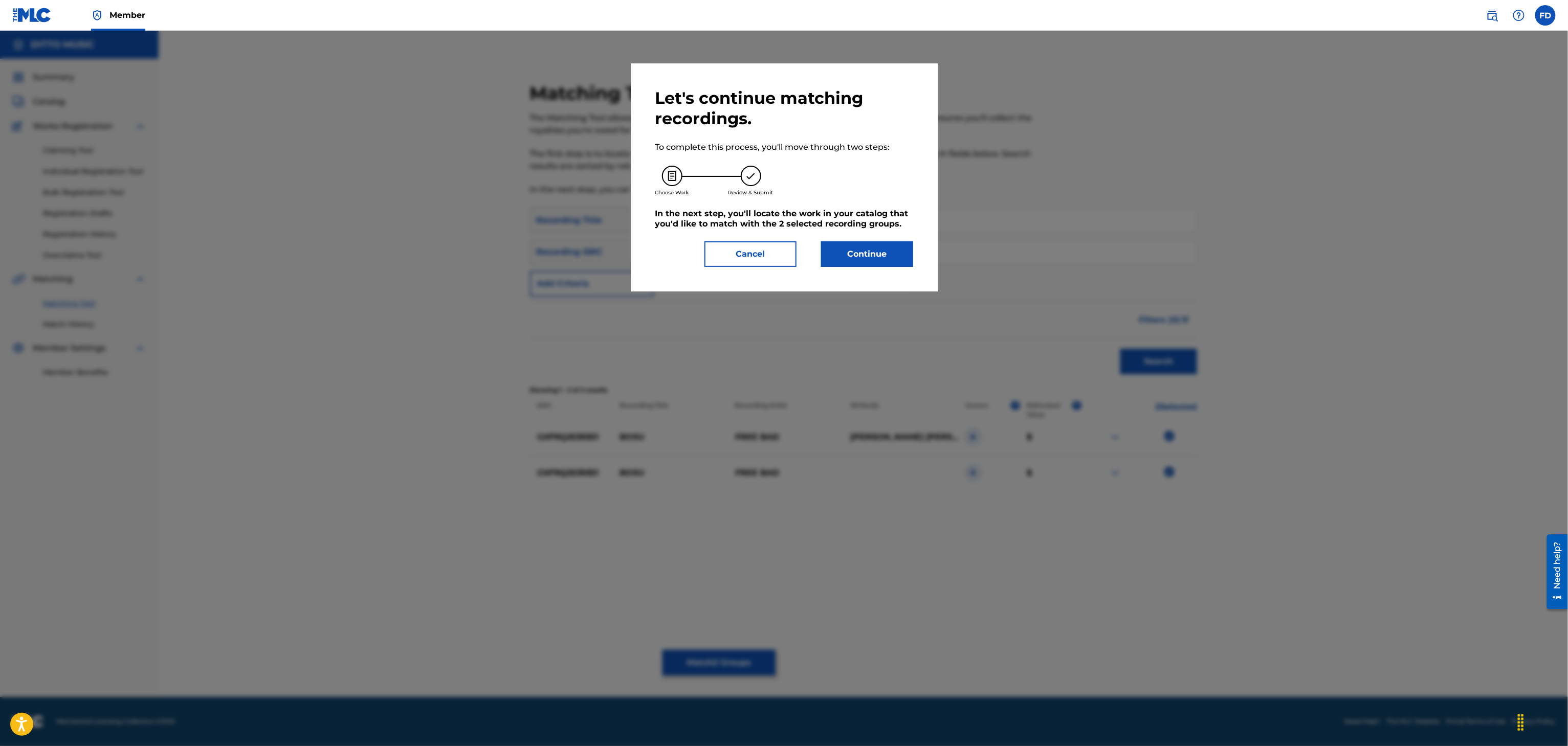
click at [839, 260] on button "Continue" at bounding box center [867, 254] width 92 height 26
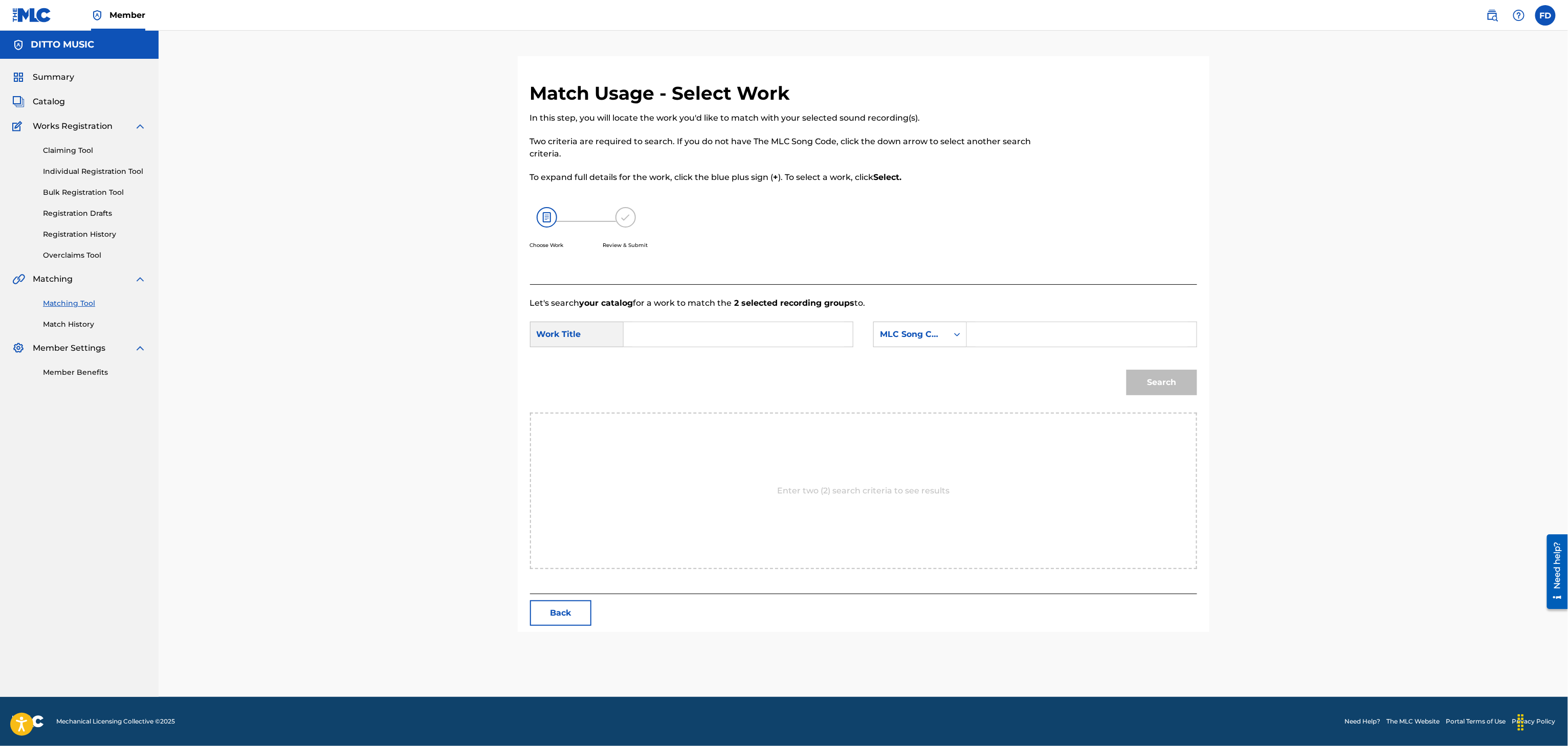
click at [1054, 335] on input "Search Form" at bounding box center [1082, 334] width 212 height 24
click at [701, 356] on form "SearchWithCriteria63d5683d-eadc-4cb6-b571-35fa34b8949e Work Title SearchWithCri…" at bounding box center [864, 361] width 667 height 103
click at [716, 336] on input "Search Form" at bounding box center [738, 334] width 212 height 24
click at [1114, 368] on div "Search" at bounding box center [864, 386] width 667 height 53
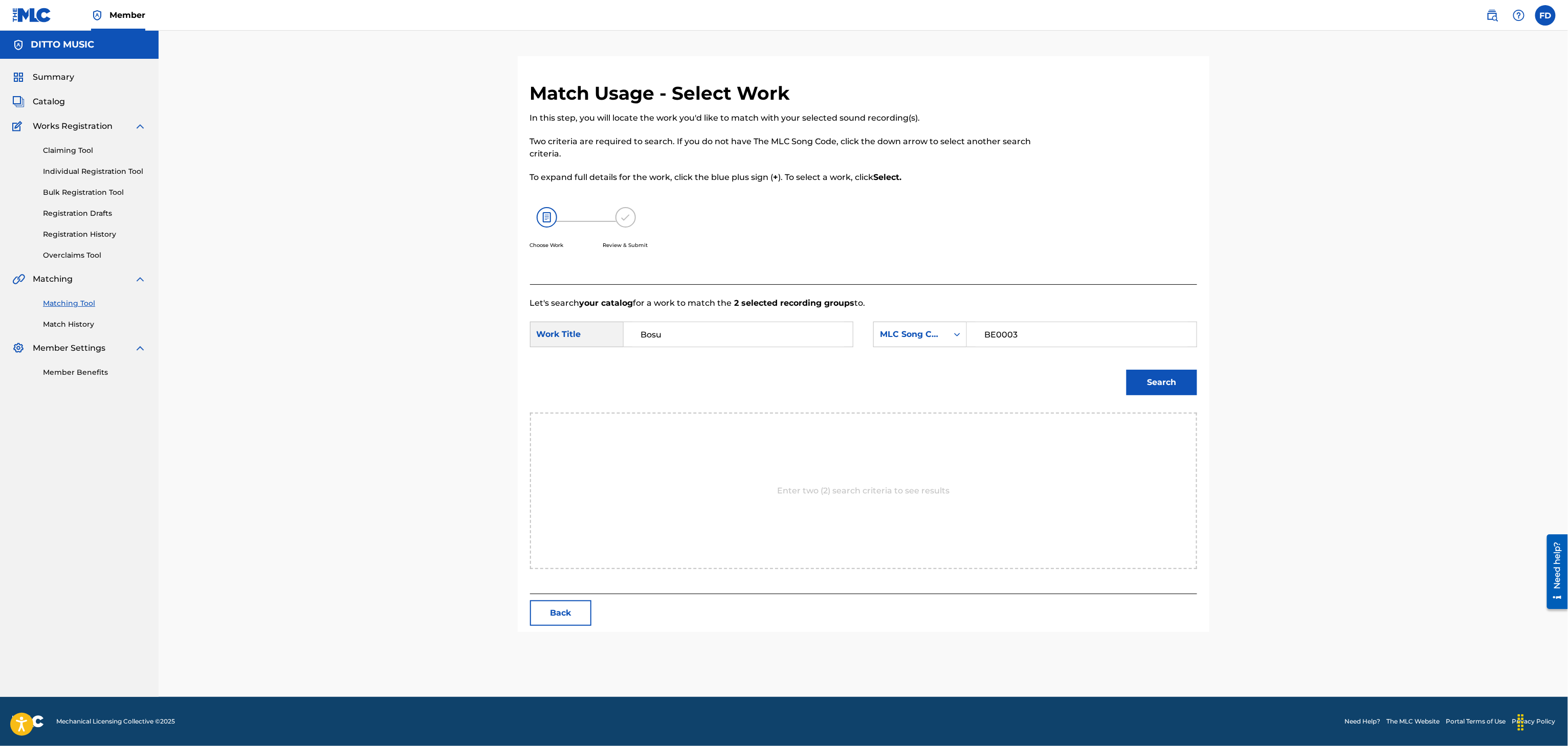
click at [1145, 383] on button "Search" at bounding box center [1162, 383] width 71 height 26
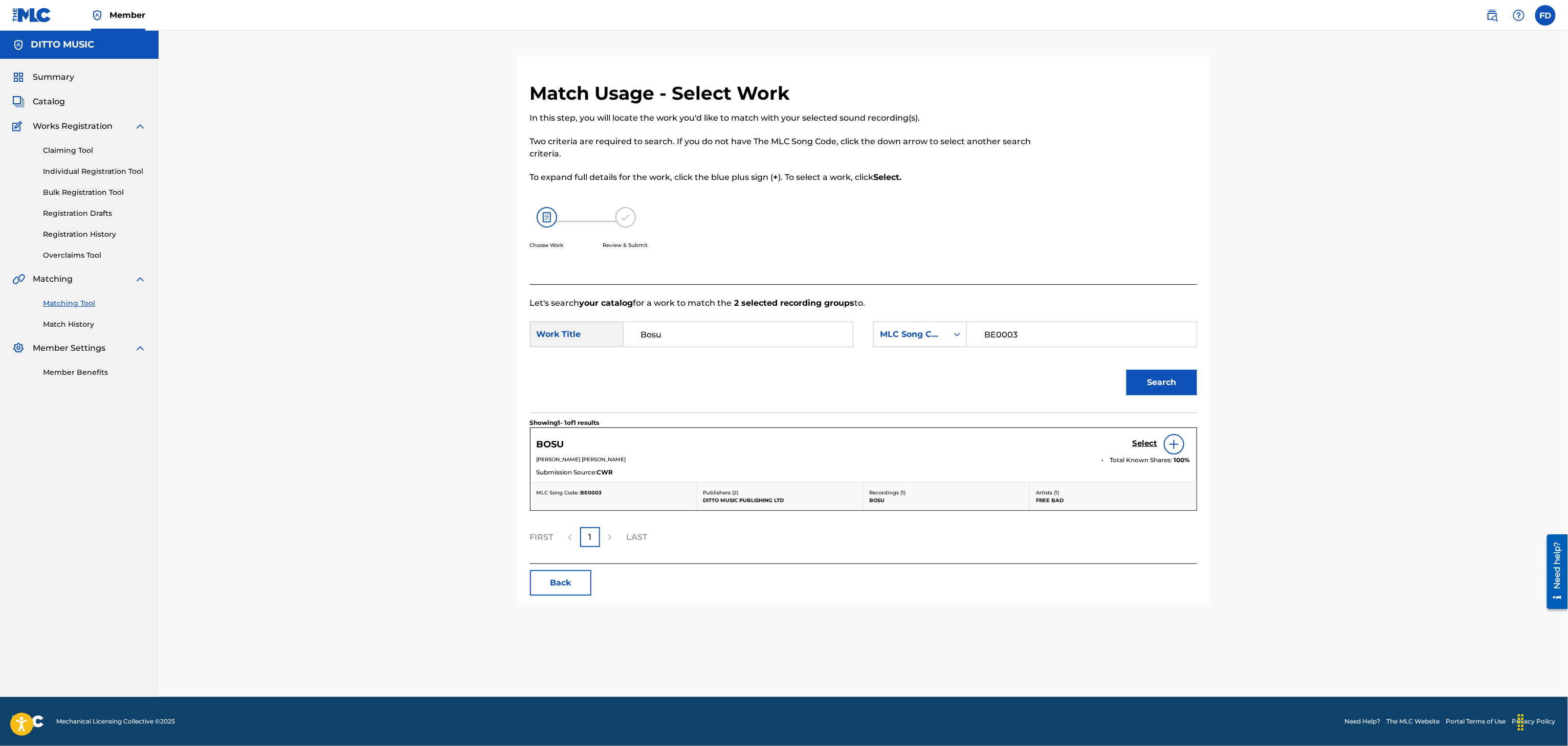
click at [1129, 441] on div "BOSU Select" at bounding box center [864, 445] width 654 height 21
click at [1136, 441] on h5 "Select" at bounding box center [1145, 444] width 25 height 10
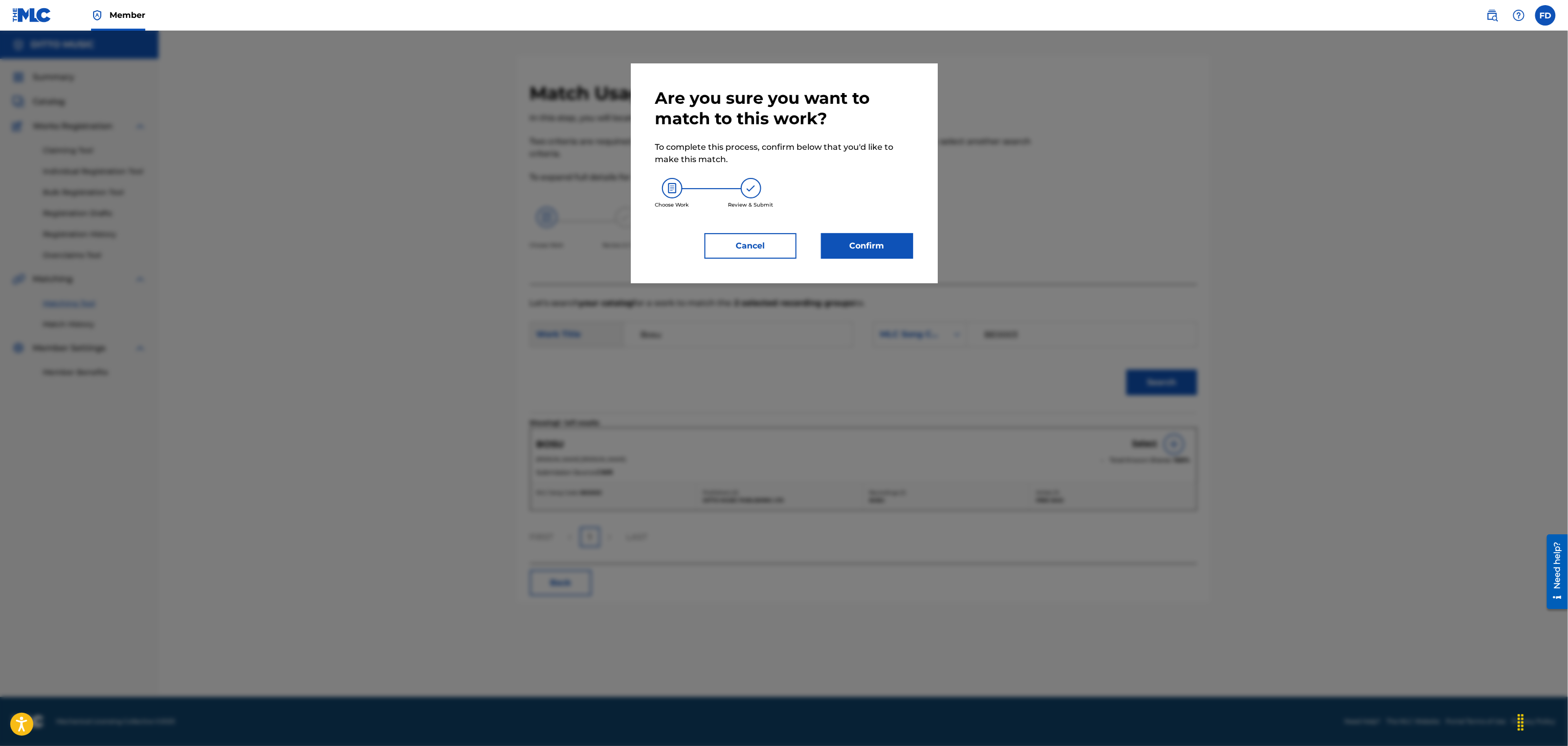
click at [835, 254] on button "Confirm" at bounding box center [867, 246] width 92 height 26
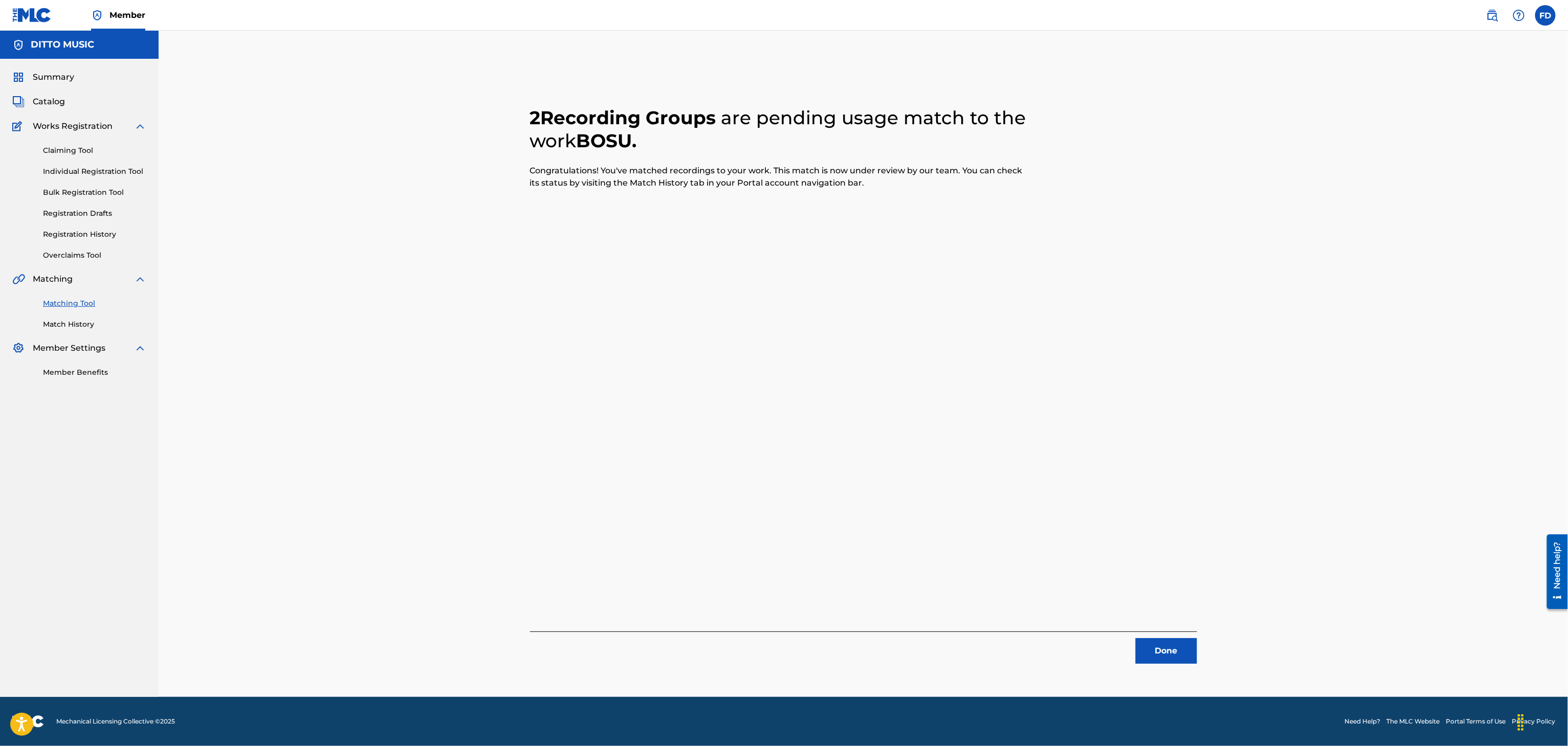
click at [1166, 649] on button "Done" at bounding box center [1166, 651] width 61 height 26
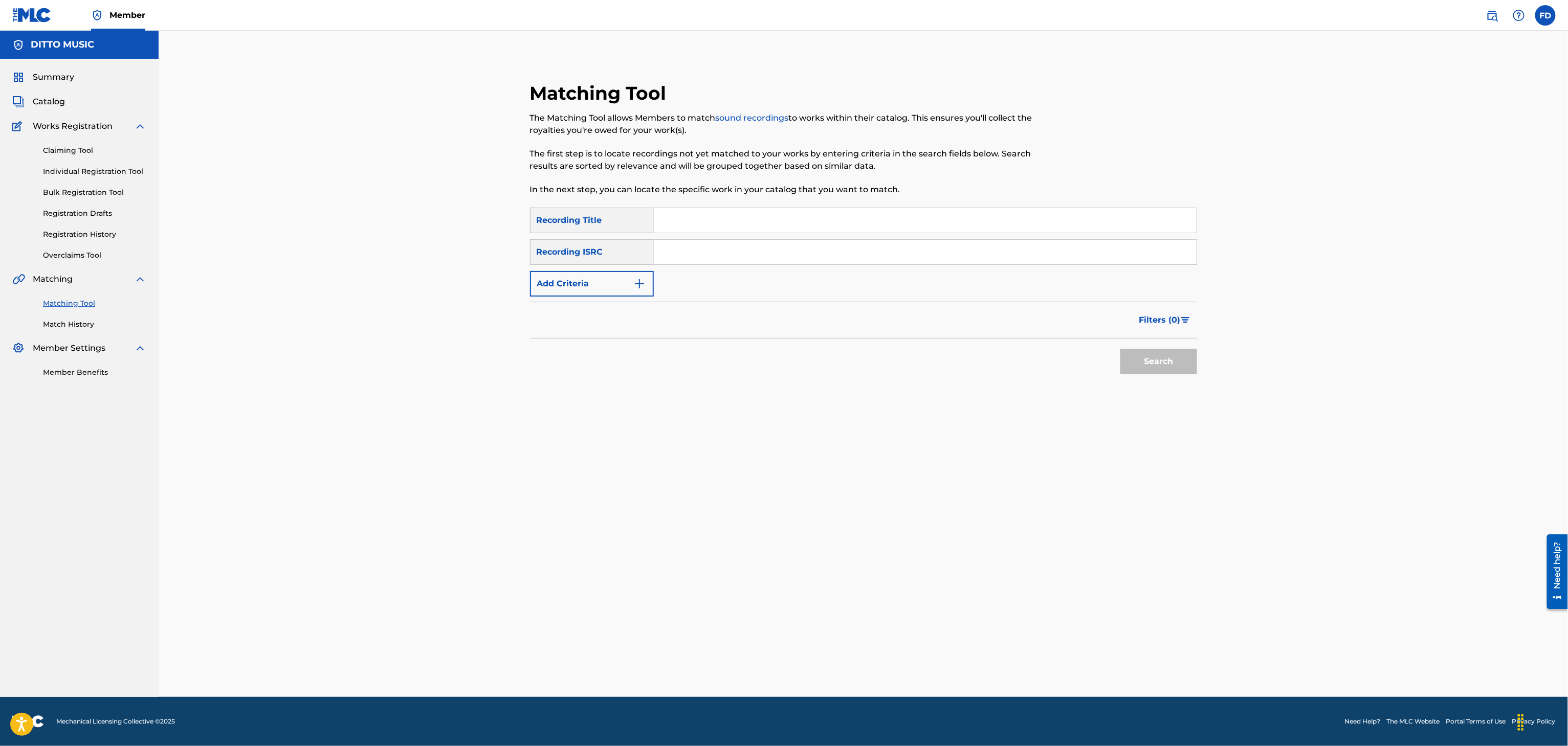
click at [783, 177] on div "The Matching Tool allows Members to match sound recordings to works within thei…" at bounding box center [787, 154] width 514 height 84
click at [751, 218] on input "Search Form" at bounding box center [925, 220] width 543 height 24
drag, startPoint x: 787, startPoint y: 257, endPoint x: 808, endPoint y: 257, distance: 21.0
click at [787, 257] on input "Search Form" at bounding box center [925, 252] width 543 height 24
click at [1160, 375] on div "Search" at bounding box center [1156, 358] width 82 height 41
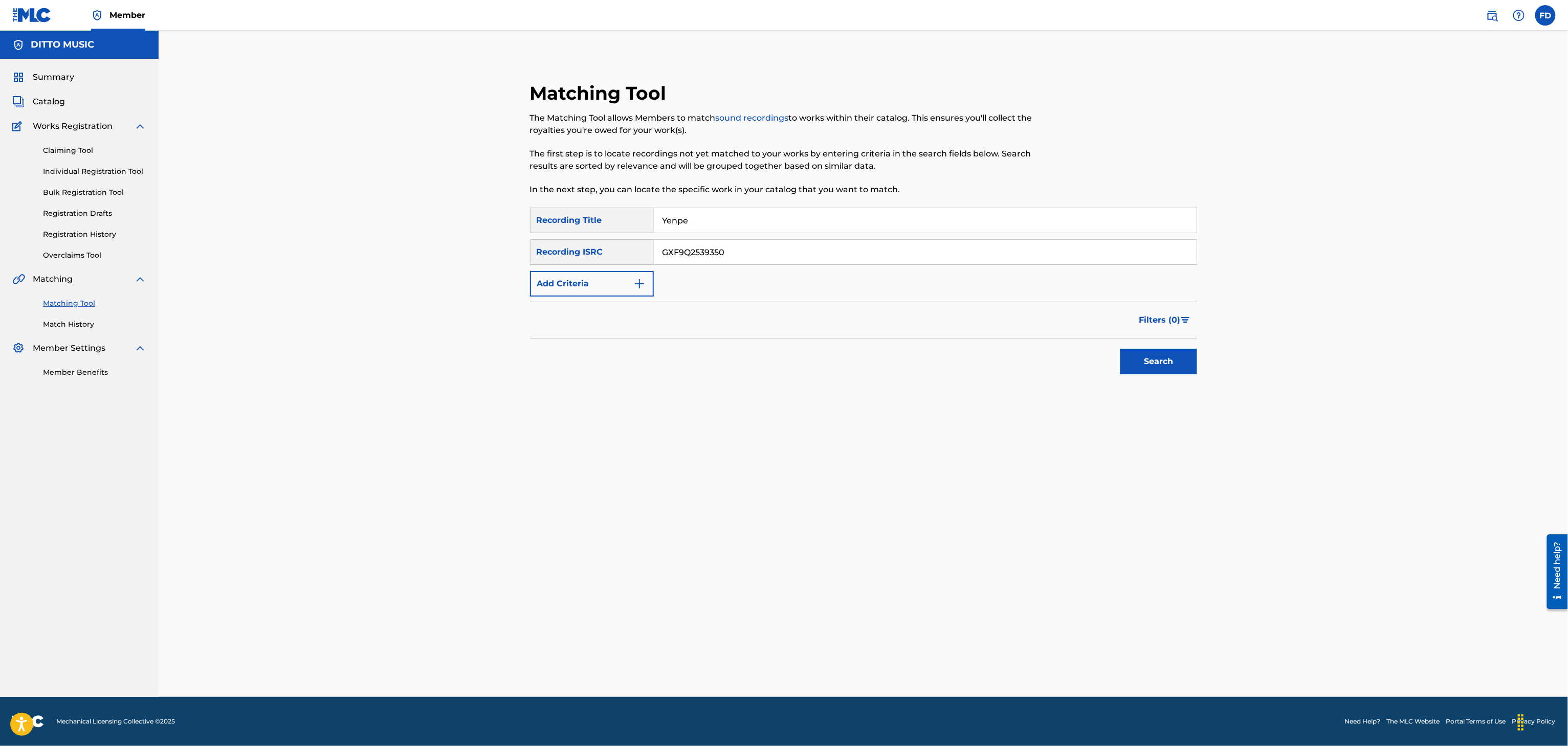
click at [1156, 359] on button "Search" at bounding box center [1159, 361] width 77 height 26
click at [1164, 439] on div at bounding box center [1169, 436] width 10 height 10
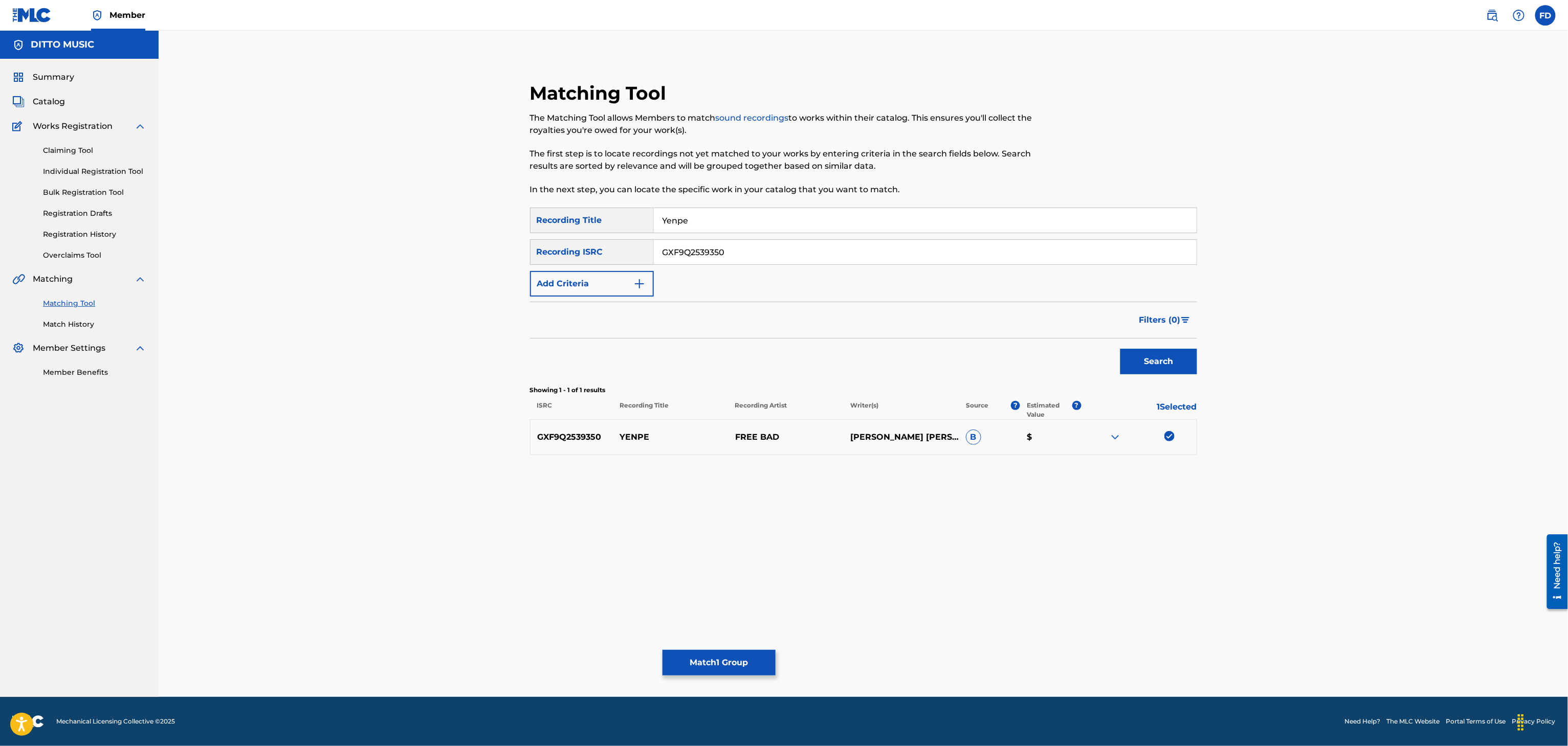
click at [726, 659] on button "Match 1 Group" at bounding box center [719, 663] width 113 height 26
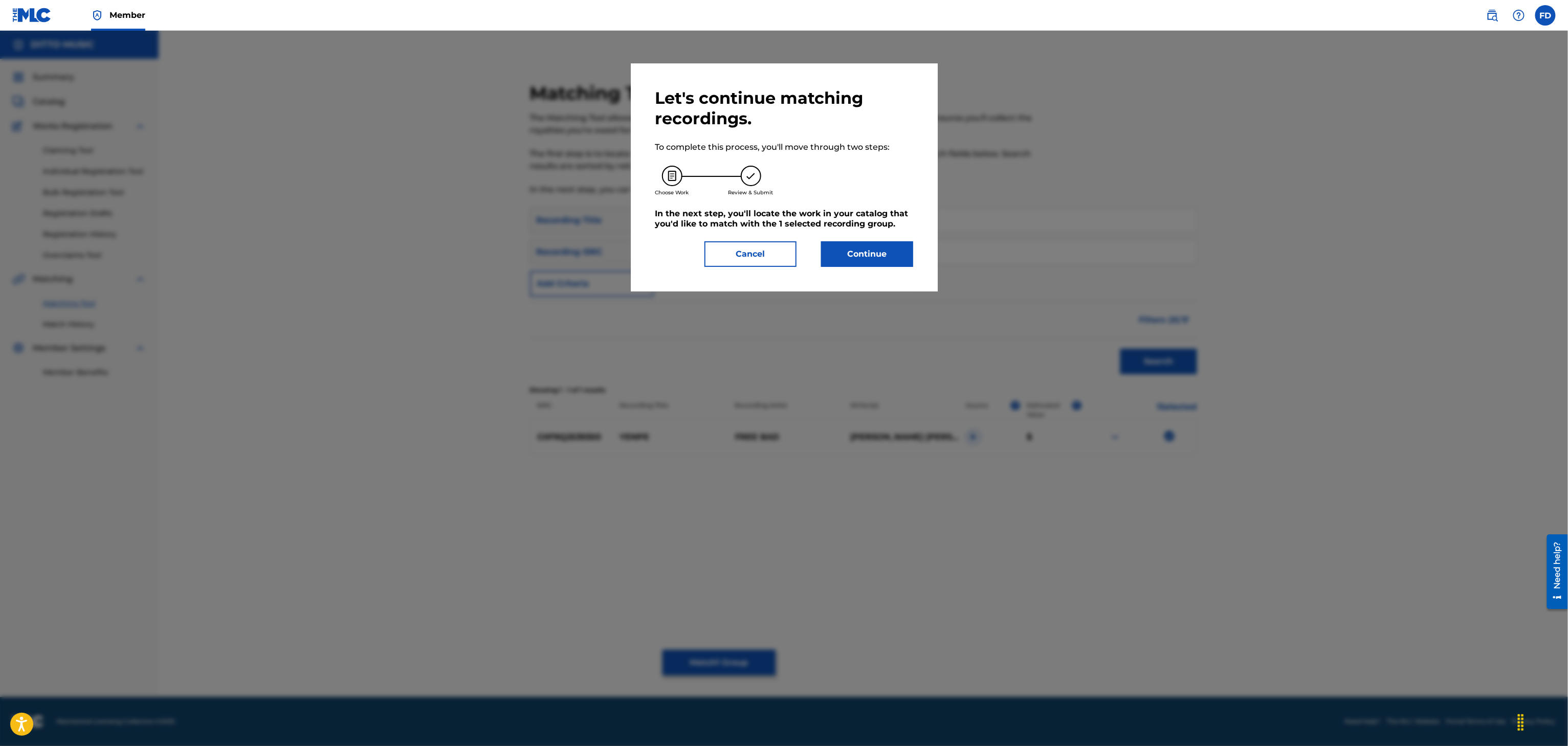
click at [849, 247] on button "Continue" at bounding box center [867, 254] width 92 height 26
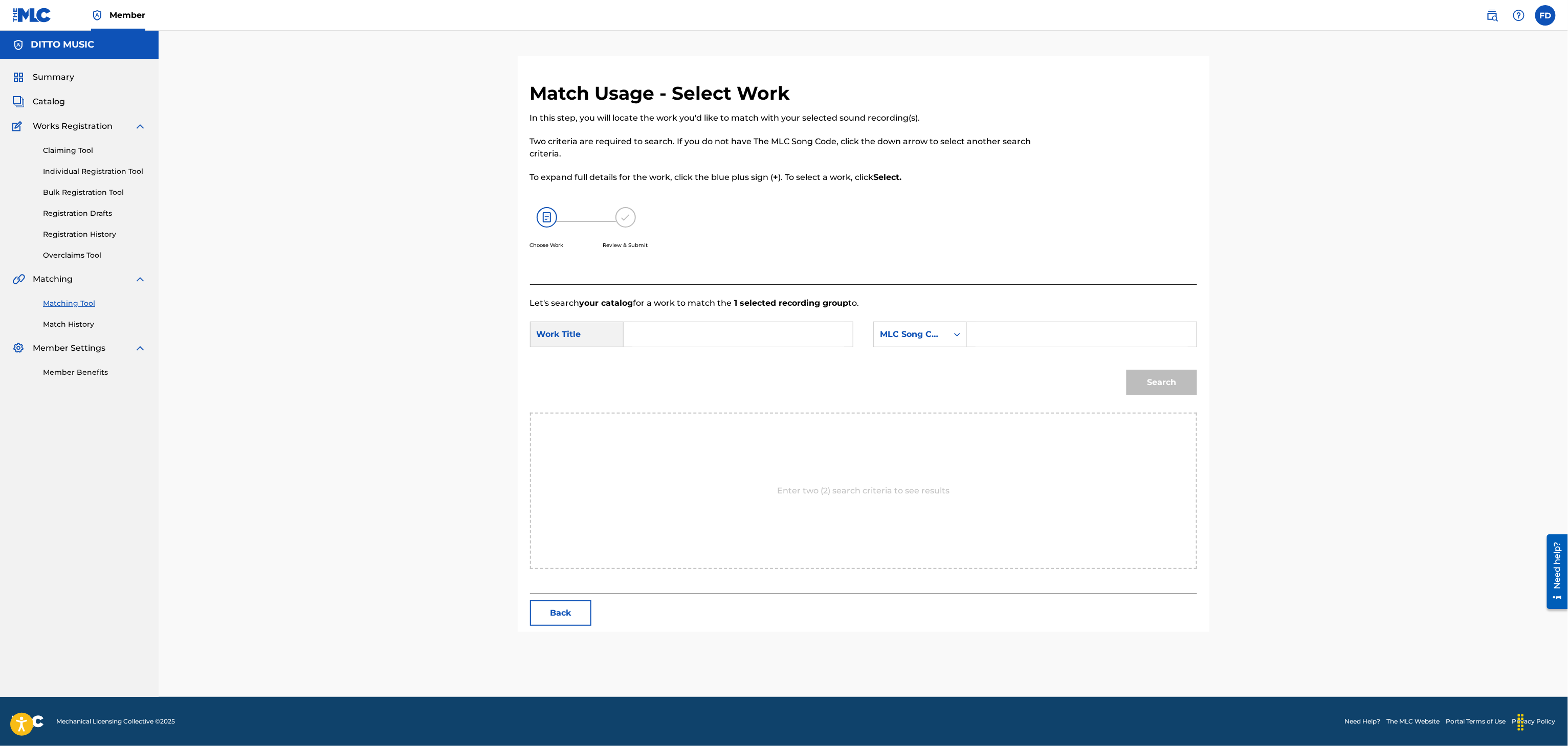
click at [673, 349] on div "SearchWithCriteria63d5683d-eadc-4cb6-b571-35fa34b8949e Work Title SearchWithCri…" at bounding box center [864, 338] width 667 height 32
click at [677, 342] on input "Search Form" at bounding box center [738, 334] width 212 height 24
click at [563, 623] on button "Back" at bounding box center [561, 613] width 61 height 26
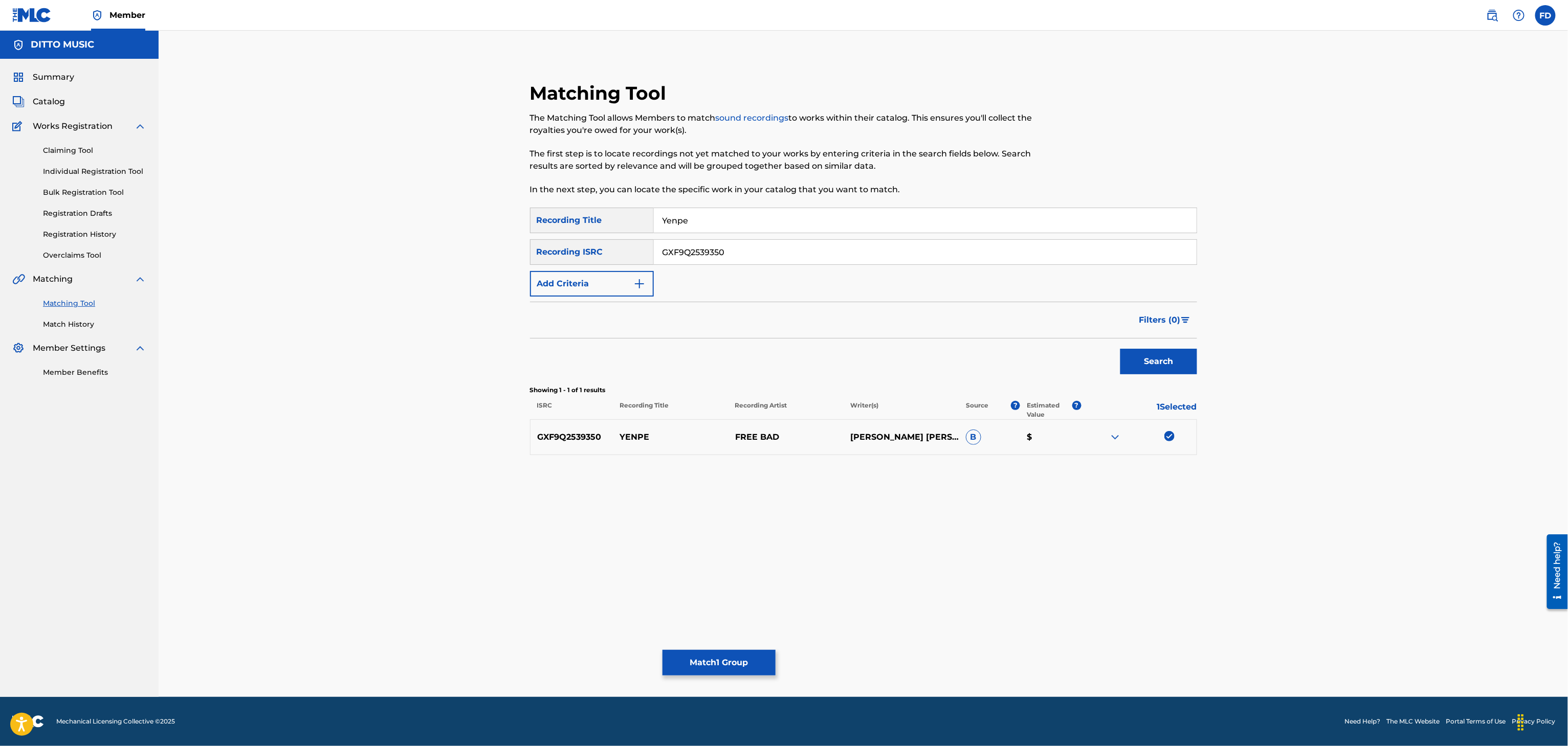
click at [726, 654] on button "Match 1 Group" at bounding box center [719, 663] width 113 height 26
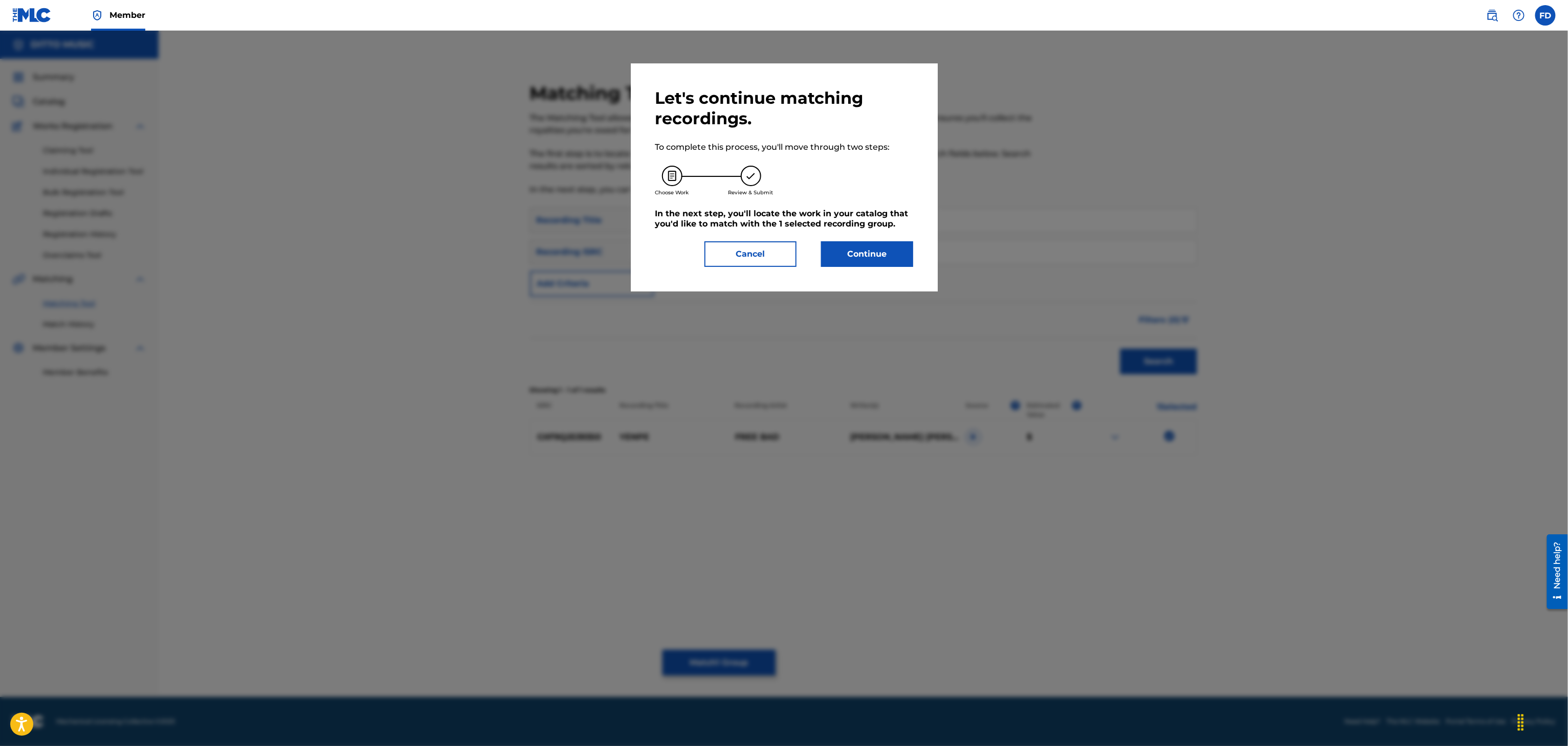
click at [870, 256] on button "Continue" at bounding box center [867, 254] width 92 height 26
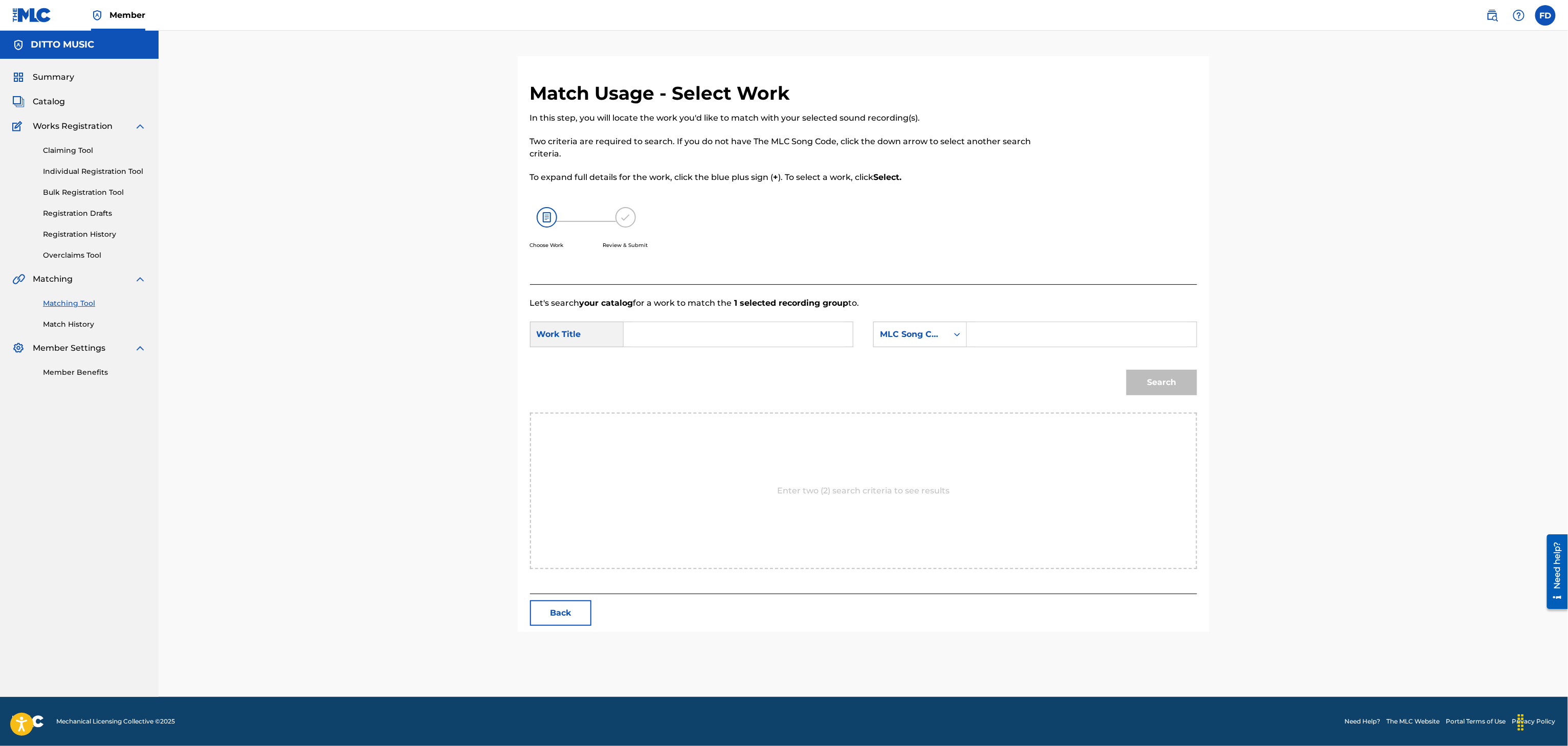
click at [1087, 355] on form "SearchWithCriteria63d5683d-eadc-4cb6-b571-35fa34b8949e Work Title SearchWithCri…" at bounding box center [864, 361] width 667 height 103
click at [1088, 354] on form "SearchWithCriteria63d5683d-eadc-4cb6-b571-35fa34b8949e Work Title SearchWithCri…" at bounding box center [864, 361] width 667 height 103
click at [1098, 342] on input "Search Form" at bounding box center [1082, 334] width 212 height 24
click at [730, 326] on input "Search Form" at bounding box center [738, 334] width 212 height 24
click at [1139, 382] on button "Search" at bounding box center [1162, 383] width 71 height 26
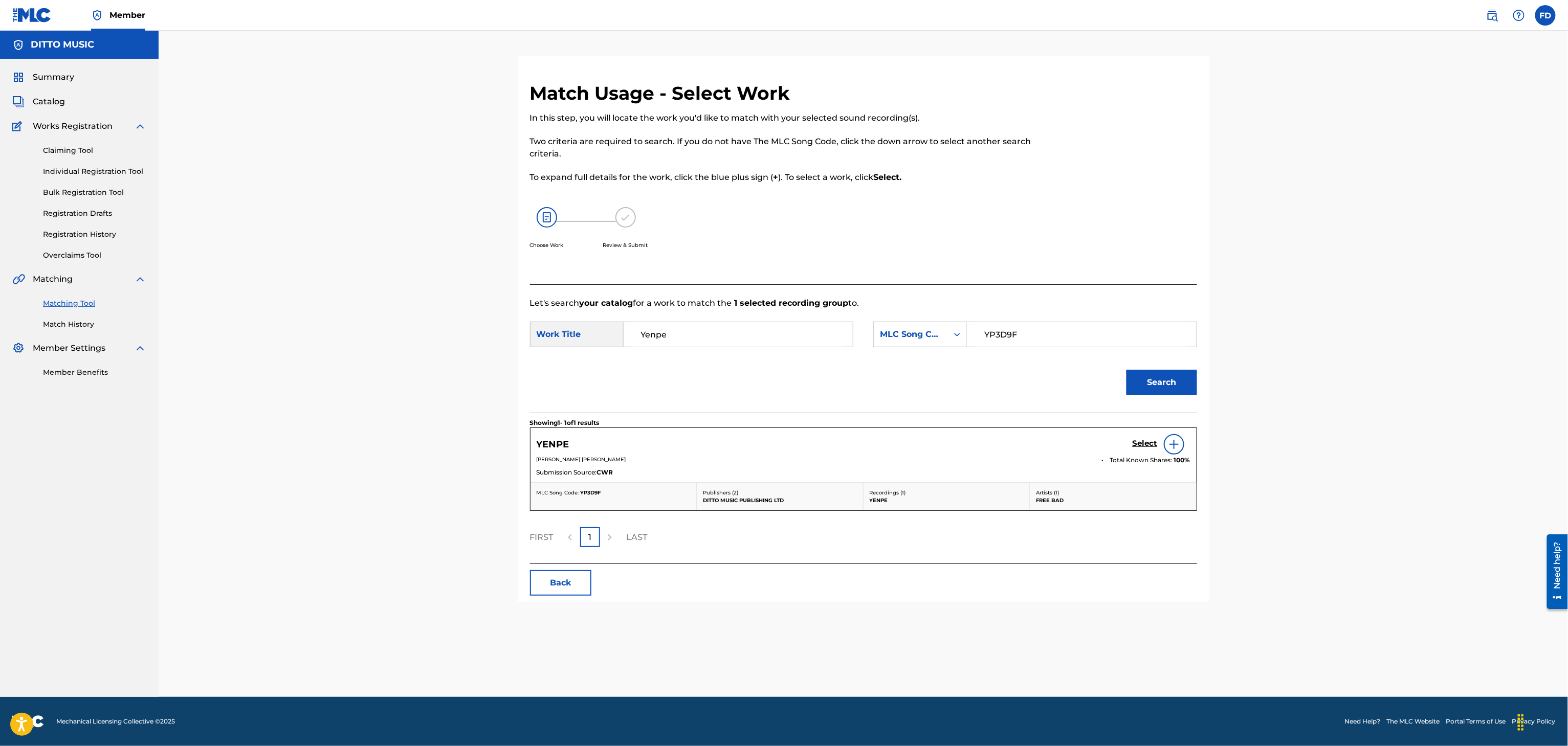
click at [1141, 445] on h5 "Select" at bounding box center [1145, 444] width 25 height 10
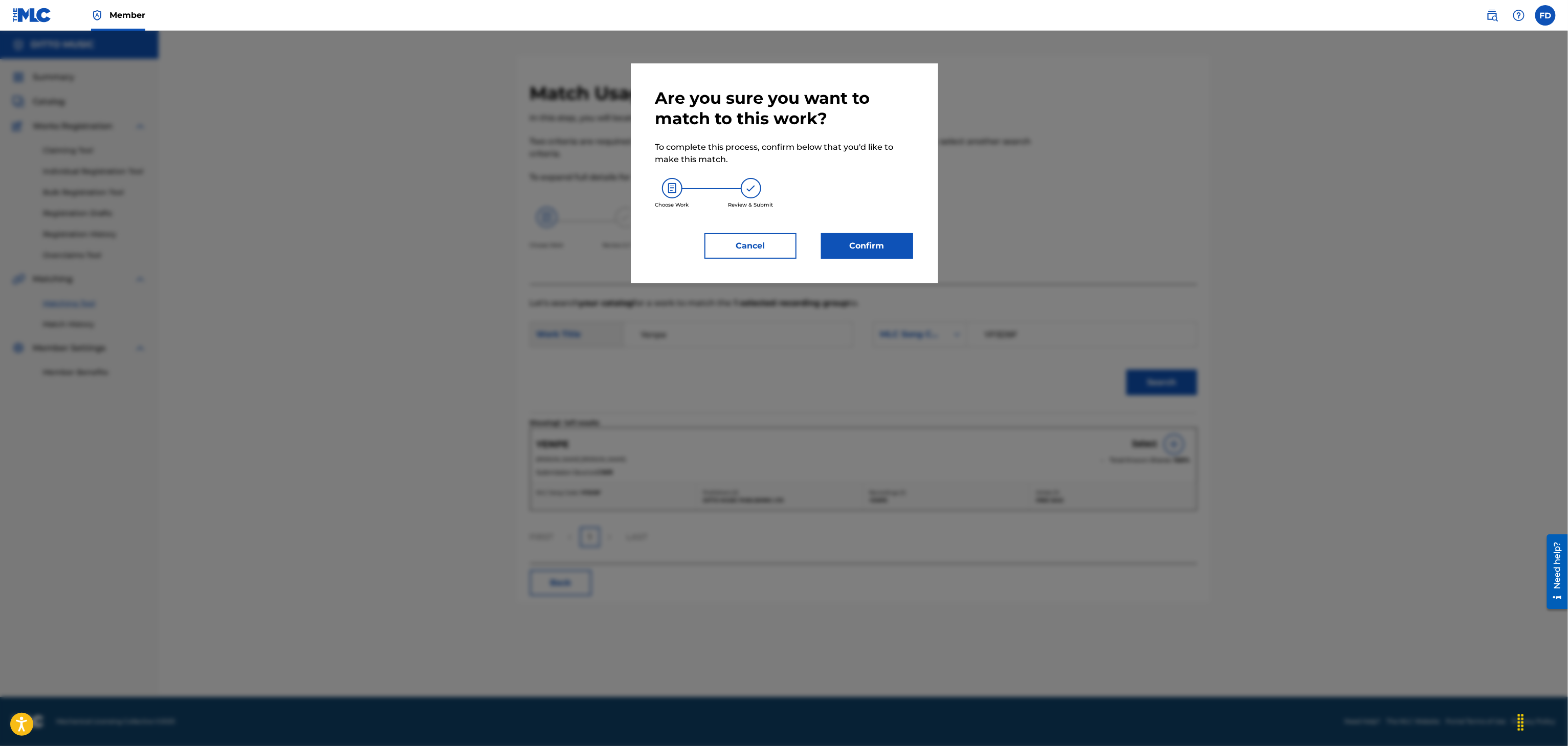
click at [828, 240] on button "Confirm" at bounding box center [867, 246] width 92 height 26
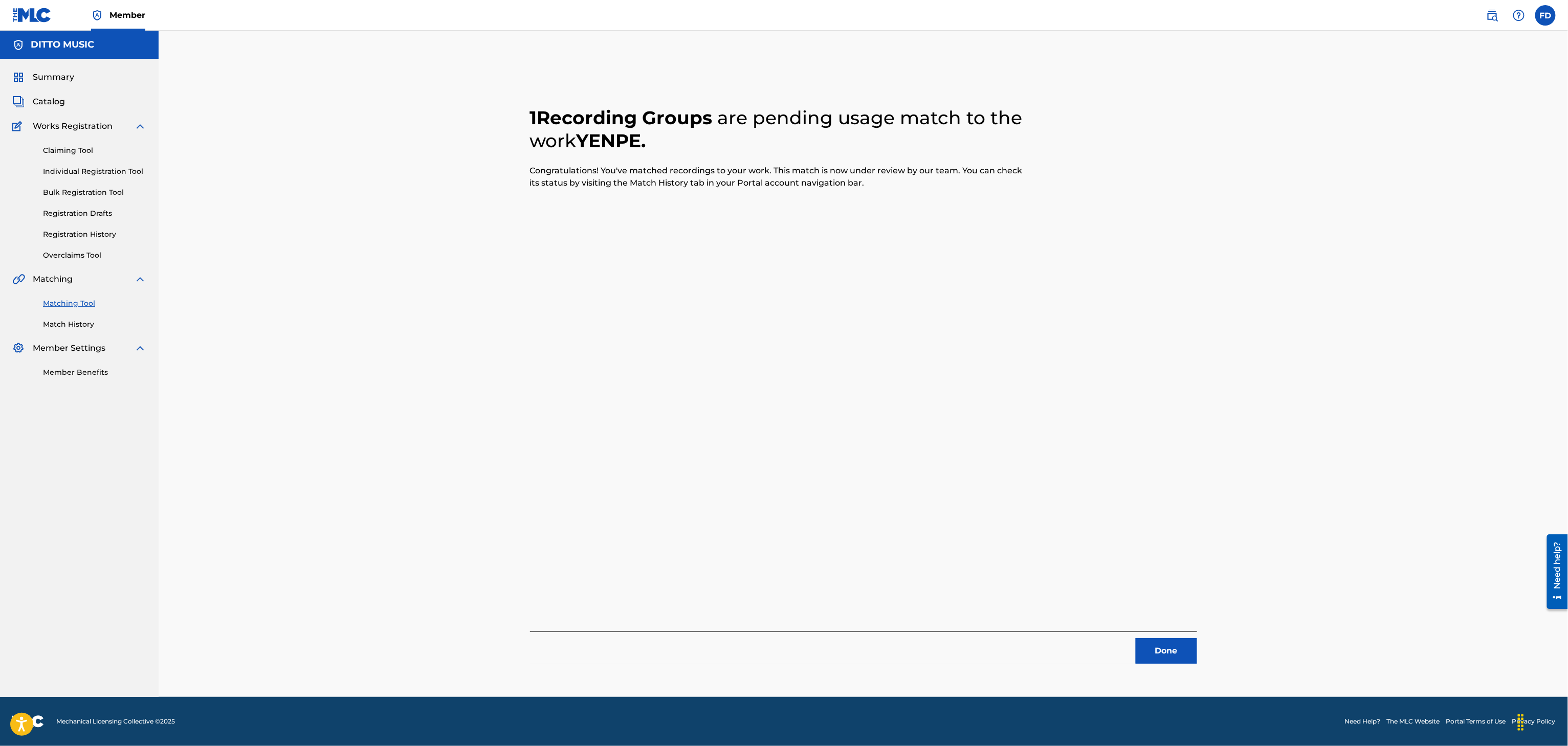
click at [1195, 632] on div "Done" at bounding box center [864, 647] width 667 height 32
click at [1180, 649] on button "Done" at bounding box center [1166, 651] width 61 height 26
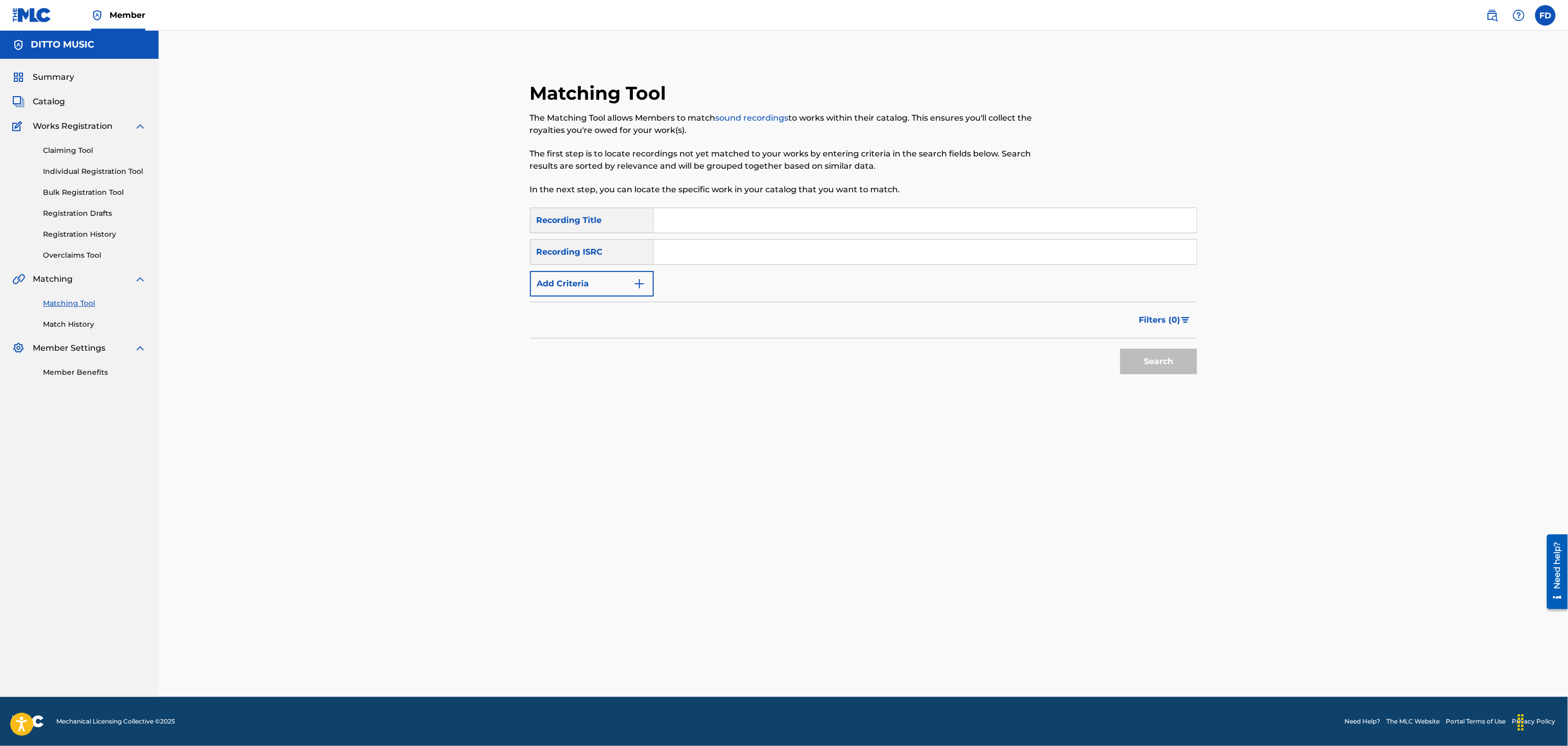
click at [732, 204] on div "Matching Tool The Matching Tool allows Members to match sound recordings to wor…" at bounding box center [787, 144] width 514 height 126
click at [720, 223] on input "Search Form" at bounding box center [925, 220] width 543 height 24
click at [992, 247] on input "Search Form" at bounding box center [925, 252] width 543 height 24
click at [1139, 368] on button "Search" at bounding box center [1159, 361] width 77 height 26
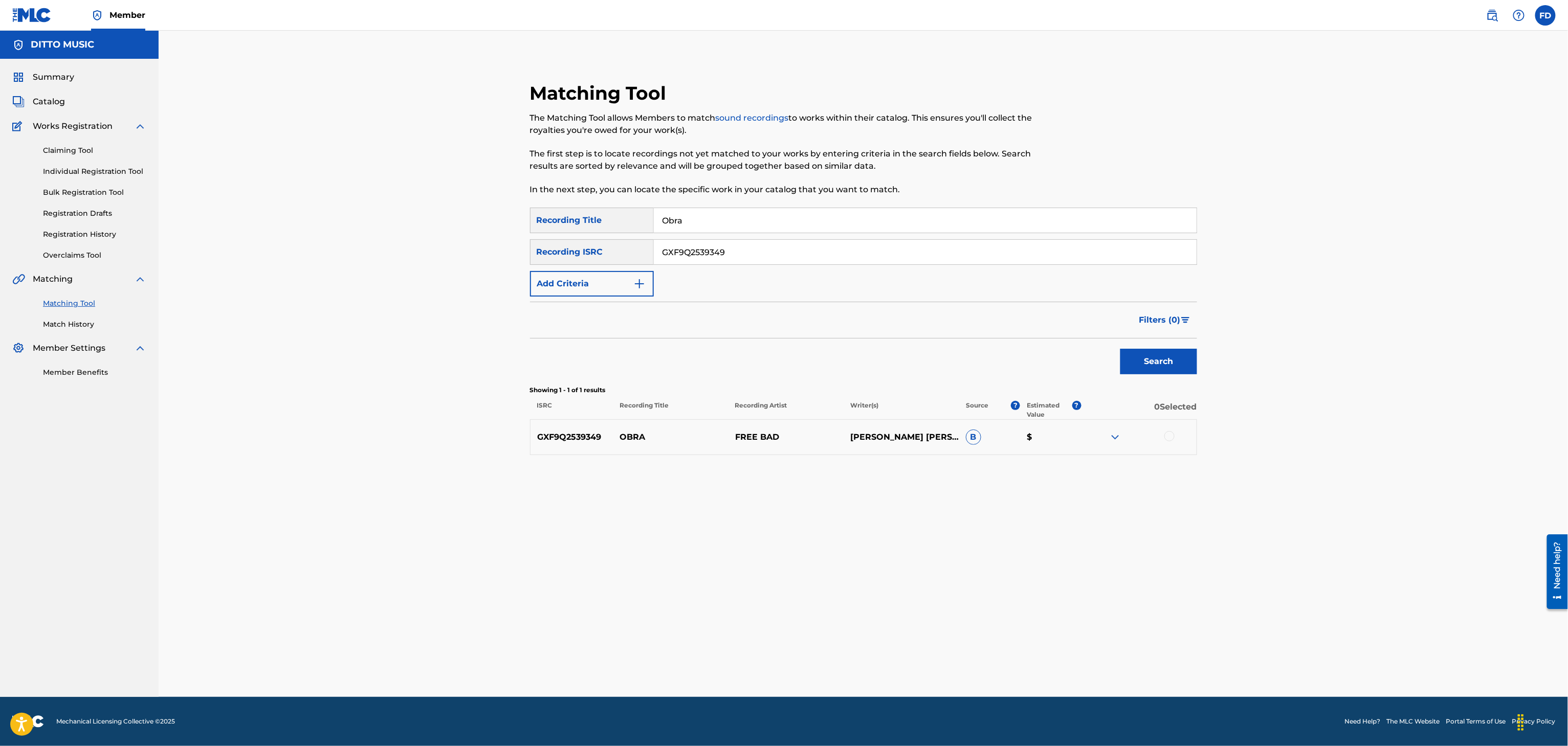
click at [1167, 436] on div at bounding box center [1169, 436] width 10 height 10
click at [749, 664] on button "Match 1 Group" at bounding box center [719, 663] width 113 height 26
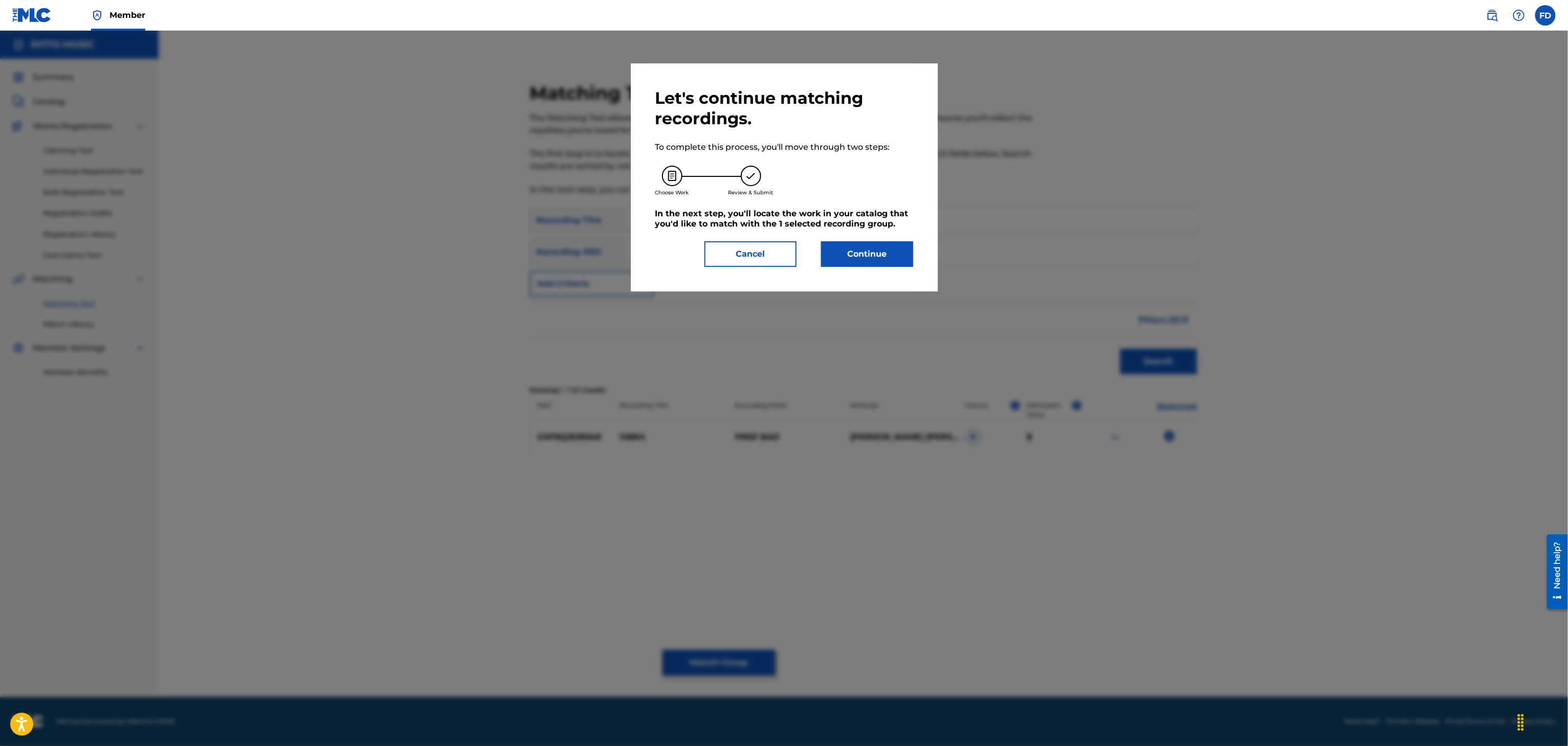
click at [853, 242] on button "Continue" at bounding box center [867, 254] width 92 height 26
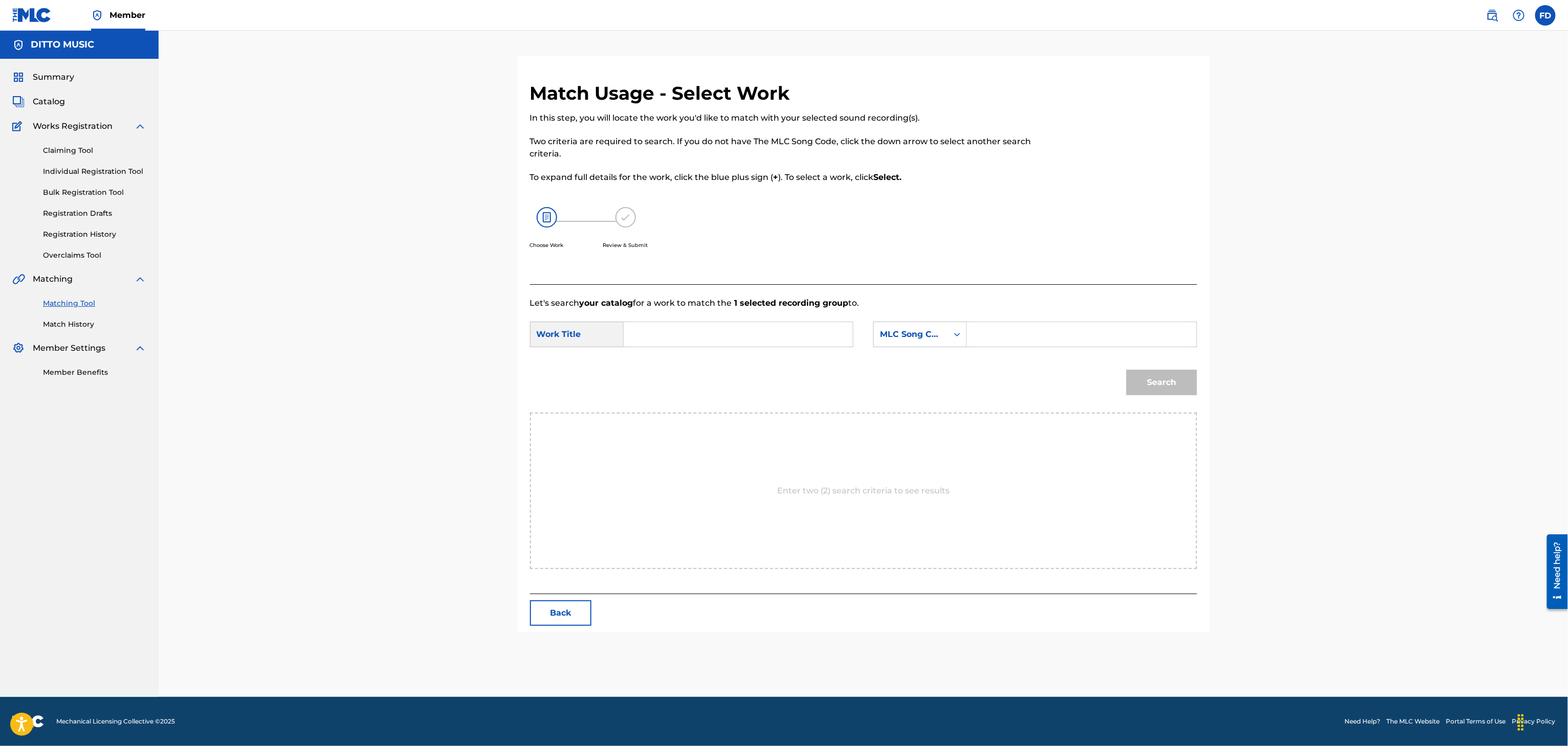
click at [991, 343] on input "Search Form" at bounding box center [1082, 334] width 212 height 24
click at [716, 364] on div "Search" at bounding box center [864, 386] width 667 height 53
click at [729, 338] on input "Search Form" at bounding box center [738, 334] width 212 height 24
click at [1163, 386] on button "Search" at bounding box center [1162, 383] width 71 height 26
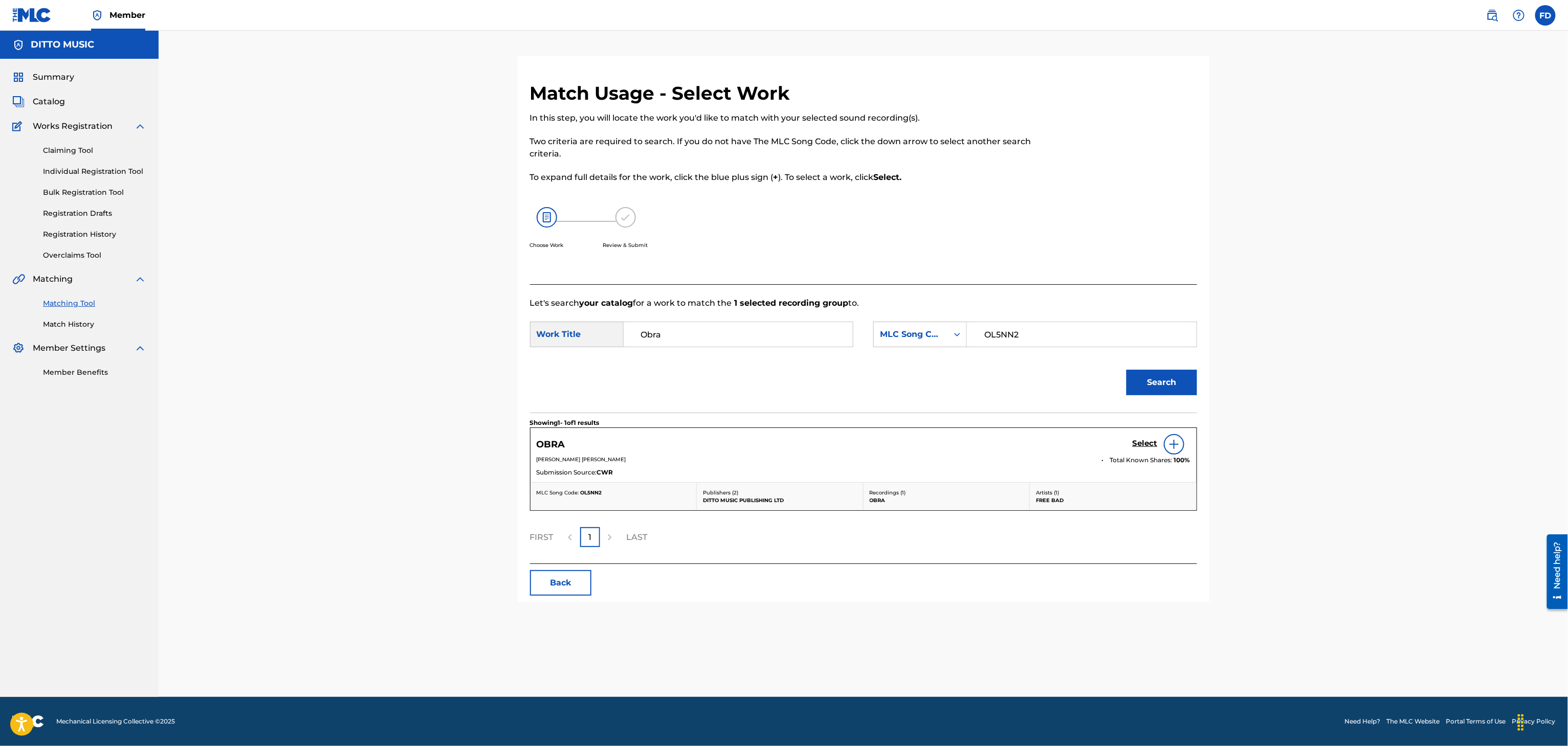
click at [1143, 442] on h5 "Select" at bounding box center [1145, 444] width 25 height 10
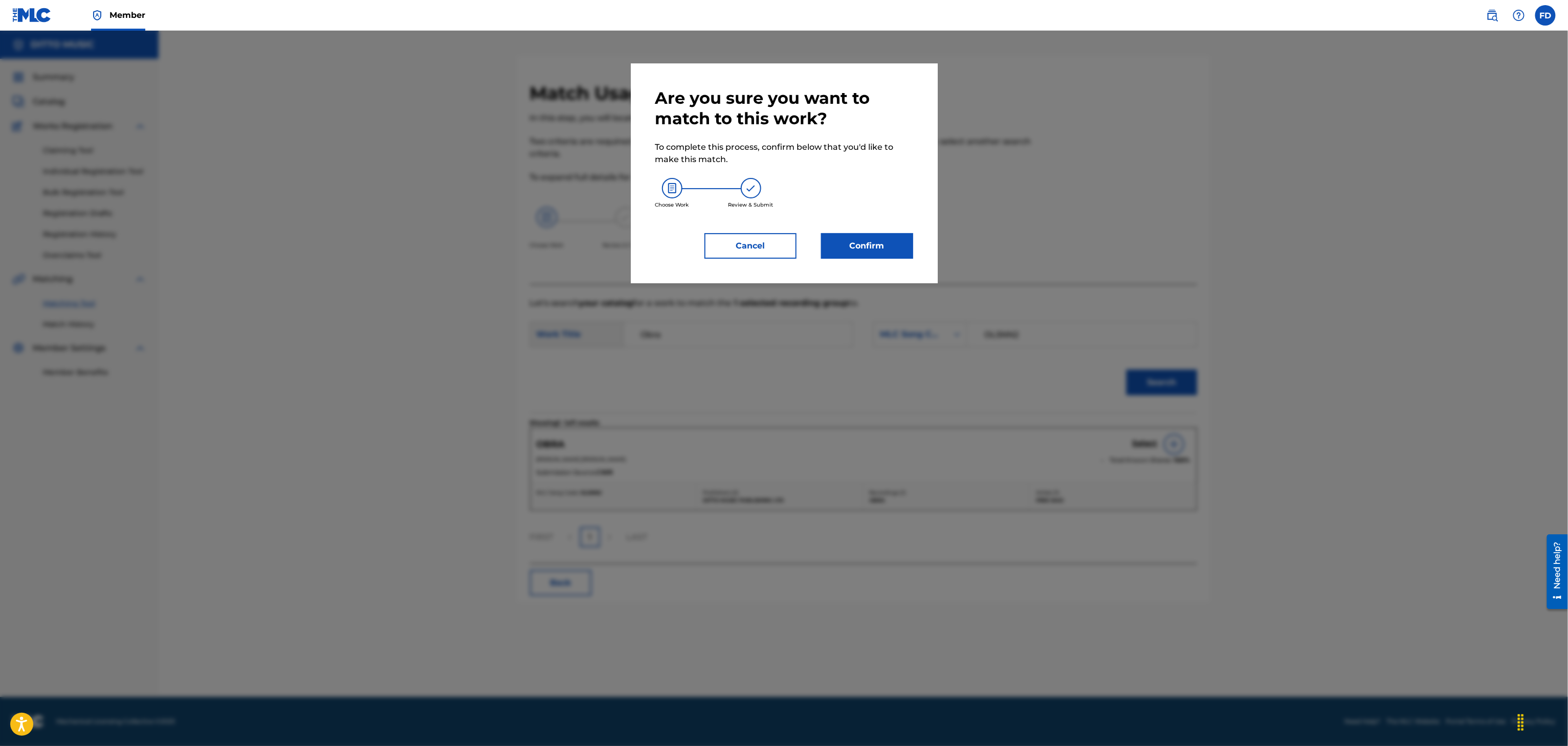
click at [912, 248] on button "Confirm" at bounding box center [867, 246] width 92 height 26
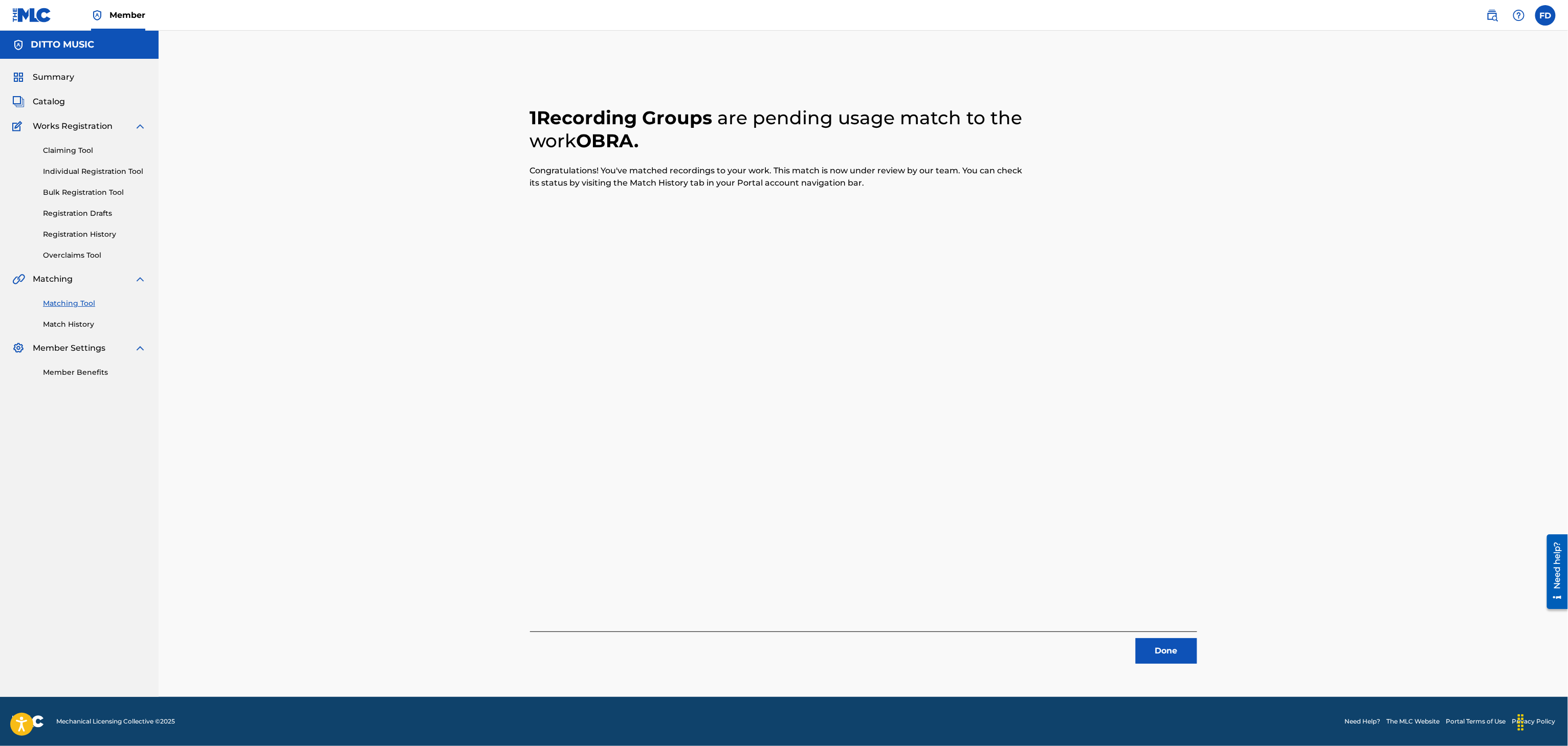
click at [1150, 635] on div "Done" at bounding box center [864, 647] width 667 height 32
click at [1150, 638] on button "Done" at bounding box center [1166, 651] width 61 height 26
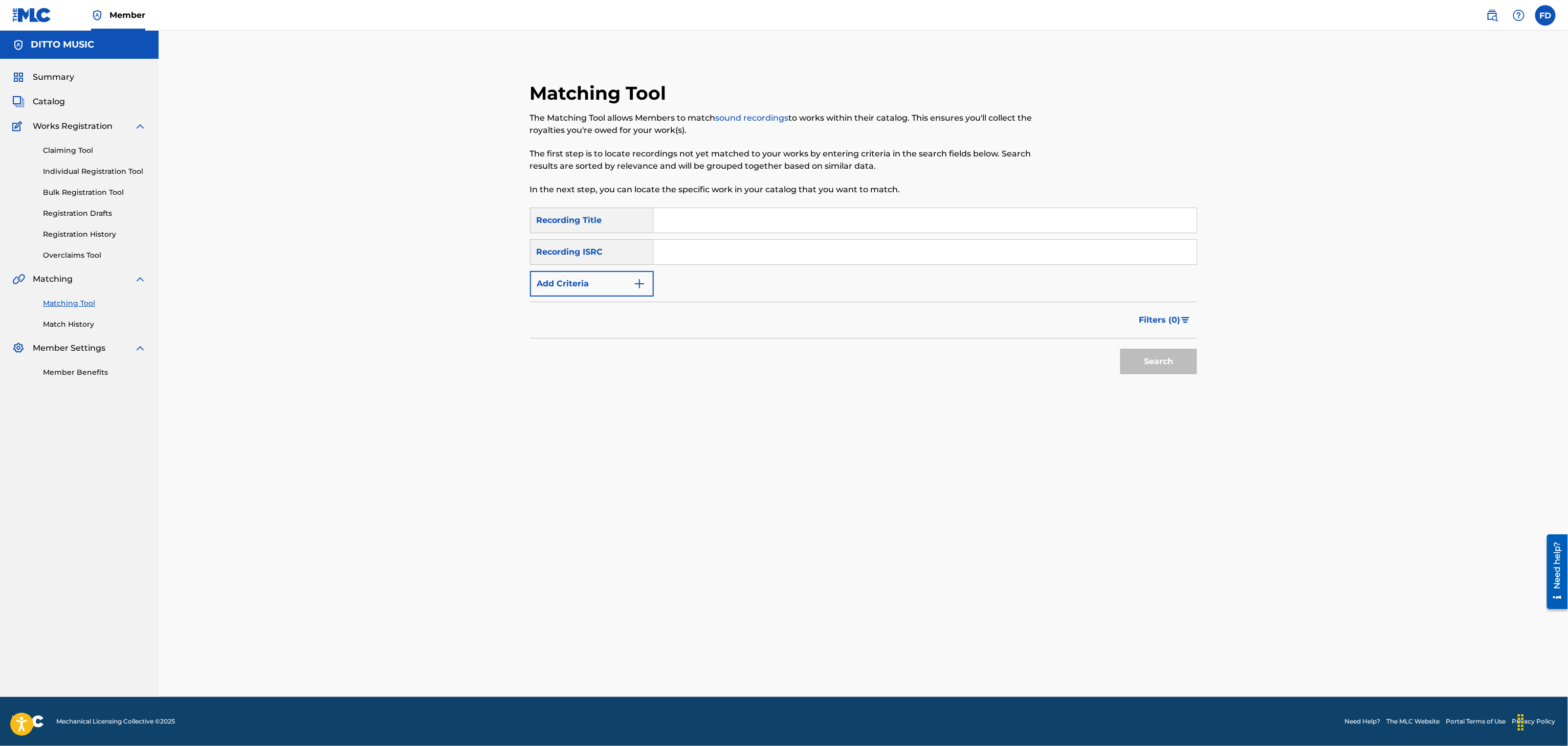
click at [730, 226] on input "Search Form" at bounding box center [925, 220] width 543 height 24
click at [788, 249] on input "Search Form" at bounding box center [925, 252] width 543 height 24
click at [1164, 367] on button "Search" at bounding box center [1159, 361] width 77 height 26
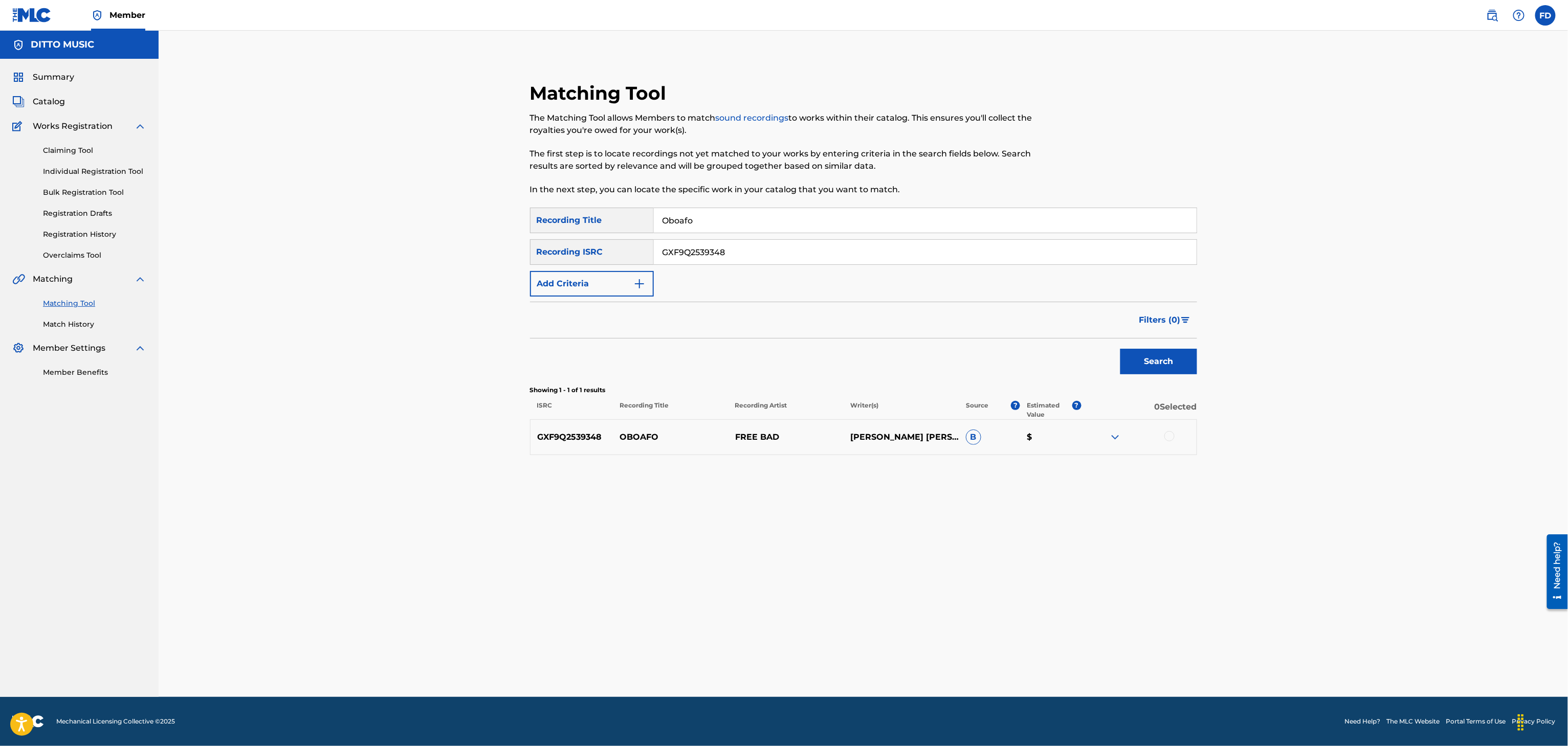
click at [1171, 444] on div "GXF9Q2539348 OBOAFO FREE BAD [PERSON_NAME] [PERSON_NAME] B $" at bounding box center [864, 437] width 667 height 36
click at [1169, 441] on div at bounding box center [1169, 436] width 10 height 10
click at [736, 675] on button "Match 1 Group" at bounding box center [719, 663] width 113 height 26
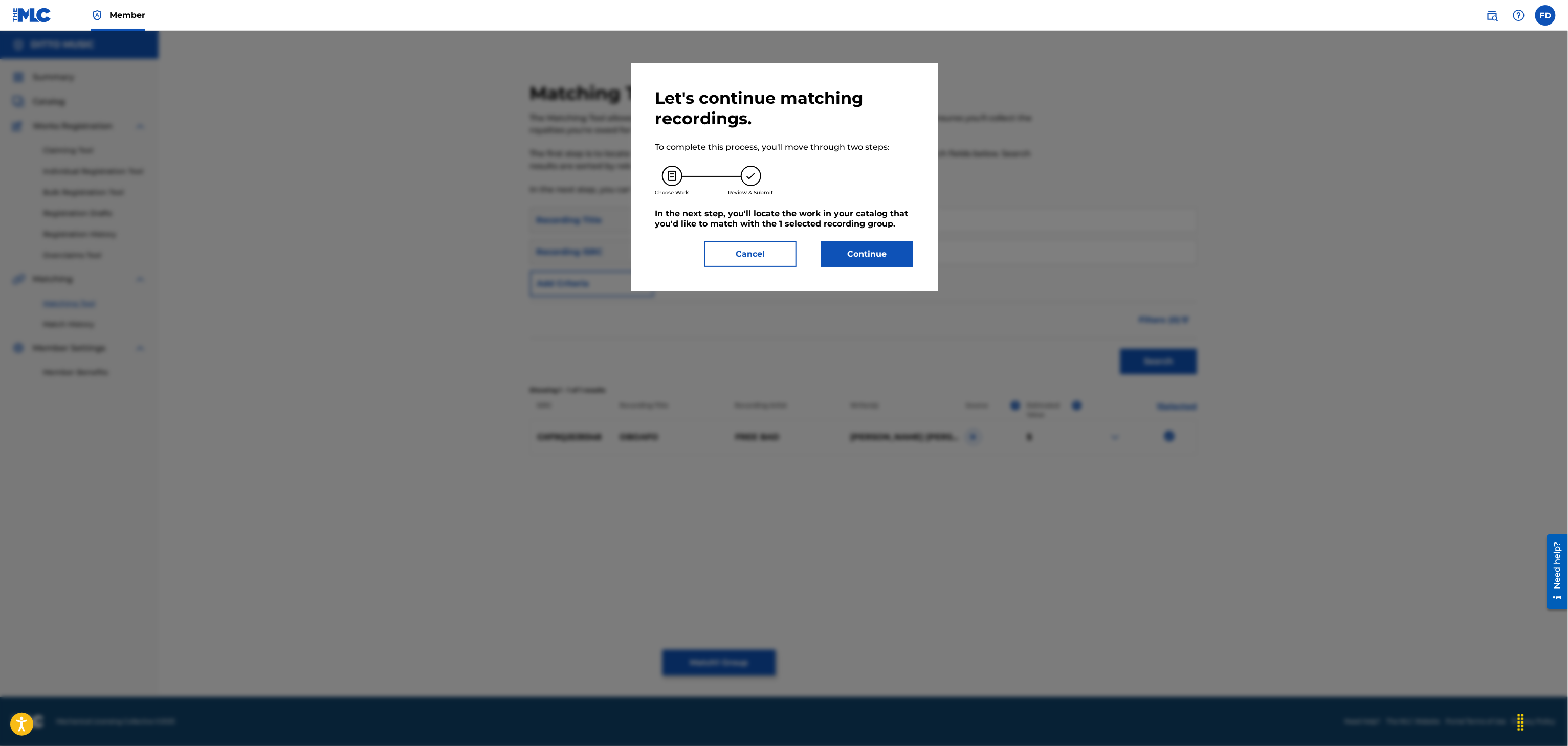
click at [903, 261] on button "Continue" at bounding box center [867, 254] width 92 height 26
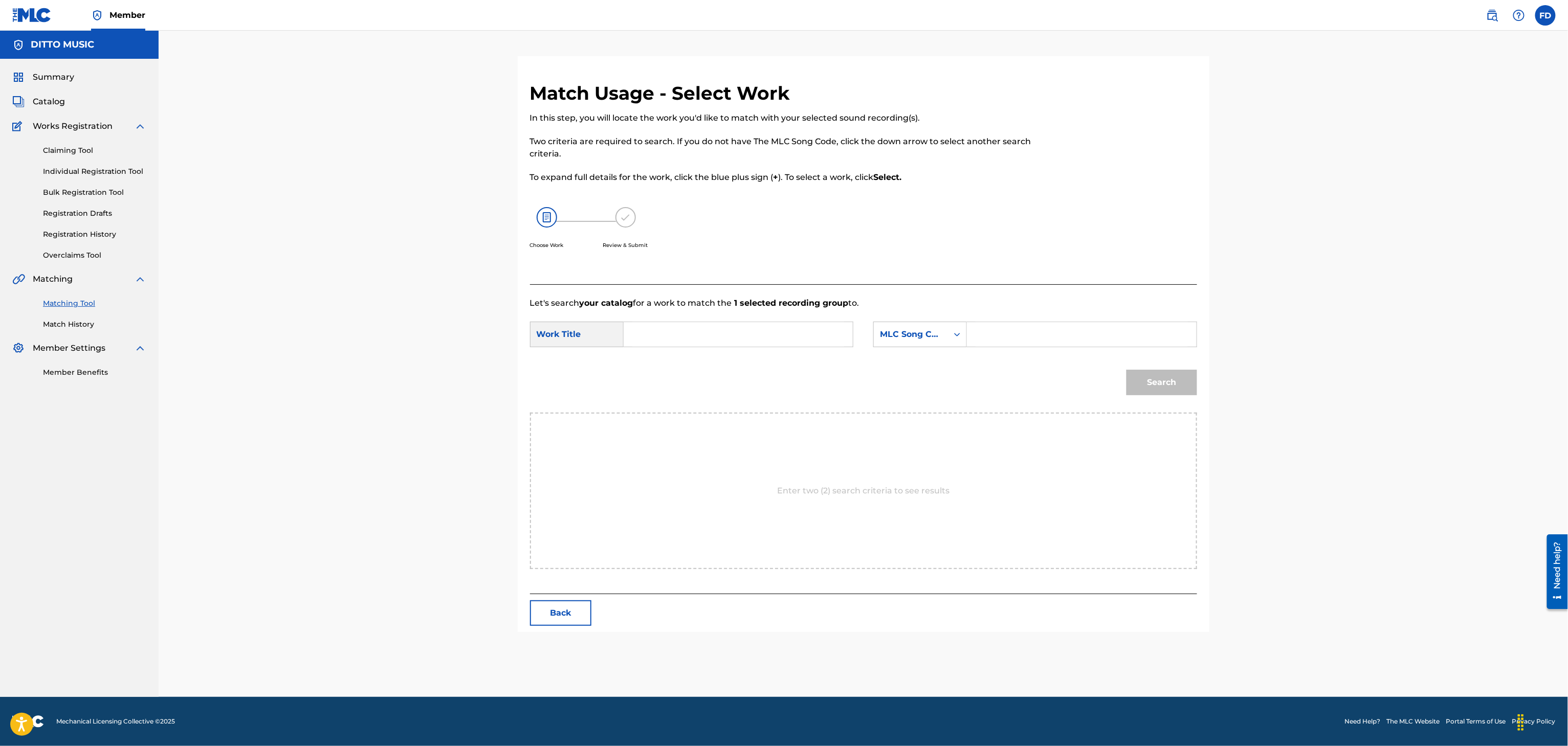
drag, startPoint x: 1012, startPoint y: 326, endPoint x: 1010, endPoint y: 334, distance: 8.2
click at [1012, 326] on input "Search Form" at bounding box center [1082, 334] width 212 height 24
click at [674, 342] on input "Search Form" at bounding box center [738, 334] width 212 height 24
click at [1208, 424] on div "Match Usage - Select Work In this step, you will locate the work you'd like to …" at bounding box center [864, 357] width 691 height 550
click at [1178, 402] on div "Search" at bounding box center [864, 386] width 667 height 53
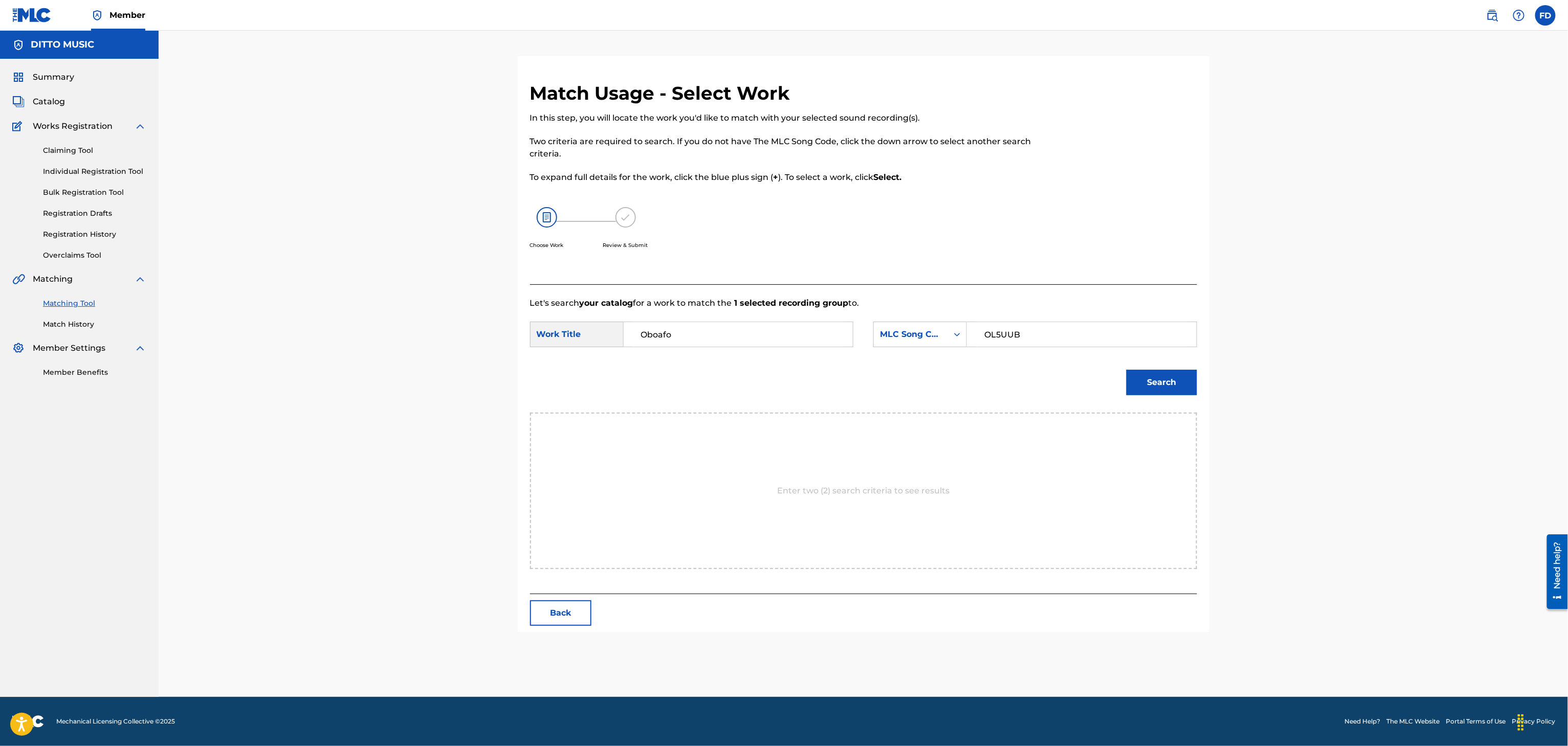
click at [1178, 401] on div "Search" at bounding box center [864, 386] width 667 height 53
click at [1178, 380] on button "Search" at bounding box center [1162, 383] width 71 height 26
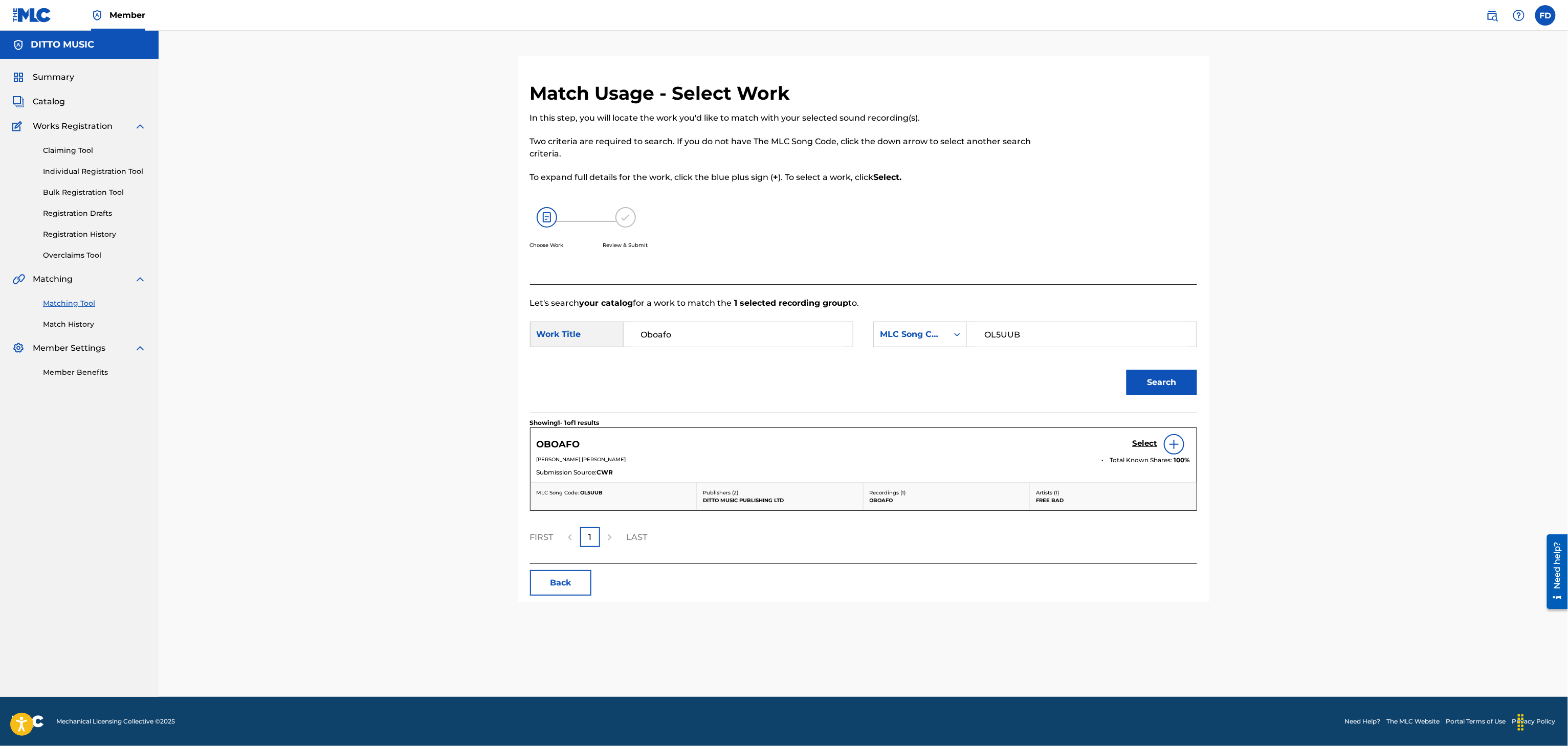
click at [1134, 441] on h5 "Select" at bounding box center [1145, 444] width 25 height 10
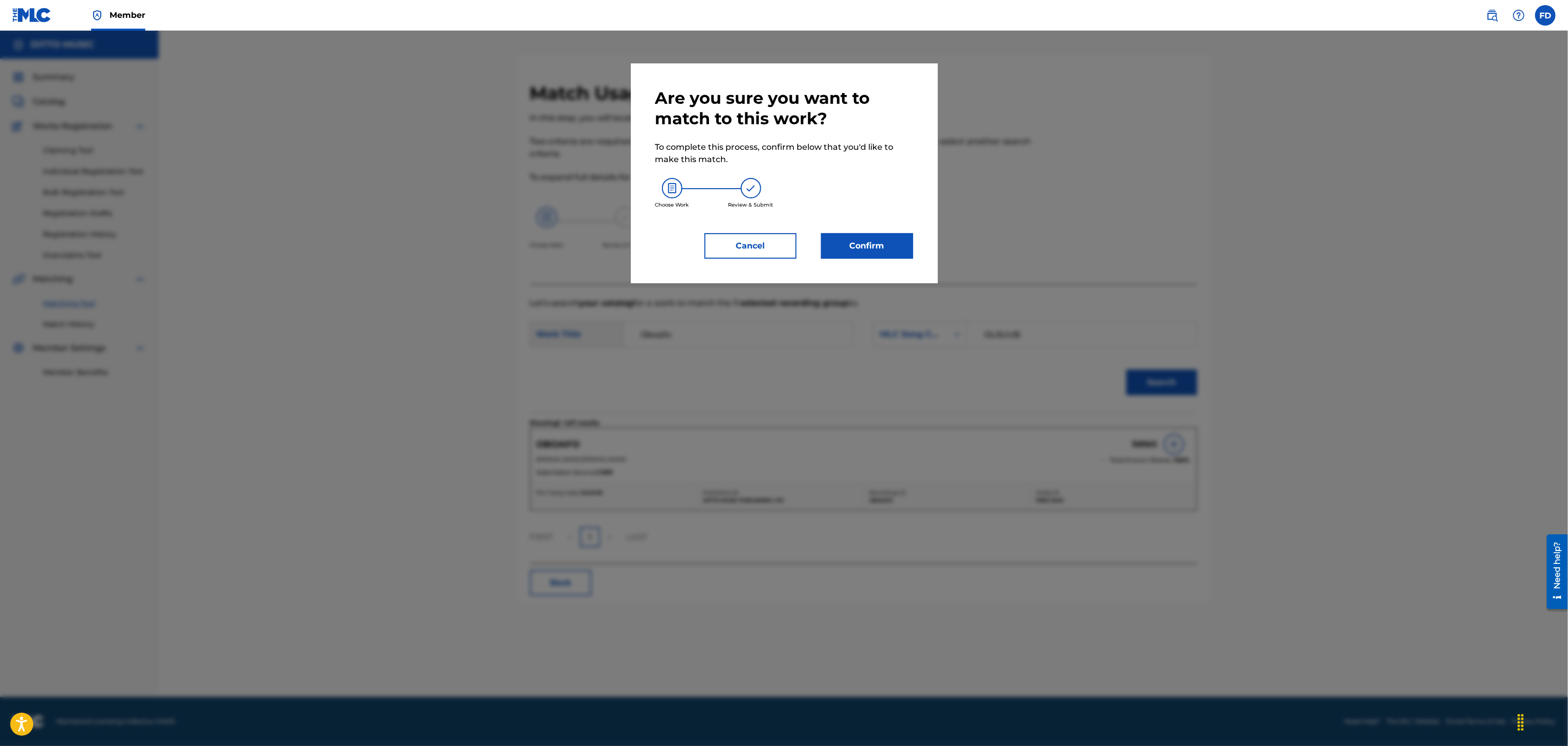
click at [857, 251] on button "Confirm" at bounding box center [867, 246] width 92 height 26
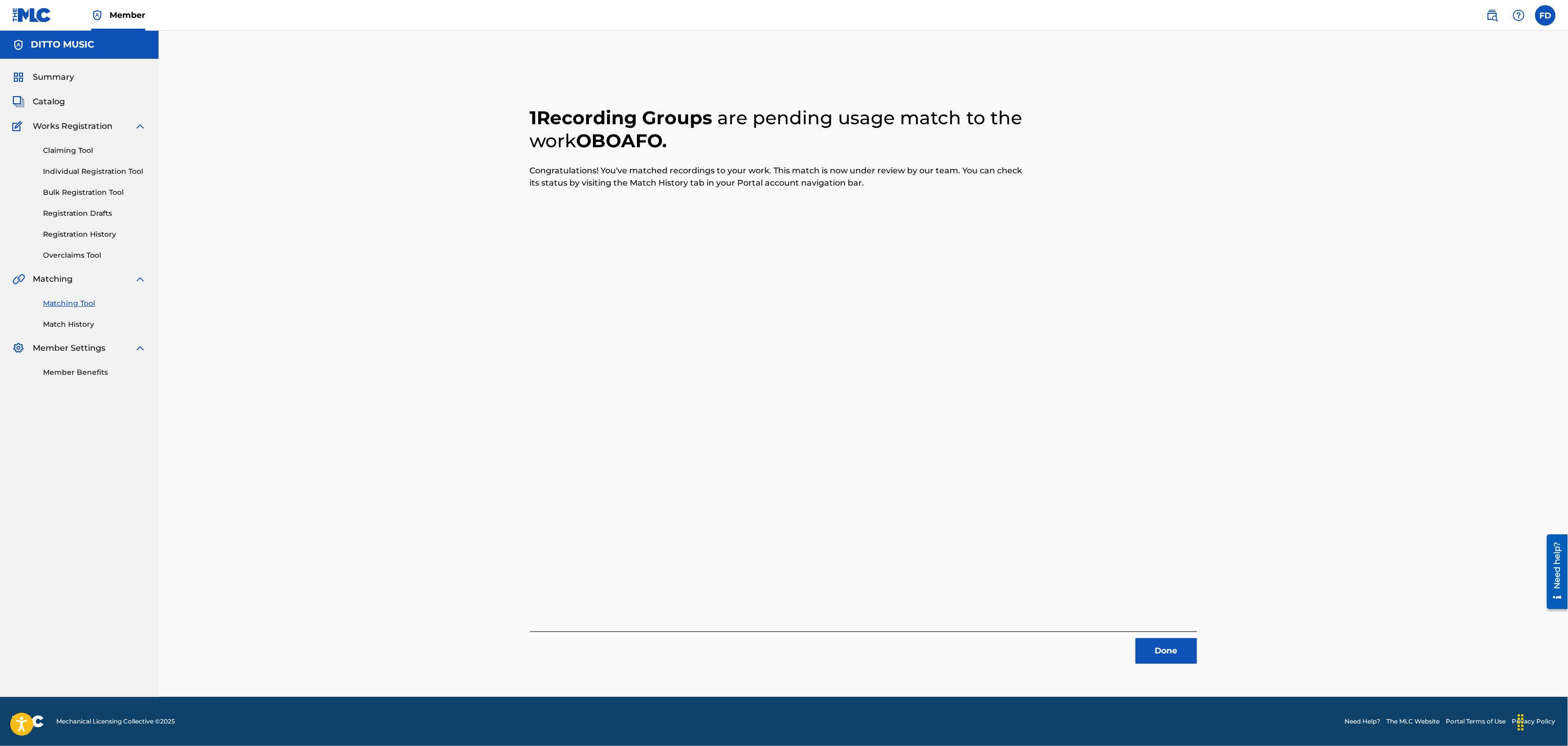
click at [1161, 641] on button "Done" at bounding box center [1166, 651] width 61 height 26
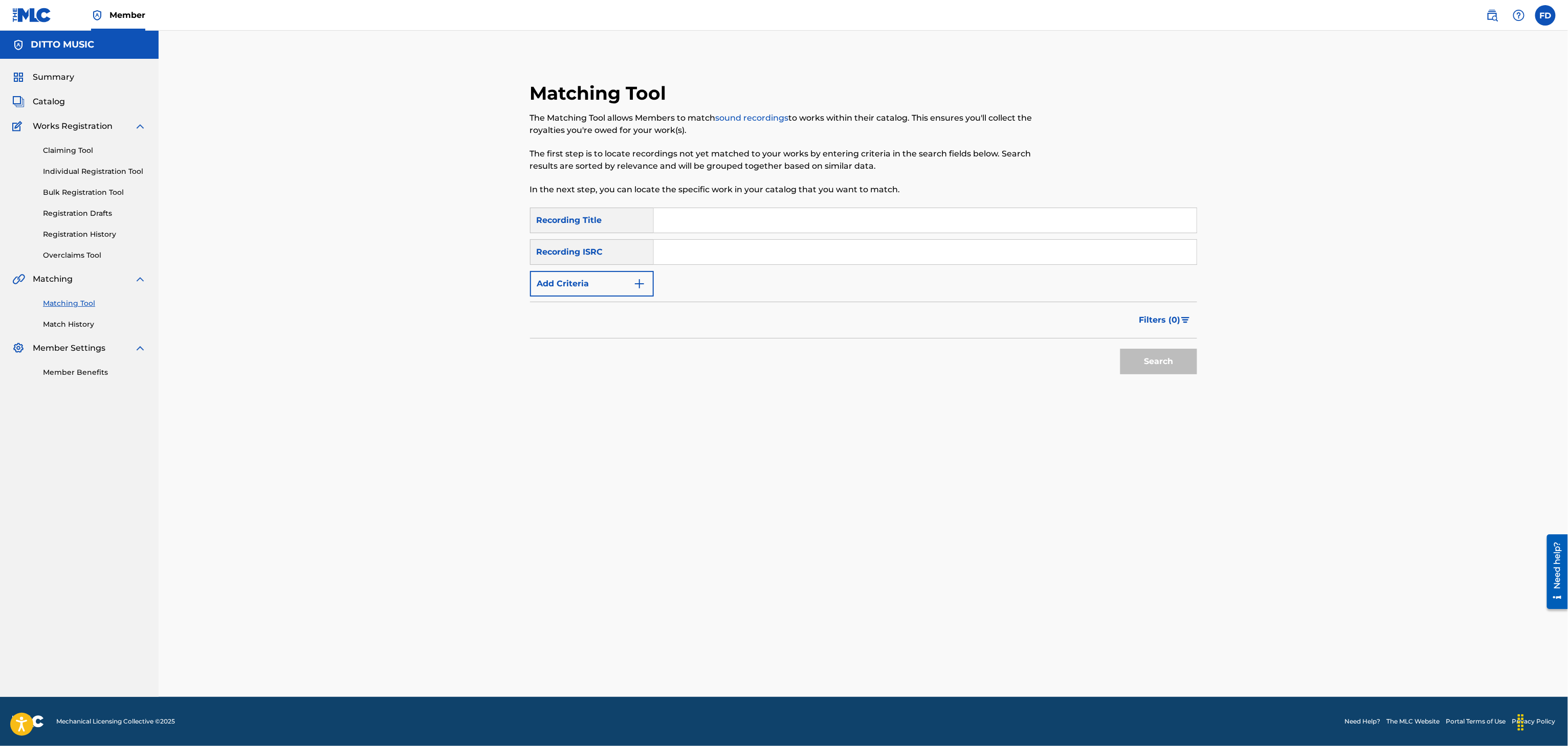
drag, startPoint x: 739, startPoint y: 244, endPoint x: 739, endPoint y: 239, distance: 5.0
click at [739, 244] on input "Search Form" at bounding box center [925, 252] width 543 height 24
click at [739, 239] on div "SearchWithCriteria8683f96c-5ddd-4d5c-a7c2-defb5d464943 Recording Title SearchWi…" at bounding box center [864, 252] width 667 height 89
click at [755, 218] on input "Search Form" at bounding box center [925, 220] width 543 height 24
click at [771, 265] on div "SearchWithCriteria8683f96c-5ddd-4d5c-a7c2-defb5d464943 Recording Title Nkwan Se…" at bounding box center [864, 252] width 667 height 89
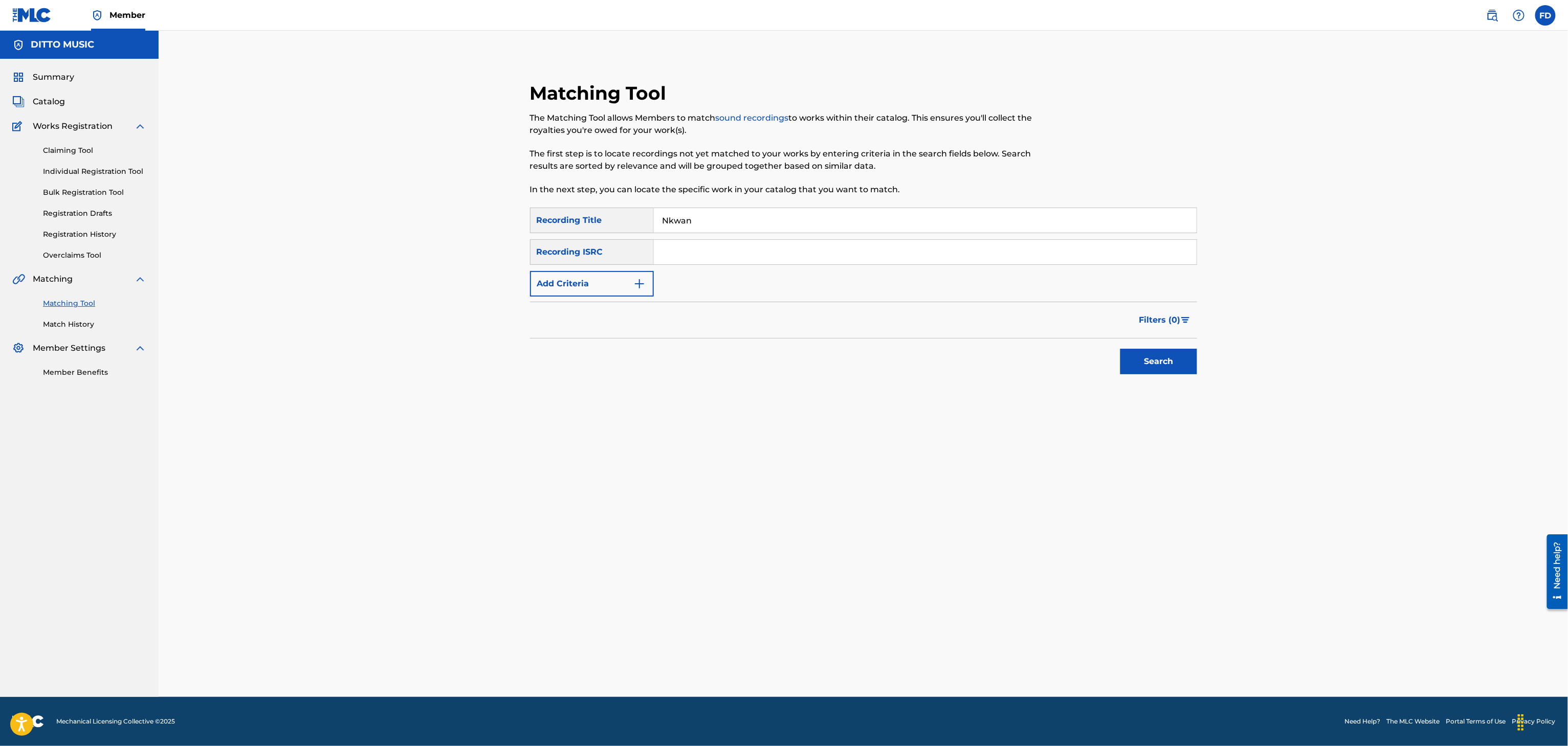
click at [792, 265] on div "SearchWithCriteria8683f96c-5ddd-4d5c-a7c2-defb5d464943 Recording Title Nkwan Se…" at bounding box center [864, 252] width 667 height 89
click at [807, 268] on div "SearchWithCriteria8683f96c-5ddd-4d5c-a7c2-defb5d464943 Recording Title Nkwan Se…" at bounding box center [864, 252] width 667 height 89
click at [828, 251] on input "Search Form" at bounding box center [925, 252] width 543 height 24
click at [1127, 375] on div "Search" at bounding box center [1156, 358] width 82 height 41
click at [1138, 377] on div "Search" at bounding box center [1156, 358] width 82 height 41
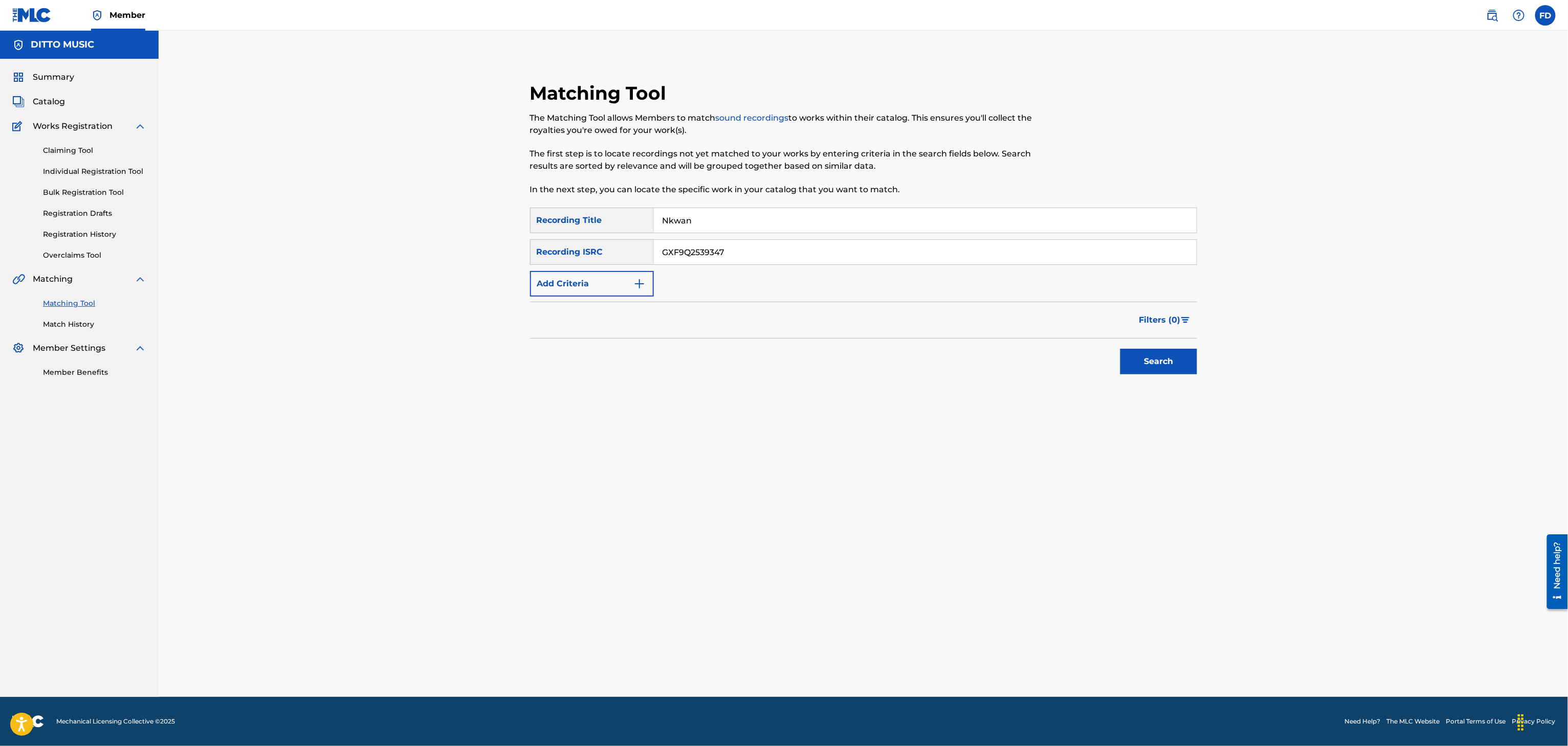
click at [1149, 360] on button "Search" at bounding box center [1159, 361] width 77 height 26
click at [1178, 436] on div at bounding box center [1138, 437] width 115 height 12
click at [1175, 436] on div at bounding box center [1169, 436] width 10 height 10
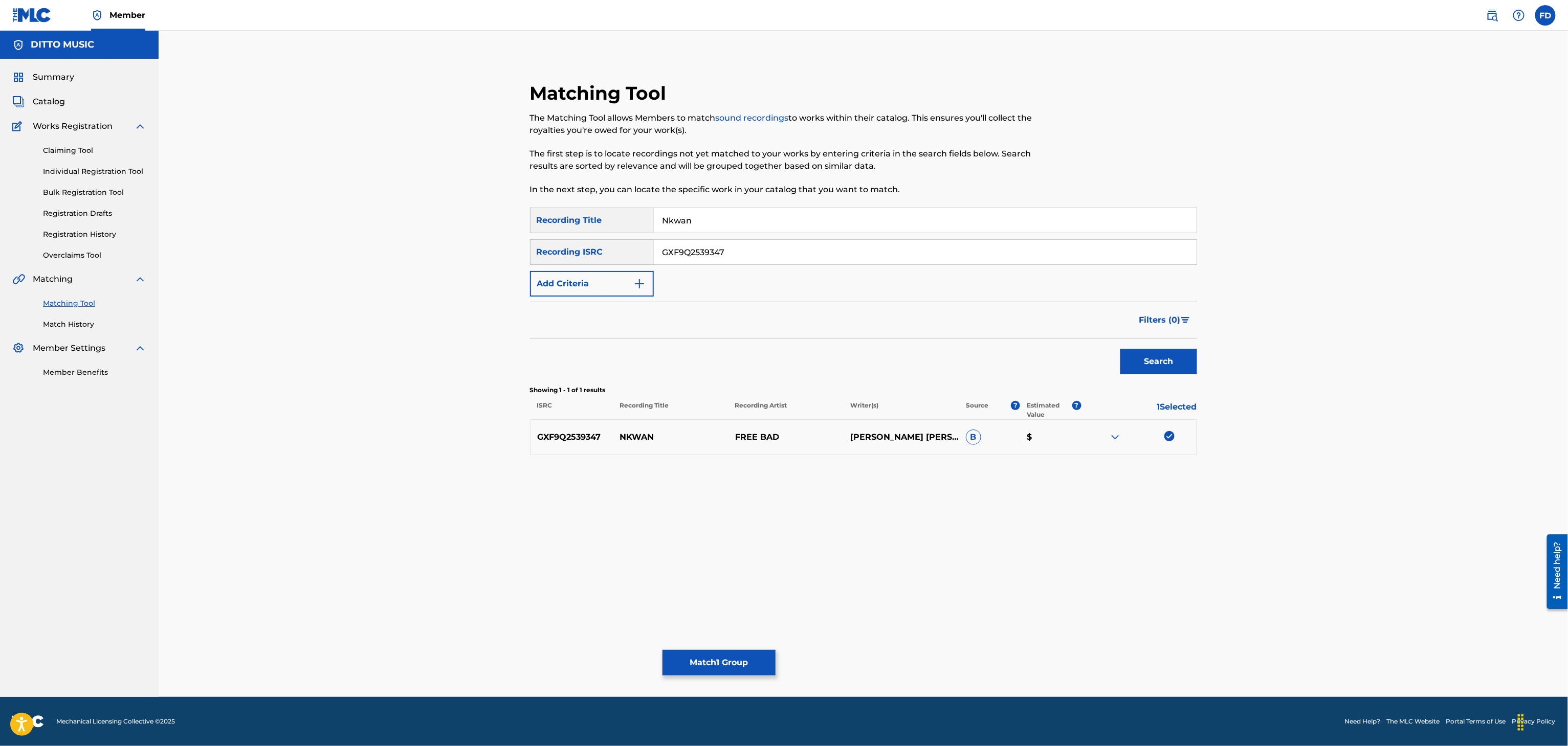
click at [724, 667] on button "Match 1 Group" at bounding box center [719, 663] width 113 height 26
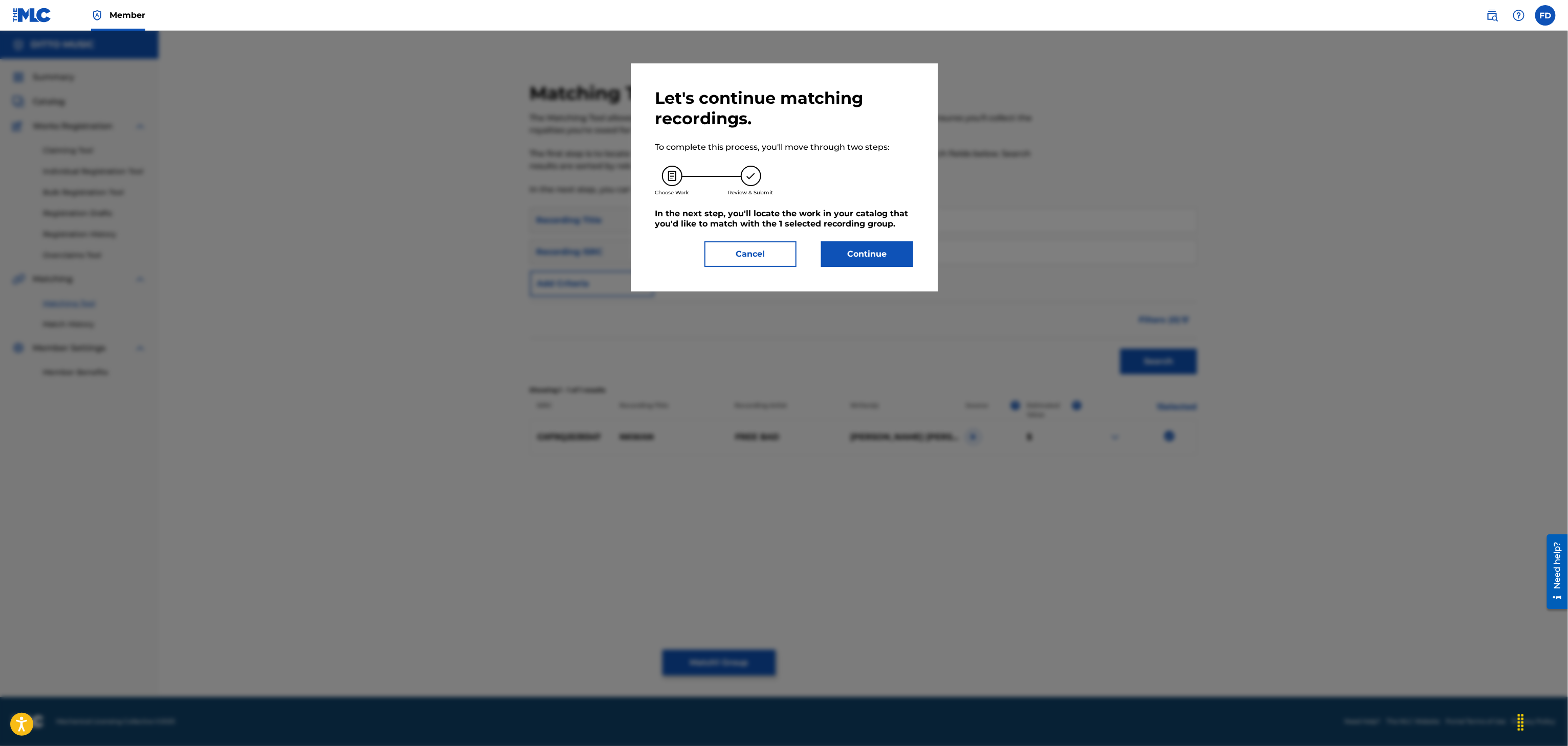
click at [846, 265] on button "Continue" at bounding box center [867, 254] width 92 height 26
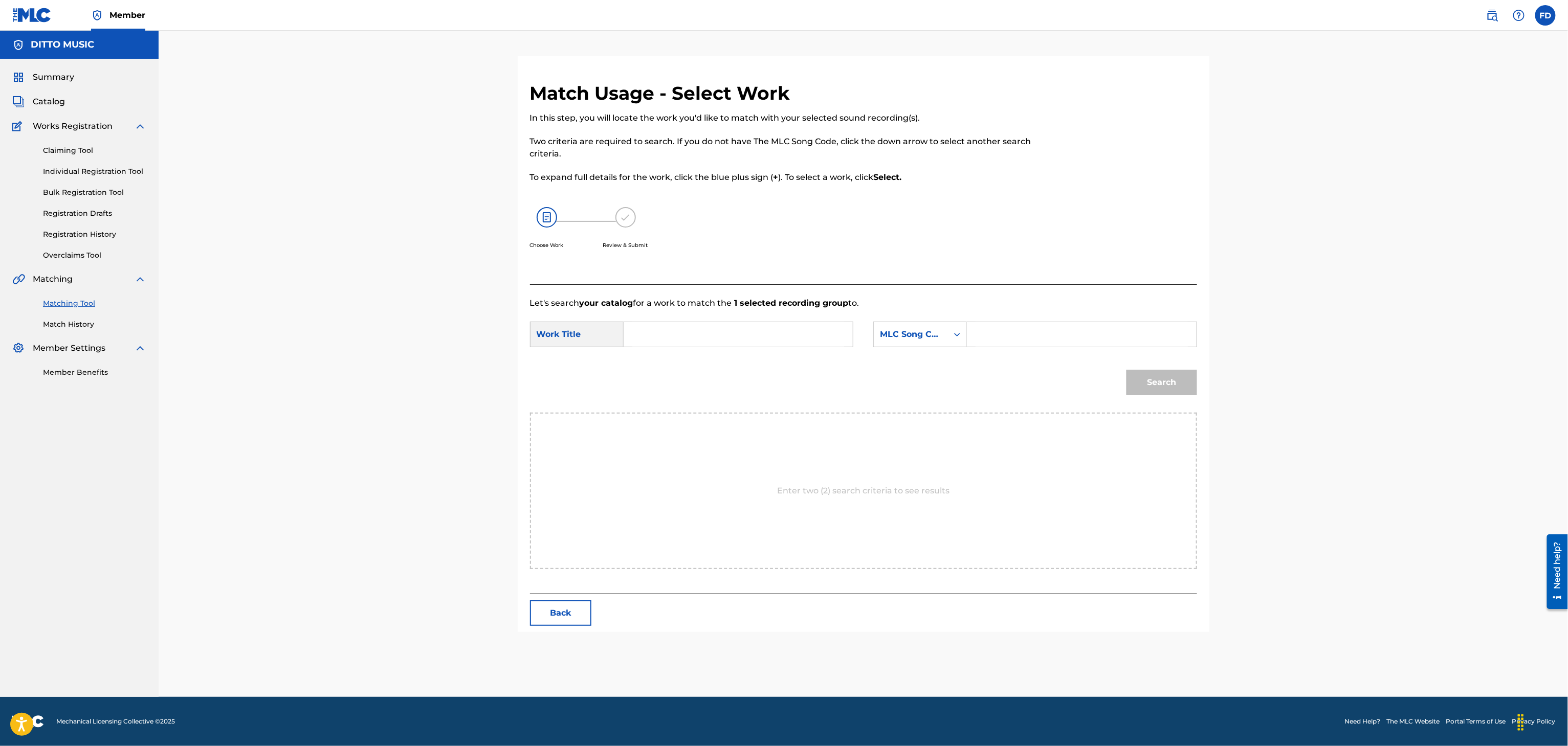
click at [1026, 325] on input "Search Form" at bounding box center [1082, 334] width 212 height 24
click at [709, 316] on form "SearchWithCriteria63d5683d-eadc-4cb6-b571-35fa34b8949e Work Title SearchWithCri…" at bounding box center [864, 361] width 667 height 103
click at [718, 330] on input "Search Form" at bounding box center [738, 334] width 212 height 24
click at [1110, 389] on div "Search" at bounding box center [864, 386] width 667 height 53
click at [1171, 387] on button "Search" at bounding box center [1162, 383] width 71 height 26
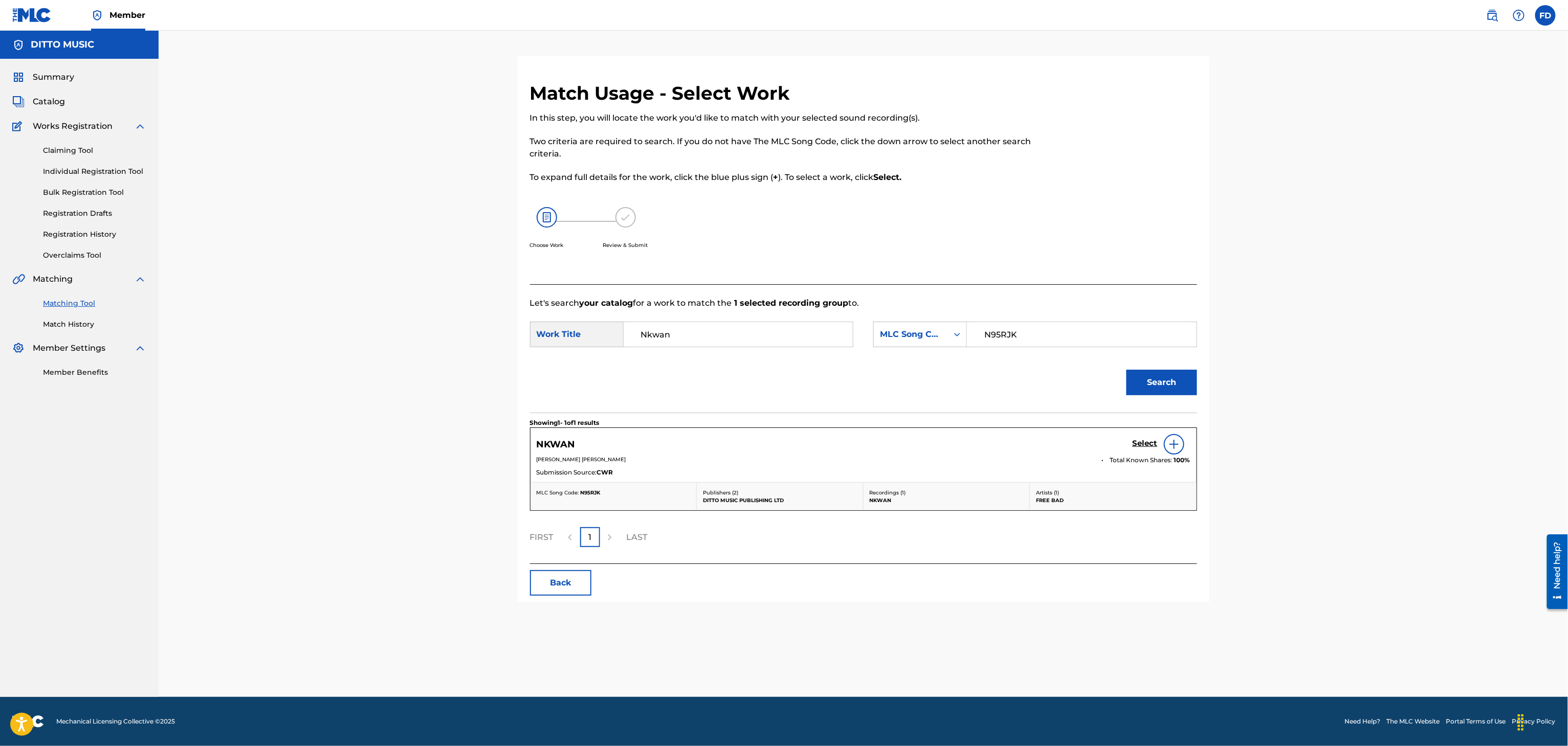
click at [1134, 453] on div "Select" at bounding box center [1161, 445] width 58 height 21
click at [1136, 442] on h5 "Select" at bounding box center [1145, 444] width 25 height 10
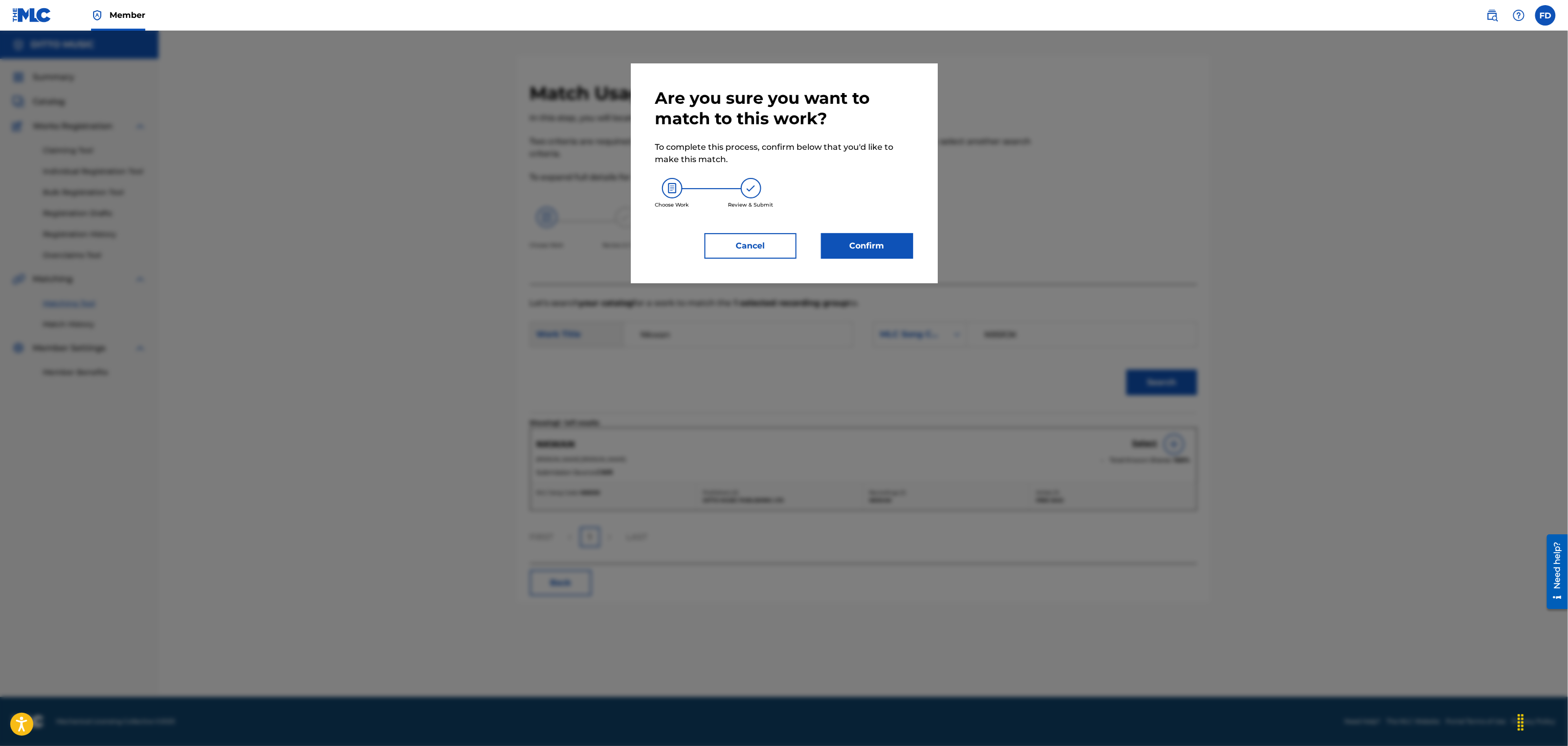
click at [888, 252] on button "Confirm" at bounding box center [867, 246] width 92 height 26
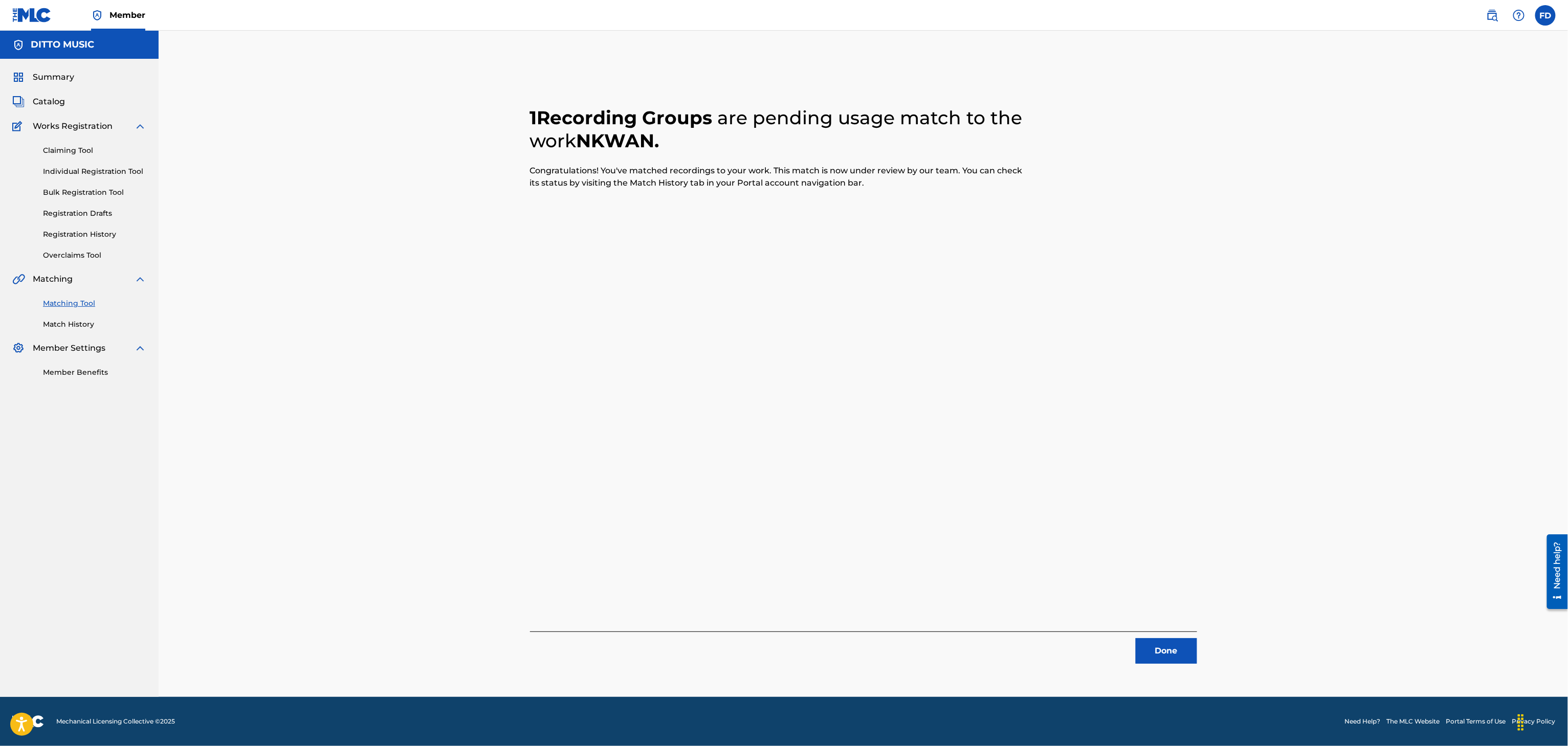
click at [1154, 665] on div "1 Recording Groups are pending usage match to the work NKWAN . Congratulations!…" at bounding box center [863, 376] width 716 height 641
click at [1156, 664] on div "1 Recording Groups are pending usage match to the work NKWAN . Congratulations!…" at bounding box center [863, 376] width 716 height 641
click at [1158, 655] on button "Done" at bounding box center [1166, 651] width 61 height 26
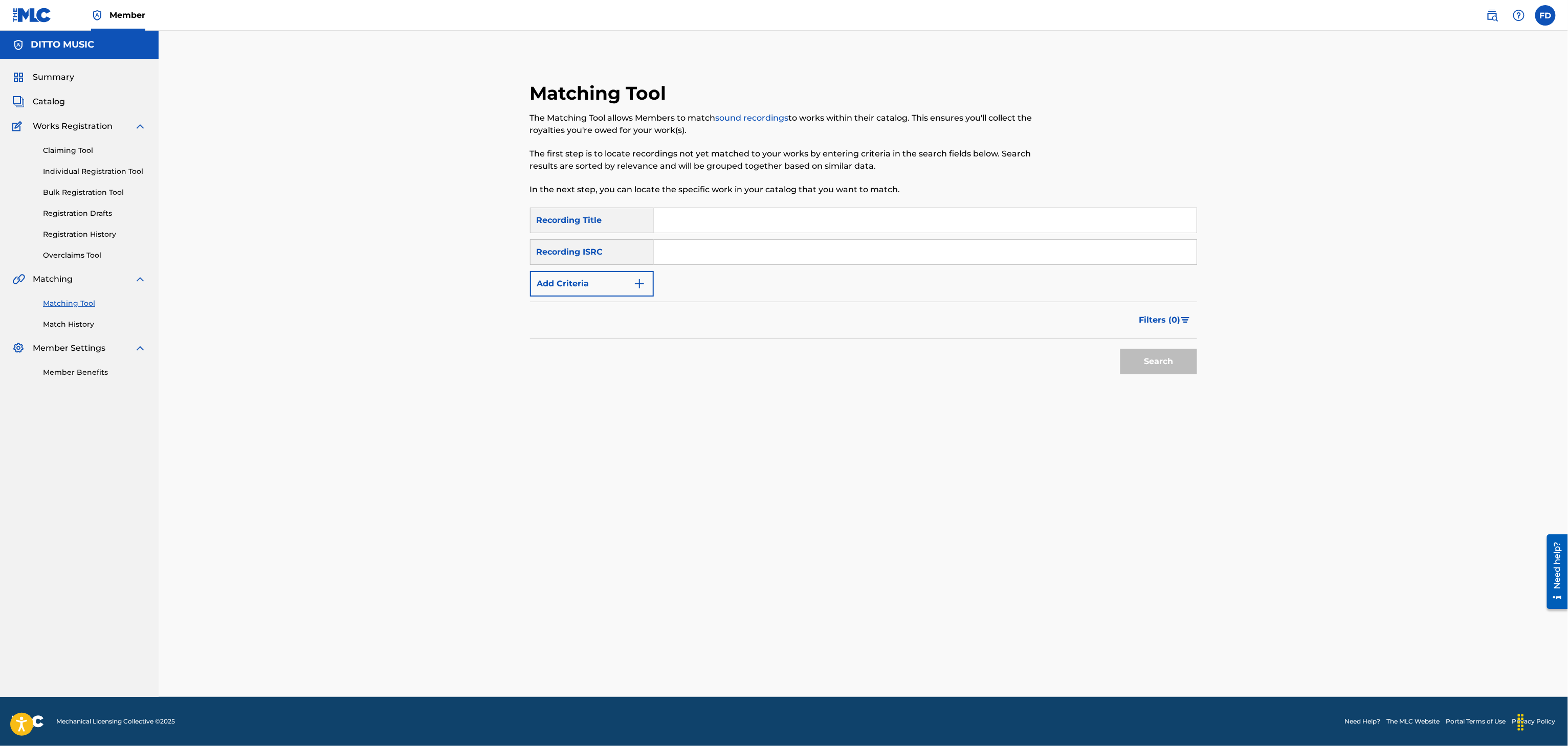
drag, startPoint x: 778, startPoint y: 231, endPoint x: 787, endPoint y: 220, distance: 14.2
click at [778, 231] on input "Search Form" at bounding box center [925, 220] width 543 height 24
click at [882, 255] on input "Search Form" at bounding box center [925, 252] width 543 height 24
click at [1161, 367] on button "Search" at bounding box center [1159, 361] width 77 height 26
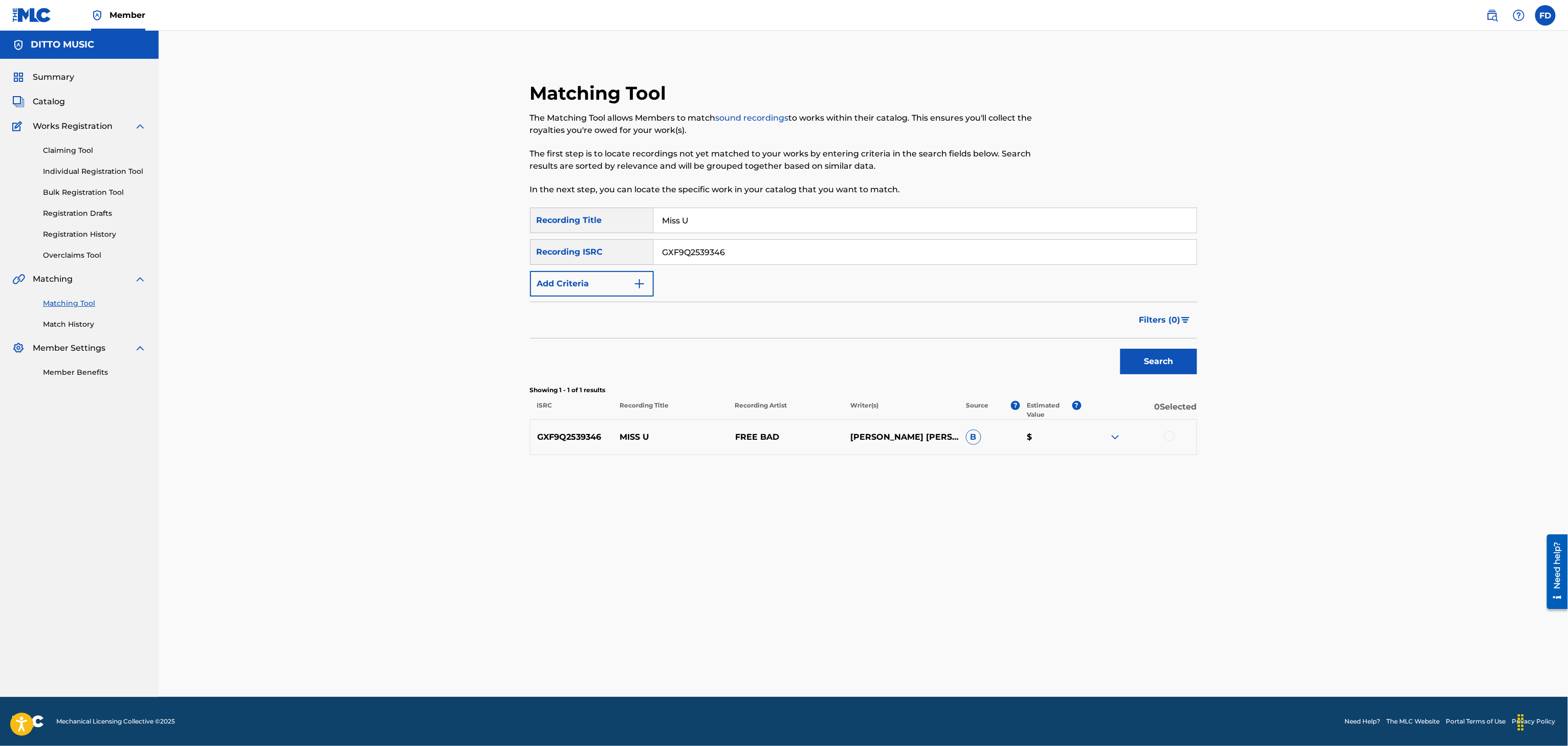
click at [1164, 435] on div at bounding box center [1169, 436] width 10 height 10
click at [733, 653] on button "Match 1 Group" at bounding box center [719, 663] width 113 height 26
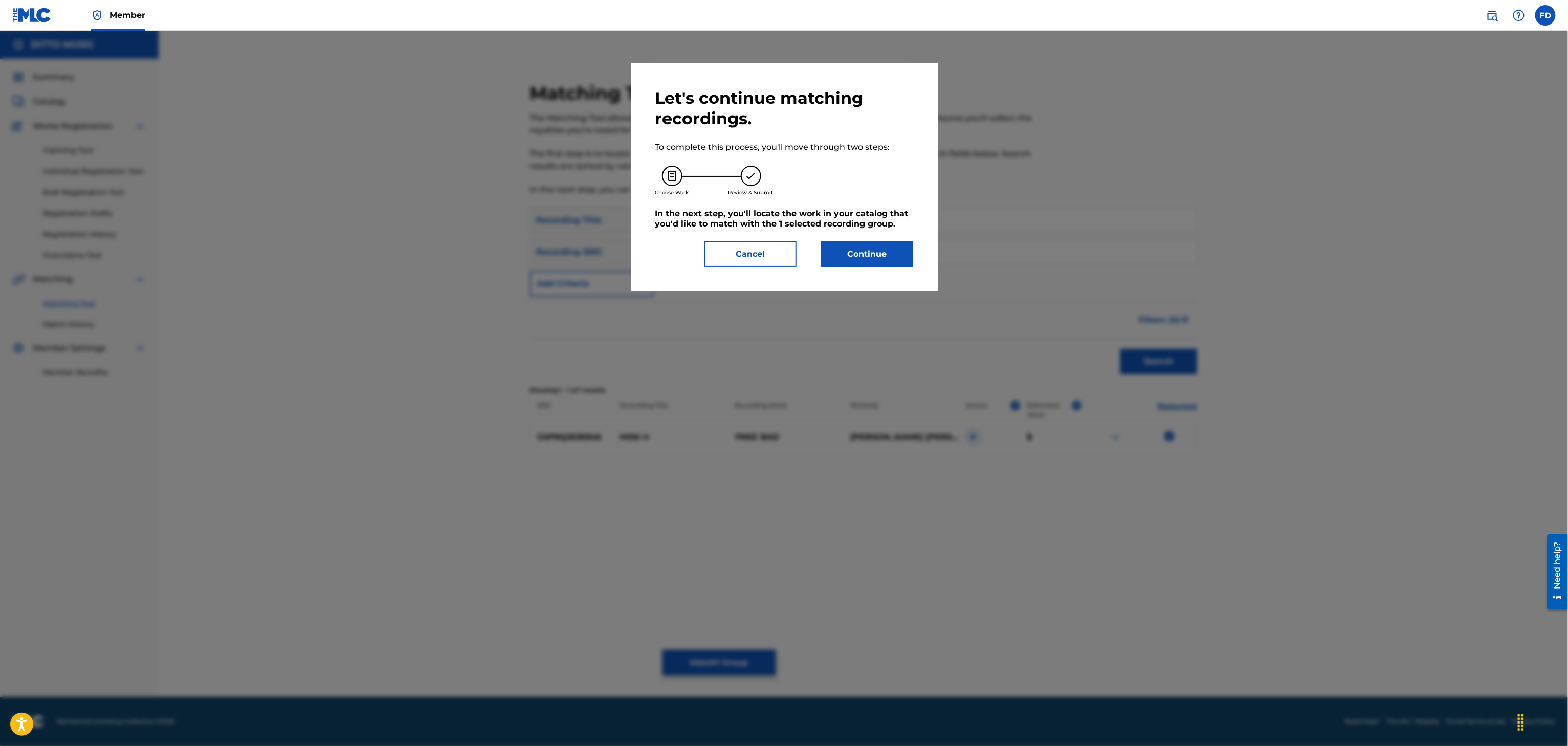
click at [866, 255] on button "Continue" at bounding box center [867, 254] width 92 height 26
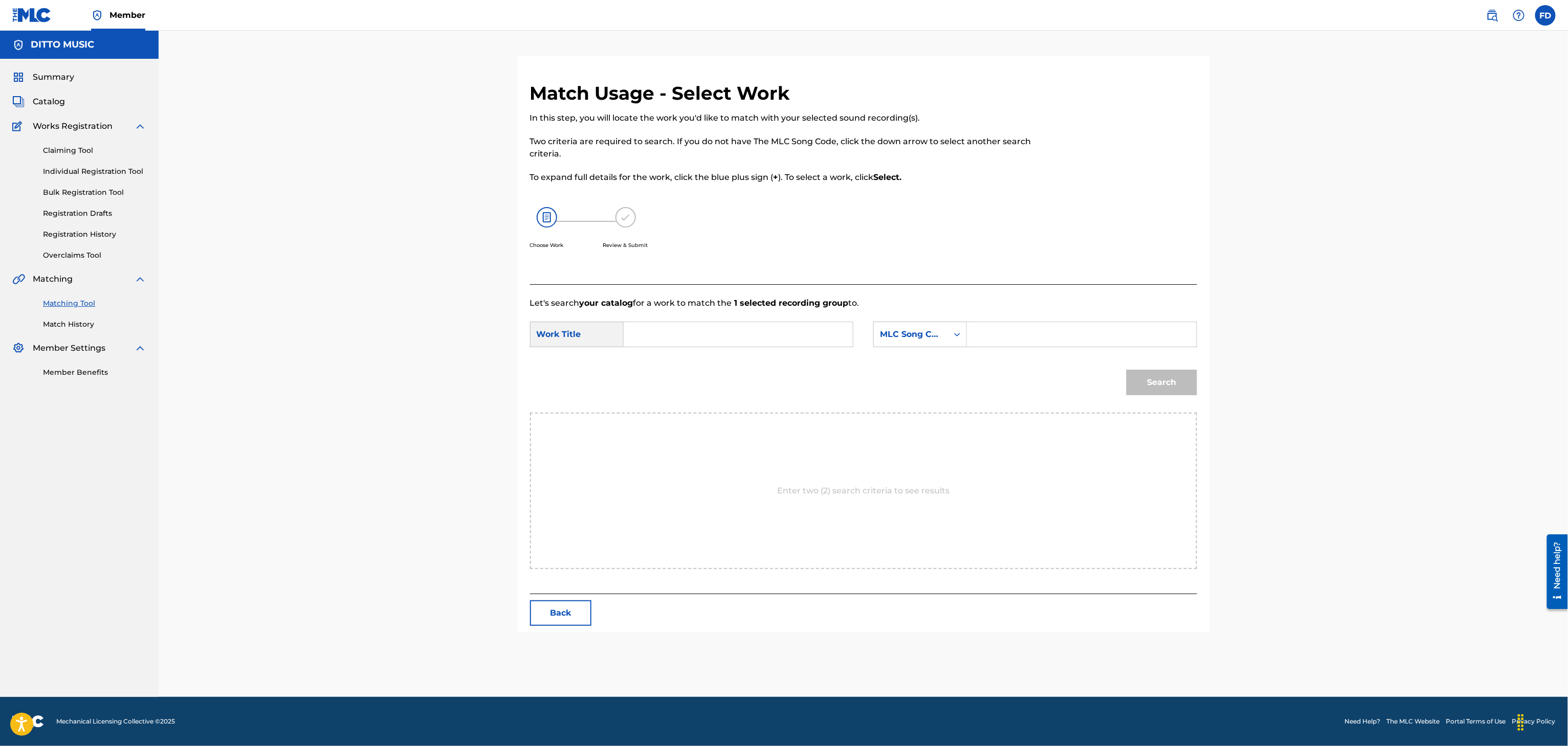
click at [1070, 307] on p "Let's search your catalog for a work to match the 1 selected recording group to." at bounding box center [864, 303] width 667 height 12
click at [1063, 326] on input "Search Form" at bounding box center [1082, 334] width 212 height 24
click at [684, 343] on input "Search Form" at bounding box center [738, 334] width 212 height 24
click at [1100, 382] on div "Search" at bounding box center [864, 386] width 667 height 53
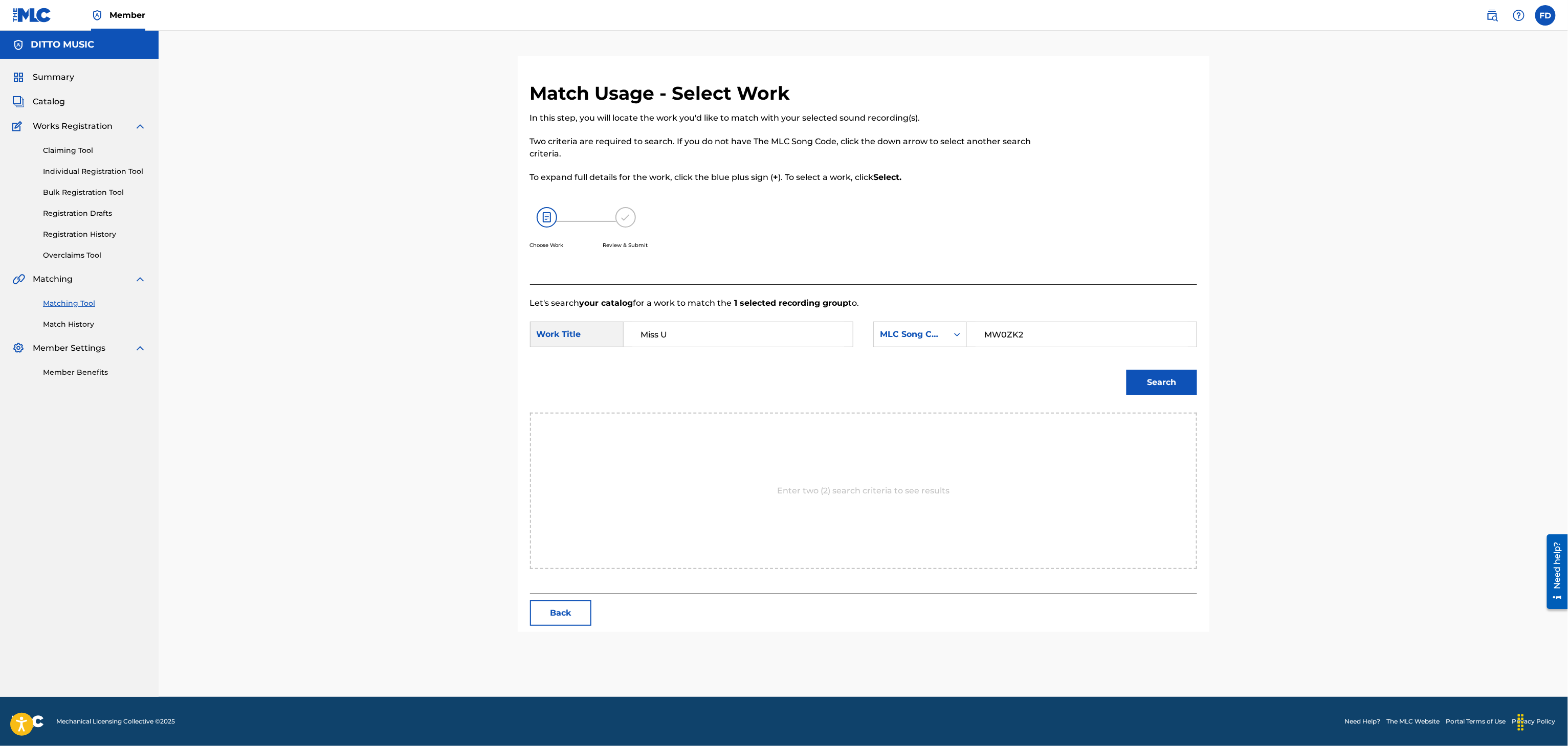
click at [1150, 403] on div "Search" at bounding box center [864, 386] width 667 height 53
click at [1152, 390] on button "Search" at bounding box center [1162, 383] width 71 height 26
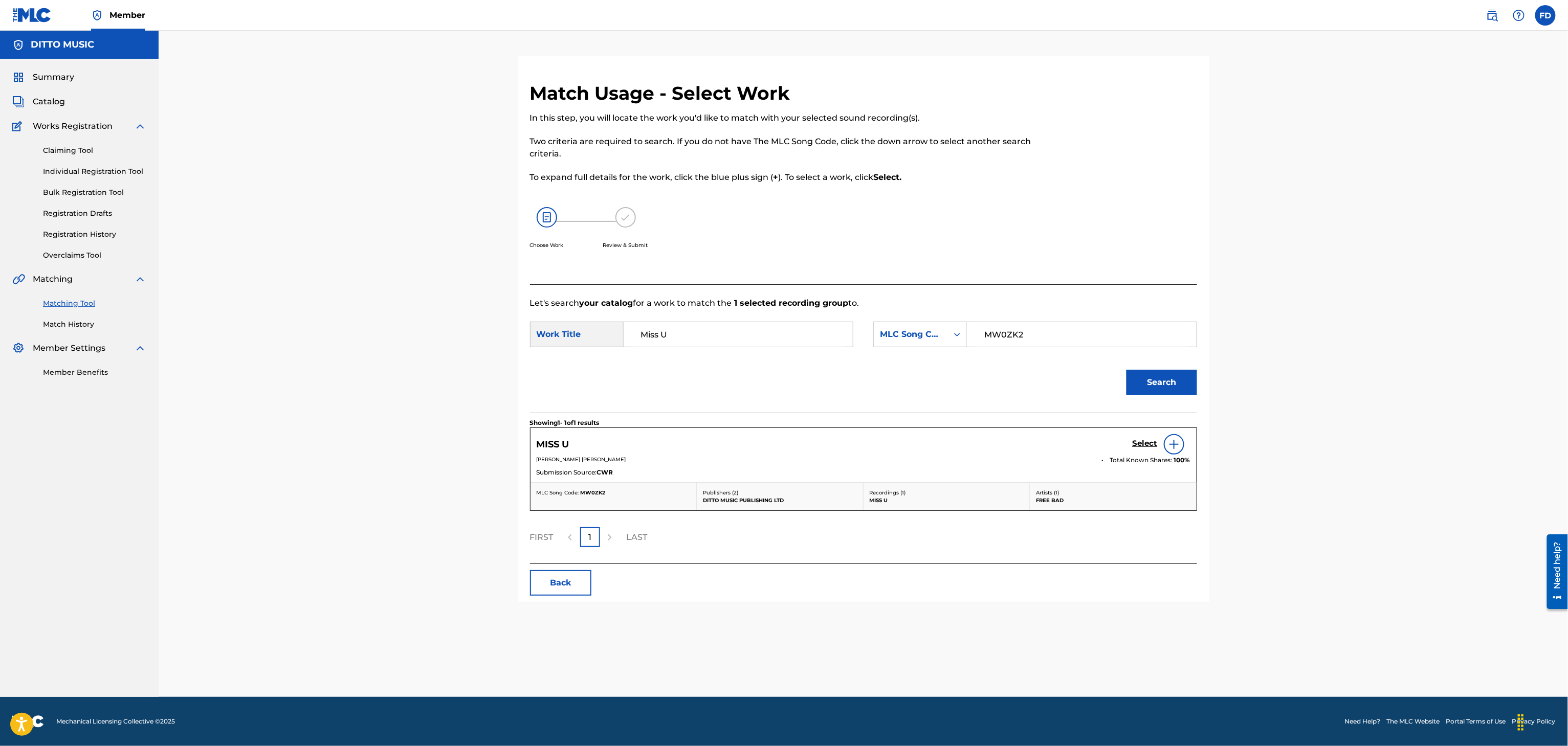
click at [1125, 448] on div "MISS U Select" at bounding box center [864, 445] width 654 height 21
click at [1129, 448] on div "MISS U Select" at bounding box center [864, 445] width 654 height 21
click at [1142, 448] on h5 "Select" at bounding box center [1145, 444] width 25 height 10
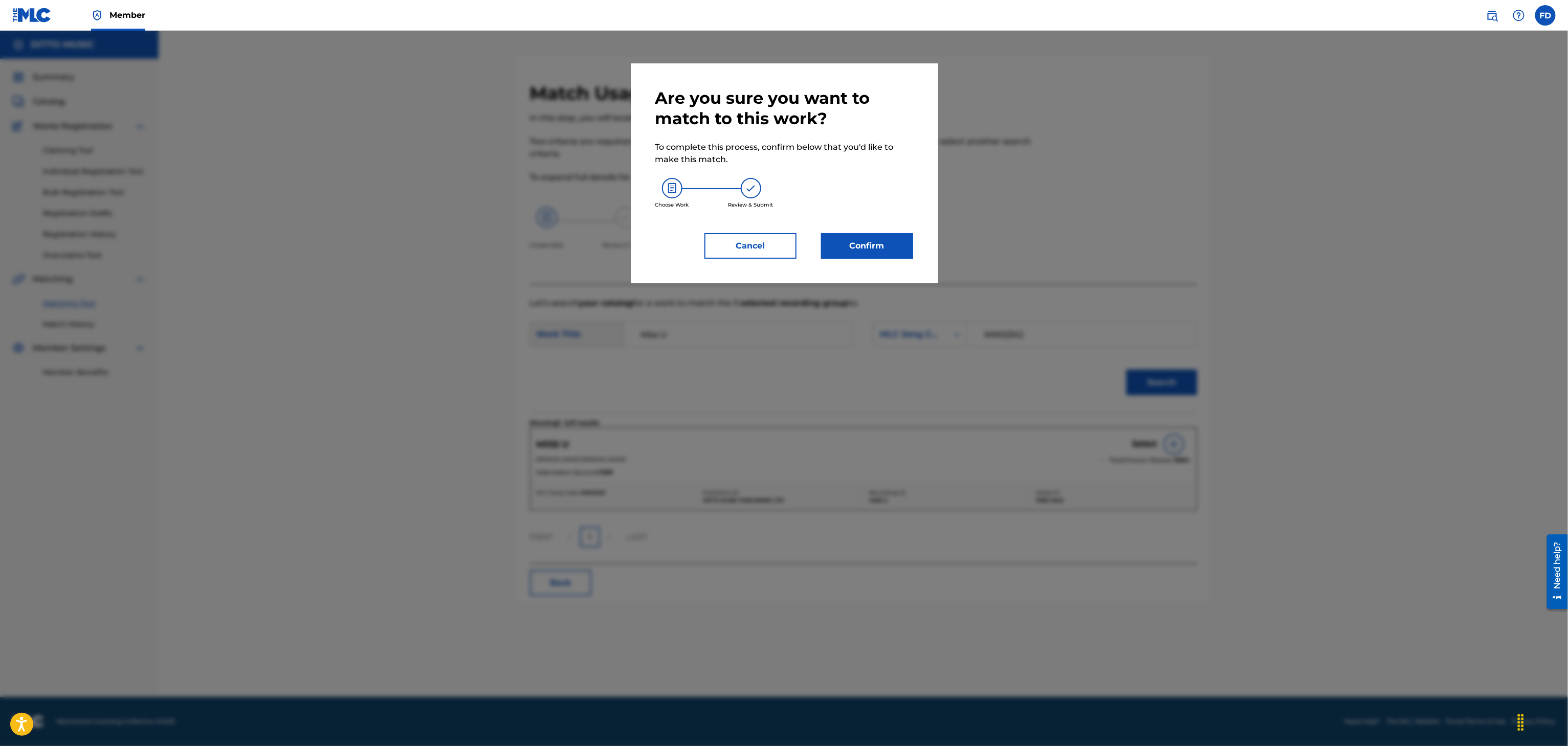
click at [906, 247] on button "Confirm" at bounding box center [867, 246] width 92 height 26
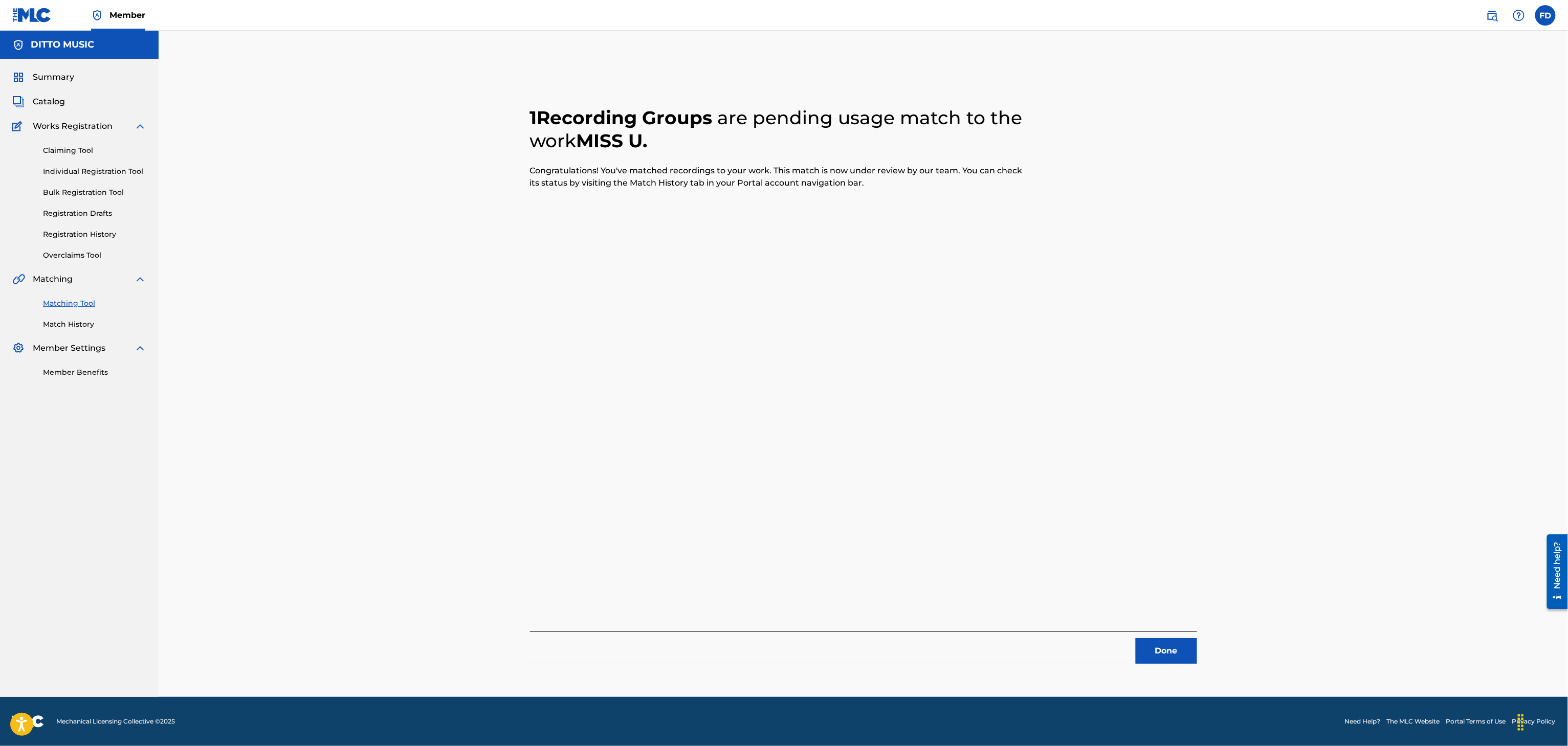
click at [1197, 644] on div "1 Recording Groups are pending usage match to the work MISS U . Congratulations…" at bounding box center [864, 372] width 691 height 582
click at [1181, 650] on button "Done" at bounding box center [1166, 651] width 61 height 26
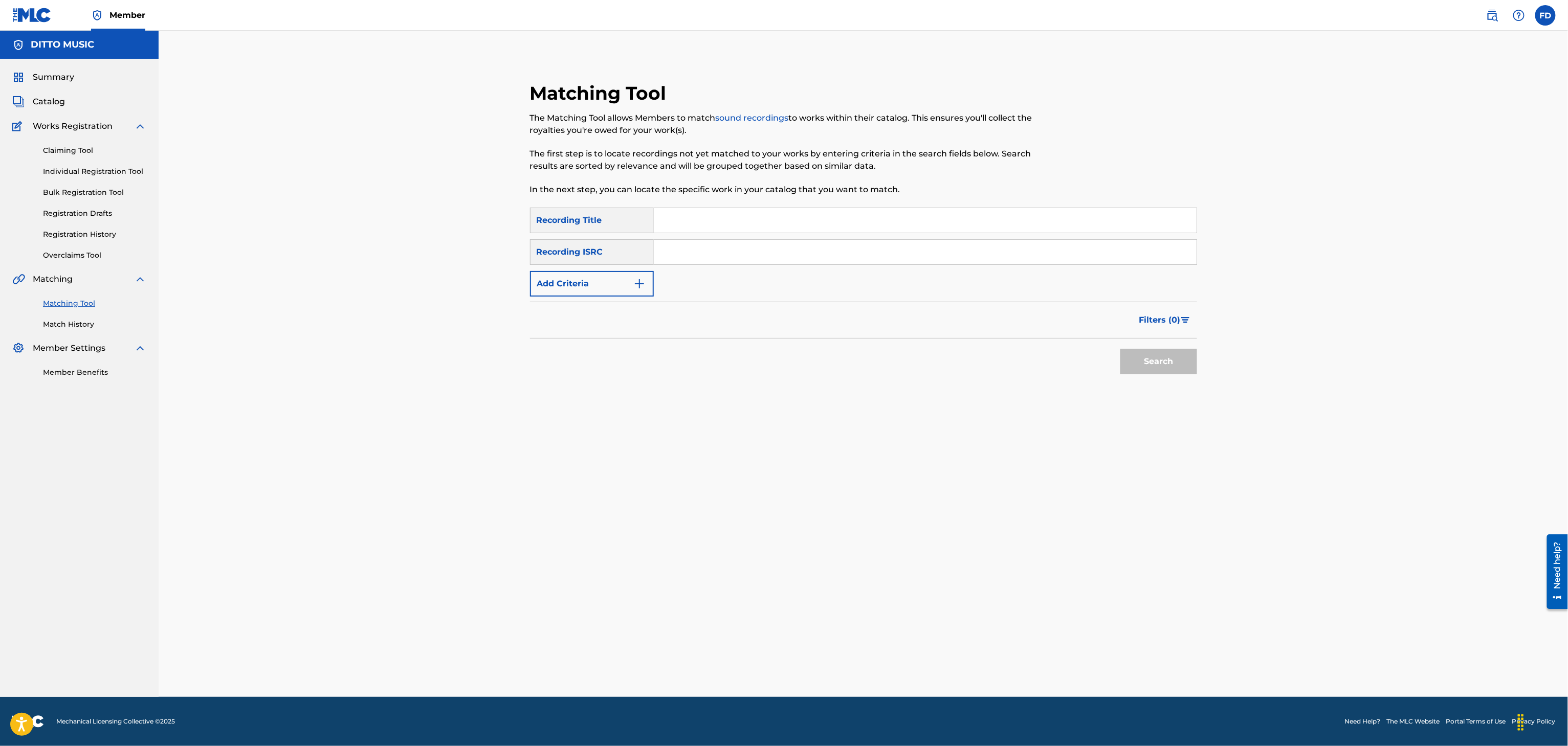
drag, startPoint x: 758, startPoint y: 261, endPoint x: 774, endPoint y: 228, distance: 36.7
click at [758, 261] on input "Search Form" at bounding box center [925, 252] width 543 height 24
click at [775, 226] on input "Search Form" at bounding box center [925, 220] width 543 height 24
drag, startPoint x: 838, startPoint y: 246, endPoint x: 877, endPoint y: 259, distance: 41.1
click at [838, 246] on input "Search Form" at bounding box center [925, 252] width 543 height 24
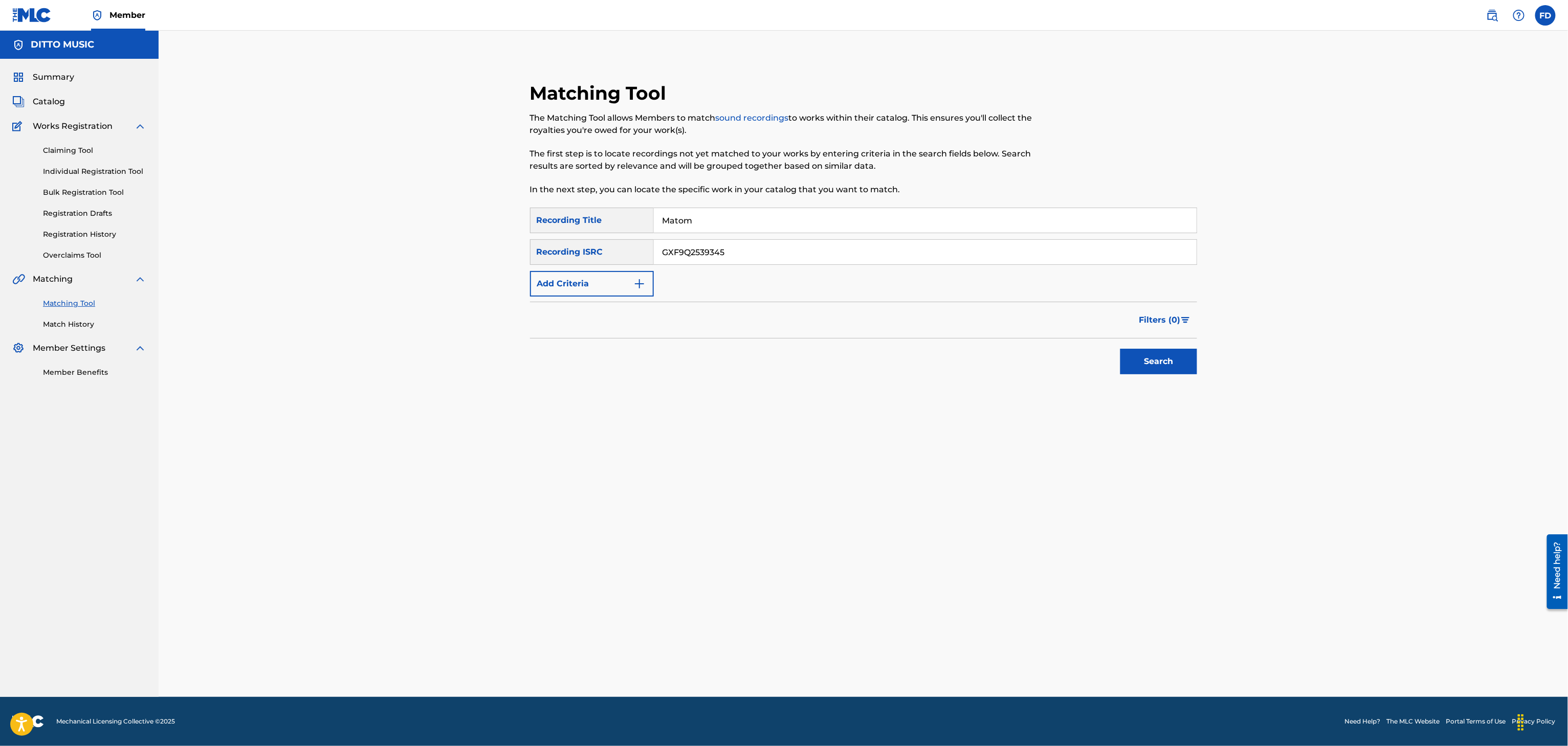
click at [1199, 371] on div "Matching Tool The Matching Tool allows Members to match sound recordings to wor…" at bounding box center [864, 259] width 691 height 355
drag, startPoint x: 1197, startPoint y: 371, endPoint x: 1176, endPoint y: 361, distance: 23.3
click at [1191, 371] on div "Matching Tool The Matching Tool allows Members to match sound recordings to wor…" at bounding box center [864, 259] width 691 height 355
click at [1176, 361] on button "Search" at bounding box center [1159, 361] width 77 height 26
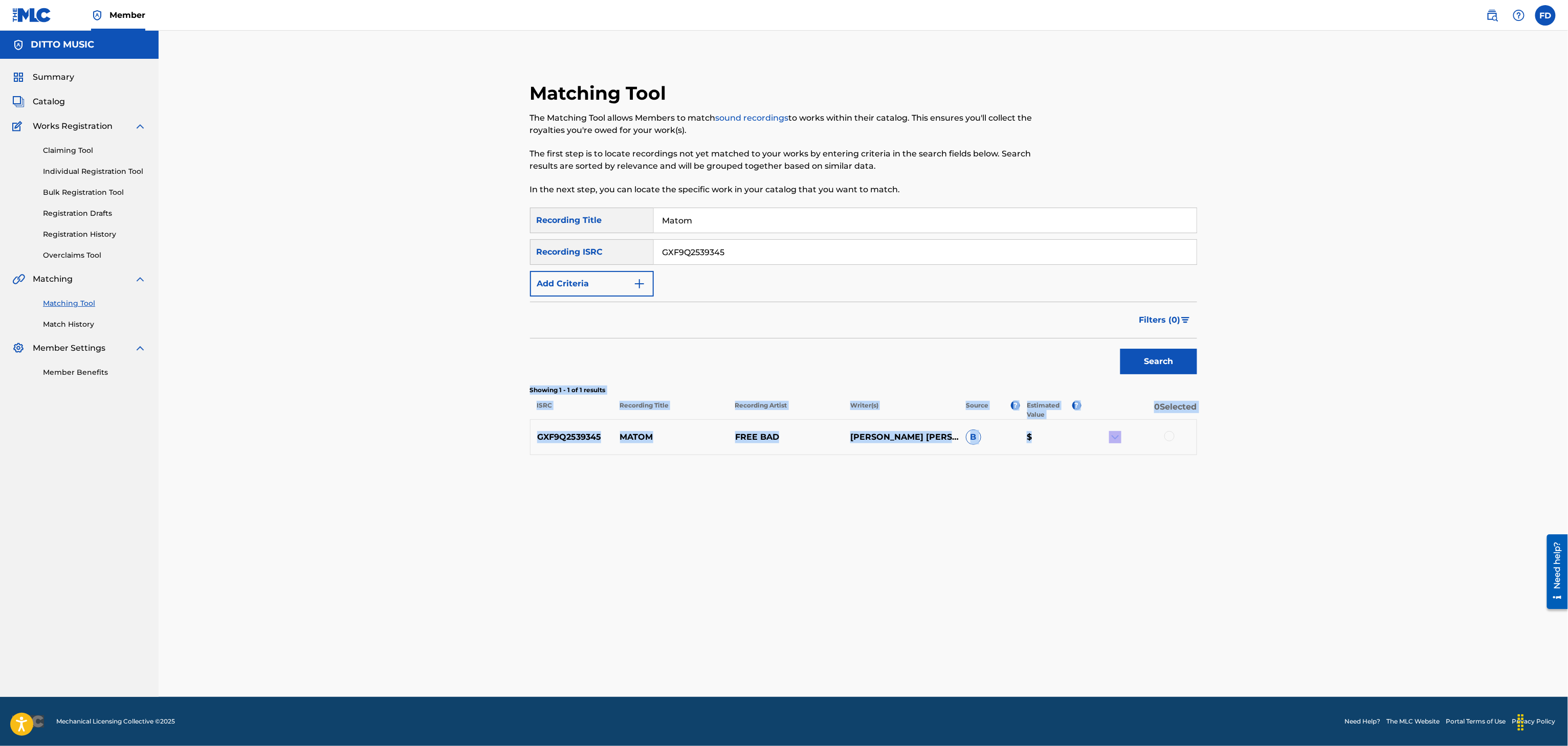
click at [1163, 448] on div "GXF9Q2539345 MATOM FREE BAD [PERSON_NAME] [PERSON_NAME] B $" at bounding box center [864, 437] width 667 height 36
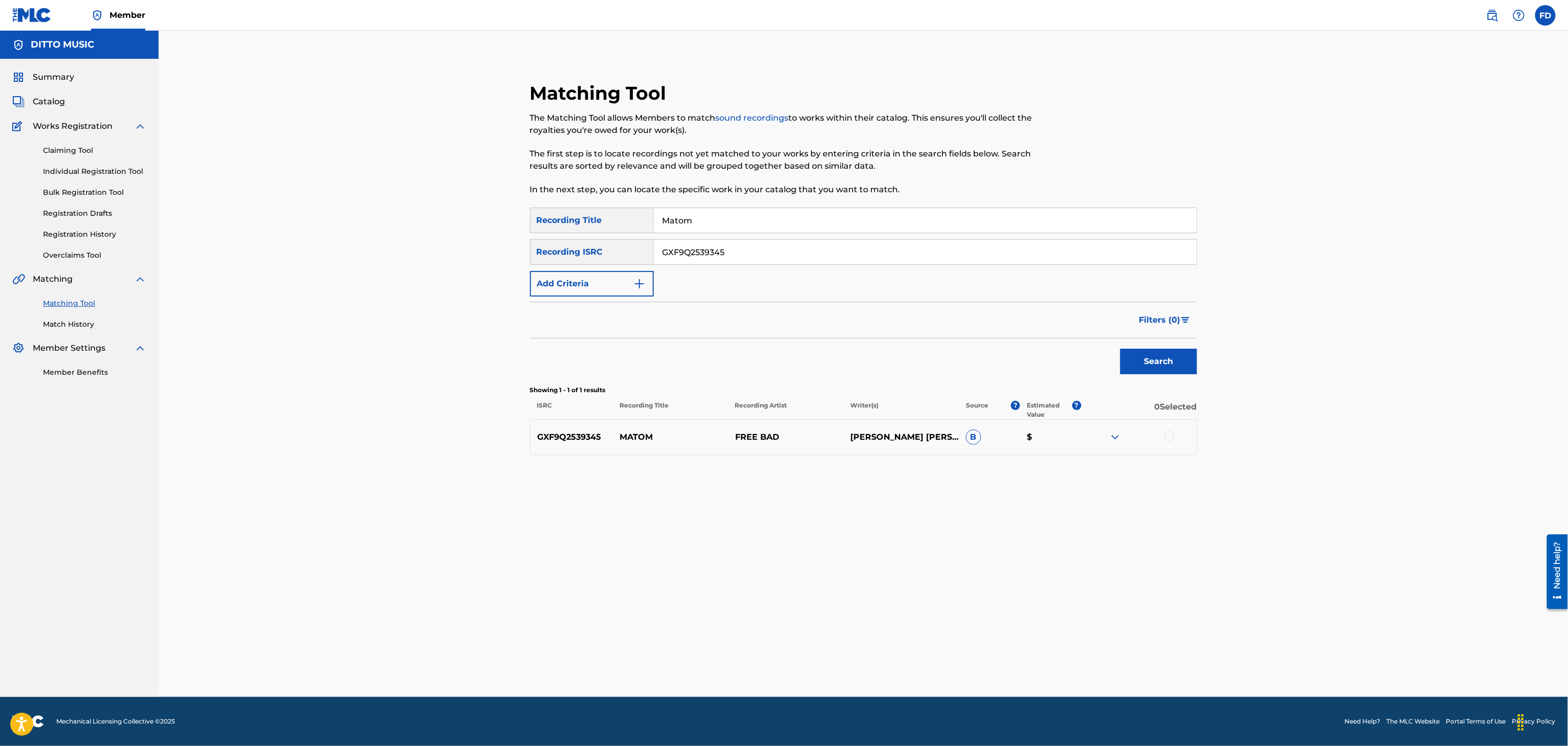
click at [1171, 444] on div "GXF9Q2539345 MATOM FREE BAD [PERSON_NAME] [PERSON_NAME] B $" at bounding box center [864, 437] width 667 height 36
click at [1171, 439] on div at bounding box center [1169, 436] width 10 height 10
click at [748, 667] on button "Match 1 Group" at bounding box center [719, 663] width 113 height 26
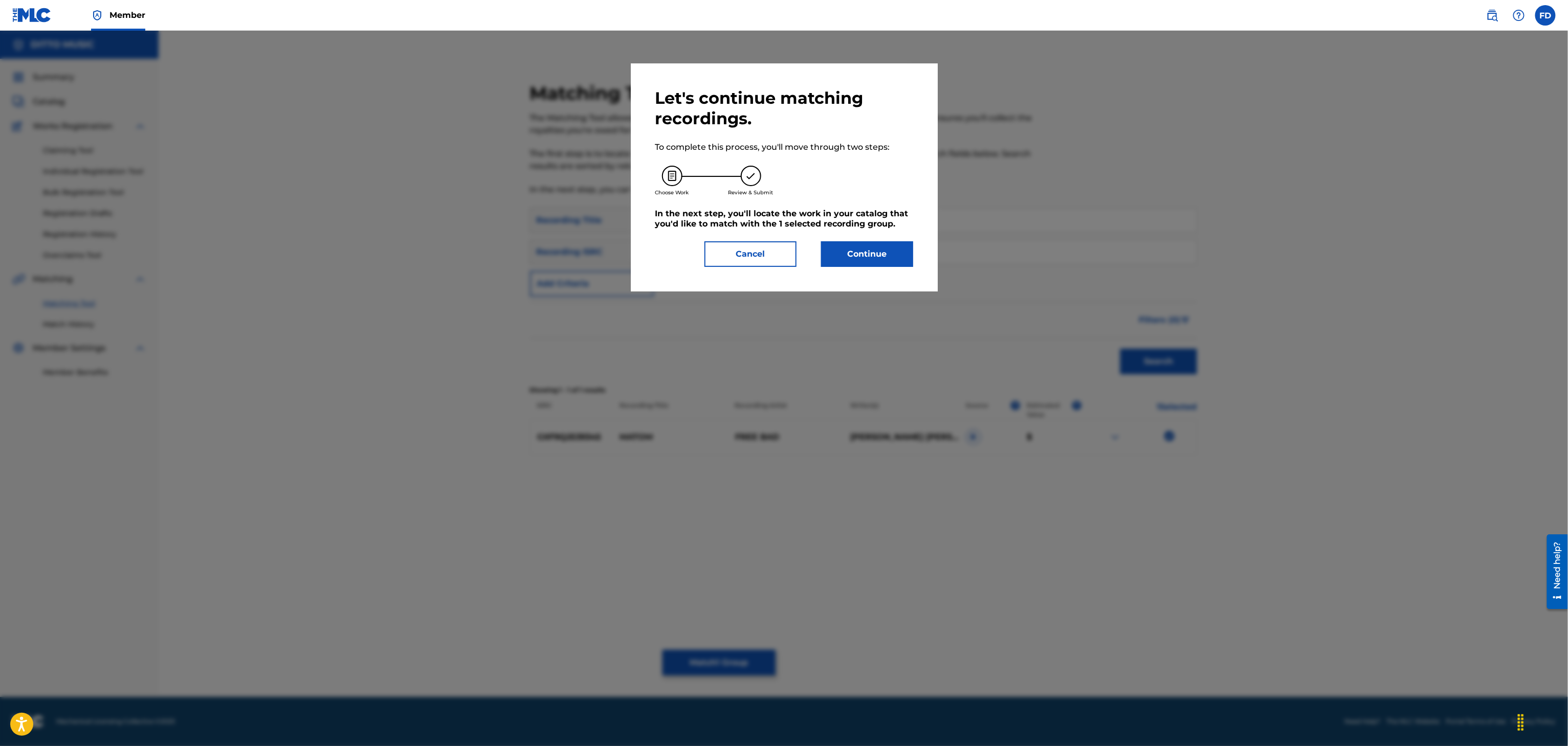
drag, startPoint x: 900, startPoint y: 236, endPoint x: 902, endPoint y: 265, distance: 29.1
click at [900, 243] on div "Let's continue matching recordings. To complete this process, you'll move throu…" at bounding box center [785, 178] width 258 height 179
click at [902, 266] on button "Continue" at bounding box center [867, 254] width 92 height 26
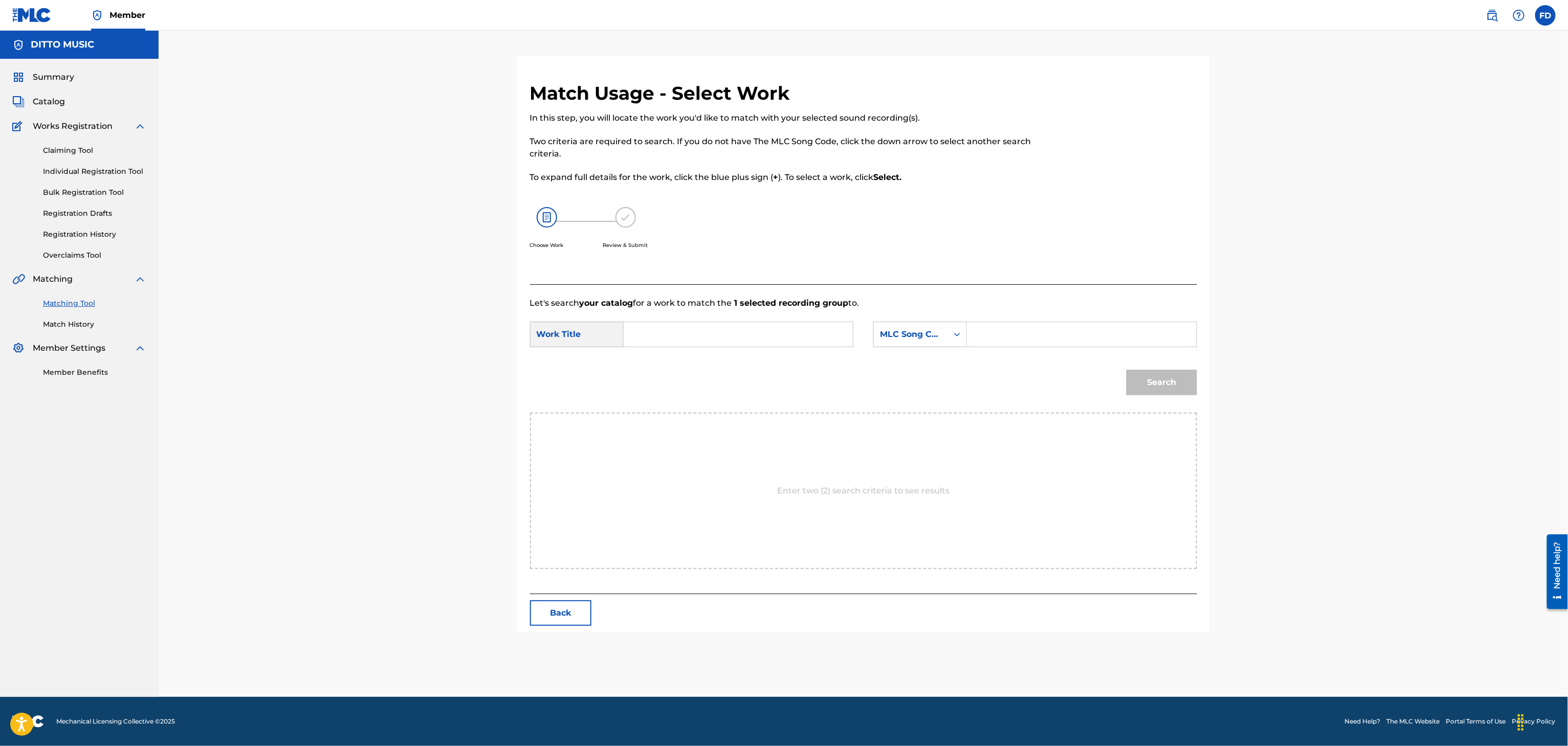
click at [959, 330] on div "Search Form" at bounding box center [957, 335] width 18 height 18
click at [1018, 350] on div "SearchWithCriteria63d5683d-eadc-4cb6-b571-35fa34b8949e Work Title SearchWithCri…" at bounding box center [864, 338] width 667 height 32
click at [1023, 344] on input "Search Form" at bounding box center [1082, 334] width 212 height 24
click at [726, 330] on input "Search Form" at bounding box center [738, 334] width 212 height 24
click at [1143, 406] on div "Search" at bounding box center [864, 386] width 667 height 53
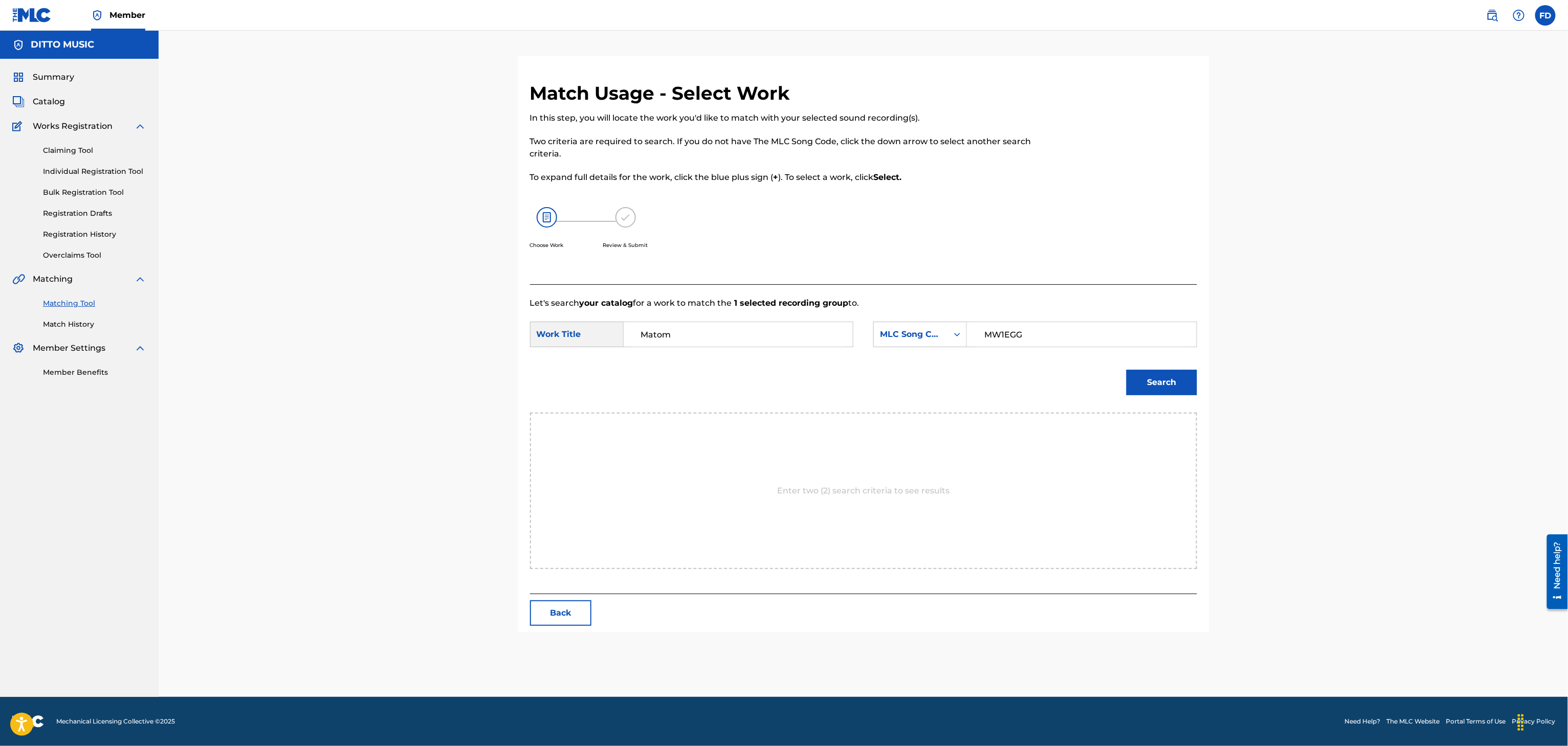
click at [1145, 394] on button "Search" at bounding box center [1162, 383] width 71 height 26
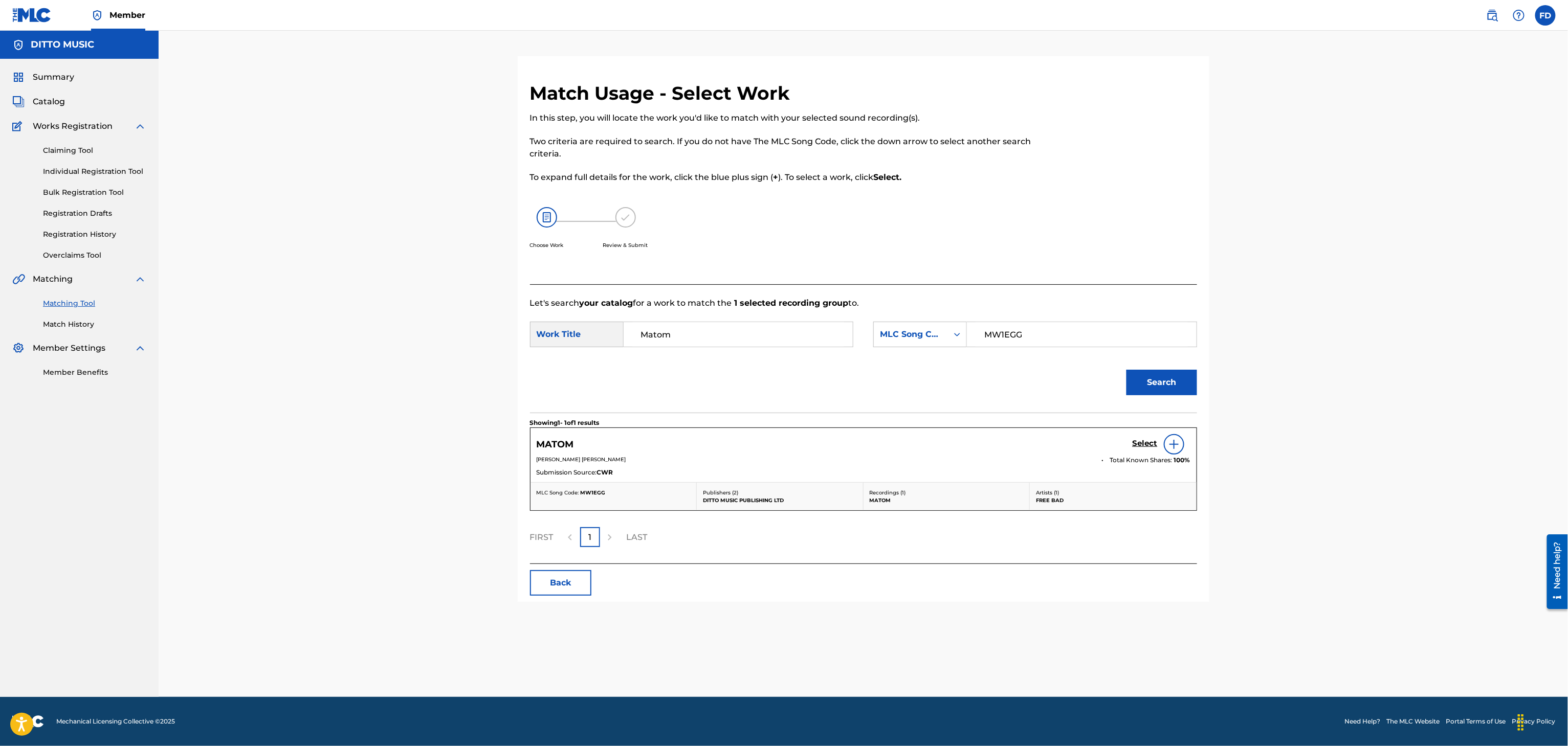
click at [1133, 448] on h5 "Select" at bounding box center [1145, 444] width 25 height 10
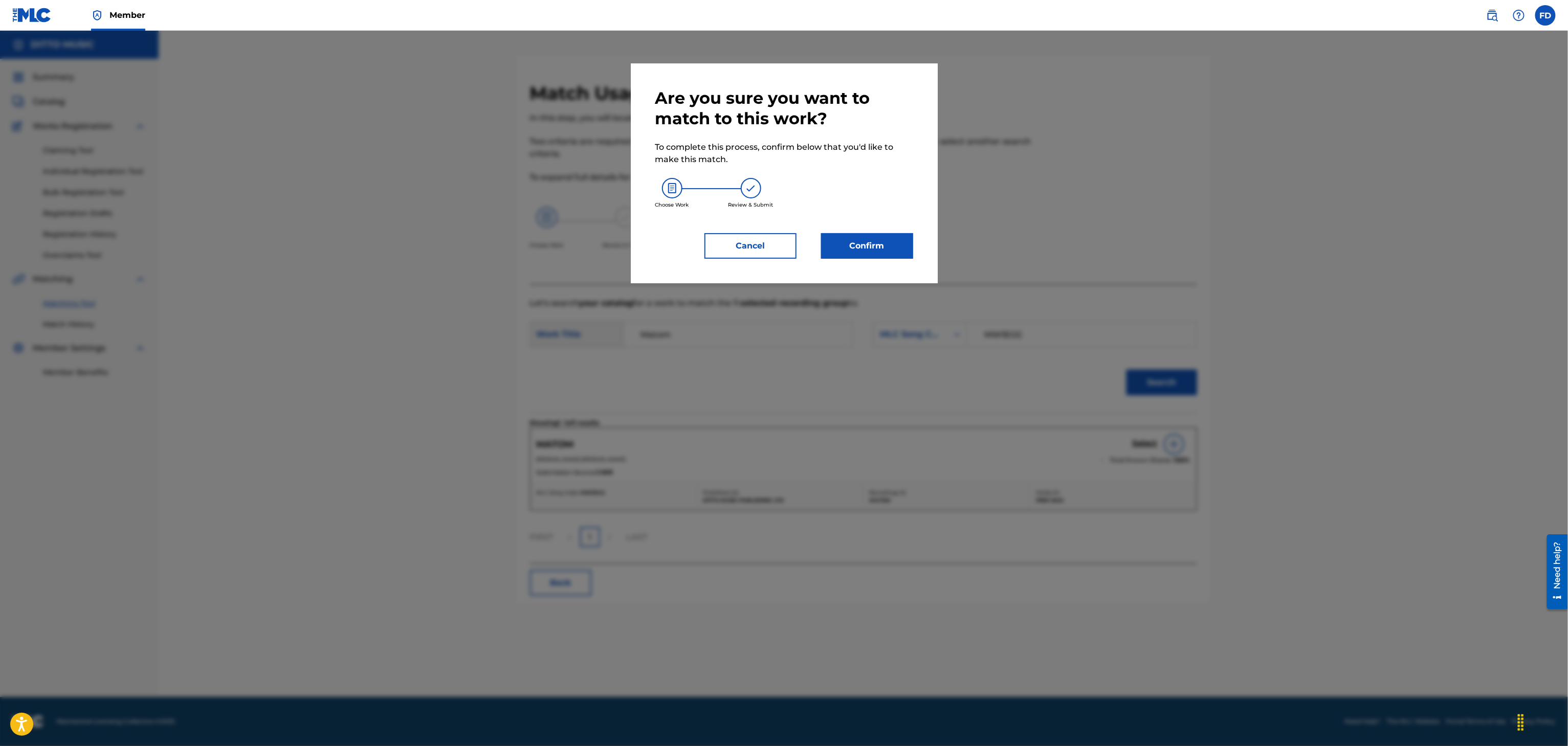
click at [866, 259] on div "Are you sure you want to match to this work? To complete this process, confirm …" at bounding box center [784, 173] width 307 height 220
click at [867, 252] on button "Confirm" at bounding box center [867, 246] width 92 height 26
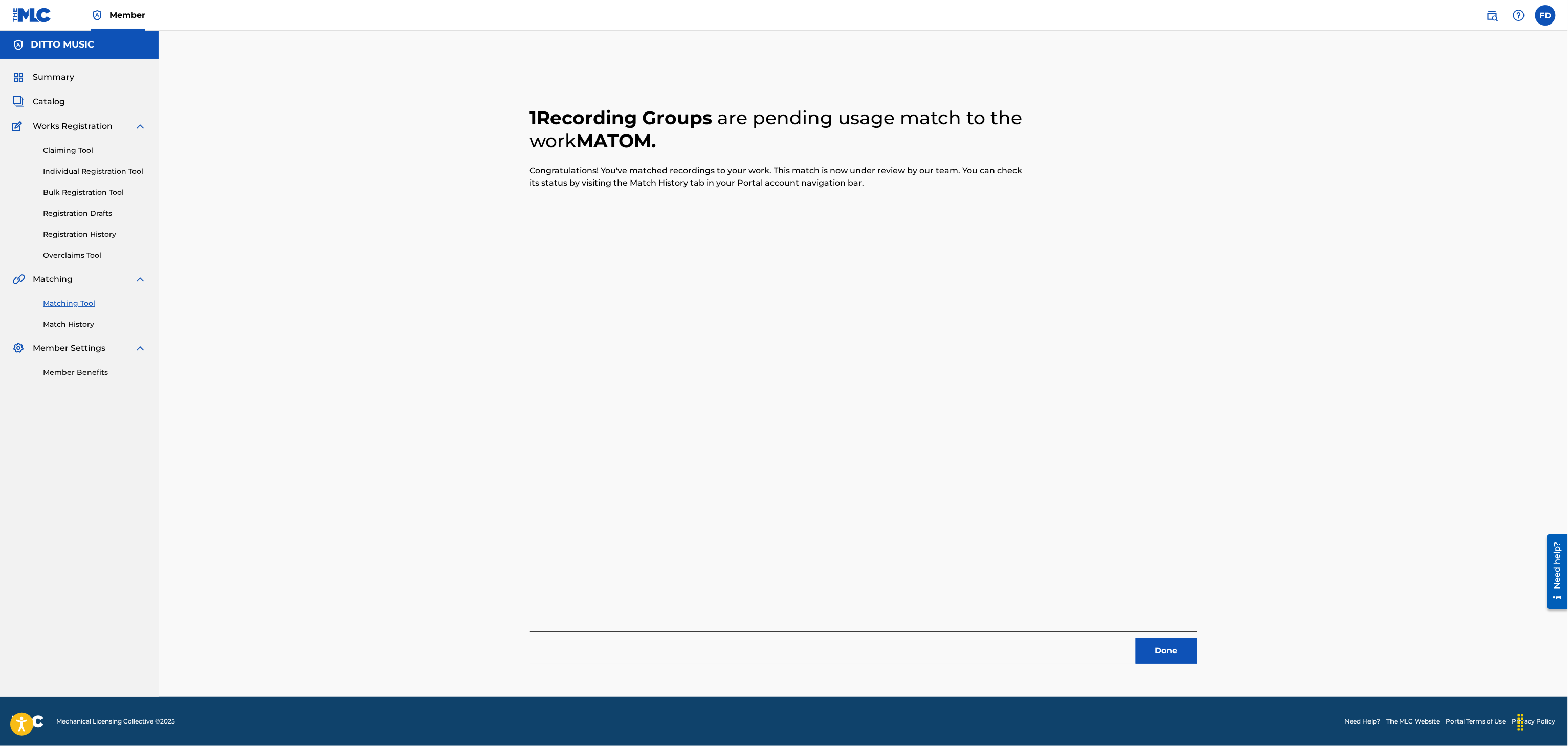
click at [1156, 656] on button "Done" at bounding box center [1166, 651] width 61 height 26
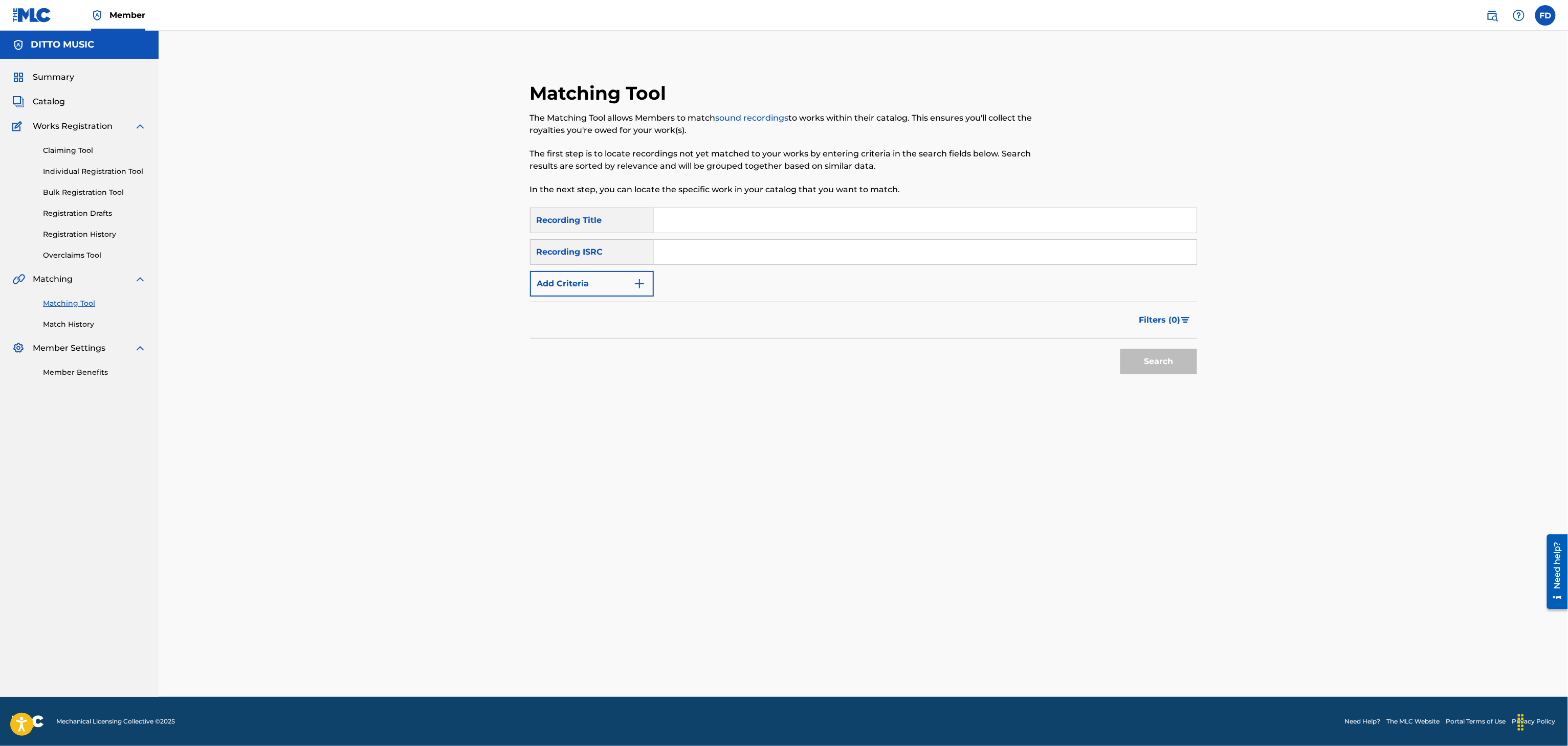
drag, startPoint x: 747, startPoint y: 247, endPoint x: 794, endPoint y: 215, distance: 56.9
click at [747, 247] on input "Search Form" at bounding box center [925, 252] width 543 height 24
click at [794, 215] on input "Search Form" at bounding box center [925, 220] width 543 height 24
click at [790, 255] on input "Search Form" at bounding box center [925, 252] width 543 height 24
click at [1166, 372] on button "Search" at bounding box center [1159, 361] width 77 height 26
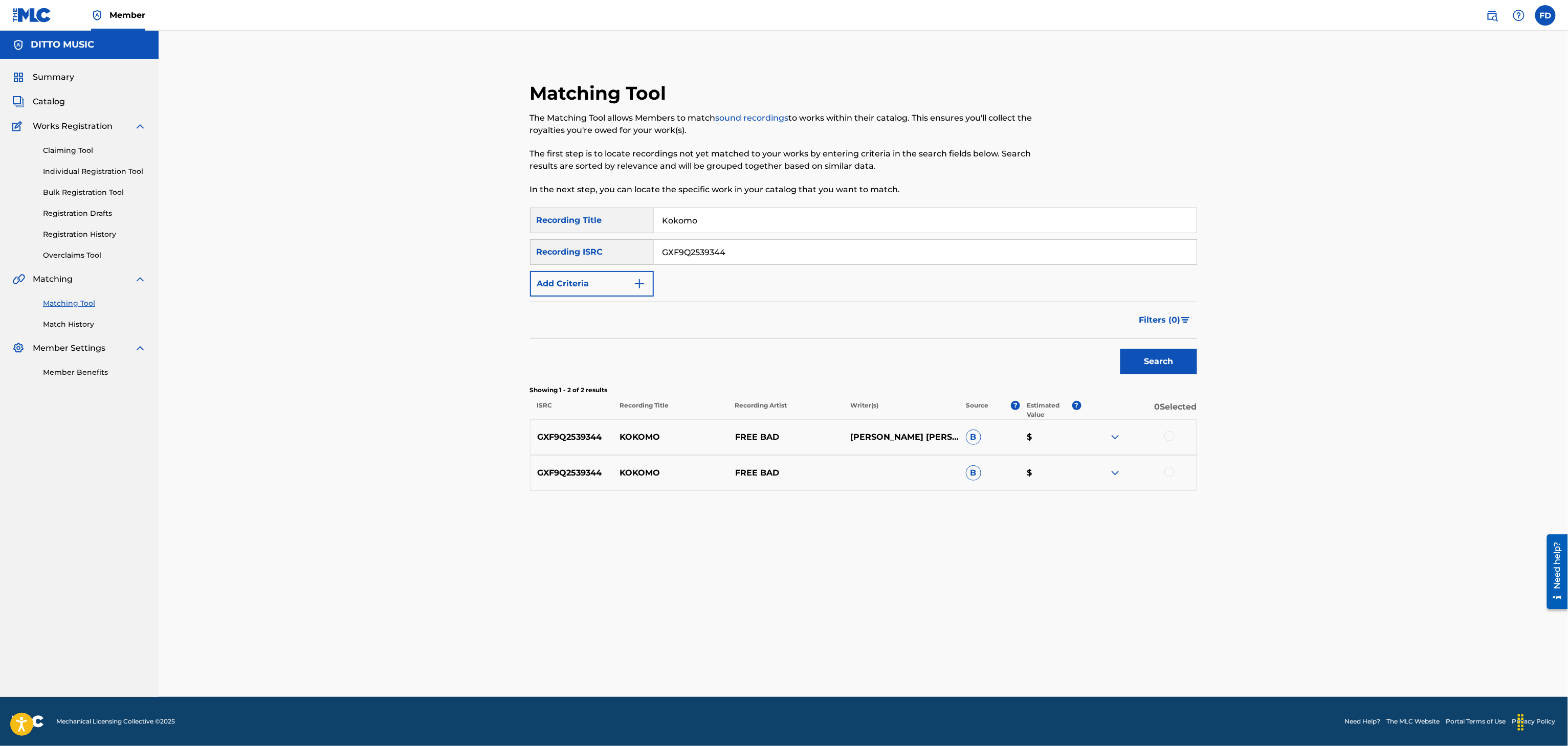
click at [1166, 441] on div at bounding box center [1138, 437] width 115 height 12
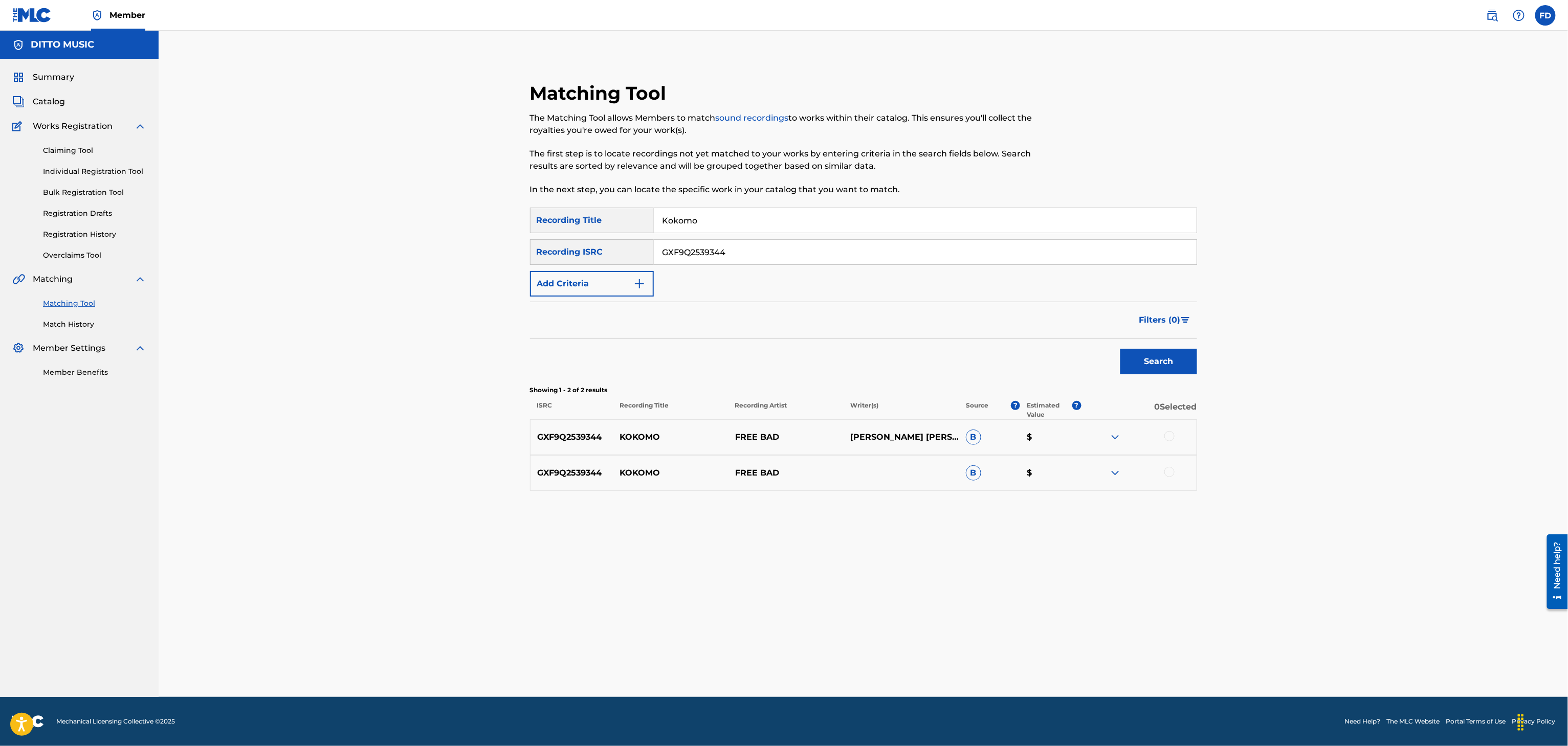
click at [1166, 441] on div at bounding box center [1138, 437] width 115 height 12
click at [1169, 441] on div at bounding box center [1169, 436] width 10 height 10
click at [1167, 467] on div at bounding box center [1169, 472] width 10 height 10
click at [677, 669] on button "Match 2 Groups" at bounding box center [719, 663] width 113 height 26
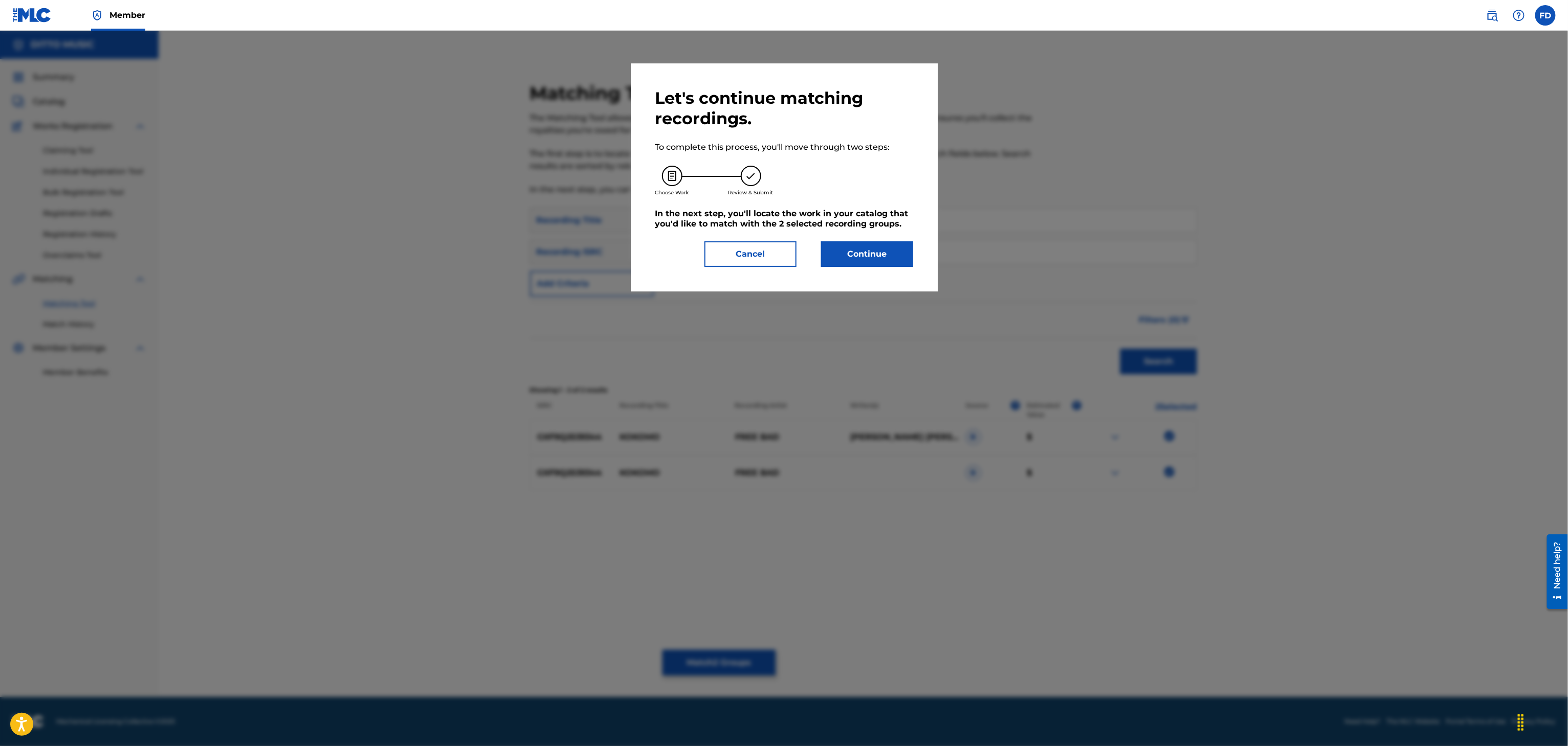
drag, startPoint x: 880, startPoint y: 282, endPoint x: 889, endPoint y: 252, distance: 31.3
click at [884, 276] on div "Let's continue matching recordings. To complete this process, you'll move throu…" at bounding box center [784, 177] width 307 height 228
click at [889, 252] on button "Continue" at bounding box center [867, 254] width 92 height 26
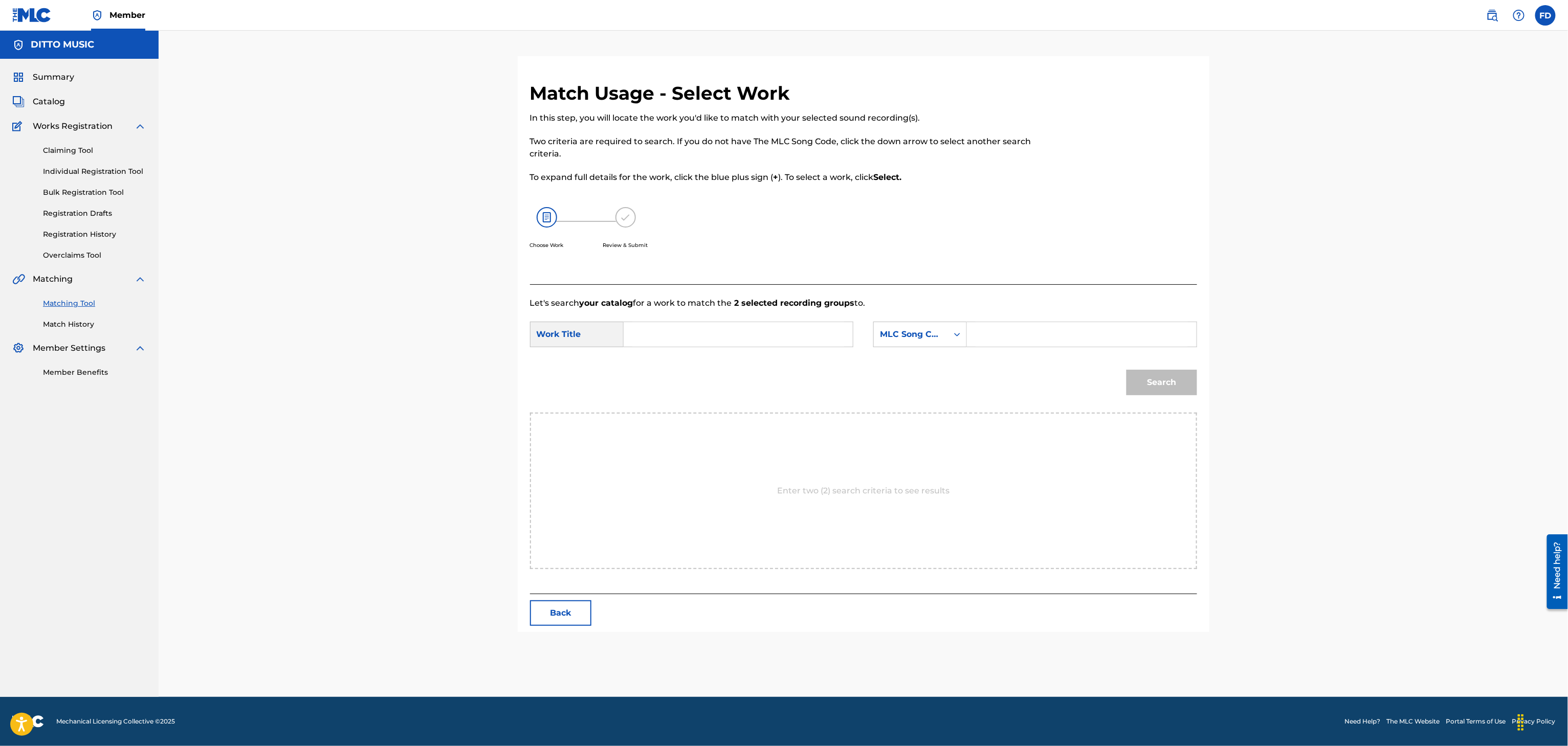
click at [1079, 342] on input "Search Form" at bounding box center [1082, 334] width 212 height 24
click at [744, 332] on input "Search Form" at bounding box center [738, 334] width 212 height 24
click at [1164, 398] on div "Search" at bounding box center [1159, 380] width 75 height 41
click at [1164, 385] on button "Search" at bounding box center [1162, 383] width 71 height 26
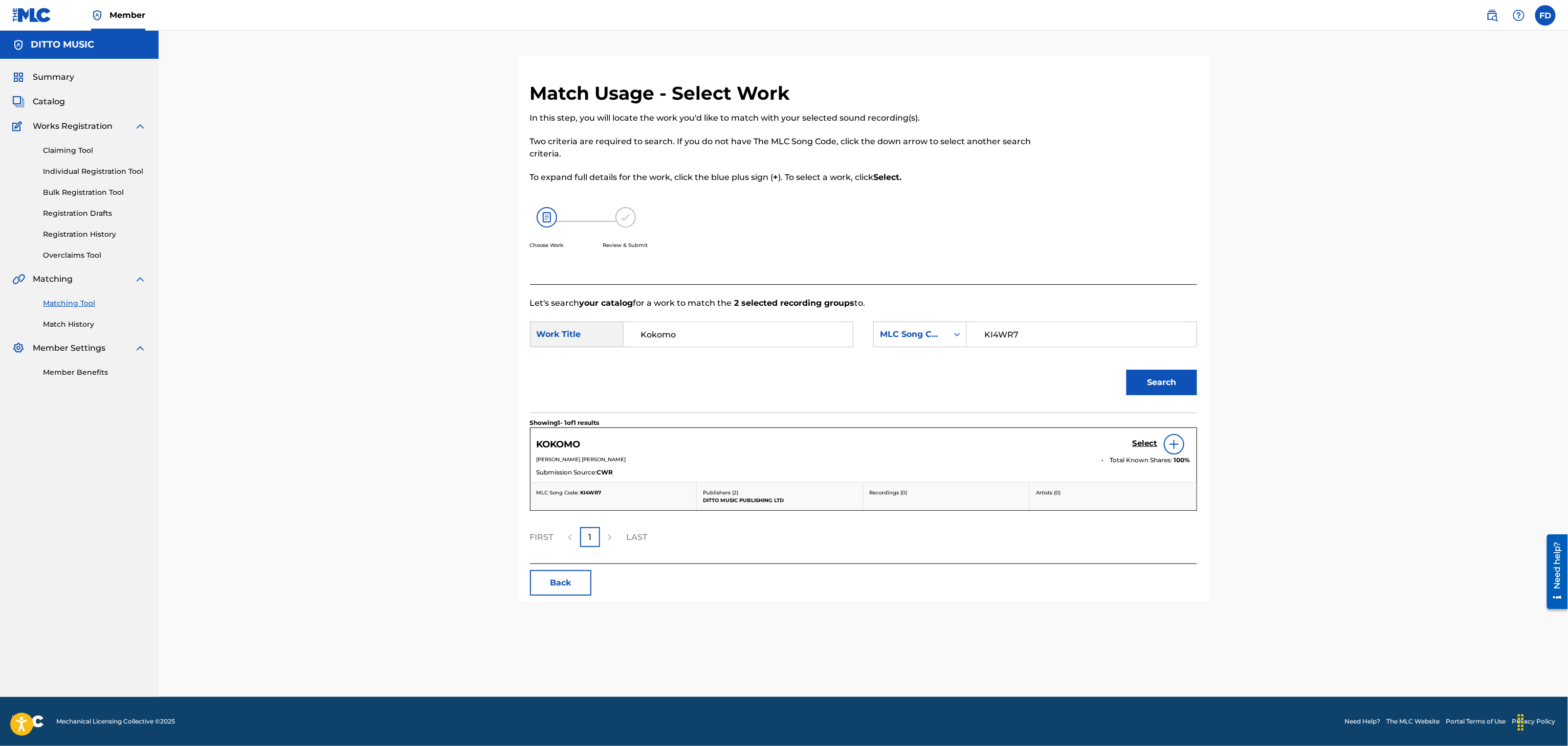
click at [1140, 444] on h5 "Select" at bounding box center [1145, 444] width 25 height 10
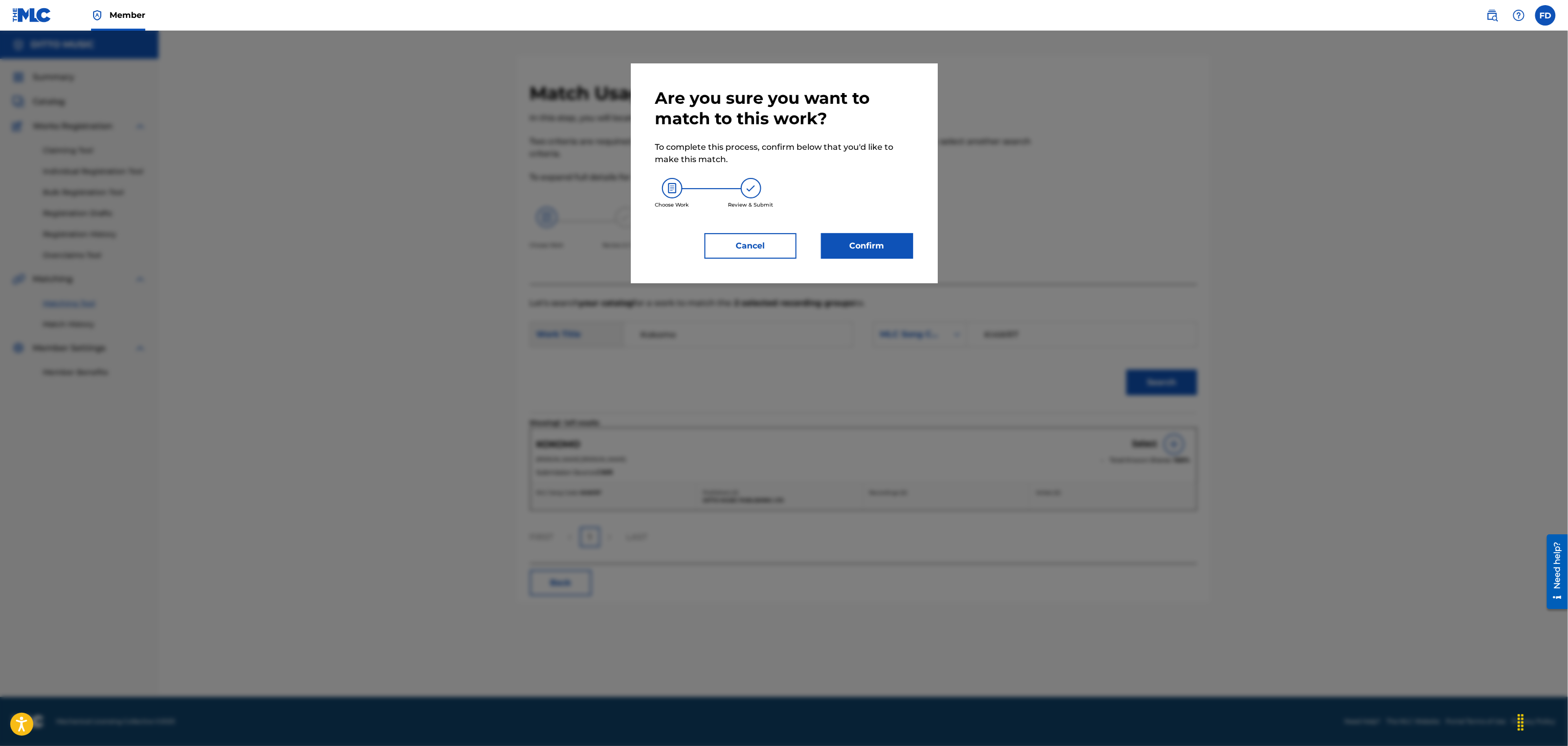
click at [882, 245] on button "Confirm" at bounding box center [867, 246] width 92 height 26
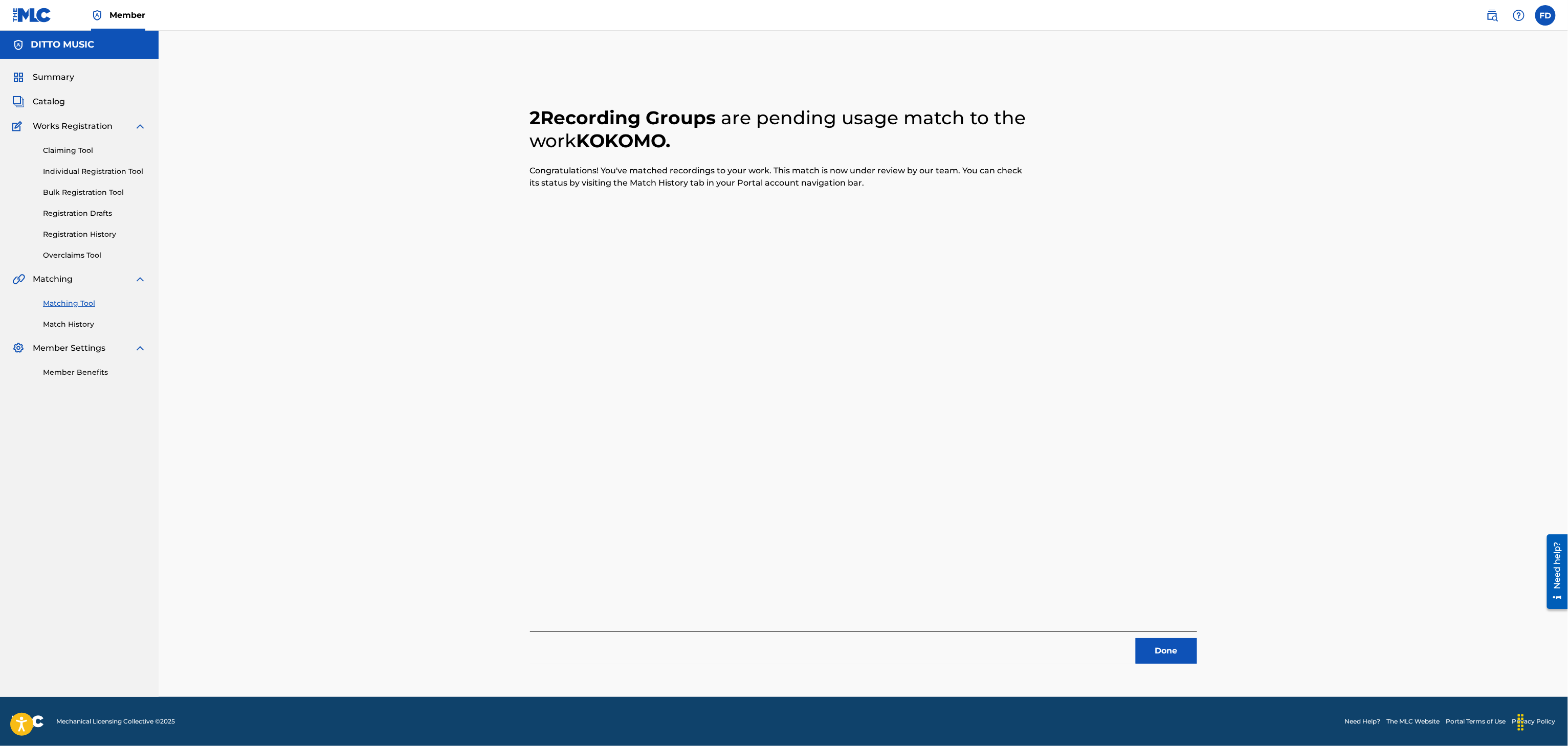
click at [1171, 640] on button "Done" at bounding box center [1166, 651] width 61 height 26
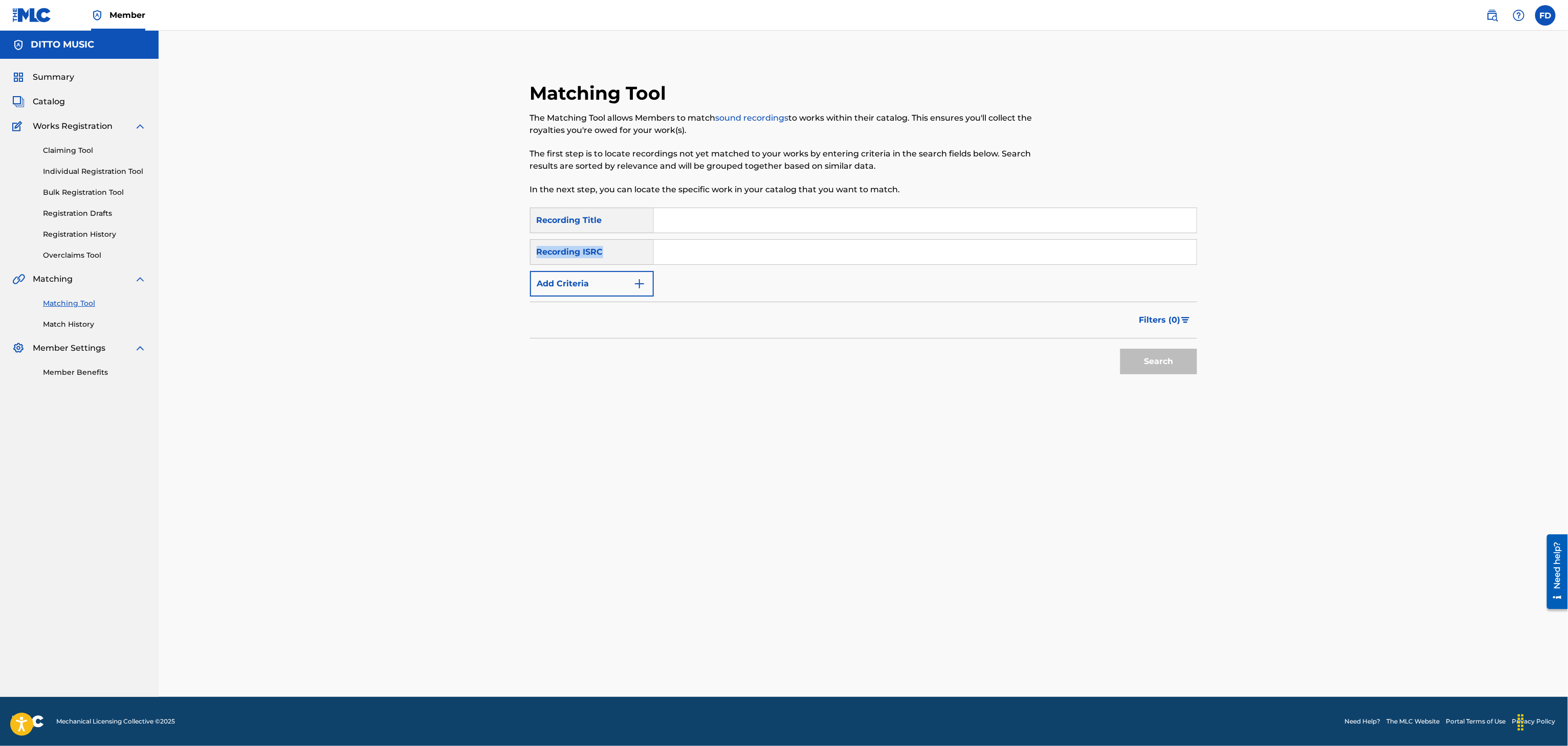
drag, startPoint x: 741, startPoint y: 234, endPoint x: 746, endPoint y: 226, distance: 9.4
click at [743, 232] on div "SearchWithCriteria8683f96c-5ddd-4d5c-a7c2-defb5d464943 Recording Title SearchWi…" at bounding box center [864, 252] width 667 height 89
click at [746, 226] on input "Search Form" at bounding box center [925, 220] width 543 height 24
drag, startPoint x: 927, startPoint y: 258, endPoint x: 941, endPoint y: 256, distance: 14.1
click at [927, 258] on input "Search Form" at bounding box center [925, 252] width 543 height 24
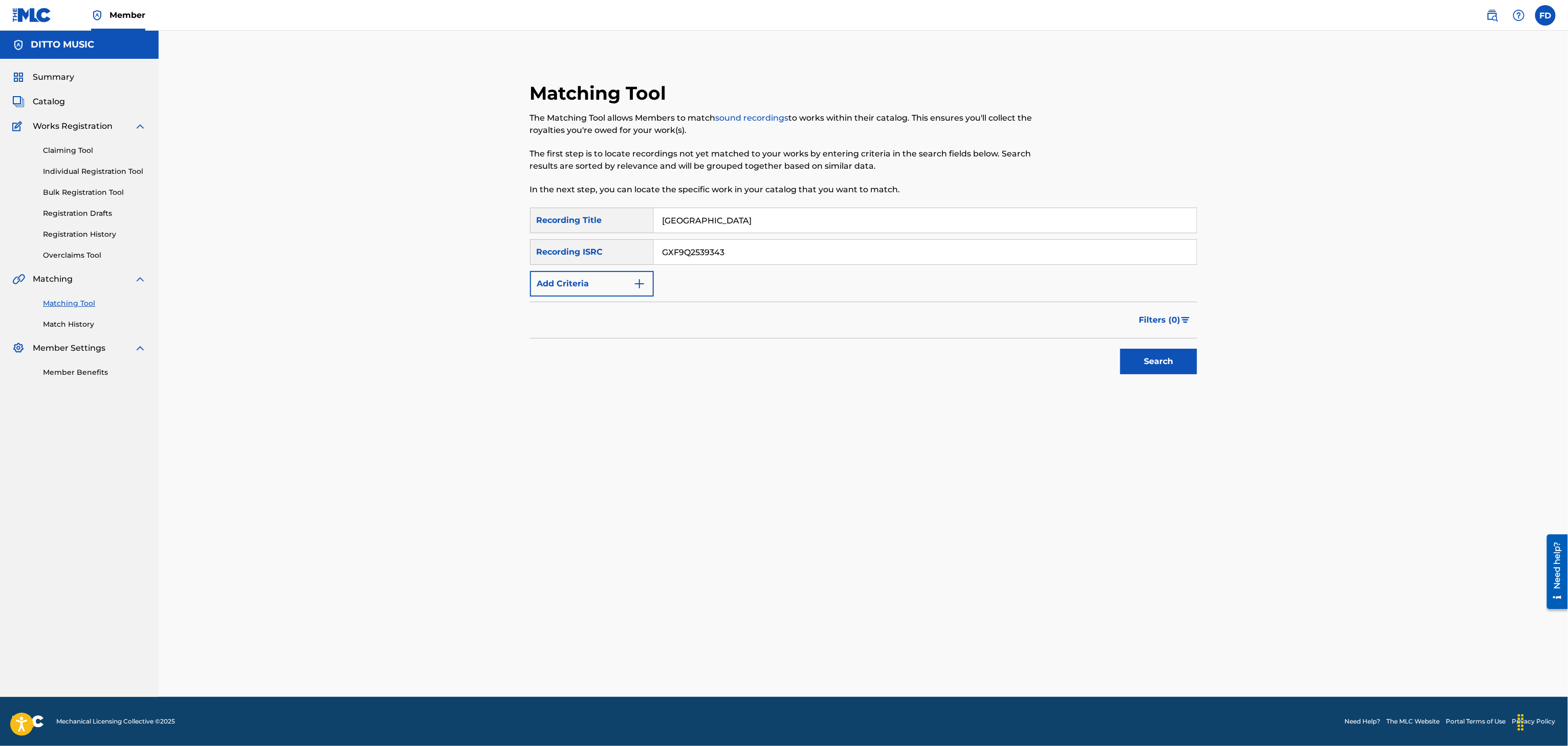
click at [1122, 363] on button "Search" at bounding box center [1159, 361] width 77 height 26
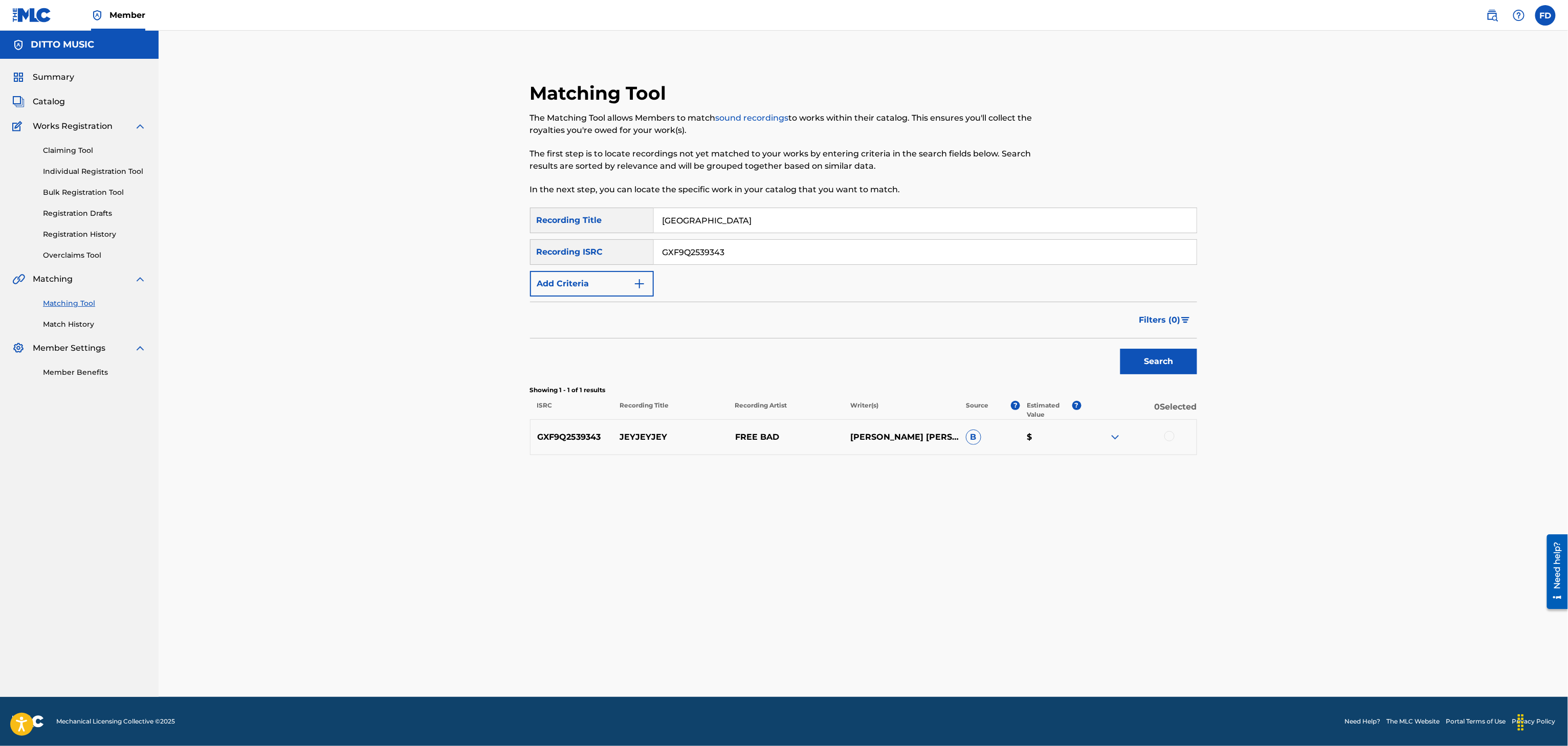
click at [1171, 441] on div at bounding box center [1169, 436] width 10 height 10
click at [771, 660] on button "Match 1 Group" at bounding box center [719, 663] width 113 height 26
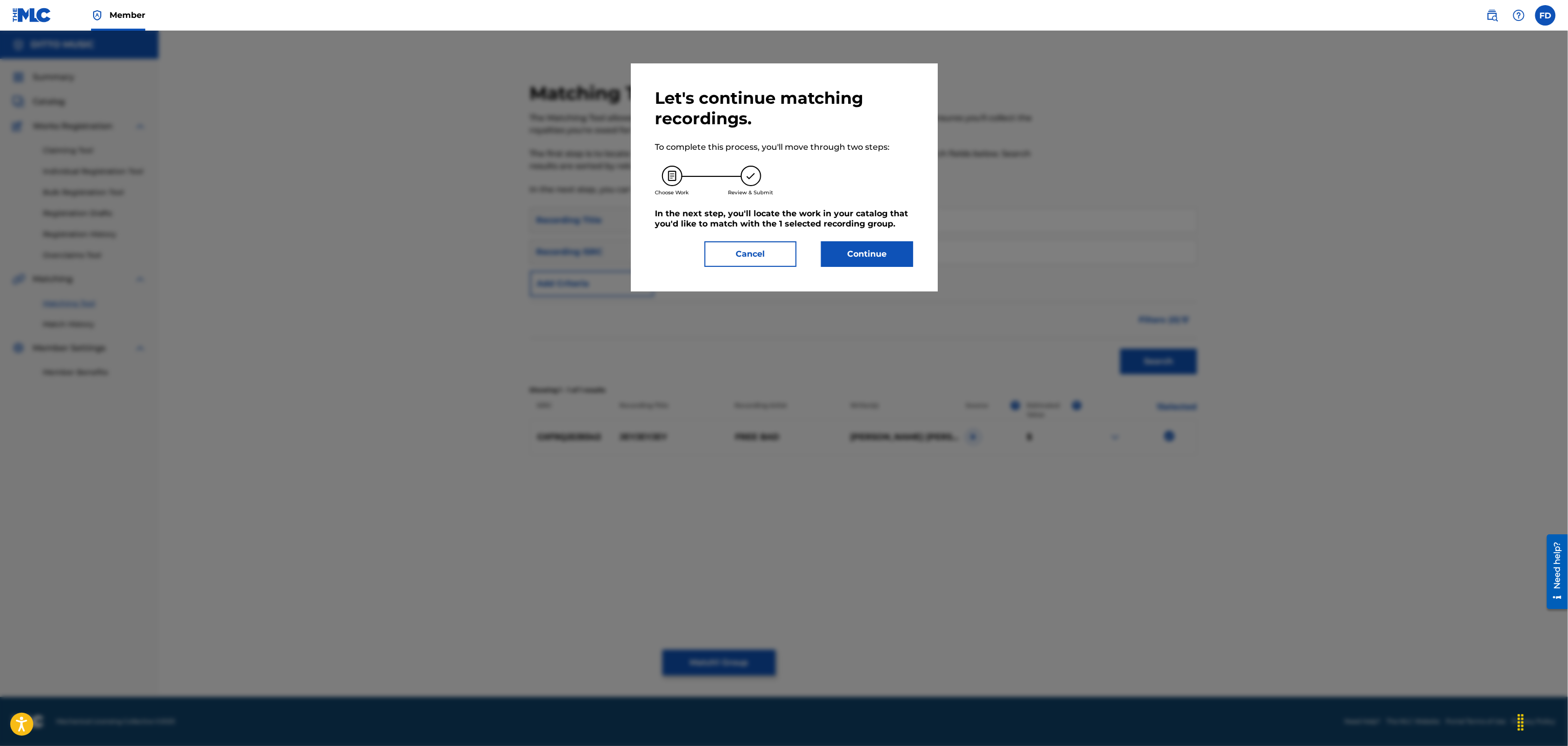
click at [842, 256] on button "Continue" at bounding box center [867, 254] width 92 height 26
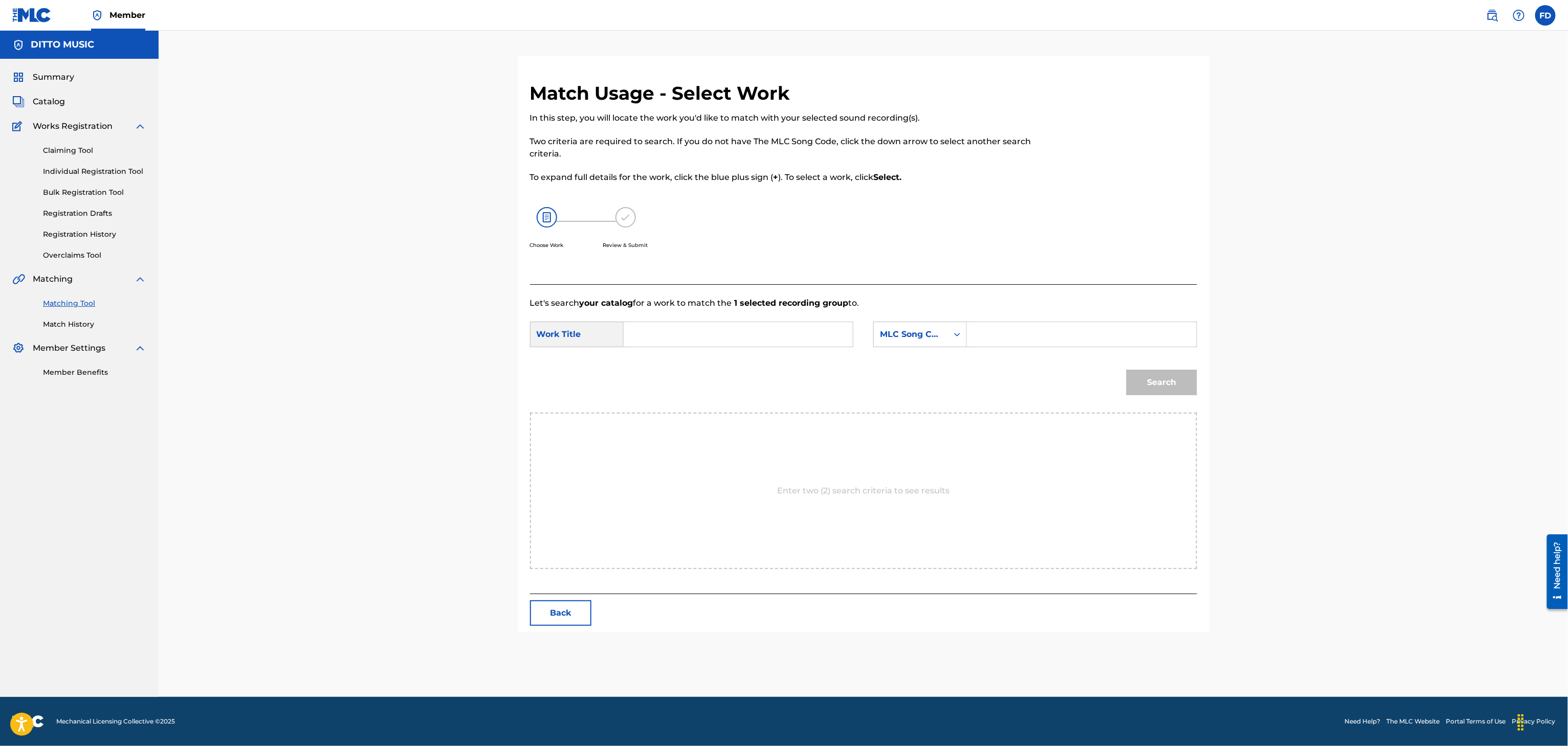
click at [1086, 330] on input "Search Form" at bounding box center [1082, 334] width 212 height 24
drag, startPoint x: 676, startPoint y: 368, endPoint x: 711, endPoint y: 338, distance: 46.1
click at [677, 367] on div "Search" at bounding box center [864, 386] width 667 height 53
click at [713, 336] on input "Search Form" at bounding box center [738, 334] width 212 height 24
click at [1168, 390] on button "Search" at bounding box center [1162, 383] width 71 height 26
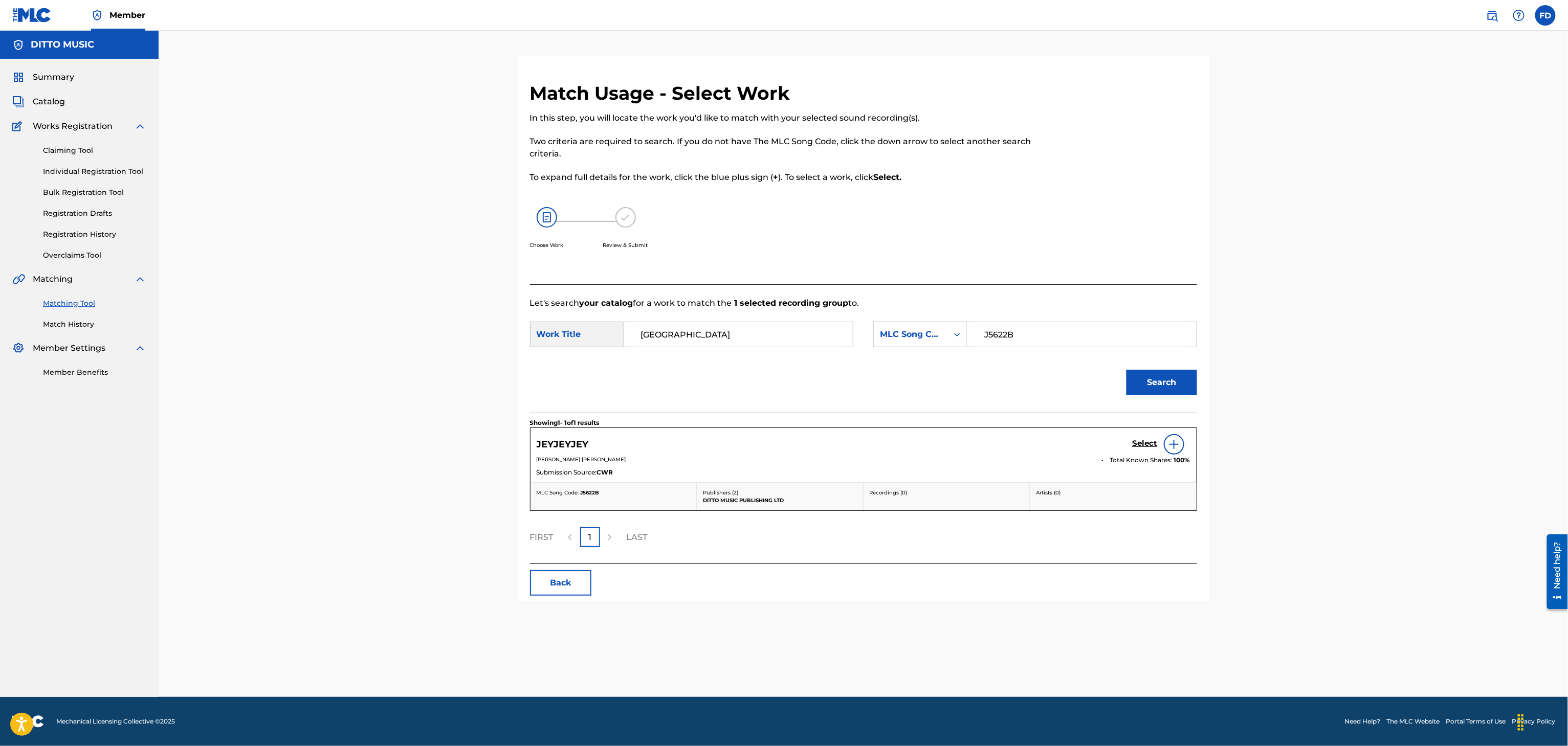
drag, startPoint x: 1130, startPoint y: 451, endPoint x: 1138, endPoint y: 444, distance: 10.6
click at [1132, 449] on div "JEYJEYJEY Select" at bounding box center [864, 445] width 654 height 21
click at [1138, 444] on h5 "Select" at bounding box center [1145, 444] width 25 height 10
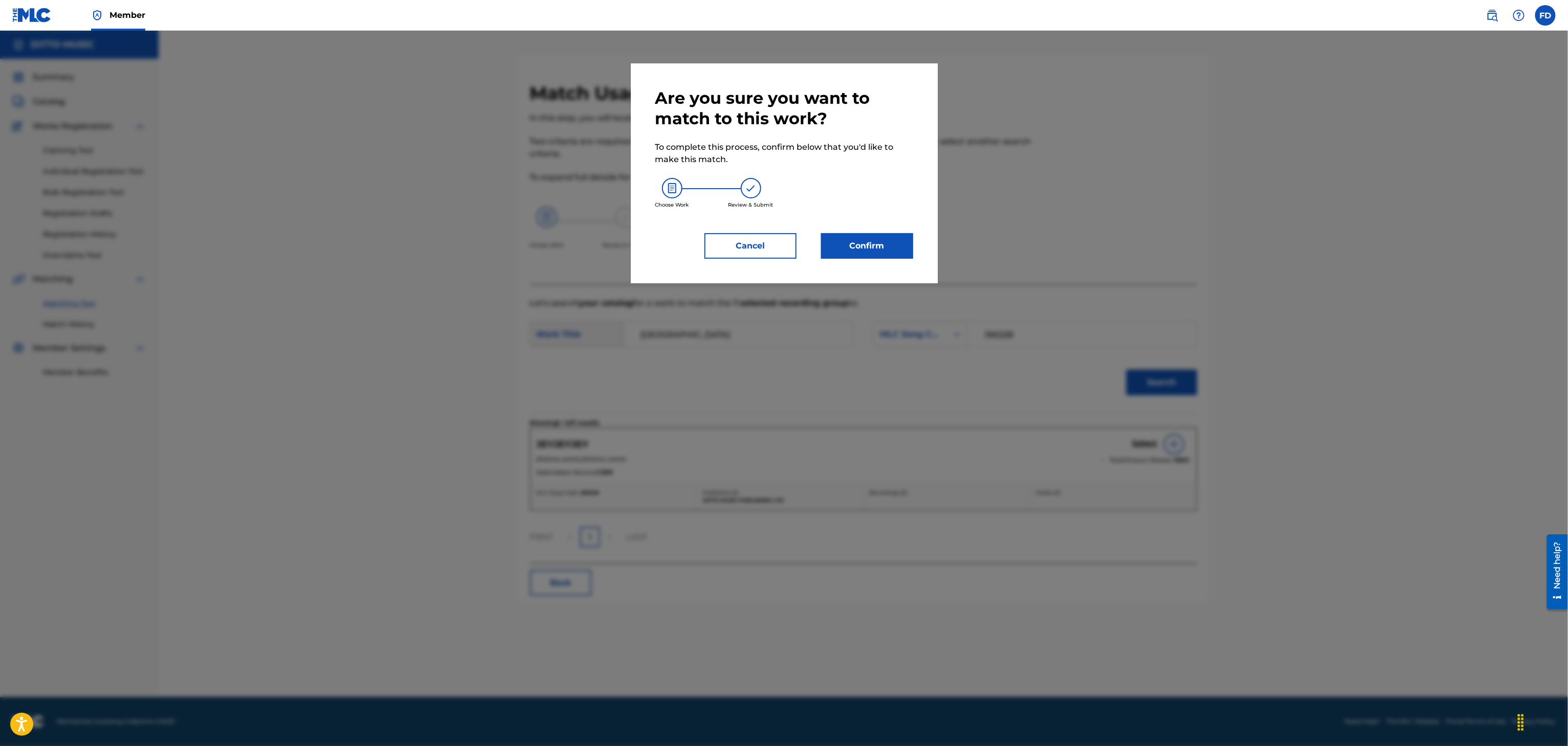
click at [863, 234] on button "Confirm" at bounding box center [867, 246] width 92 height 26
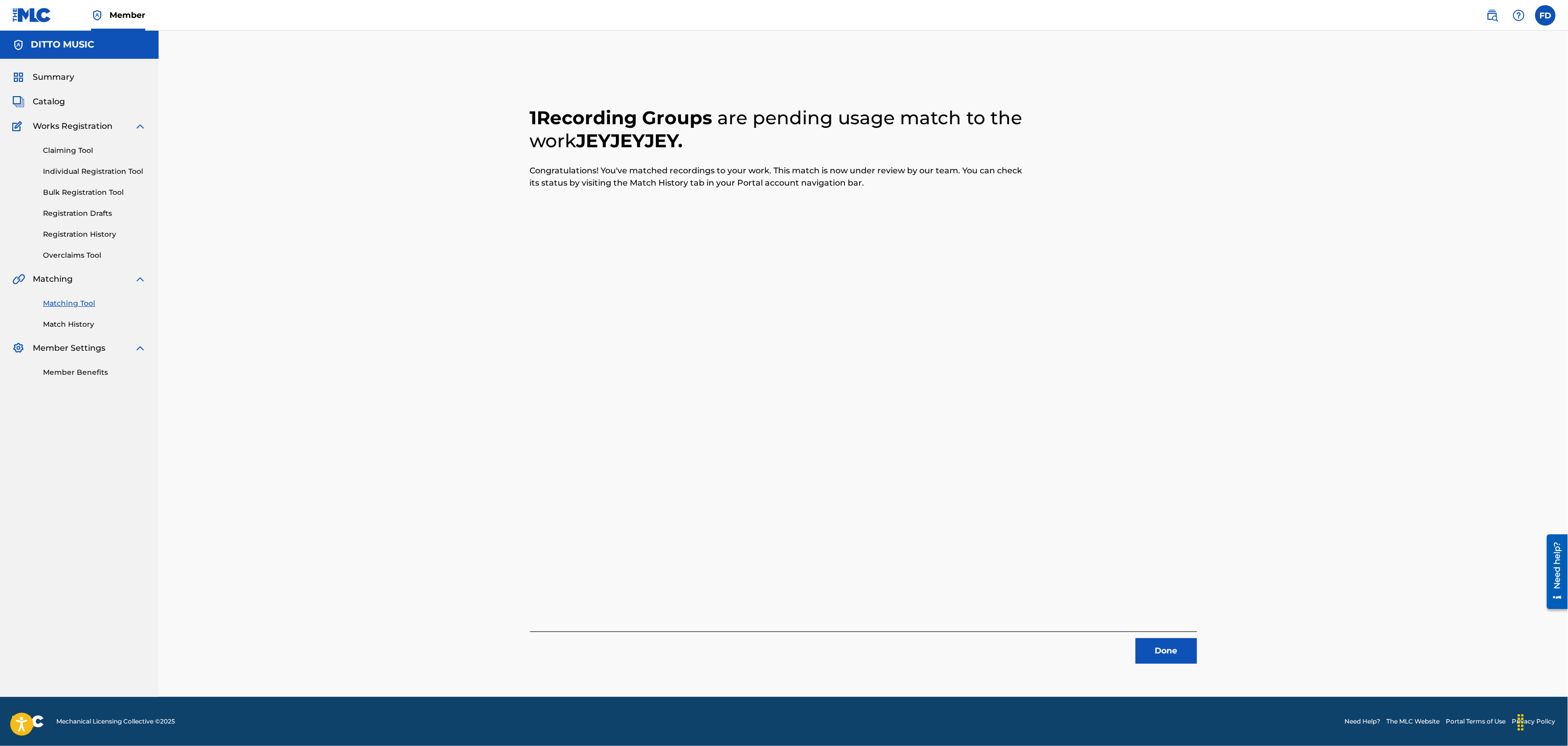
drag, startPoint x: 1192, startPoint y: 646, endPoint x: 1175, endPoint y: 632, distance: 22.0
click at [1190, 646] on button "Done" at bounding box center [1166, 651] width 61 height 26
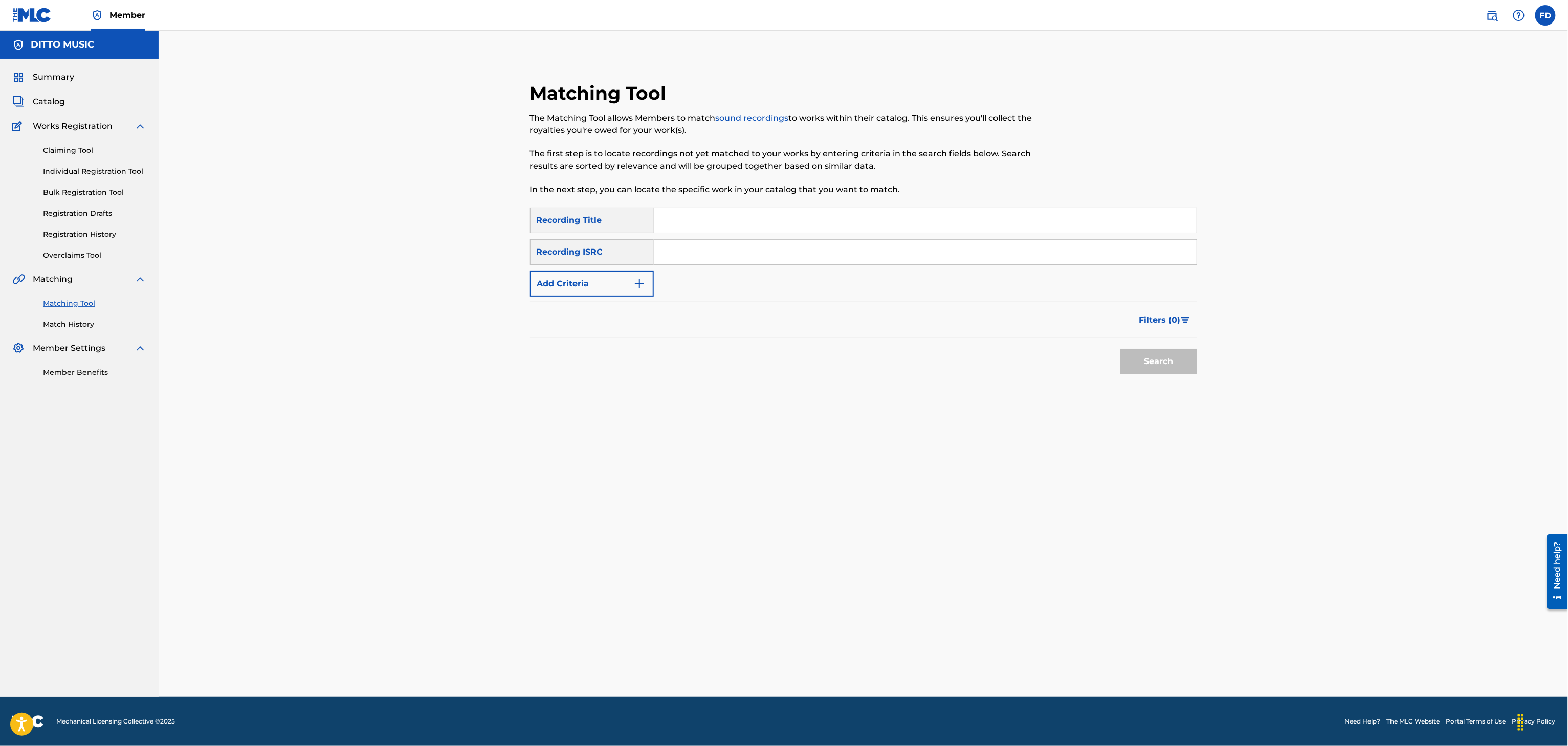
click at [817, 221] on input "Search Form" at bounding box center [925, 220] width 543 height 24
drag, startPoint x: 766, startPoint y: 228, endPoint x: 763, endPoint y: 249, distance: 21.2
click at [766, 230] on input "Forever Young" at bounding box center [925, 220] width 543 height 24
click at [763, 249] on input "Search Form" at bounding box center [925, 252] width 543 height 24
click at [1130, 359] on button "Search" at bounding box center [1159, 361] width 77 height 26
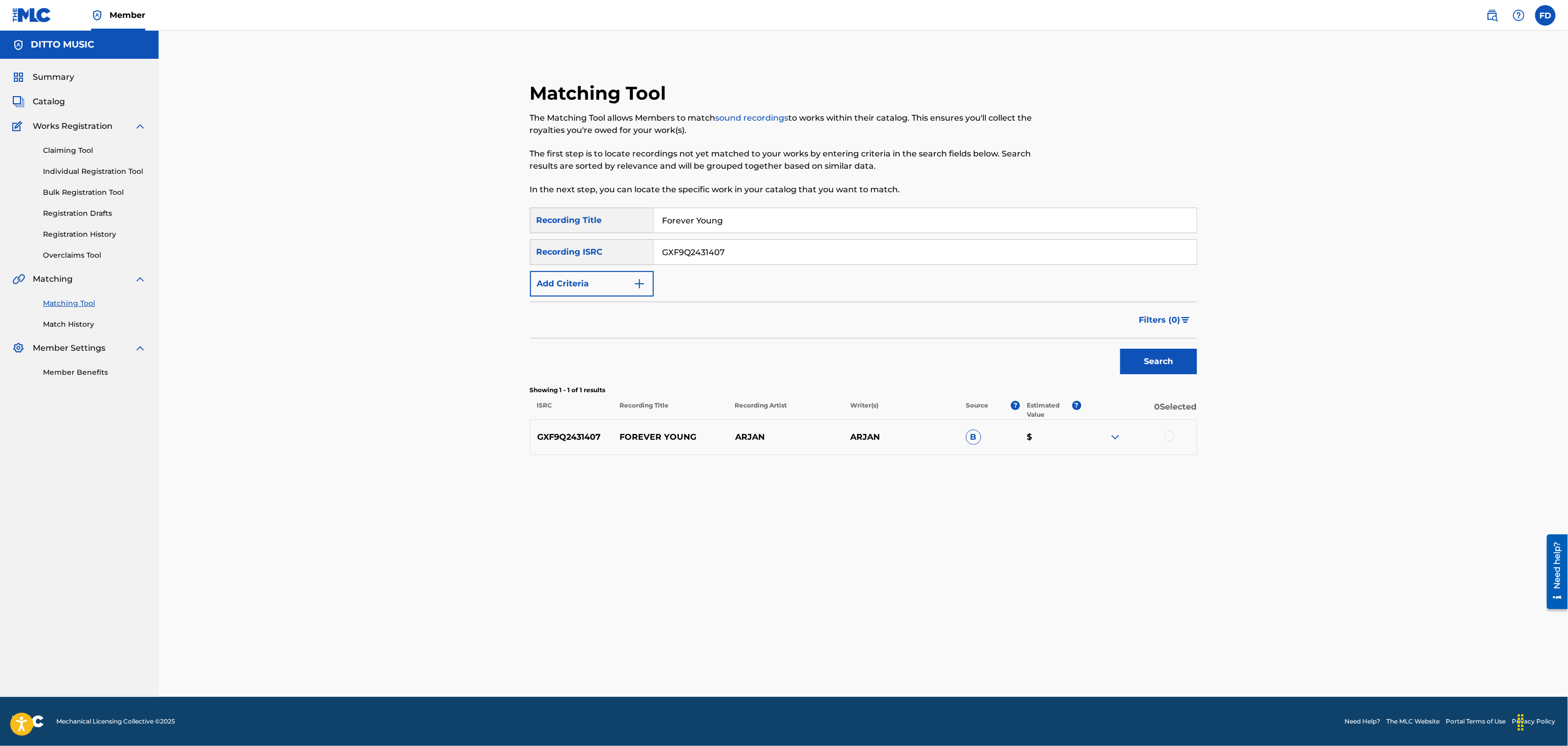
click at [1168, 439] on div at bounding box center [1169, 436] width 10 height 10
click at [754, 641] on div "Matching Tool The Matching Tool allows Members to match sound recordings to wor…" at bounding box center [863, 376] width 716 height 641
click at [751, 650] on button "Match 1 Group" at bounding box center [719, 663] width 113 height 26
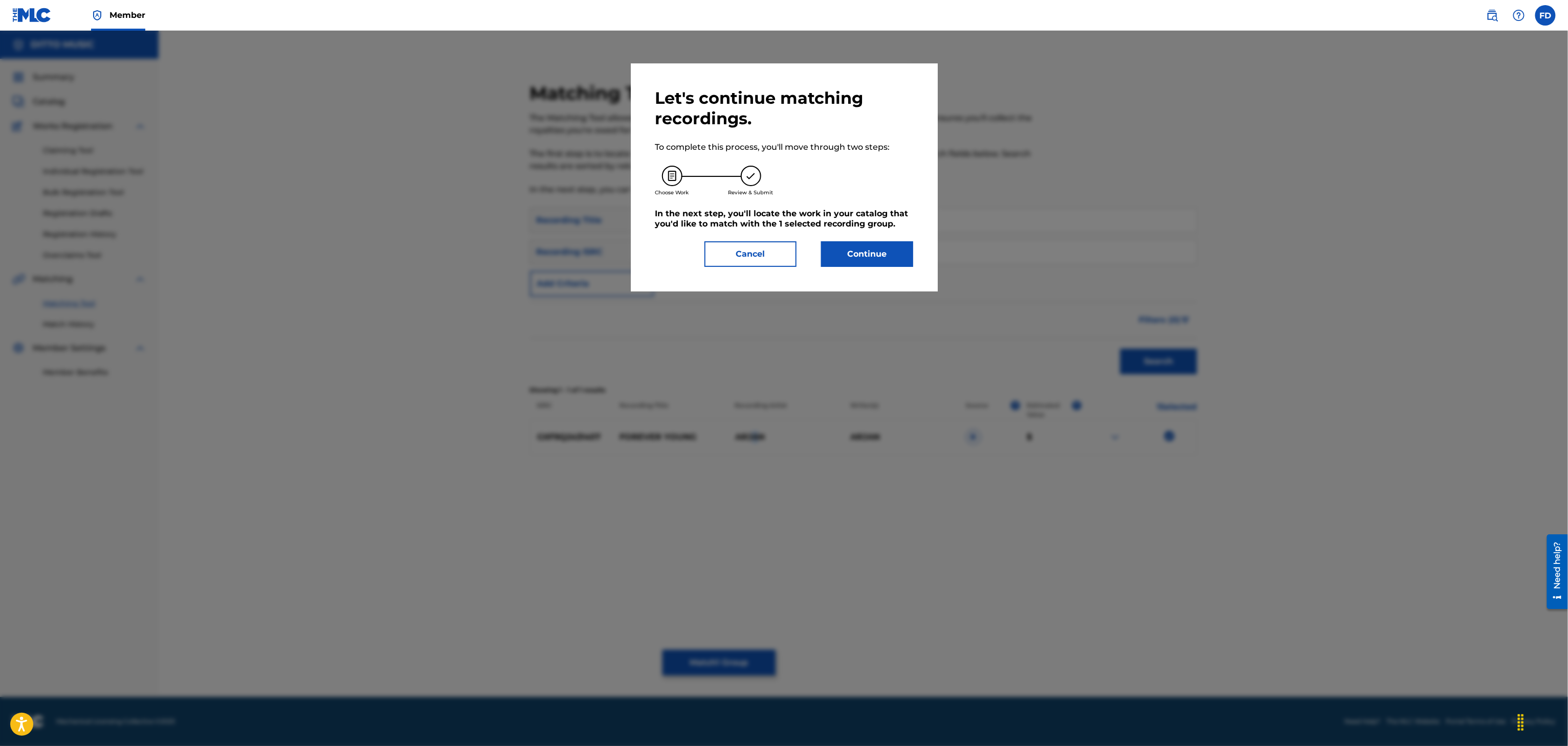
click at [835, 242] on button "Continue" at bounding box center [867, 254] width 92 height 26
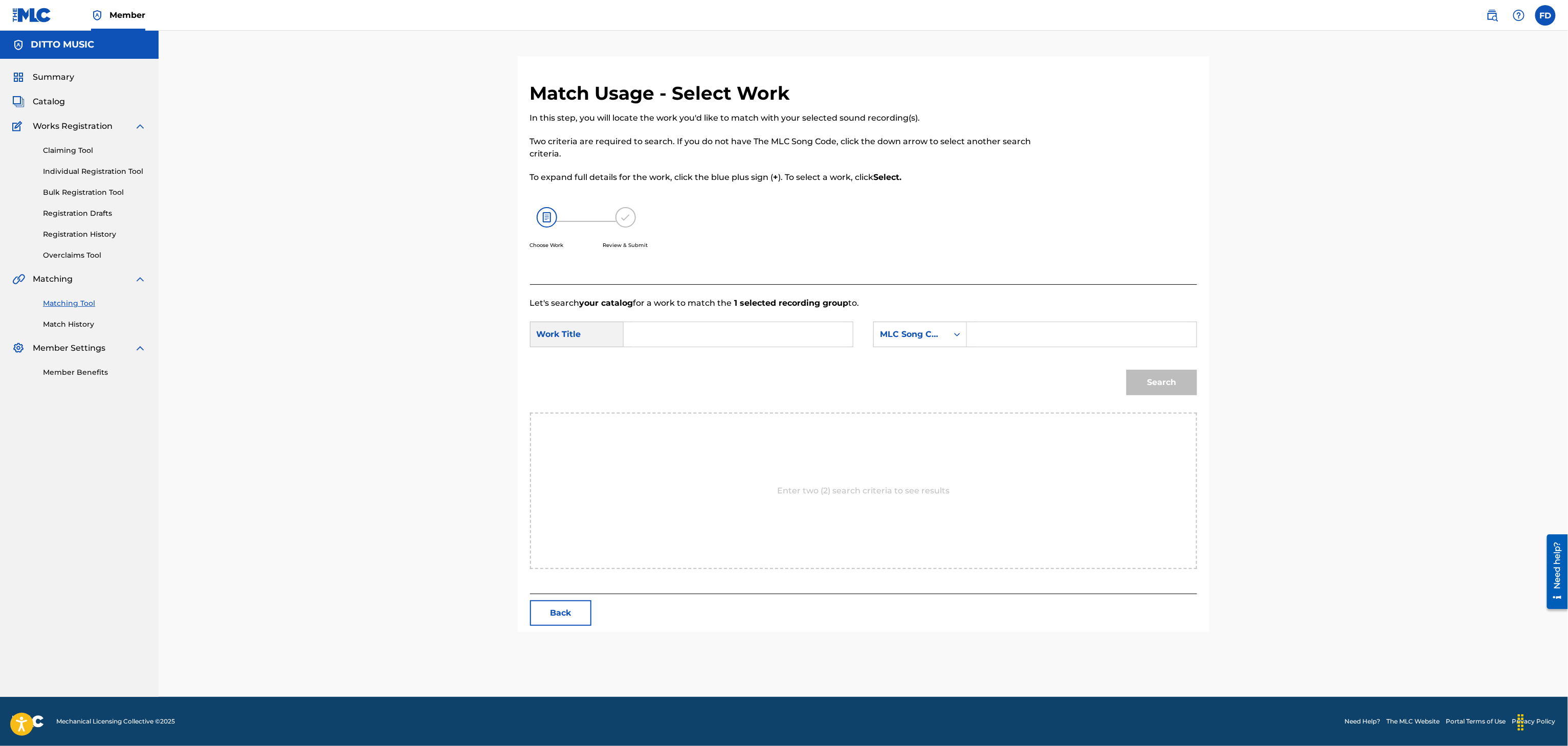
click at [995, 311] on form "SearchWithCriteria63d5683d-eadc-4cb6-b571-35fa34b8949e Work Title SearchWithCri…" at bounding box center [864, 361] width 667 height 103
click at [989, 332] on input "Search Form" at bounding box center [1082, 334] width 212 height 24
click at [687, 320] on form "SearchWithCriteria63d5683d-eadc-4cb6-b571-35fa34b8949e Work Title SearchWithCri…" at bounding box center [864, 361] width 667 height 103
click at [698, 341] on input "Search Form" at bounding box center [738, 334] width 212 height 24
click at [1138, 397] on div "Search" at bounding box center [1159, 380] width 75 height 41
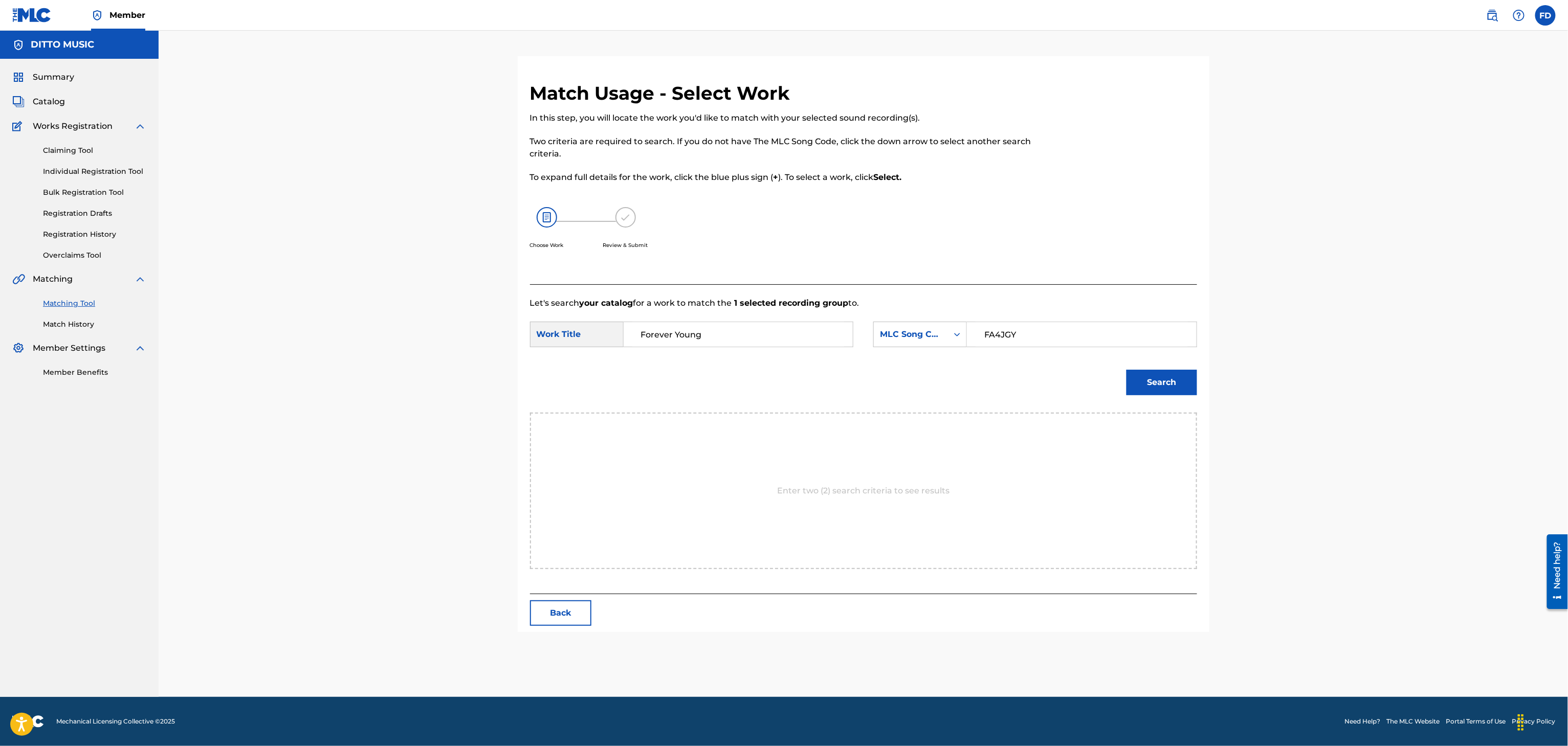
click at [1156, 383] on button "Search" at bounding box center [1162, 383] width 71 height 26
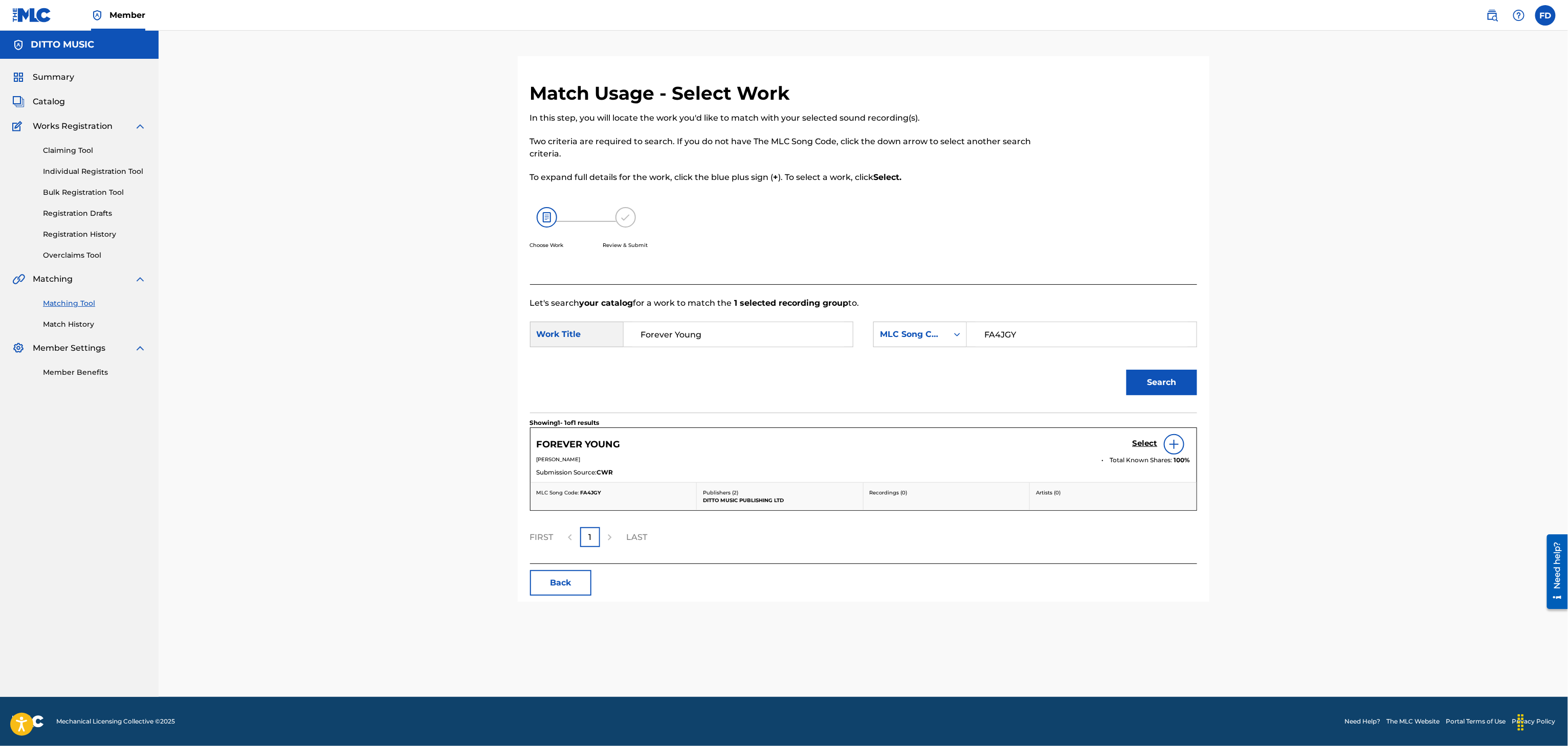
click at [1152, 441] on h5 "Select" at bounding box center [1145, 444] width 25 height 10
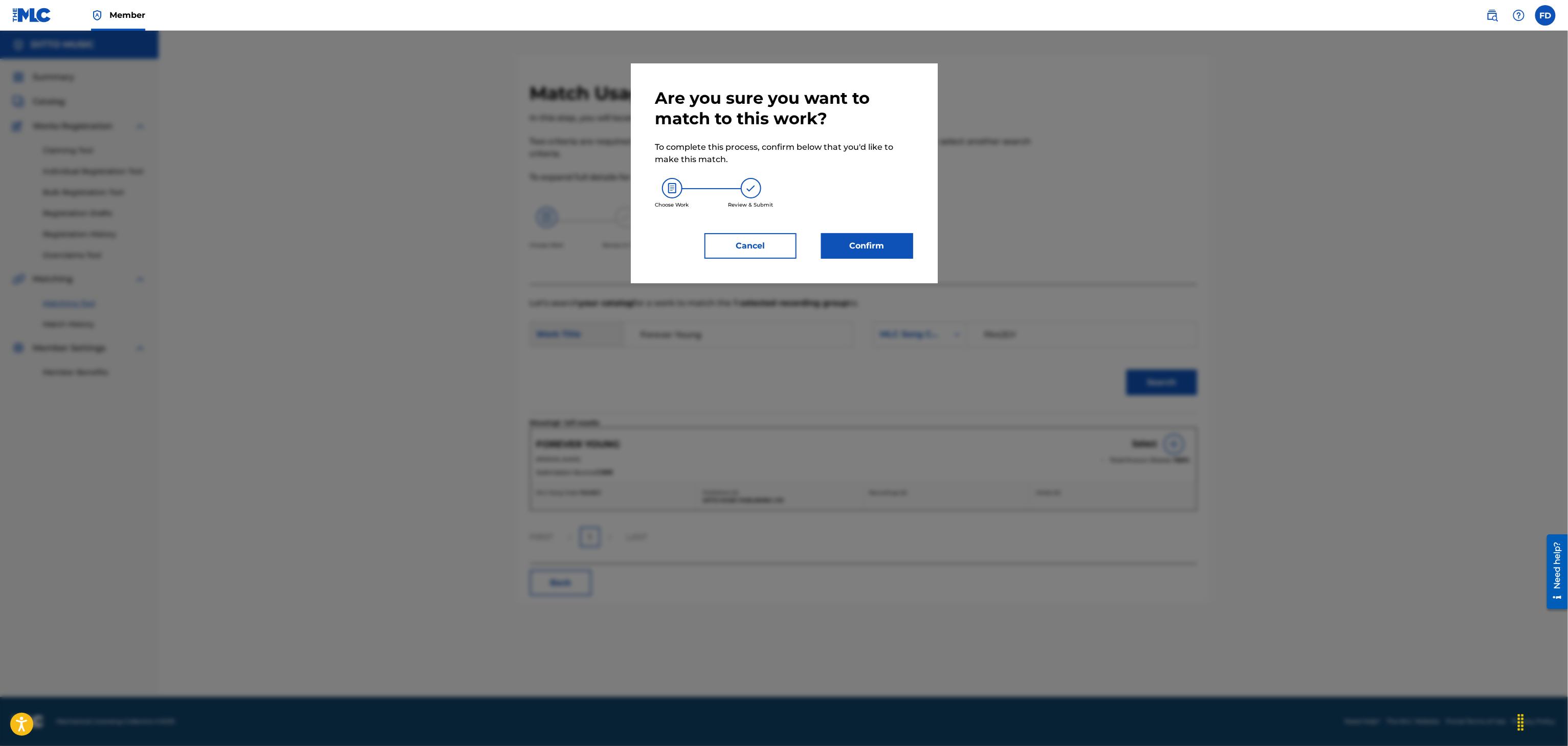
click at [880, 246] on button "Confirm" at bounding box center [867, 246] width 92 height 26
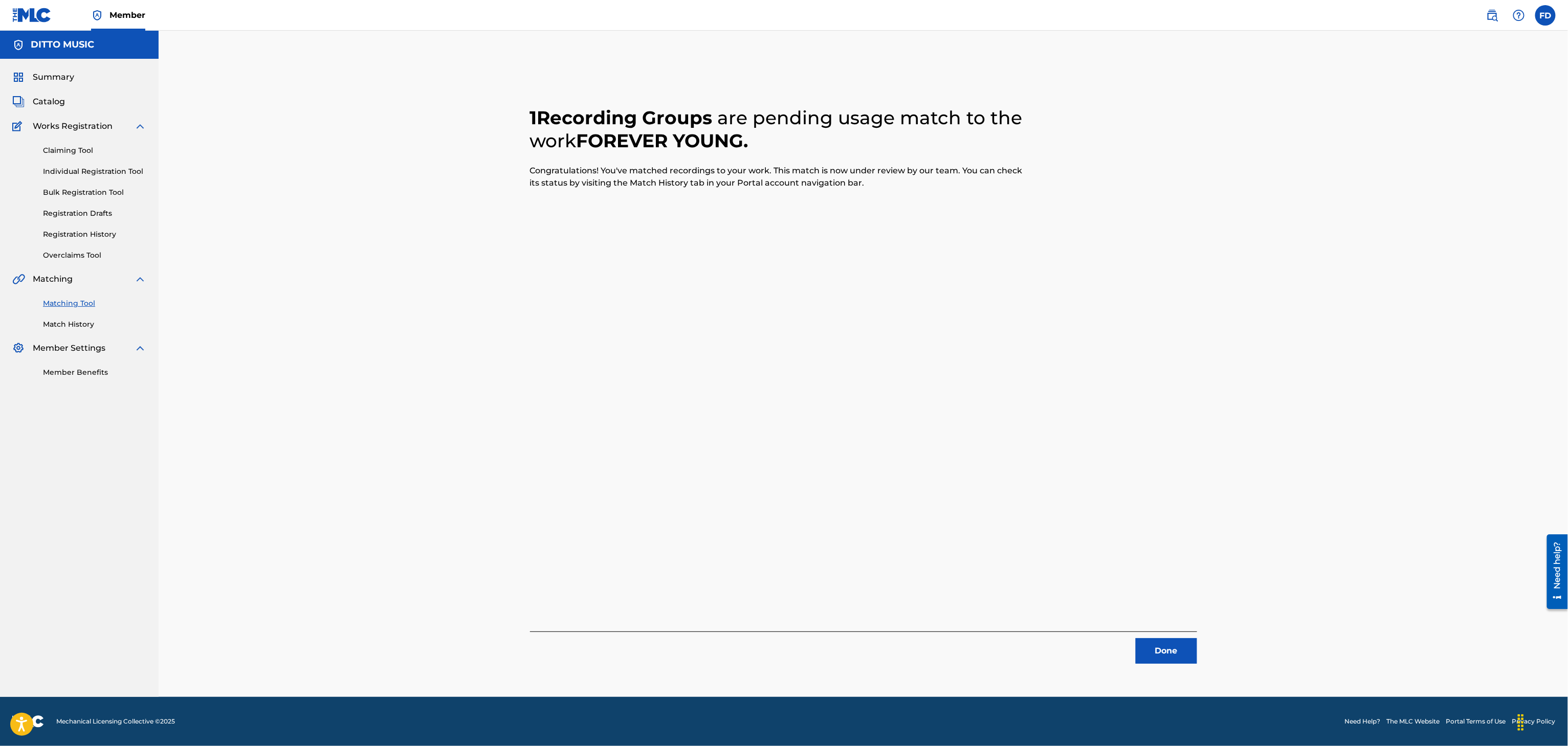
click at [1188, 649] on button "Done" at bounding box center [1166, 651] width 61 height 26
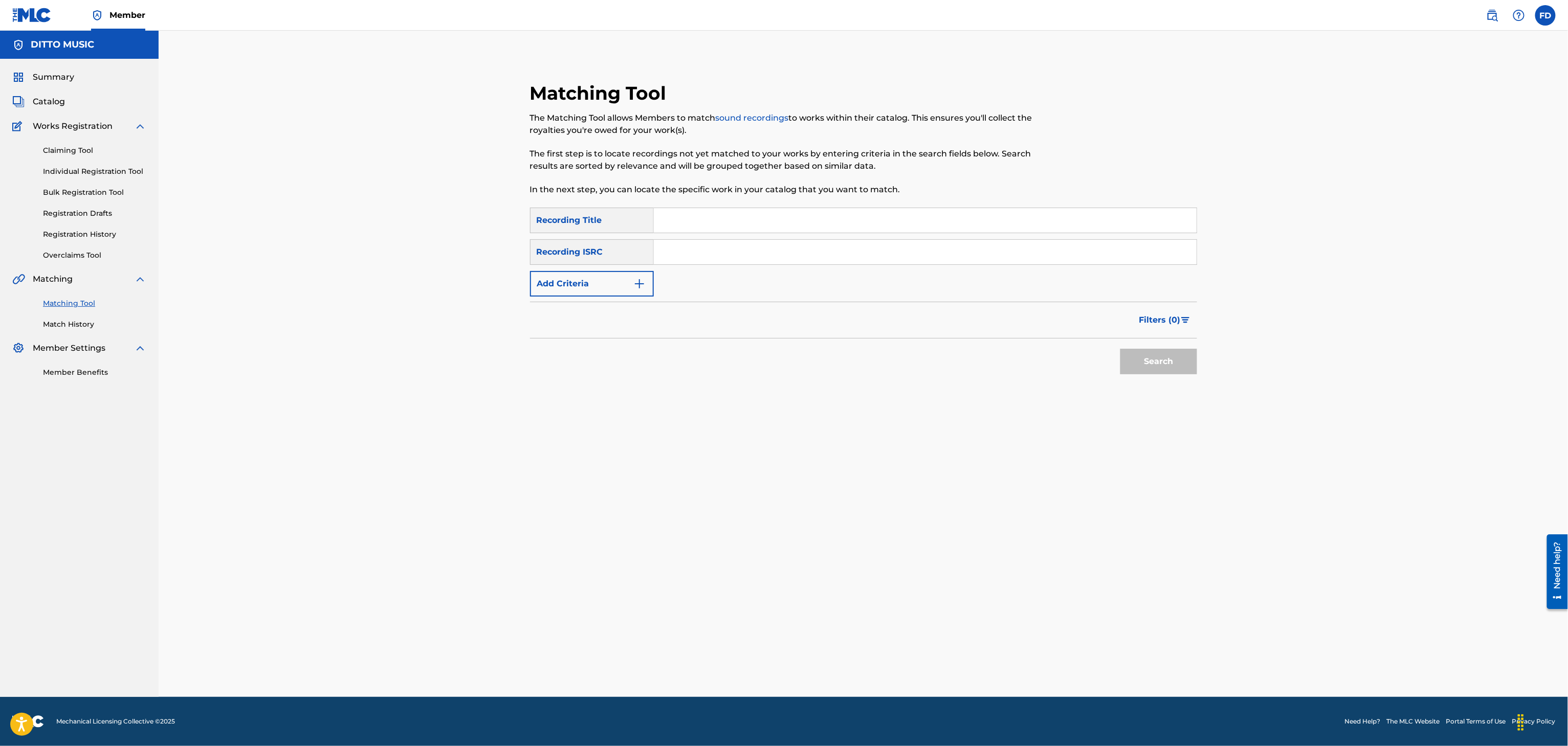
click at [780, 208] on input "Search Form" at bounding box center [925, 220] width 543 height 24
click at [881, 232] on div "On & On" at bounding box center [925, 220] width 544 height 26
click at [883, 254] on input "Search Form" at bounding box center [925, 252] width 543 height 24
drag, startPoint x: 1199, startPoint y: 374, endPoint x: 1185, endPoint y: 374, distance: 14.0
click at [1195, 377] on div "Matching Tool The Matching Tool allows Members to match sound recordings to wor…" at bounding box center [864, 259] width 691 height 355
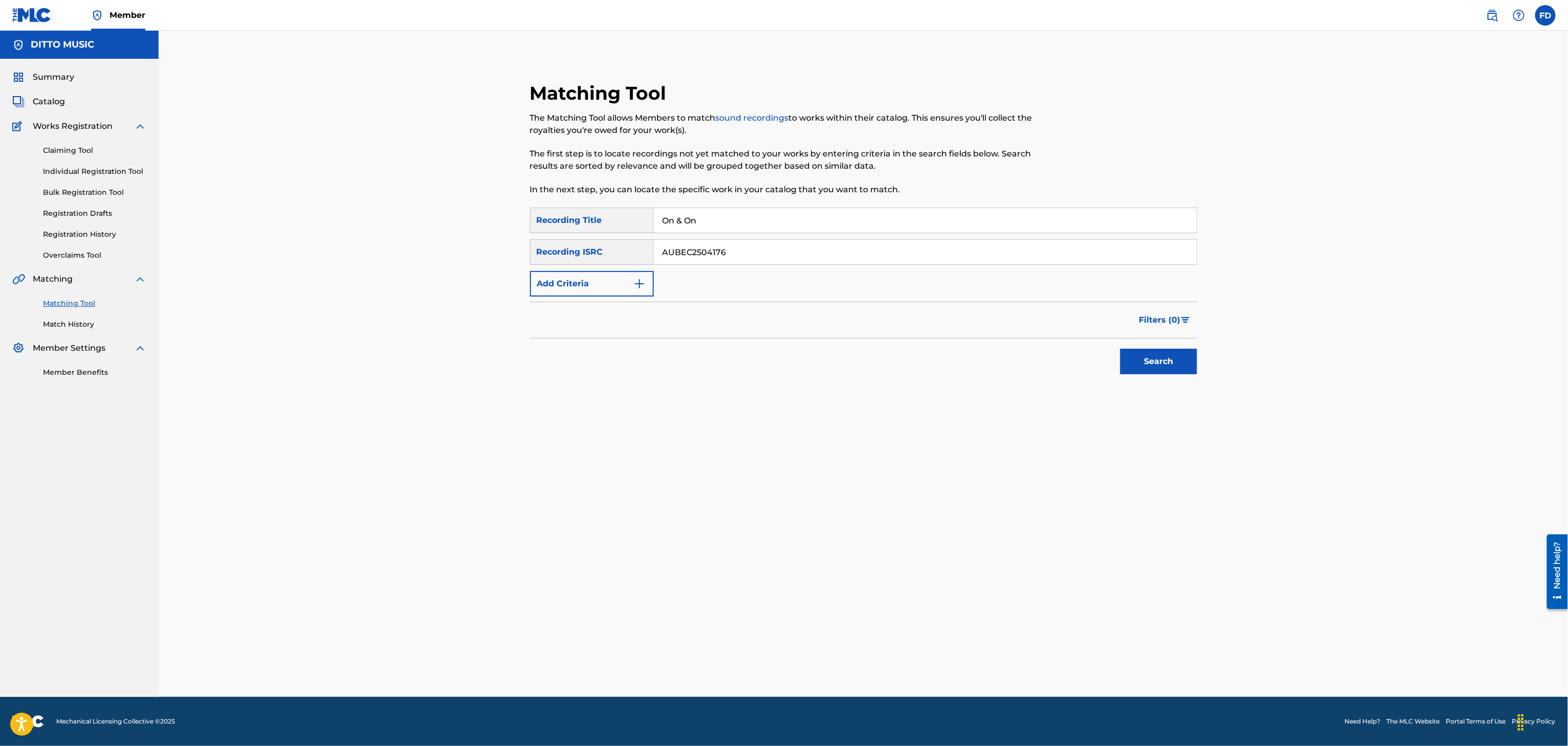
click at [1183, 372] on button "Search" at bounding box center [1159, 361] width 77 height 26
click at [1160, 434] on div at bounding box center [1138, 437] width 115 height 12
click at [1169, 434] on div at bounding box center [1169, 436] width 10 height 10
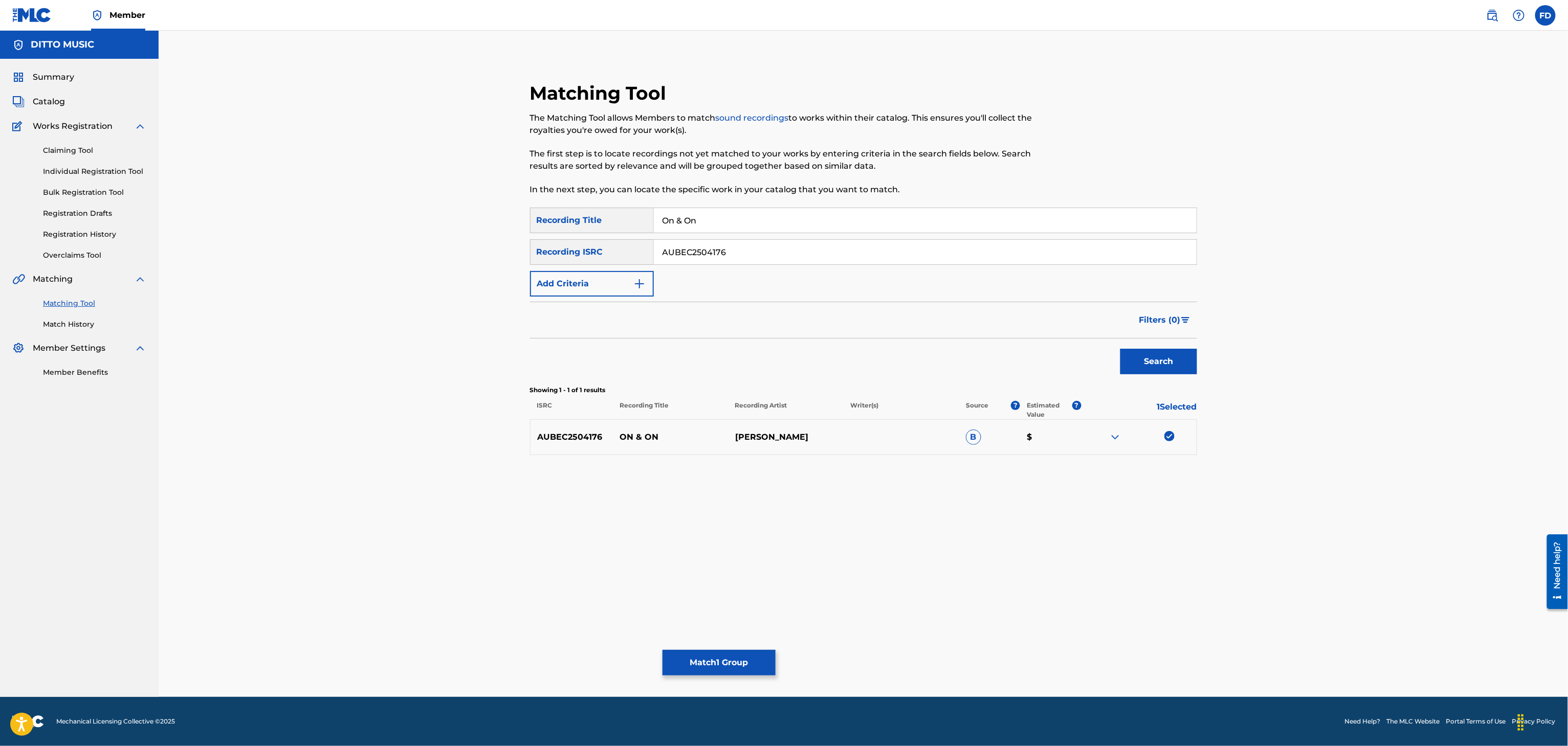
click at [699, 650] on button "Match 1 Group" at bounding box center [719, 663] width 113 height 26
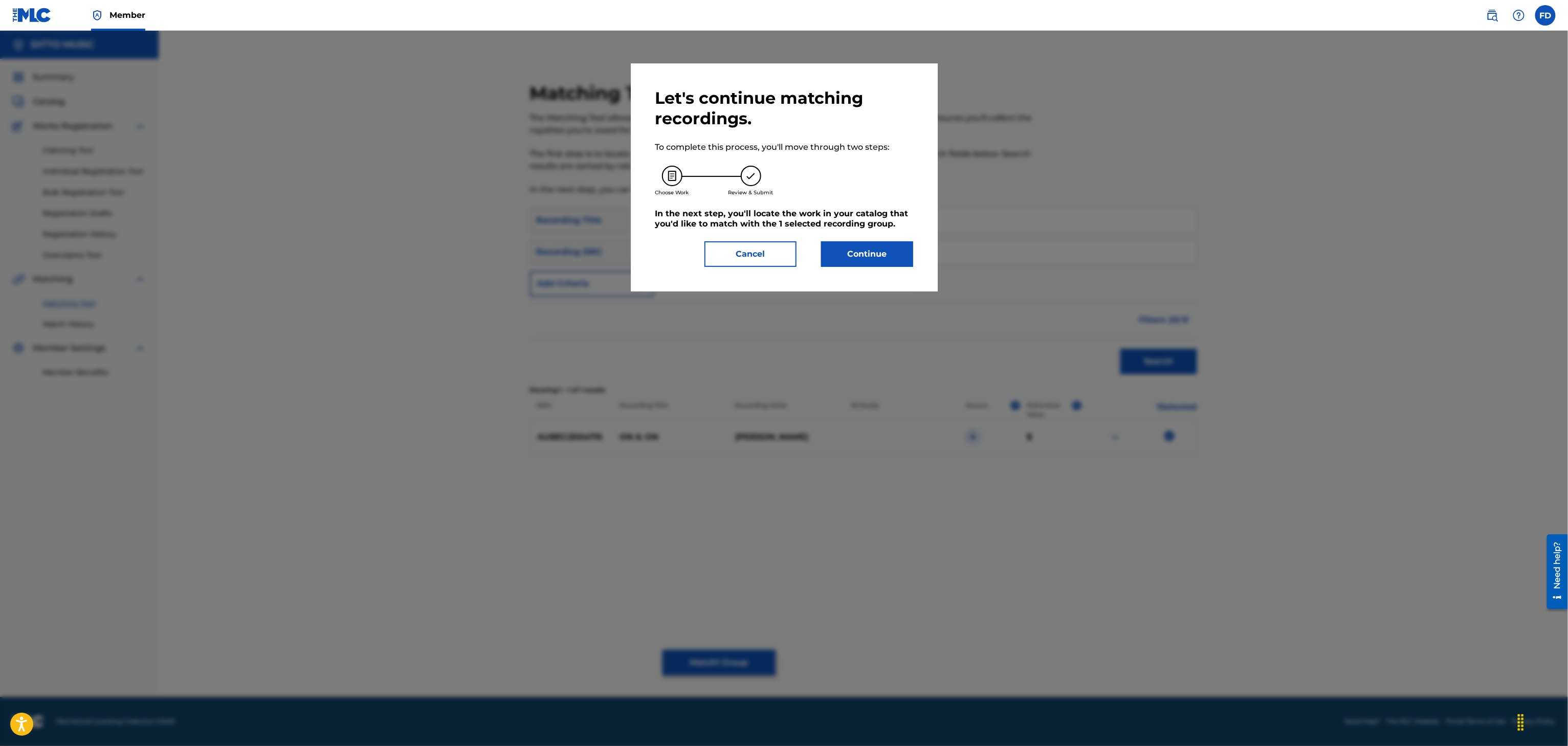
click at [845, 271] on div "Let's continue matching recordings. To complete this process, you'll move throu…" at bounding box center [784, 177] width 307 height 228
click at [872, 251] on button "Continue" at bounding box center [867, 254] width 92 height 26
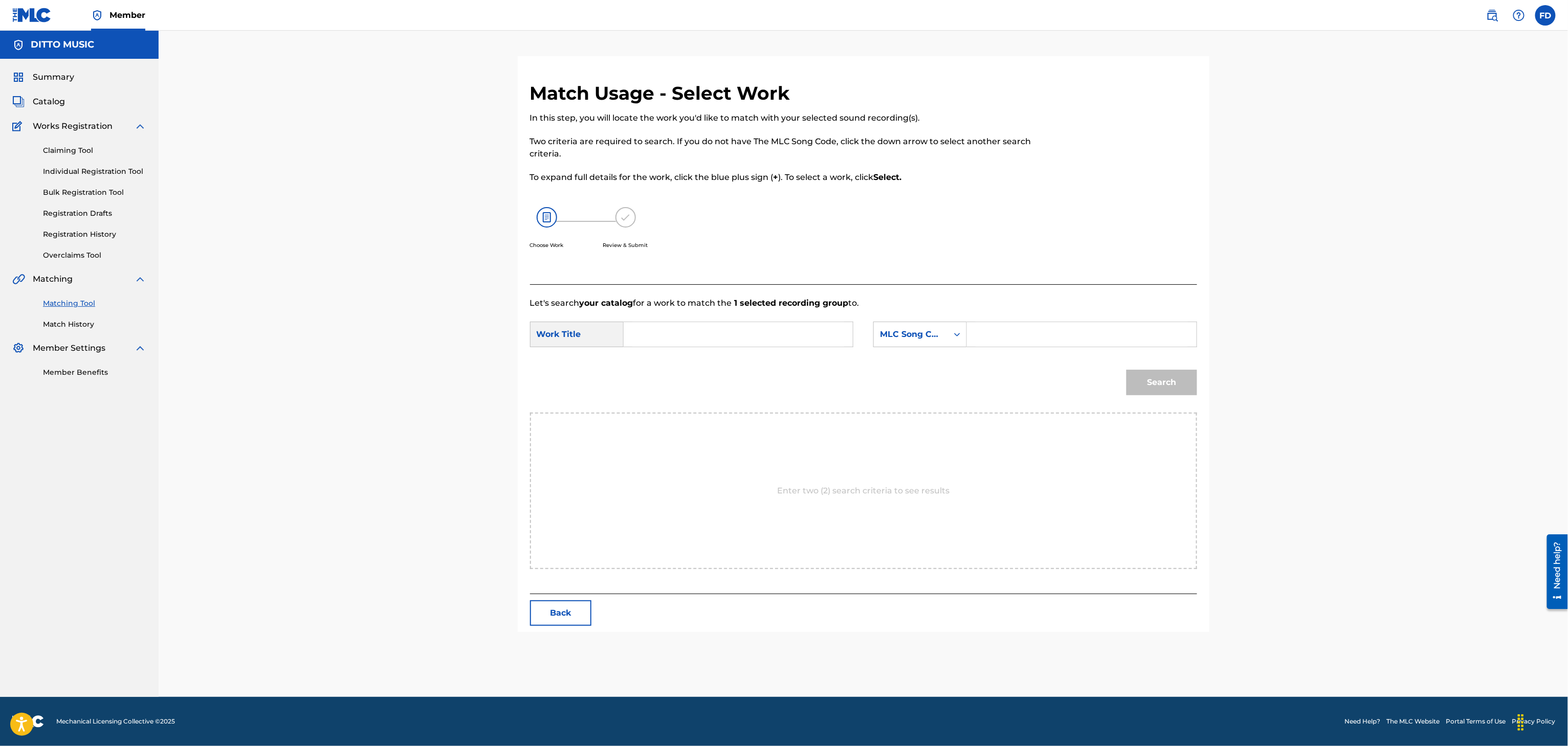
click at [1064, 350] on div "SearchWithCriteria63d5683d-eadc-4cb6-b571-35fa34b8949e Work Title SearchWithCri…" at bounding box center [864, 338] width 667 height 32
click at [1069, 329] on input "Search Form" at bounding box center [1082, 334] width 212 height 24
click at [761, 306] on strong "1 selected recording group" at bounding box center [791, 303] width 117 height 10
click at [765, 352] on div "SearchWithCriteria63d5683d-eadc-4cb6-b571-35fa34b8949e Work Title SearchWithCri…" at bounding box center [864, 338] width 667 height 32
click at [804, 320] on form "SearchWithCriteria63d5683d-eadc-4cb6-b571-35fa34b8949e Work Title SearchWithCri…" at bounding box center [864, 361] width 667 height 103
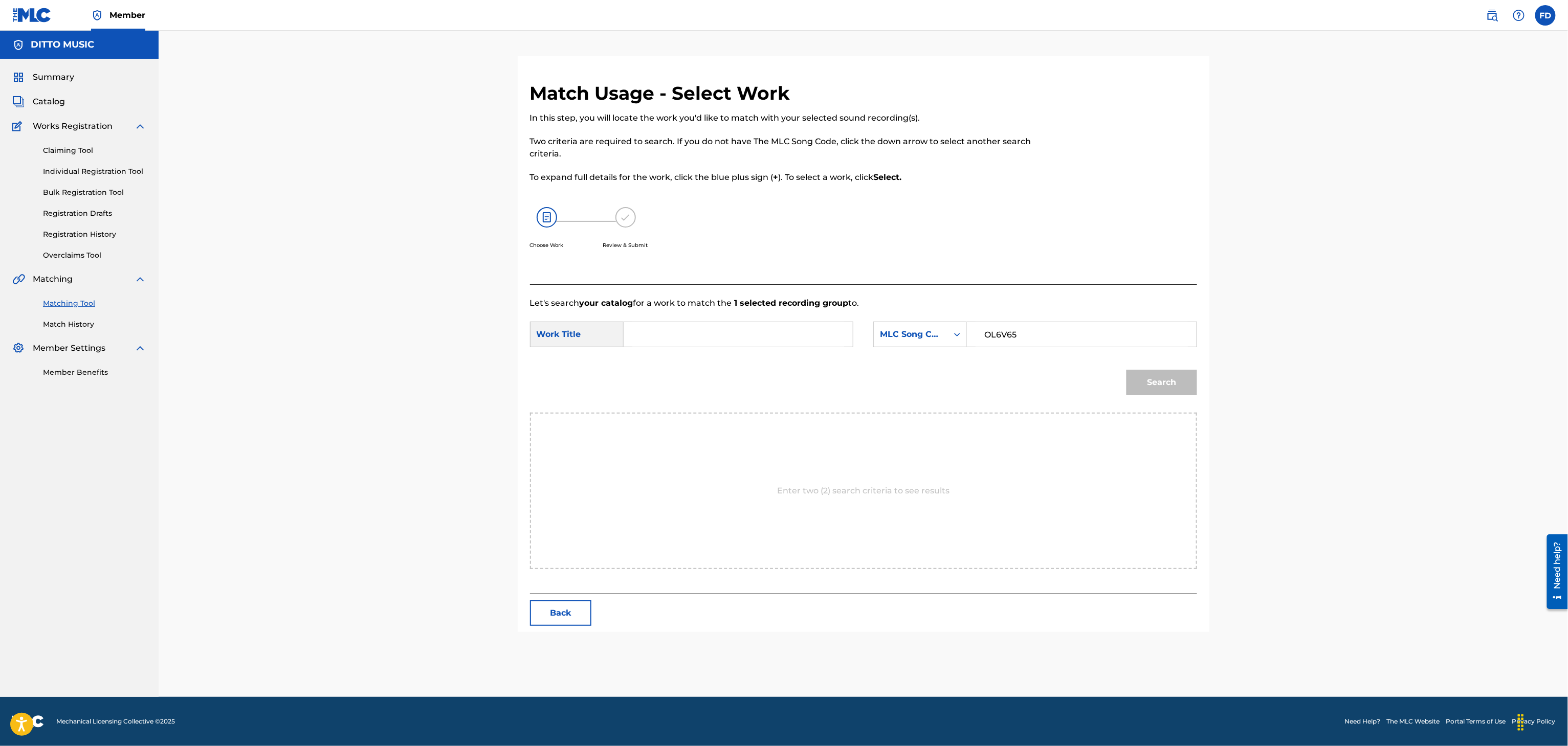
click at [872, 357] on form "SearchWithCriteria63d5683d-eadc-4cb6-b571-35fa34b8949e Work Title SearchWithCri…" at bounding box center [864, 361] width 667 height 103
click at [855, 338] on div "SearchWithCriteria63d5683d-eadc-4cb6-b571-35fa34b8949e Work Title SearchWithCri…" at bounding box center [864, 338] width 667 height 32
drag, startPoint x: 849, startPoint y: 335, endPoint x: 841, endPoint y: 332, distance: 8.5
click at [841, 332] on div "Search Form" at bounding box center [738, 335] width 229 height 26
click at [769, 342] on input "Search Form" at bounding box center [738, 334] width 212 height 24
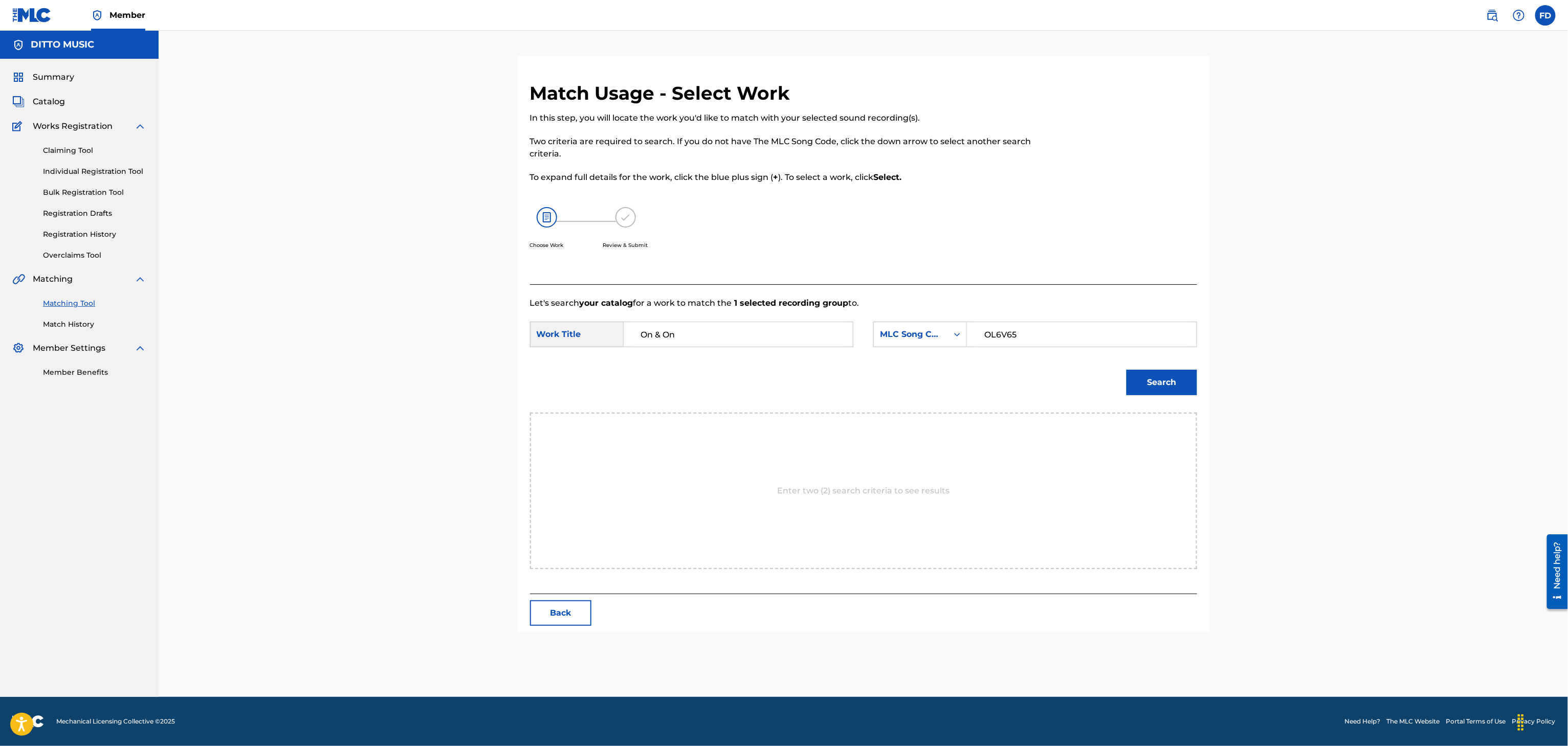
click at [1140, 392] on button "Search" at bounding box center [1162, 383] width 71 height 26
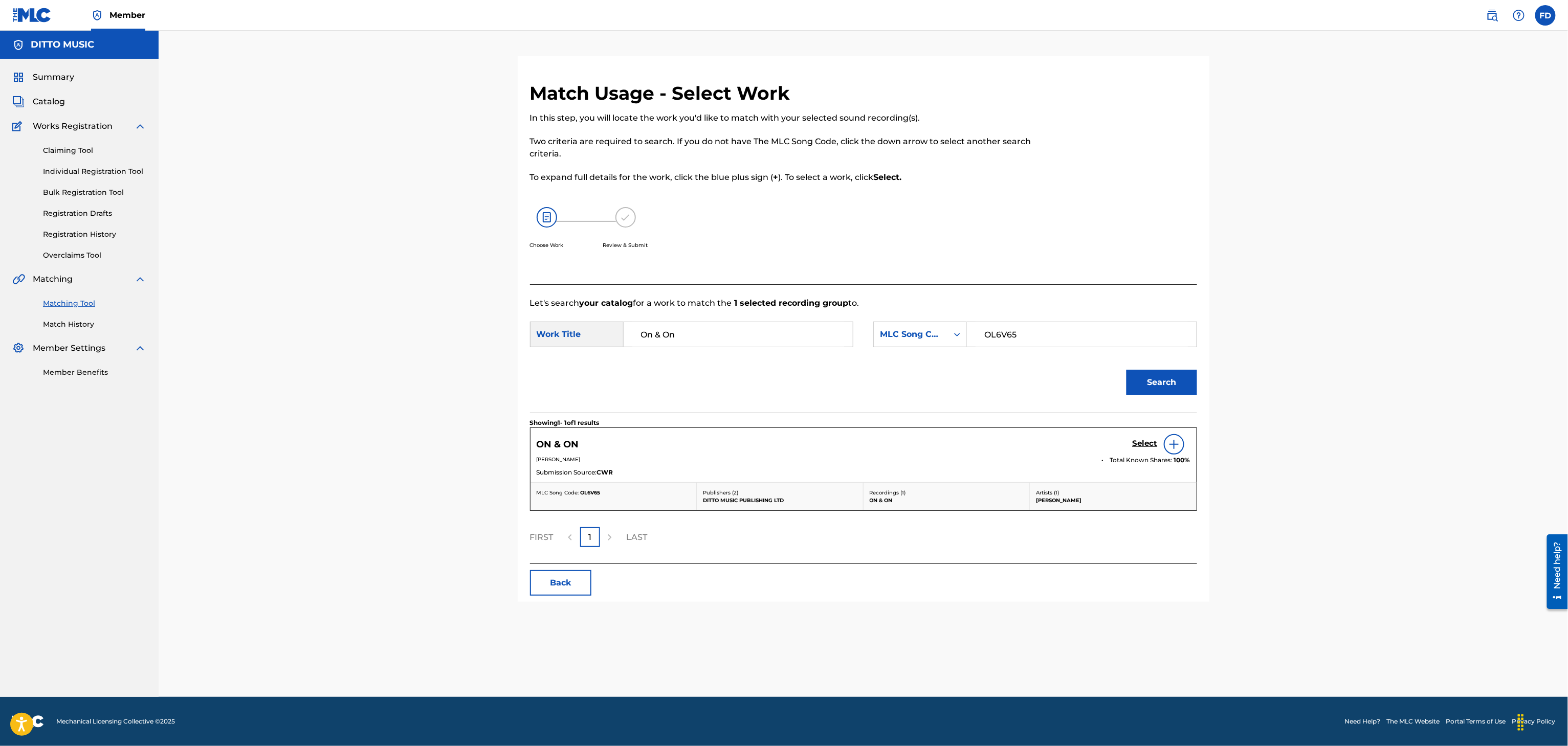
click at [1160, 441] on div "Select" at bounding box center [1161, 445] width 58 height 21
click at [1138, 441] on h5 "Select" at bounding box center [1145, 444] width 25 height 10
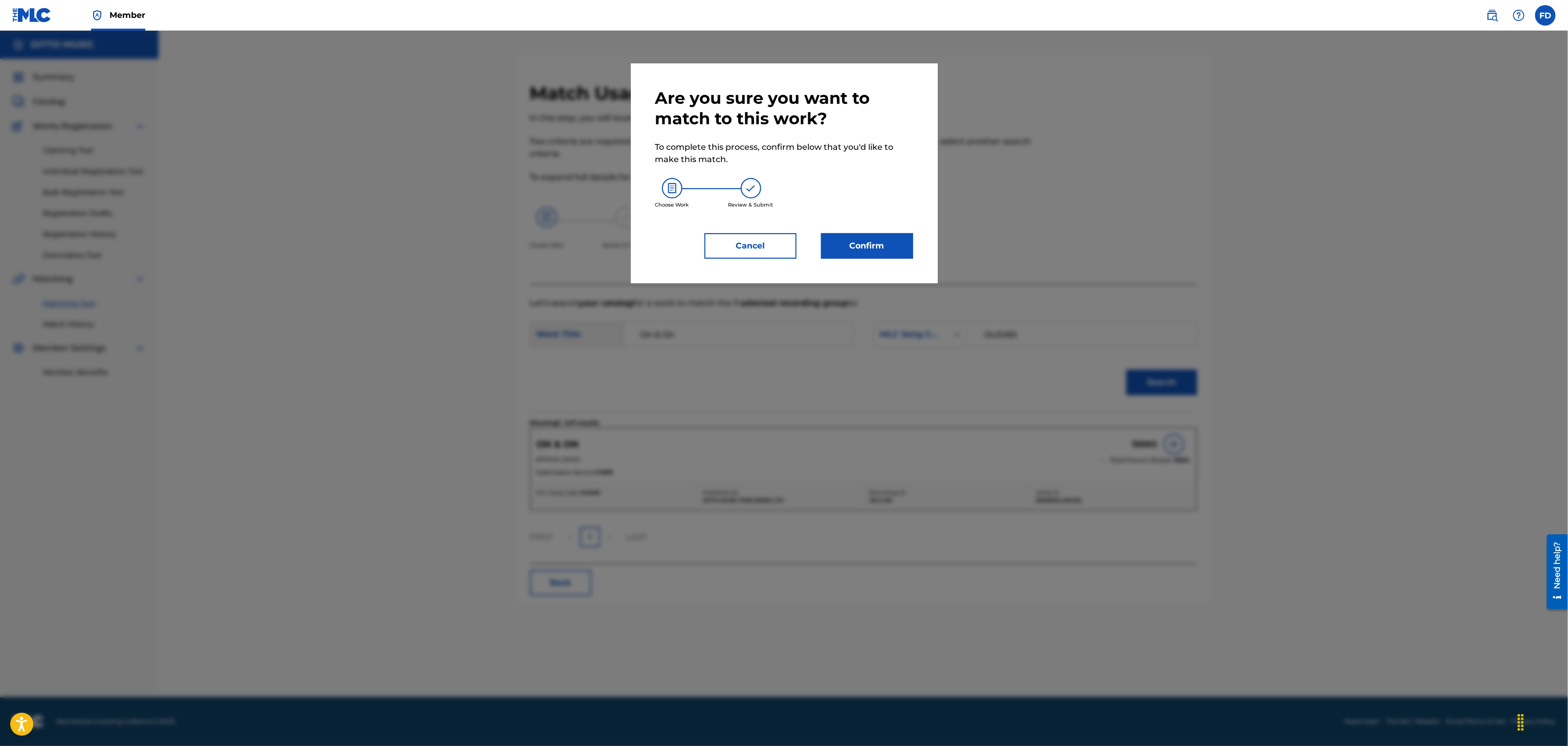
click at [872, 254] on button "Confirm" at bounding box center [867, 246] width 92 height 26
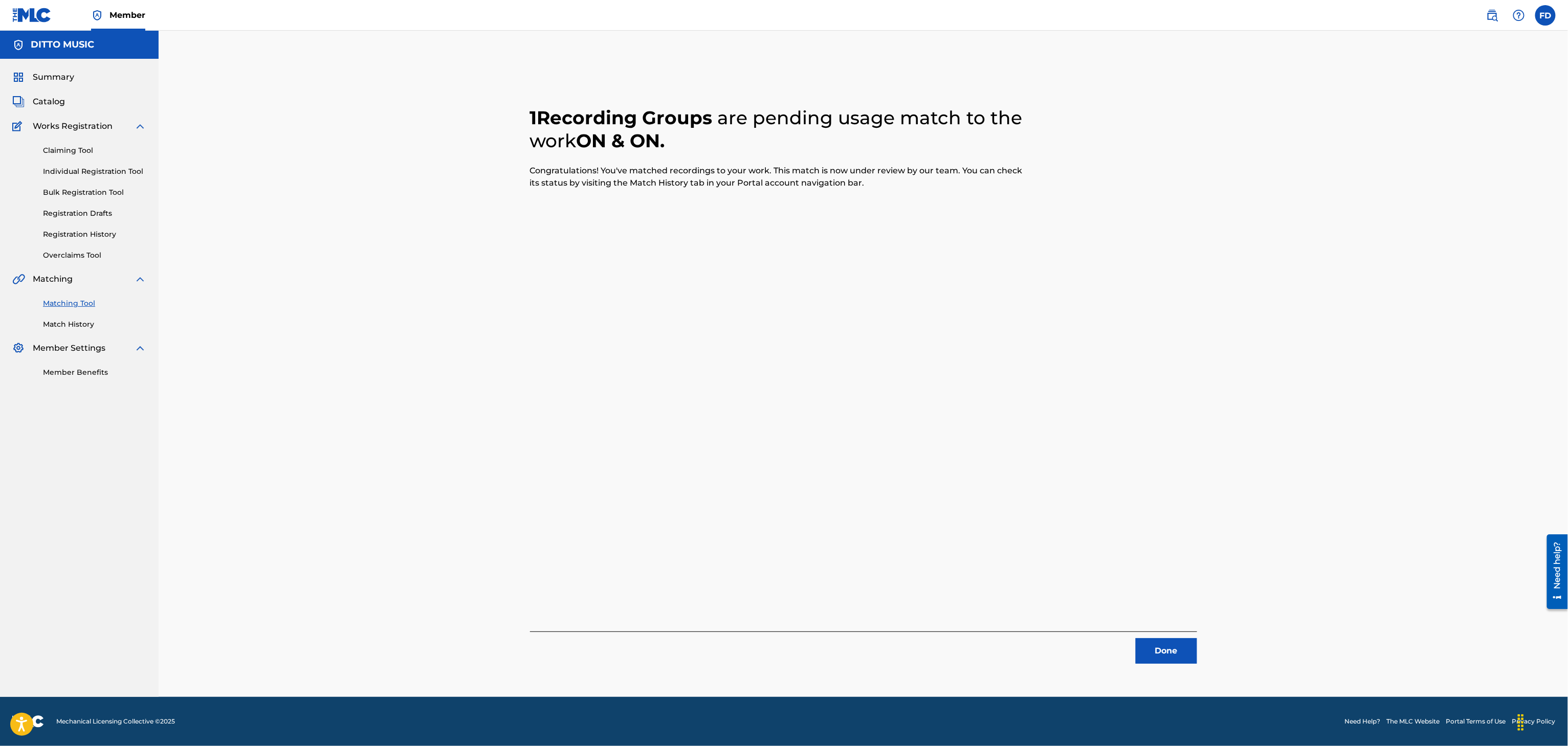
click at [1175, 629] on div "1 Recording Groups are pending usage match to the work ON & ON . Congratulation…" at bounding box center [864, 372] width 667 height 582
click at [1175, 646] on button "Done" at bounding box center [1166, 651] width 61 height 26
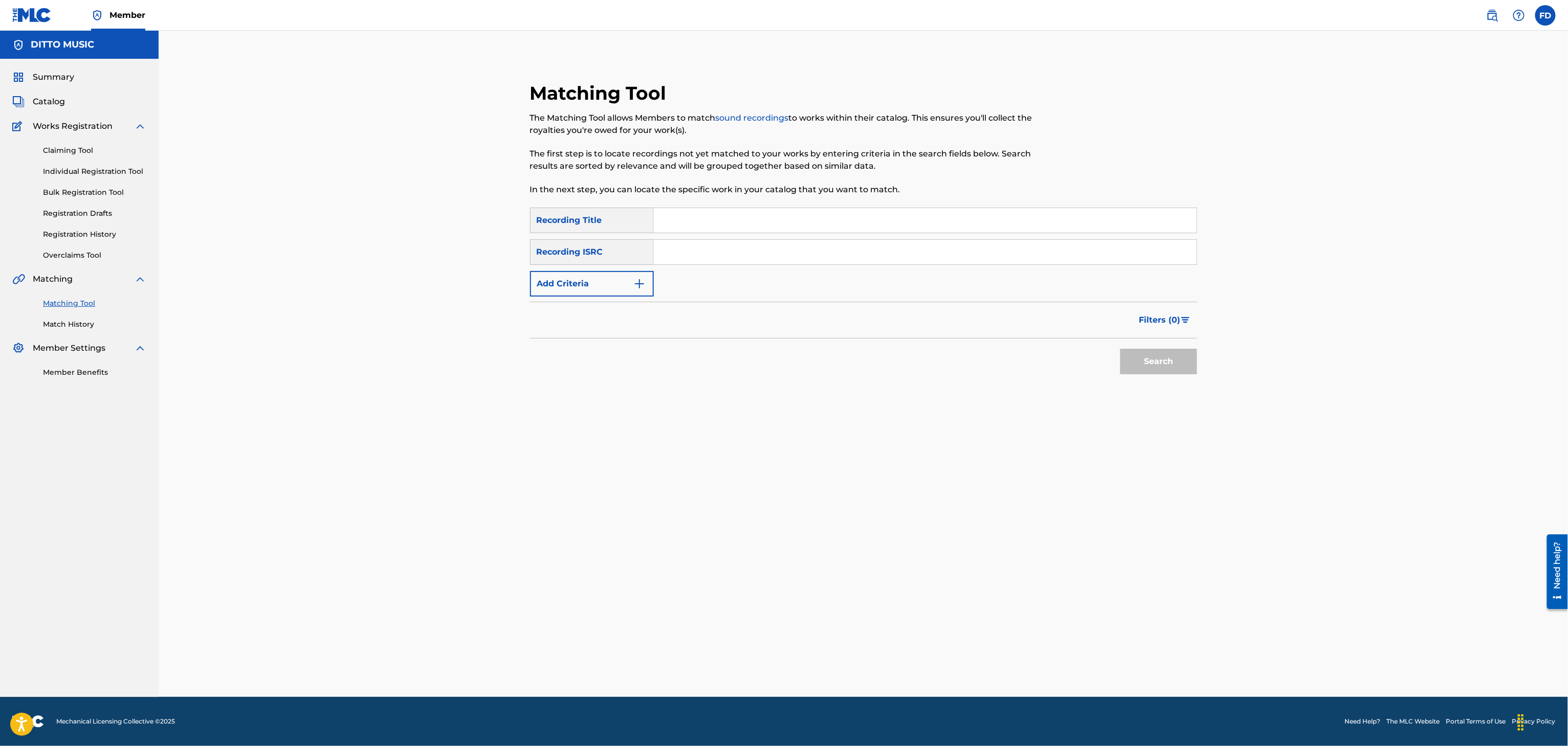
click at [926, 223] on input "Search Form" at bounding box center [925, 220] width 543 height 24
click at [69, 329] on link "Match History" at bounding box center [95, 324] width 103 height 11
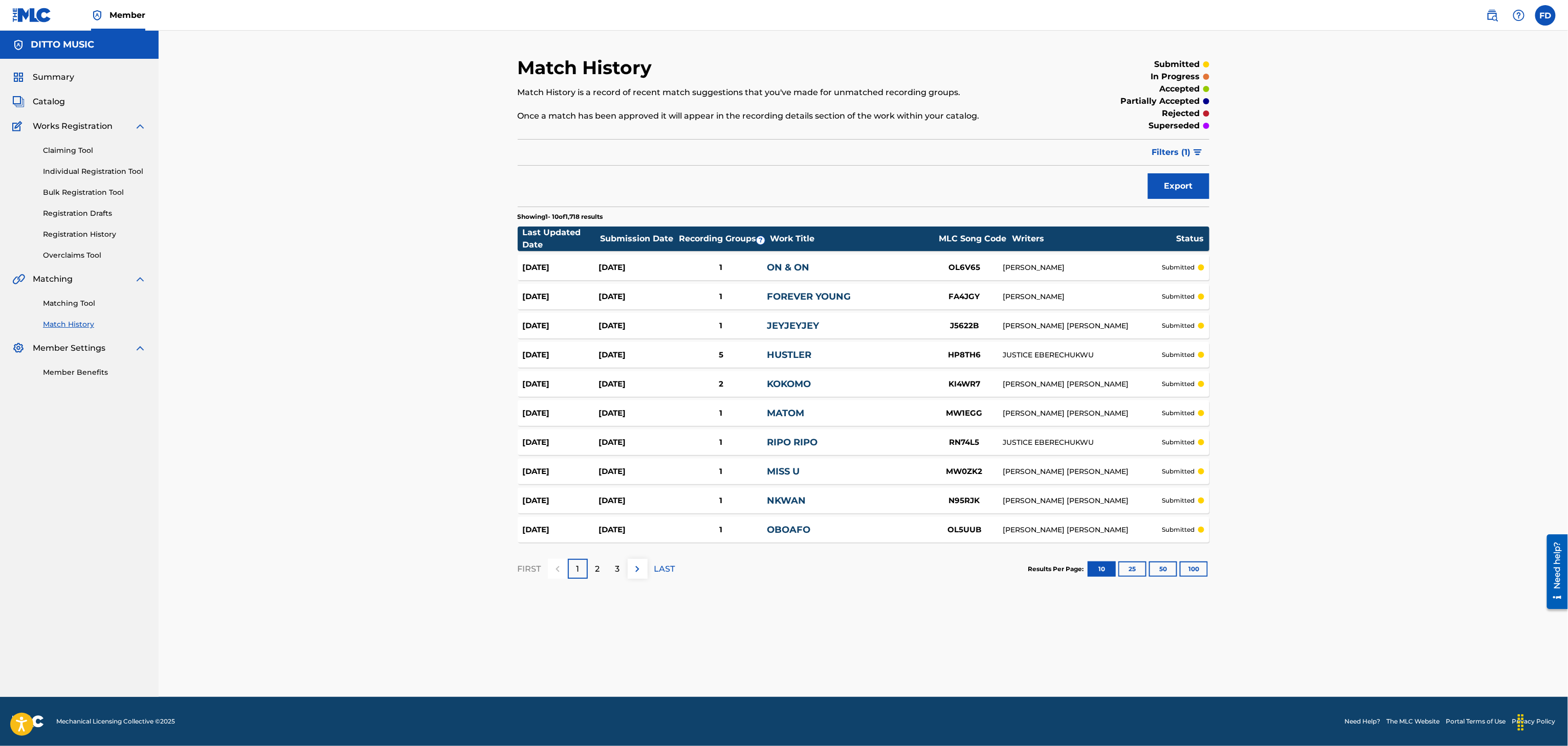
click at [85, 300] on link "Matching Tool" at bounding box center [95, 304] width 103 height 11
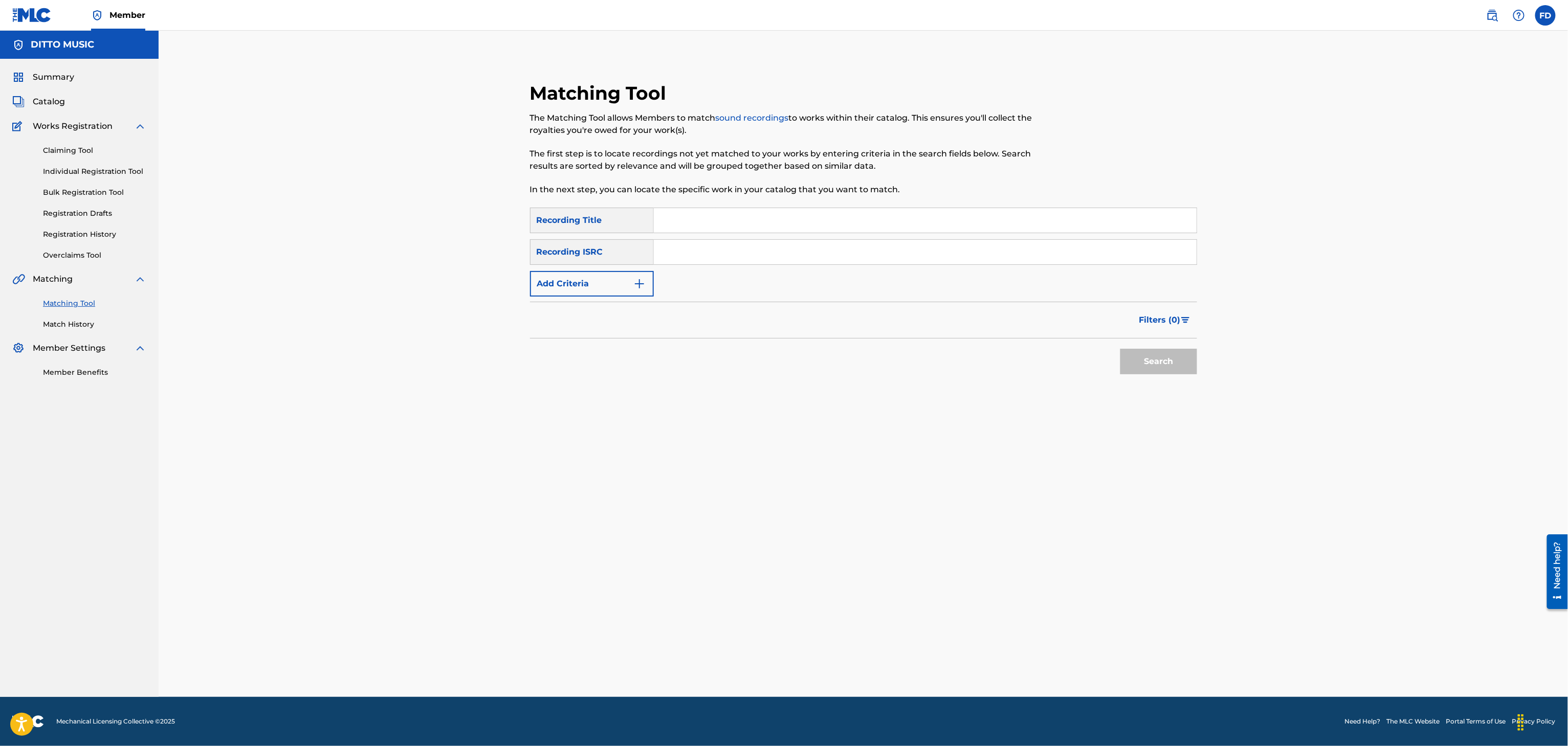
click at [751, 197] on div "Matching Tool The Matching Tool allows Members to match sound recordings to wor…" at bounding box center [787, 144] width 514 height 126
click at [746, 207] on div "Search Form" at bounding box center [925, 220] width 544 height 26
click at [743, 214] on input "Search Form" at bounding box center [925, 220] width 543 height 24
click at [700, 245] on input "Search Form" at bounding box center [925, 252] width 543 height 24
click at [1131, 365] on button "Search" at bounding box center [1159, 361] width 77 height 26
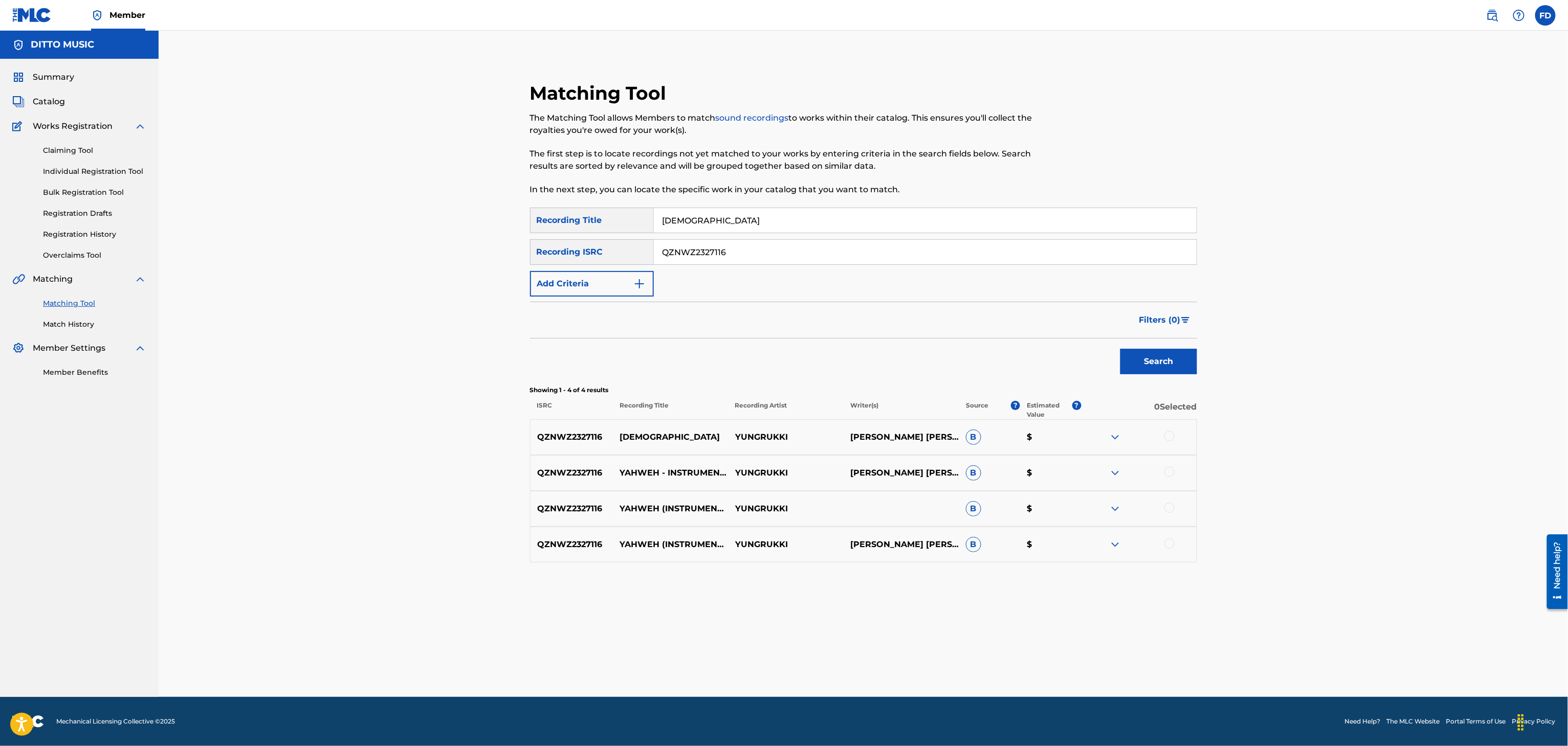
click at [1169, 439] on div at bounding box center [1169, 436] width 10 height 10
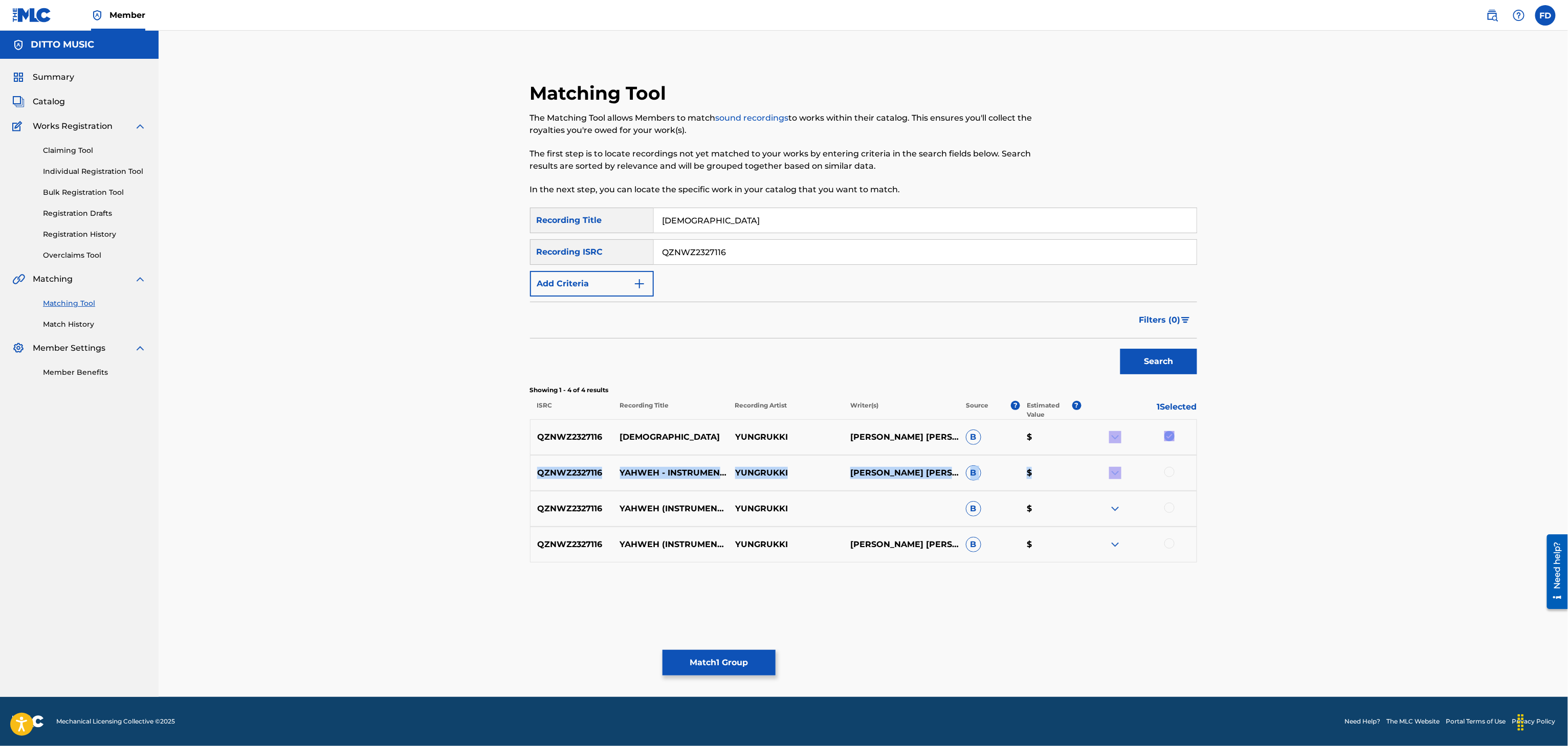
click at [1171, 473] on div at bounding box center [1169, 472] width 10 height 10
click at [1169, 518] on div "QZNWZ2327116 YAHWEH (INSTRUMENTAL) YUNGRUKKI B $" at bounding box center [864, 509] width 667 height 36
click at [1171, 511] on div at bounding box center [1169, 507] width 10 height 10
click at [1171, 540] on div at bounding box center [1169, 543] width 10 height 10
click at [746, 655] on button "Match 4 Groups" at bounding box center [719, 663] width 113 height 26
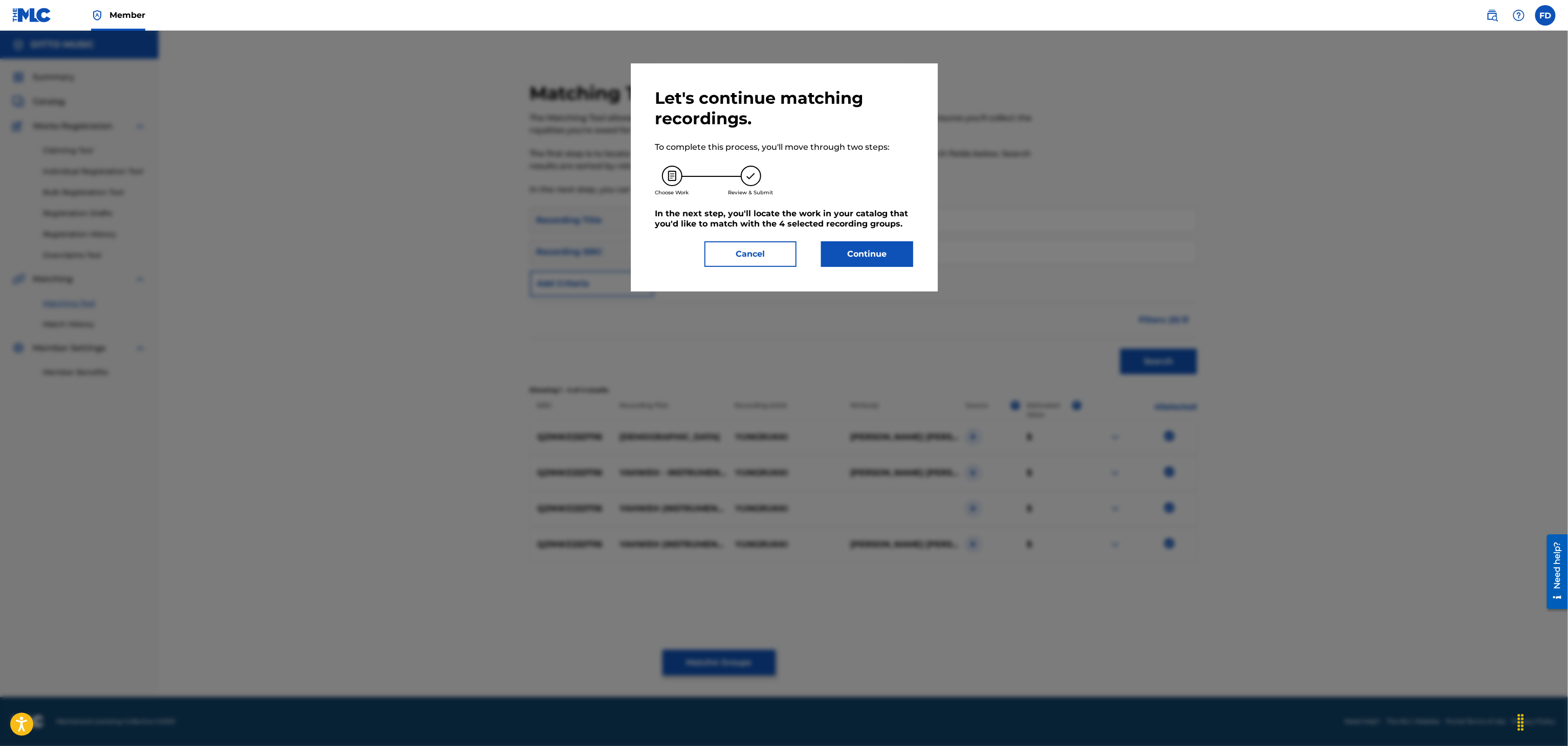
drag, startPoint x: 878, startPoint y: 271, endPoint x: 896, endPoint y: 236, distance: 39.4
click at [880, 265] on div "Let's continue matching recordings. To complete this process, you'll move throu…" at bounding box center [784, 177] width 307 height 228
click at [896, 236] on div "Let's continue matching recordings. To complete this process, you'll move throu…" at bounding box center [785, 178] width 258 height 179
click at [879, 276] on div "Let's continue matching recordings. To complete this process, you'll move throu…" at bounding box center [784, 177] width 307 height 228
click at [887, 244] on button "Continue" at bounding box center [867, 254] width 92 height 26
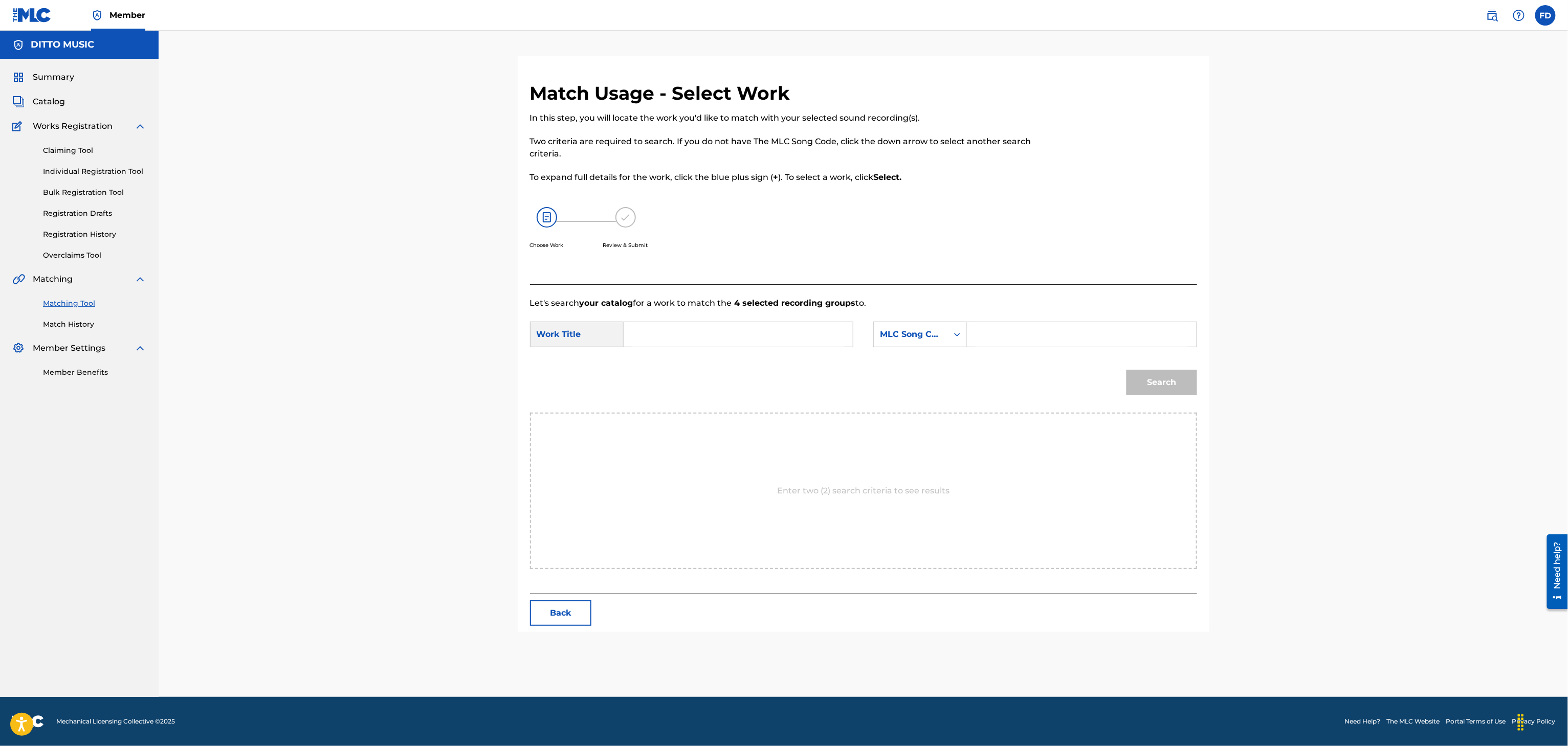
click at [1098, 329] on input "Search Form" at bounding box center [1082, 334] width 212 height 24
click at [758, 327] on input "Search Form" at bounding box center [738, 334] width 212 height 24
click at [1158, 387] on button "Search" at bounding box center [1162, 383] width 71 height 26
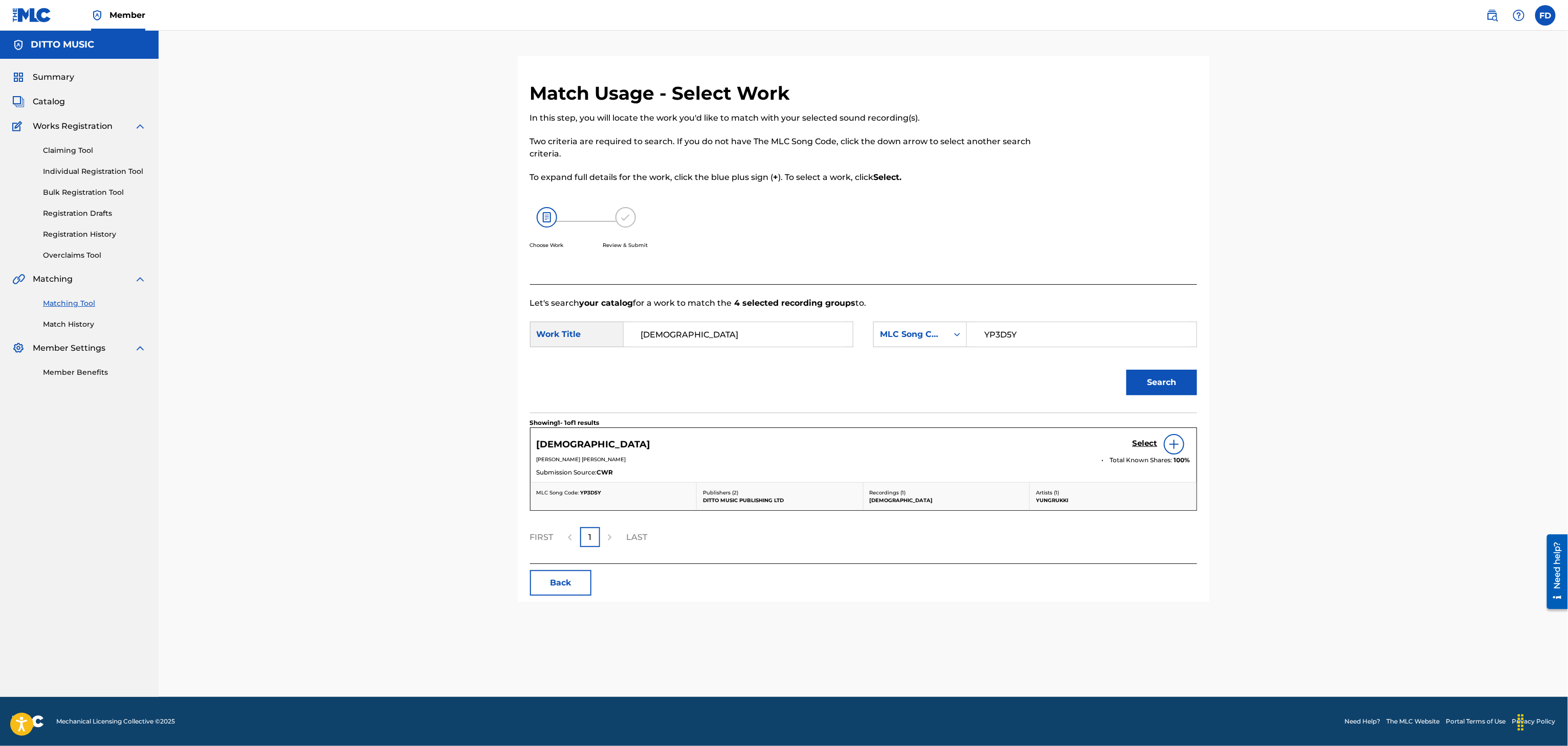
click at [1138, 445] on h5 "Select" at bounding box center [1145, 444] width 25 height 10
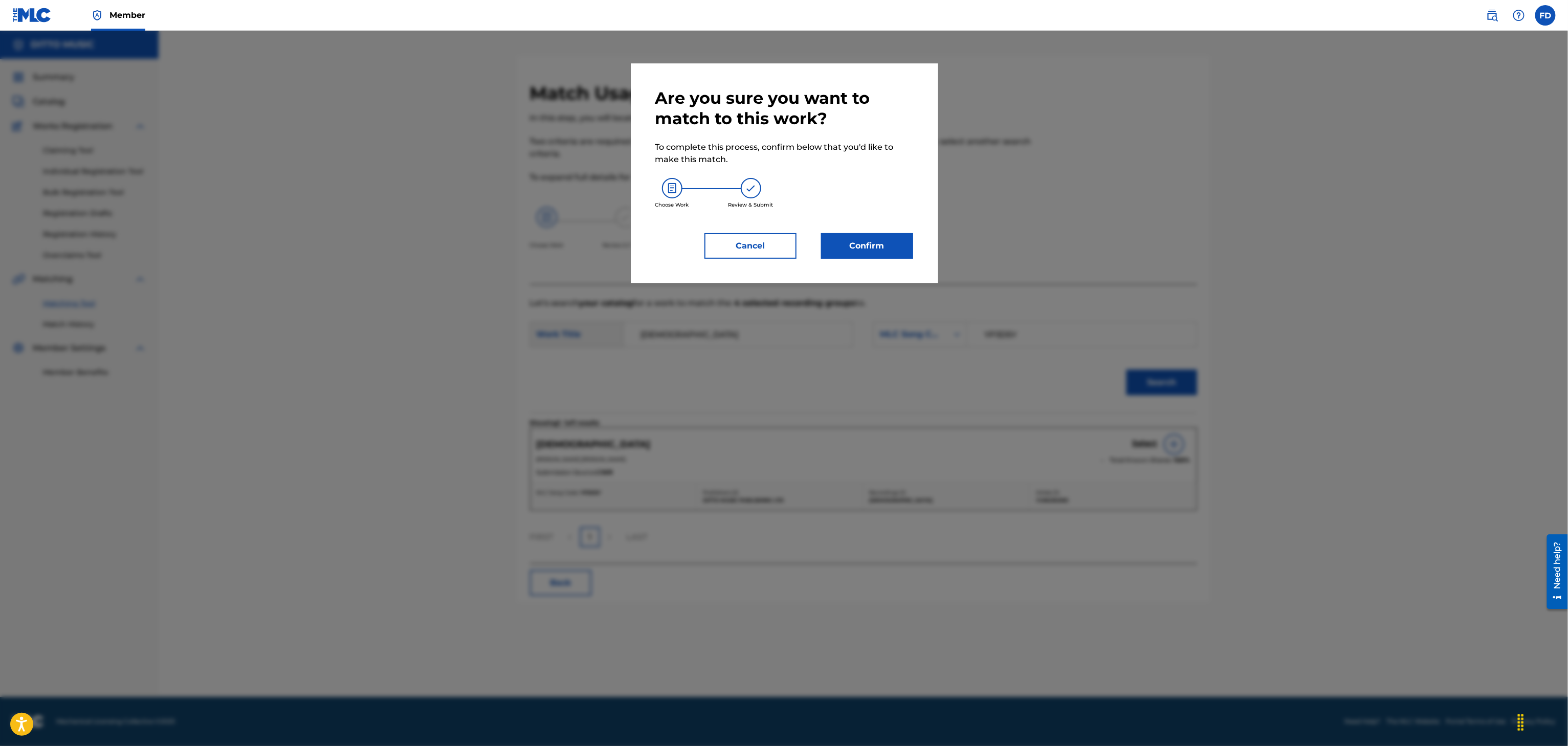
click at [878, 251] on div "Are you sure you want to match to this work? To complete this process, confirm …" at bounding box center [784, 173] width 307 height 220
click at [903, 215] on div "Are you sure you want to match to this work? To complete this process, confirm …" at bounding box center [785, 173] width 258 height 171
click at [897, 233] on button "Confirm" at bounding box center [867, 246] width 92 height 26
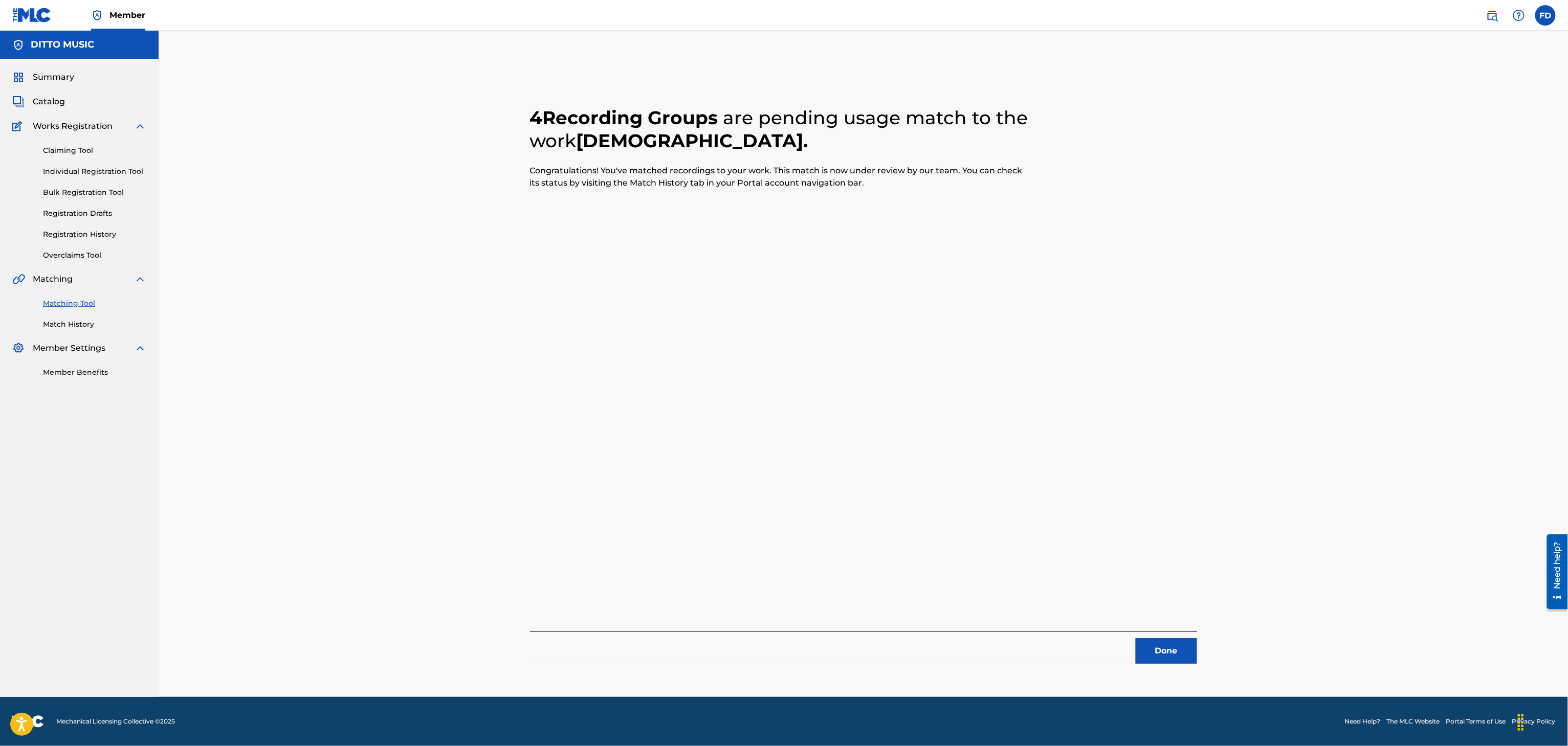
click at [1150, 644] on button "Done" at bounding box center [1166, 651] width 61 height 26
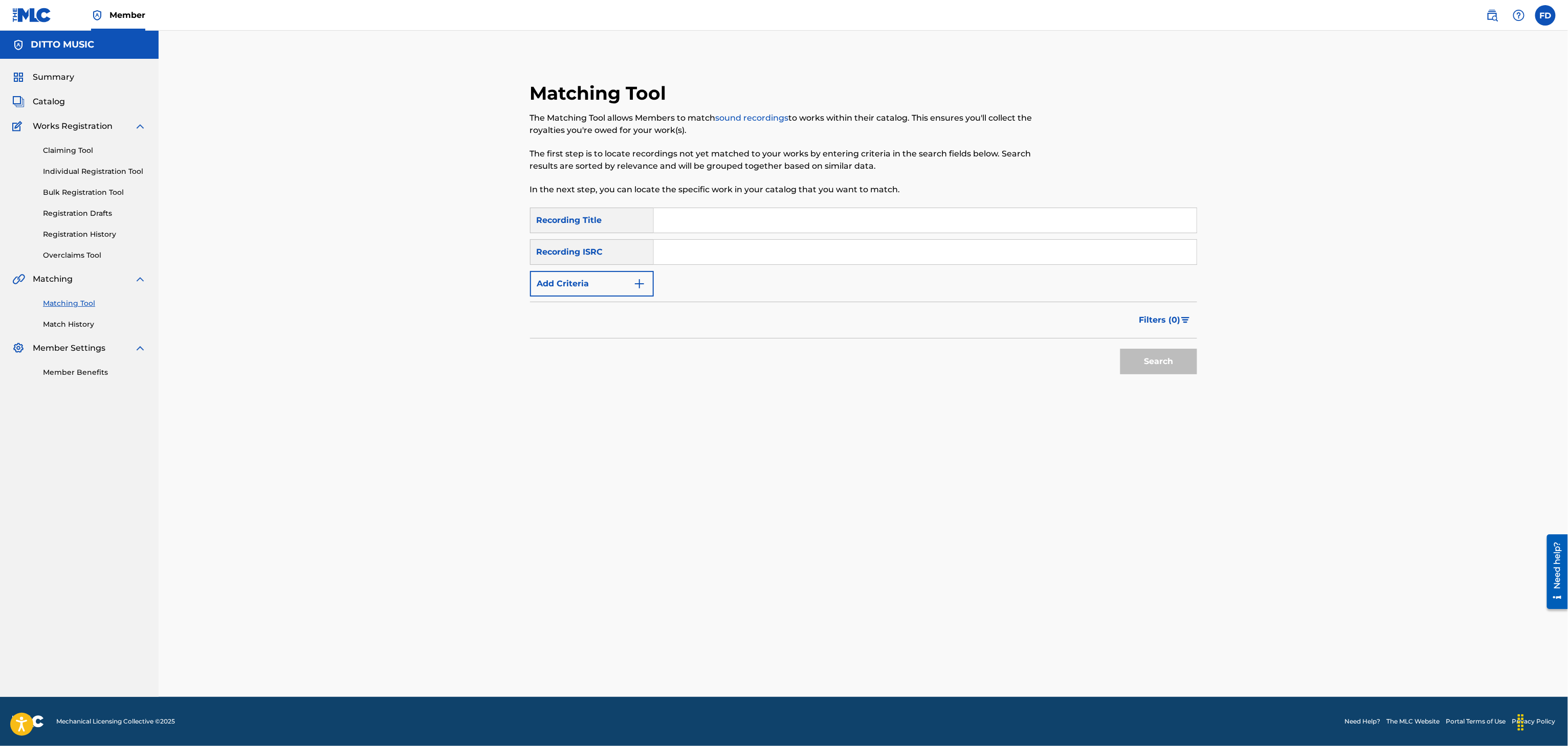
drag, startPoint x: 798, startPoint y: 244, endPoint x: 805, endPoint y: 232, distance: 13.9
click at [798, 244] on input "Search Form" at bounding box center [925, 252] width 543 height 24
click at [805, 230] on input "Search Form" at bounding box center [925, 220] width 543 height 24
click at [935, 267] on div "SearchWithCriteria8683f96c-5ddd-4d5c-a7c2-defb5d464943 Recording Title [PERSON_…" at bounding box center [864, 252] width 667 height 89
click at [935, 260] on input "Search Form" at bounding box center [925, 252] width 543 height 24
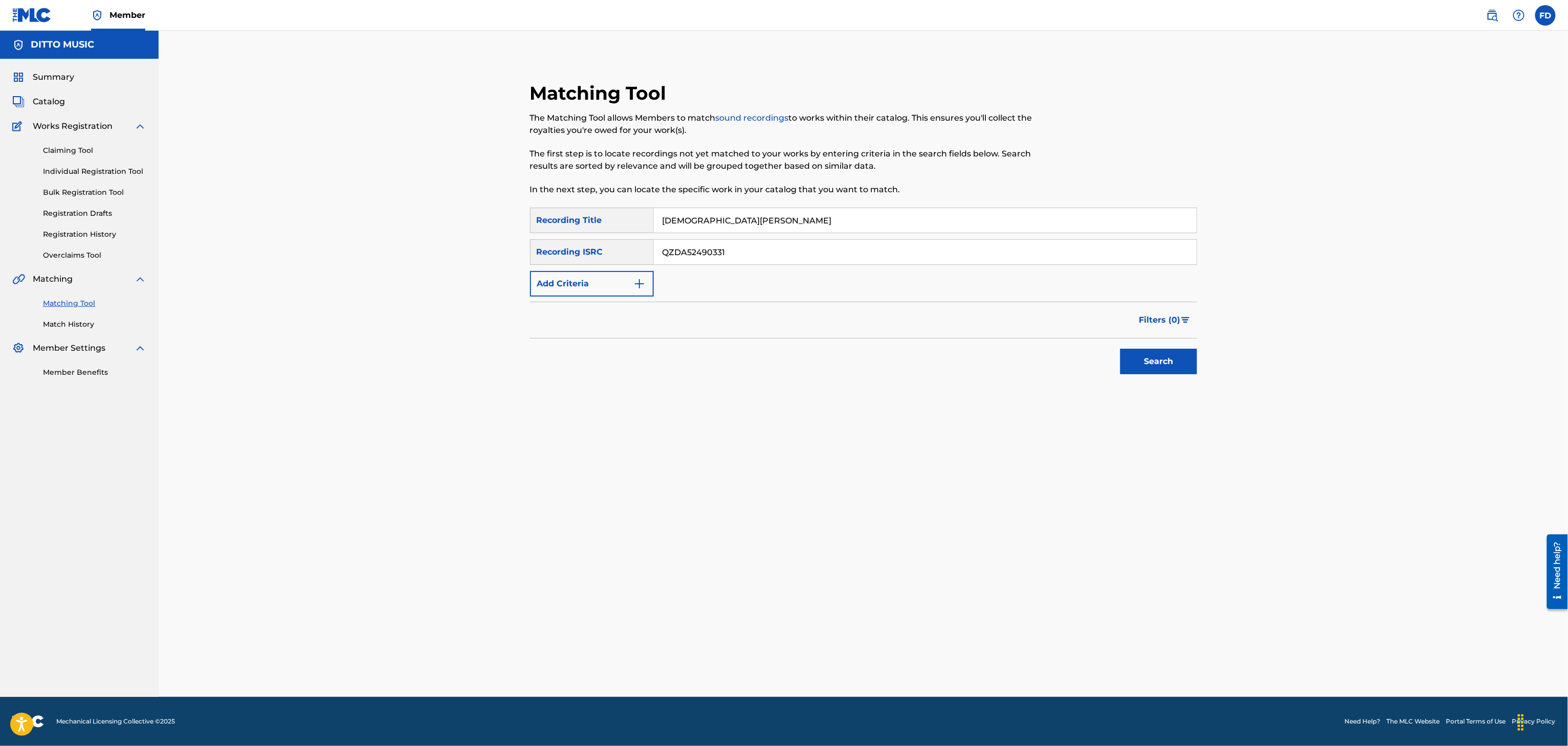
click at [1188, 357] on button "Search" at bounding box center [1159, 361] width 77 height 26
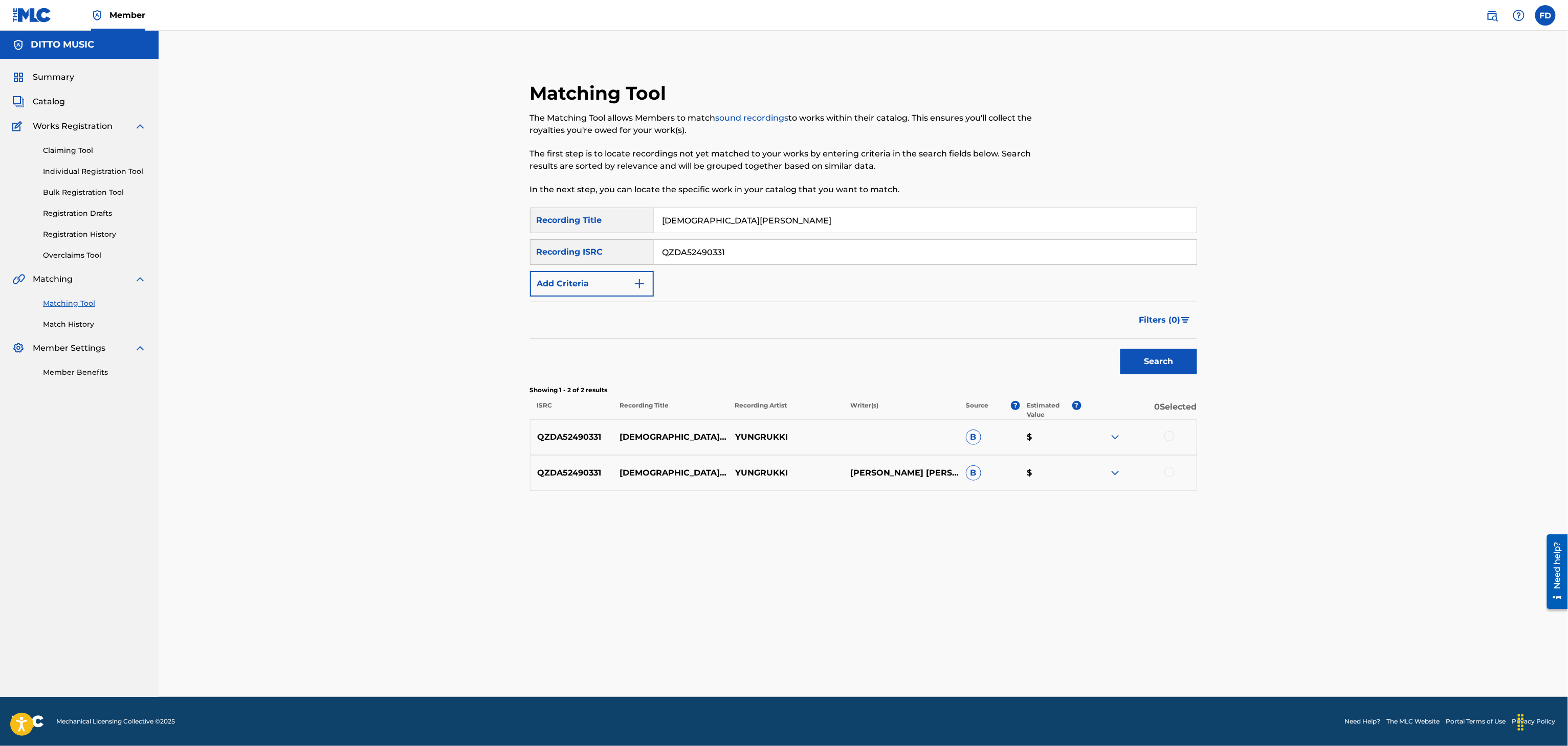
click at [1164, 435] on div at bounding box center [1138, 437] width 115 height 12
click at [1178, 435] on div at bounding box center [1138, 437] width 115 height 12
click at [1167, 435] on div at bounding box center [1169, 436] width 10 height 10
click at [1171, 472] on div at bounding box center [1169, 472] width 10 height 10
click at [712, 655] on button "Match 2 Groups" at bounding box center [719, 663] width 113 height 26
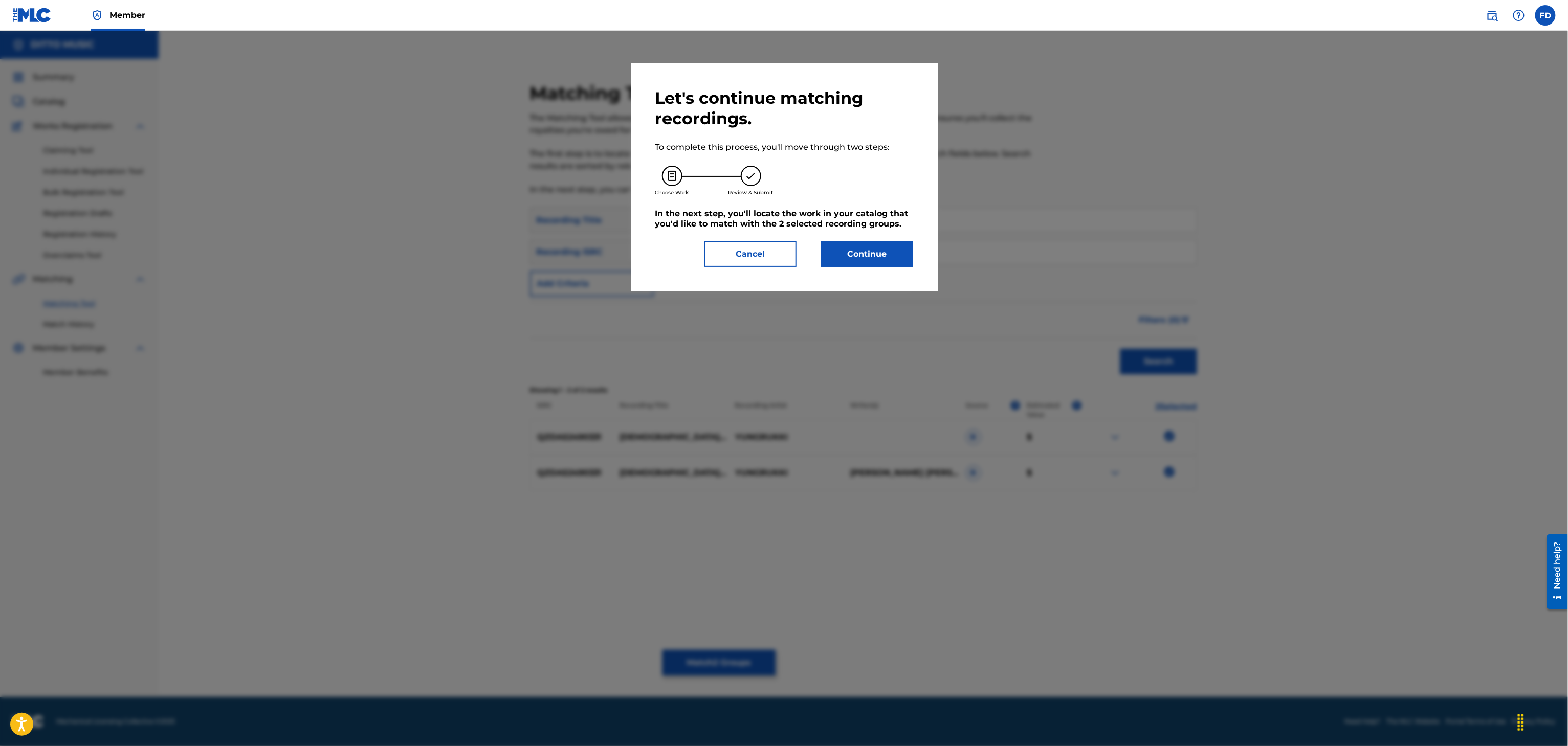
click at [870, 271] on div "Let's continue matching recordings. To complete this process, you'll move throu…" at bounding box center [784, 177] width 307 height 228
click at [870, 269] on div "Let's continue matching recordings. To complete this process, you'll move throu…" at bounding box center [784, 177] width 307 height 228
click at [870, 244] on button "Continue" at bounding box center [867, 254] width 92 height 26
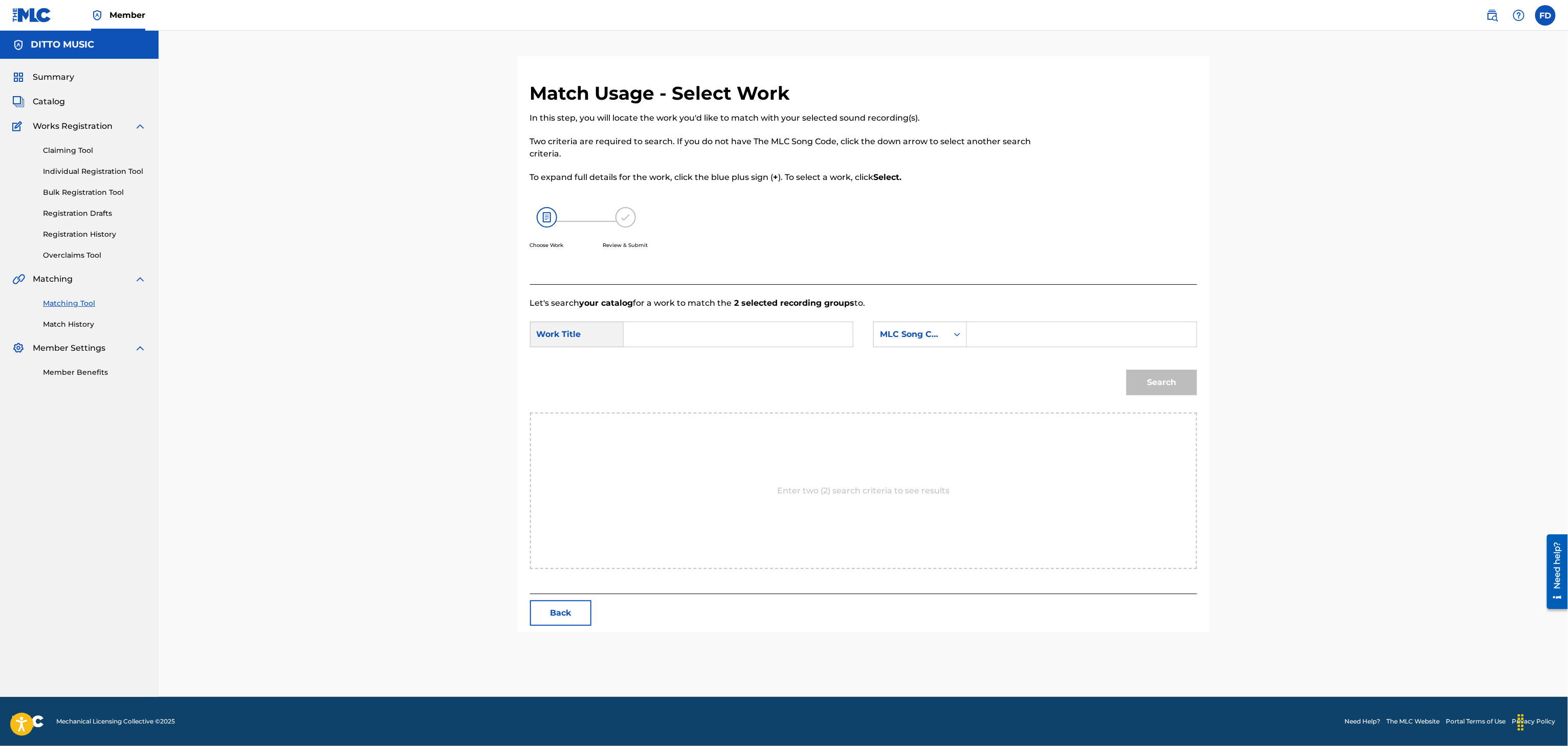
click at [1014, 338] on input "Search Form" at bounding box center [1082, 334] width 212 height 24
click at [678, 345] on input "Search Form" at bounding box center [738, 334] width 212 height 24
click at [550, 615] on button "Back" at bounding box center [561, 613] width 61 height 26
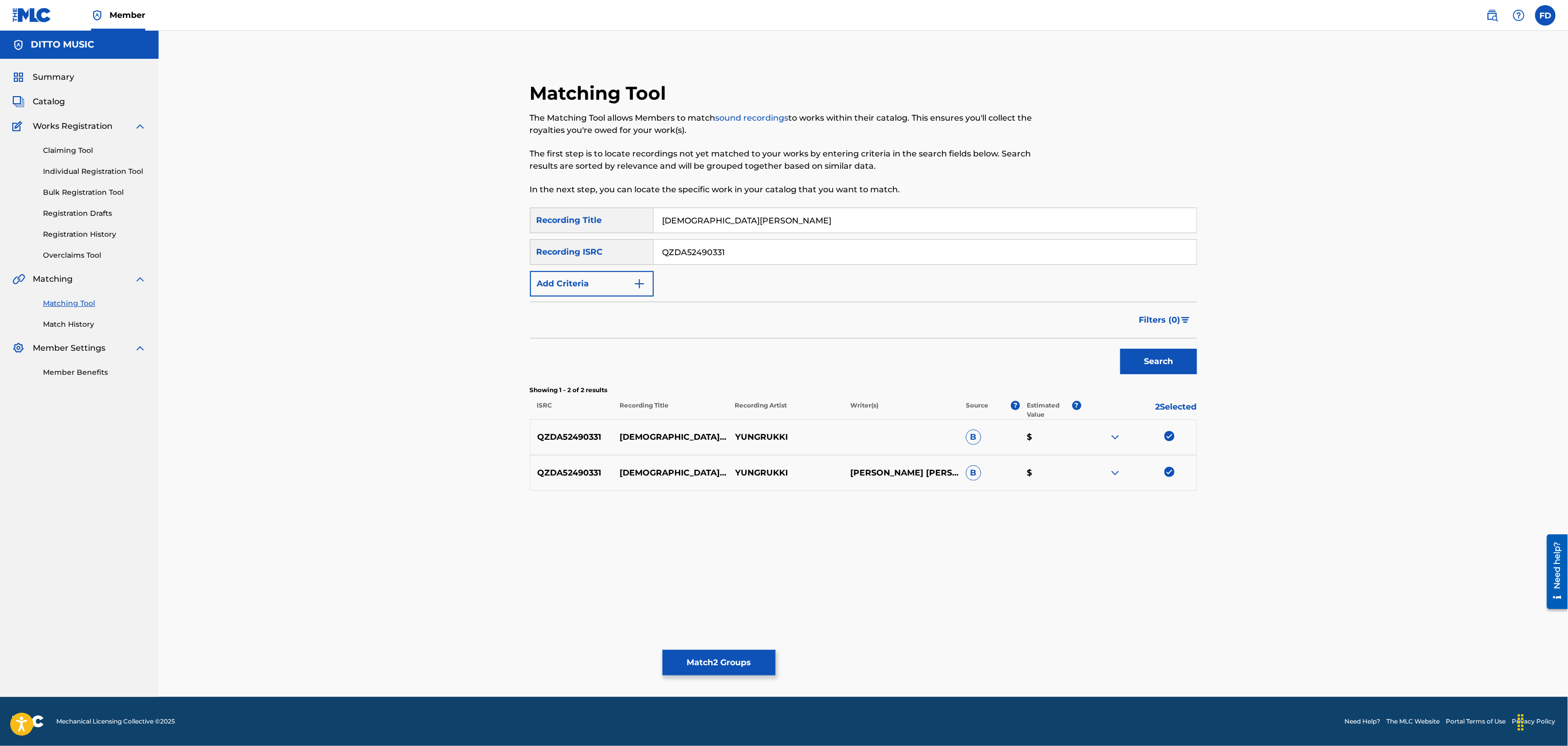
click at [673, 668] on button "Match 2 Groups" at bounding box center [719, 663] width 113 height 26
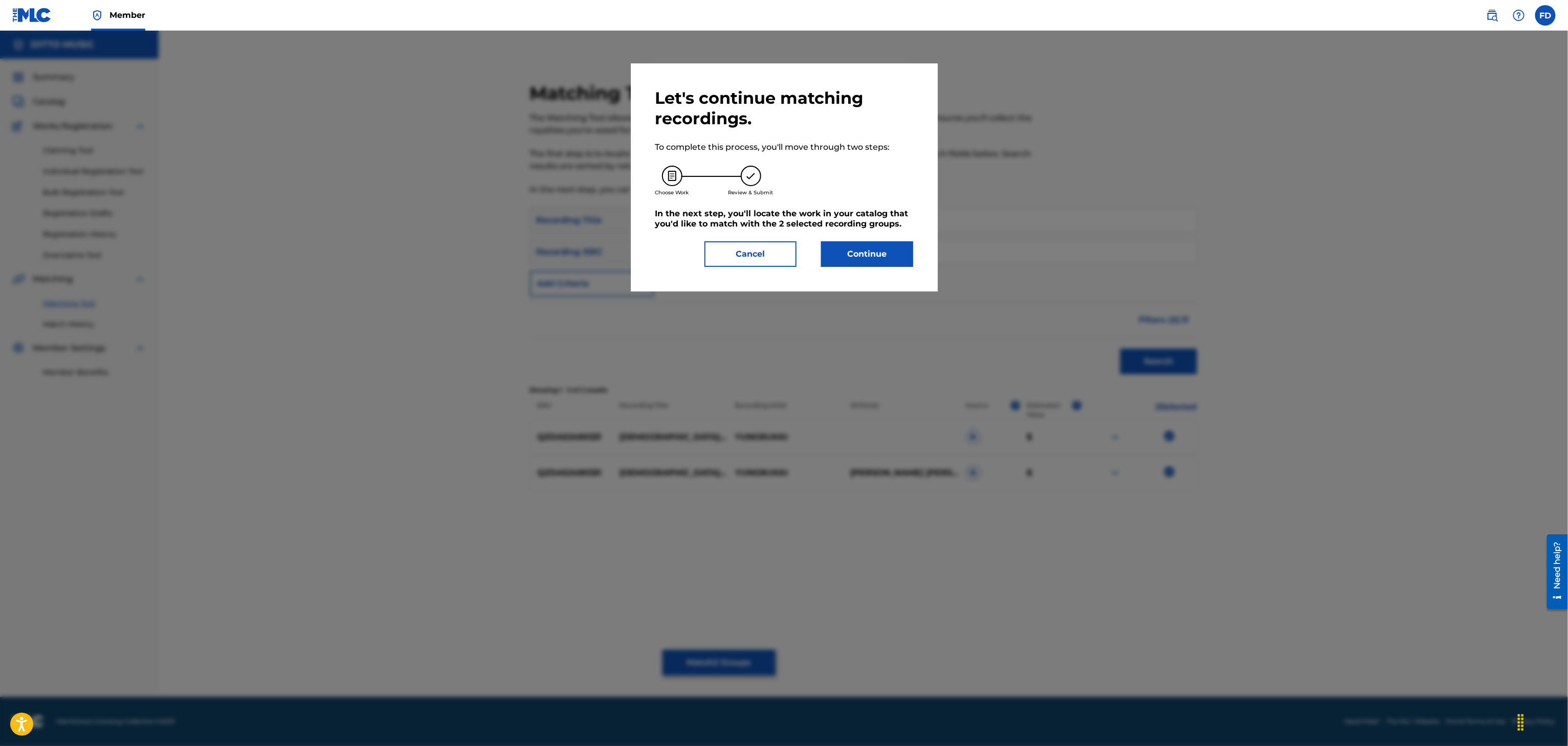
click at [902, 253] on button "Continue" at bounding box center [867, 254] width 92 height 26
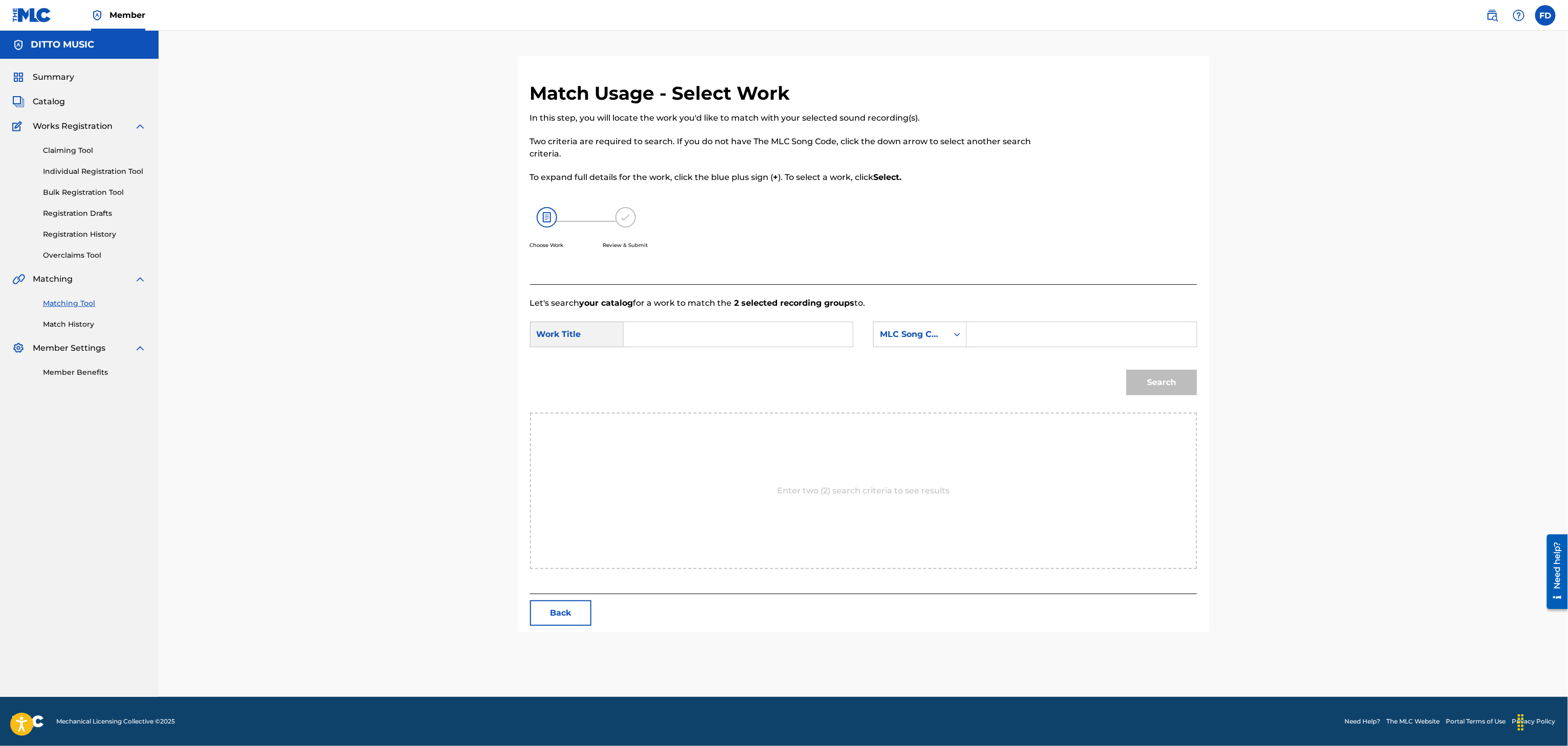
click at [714, 302] on p "Let's search your catalog for a work to match the 2 selected recording groups t…" at bounding box center [864, 303] width 667 height 12
click at [708, 324] on input "Search Form" at bounding box center [738, 334] width 212 height 24
click at [712, 344] on input "Search Form" at bounding box center [738, 334] width 212 height 24
drag, startPoint x: 1047, startPoint y: 303, endPoint x: 1034, endPoint y: 342, distance: 41.1
click at [1046, 306] on p "Let's search your catalog for a work to match the 2 selected recording groups t…" at bounding box center [864, 303] width 667 height 12
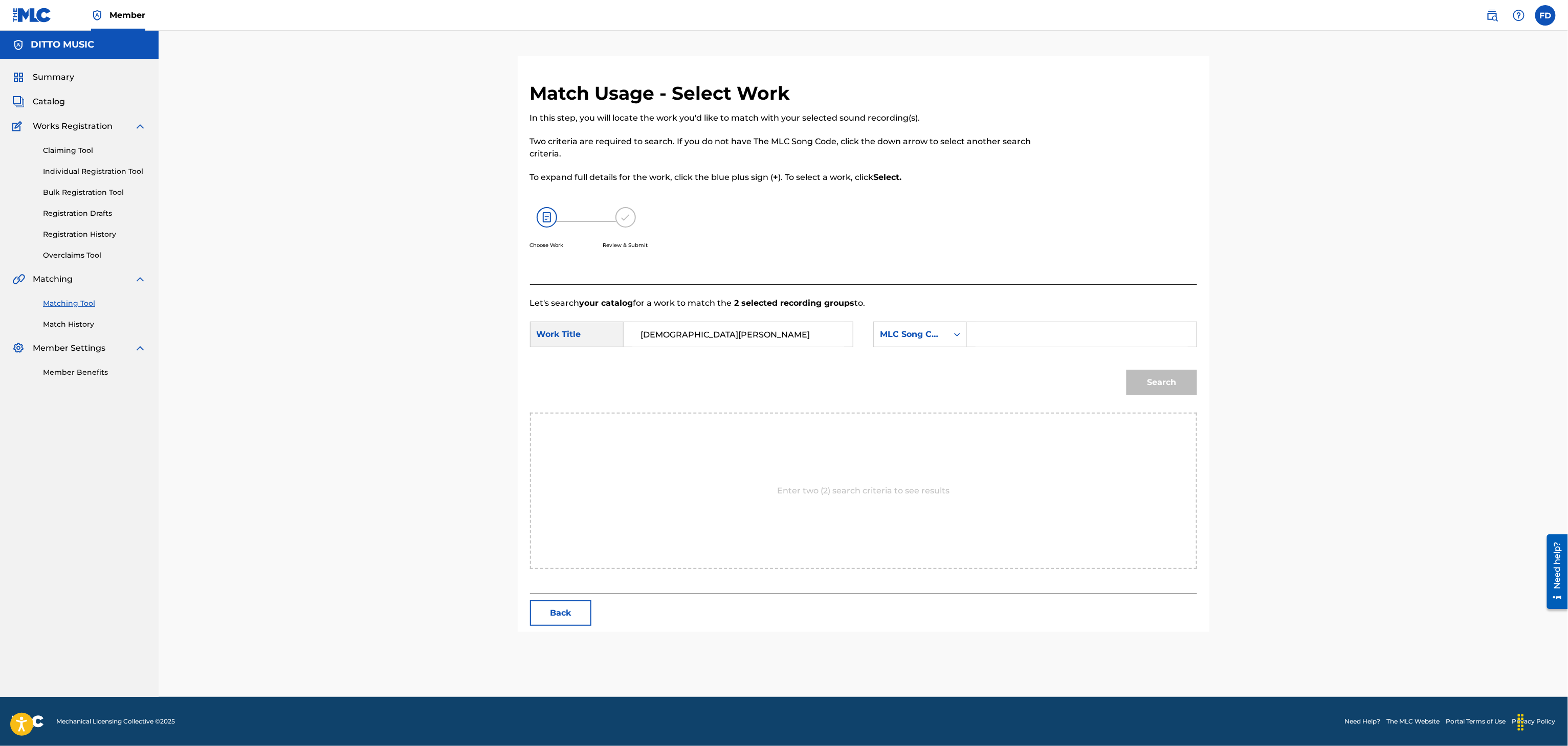
click at [1034, 342] on input "Search Form" at bounding box center [1082, 334] width 212 height 24
click at [1188, 387] on button "Search" at bounding box center [1162, 383] width 71 height 26
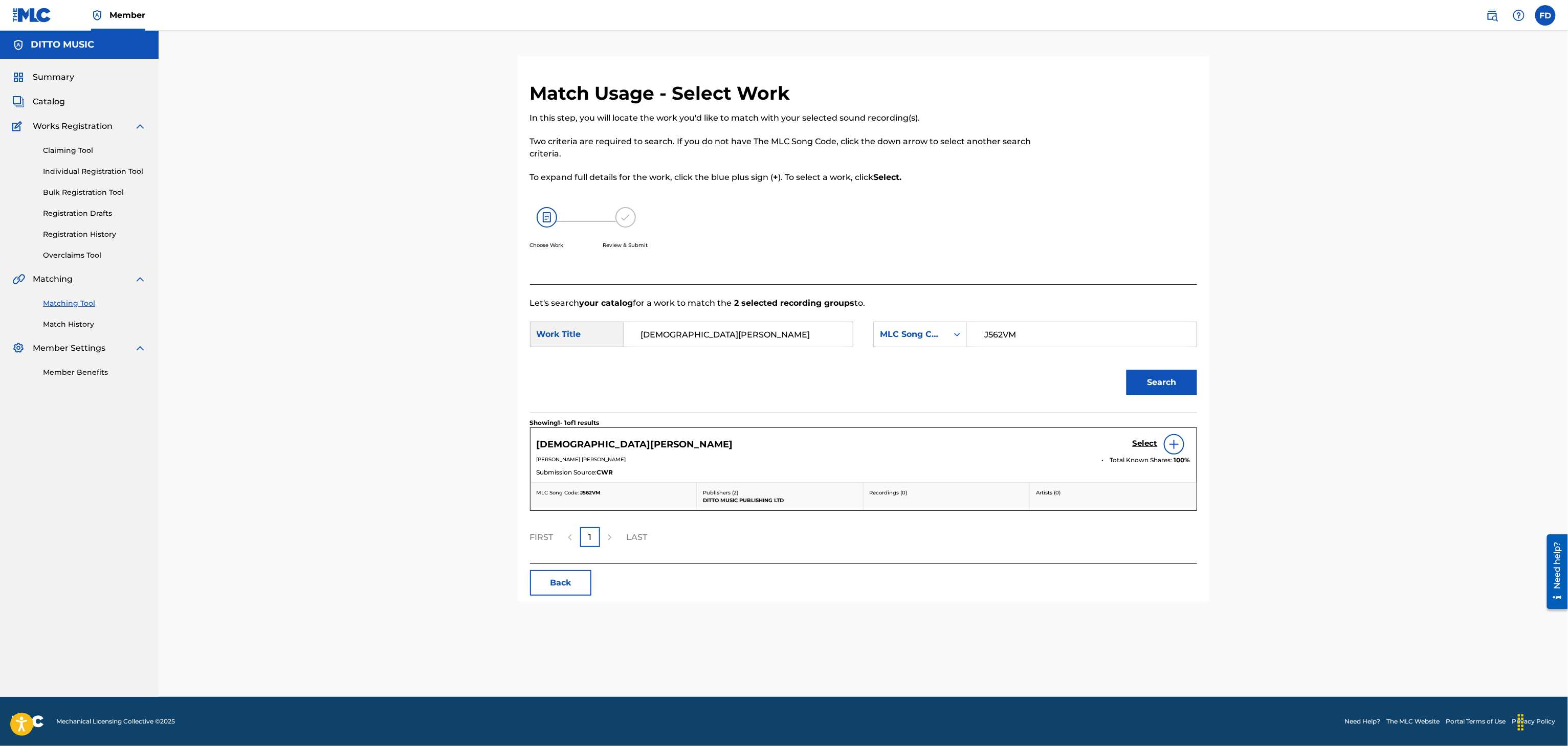
click at [1138, 457] on span "Total Known Shares:" at bounding box center [1142, 460] width 64 height 9
click at [1142, 444] on h5 "Select" at bounding box center [1145, 444] width 25 height 10
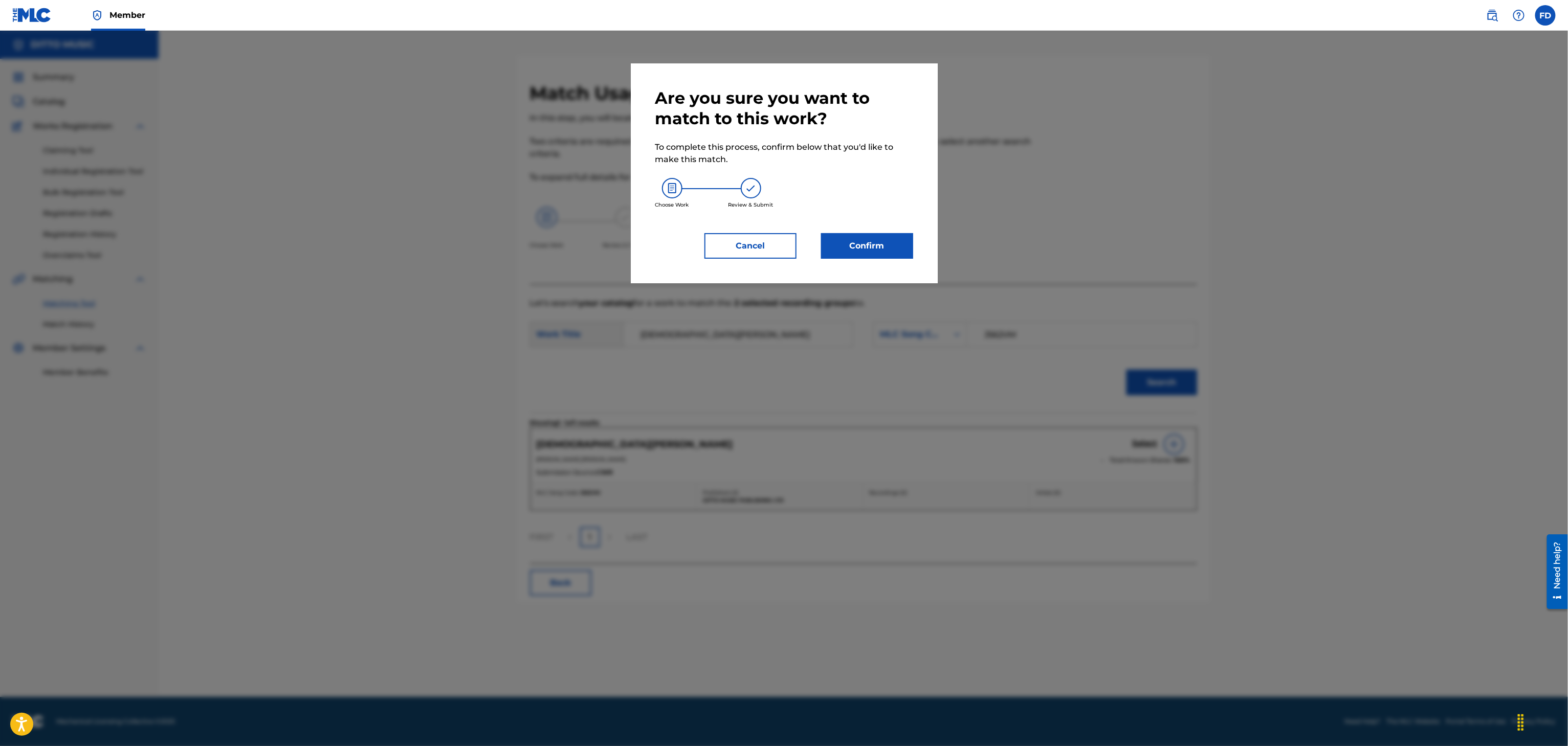
click at [896, 245] on button "Confirm" at bounding box center [867, 246] width 92 height 26
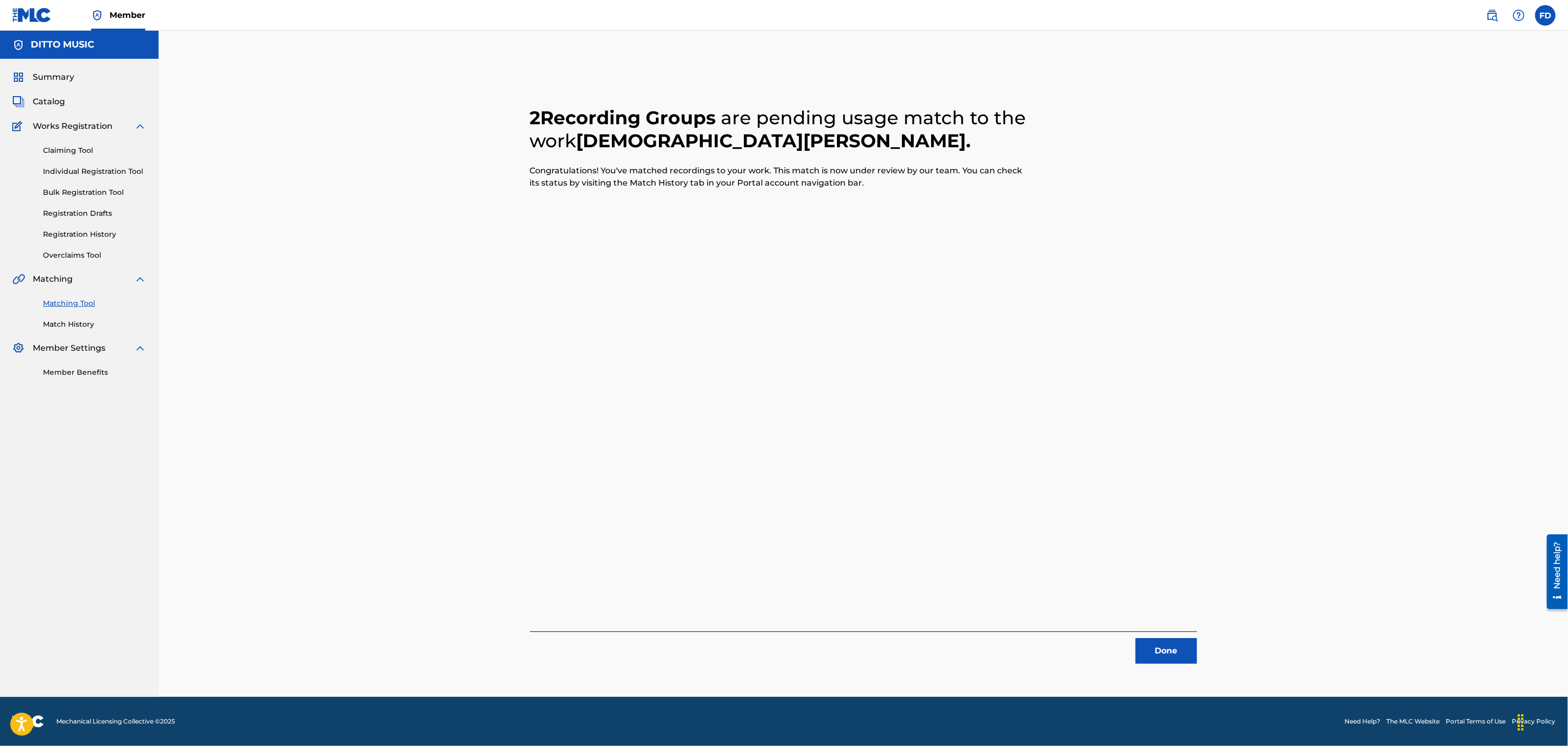
click at [1163, 655] on button "Done" at bounding box center [1166, 651] width 61 height 26
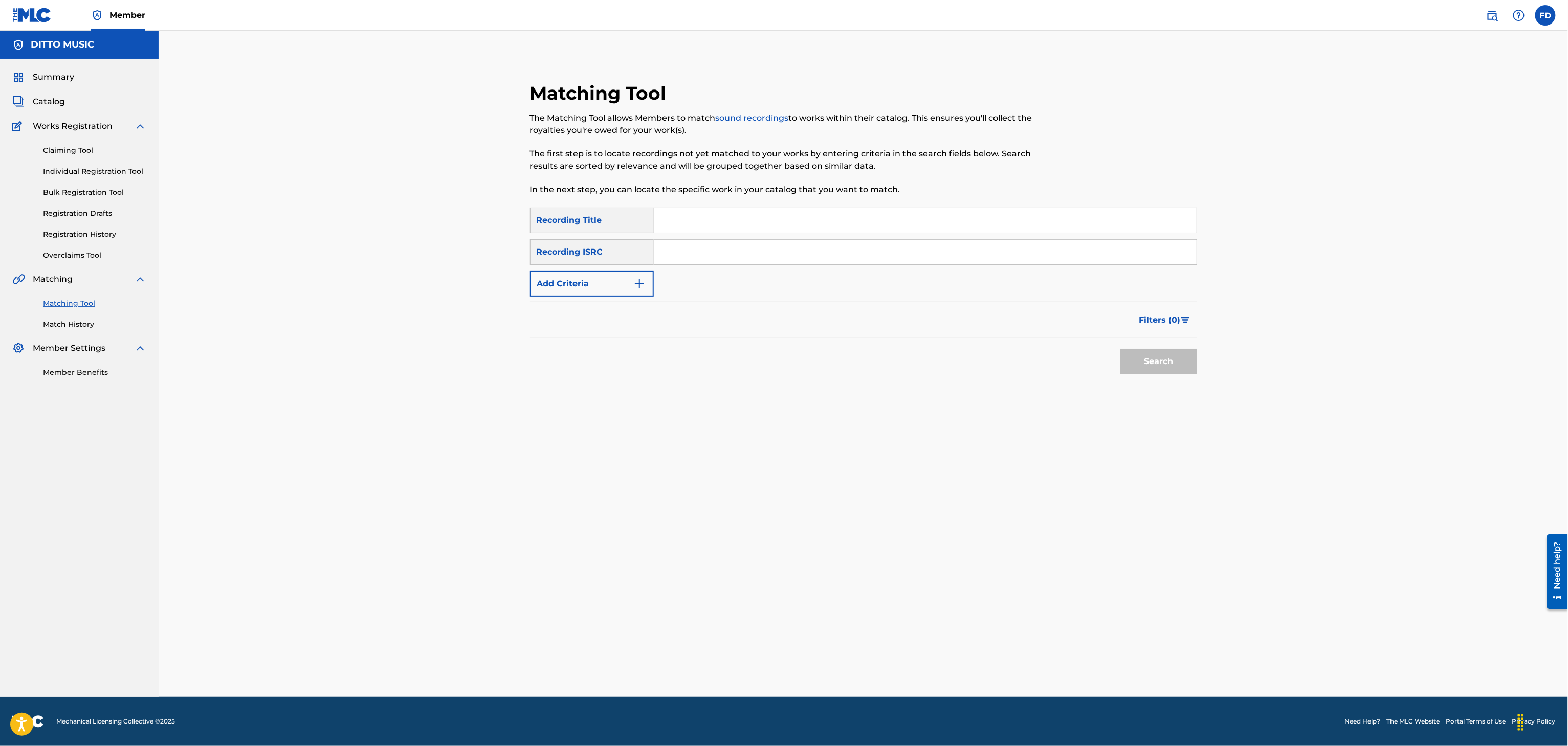
click at [685, 226] on input "Search Form" at bounding box center [925, 220] width 543 height 24
click at [970, 232] on input "Rave For [DEMOGRAPHIC_DATA]" at bounding box center [925, 220] width 543 height 24
click at [970, 245] on input "Search Form" at bounding box center [925, 252] width 543 height 24
click at [1179, 374] on button "Search" at bounding box center [1159, 361] width 77 height 26
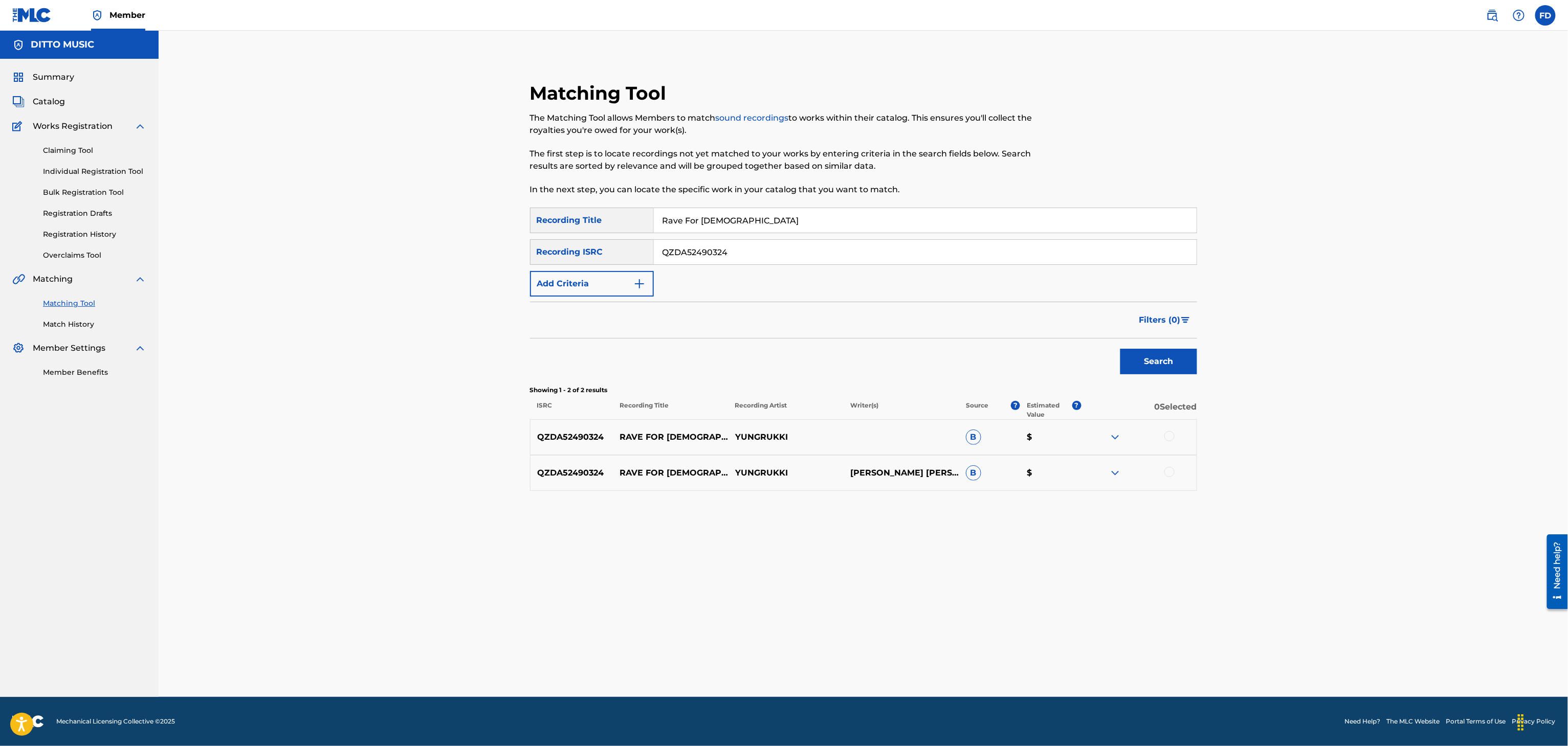
click at [1179, 432] on div at bounding box center [1138, 437] width 115 height 12
click at [1166, 432] on div at bounding box center [1138, 437] width 115 height 12
click at [1174, 441] on div at bounding box center [1138, 437] width 115 height 12
click at [1172, 439] on div at bounding box center [1169, 436] width 10 height 10
click at [1163, 475] on div at bounding box center [1138, 473] width 115 height 12
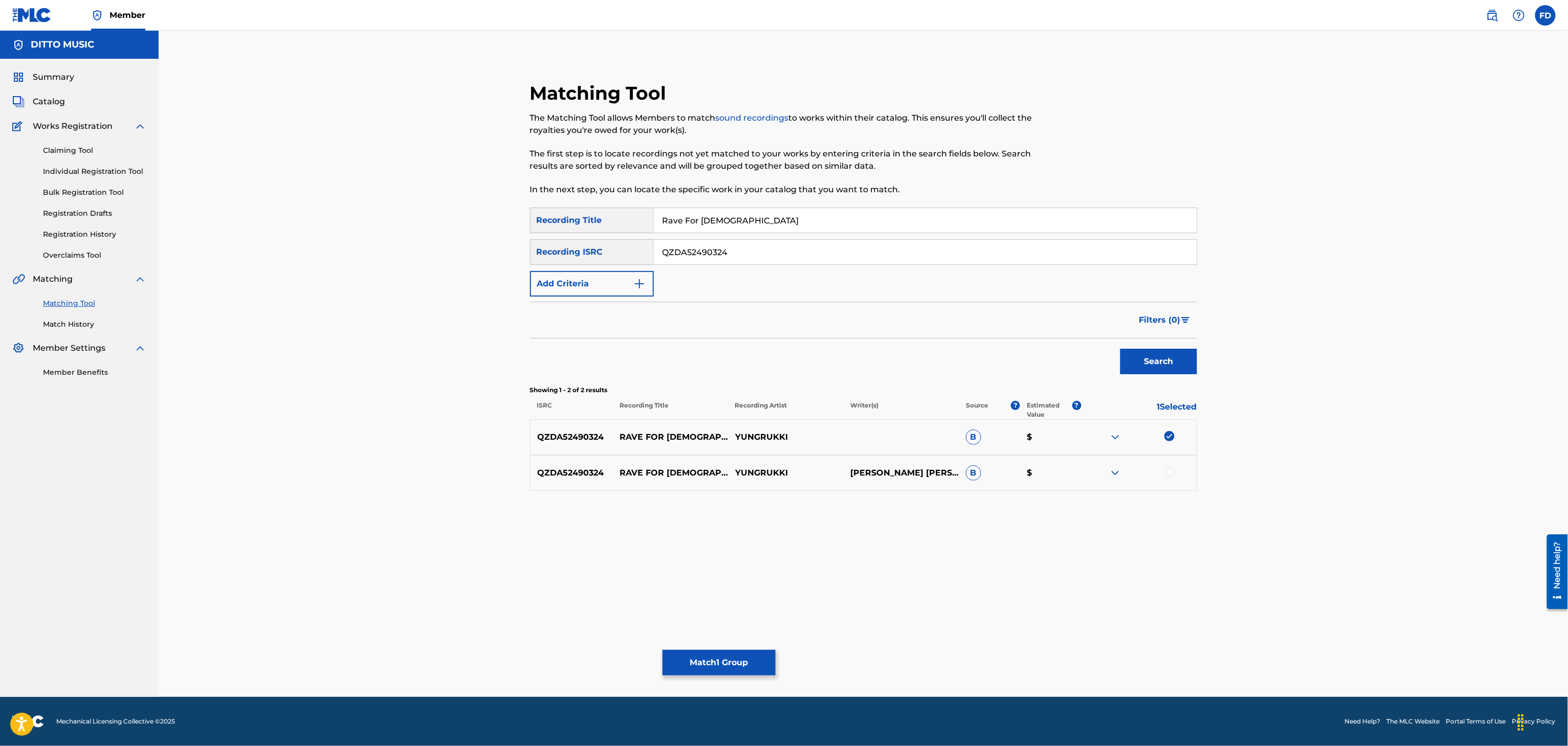
click at [1164, 475] on div at bounding box center [1169, 472] width 10 height 10
click at [716, 646] on div "Matching Tool The Matching Tool allows Members to match sound recordings to wor…" at bounding box center [863, 376] width 716 height 641
click at [708, 660] on button "Match 2 Groups" at bounding box center [719, 663] width 113 height 26
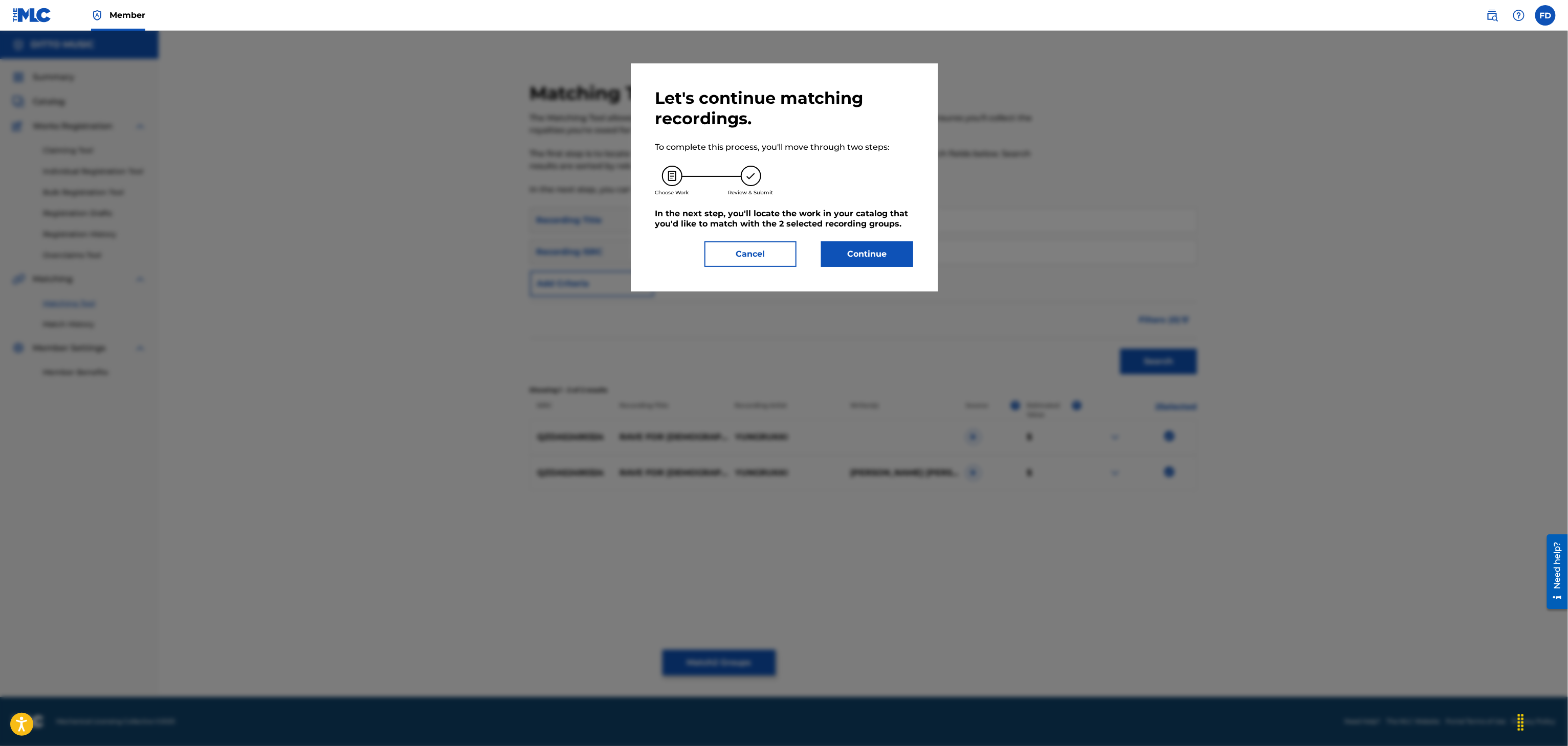
click at [900, 239] on div "Let's continue matching recordings. To complete this process, you'll move throu…" at bounding box center [785, 178] width 258 height 179
click at [870, 265] on button "Continue" at bounding box center [867, 254] width 92 height 26
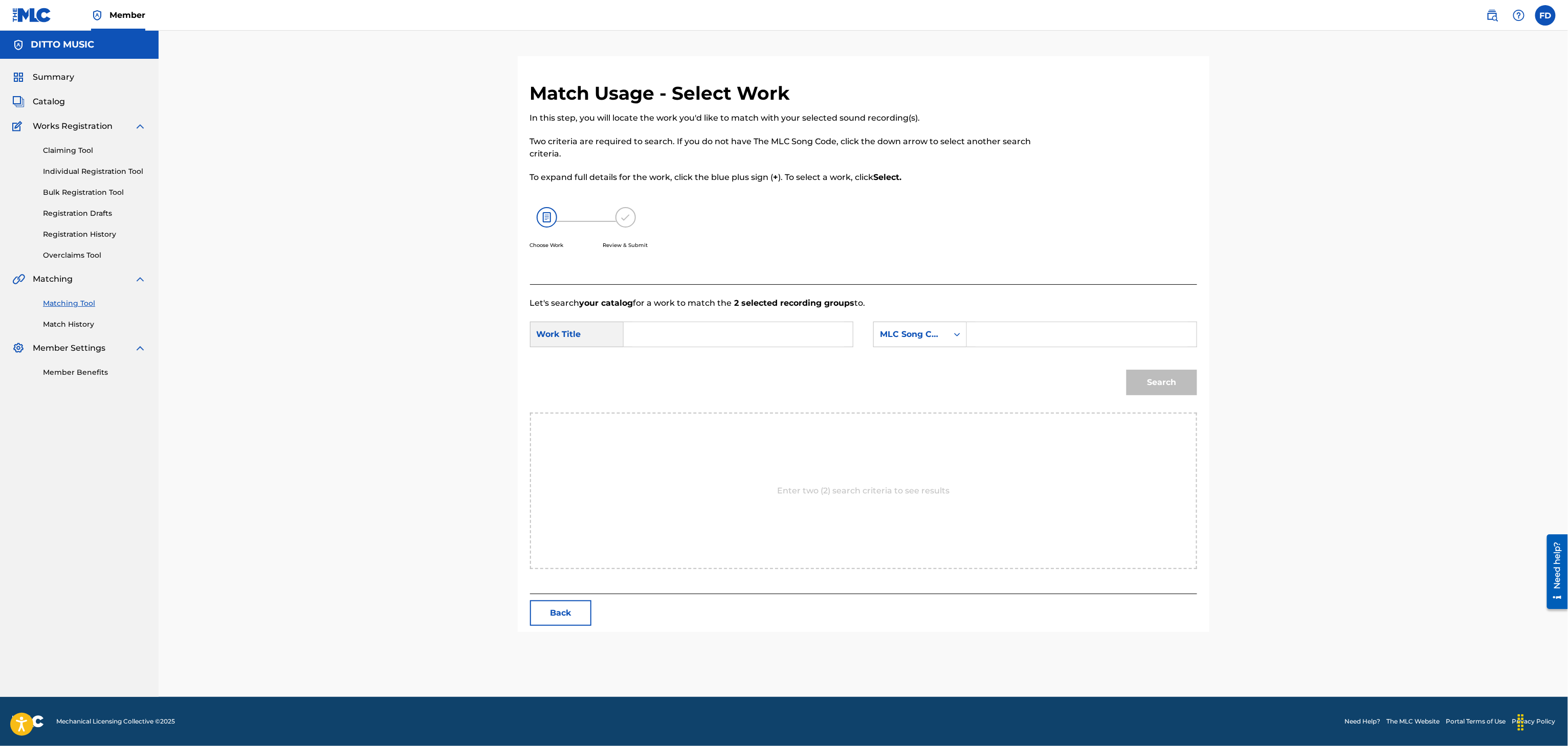
click at [1074, 345] on input "Search Form" at bounding box center [1082, 334] width 212 height 24
click at [651, 340] on input "Search Form" at bounding box center [738, 334] width 212 height 24
click at [1171, 377] on button "Search" at bounding box center [1162, 383] width 71 height 26
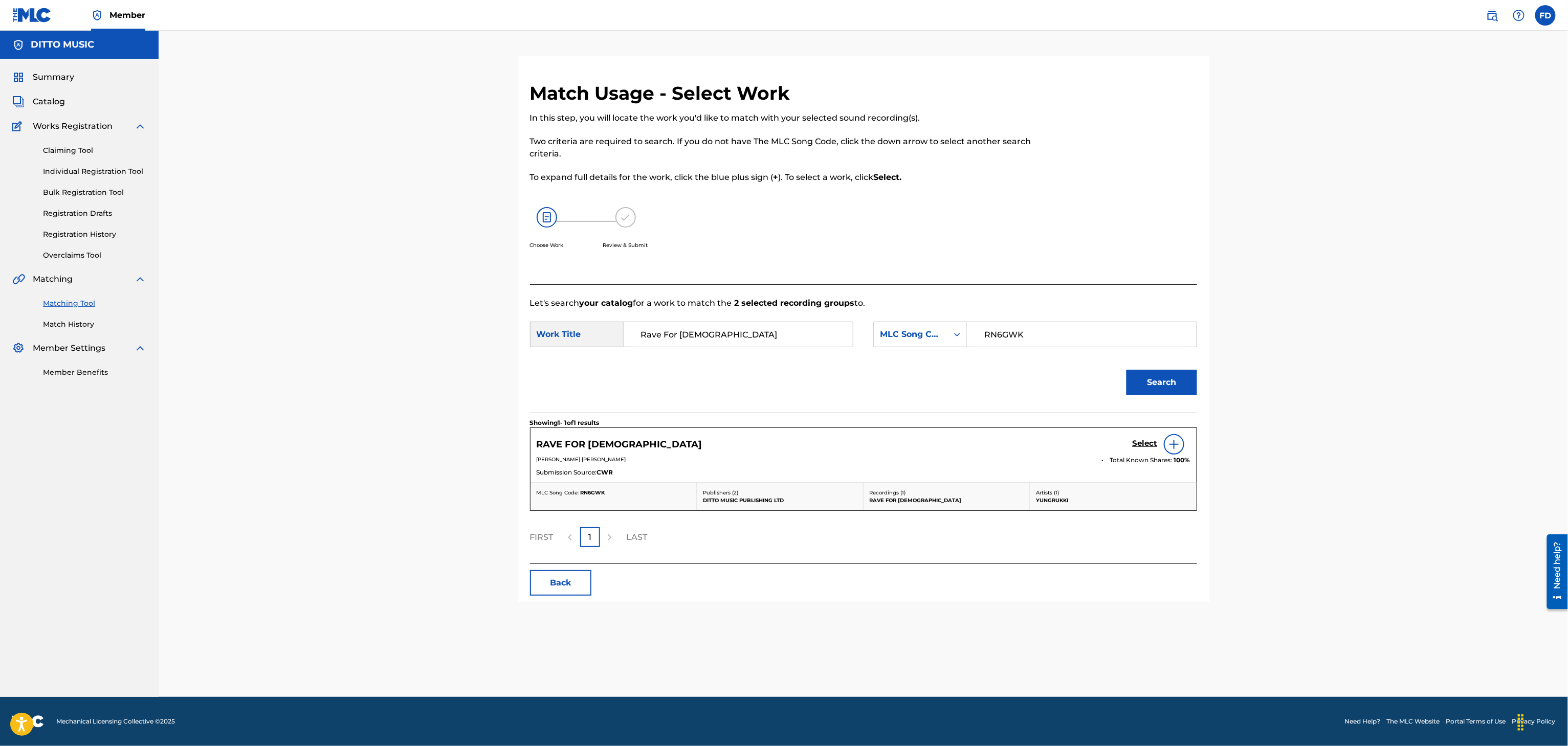
click at [1145, 439] on div "Select" at bounding box center [1161, 445] width 58 height 21
click at [1141, 451] on div "Select" at bounding box center [1161, 445] width 58 height 21
click at [1135, 448] on h5 "Select" at bounding box center [1145, 444] width 25 height 10
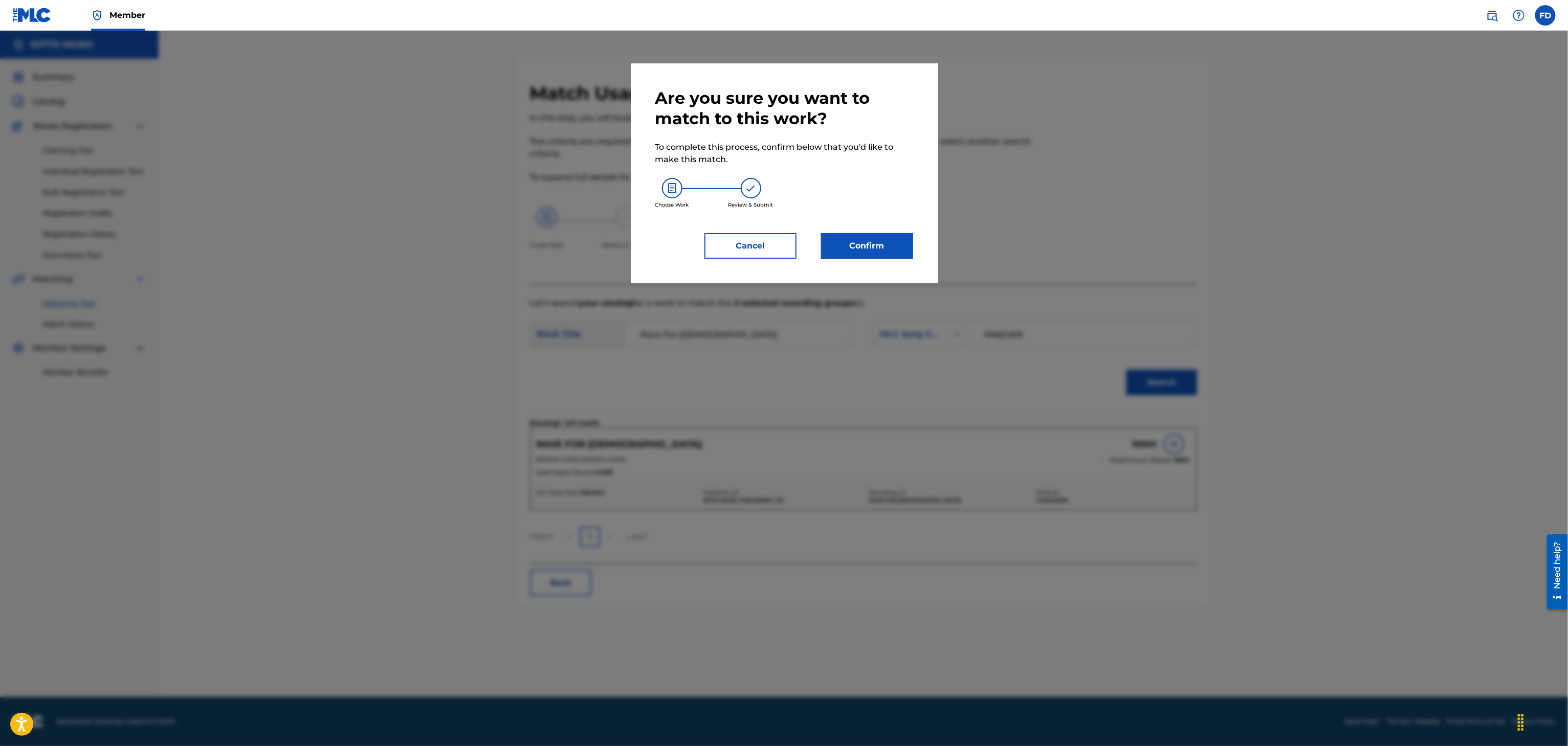
click at [869, 234] on button "Confirm" at bounding box center [867, 246] width 92 height 26
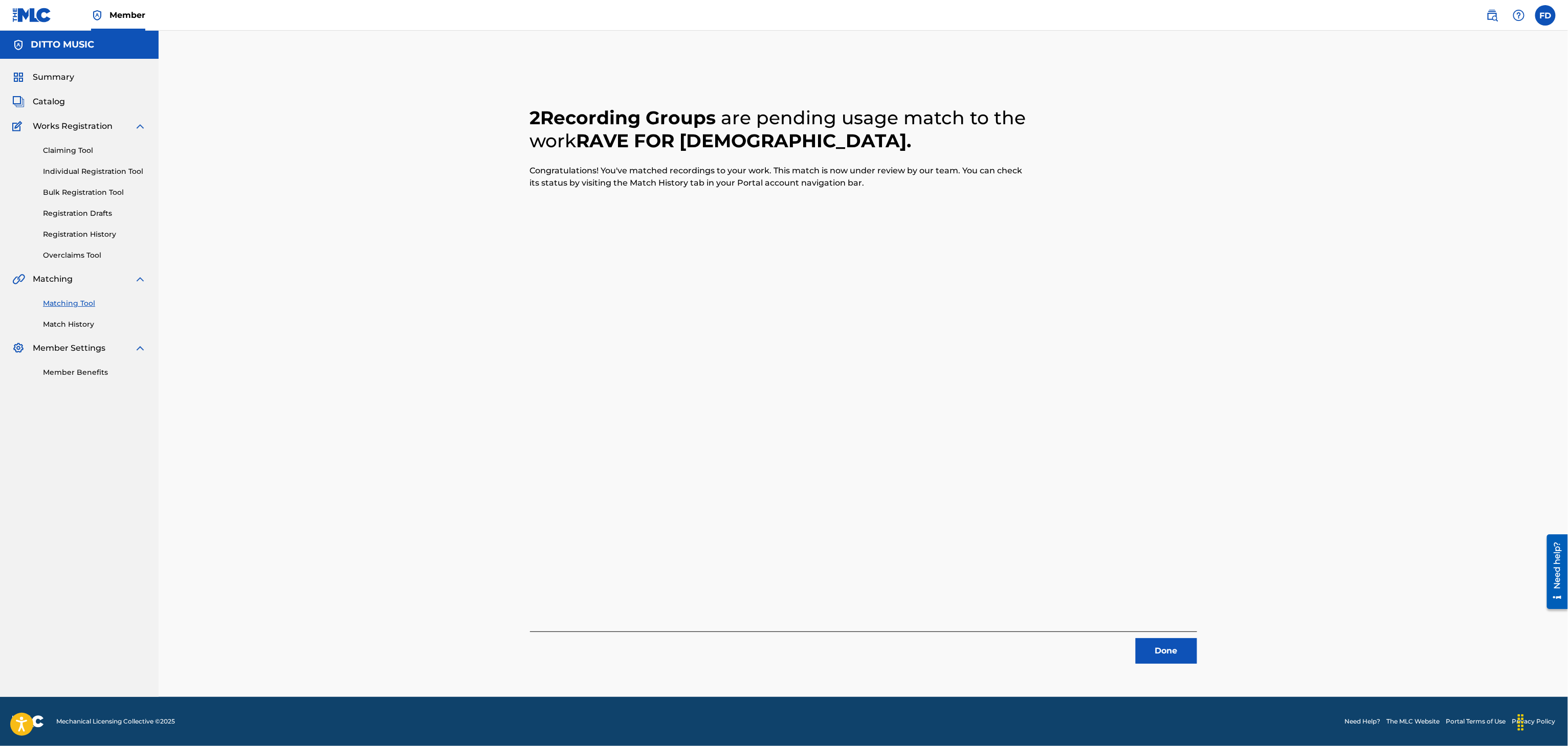
click at [1154, 672] on div "2 Recording Groups are pending usage match to the work RAVE FOR [PERSON_NAME] .…" at bounding box center [863, 376] width 716 height 641
click at [1179, 649] on button "Done" at bounding box center [1166, 651] width 61 height 26
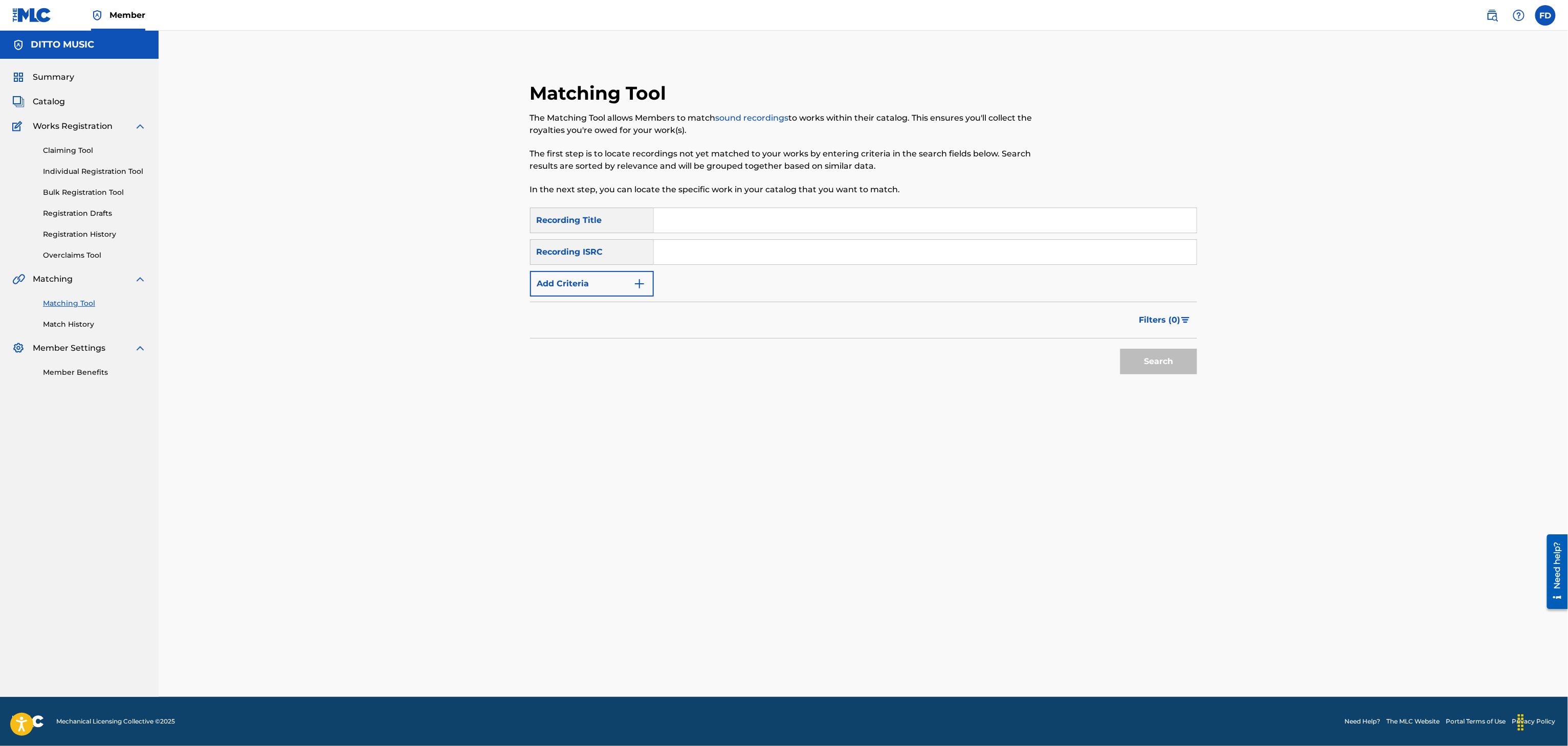
click at [715, 235] on div "SearchWithCriteria8683f96c-5ddd-4d5c-a7c2-defb5d464943 Recording Title SearchWi…" at bounding box center [864, 252] width 667 height 89
click at [748, 208] on input "Search Form" at bounding box center [925, 220] width 543 height 24
click at [975, 251] on input "Search Form" at bounding box center [925, 252] width 543 height 24
click at [1157, 357] on button "Search" at bounding box center [1159, 361] width 77 height 26
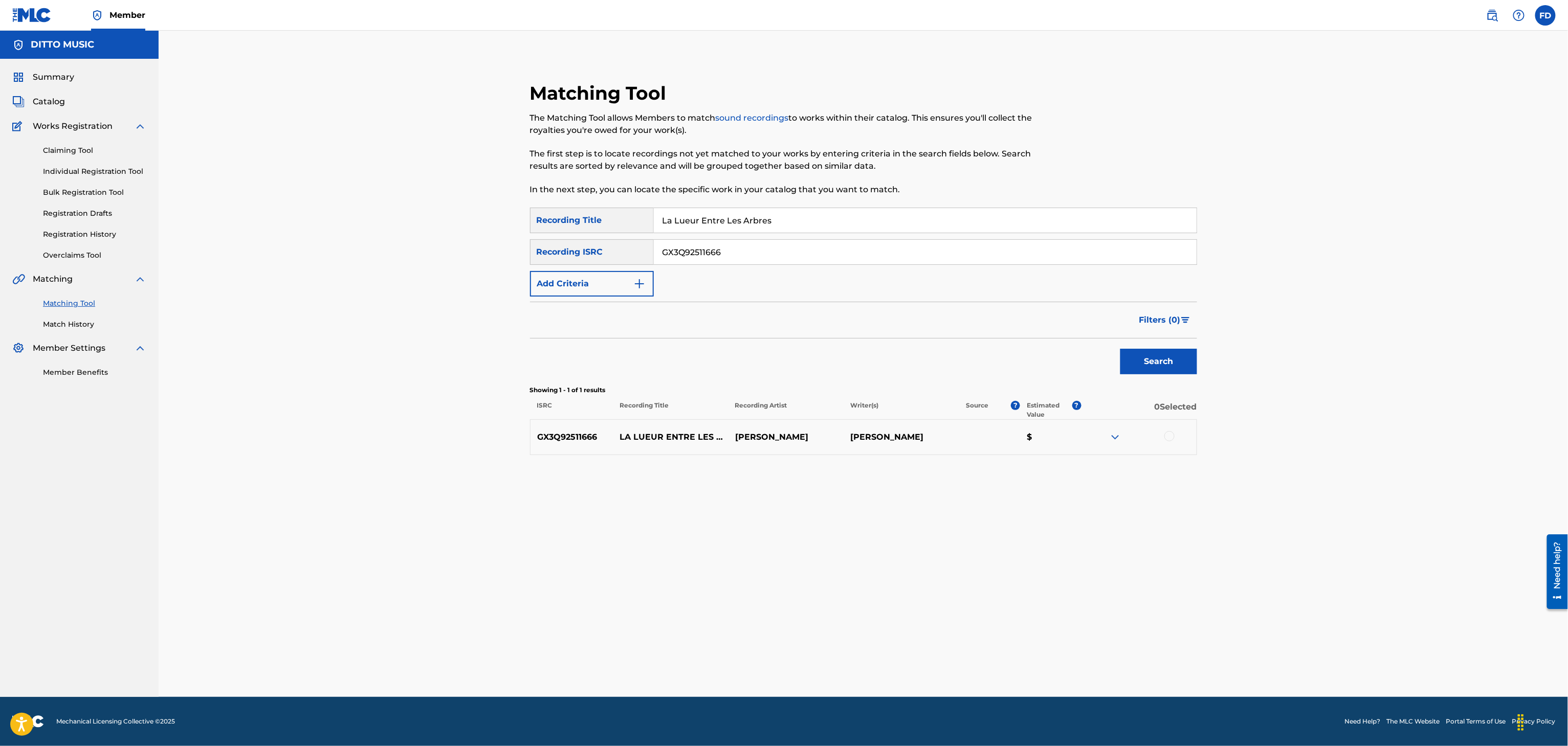
click at [1164, 431] on div at bounding box center [1138, 437] width 115 height 12
click at [1171, 444] on div at bounding box center [1138, 437] width 115 height 12
click at [1171, 435] on div at bounding box center [1169, 436] width 10 height 10
click at [730, 660] on button "Match 1 Group" at bounding box center [719, 663] width 113 height 26
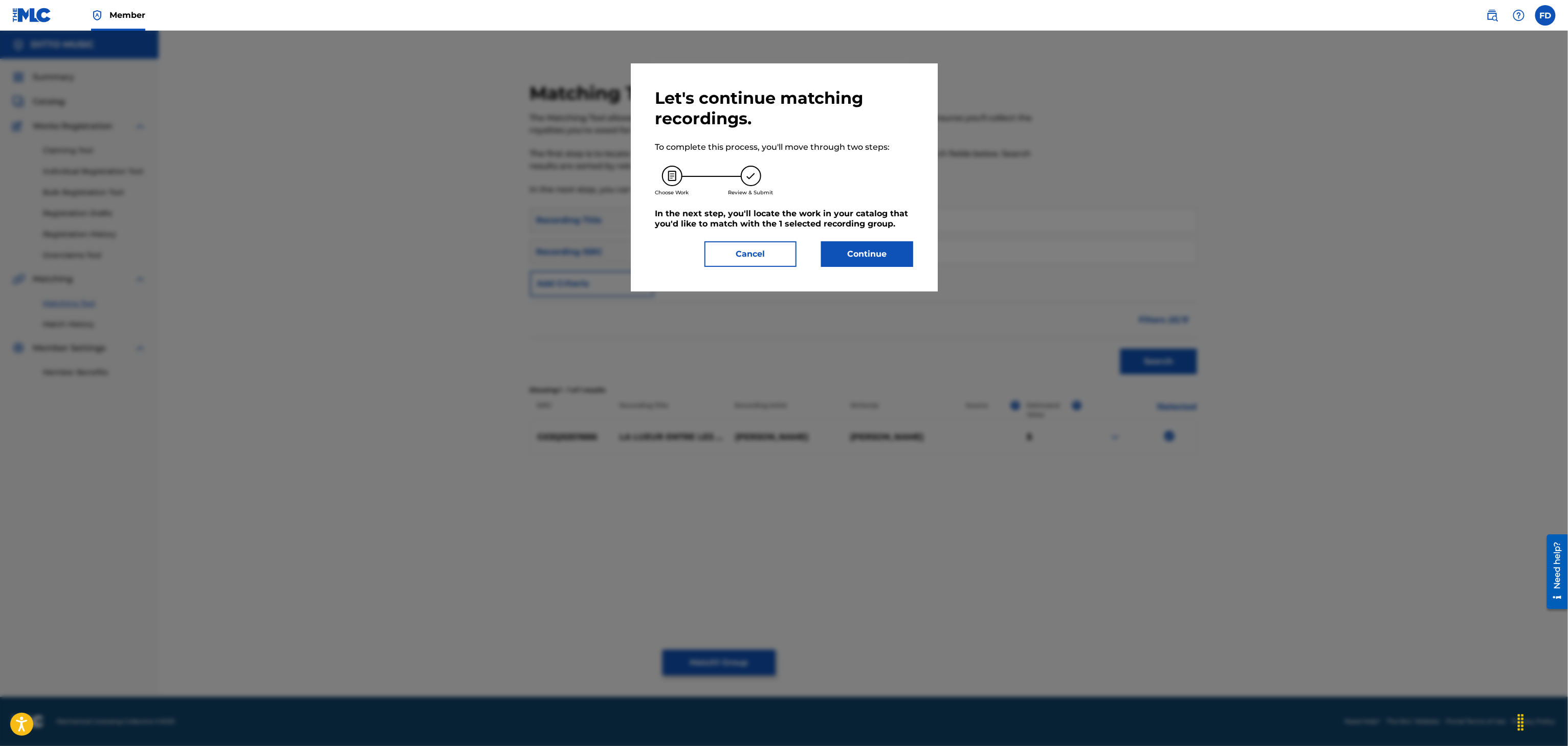
click at [837, 240] on div "Let's continue matching recordings. To complete this process, you'll move throu…" at bounding box center [785, 178] width 258 height 179
click at [853, 270] on div "Let's continue matching recordings. To complete this process, you'll move throu…" at bounding box center [784, 177] width 307 height 228
click at [847, 253] on button "Continue" at bounding box center [867, 254] width 92 height 26
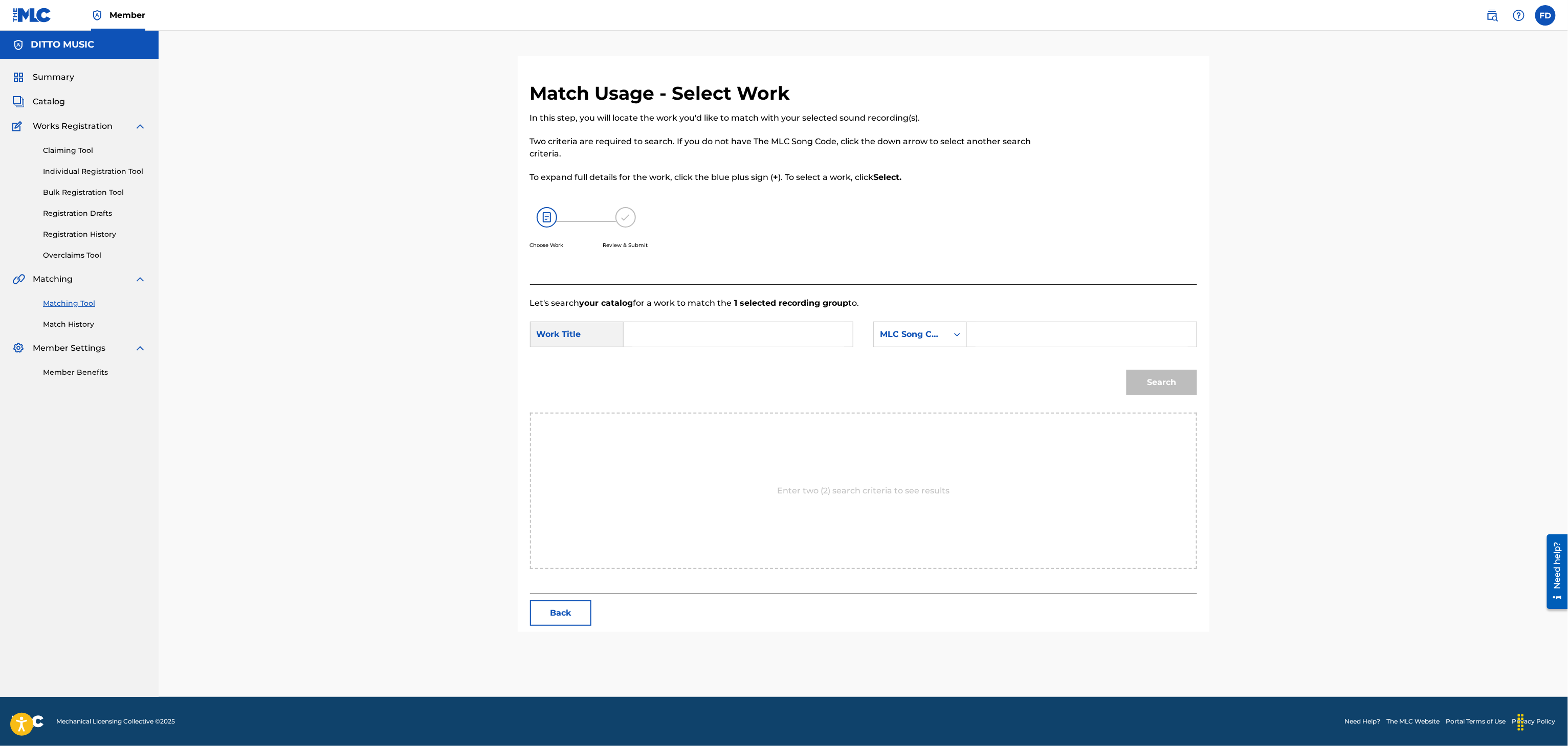
click at [1080, 332] on input "Search Form" at bounding box center [1082, 334] width 212 height 24
click at [789, 324] on input "Search Form" at bounding box center [738, 334] width 212 height 24
click at [1185, 392] on button "Search" at bounding box center [1162, 383] width 71 height 26
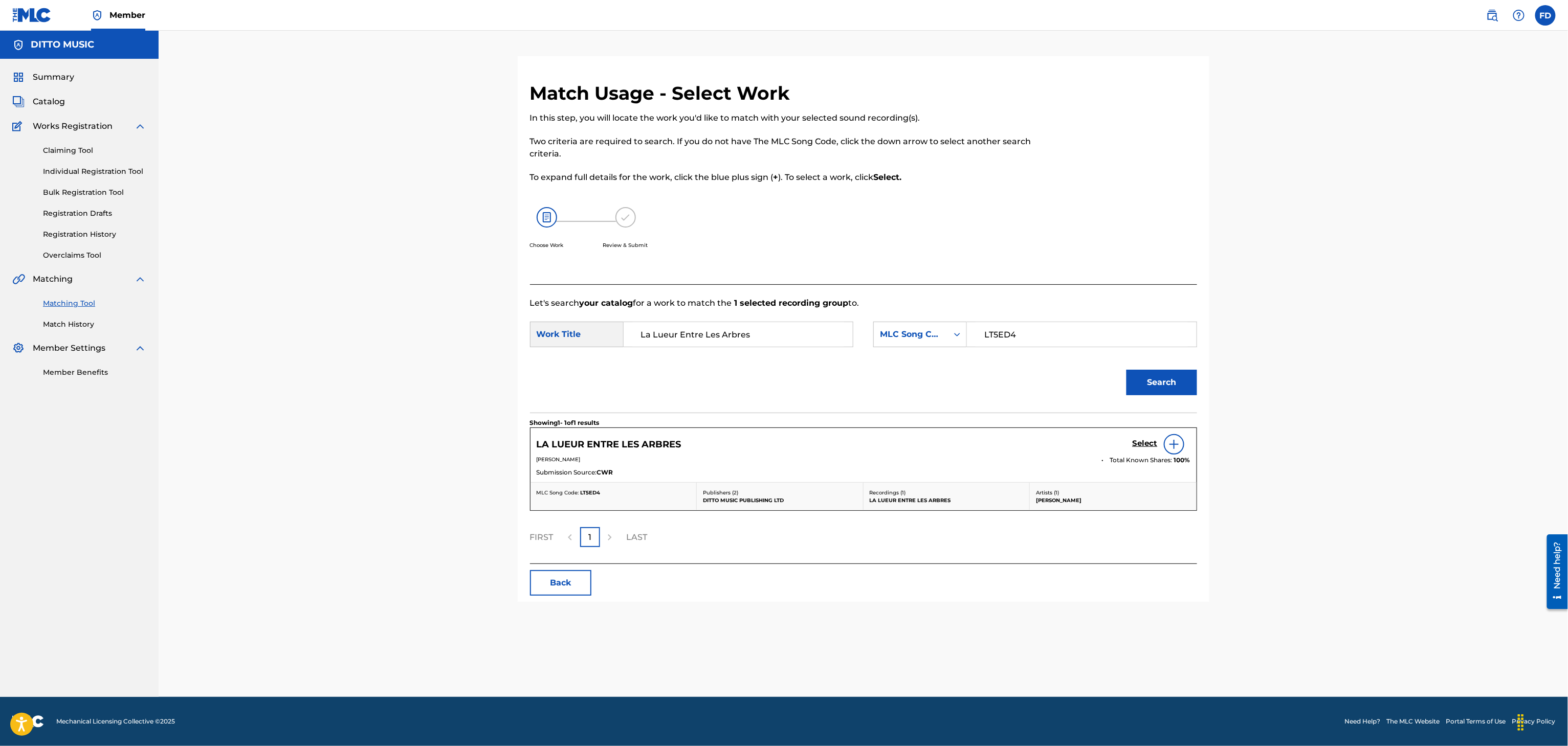
click at [1138, 446] on h5 "Select" at bounding box center [1145, 444] width 25 height 10
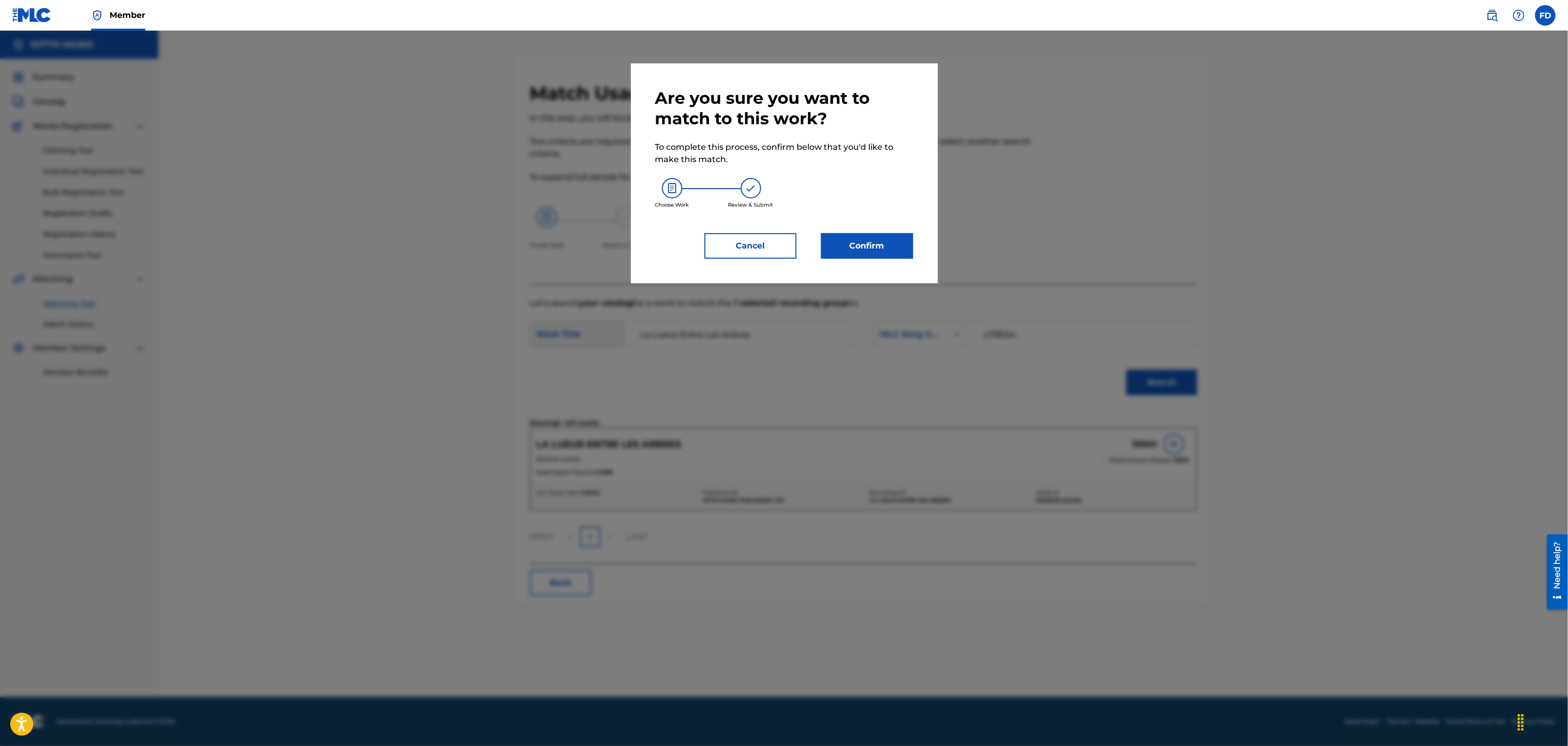
click at [858, 247] on button "Confirm" at bounding box center [867, 246] width 92 height 26
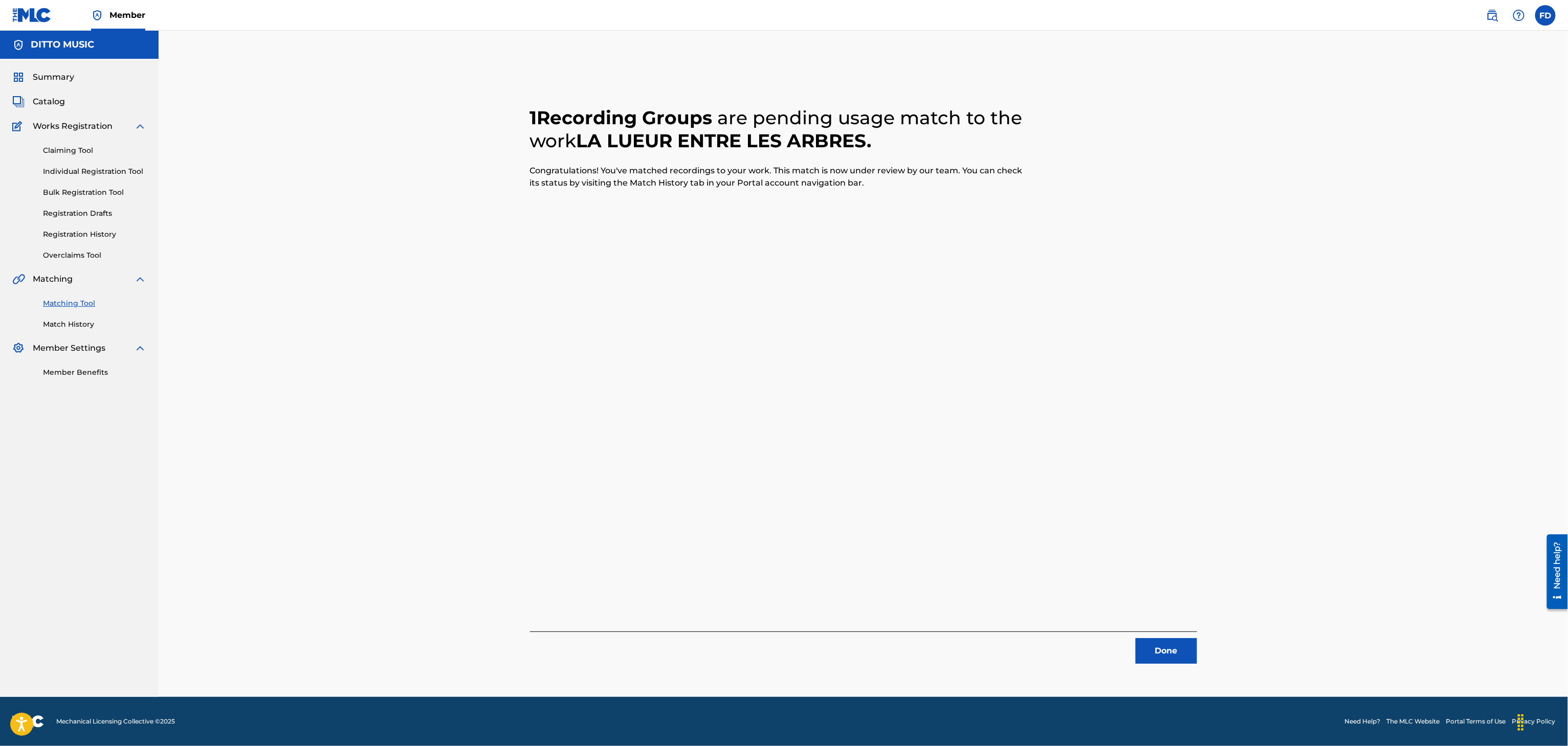
click at [1154, 671] on div "1 Recording Groups are pending usage match to the work LA LUEUR ENTRE LES ARBRE…" at bounding box center [863, 376] width 716 height 641
click at [1174, 640] on button "Done" at bounding box center [1166, 651] width 61 height 26
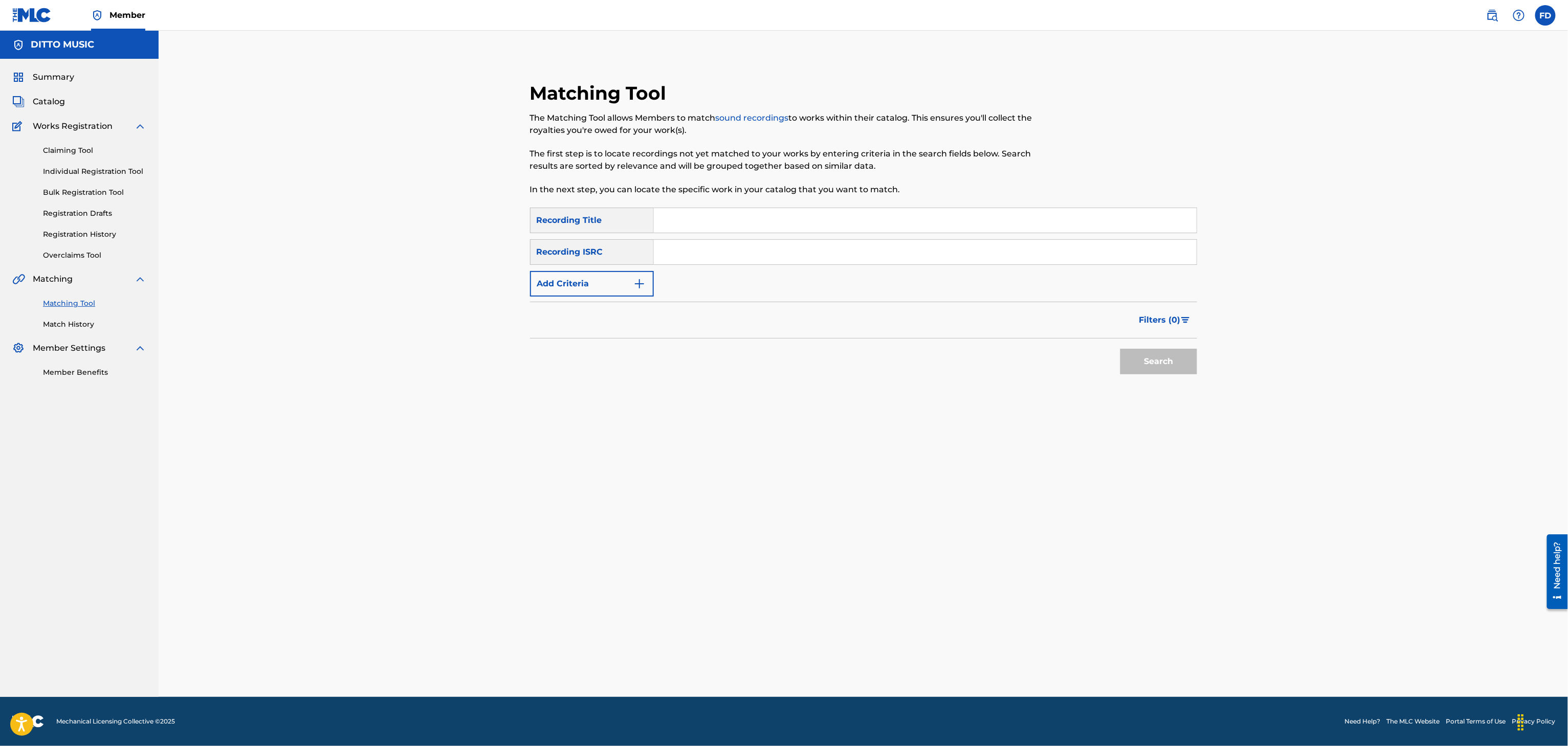
click at [694, 223] on input "Search Form" at bounding box center [925, 220] width 543 height 24
drag, startPoint x: 1047, startPoint y: 240, endPoint x: 1048, endPoint y: 254, distance: 14.0
click at [1048, 239] on div "Search Form" at bounding box center [925, 252] width 544 height 26
click at [1156, 385] on div "SearchWithCriteria8683f96c-5ddd-4d5c-a7c2-defb5d464943 Recording Title Innamora…" at bounding box center [864, 296] width 667 height 178
drag, startPoint x: 1160, startPoint y: 380, endPoint x: 1161, endPoint y: 358, distance: 22.0
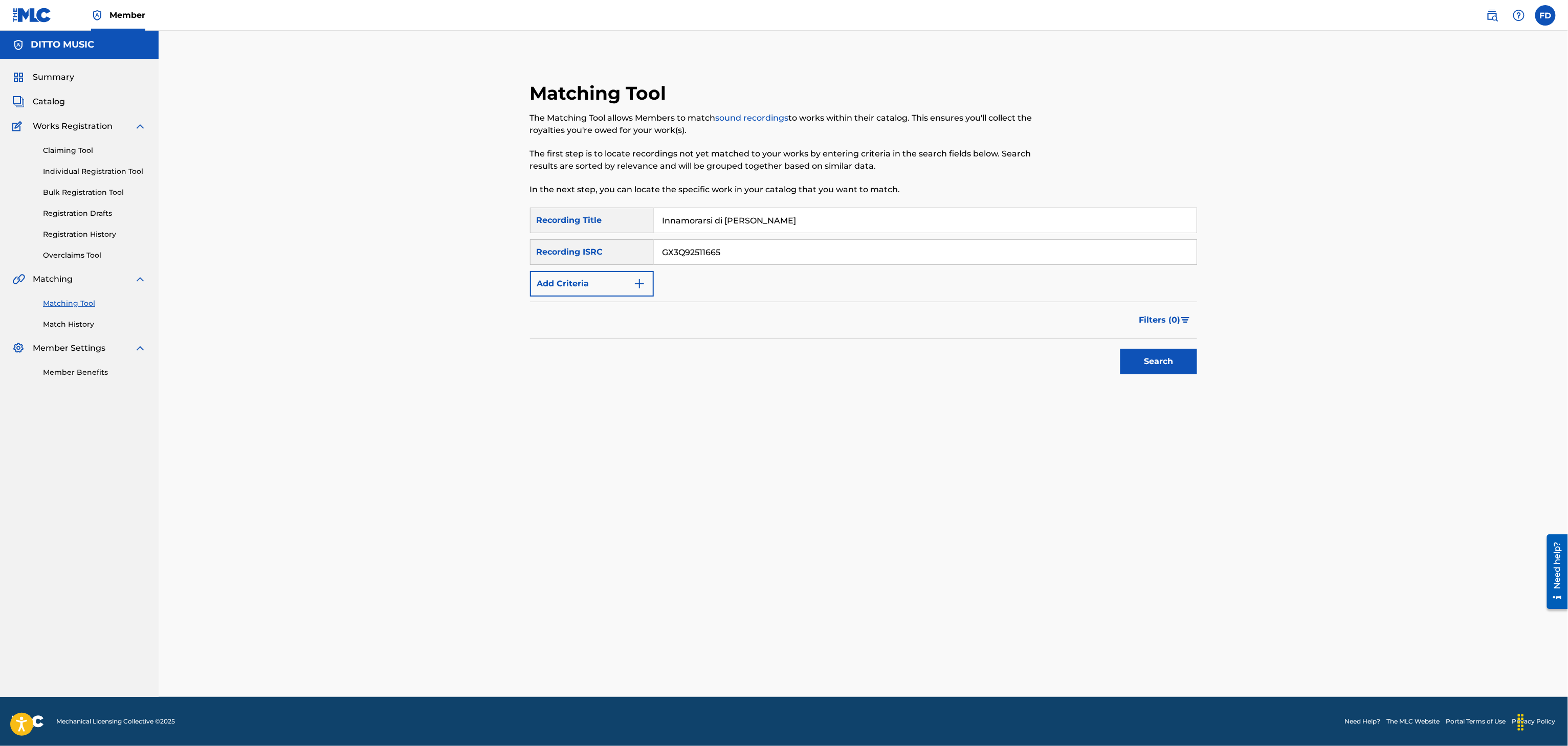
click at [1160, 378] on div "Search" at bounding box center [1156, 358] width 82 height 41
click at [1161, 358] on button "Search" at bounding box center [1159, 361] width 77 height 26
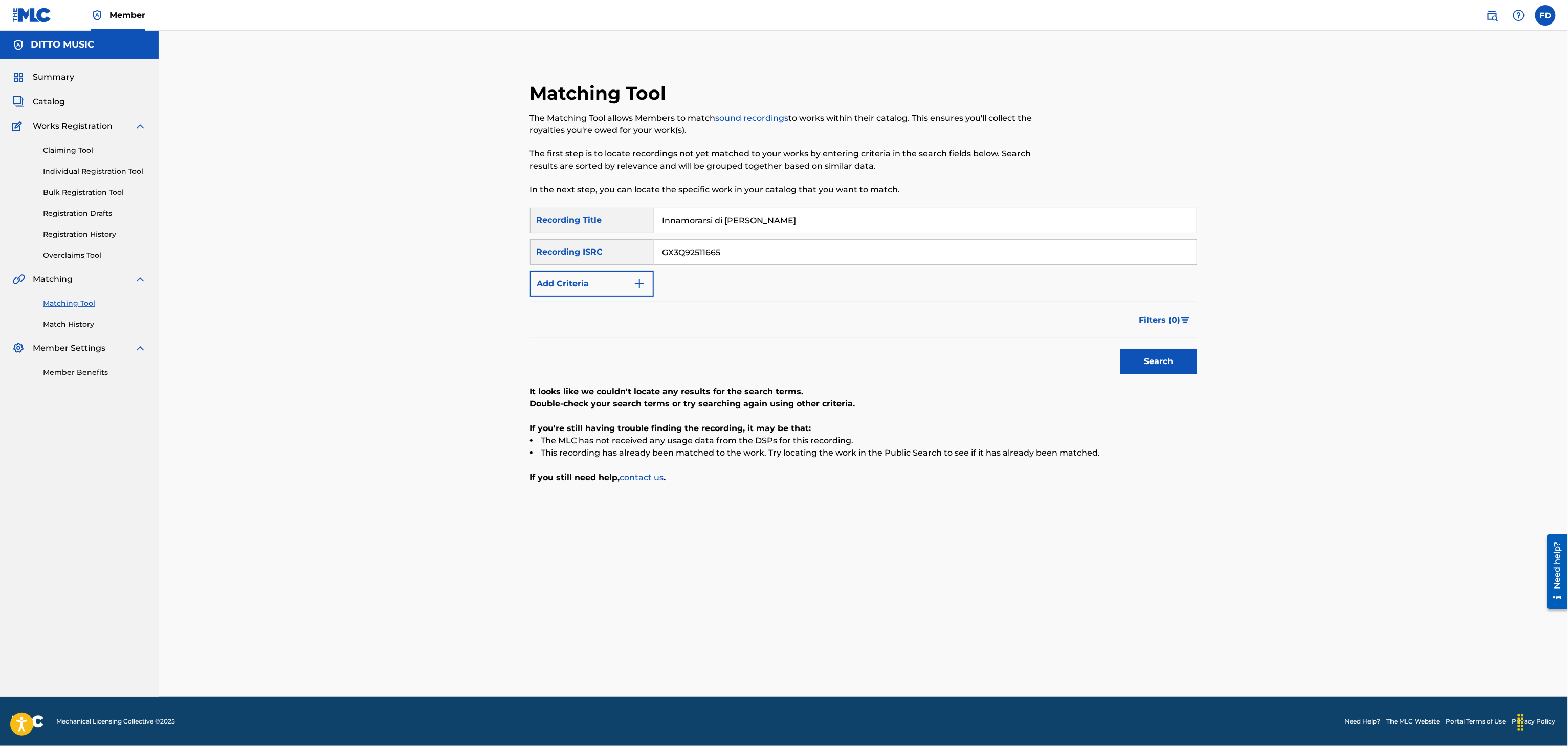
click at [905, 225] on input "Innamorarsi di [PERSON_NAME]" at bounding box center [925, 220] width 543 height 24
click at [737, 243] on input "GX3Q92511665" at bounding box center [925, 252] width 543 height 24
click at [1161, 375] on div "Search" at bounding box center [1156, 358] width 82 height 41
click at [1175, 369] on button "Search" at bounding box center [1159, 361] width 77 height 26
click at [735, 222] on input "Mazurka au Ciel du Soir" at bounding box center [925, 220] width 543 height 24
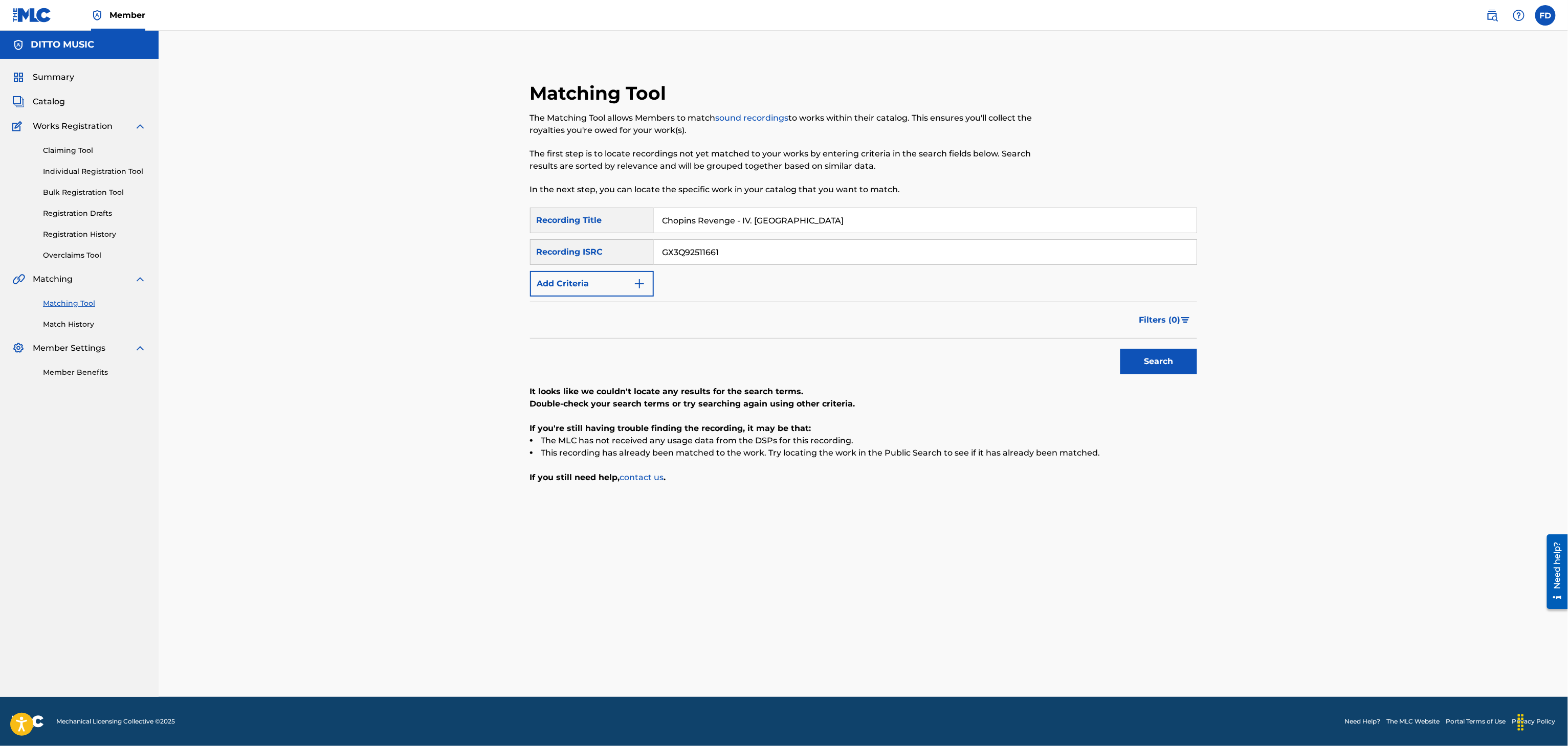
click at [760, 230] on input "Chopins Revenge - IV. [GEOGRAPHIC_DATA]" at bounding box center [925, 220] width 543 height 24
click at [765, 256] on input "GX3Q92511661" at bounding box center [925, 252] width 543 height 24
click at [1149, 369] on button "Search" at bounding box center [1159, 361] width 77 height 26
click at [749, 232] on div "Chopins Revenge - IV. [GEOGRAPHIC_DATA]" at bounding box center [925, 220] width 544 height 26
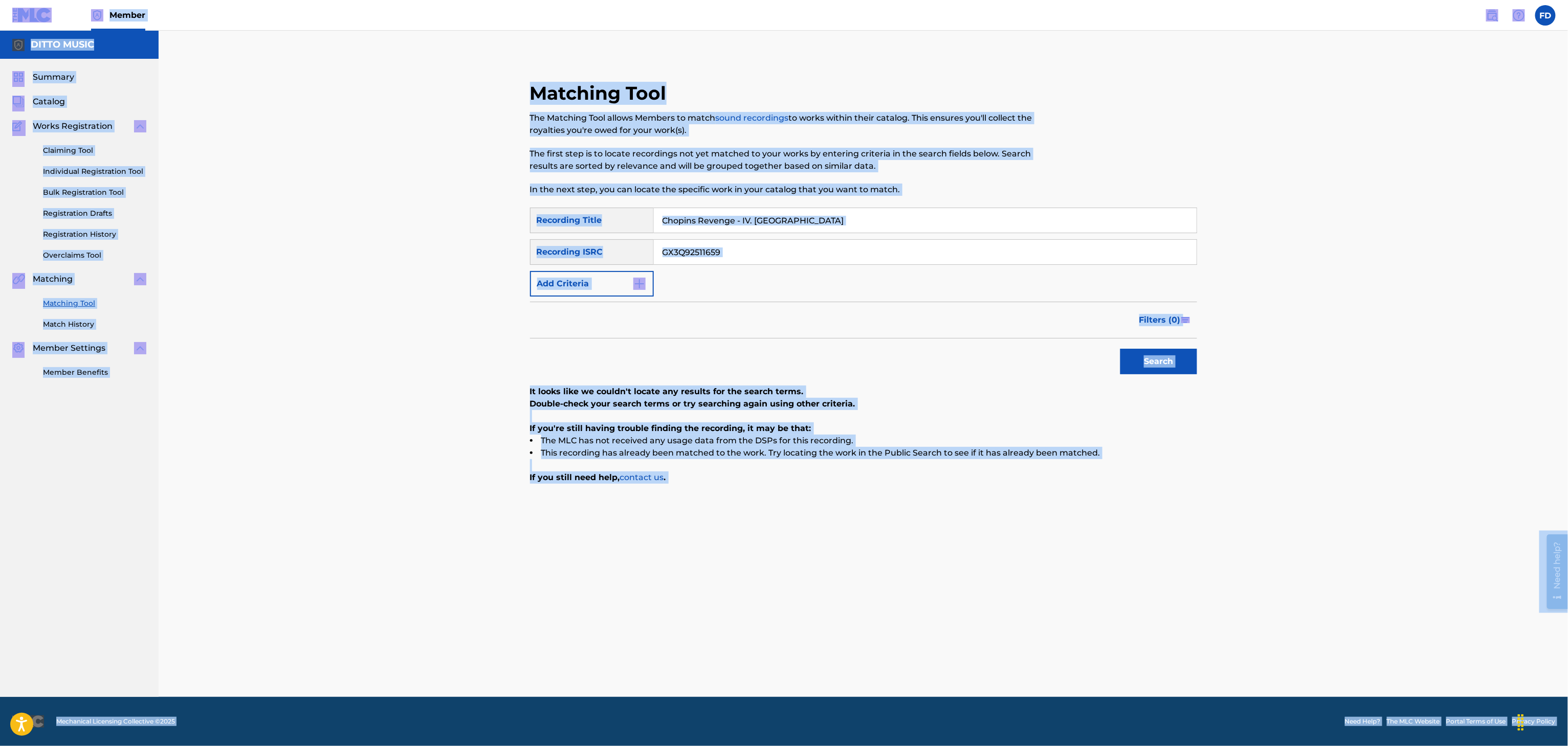
click at [782, 213] on input "Chopins Revenge - IV. [GEOGRAPHIC_DATA]" at bounding box center [925, 220] width 543 height 24
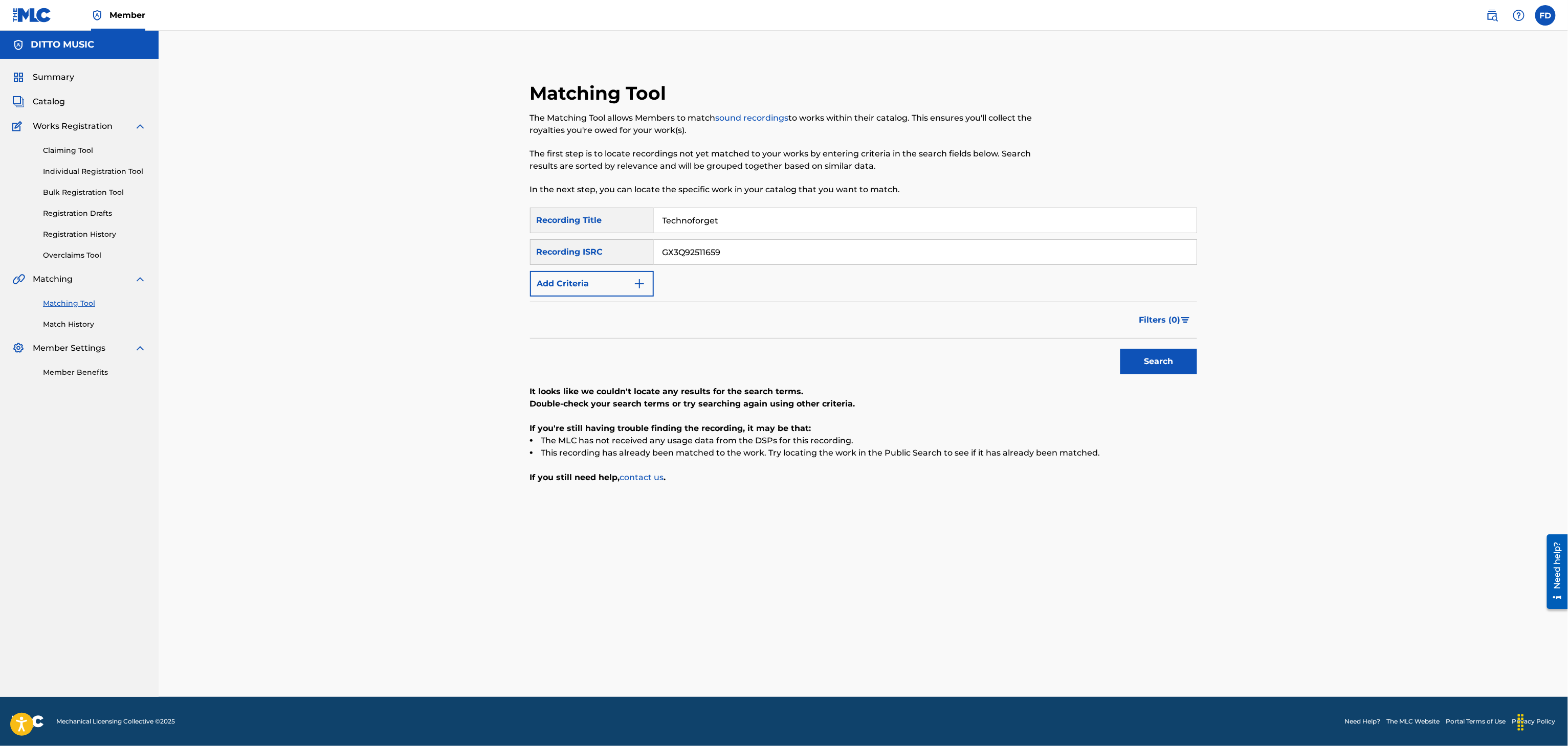
click at [962, 235] on div "SearchWithCriteria8683f96c-5ddd-4d5c-a7c2-defb5d464943 Recording Title Technofo…" at bounding box center [864, 252] width 667 height 89
click at [964, 235] on div "SearchWithCriteria8683f96c-5ddd-4d5c-a7c2-defb5d464943 Recording Title Technofo…" at bounding box center [864, 252] width 667 height 89
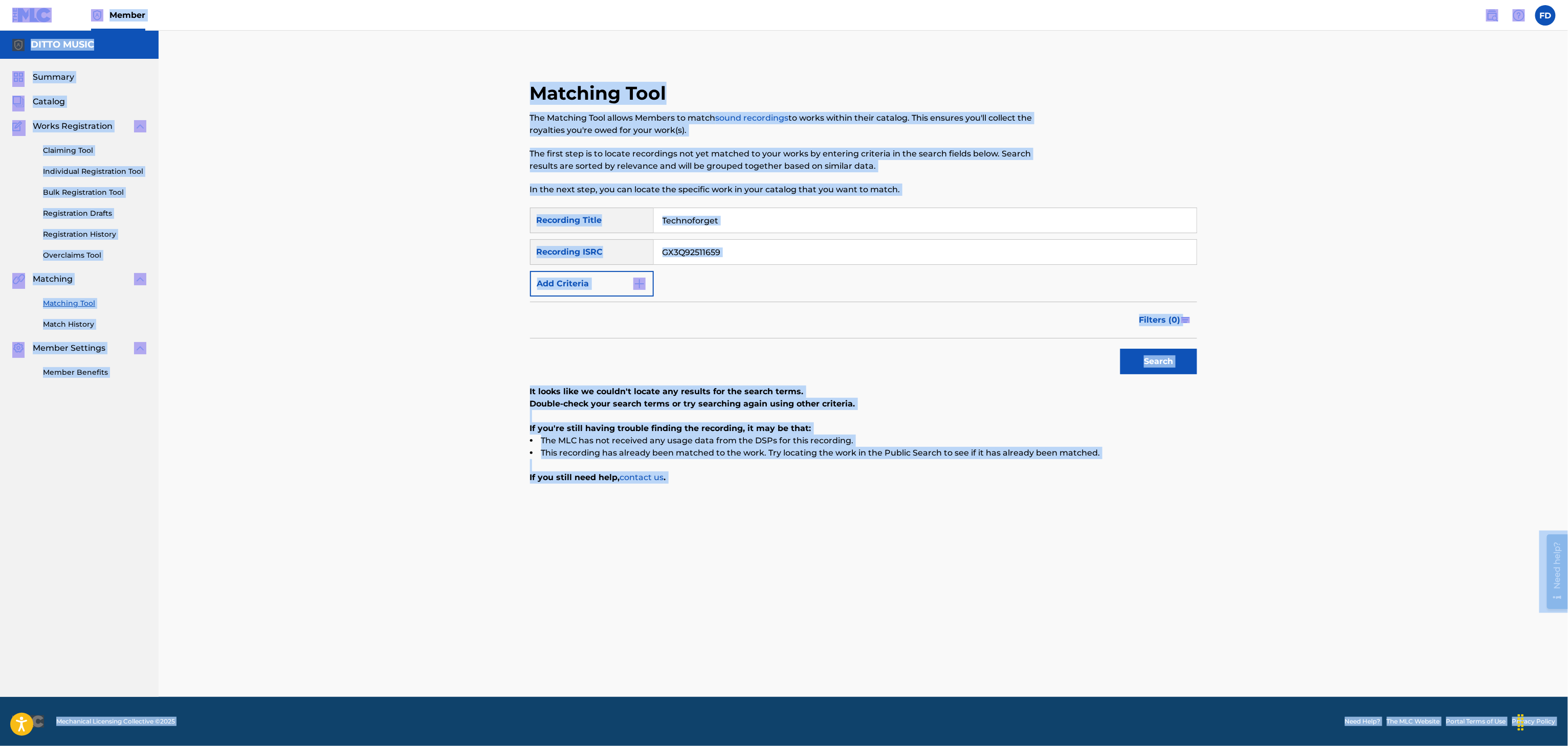
click at [1014, 248] on input "GX3Q92511659" at bounding box center [925, 252] width 543 height 24
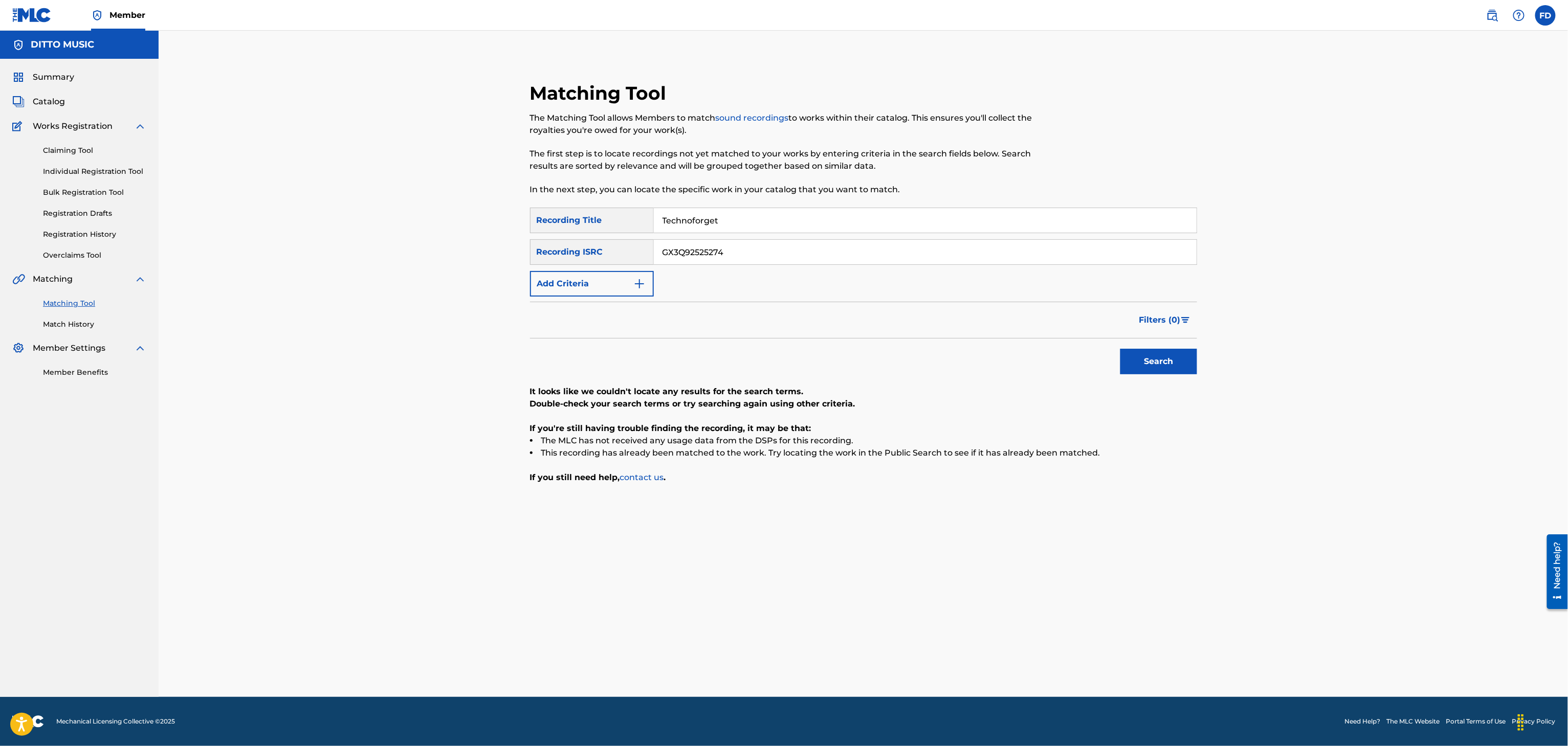
click at [1185, 406] on p "Double-check your search terms or try searching again using other criteria." at bounding box center [864, 404] width 667 height 12
click at [1172, 371] on button "Search" at bounding box center [1159, 361] width 77 height 26
click at [72, 320] on link "Match History" at bounding box center [95, 324] width 103 height 11
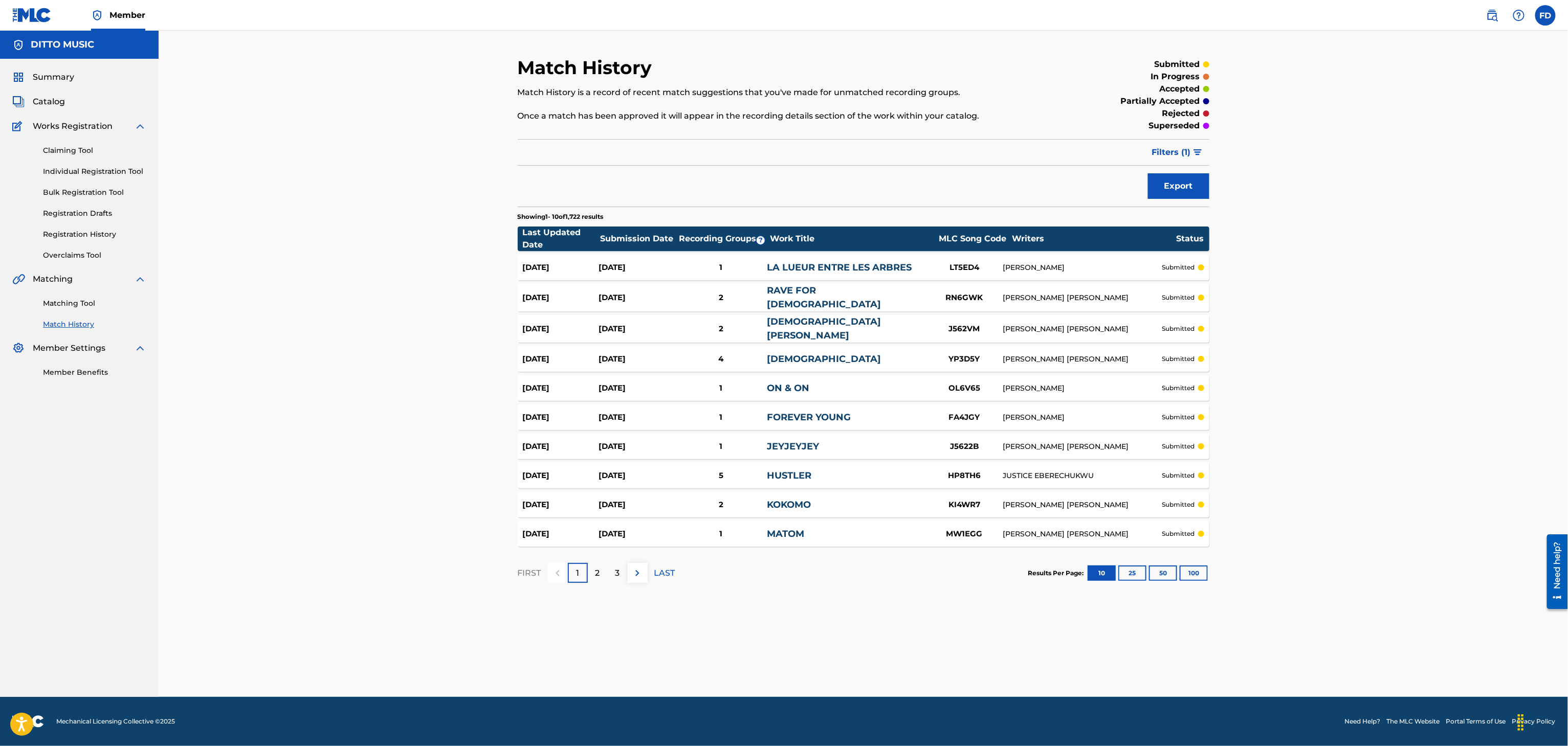
click at [56, 304] on link "Matching Tool" at bounding box center [95, 304] width 103 height 11
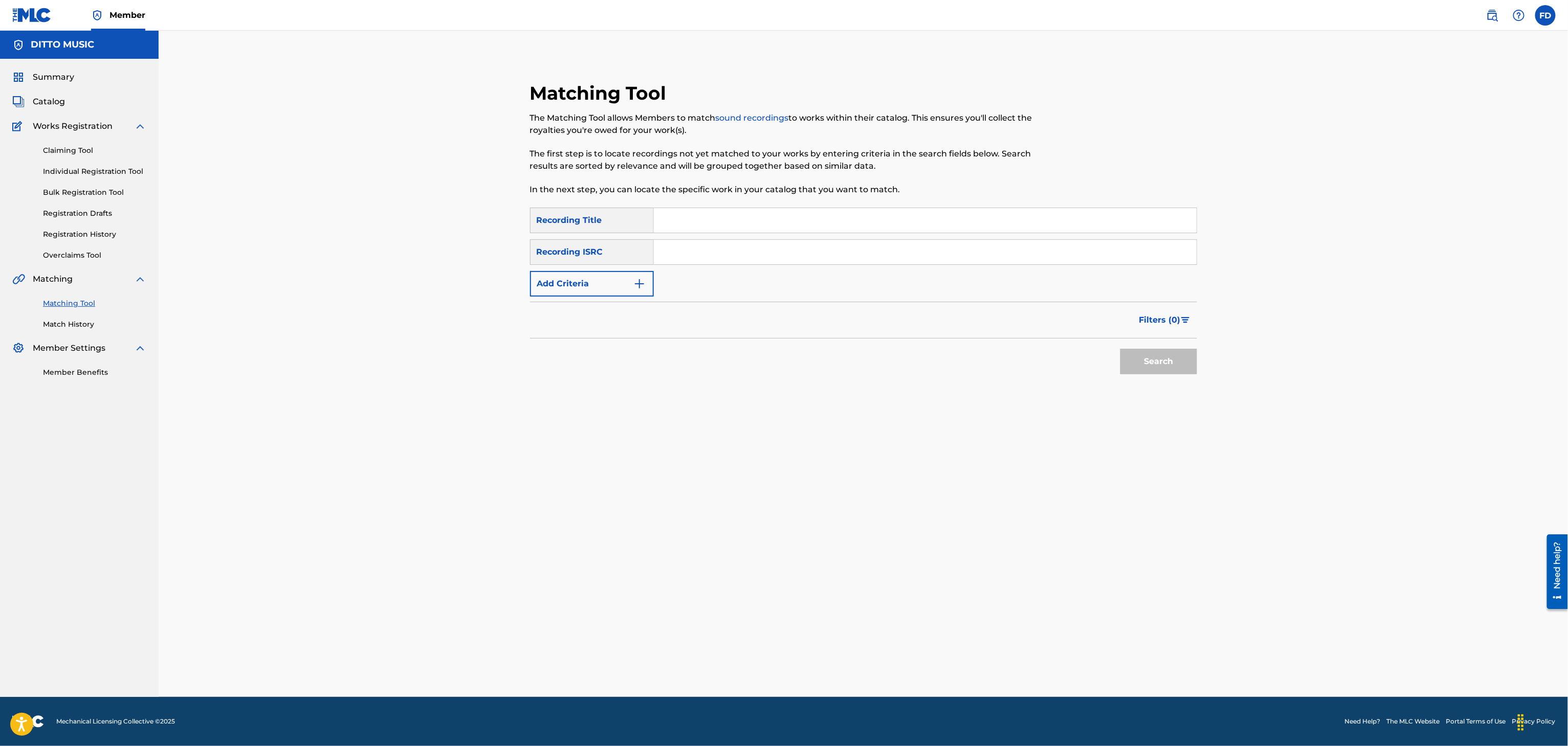
click at [765, 214] on input "Search Form" at bounding box center [925, 220] width 543 height 24
click at [813, 214] on input "Submitted" at bounding box center [925, 220] width 543 height 24
click at [837, 251] on input "Search Form" at bounding box center [925, 252] width 543 height 24
click at [1169, 351] on button "Search" at bounding box center [1159, 361] width 77 height 26
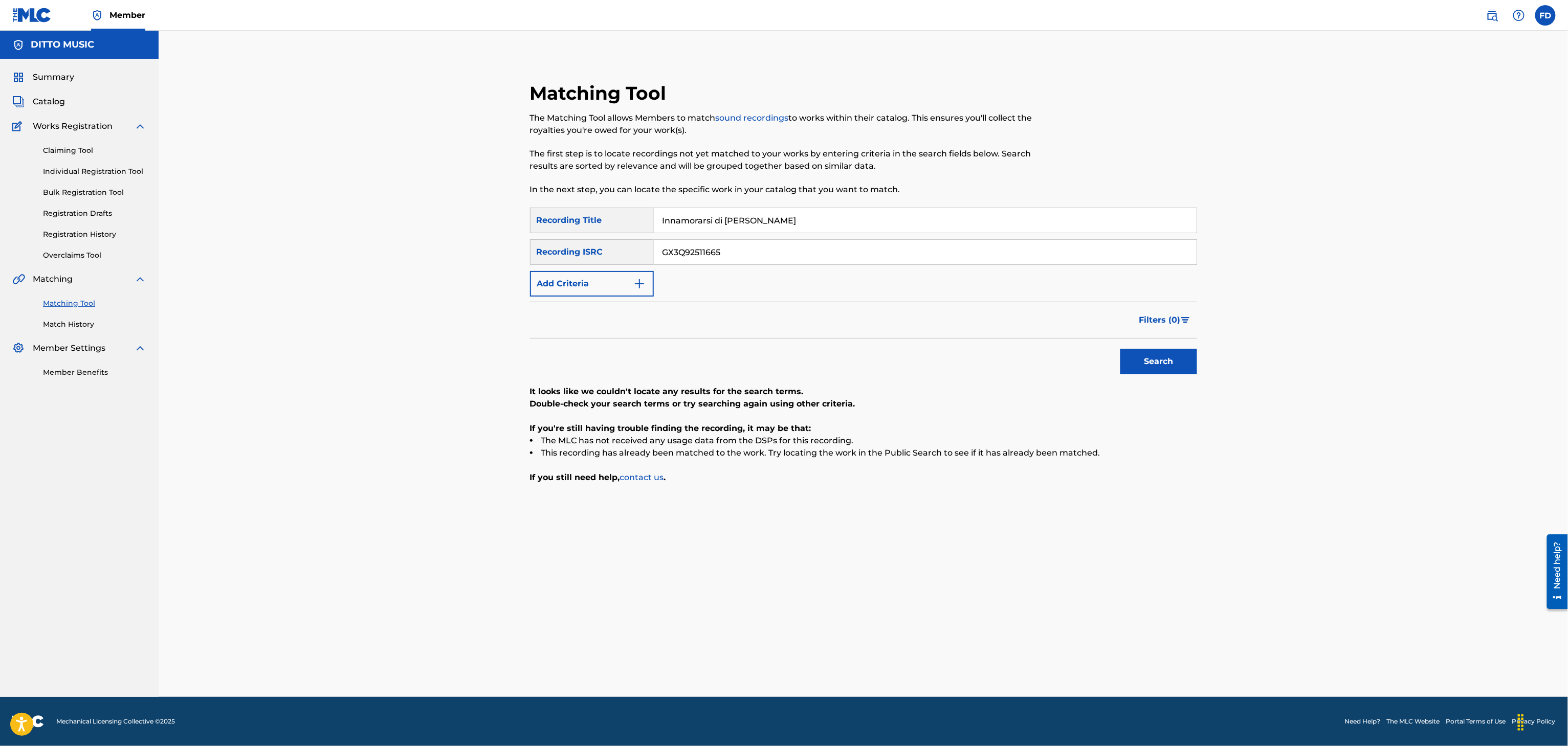
click at [893, 220] on input "Innamorarsi di [PERSON_NAME]" at bounding box center [925, 220] width 543 height 24
click at [751, 251] on input "GX3Q92511665" at bounding box center [925, 252] width 543 height 24
click at [1186, 351] on button "Search" at bounding box center [1159, 361] width 77 height 26
click at [833, 240] on input "GX3Q92511661" at bounding box center [925, 252] width 543 height 24
click at [844, 218] on input "Mazurka au Ciel du Soir" at bounding box center [925, 220] width 543 height 24
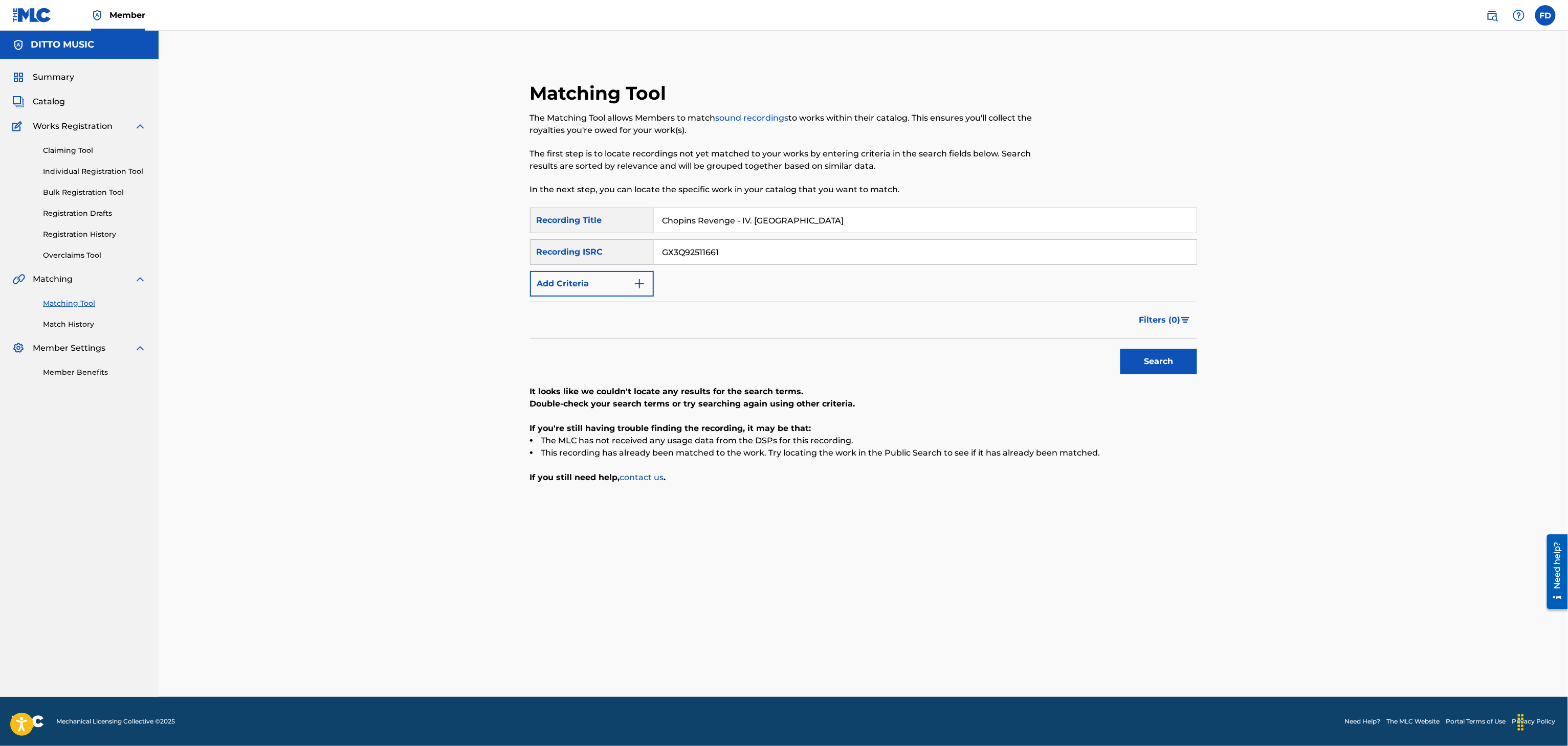
click at [755, 251] on input "GX3Q92511661" at bounding box center [925, 252] width 543 height 24
click at [1156, 371] on button "Search" at bounding box center [1159, 361] width 77 height 26
click at [954, 214] on input "Chopins Revenge - IV. [GEOGRAPHIC_DATA]" at bounding box center [925, 220] width 543 height 24
click at [720, 235] on div "SearchWithCriteria8683f96c-5ddd-4d5c-a7c2-defb5d464943 Recording Title Technofo…" at bounding box center [864, 252] width 667 height 89
click at [726, 248] on input "GX3Q92511659" at bounding box center [925, 252] width 543 height 24
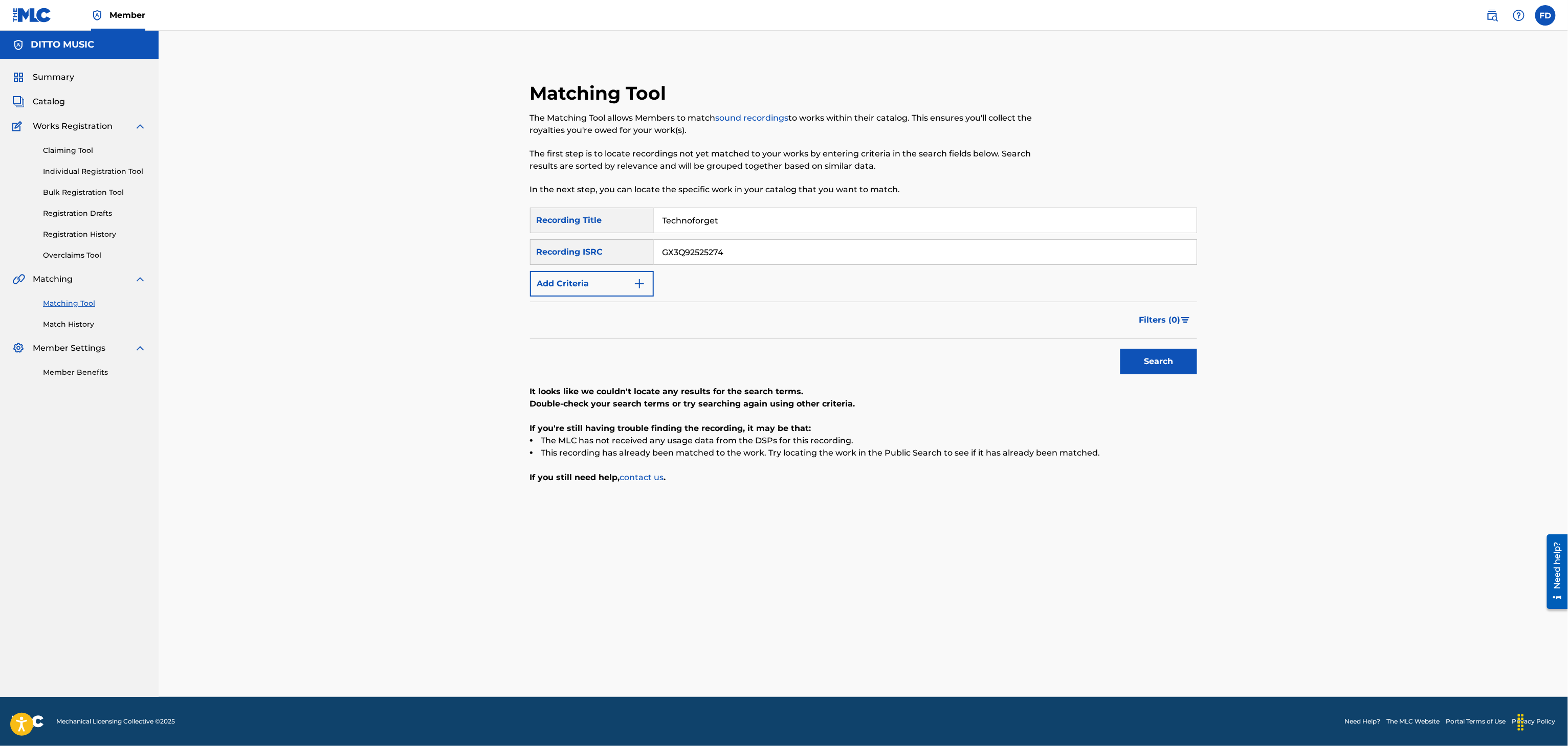
click at [1175, 374] on button "Search" at bounding box center [1159, 361] width 77 height 26
click at [814, 217] on input "Technoforget" at bounding box center [925, 220] width 543 height 24
click at [694, 251] on input "GX3Q92525274" at bounding box center [925, 252] width 543 height 24
click at [1065, 242] on input "GXF9Q2582729" at bounding box center [925, 252] width 543 height 24
click at [1146, 372] on button "Search" at bounding box center [1159, 361] width 77 height 26
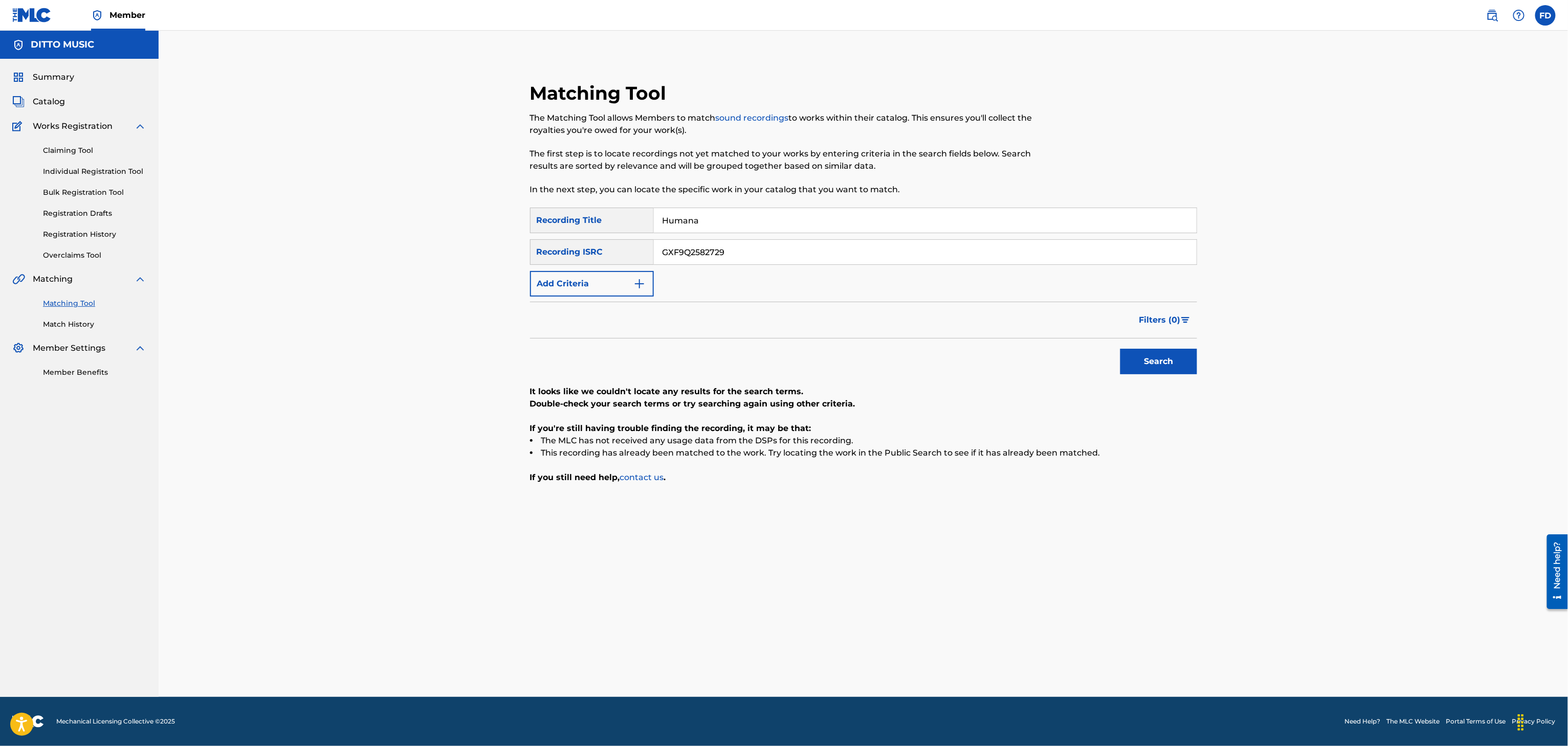
drag, startPoint x: 1460, startPoint y: 249, endPoint x: 1438, endPoint y: 244, distance: 22.6
click at [1460, 249] on div "Matching Tool The Matching Tool allows Members to match sound recordings to wor…" at bounding box center [863, 363] width 1409 height 666
click at [770, 234] on div "SearchWithCriteria8683f96c-5ddd-4d5c-a7c2-defb5d464943 Recording Title Humana S…" at bounding box center [864, 252] width 667 height 89
click at [807, 206] on div "Matching Tool The Matching Tool allows Members to match sound recordings to wor…" at bounding box center [787, 144] width 514 height 126
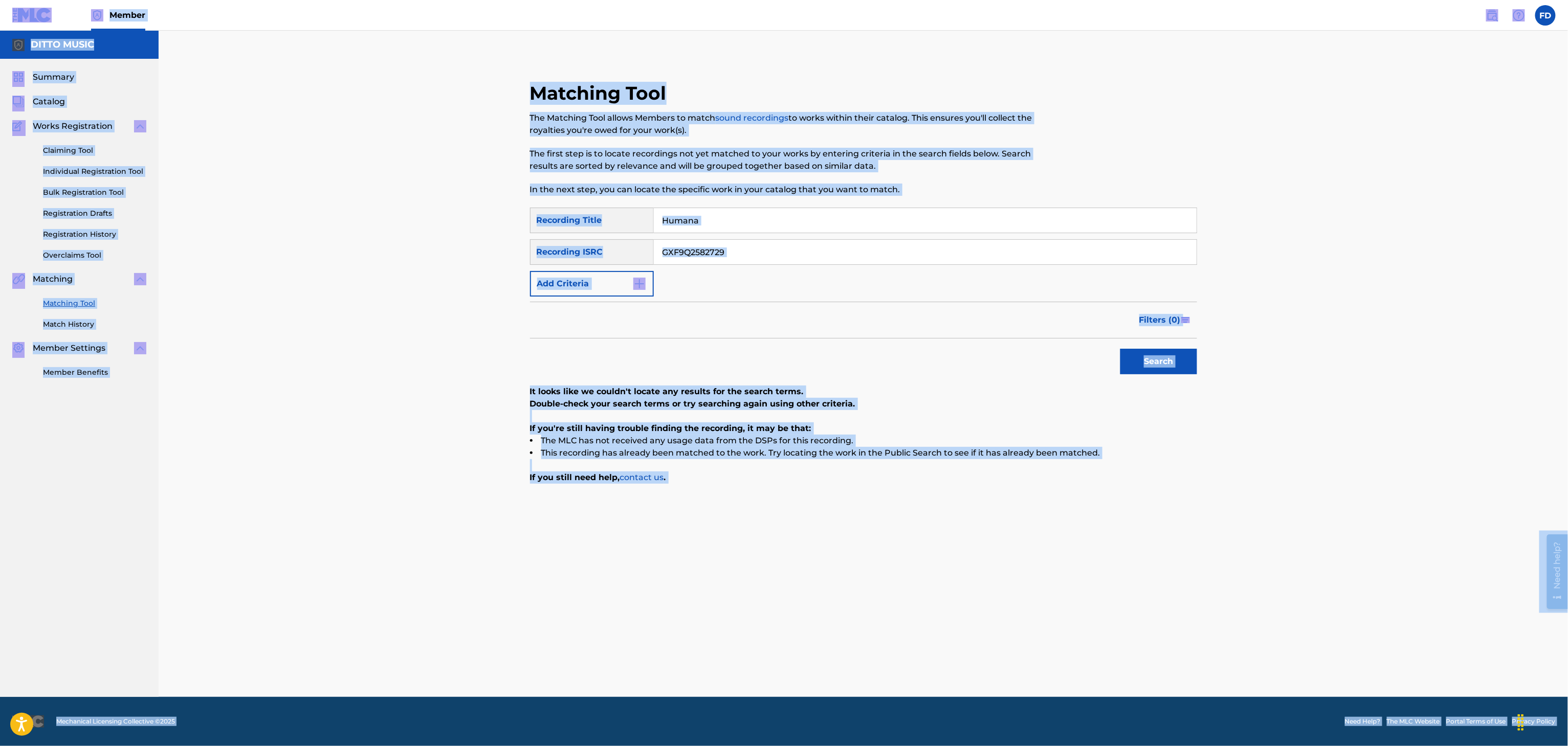
click at [807, 236] on div "SearchWithCriteria8683f96c-5ddd-4d5c-a7c2-defb5d464943 Recording Title Humana S…" at bounding box center [864, 252] width 667 height 89
click at [828, 212] on input "Humana" at bounding box center [925, 220] width 543 height 24
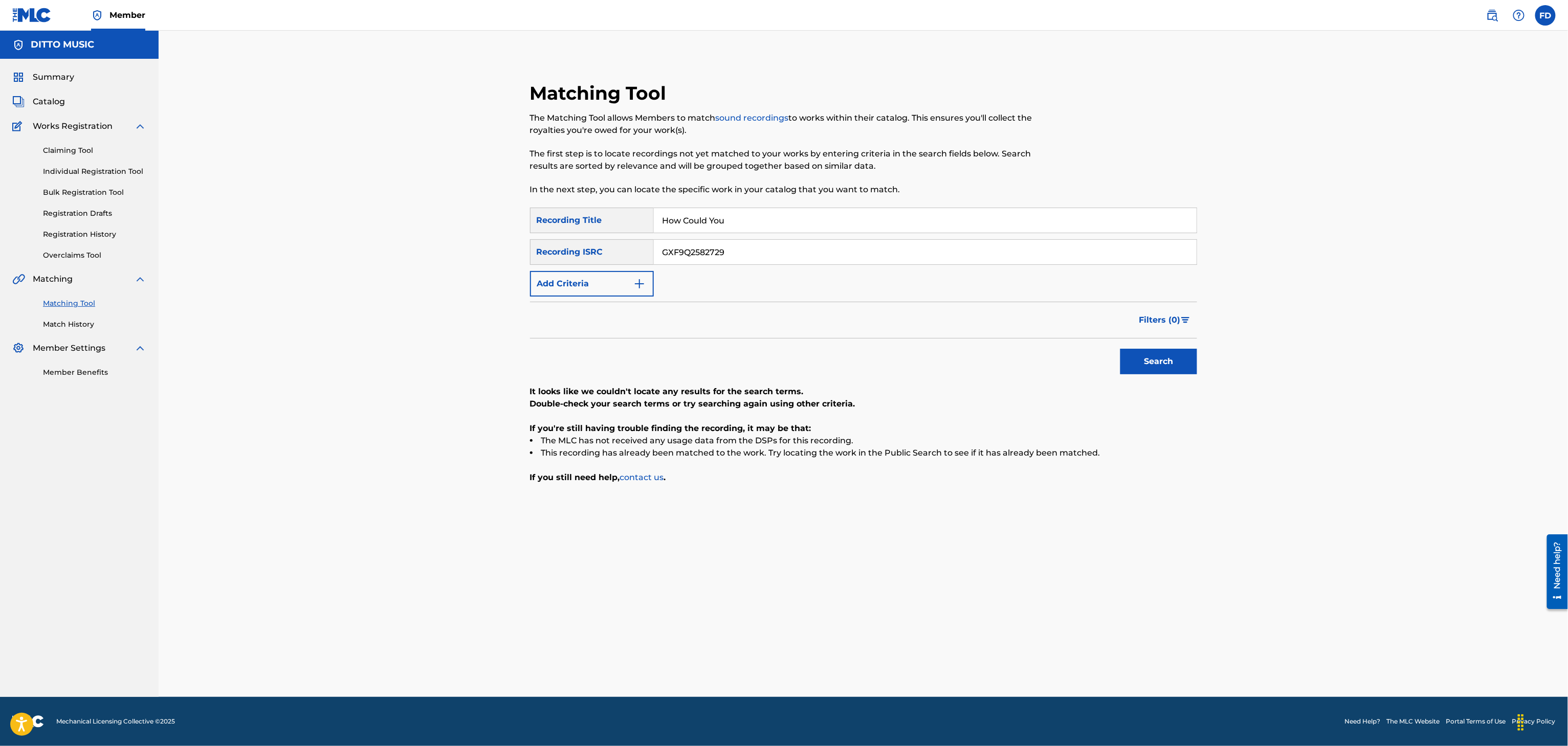
click at [822, 243] on input "GXF9Q2582729" at bounding box center [925, 252] width 543 height 24
click at [1185, 361] on button "Search" at bounding box center [1159, 361] width 77 height 26
click at [730, 243] on input "GX3Q92503974" at bounding box center [925, 252] width 543 height 24
click at [748, 228] on input "How Could You" at bounding box center [925, 220] width 543 height 24
click at [687, 221] on input "How Could You" at bounding box center [925, 220] width 543 height 24
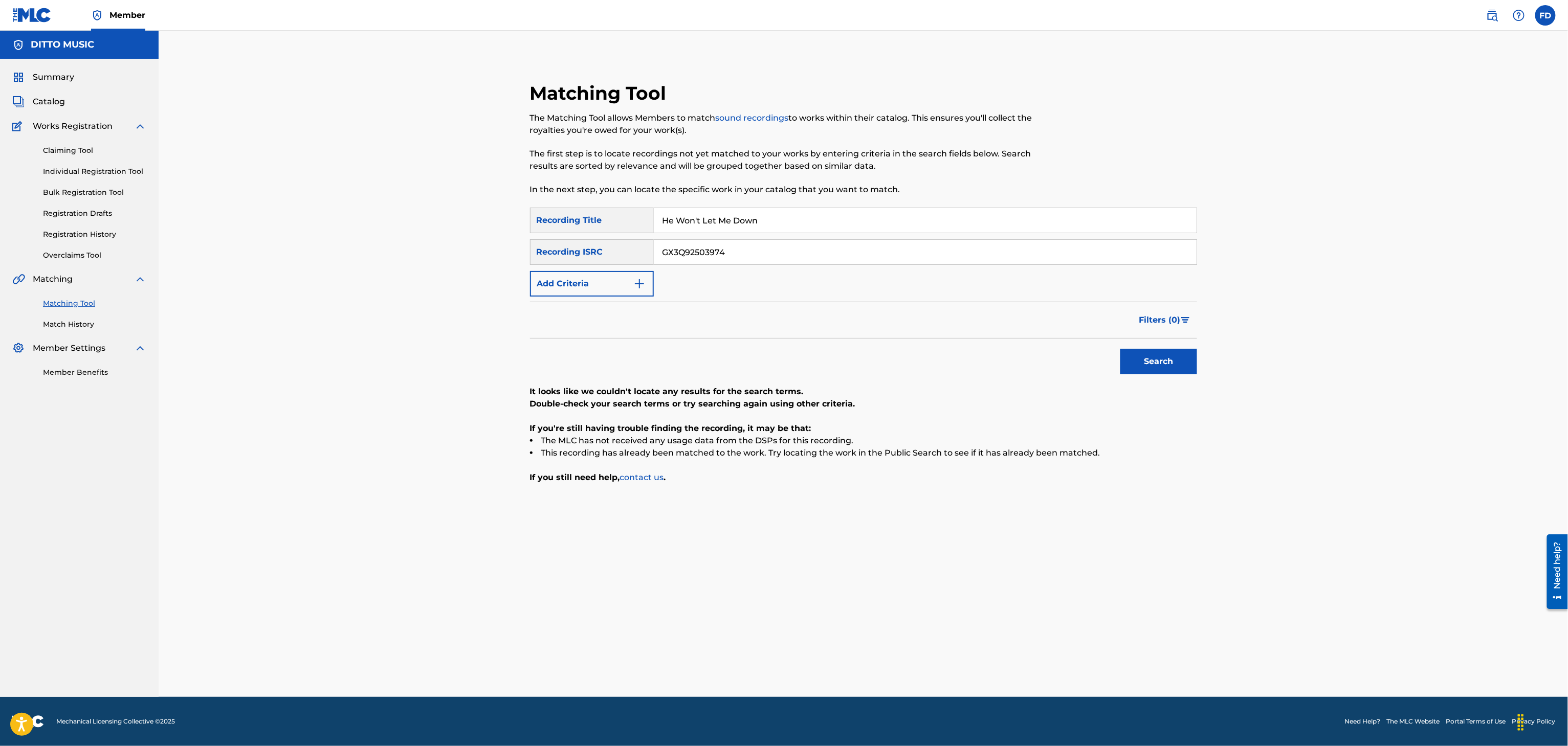
click at [877, 231] on input "He Won't Let Me Down" at bounding box center [925, 220] width 543 height 24
click at [865, 265] on div "SearchWithCriteria8683f96c-5ddd-4d5c-a7c2-defb5d464943 Recording Title He Won't…" at bounding box center [864, 252] width 667 height 89
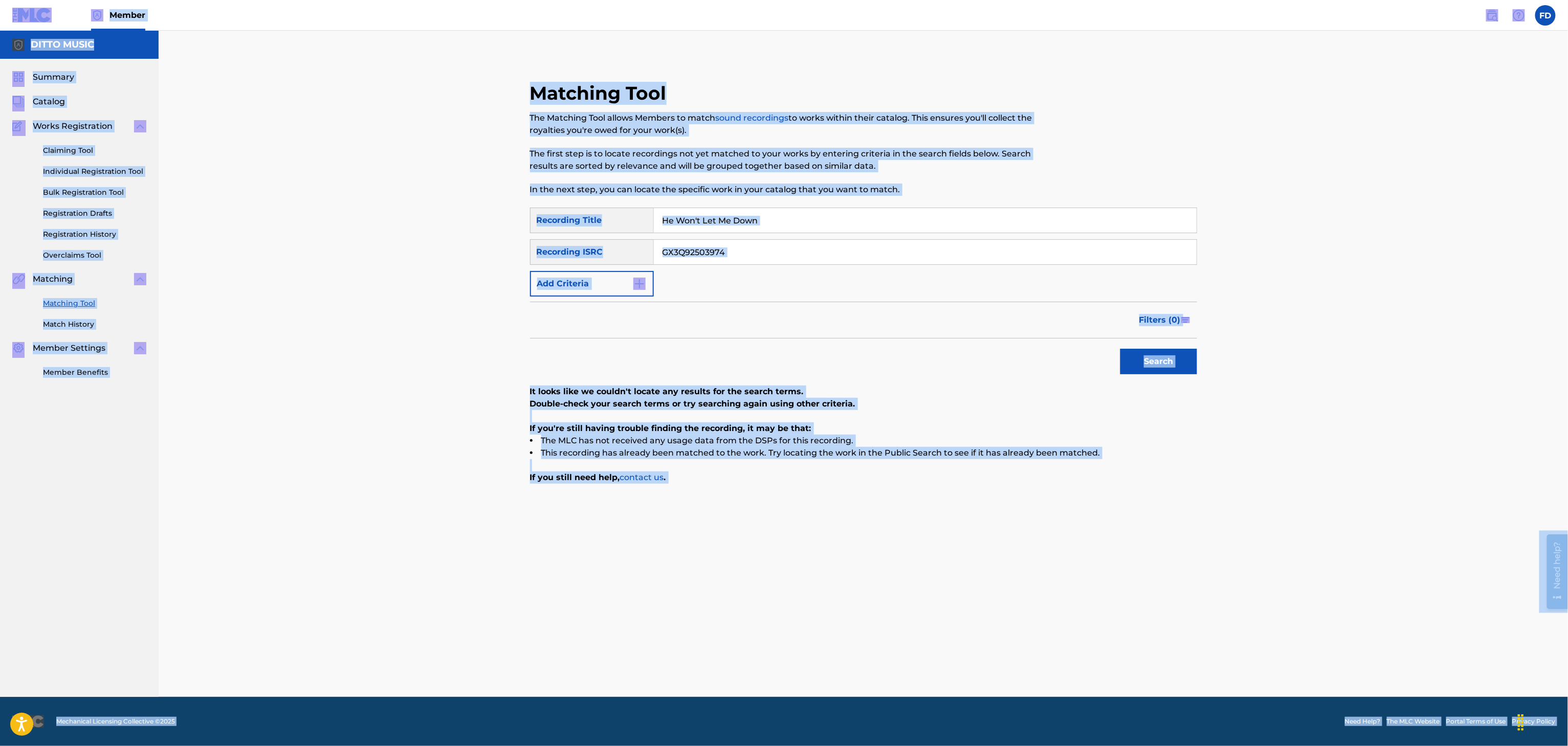
click at [1154, 253] on input "GX3Q92503974" at bounding box center [925, 252] width 543 height 24
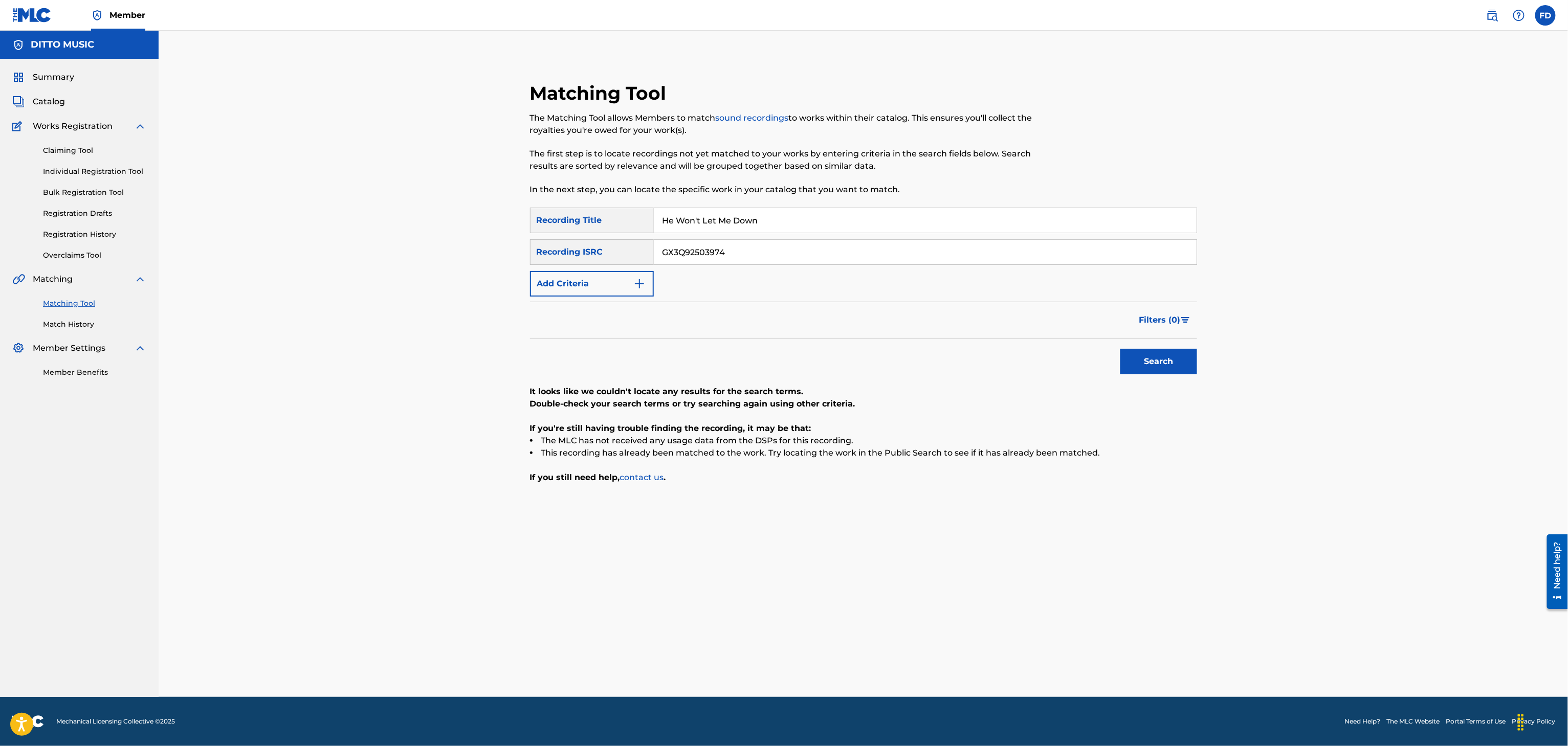
click at [1154, 251] on input "GX3Q92503974" at bounding box center [925, 252] width 543 height 24
click at [1188, 377] on div "Search" at bounding box center [1156, 358] width 82 height 41
click at [1180, 364] on button "Search" at bounding box center [1159, 361] width 77 height 26
click at [816, 234] on div "SearchWithCriteria8683f96c-5ddd-4d5c-a7c2-defb5d464943 Recording Title He Won't…" at bounding box center [864, 252] width 667 height 89
click at [831, 218] on input "He Won't Let Me Down" at bounding box center [925, 220] width 543 height 24
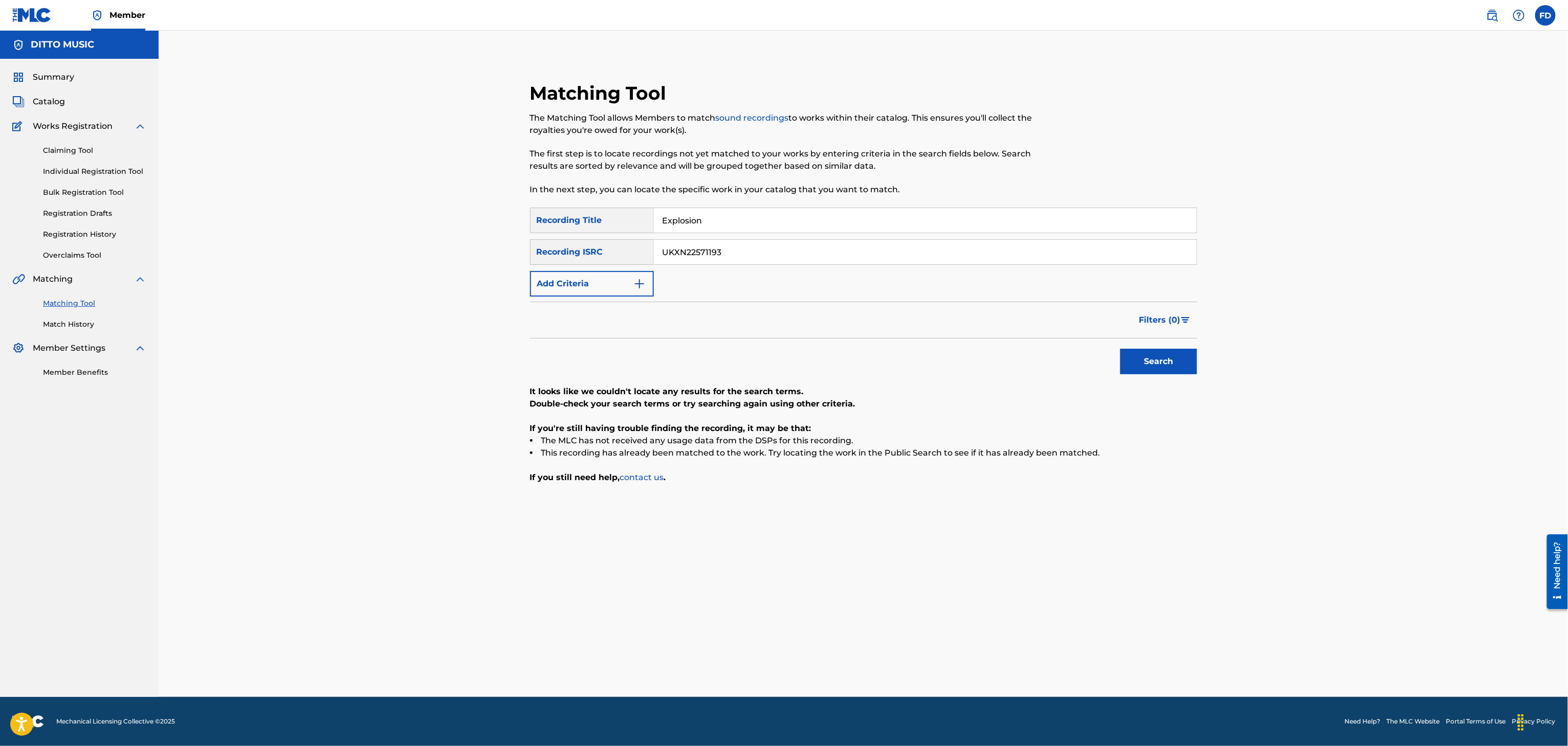
click at [696, 202] on div "Matching Tool The Matching Tool allows Members to match sound recordings to wor…" at bounding box center [787, 144] width 514 height 126
click at [698, 228] on input "Explosion" at bounding box center [925, 220] width 543 height 24
click at [877, 246] on input "UKXN22571193" at bounding box center [925, 252] width 543 height 24
click at [1131, 354] on button "Search" at bounding box center [1159, 361] width 77 height 26
click at [665, 202] on div "Matching Tool The Matching Tool allows Members to match sound recordings to wor…" at bounding box center [787, 144] width 514 height 126
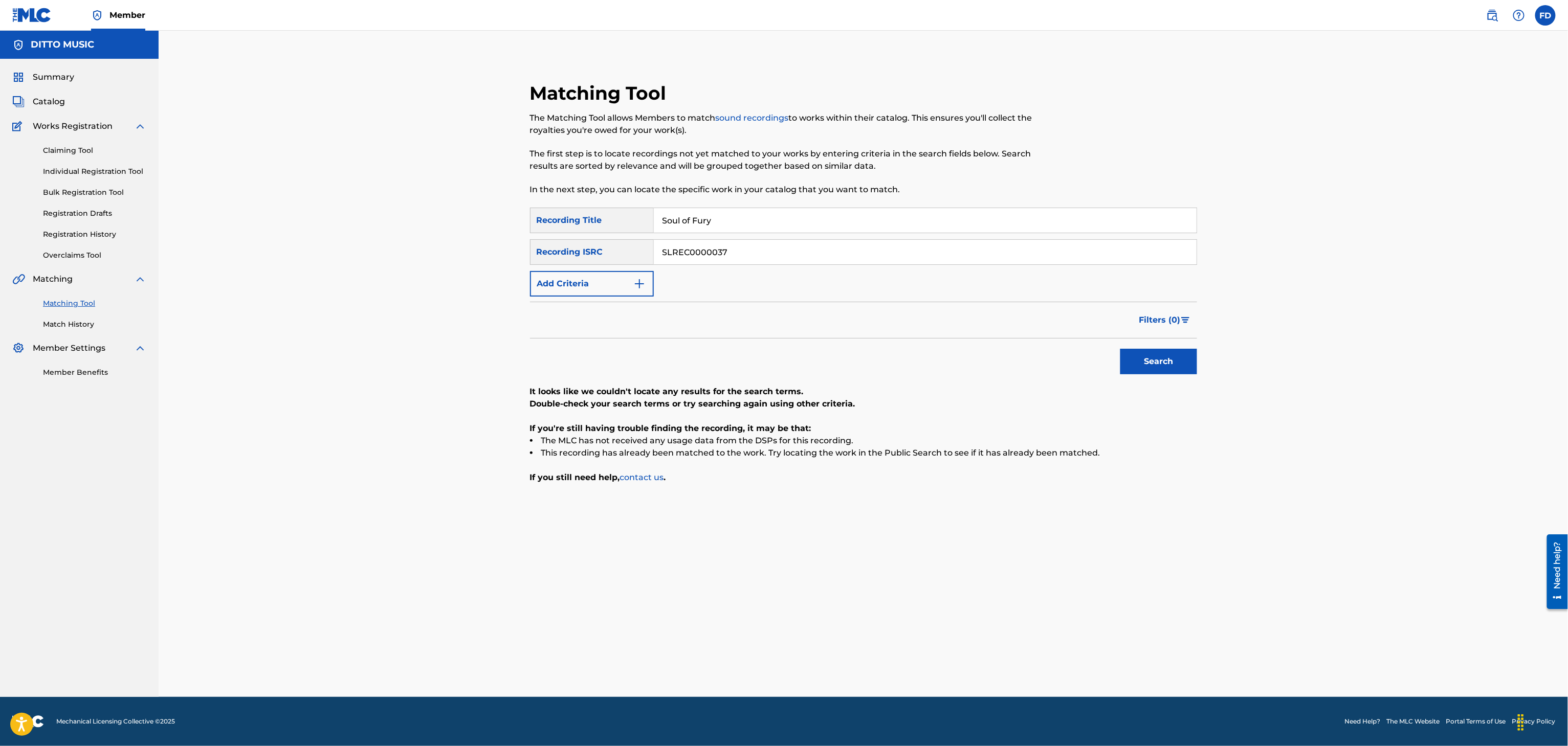
drag, startPoint x: 674, startPoint y: 218, endPoint x: 674, endPoint y: 228, distance: 10.0
click at [674, 220] on input "Soul of Fury" at bounding box center [925, 220] width 543 height 24
drag, startPoint x: 746, startPoint y: 240, endPoint x: 749, endPoint y: 247, distance: 7.6
click at [746, 242] on input "SLREC0000037" at bounding box center [925, 252] width 543 height 24
drag, startPoint x: 1144, startPoint y: 345, endPoint x: 1143, endPoint y: 353, distance: 8.1
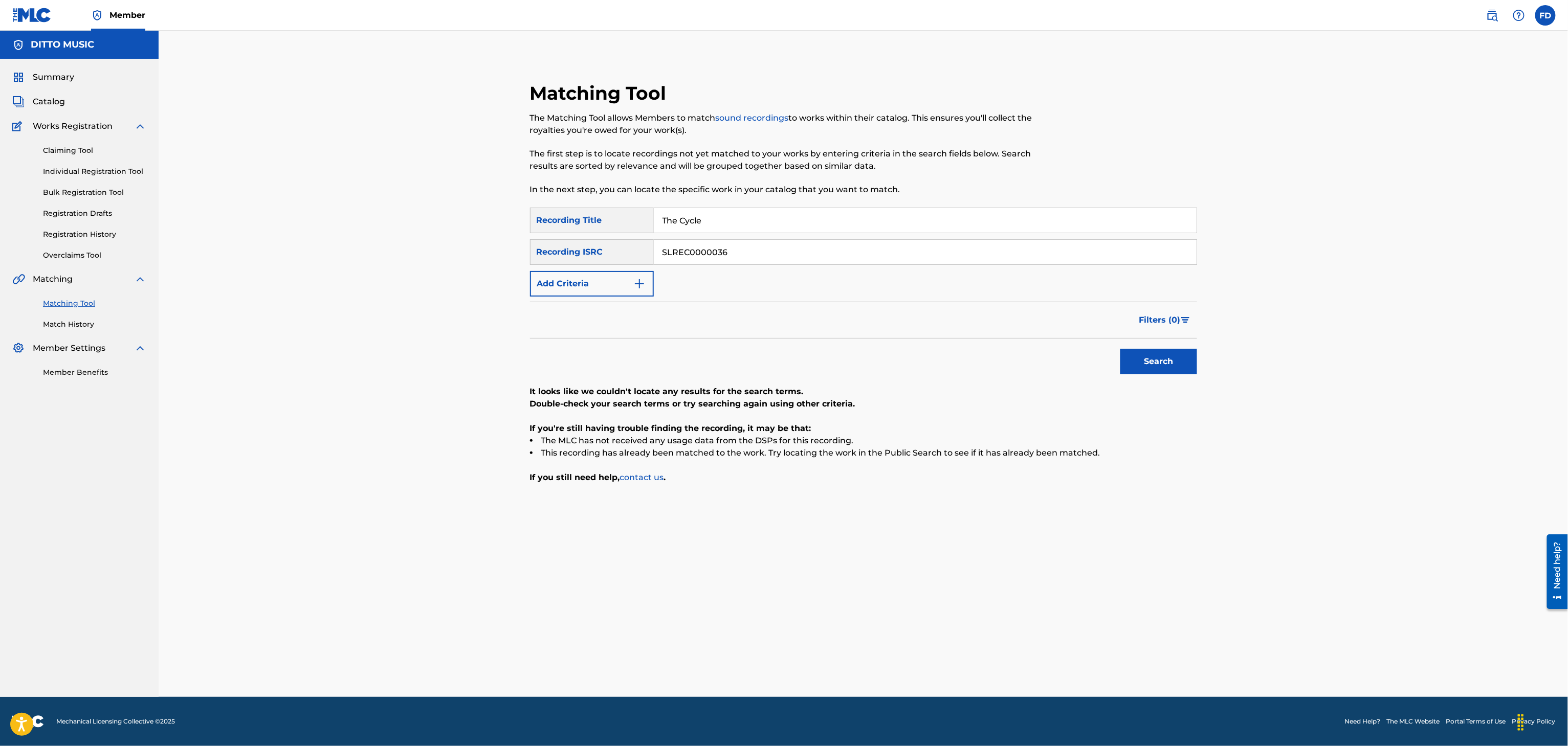
click at [1143, 349] on div "Search" at bounding box center [1156, 358] width 82 height 41
click at [1139, 363] on button "Search" at bounding box center [1159, 361] width 77 height 26
click at [803, 242] on input "SLREC0000036" at bounding box center [925, 252] width 543 height 24
click at [830, 230] on input "The Cycle" at bounding box center [925, 220] width 543 height 24
click at [751, 269] on div "SearchWithCriteria8683f96c-5ddd-4d5c-a7c2-defb5d464943 Recording Title Equilibr…" at bounding box center [864, 252] width 667 height 89
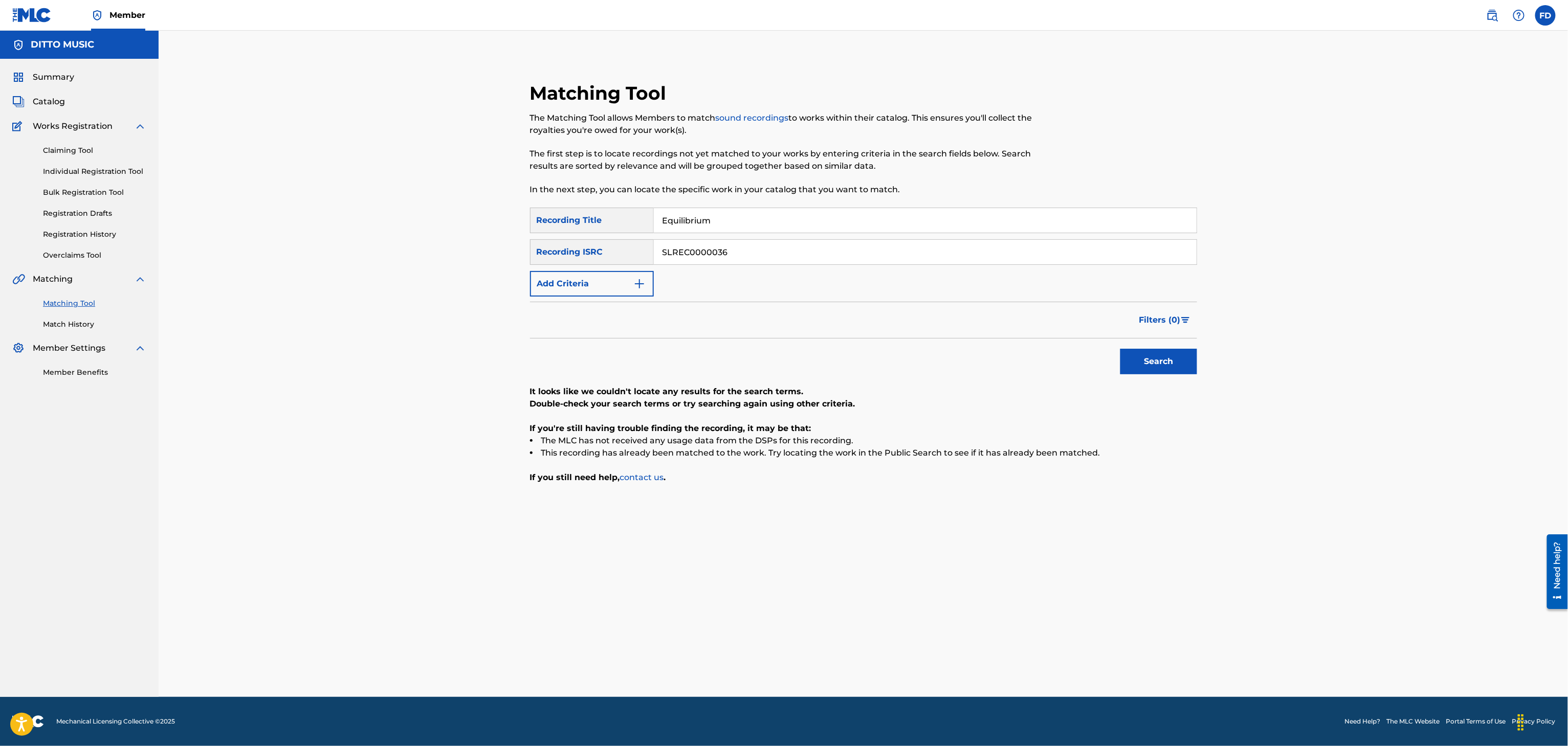
click at [761, 262] on input "SLREC0000036" at bounding box center [925, 252] width 543 height 24
click at [1143, 361] on button "Search" at bounding box center [1159, 361] width 77 height 26
click at [698, 226] on input "Equilibrium" at bounding box center [925, 220] width 543 height 24
click at [761, 251] on input "SLREC0000035" at bounding box center [925, 252] width 543 height 24
click at [1179, 349] on button "Search" at bounding box center [1159, 361] width 77 height 26
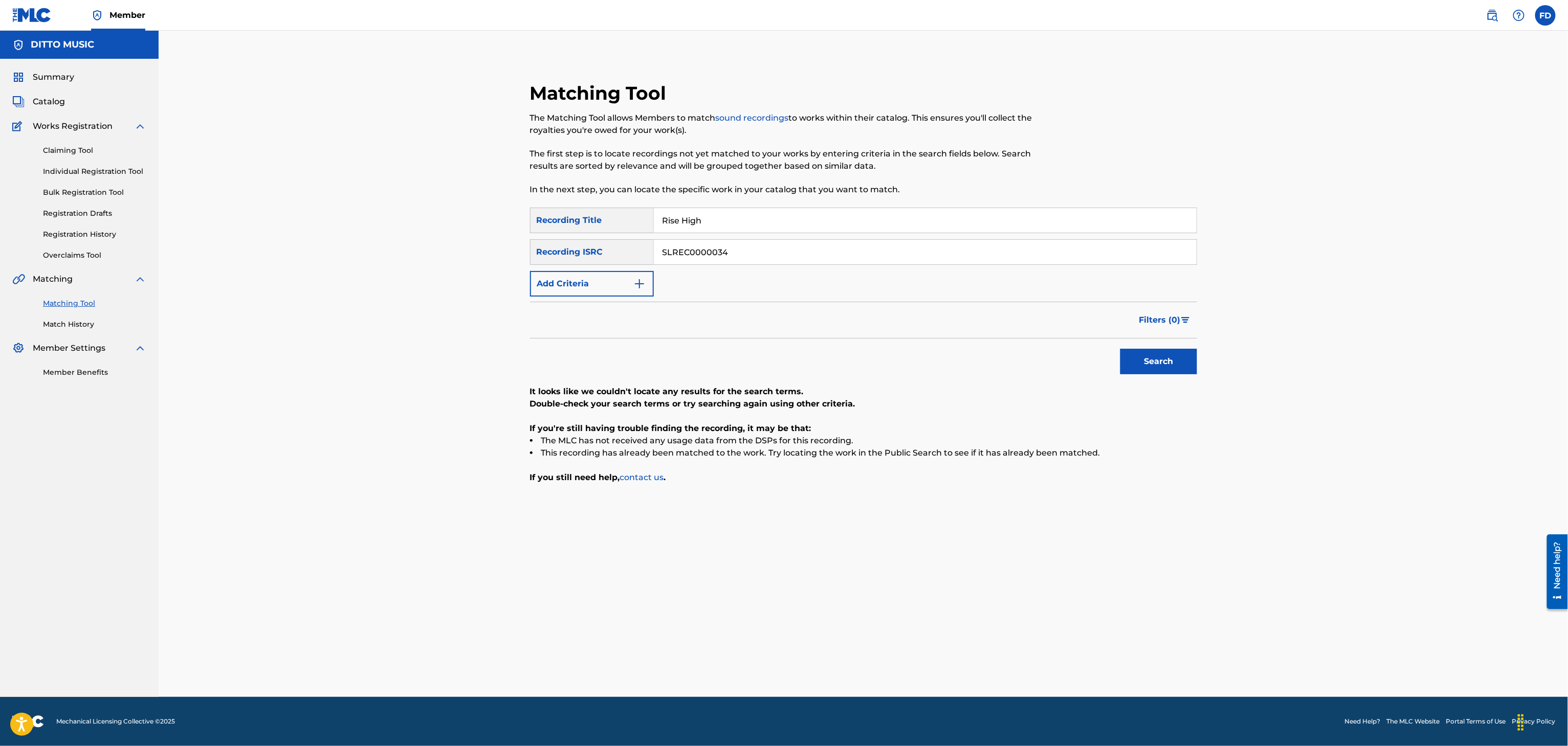
click at [737, 232] on input "Rise High" at bounding box center [925, 220] width 543 height 24
click at [689, 262] on input "SLREC0000034" at bounding box center [925, 252] width 543 height 24
click at [1168, 371] on button "Search" at bounding box center [1159, 361] width 77 height 26
click at [713, 221] on input "Cyber Circuit" at bounding box center [925, 220] width 543 height 24
click at [692, 242] on input "SLREC0000033" at bounding box center [925, 252] width 543 height 24
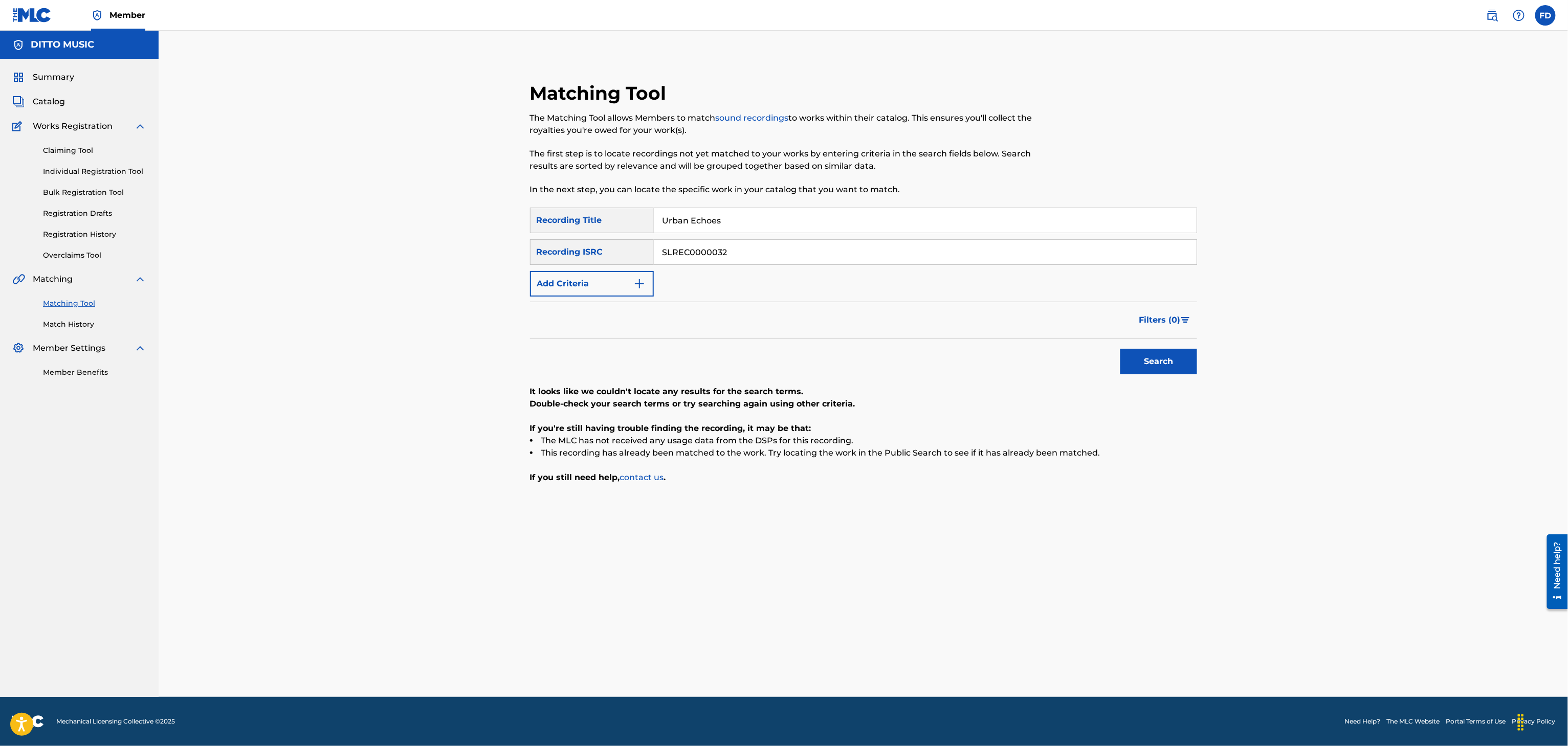
click at [1138, 365] on button "Search" at bounding box center [1159, 361] width 77 height 26
click at [852, 223] on input "Urban Echoes" at bounding box center [925, 220] width 543 height 24
click at [777, 246] on input "SLREC0000032" at bounding box center [925, 252] width 543 height 24
click at [1097, 372] on div "Search" at bounding box center [864, 358] width 667 height 41
click at [1145, 369] on button "Search" at bounding box center [1159, 361] width 77 height 26
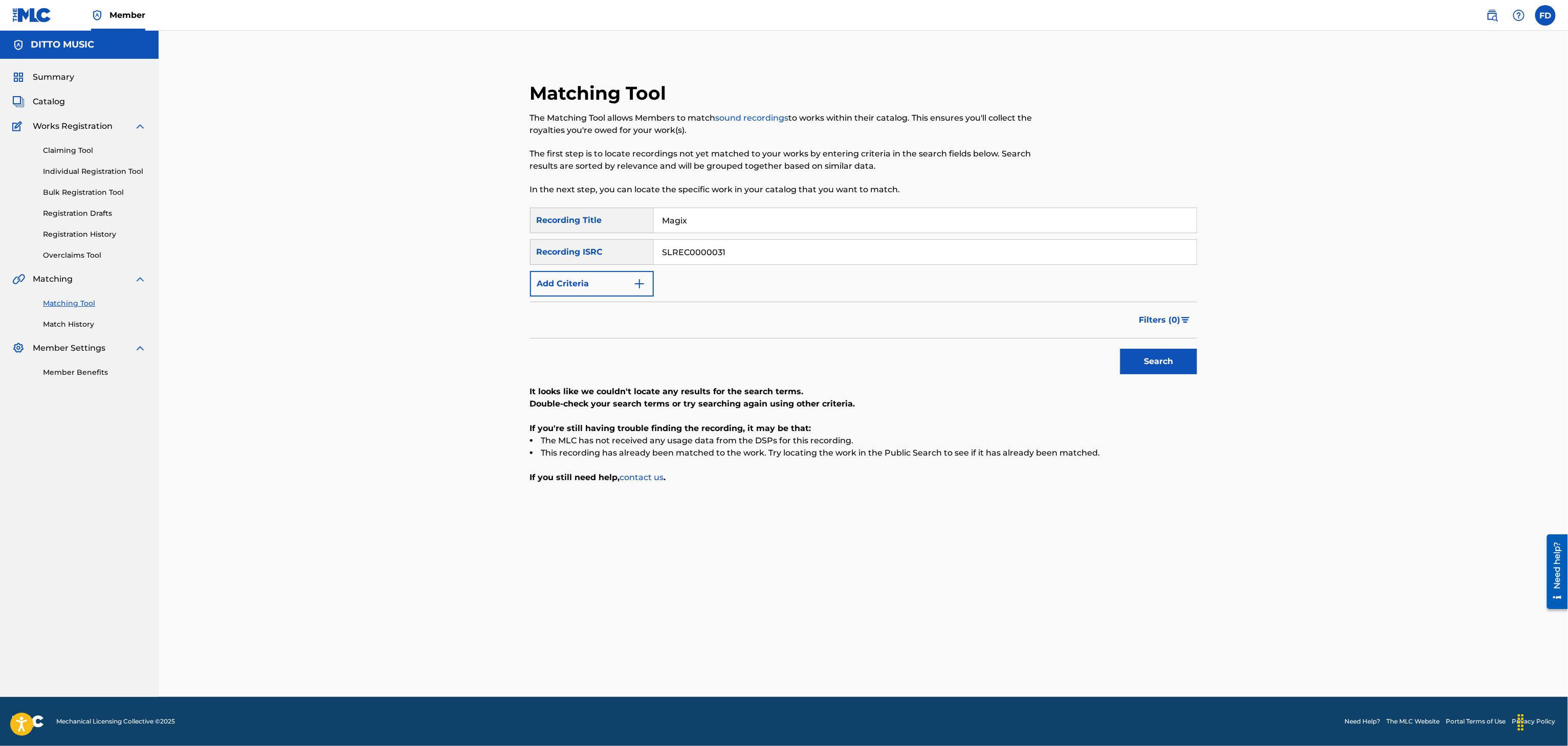
click at [707, 218] on input "Magix" at bounding box center [925, 220] width 543 height 24
click at [814, 198] on div "Matching Tool The Matching Tool allows Members to match sound recordings to wor…" at bounding box center [787, 144] width 514 height 126
click at [783, 233] on div "SearchWithCriteria8683f96c-5ddd-4d5c-a7c2-defb5d464943 Recording Title No Match…" at bounding box center [864, 252] width 667 height 89
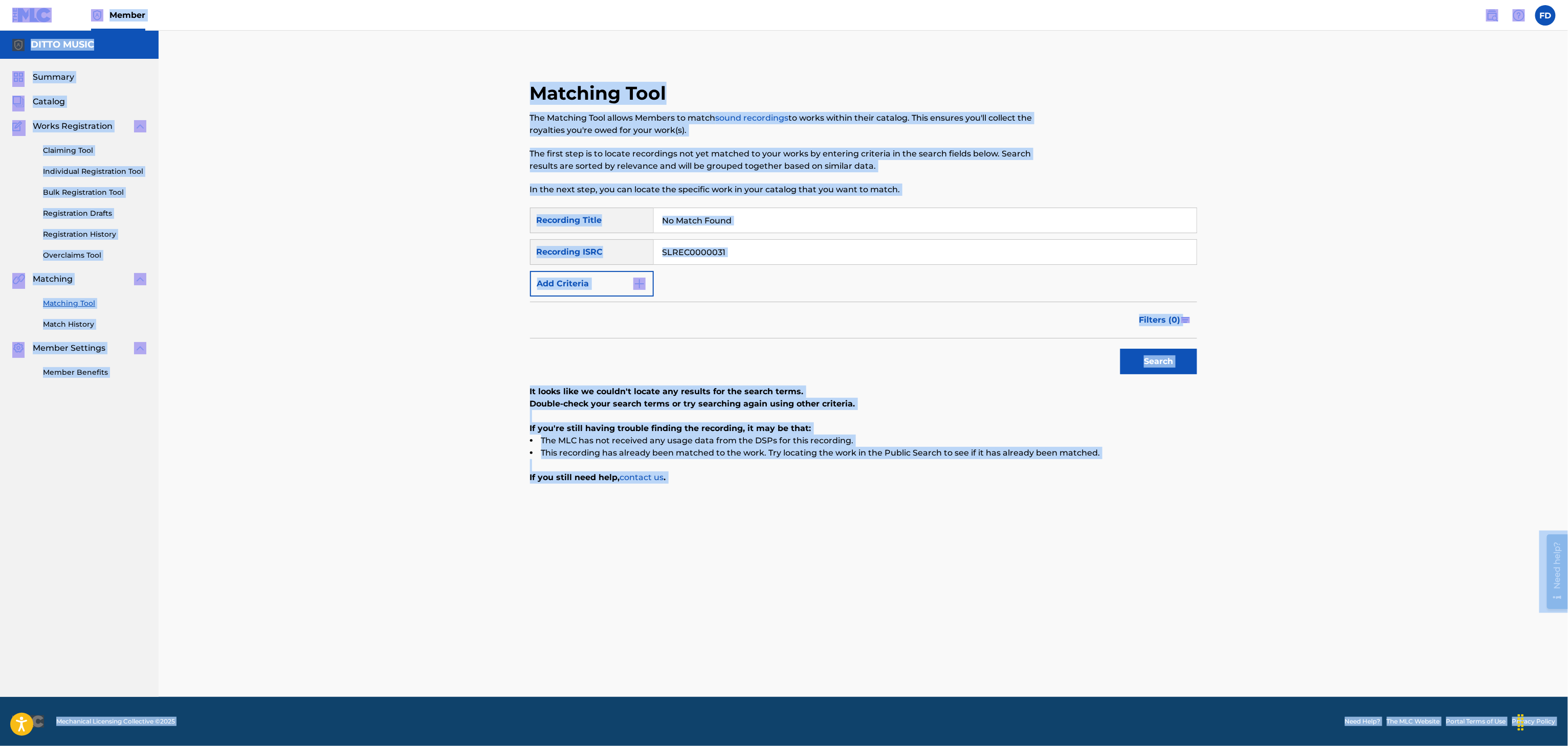
click at [794, 223] on input "No Match Found" at bounding box center [925, 220] width 543 height 24
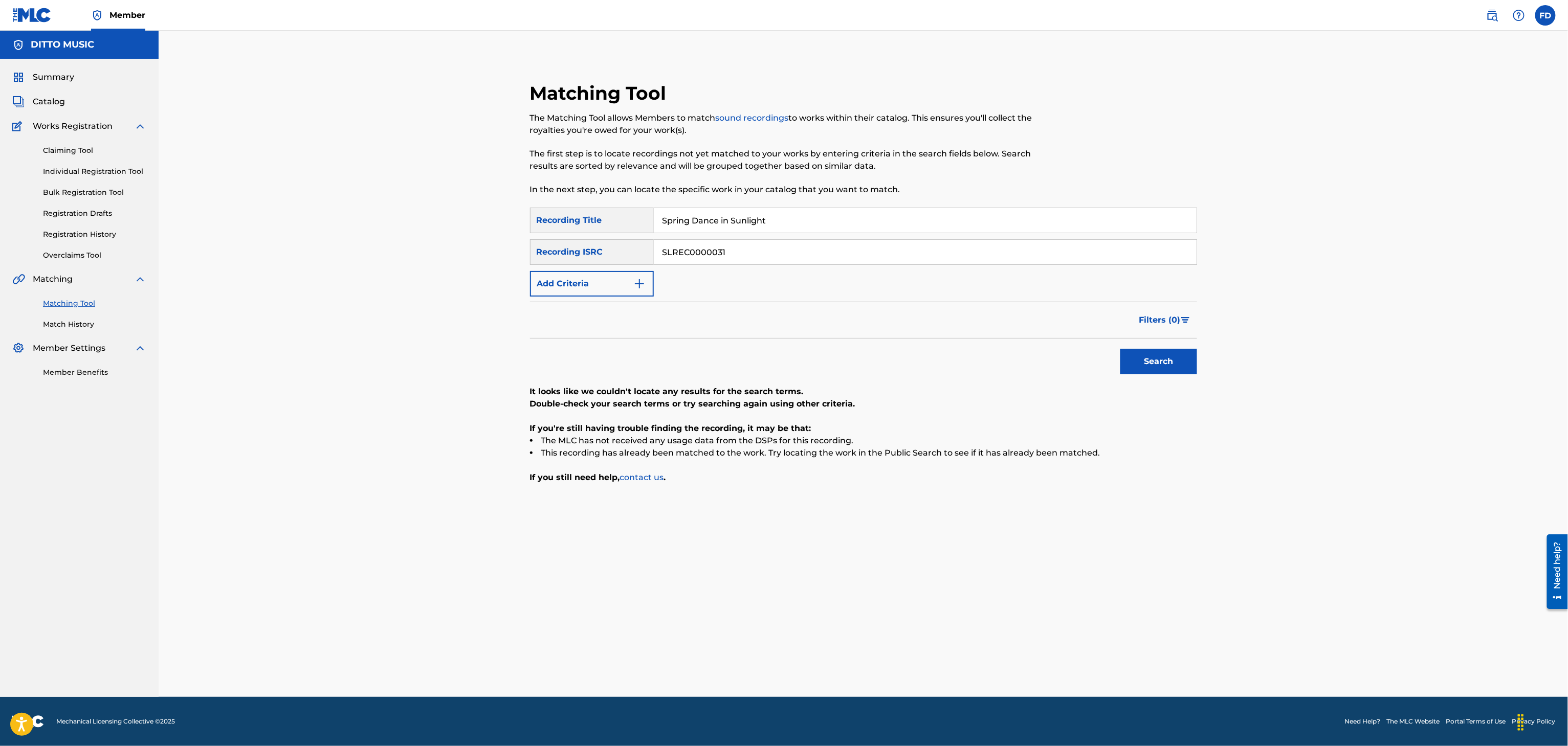
click at [707, 256] on input "SLREC0000031" at bounding box center [925, 252] width 543 height 24
click at [1180, 383] on div "SearchWithCriteria8683f96c-5ddd-4d5c-a7c2-defb5d464943 Recording Title Spring D…" at bounding box center [864, 346] width 667 height 276
click at [1189, 370] on button "Search" at bounding box center [1159, 361] width 77 height 26
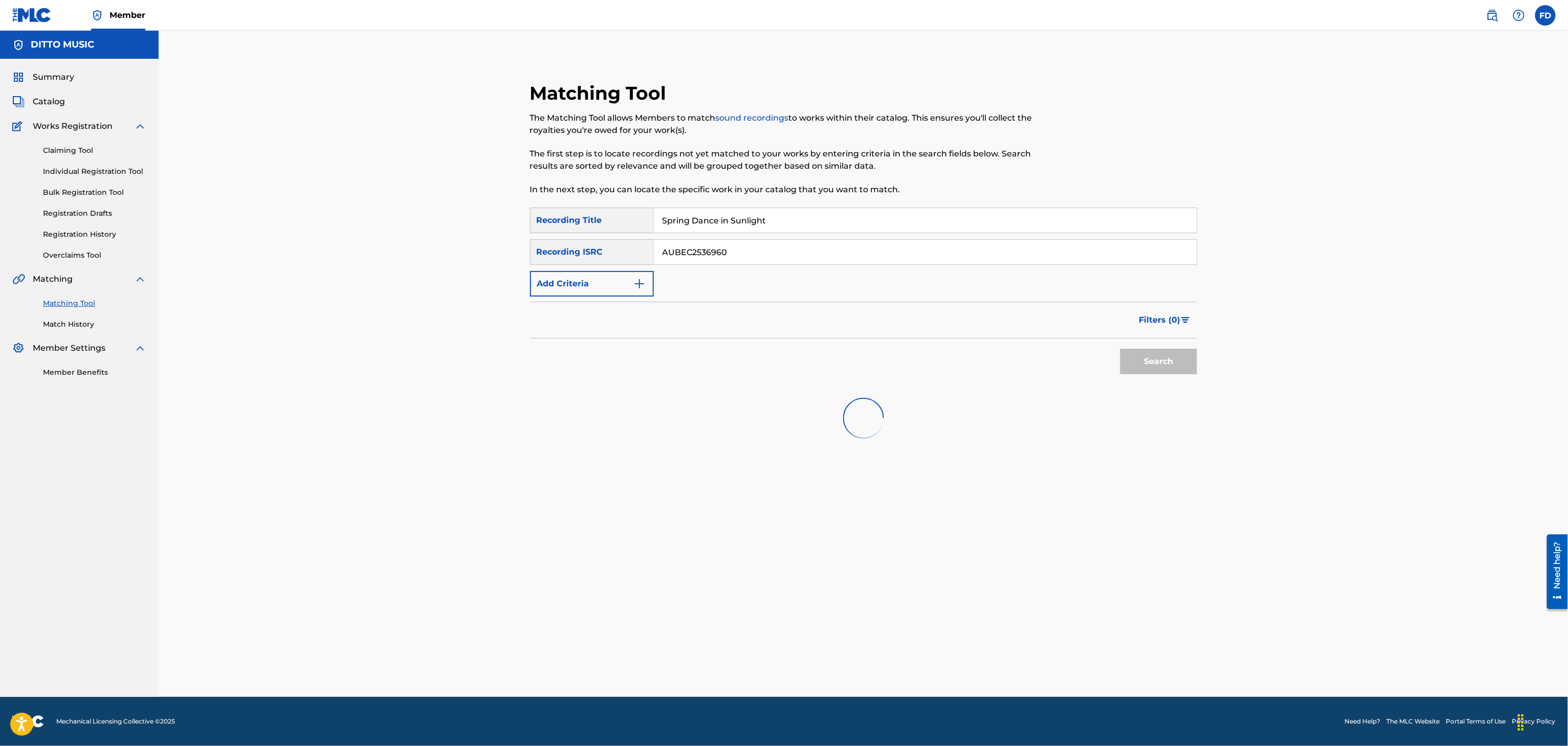
click at [677, 212] on input "Spring Dance in Sunlight" at bounding box center [925, 220] width 543 height 24
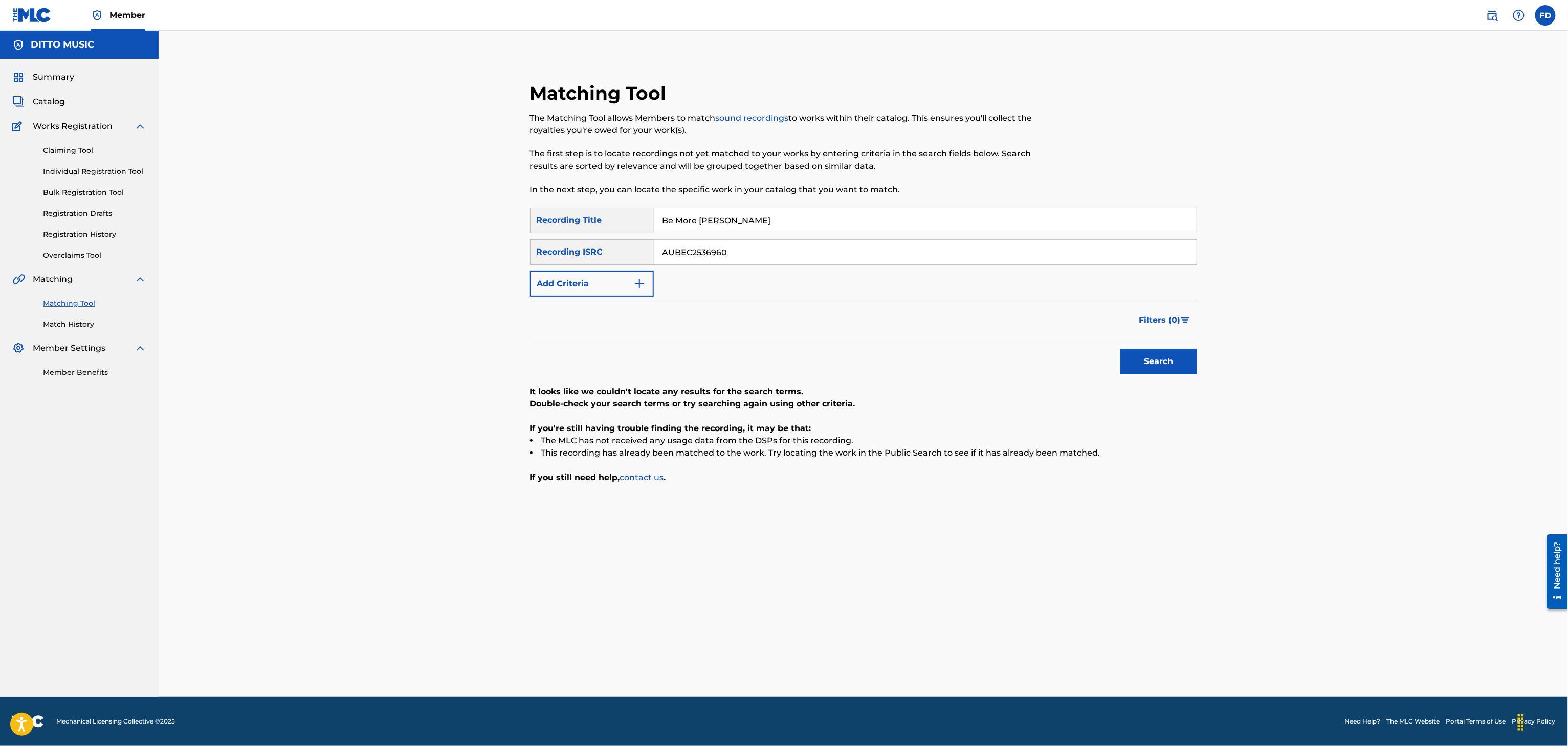
click at [736, 248] on input "AUBEC2536960" at bounding box center [925, 252] width 543 height 24
click at [1171, 354] on button "Search" at bounding box center [1159, 361] width 77 height 26
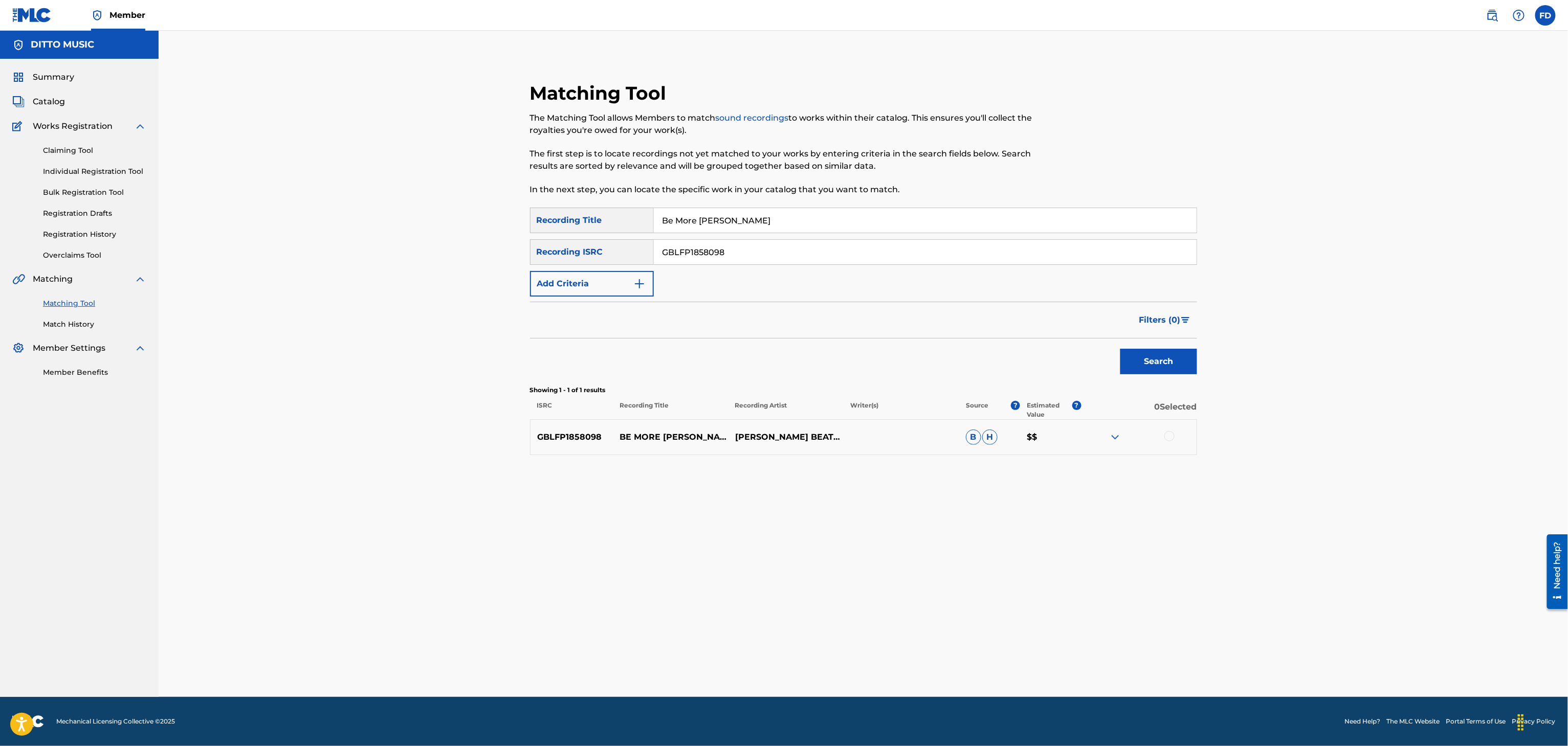
click at [1172, 437] on div at bounding box center [1169, 436] width 10 height 10
click at [1168, 437] on img at bounding box center [1169, 436] width 10 height 10
click at [1166, 437] on div at bounding box center [1169, 436] width 10 height 10
click at [700, 655] on button "Match 1 Group" at bounding box center [719, 663] width 113 height 26
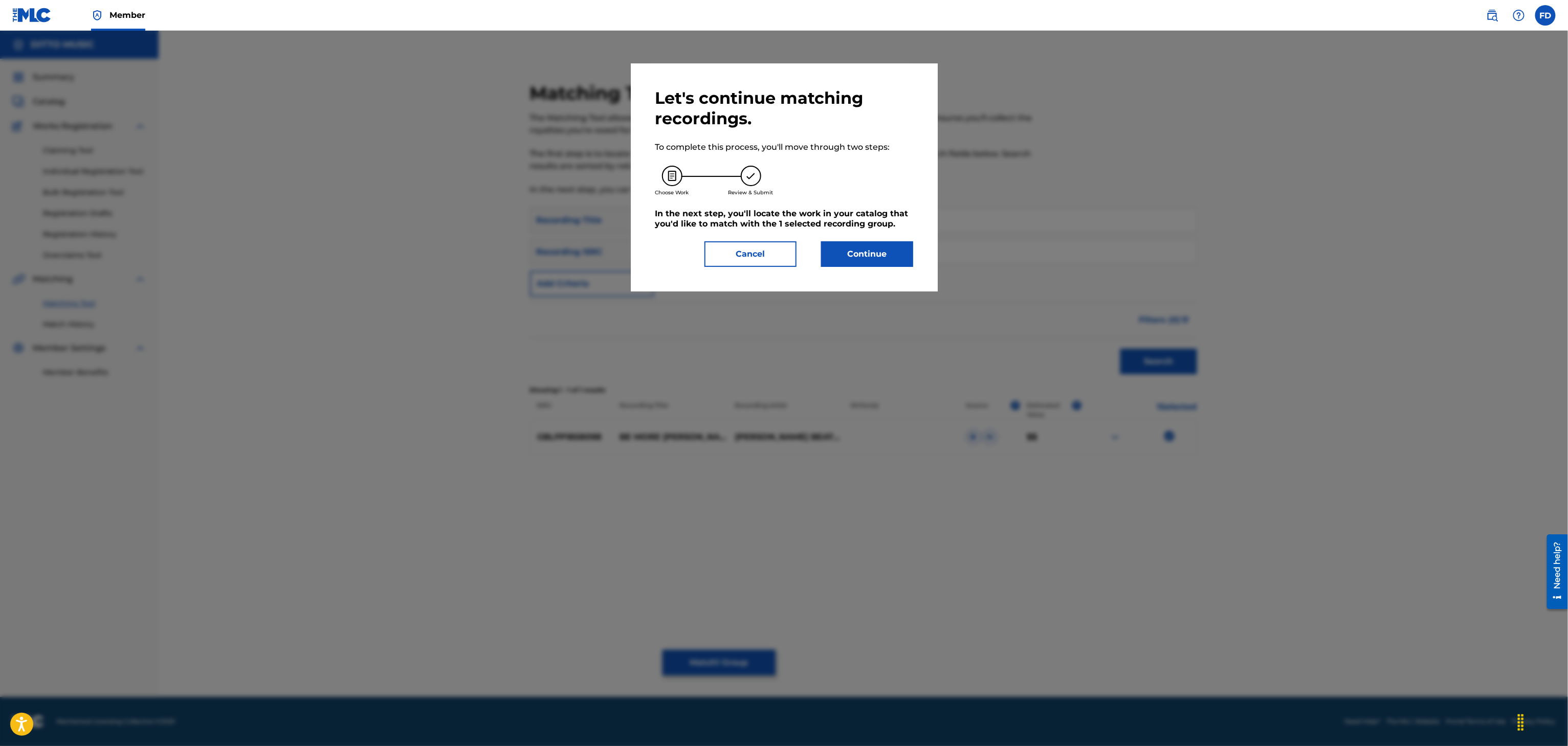
click at [894, 257] on button "Continue" at bounding box center [867, 254] width 92 height 26
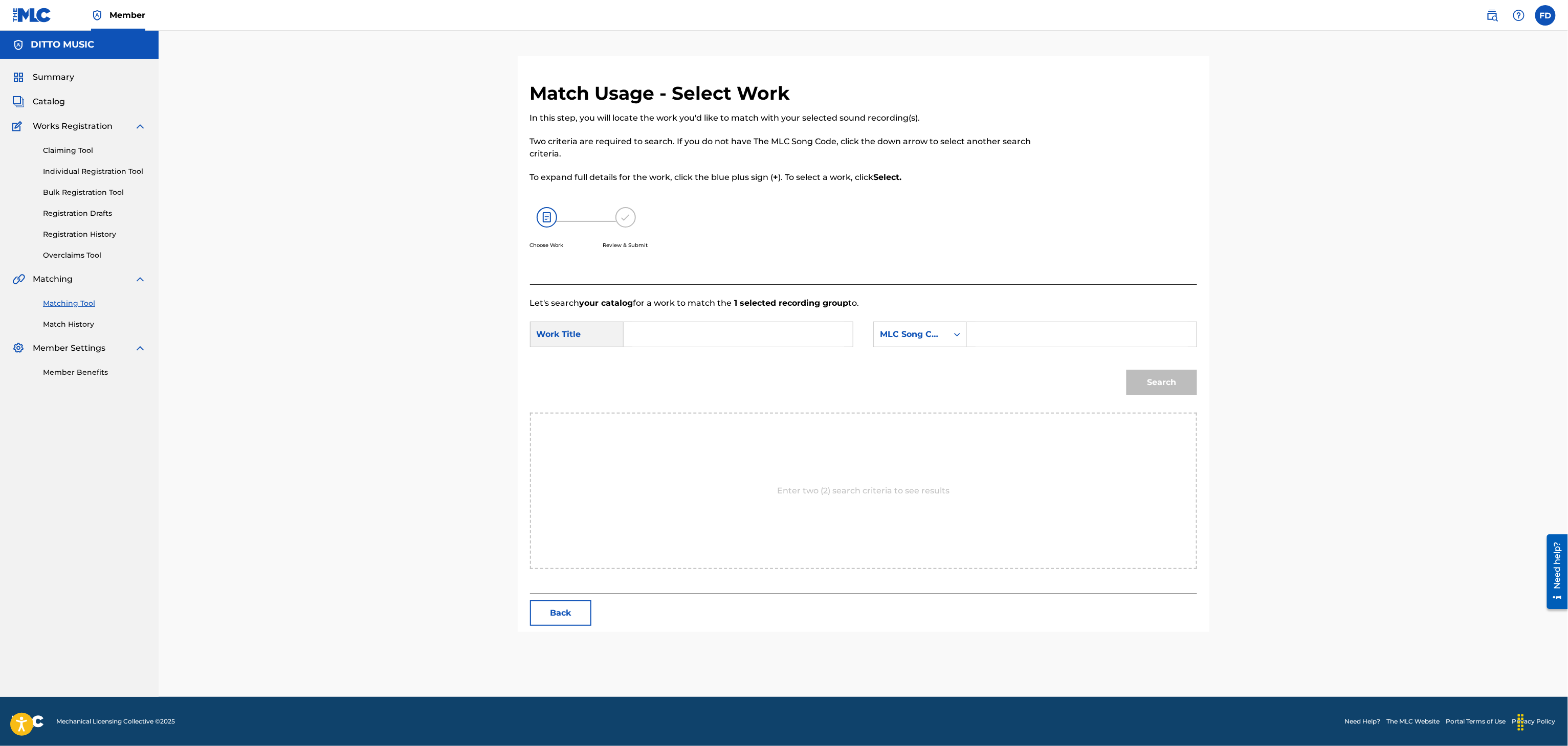
click at [1031, 325] on input "Search Form" at bounding box center [1082, 334] width 212 height 24
drag, startPoint x: 688, startPoint y: 332, endPoint x: 693, endPoint y: 337, distance: 7.1
click at [688, 333] on input "Search Form" at bounding box center [738, 334] width 212 height 24
click at [1175, 399] on div "Search" at bounding box center [1159, 380] width 75 height 41
click at [1172, 389] on button "Search" at bounding box center [1162, 383] width 71 height 26
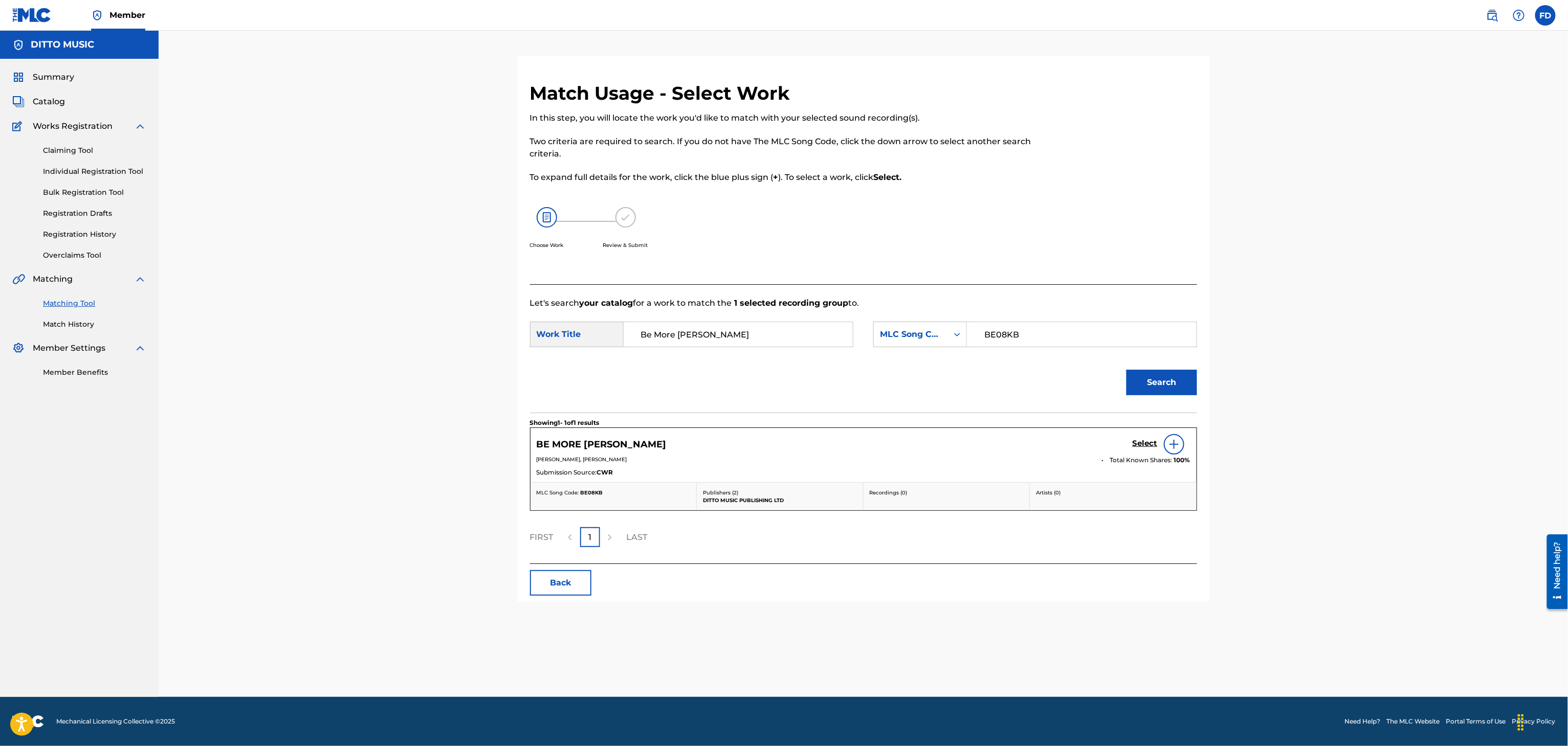
click at [1138, 439] on h5 "Select" at bounding box center [1145, 444] width 25 height 10
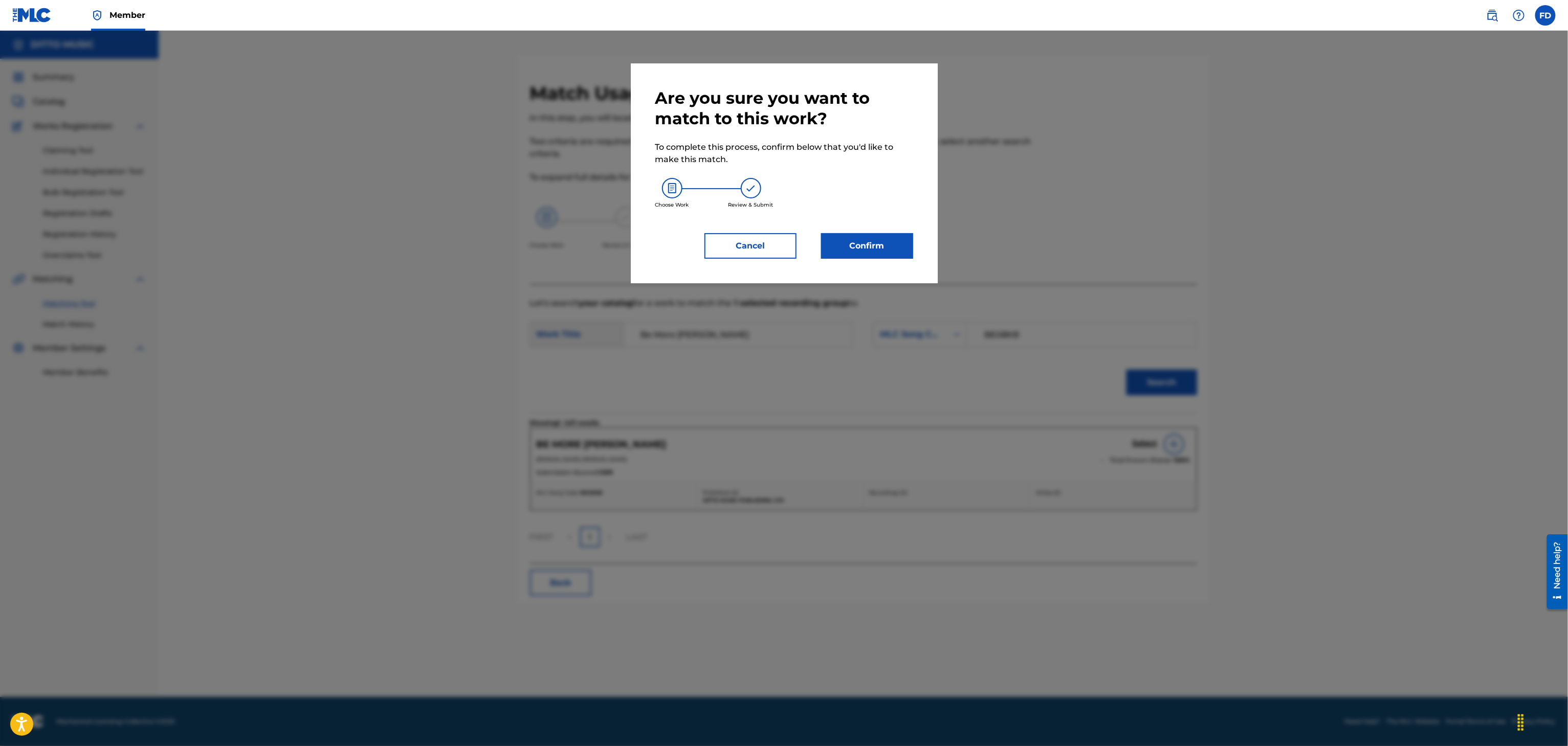
click at [919, 240] on div "Are you sure you want to match to this work? To complete this process, confirm …" at bounding box center [784, 173] width 307 height 220
click at [869, 247] on button "Confirm" at bounding box center [867, 246] width 92 height 26
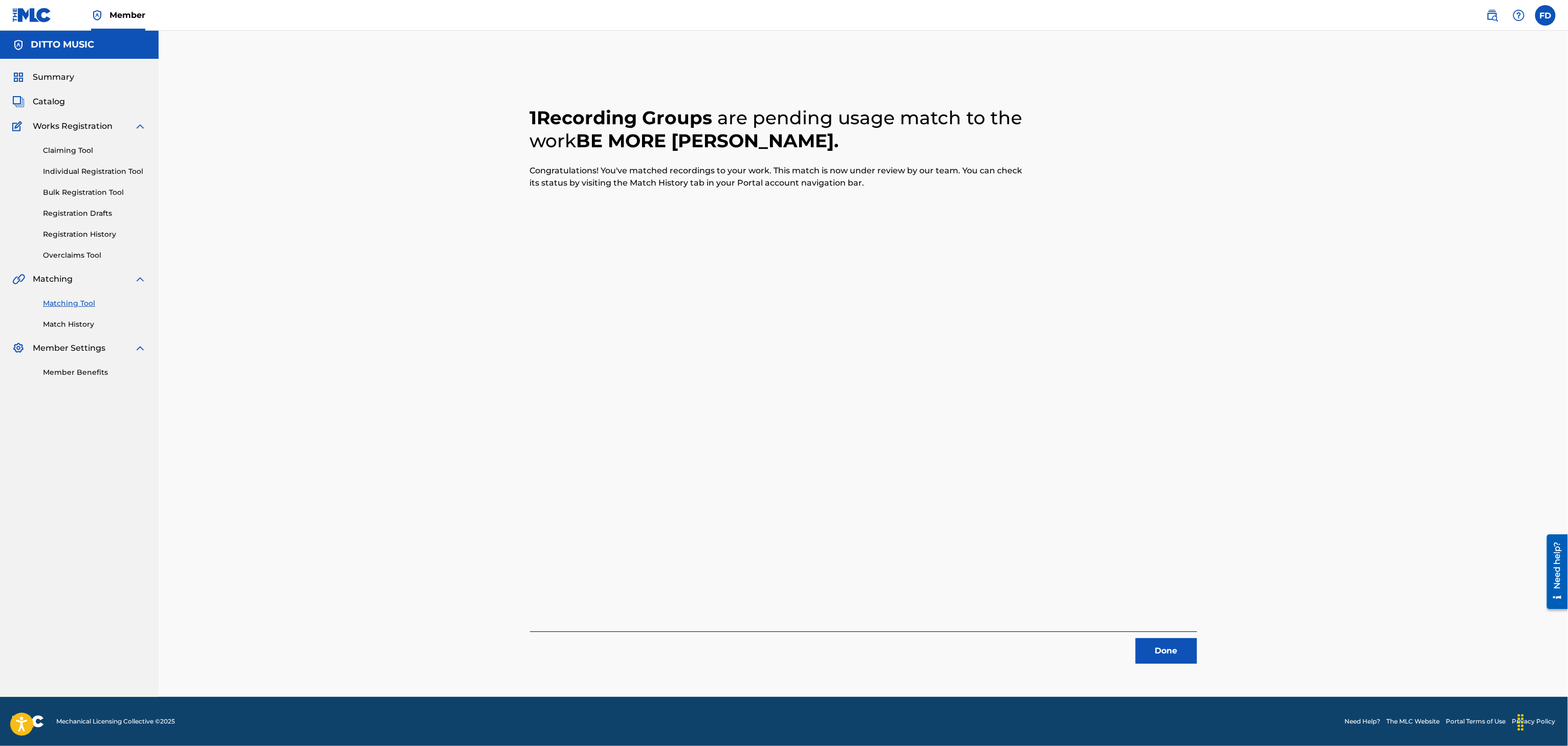
click at [1191, 660] on button "Done" at bounding box center [1166, 651] width 61 height 26
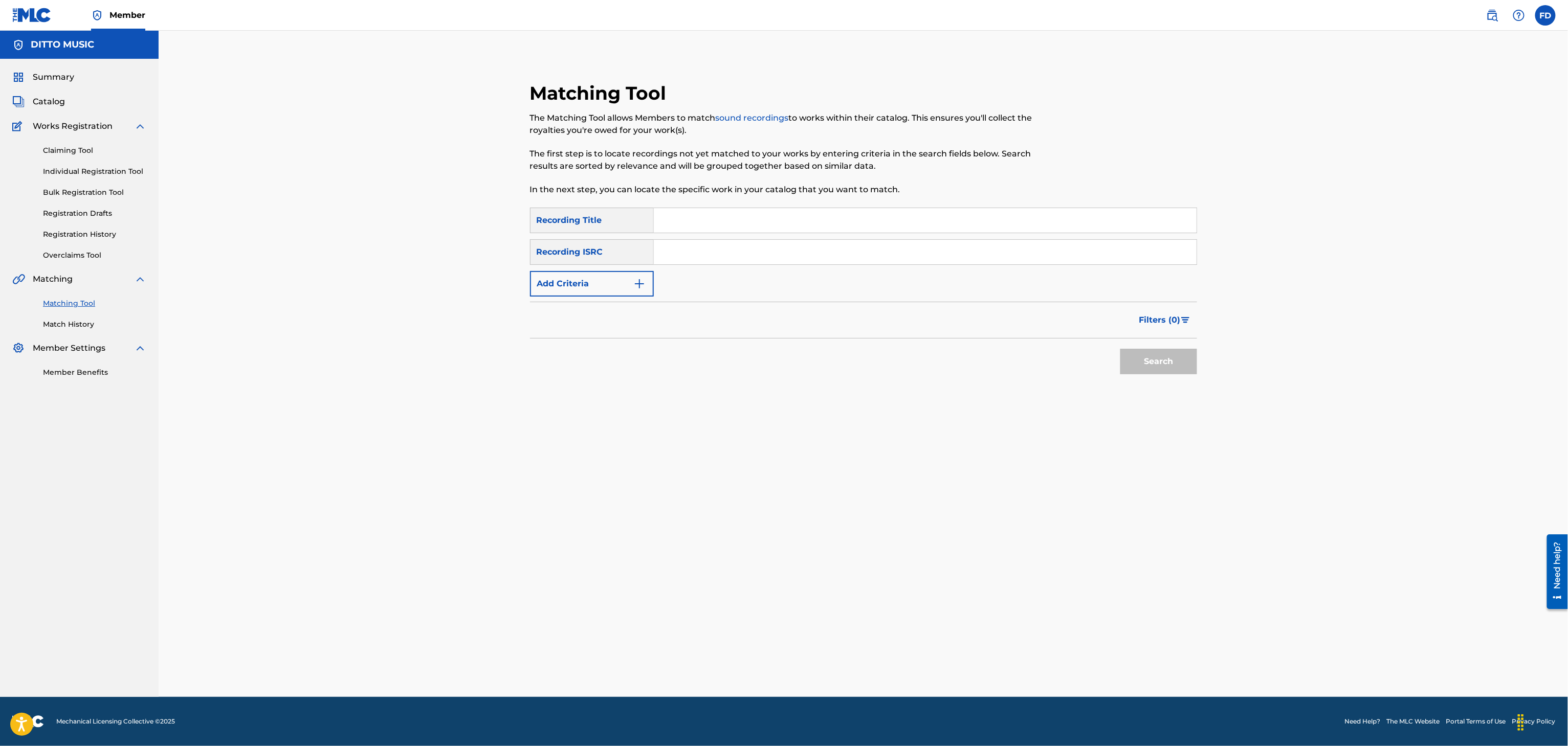
click at [708, 229] on input "Search Form" at bounding box center [925, 220] width 543 height 24
drag, startPoint x: 915, startPoint y: 249, endPoint x: 932, endPoint y: 271, distance: 27.8
click at [915, 249] on input "Search Form" at bounding box center [925, 252] width 543 height 24
click at [1172, 366] on button "Search" at bounding box center [1159, 361] width 77 height 26
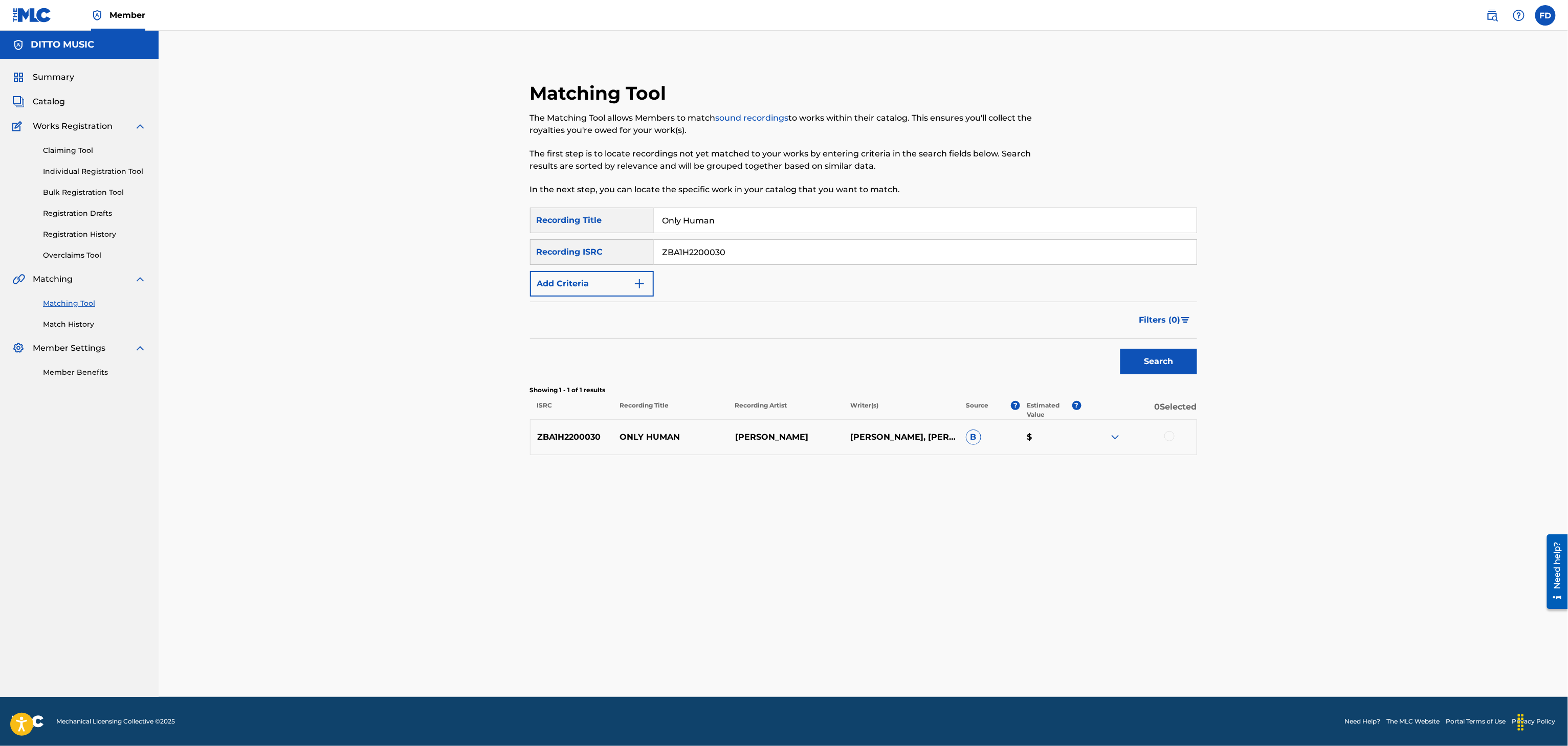
click at [1169, 434] on div at bounding box center [1169, 436] width 10 height 10
click at [725, 648] on div "Matching Tool The Matching Tool allows Members to match sound recordings to wor…" at bounding box center [863, 376] width 716 height 641
click at [725, 650] on button "Match 1 Group" at bounding box center [719, 663] width 113 height 26
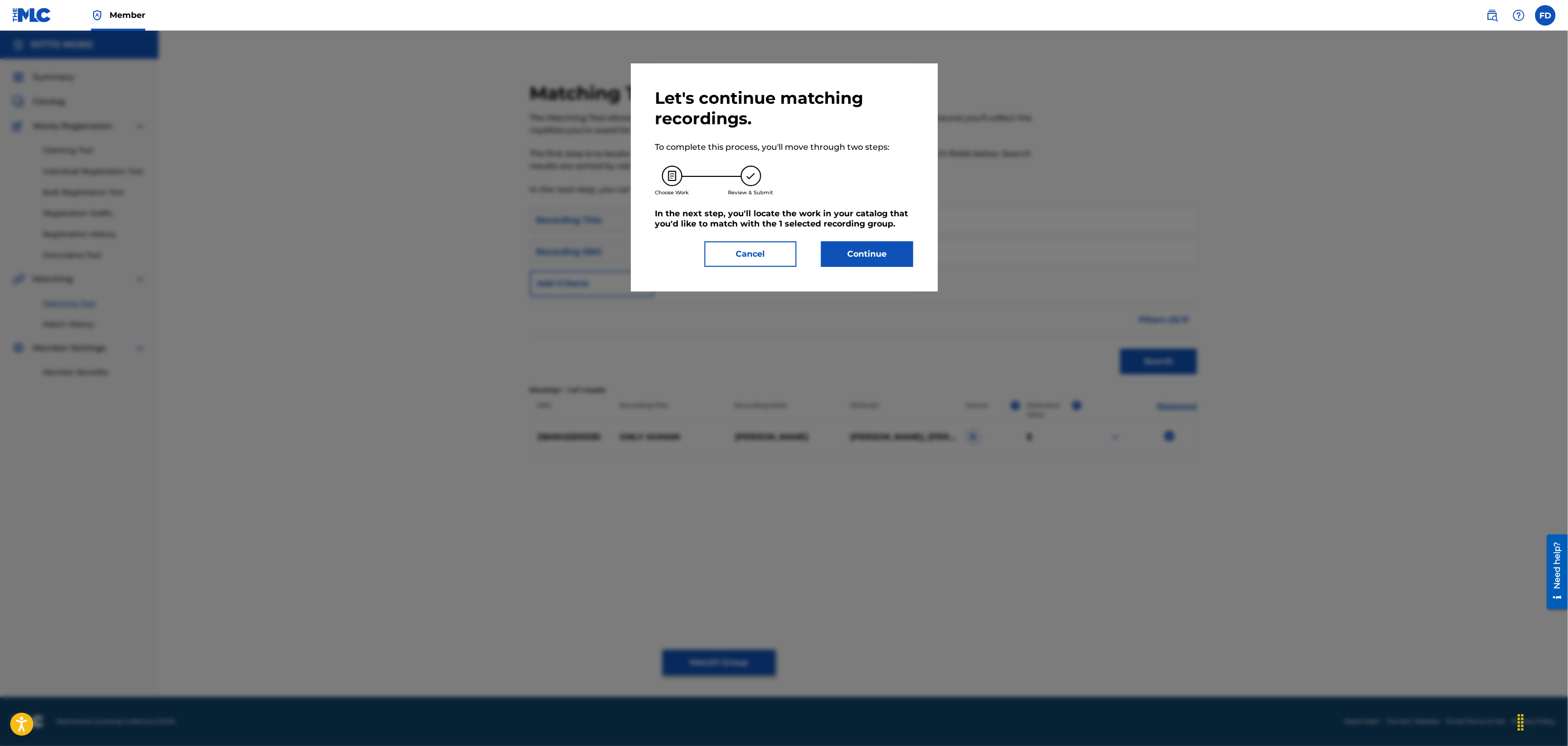
click at [887, 271] on div "Let's continue matching recordings. To complete this process, you'll move throu…" at bounding box center [784, 177] width 307 height 228
click at [896, 254] on button "Continue" at bounding box center [867, 254] width 92 height 26
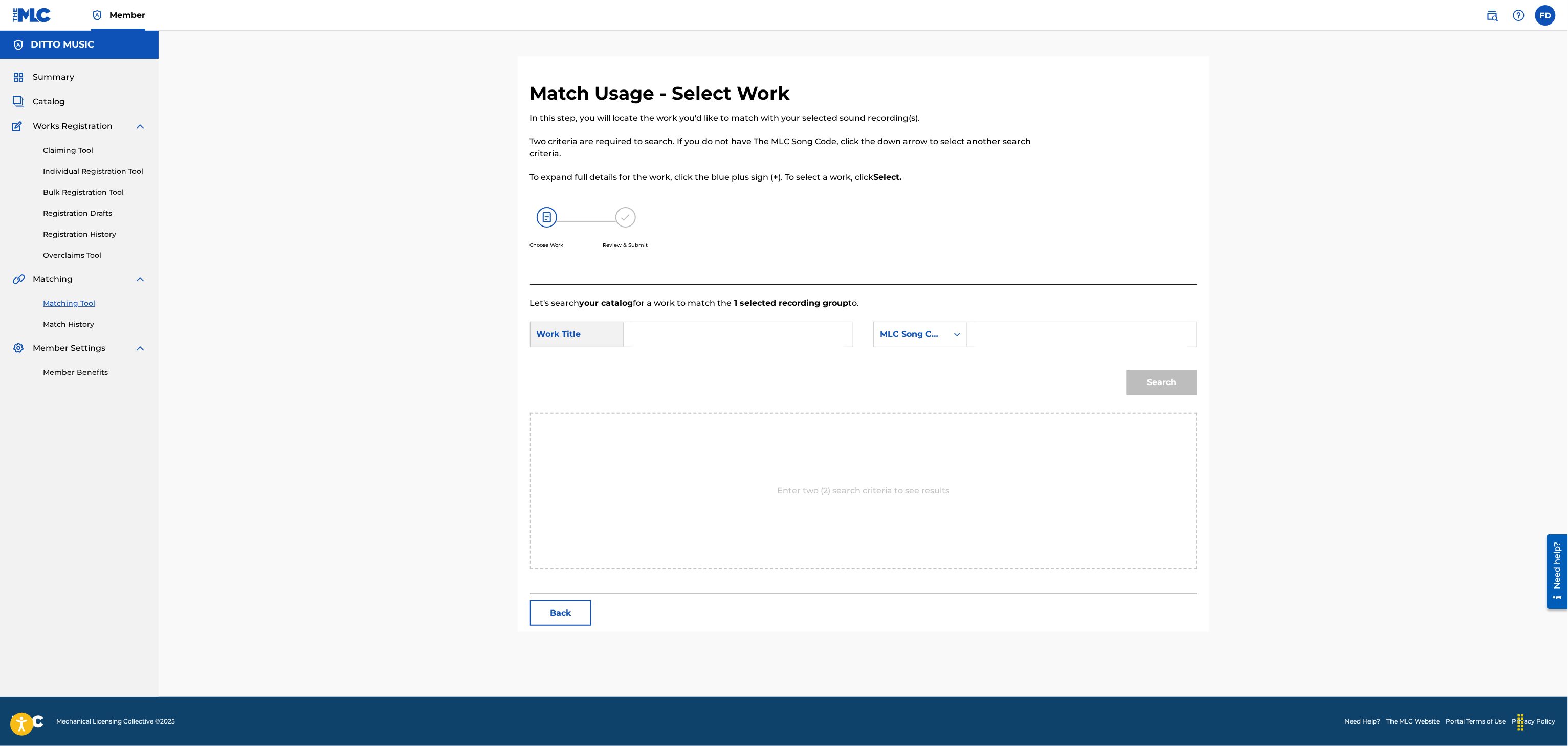
drag, startPoint x: 1108, startPoint y: 319, endPoint x: 1096, endPoint y: 348, distance: 31.4
click at [1107, 322] on form "SearchWithCriteria63d5683d-eadc-4cb6-b571-35fa34b8949e Work Title SearchWithCri…" at bounding box center [864, 361] width 667 height 103
click at [1096, 348] on div "SearchWithCriteria63d5683d-eadc-4cb6-b571-35fa34b8949e Work Title SearchWithCri…" at bounding box center [864, 338] width 667 height 32
click at [1098, 343] on input "OL5ND0" at bounding box center [1082, 334] width 212 height 24
click at [782, 322] on input "Search Form" at bounding box center [738, 334] width 212 height 24
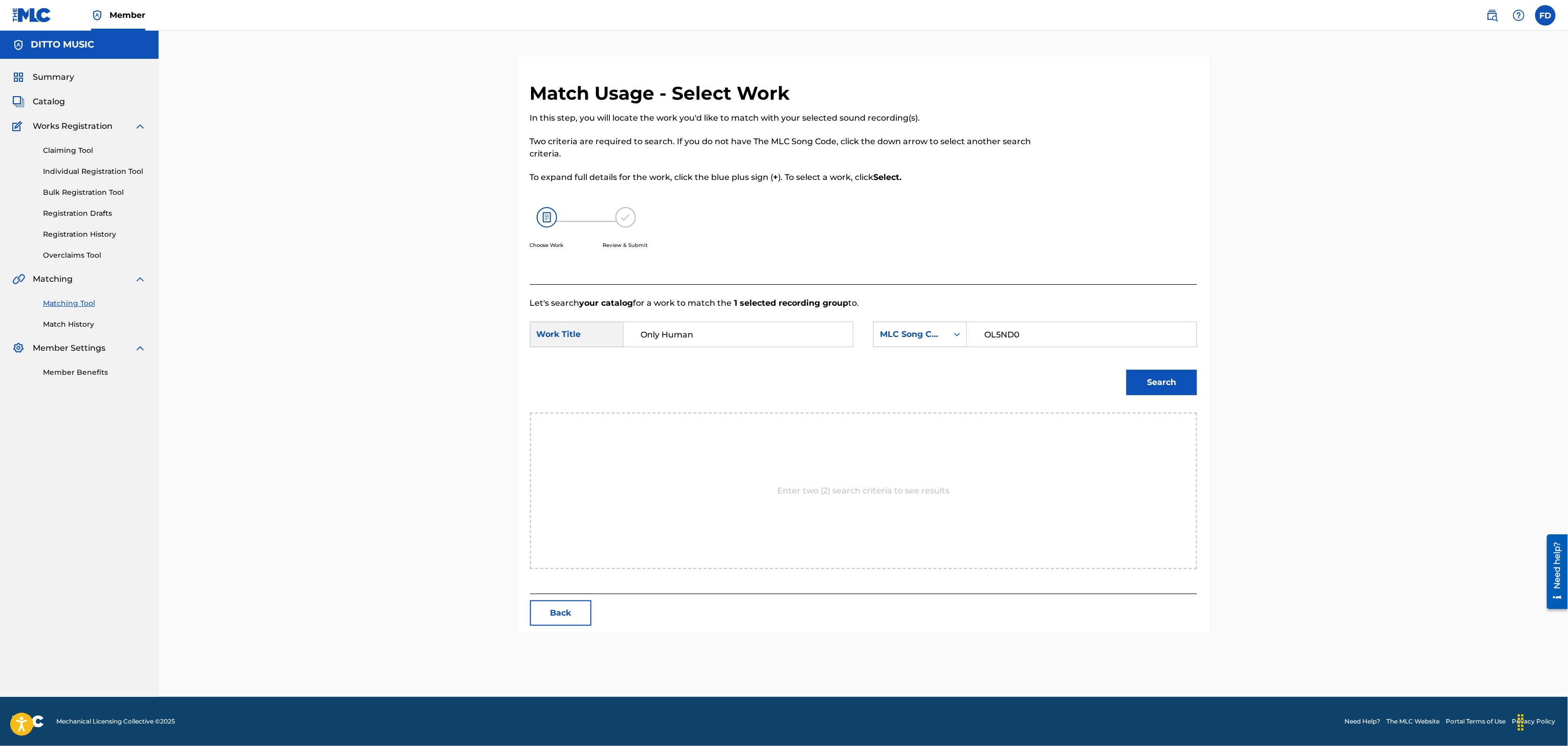
click at [1138, 399] on div "Search" at bounding box center [1159, 380] width 75 height 41
click at [1152, 389] on button "Search" at bounding box center [1162, 383] width 71 height 26
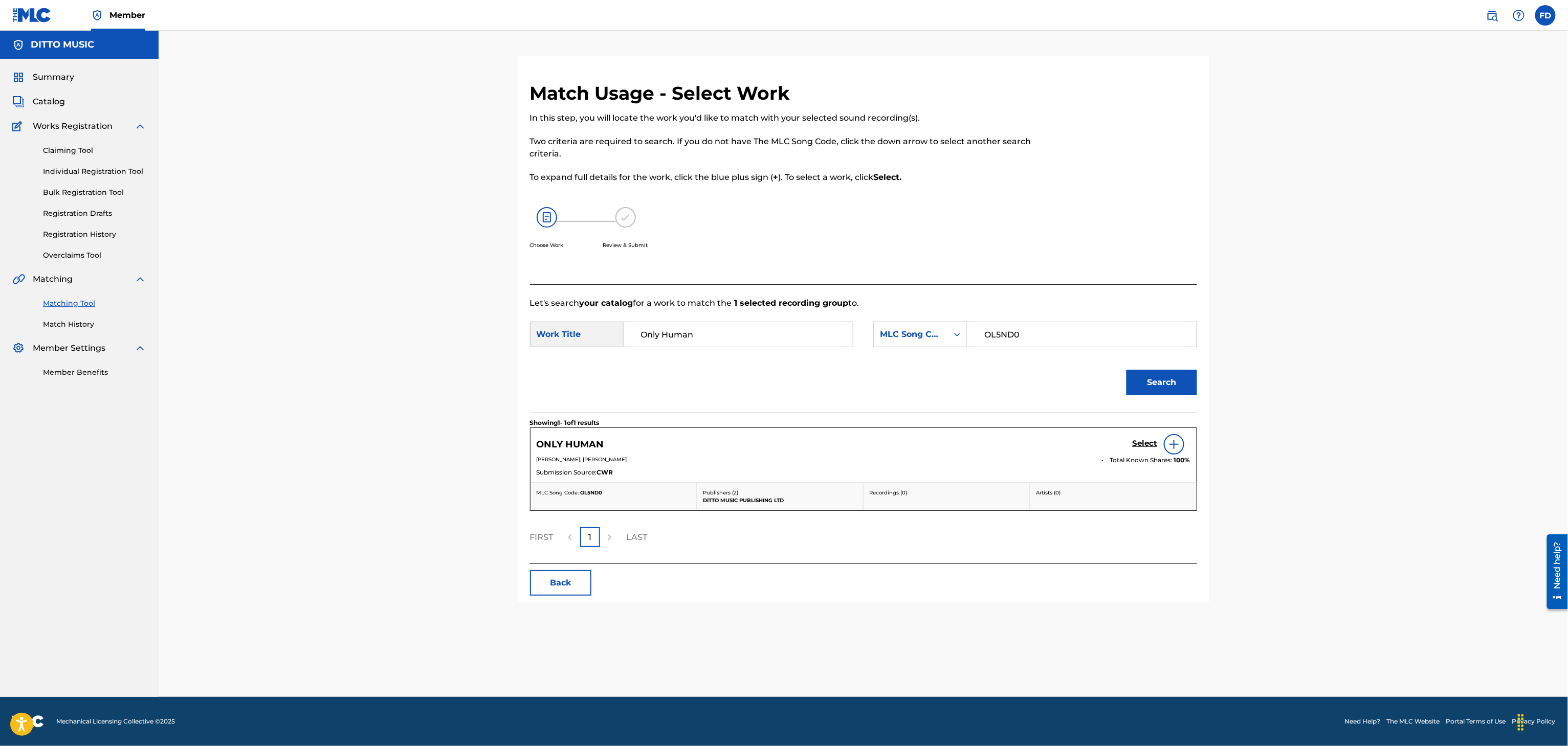
click at [1153, 444] on h5 "Select" at bounding box center [1145, 444] width 25 height 10
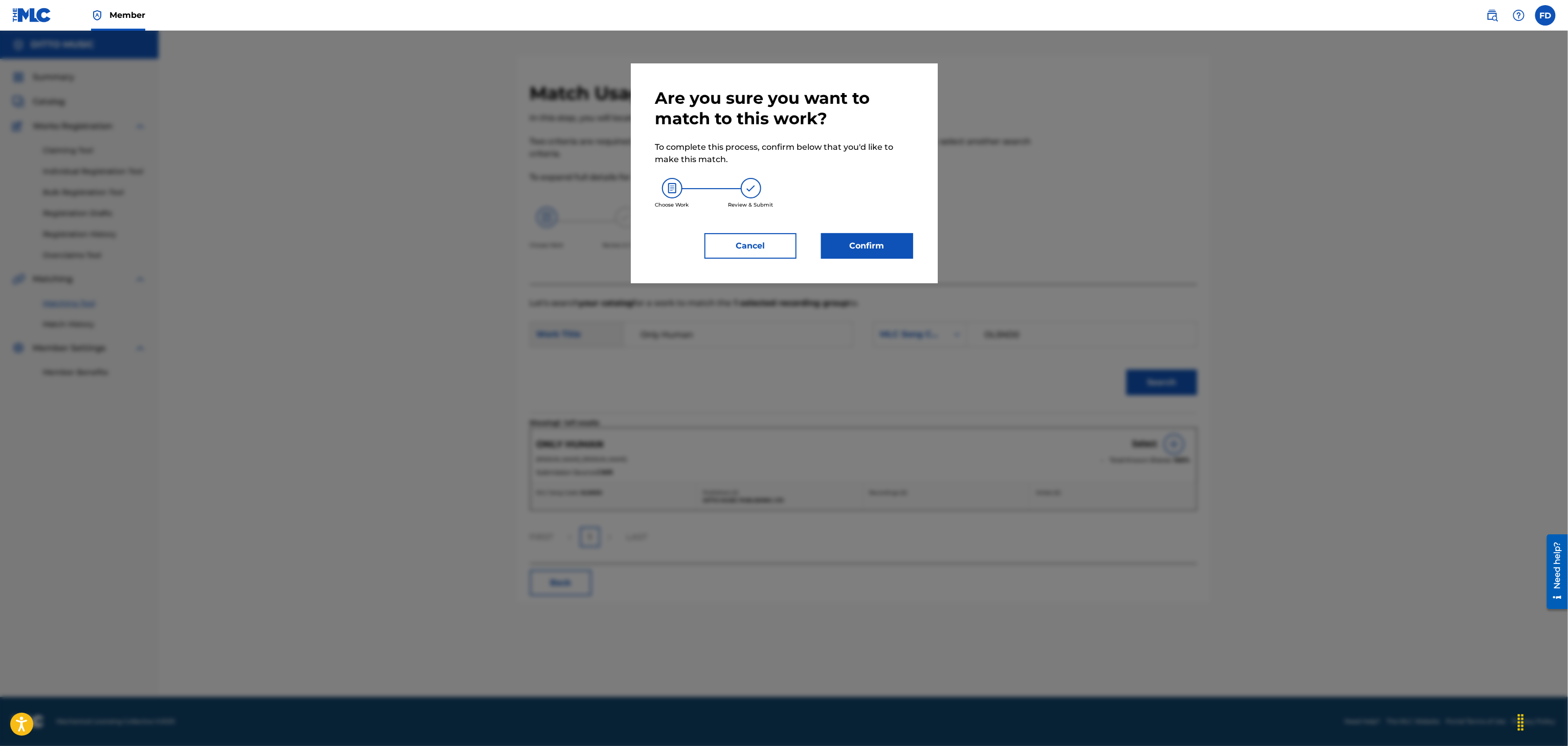
click at [890, 230] on div "Are you sure you want to match to this work? To complete this process, confirm …" at bounding box center [785, 173] width 258 height 171
click at [864, 267] on div "Are you sure you want to match to this work? To complete this process, confirm …" at bounding box center [784, 173] width 307 height 220
click at [864, 259] on div "Are you sure you want to match to this work? To complete this process, confirm …" at bounding box center [784, 173] width 307 height 220
click at [863, 254] on button "Confirm" at bounding box center [867, 246] width 92 height 26
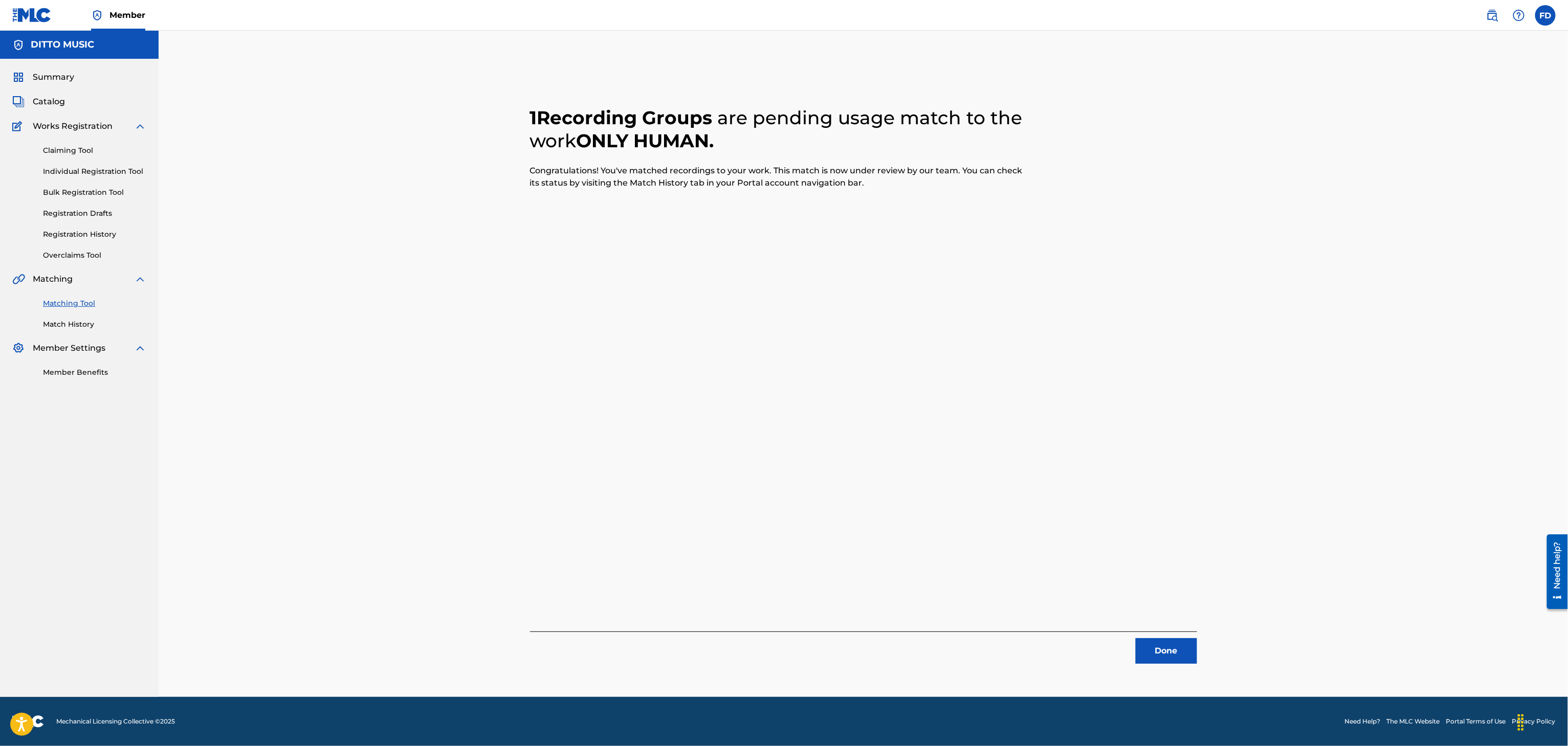
click at [1174, 643] on button "Done" at bounding box center [1166, 651] width 61 height 26
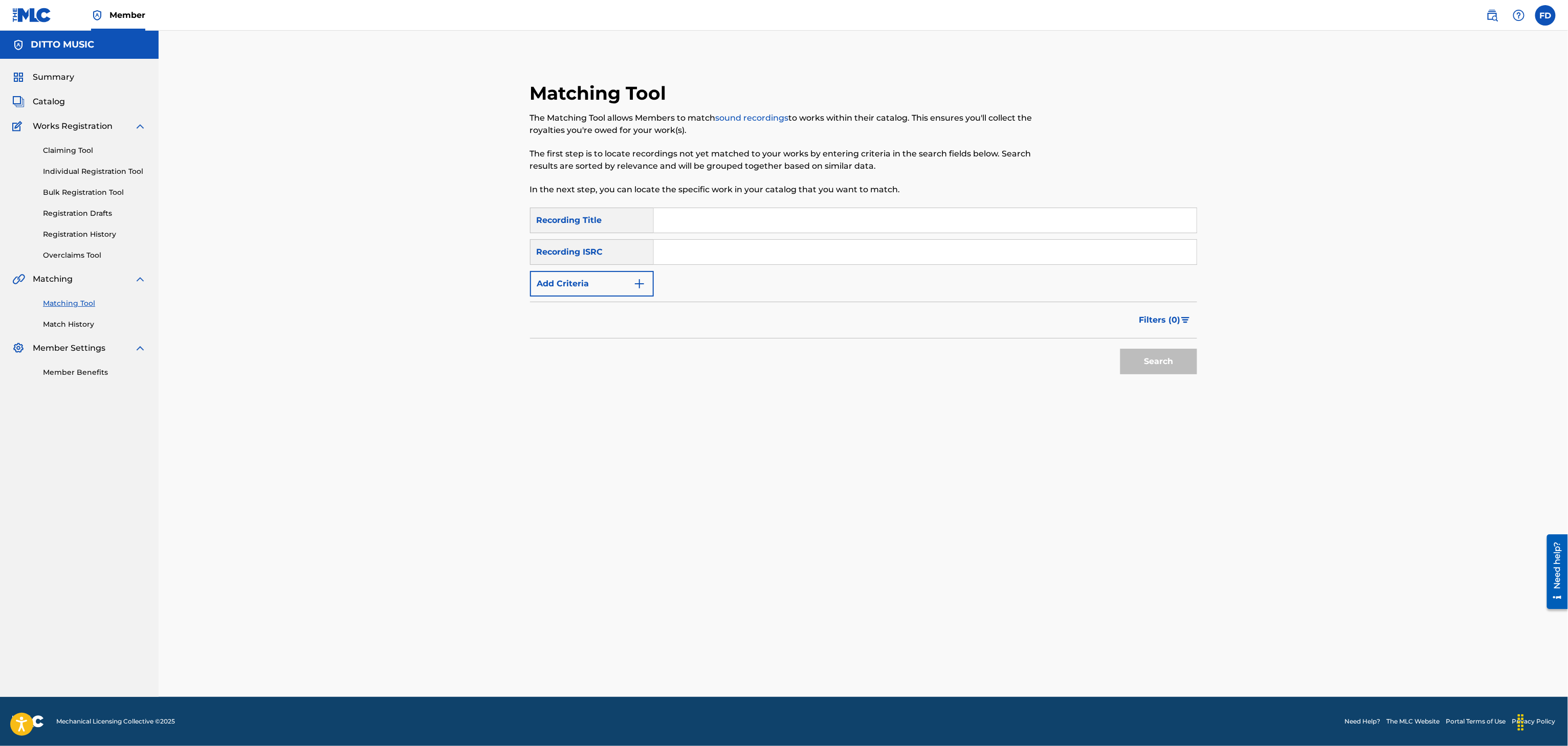
drag, startPoint x: 723, startPoint y: 232, endPoint x: 733, endPoint y: 226, distance: 11.7
click at [723, 232] on input "Search Form" at bounding box center [925, 220] width 543 height 24
drag, startPoint x: 841, startPoint y: 252, endPoint x: 848, endPoint y: 257, distance: 8.6
click at [841, 252] on input "Search Form" at bounding box center [925, 252] width 543 height 24
click at [1217, 363] on div "Matching Tool The Matching Tool allows Members to match sound recordings to wor…" at bounding box center [863, 376] width 716 height 641
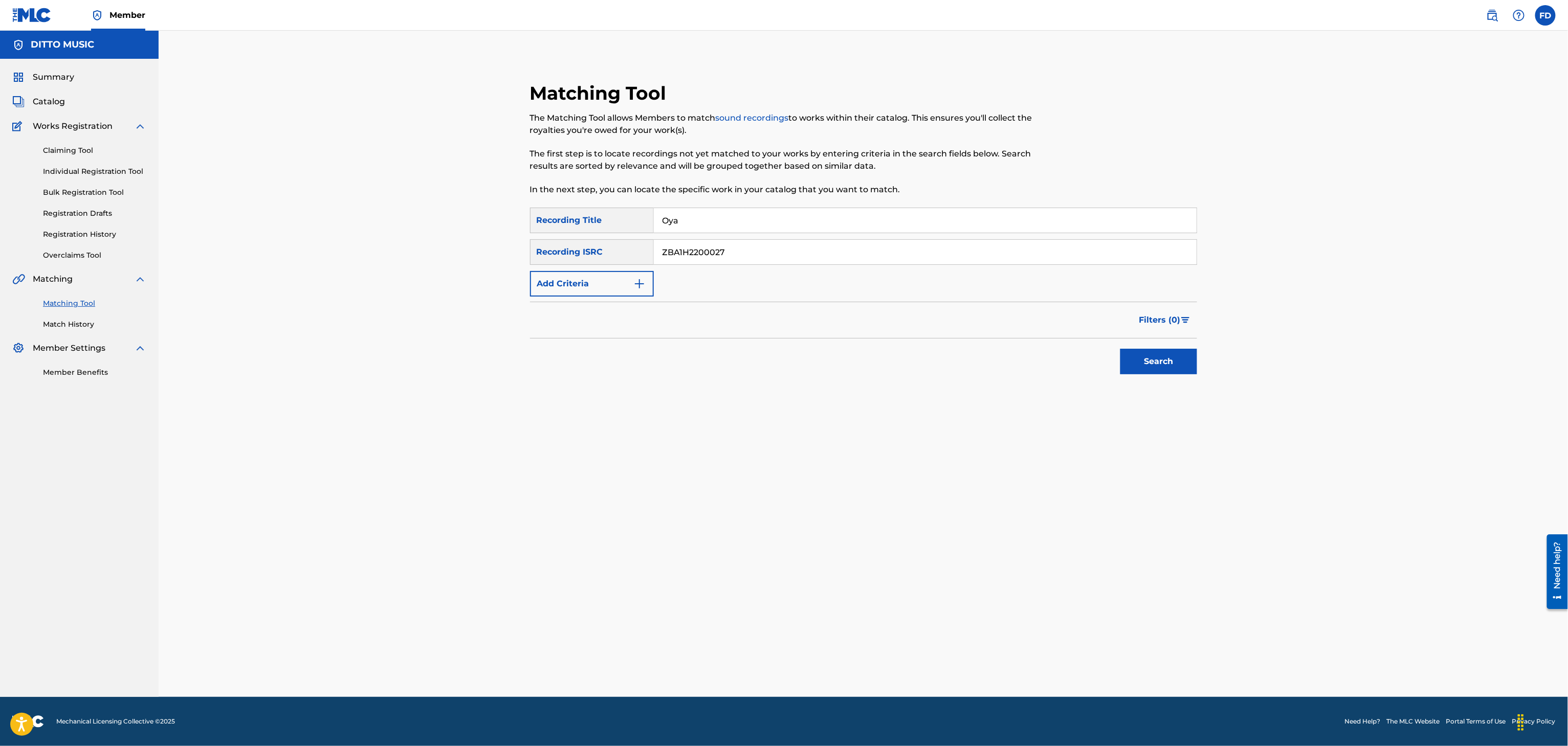
click at [1181, 360] on button "Search" at bounding box center [1159, 361] width 77 height 26
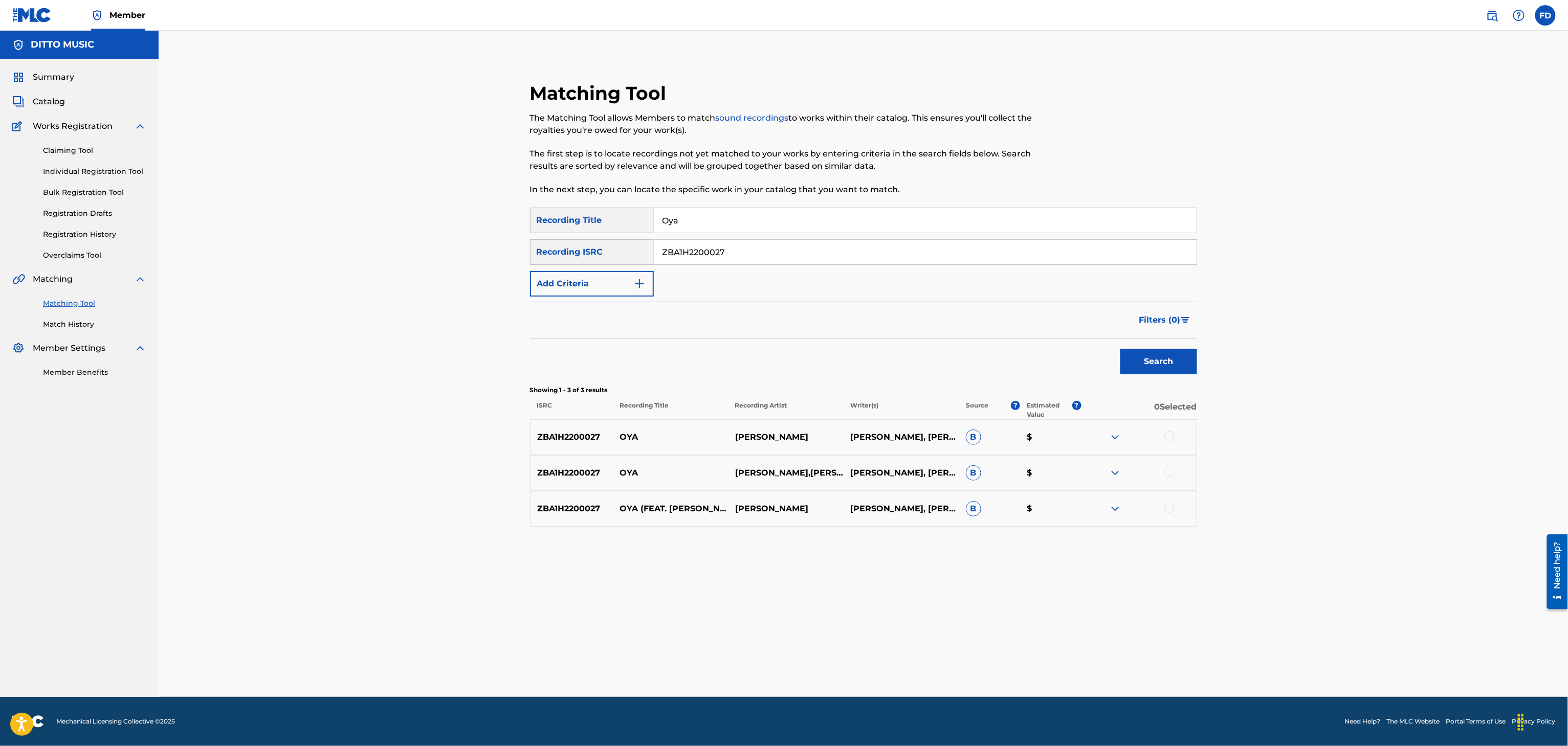
click at [1169, 436] on div at bounding box center [1169, 436] width 10 height 10
click at [1174, 466] on div "ZBA1H2200027 [PERSON_NAME],[PERSON_NAME] [PERSON_NAME], TSHEPO NOBELA B $" at bounding box center [864, 473] width 667 height 36
click at [1171, 473] on div at bounding box center [1169, 472] width 10 height 10
click at [1171, 506] on div at bounding box center [1169, 507] width 10 height 10
click at [725, 668] on button "Match 3 Groups" at bounding box center [719, 663] width 113 height 26
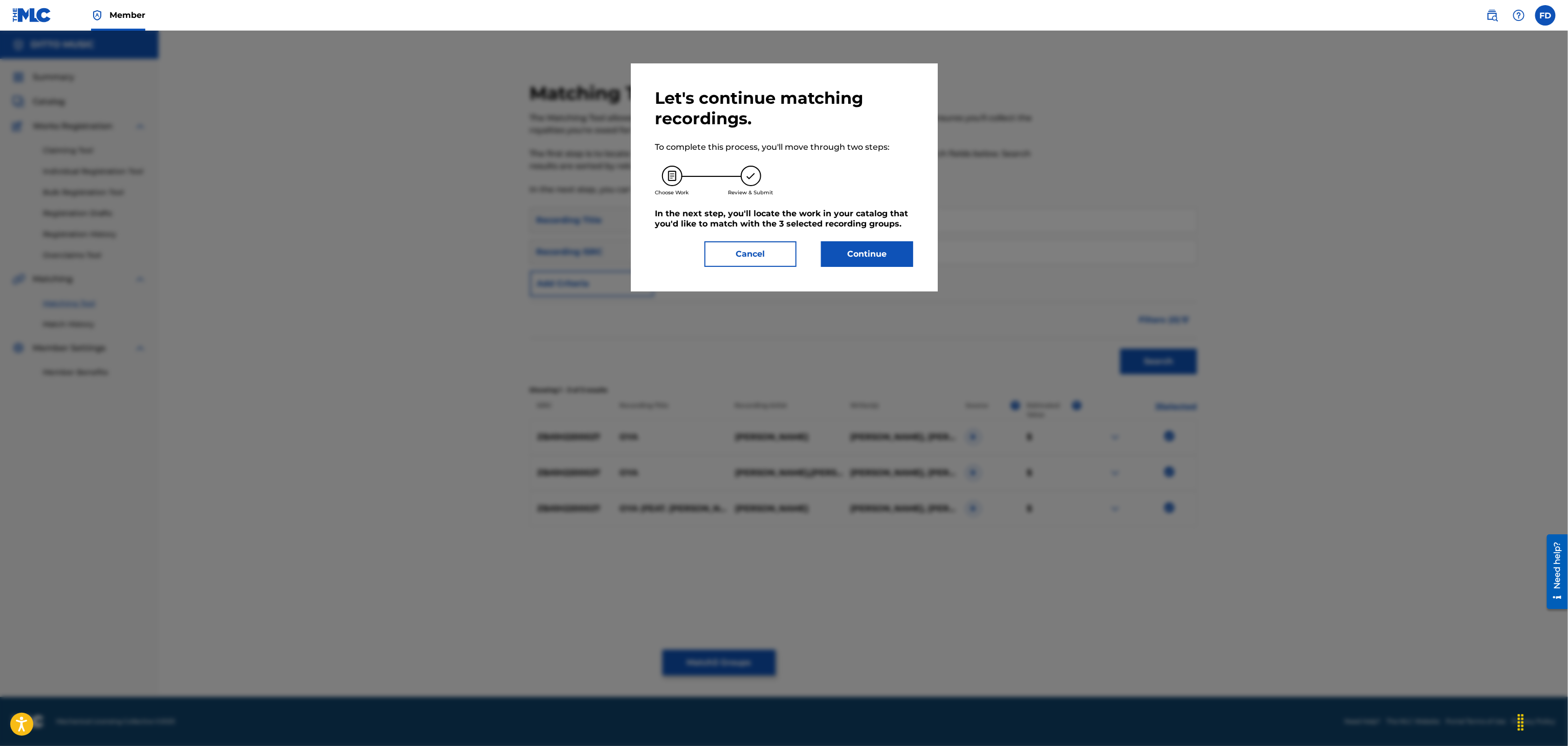
click at [869, 255] on button "Continue" at bounding box center [867, 254] width 92 height 26
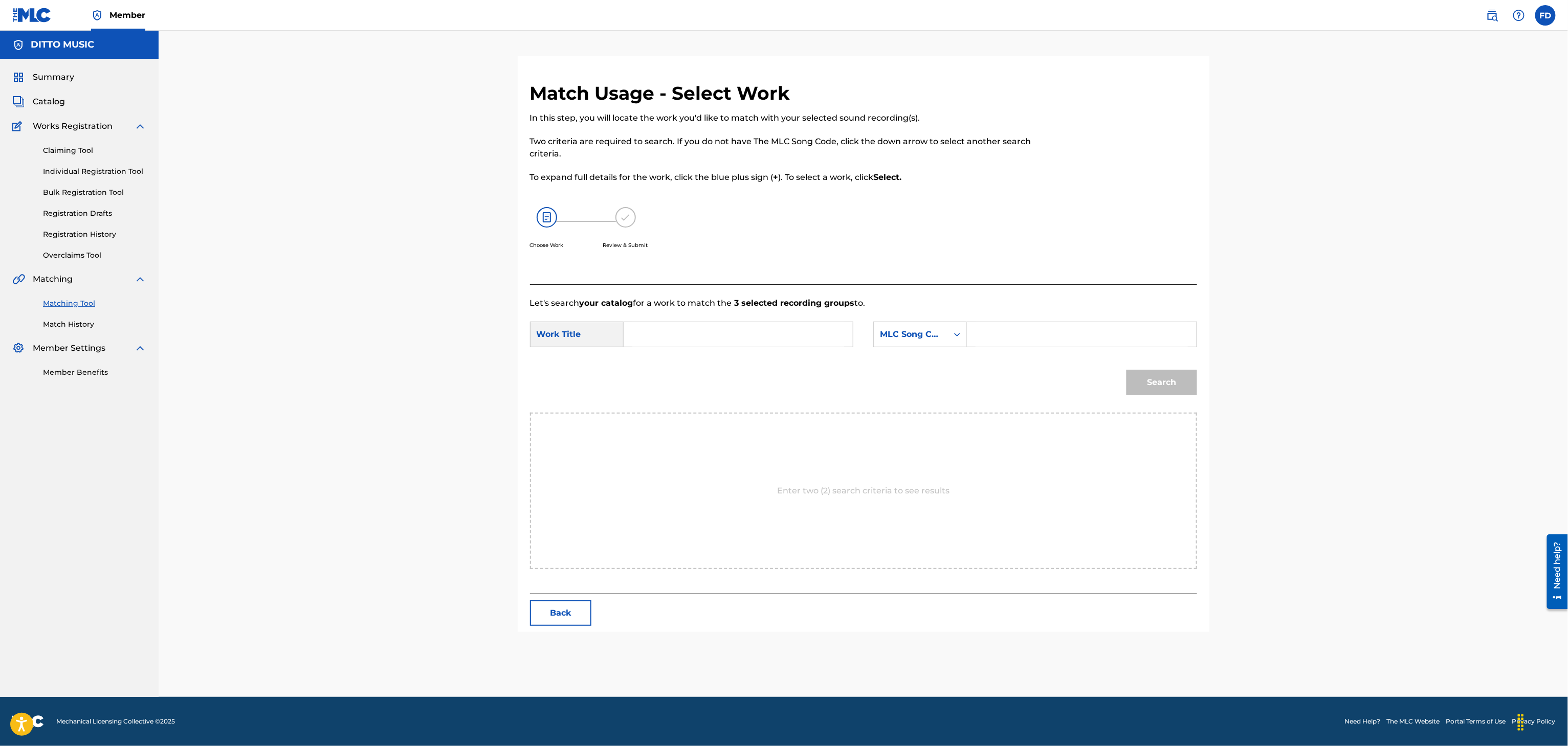
click at [1009, 336] on input "Search Form" at bounding box center [1082, 334] width 212 height 24
click at [719, 360] on div "Search" at bounding box center [864, 386] width 667 height 53
click at [771, 329] on input "Search Form" at bounding box center [738, 334] width 212 height 24
click at [1136, 374] on button "Search" at bounding box center [1162, 383] width 71 height 26
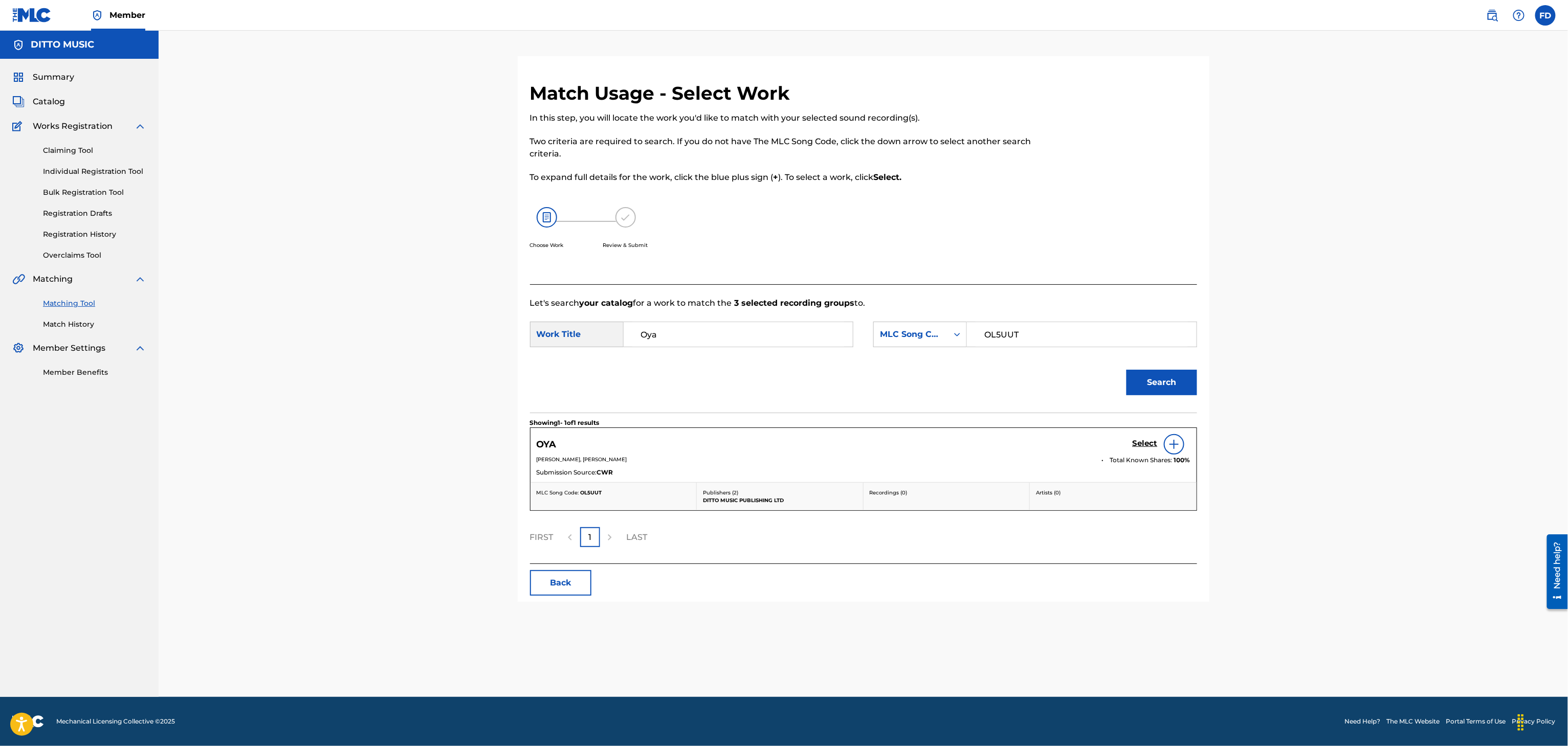
click at [1155, 444] on h5 "Select" at bounding box center [1145, 444] width 25 height 10
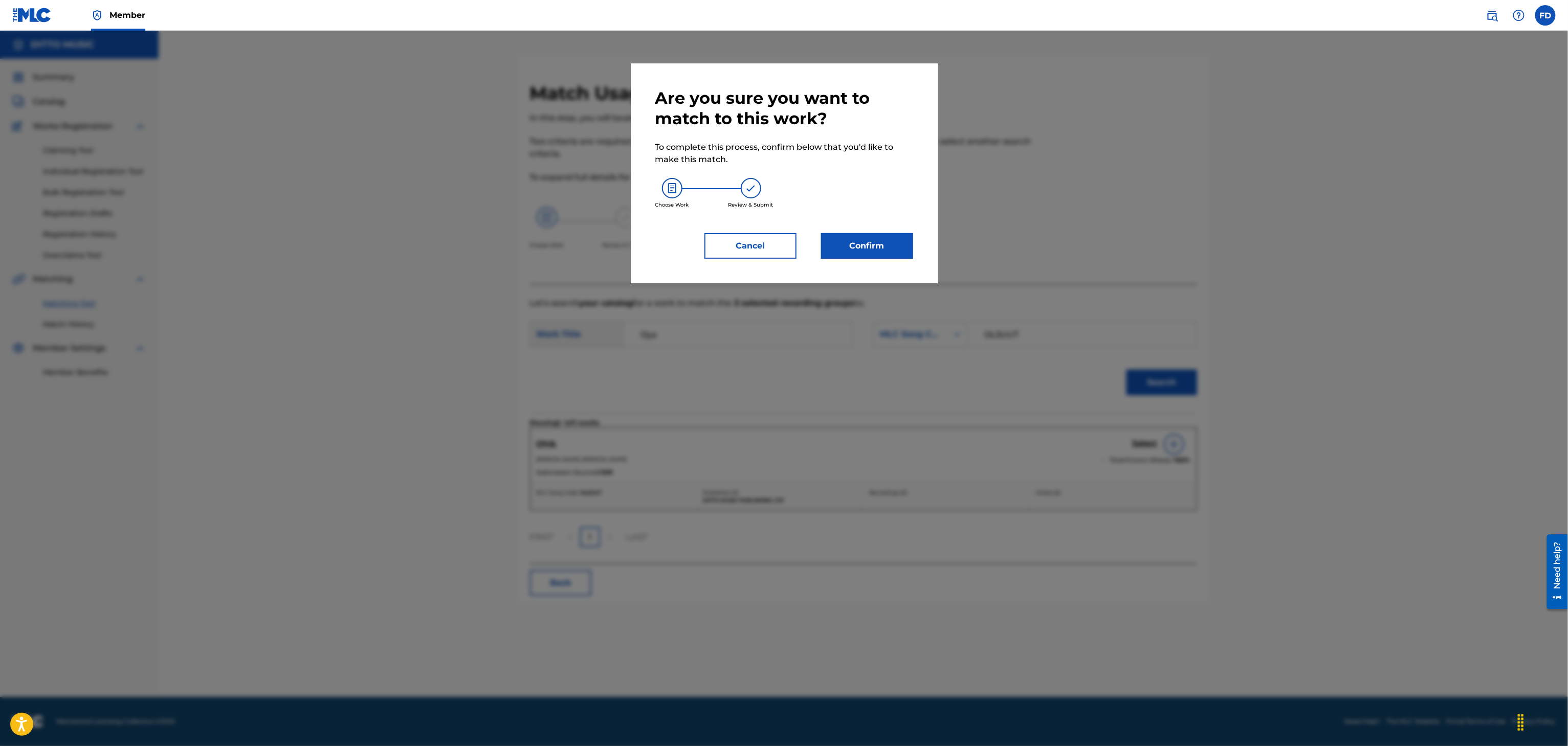
click at [909, 255] on button "Confirm" at bounding box center [867, 246] width 92 height 26
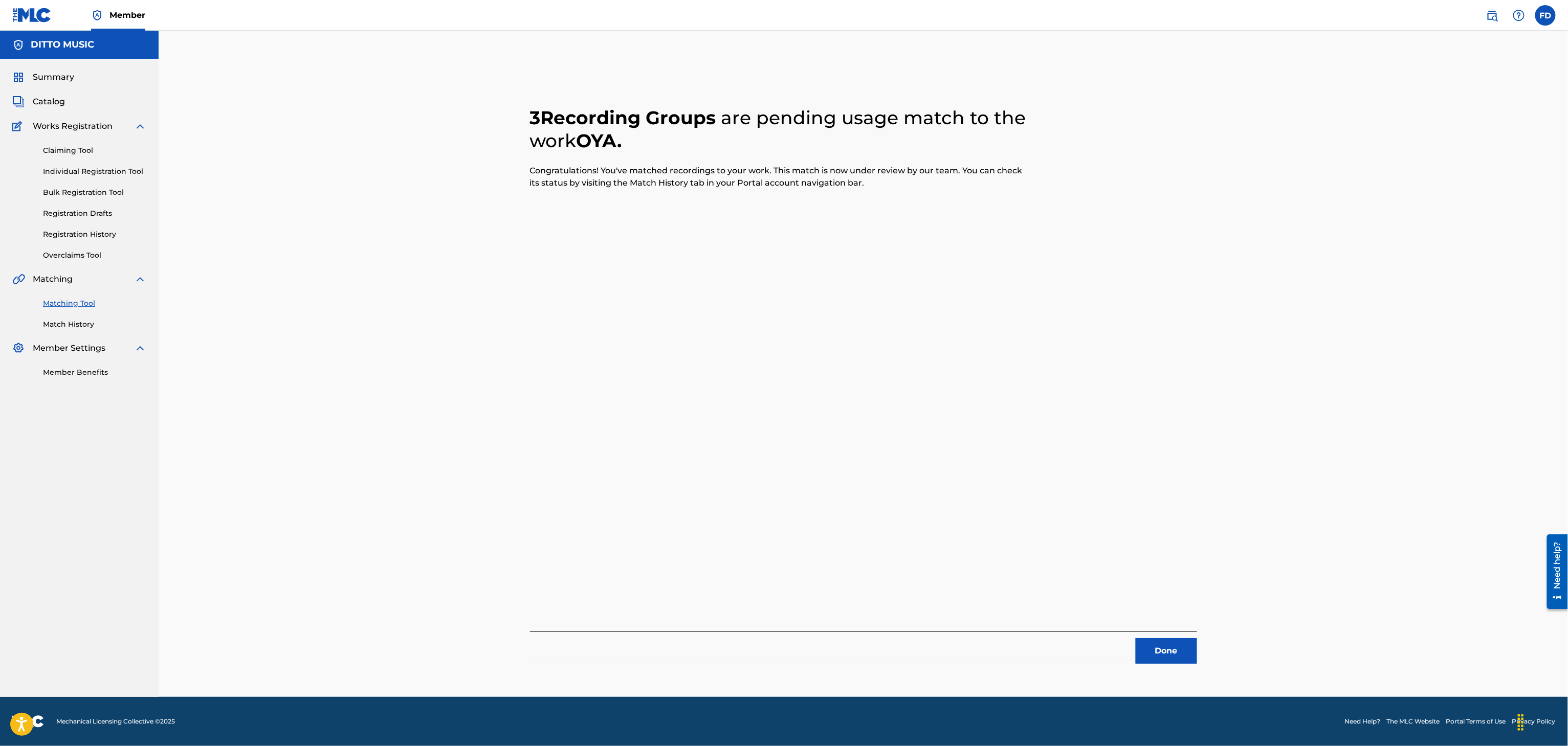
click at [1161, 668] on div "3 Recording Groups are pending usage match to the work OYA . Congratulations! Y…" at bounding box center [863, 376] width 716 height 641
click at [1161, 657] on button "Done" at bounding box center [1166, 651] width 61 height 26
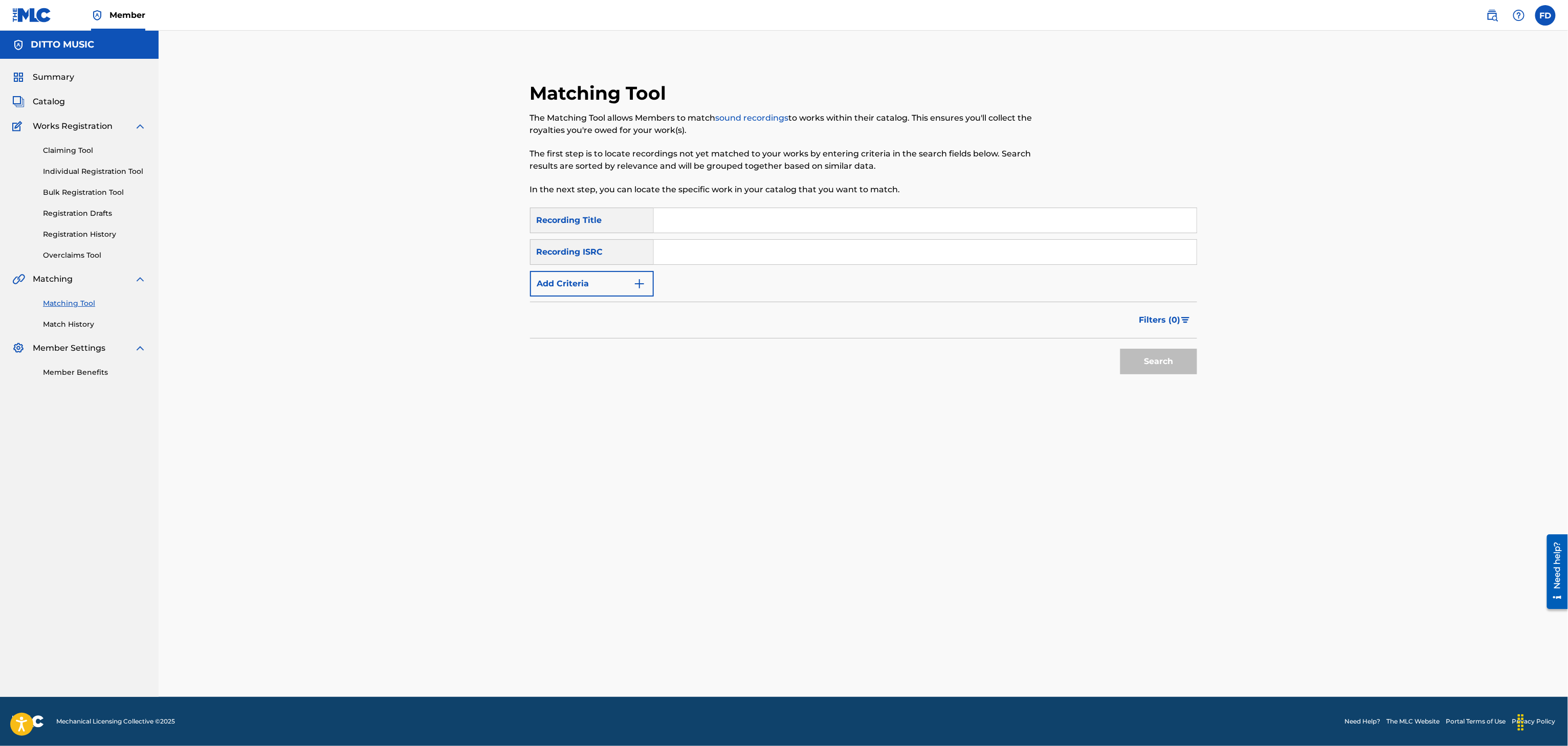
click at [698, 234] on div "SearchWithCriteria8683f96c-5ddd-4d5c-a7c2-defb5d464943 Recording Title SearchWi…" at bounding box center [864, 252] width 667 height 89
click at [706, 232] on div "Search Form" at bounding box center [925, 220] width 544 height 26
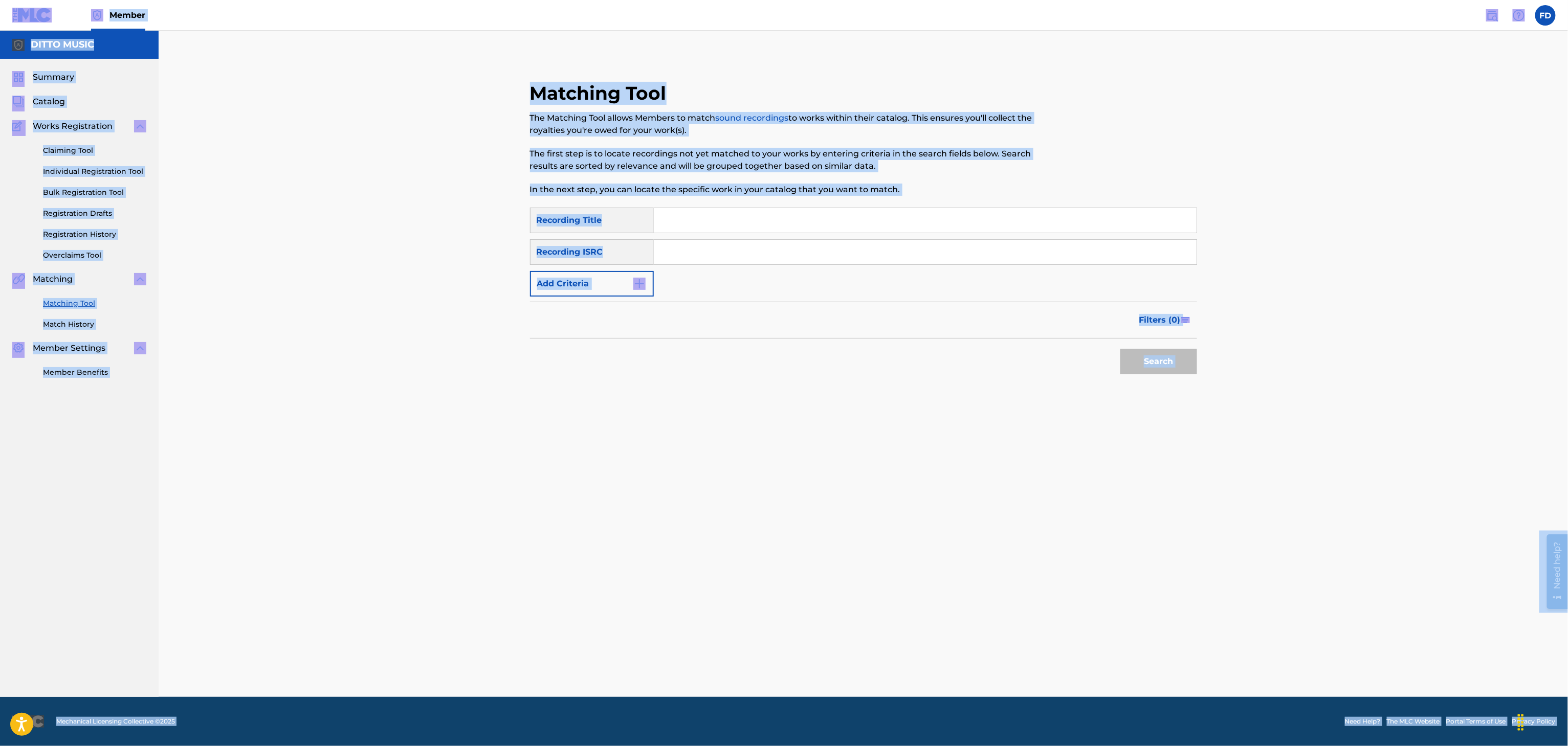
click at [726, 217] on input "Search Form" at bounding box center [925, 220] width 543 height 24
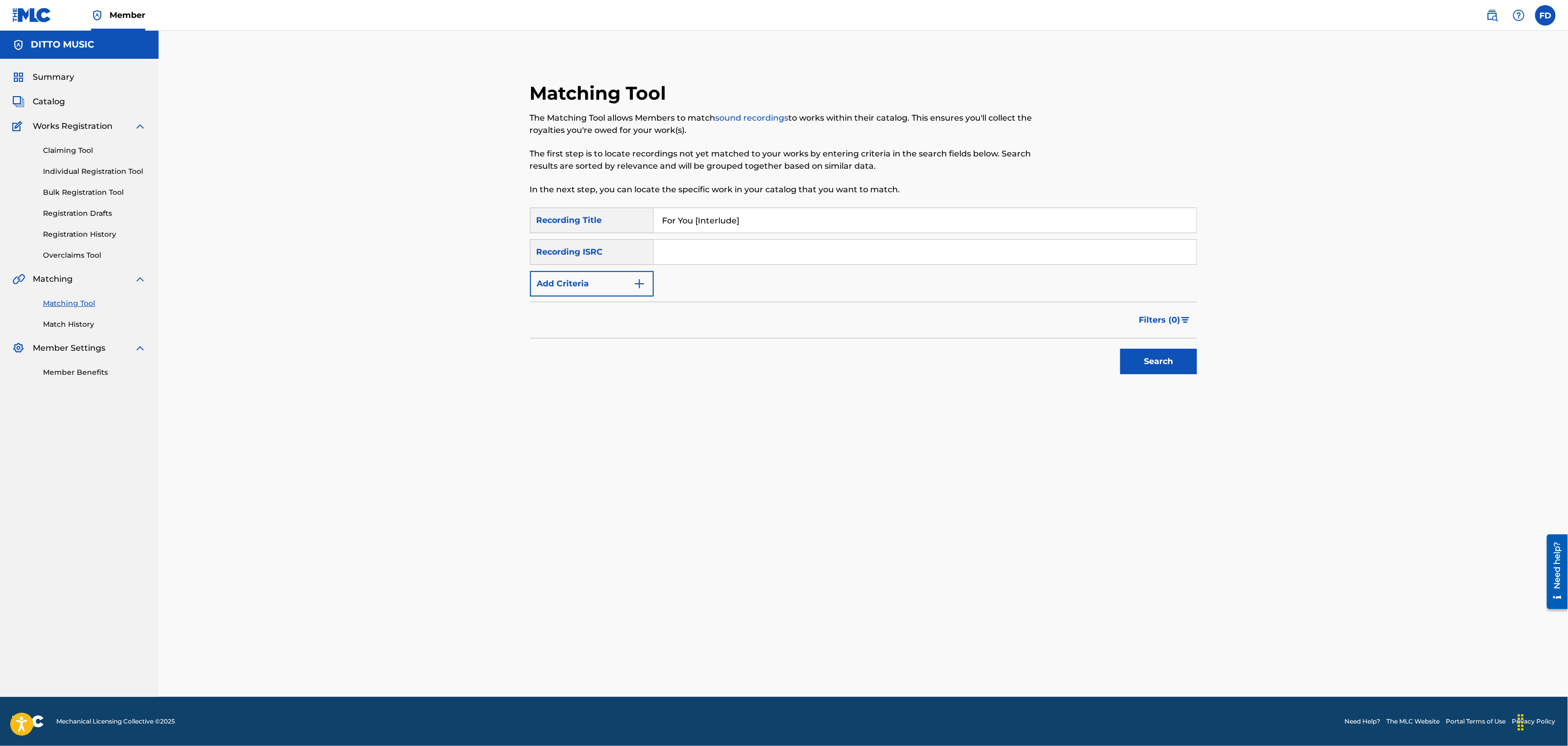
click at [900, 254] on input "Search Form" at bounding box center [925, 252] width 543 height 24
click at [1168, 388] on div "Matching Tool The Matching Tool allows Members to match sound recordings to wor…" at bounding box center [864, 259] width 667 height 355
click at [1179, 357] on button "Search" at bounding box center [1159, 361] width 77 height 26
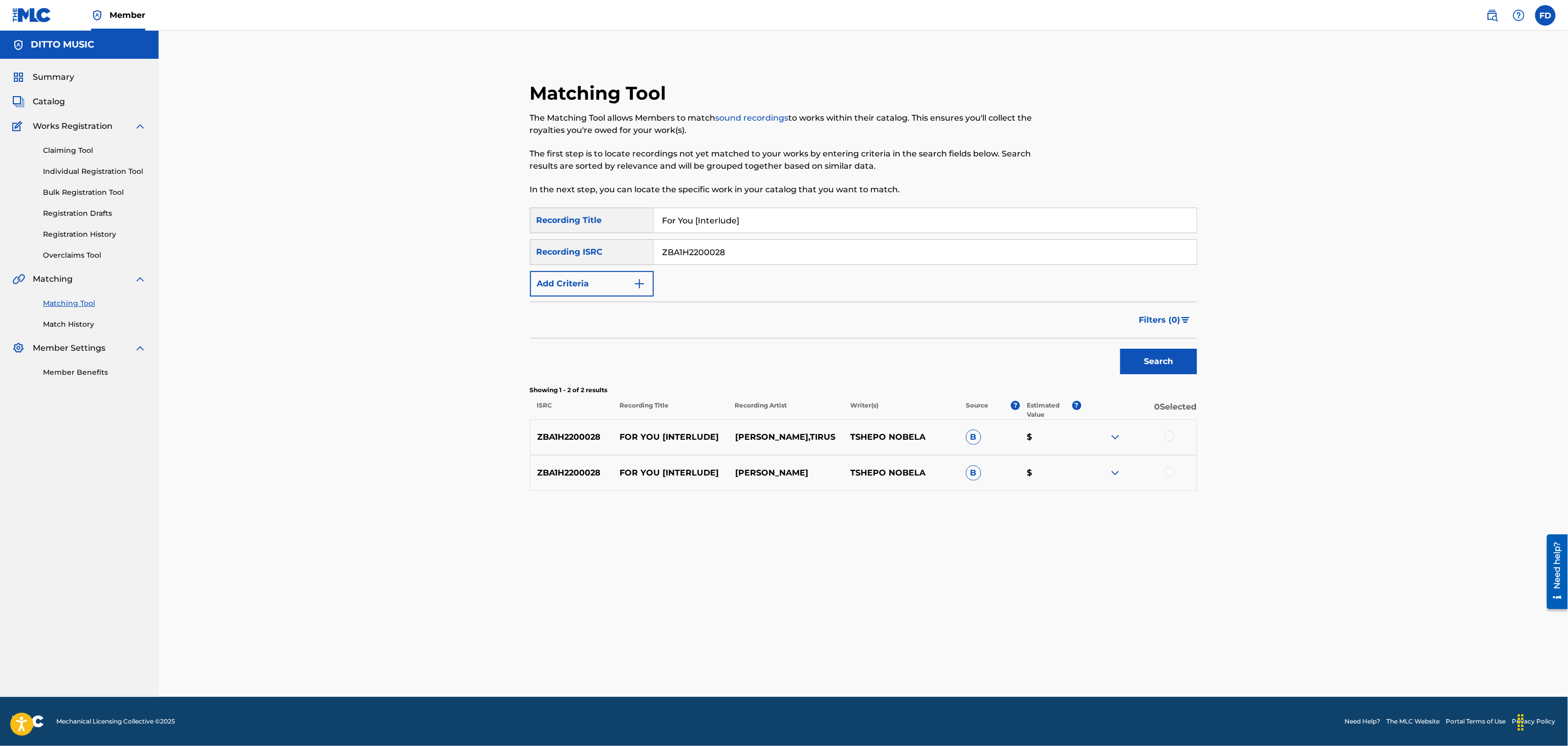
click at [1164, 441] on div at bounding box center [1138, 437] width 115 height 12
click at [1175, 441] on div at bounding box center [1138, 437] width 115 height 12
click at [1166, 437] on div at bounding box center [1169, 436] width 10 height 10
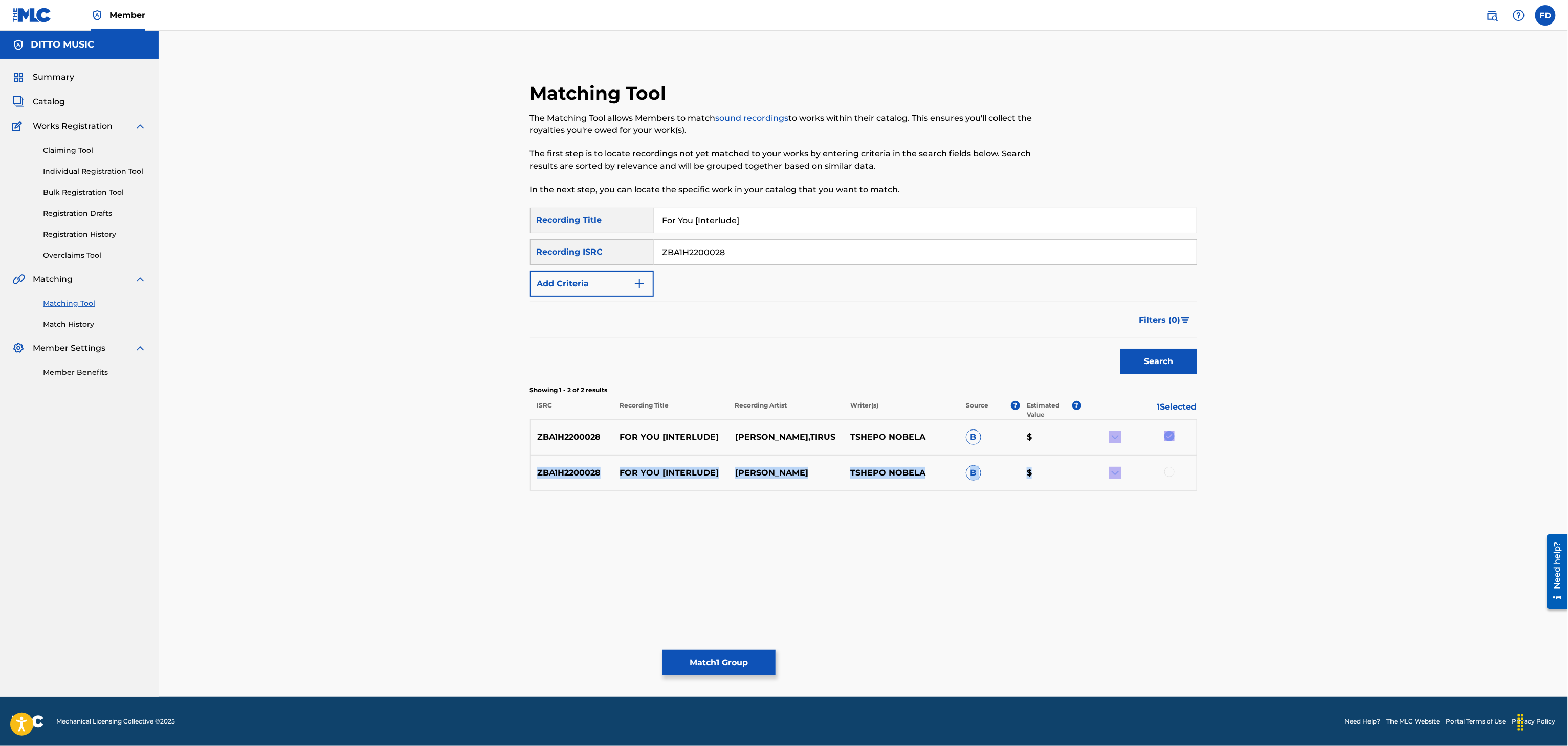
click at [1175, 480] on div "ZBA1H2200028 FOR YOU [INTERLUDE] [PERSON_NAME] NOBELA B $" at bounding box center [864, 473] width 667 height 36
click at [1172, 467] on div at bounding box center [1138, 473] width 115 height 12
click at [1167, 472] on div at bounding box center [1169, 472] width 10 height 10
click at [715, 663] on button "Match 2 Groups" at bounding box center [719, 663] width 113 height 26
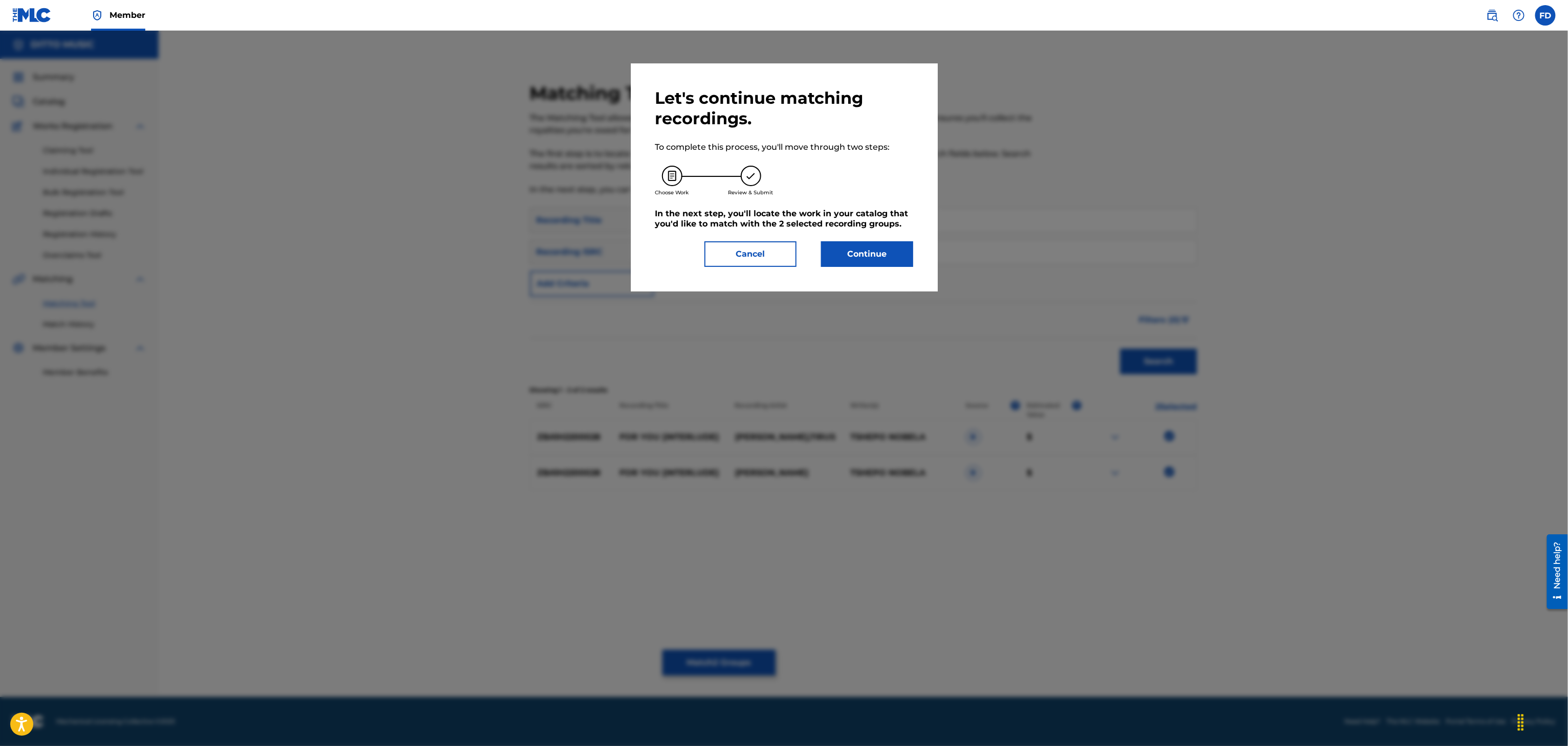
click at [905, 271] on div "Let's continue matching recordings. To complete this process, you'll move throu…" at bounding box center [784, 177] width 307 height 228
click at [891, 252] on button "Continue" at bounding box center [867, 254] width 92 height 26
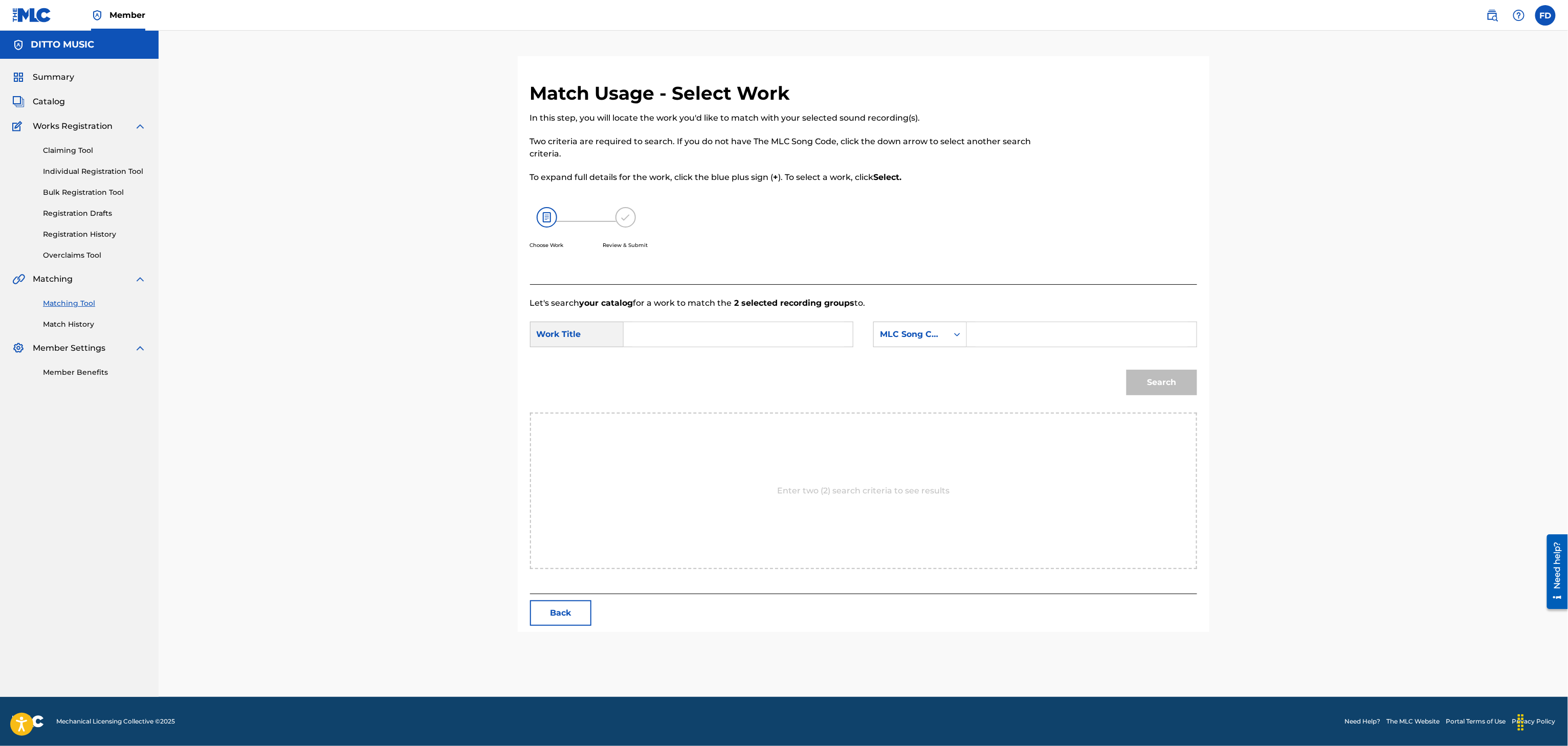
click at [1150, 326] on input "Search Form" at bounding box center [1082, 334] width 212 height 24
click at [765, 348] on div "SearchWithCriteria63d5683d-eadc-4cb6-b571-35fa34b8949e Work Title SearchWithCri…" at bounding box center [864, 338] width 667 height 32
click at [782, 347] on div "Search Form" at bounding box center [738, 335] width 229 height 26
click at [815, 333] on input "Search Form" at bounding box center [738, 334] width 212 height 24
click at [1167, 377] on button "Search" at bounding box center [1162, 383] width 71 height 26
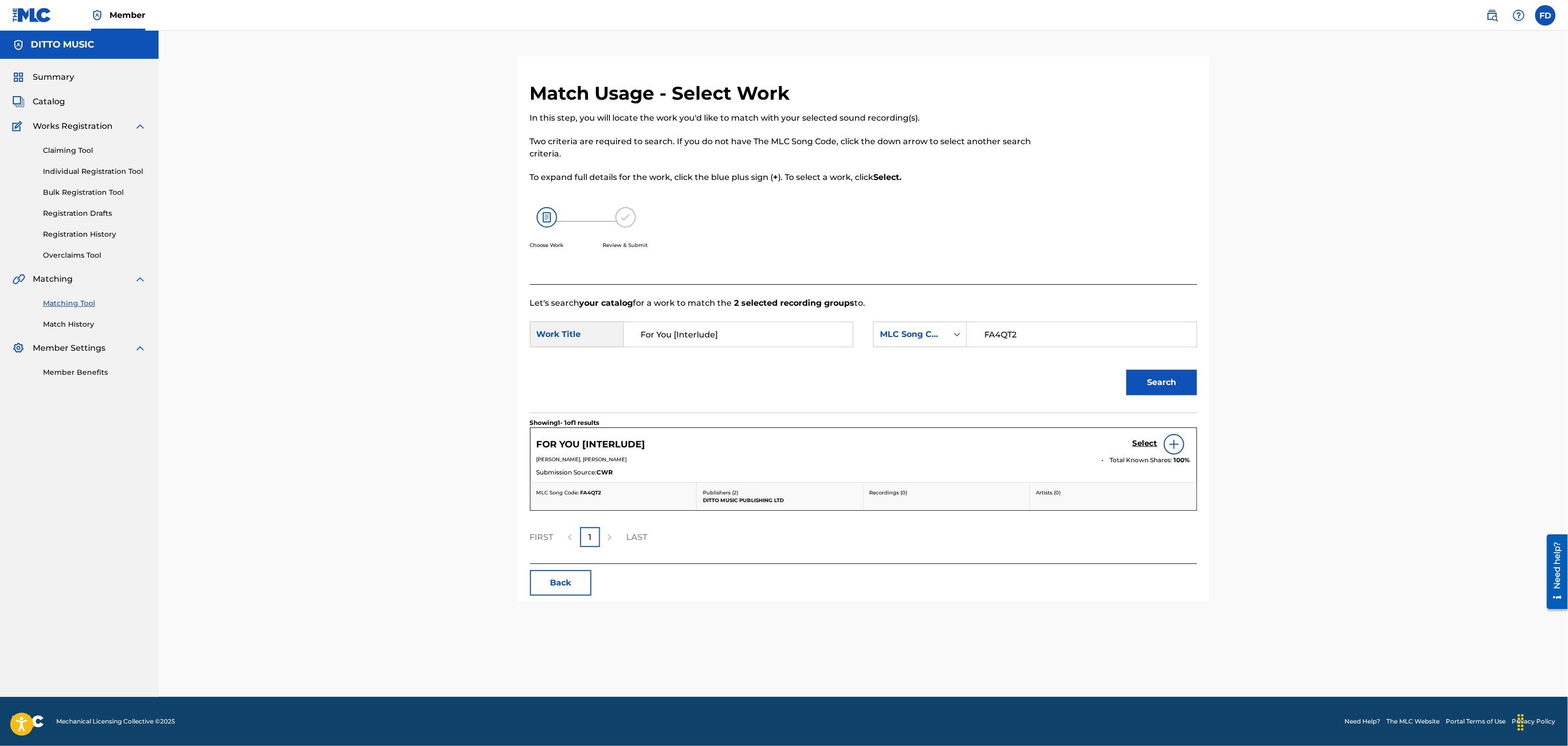
click at [1146, 449] on link "Select" at bounding box center [1145, 444] width 25 height 11
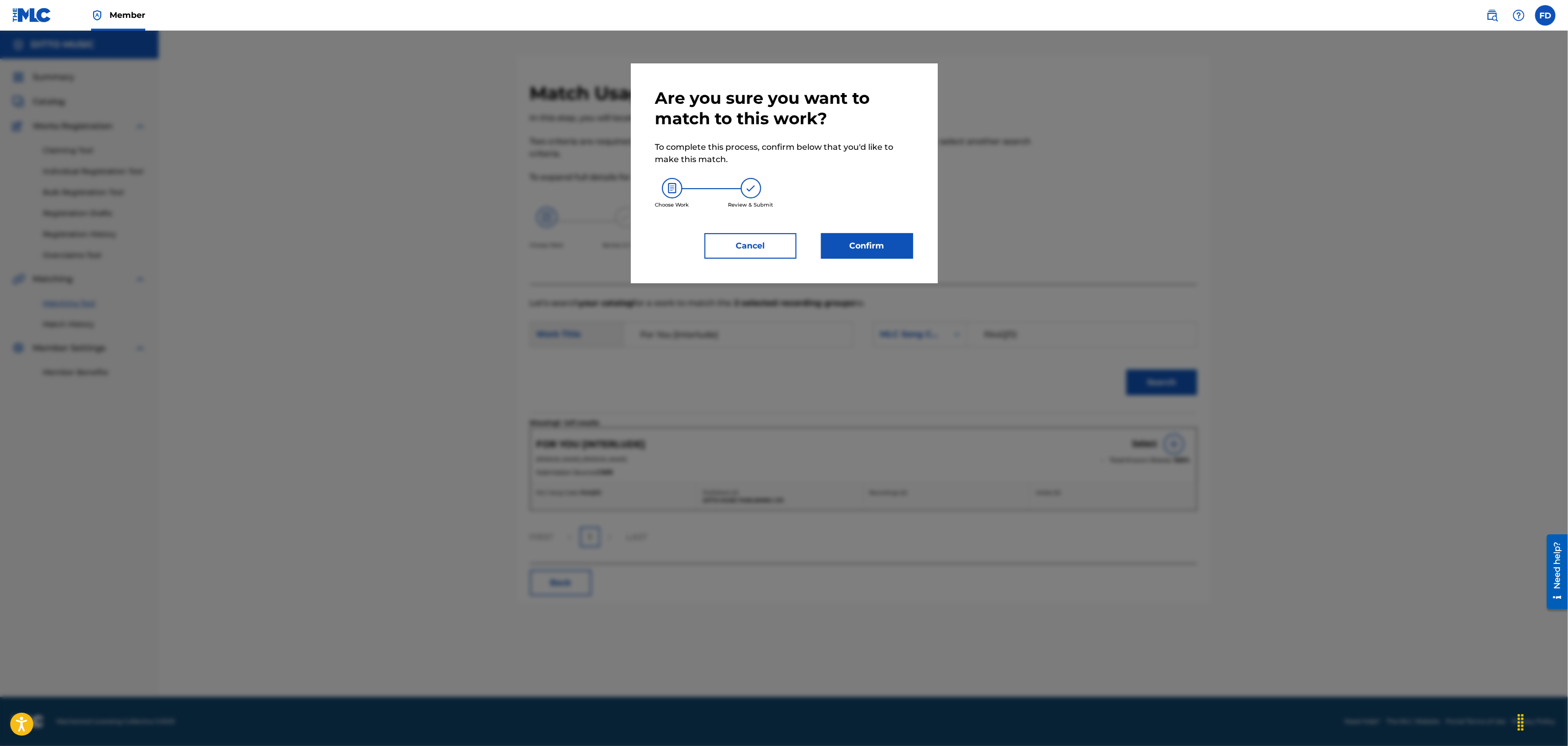
click at [893, 245] on button "Confirm" at bounding box center [867, 246] width 92 height 26
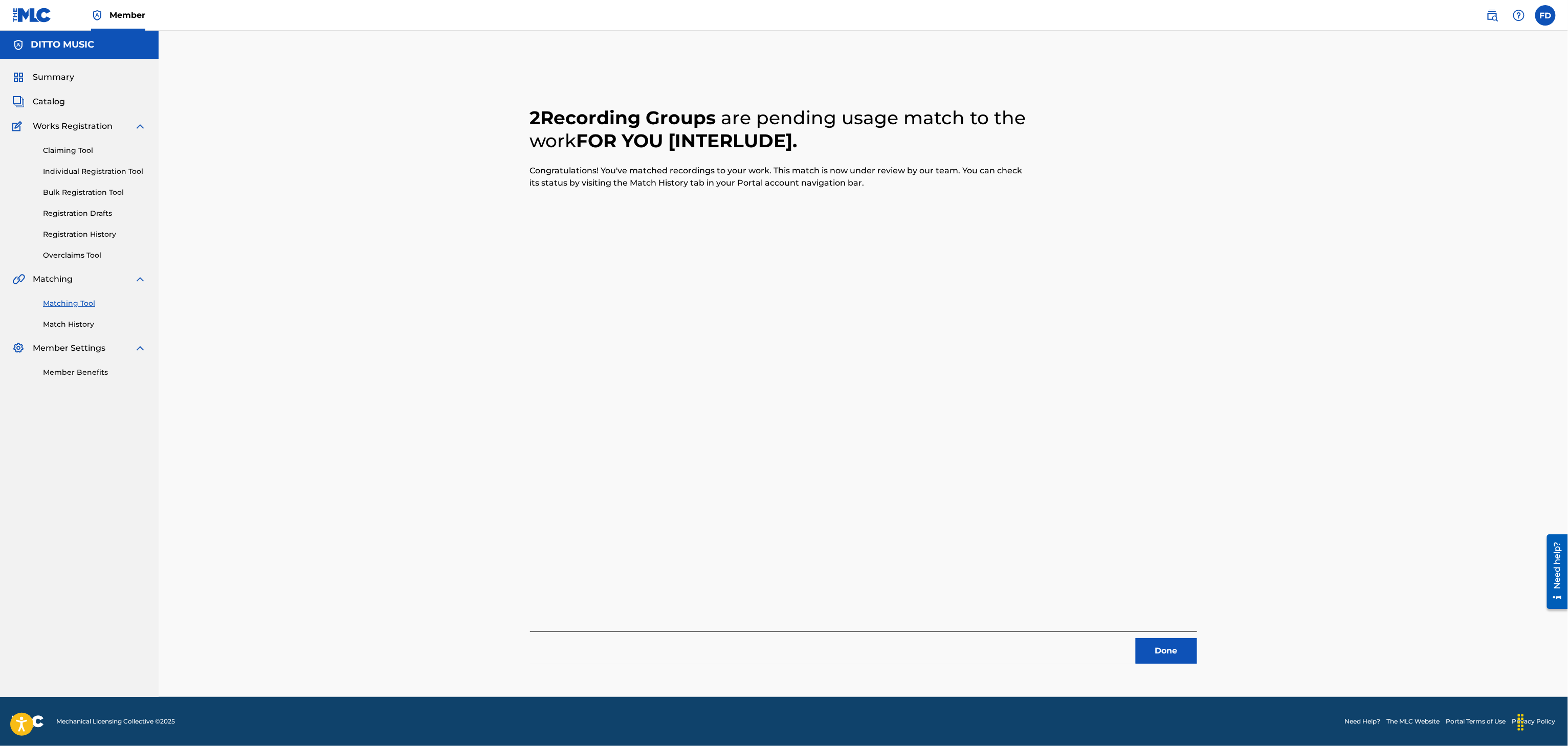
click at [1166, 664] on button "Done" at bounding box center [1166, 651] width 61 height 26
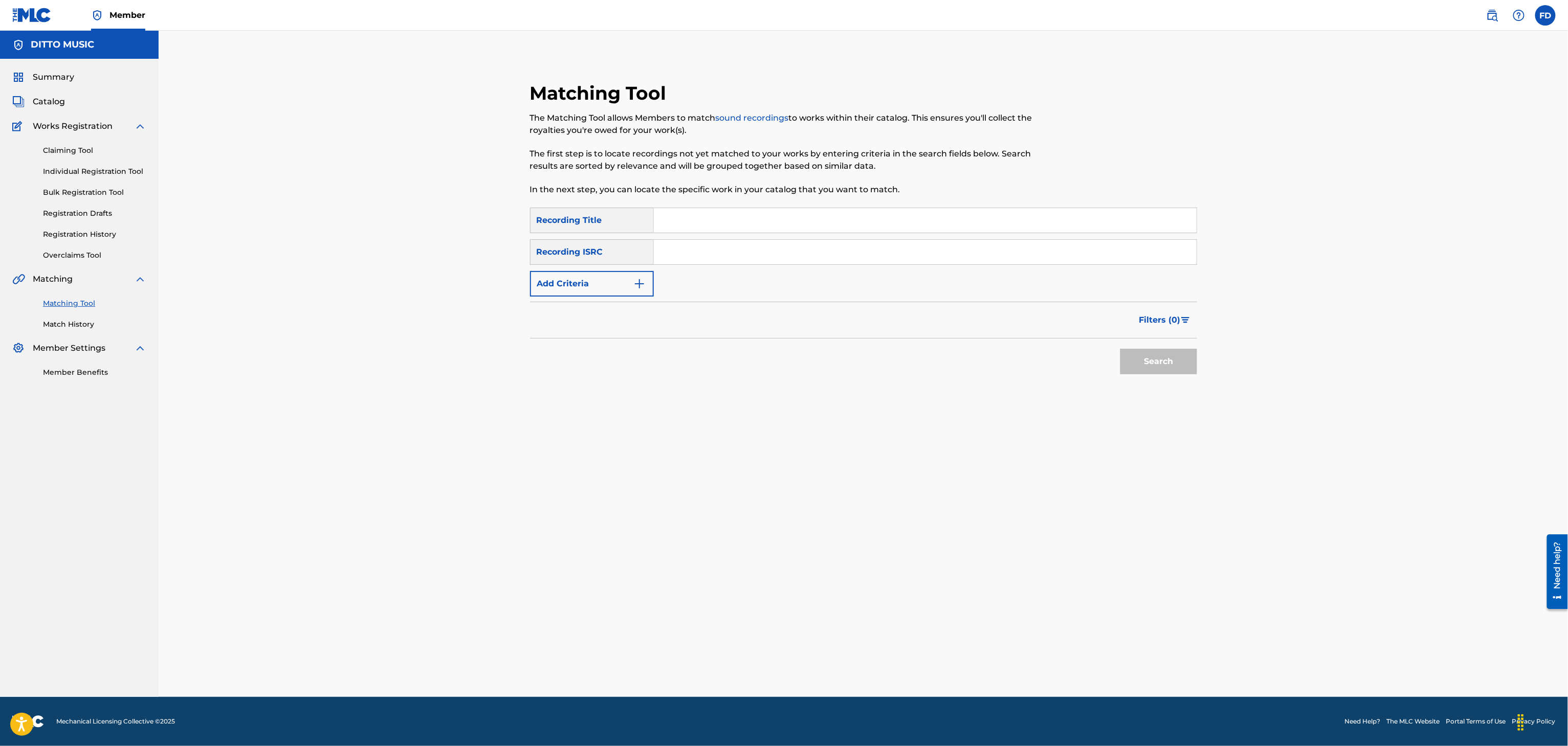
click at [968, 191] on p "In the next step, you can locate the specific work in your catalog that you wan…" at bounding box center [787, 190] width 514 height 12
click at [982, 216] on input "Search Form" at bounding box center [925, 220] width 543 height 24
drag, startPoint x: 747, startPoint y: 240, endPoint x: 757, endPoint y: 242, distance: 10.2
click at [747, 240] on input "Search Form" at bounding box center [925, 252] width 543 height 24
click at [1166, 396] on div "Matching Tool The Matching Tool allows Members to match sound recordings to wor…" at bounding box center [864, 259] width 667 height 355
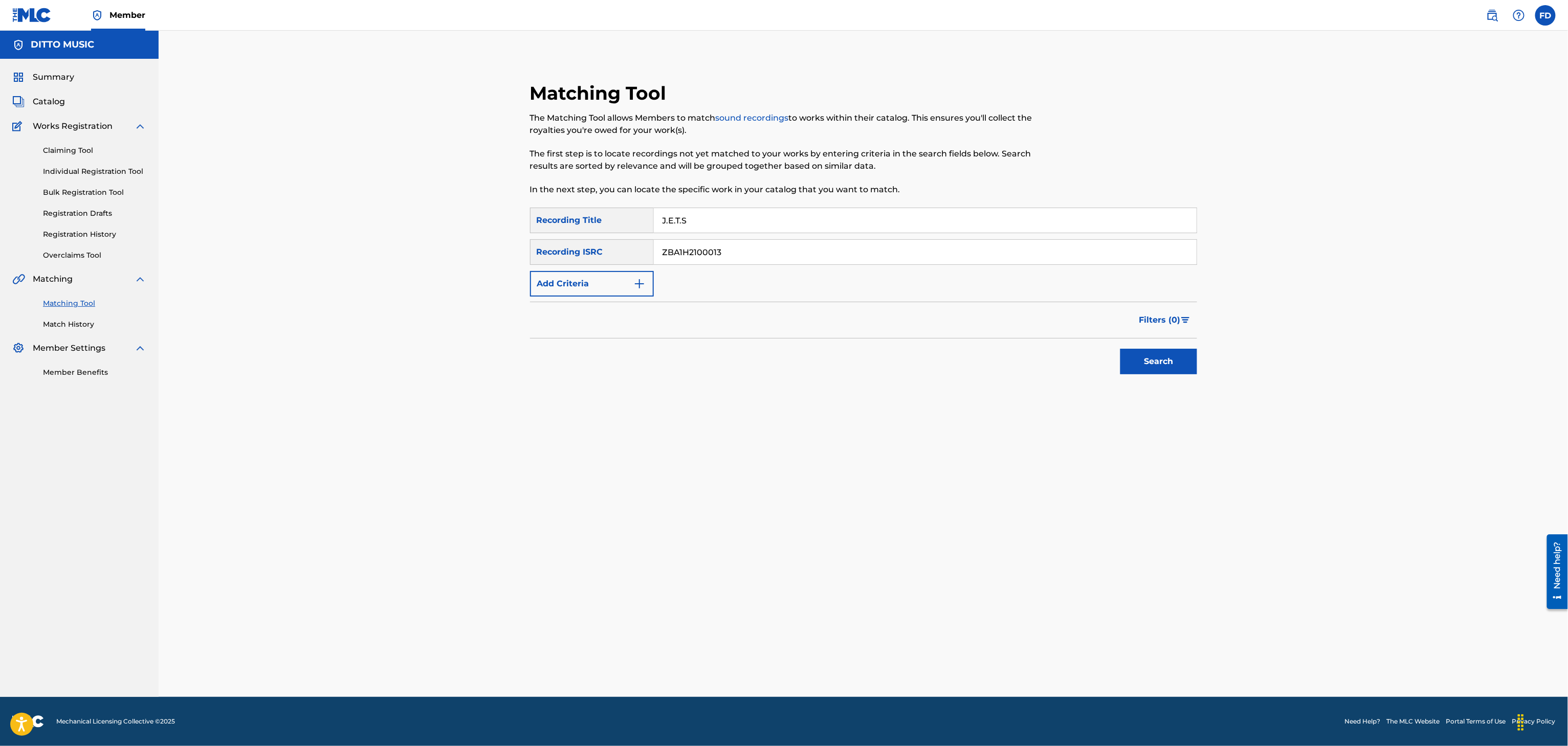
click at [1175, 377] on div "Search" at bounding box center [1156, 358] width 82 height 41
click at [1181, 356] on button "Search" at bounding box center [1159, 361] width 77 height 26
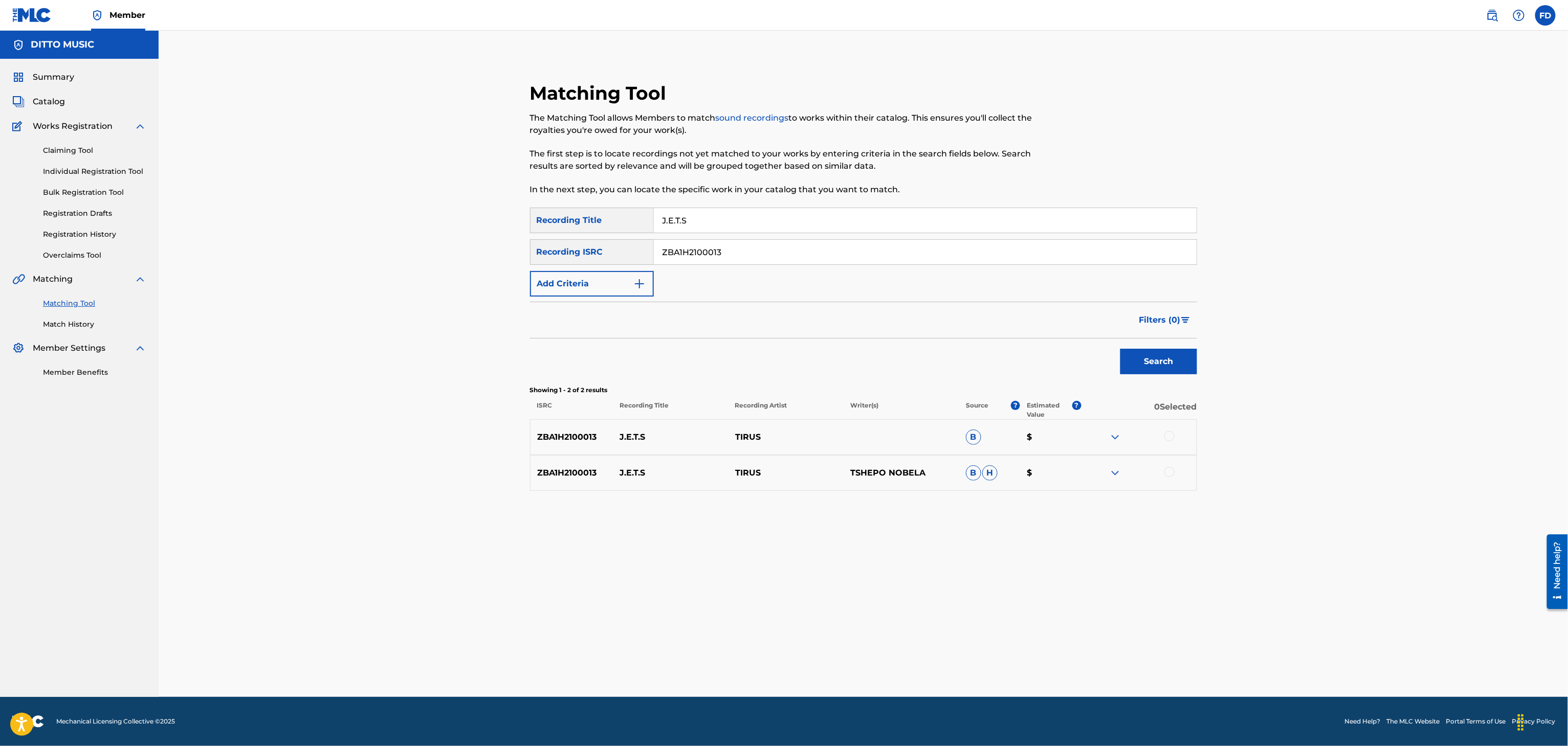
click at [1177, 441] on div at bounding box center [1138, 437] width 115 height 12
click at [1172, 439] on div at bounding box center [1169, 436] width 10 height 10
click at [1169, 469] on div at bounding box center [1169, 472] width 10 height 10
click at [733, 645] on div "Matching Tool The Matching Tool allows Members to match sound recordings to wor…" at bounding box center [863, 376] width 716 height 641
click at [737, 668] on button "Match 2 Groups" at bounding box center [719, 663] width 113 height 26
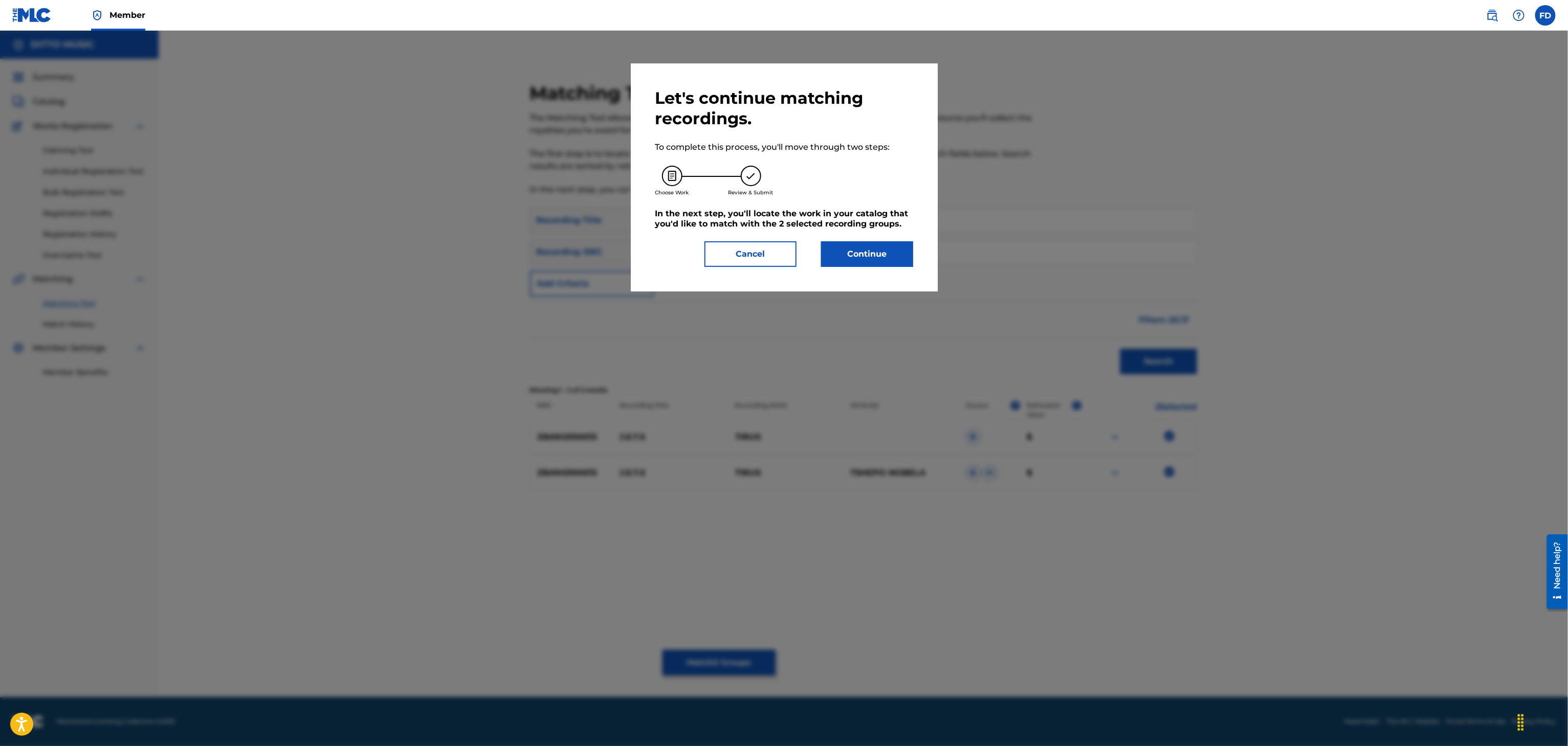
click at [867, 265] on button "Continue" at bounding box center [867, 254] width 92 height 26
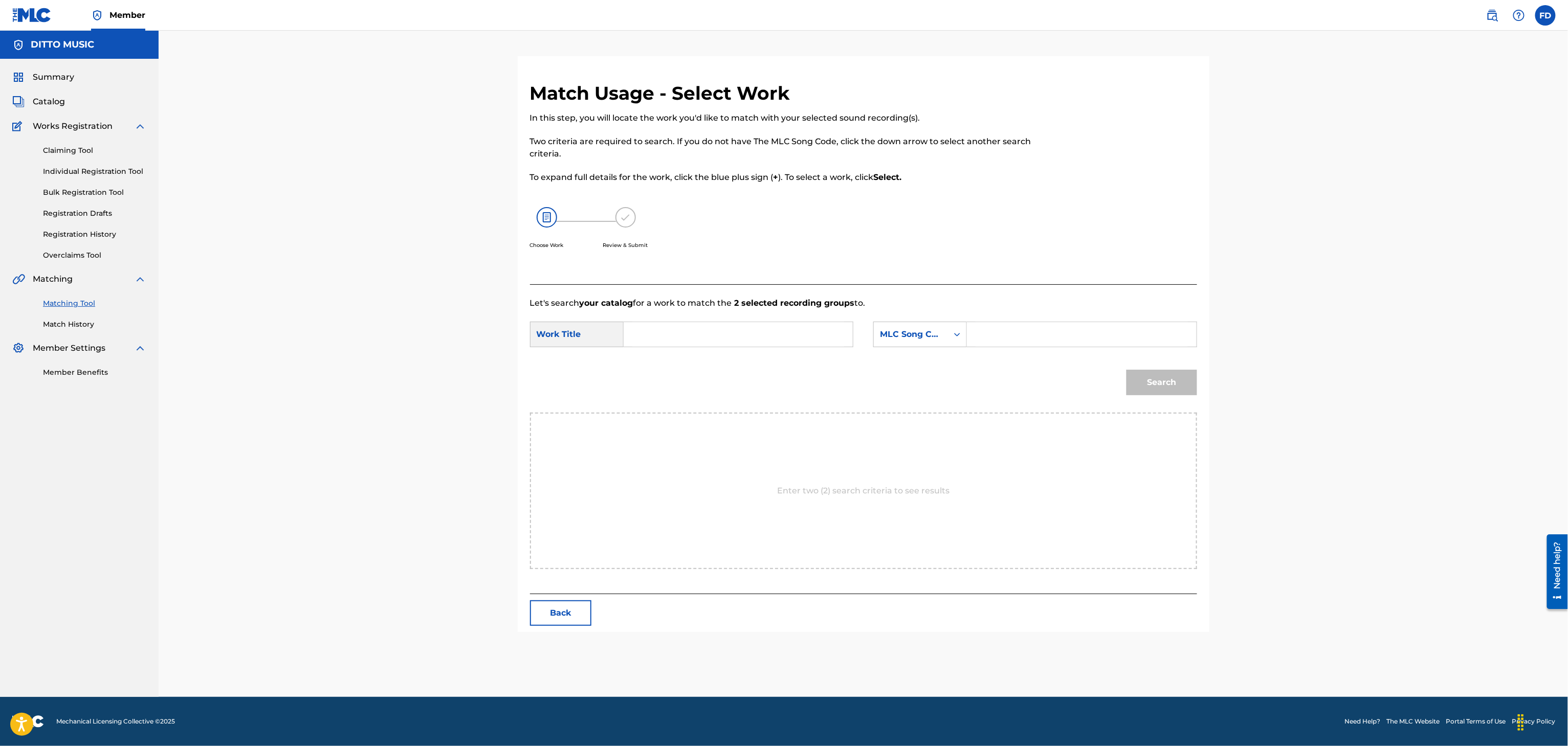
drag, startPoint x: 1019, startPoint y: 338, endPoint x: 992, endPoint y: 350, distance: 29.5
click at [1019, 338] on input "Search Form" at bounding box center [1082, 334] width 212 height 24
click at [729, 290] on div "Let's search your catalog for a work to match the 2 selected recording groups t…" at bounding box center [864, 439] width 667 height 310
click at [721, 313] on form "SearchWithCriteria63d5683d-eadc-4cb6-b571-35fa34b8949e Work Title SearchWithCri…" at bounding box center [864, 361] width 667 height 103
click at [721, 337] on input "Search Form" at bounding box center [738, 334] width 212 height 24
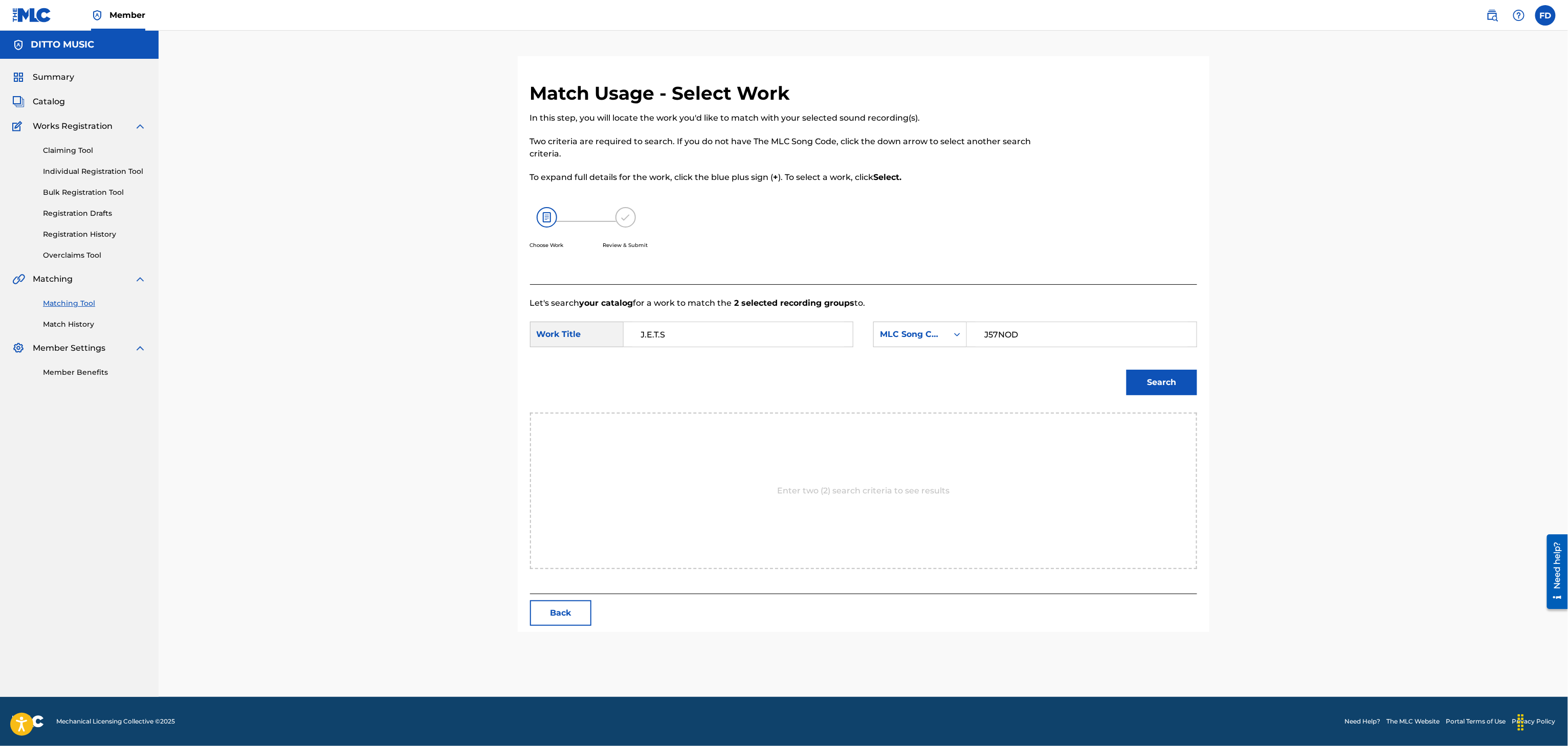
click at [1118, 394] on div "Search" at bounding box center [864, 386] width 667 height 53
click at [1157, 386] on button "Search" at bounding box center [1162, 383] width 71 height 26
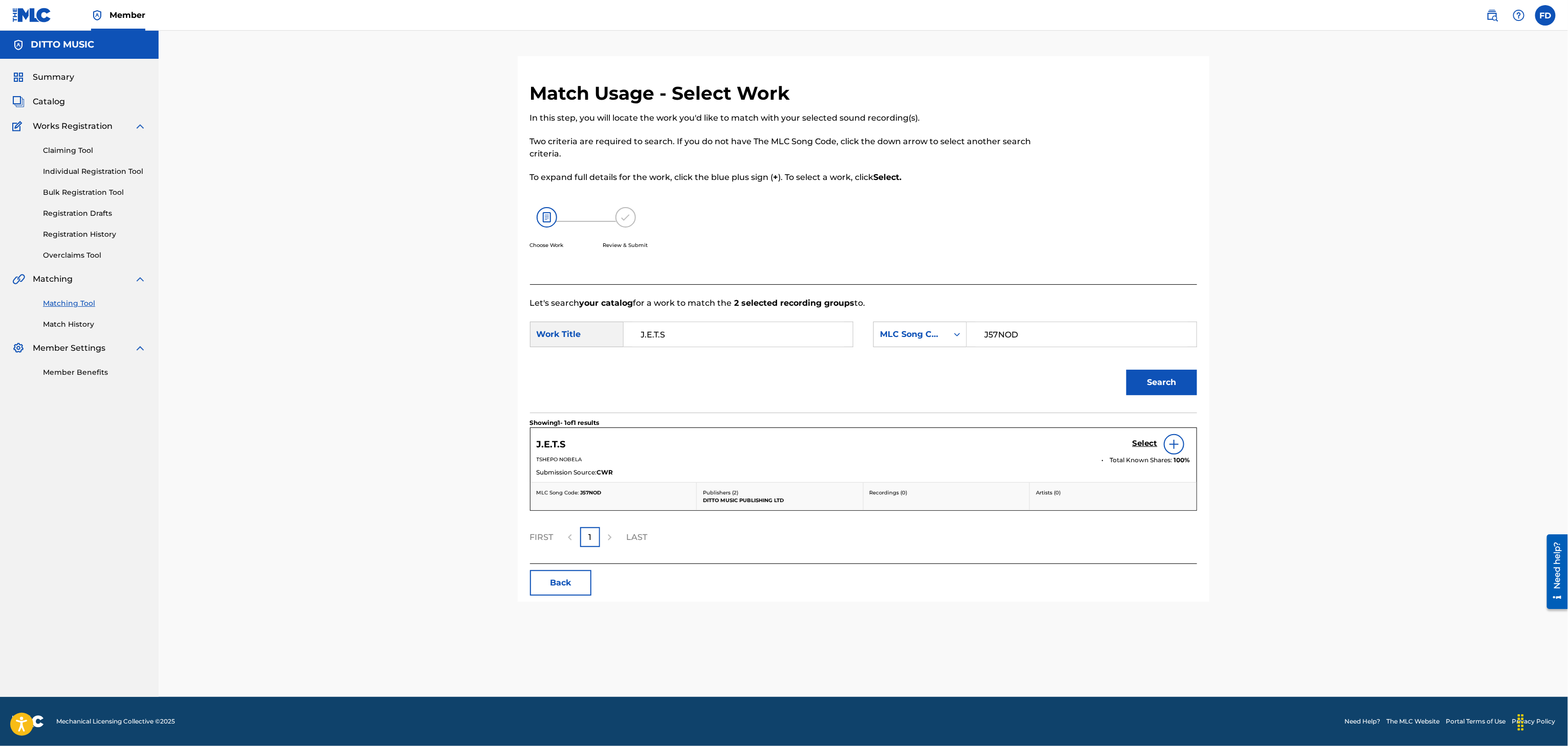
click at [1143, 447] on h5 "Select" at bounding box center [1145, 444] width 25 height 10
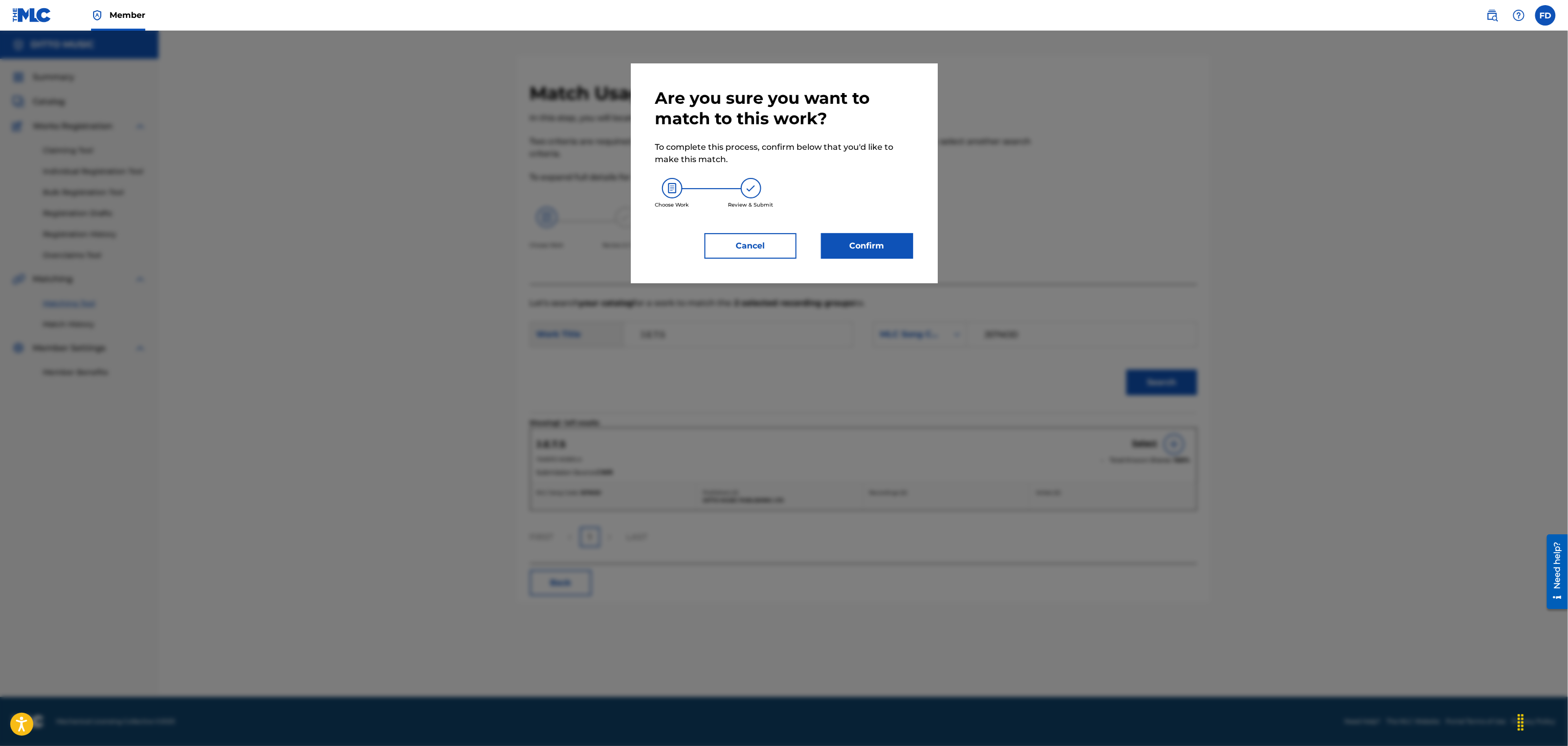
click at [864, 243] on button "Confirm" at bounding box center [867, 246] width 92 height 26
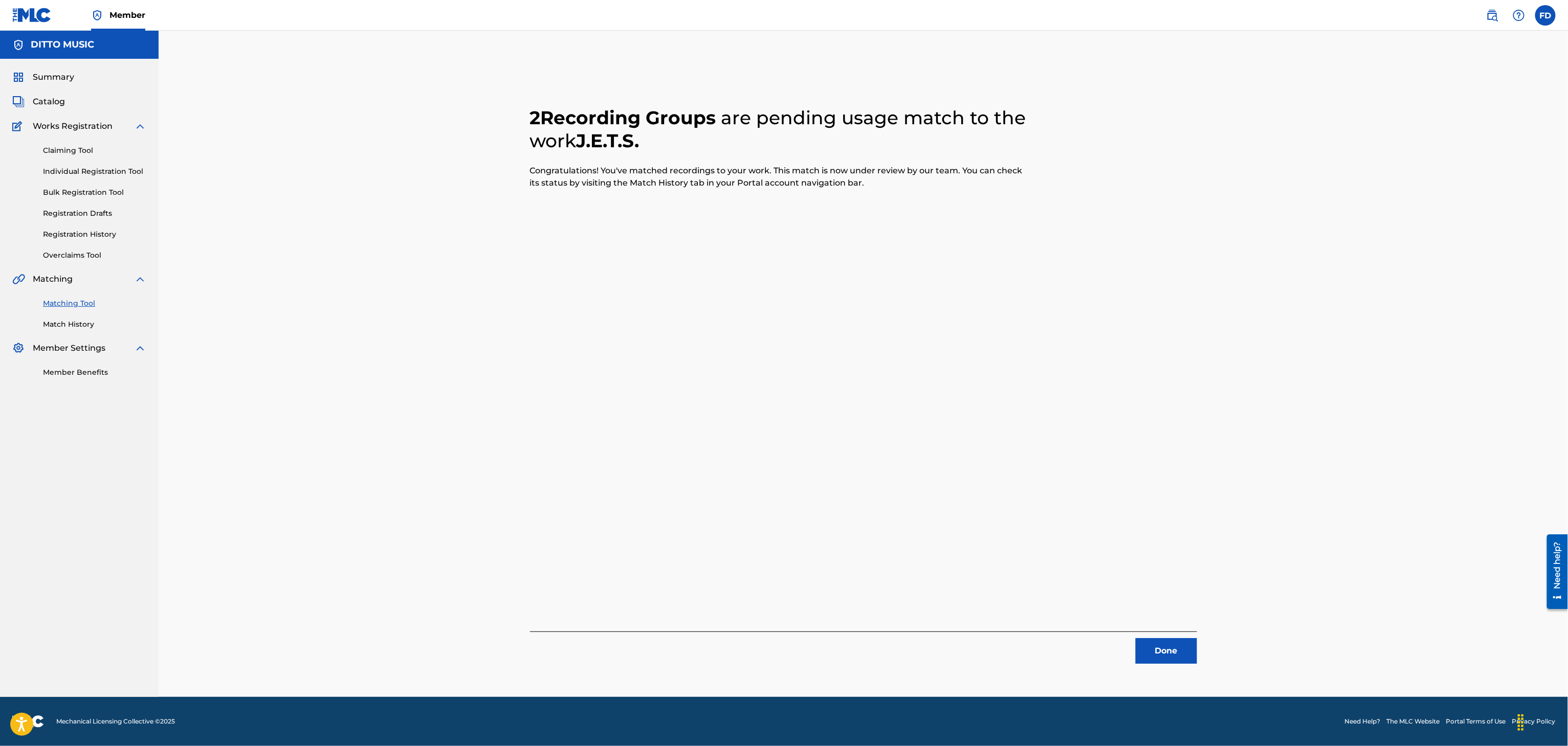
click at [1197, 650] on button "Done" at bounding box center [1166, 651] width 61 height 26
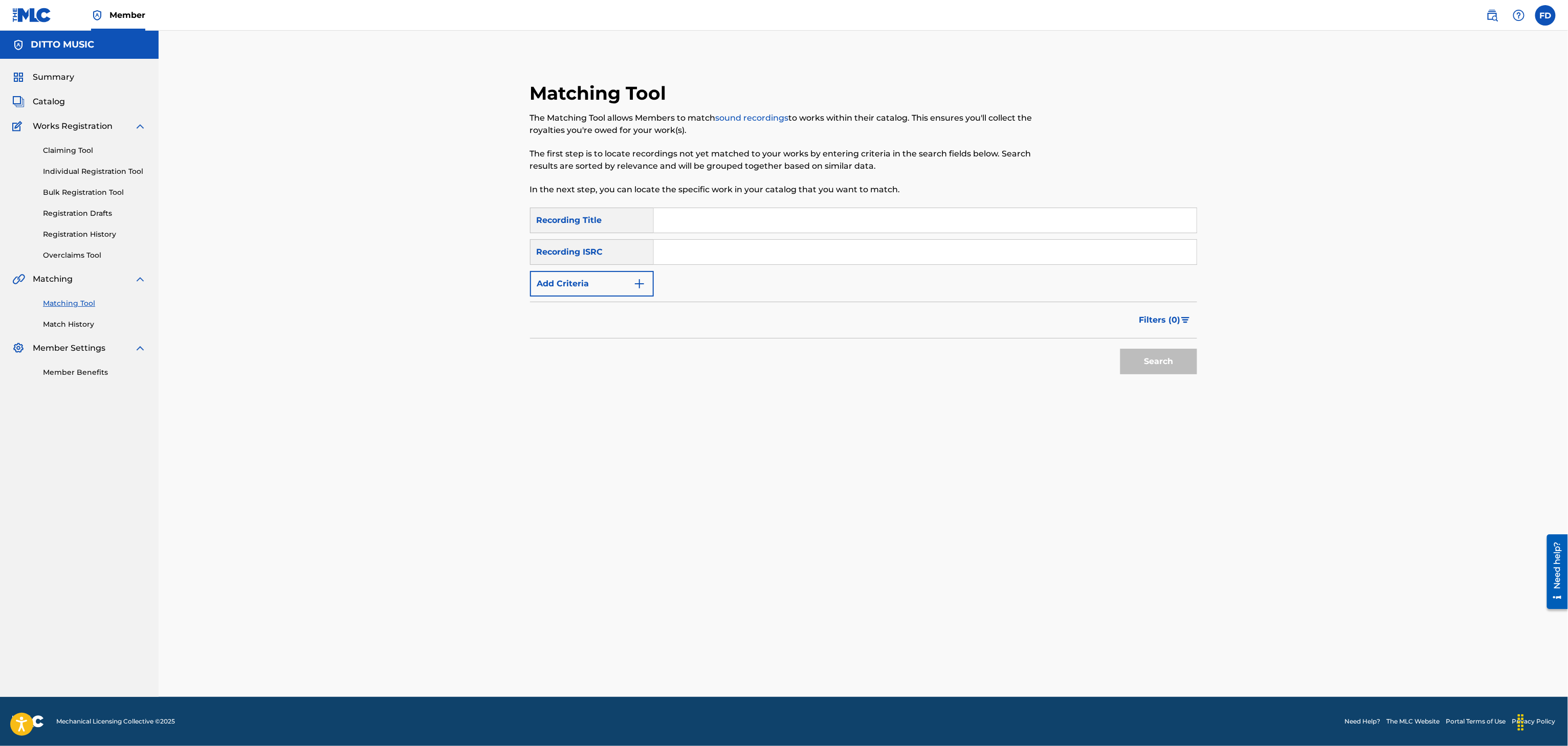
click at [796, 178] on div "The Matching Tool allows Members to match sound recordings to works within thei…" at bounding box center [787, 154] width 514 height 84
click at [786, 214] on input "Search Form" at bounding box center [925, 220] width 543 height 24
click at [931, 231] on input "Body Down" at bounding box center [925, 220] width 543 height 24
click at [932, 248] on input "Search Form" at bounding box center [925, 252] width 543 height 24
click at [1149, 354] on button "Search" at bounding box center [1159, 361] width 77 height 26
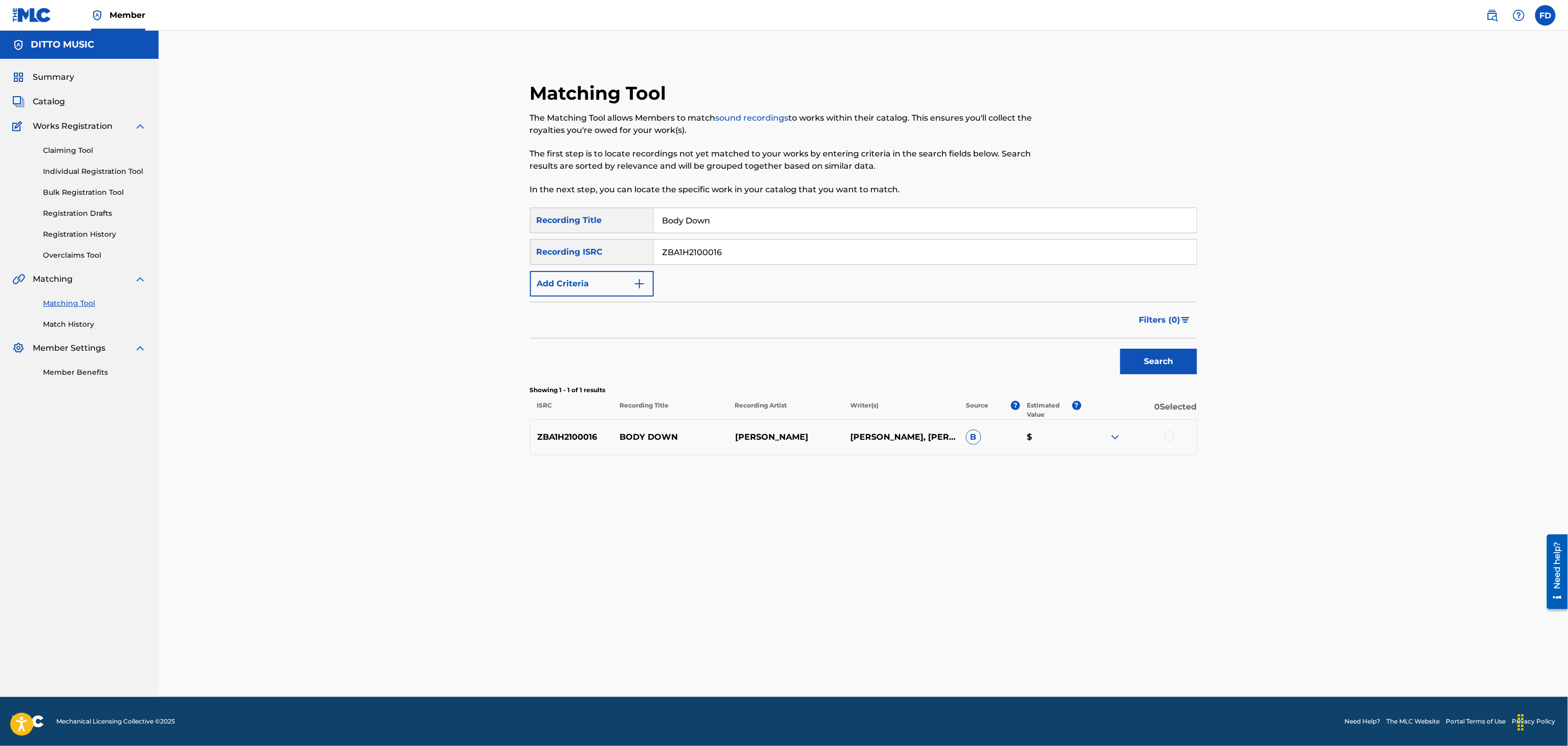
click at [1169, 442] on div at bounding box center [1138, 437] width 115 height 12
click at [1171, 439] on div at bounding box center [1169, 436] width 10 height 10
click at [733, 661] on button "Match 1 Group" at bounding box center [719, 663] width 113 height 26
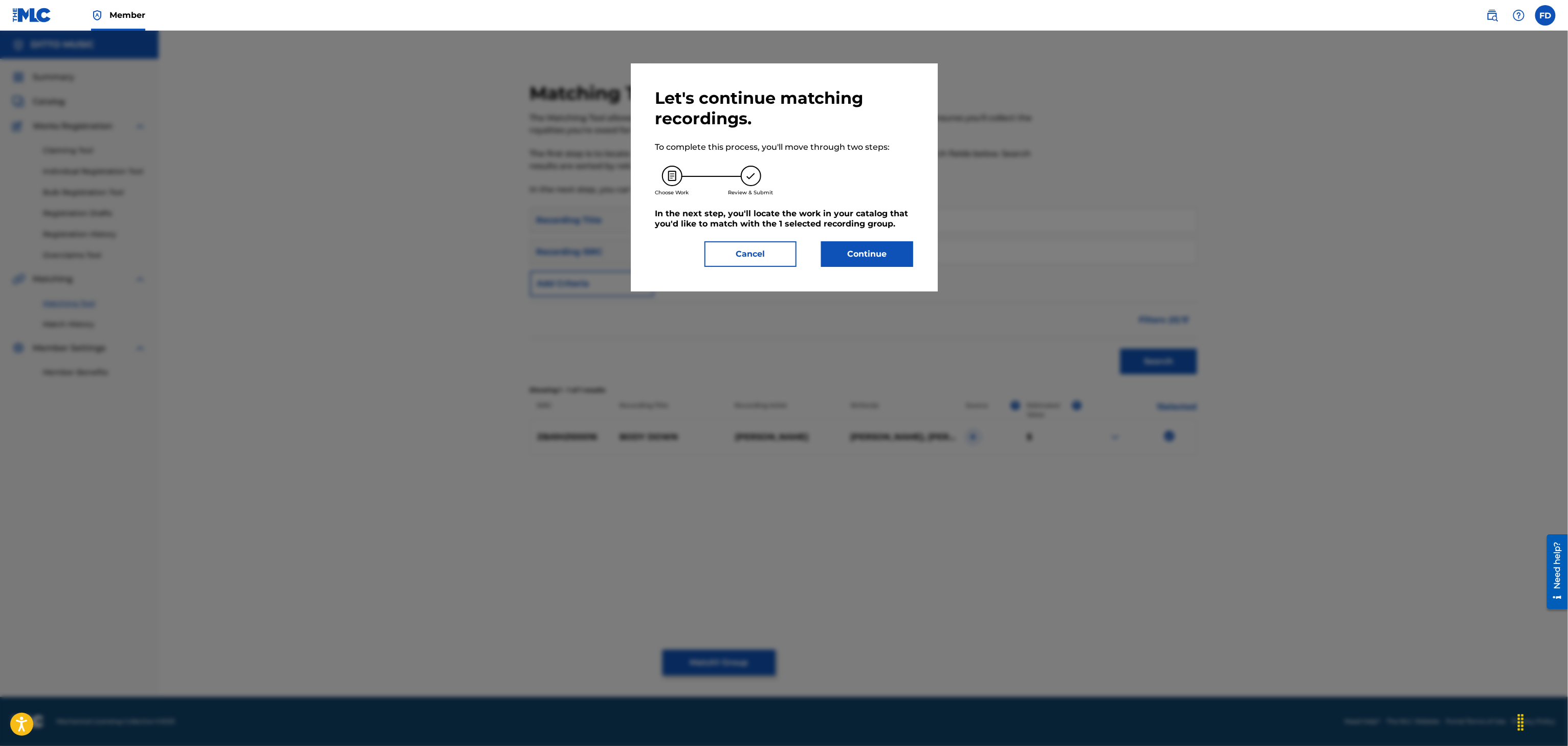
click at [880, 263] on button "Continue" at bounding box center [867, 254] width 92 height 26
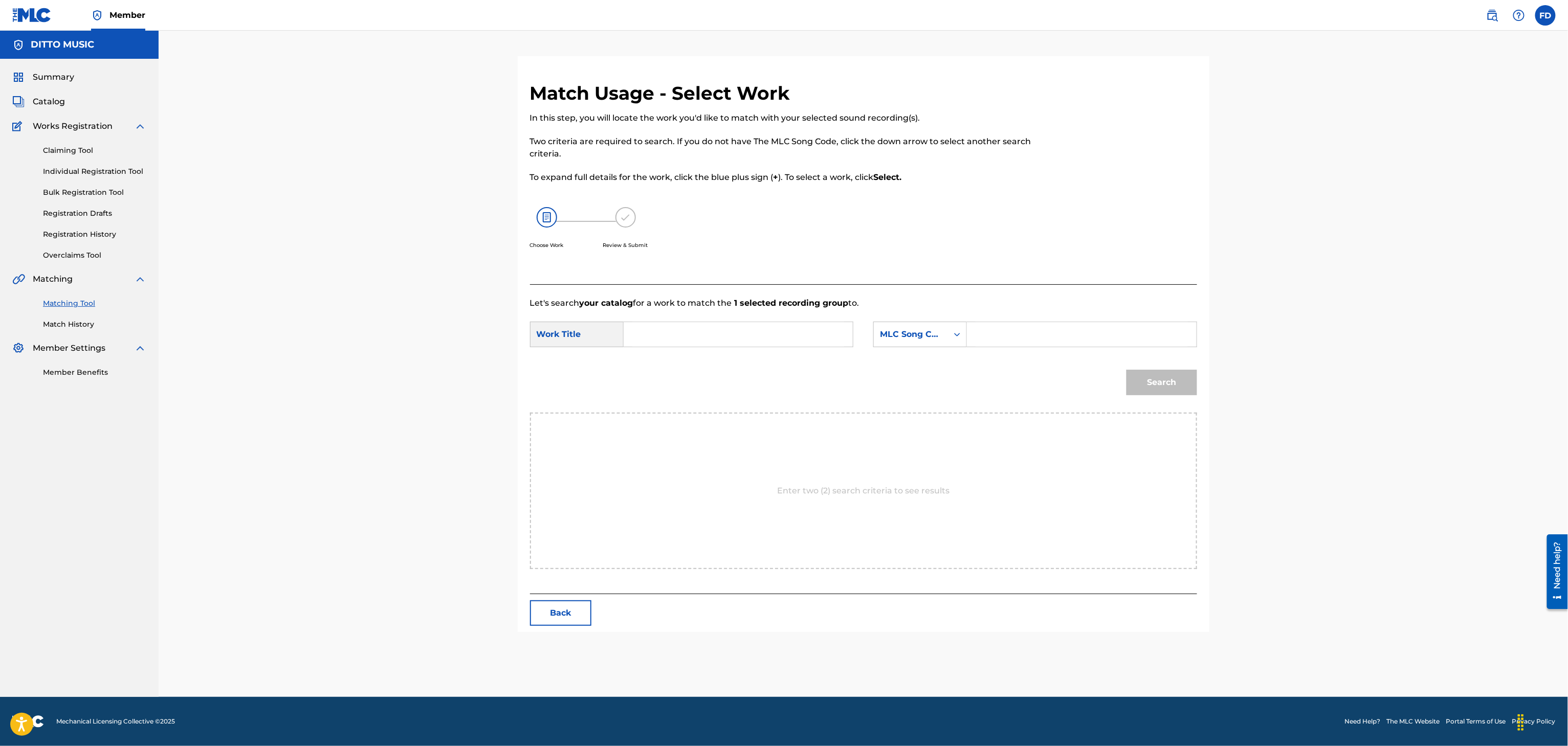
click at [988, 336] on input "Search Form" at bounding box center [1082, 334] width 212 height 24
click at [823, 330] on input "Search Form" at bounding box center [738, 334] width 212 height 24
click at [1176, 392] on button "Search" at bounding box center [1162, 383] width 71 height 26
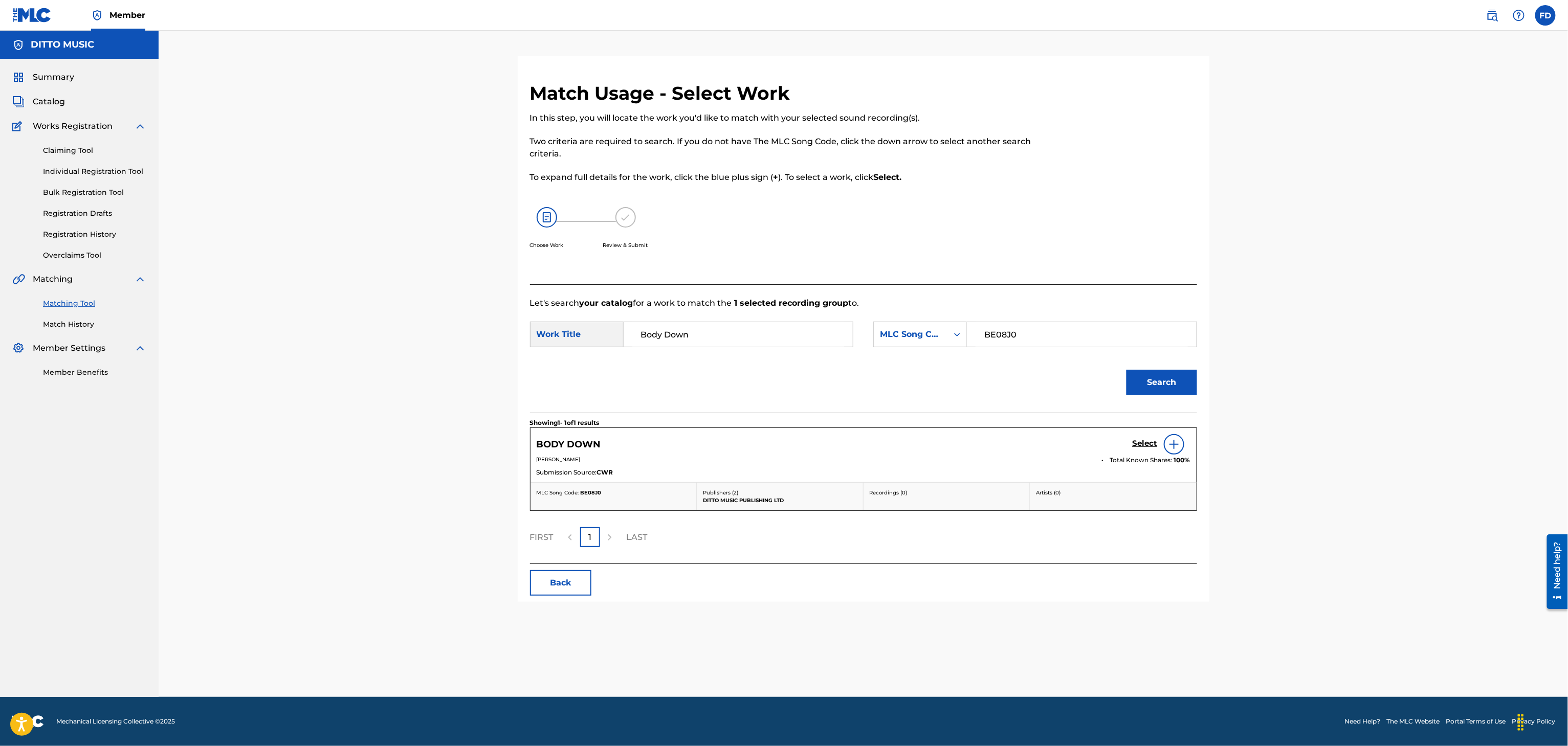
click at [1145, 447] on link "Select" at bounding box center [1145, 444] width 25 height 11
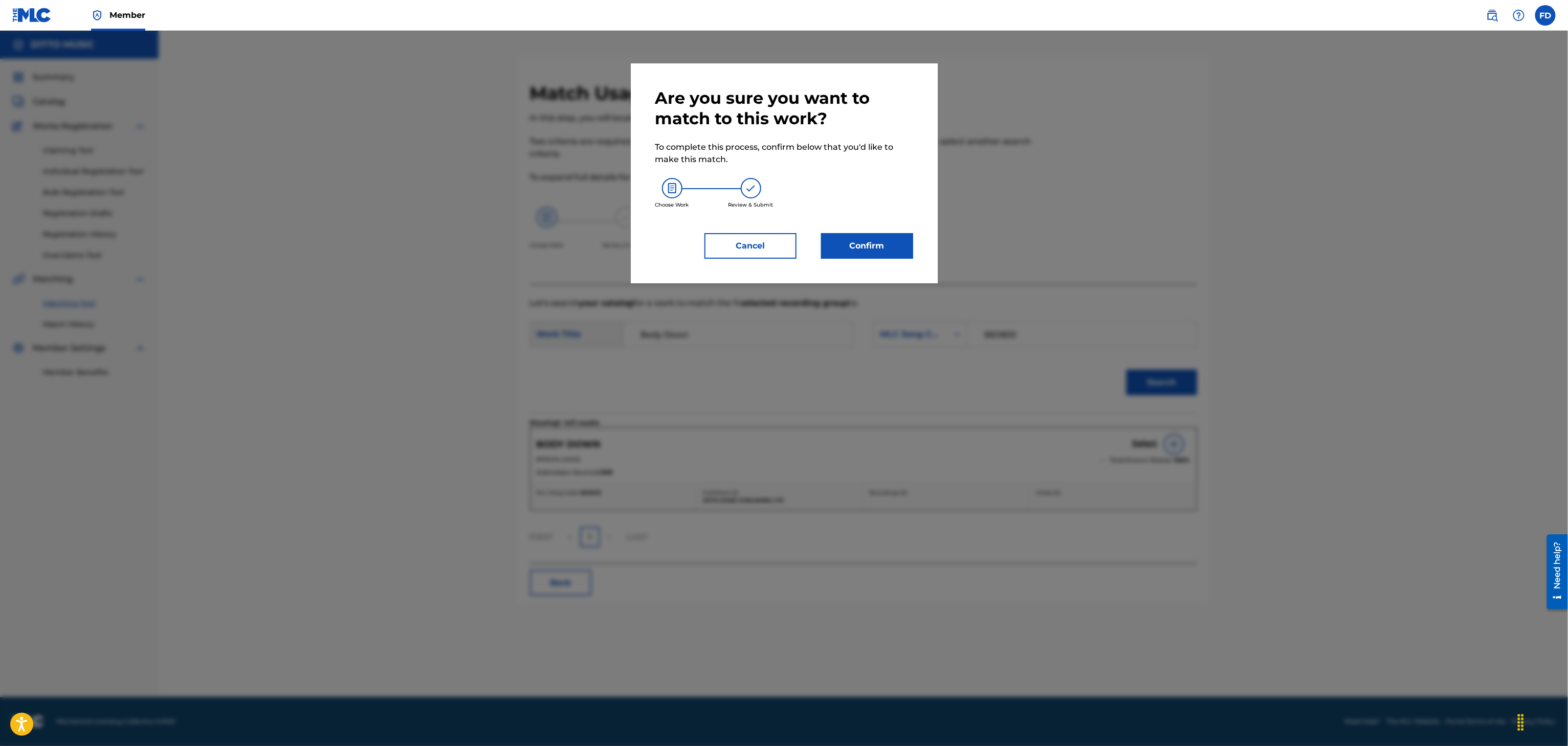
click at [894, 245] on button "Confirm" at bounding box center [867, 246] width 92 height 26
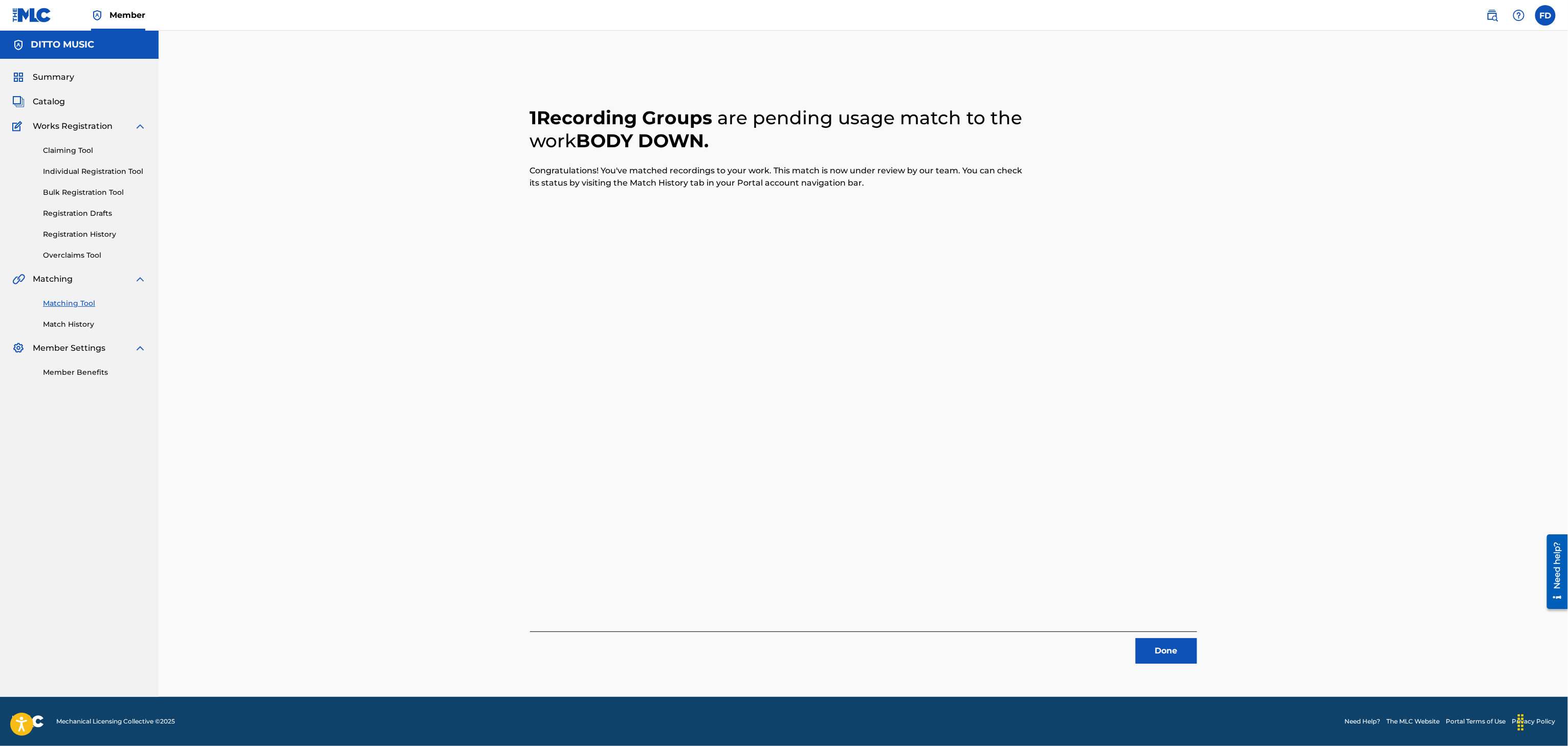
drag, startPoint x: 1199, startPoint y: 638, endPoint x: 1201, endPoint y: 644, distance: 6.3
click at [1199, 643] on div "1 Recording Groups are pending usage match to the work BODY DOWN . Congratulati…" at bounding box center [864, 372] width 691 height 582
click at [1201, 644] on div "1 Recording Groups are pending usage match to the work BODY DOWN . Congratulati…" at bounding box center [864, 372] width 691 height 582
click at [1178, 644] on button "Done" at bounding box center [1166, 651] width 61 height 26
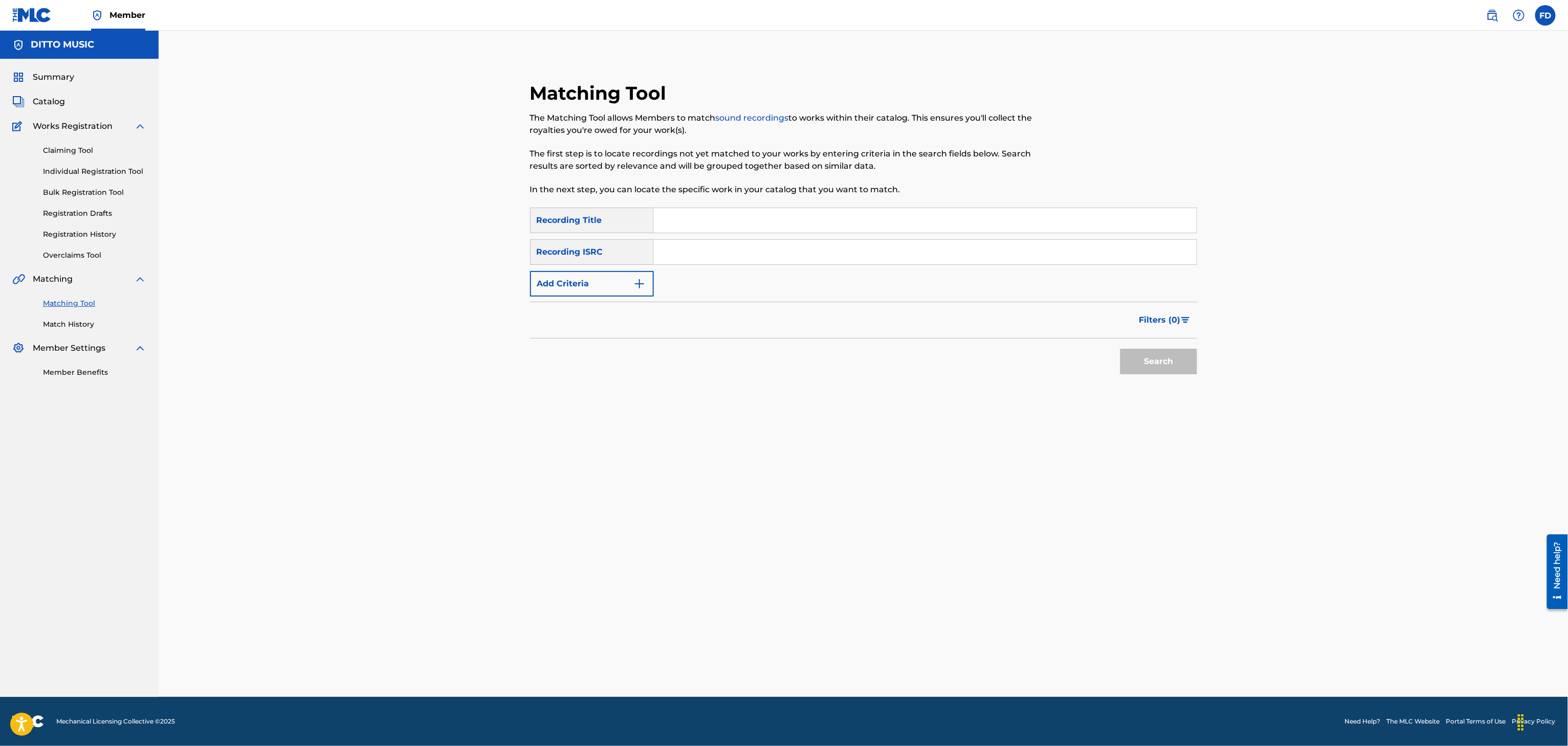
drag, startPoint x: 944, startPoint y: 222, endPoint x: 939, endPoint y: 226, distance: 6.4
click at [944, 222] on input "Search Form" at bounding box center [925, 220] width 543 height 24
click at [897, 242] on input "Search Form" at bounding box center [925, 252] width 543 height 24
click at [1178, 370] on button "Search" at bounding box center [1159, 361] width 77 height 26
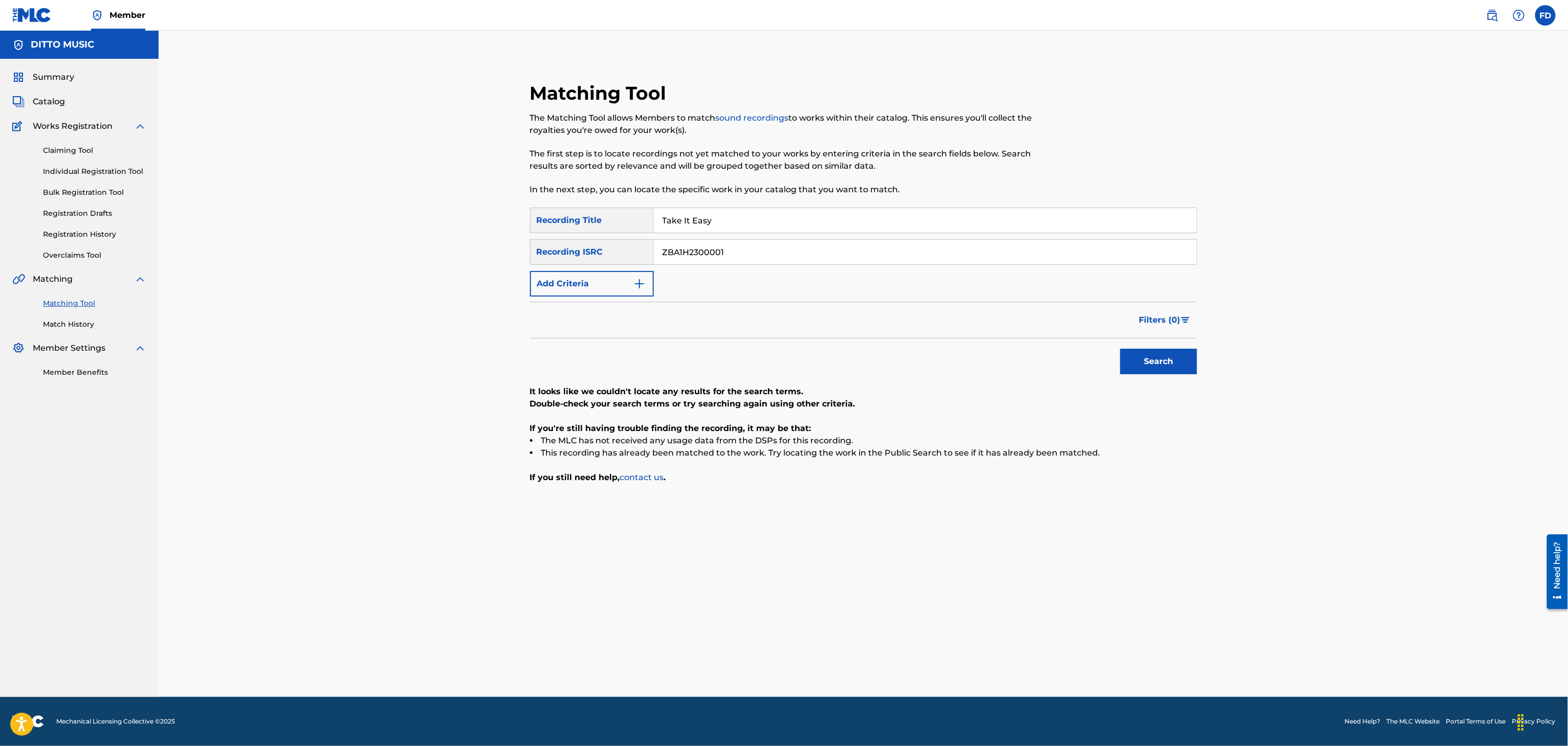
click at [634, 234] on div "SearchWithCriteria8683f96c-5ddd-4d5c-a7c2-defb5d464943 Recording Title Take It …" at bounding box center [864, 252] width 667 height 89
click at [656, 231] on input "Take It Easy" at bounding box center [925, 220] width 543 height 24
click at [673, 228] on input "Take It Easy" at bounding box center [925, 220] width 543 height 24
click at [758, 265] on div "ZBA1H2300001" at bounding box center [925, 252] width 544 height 26
click at [767, 251] on input "ZBA1H2300001" at bounding box center [925, 252] width 543 height 24
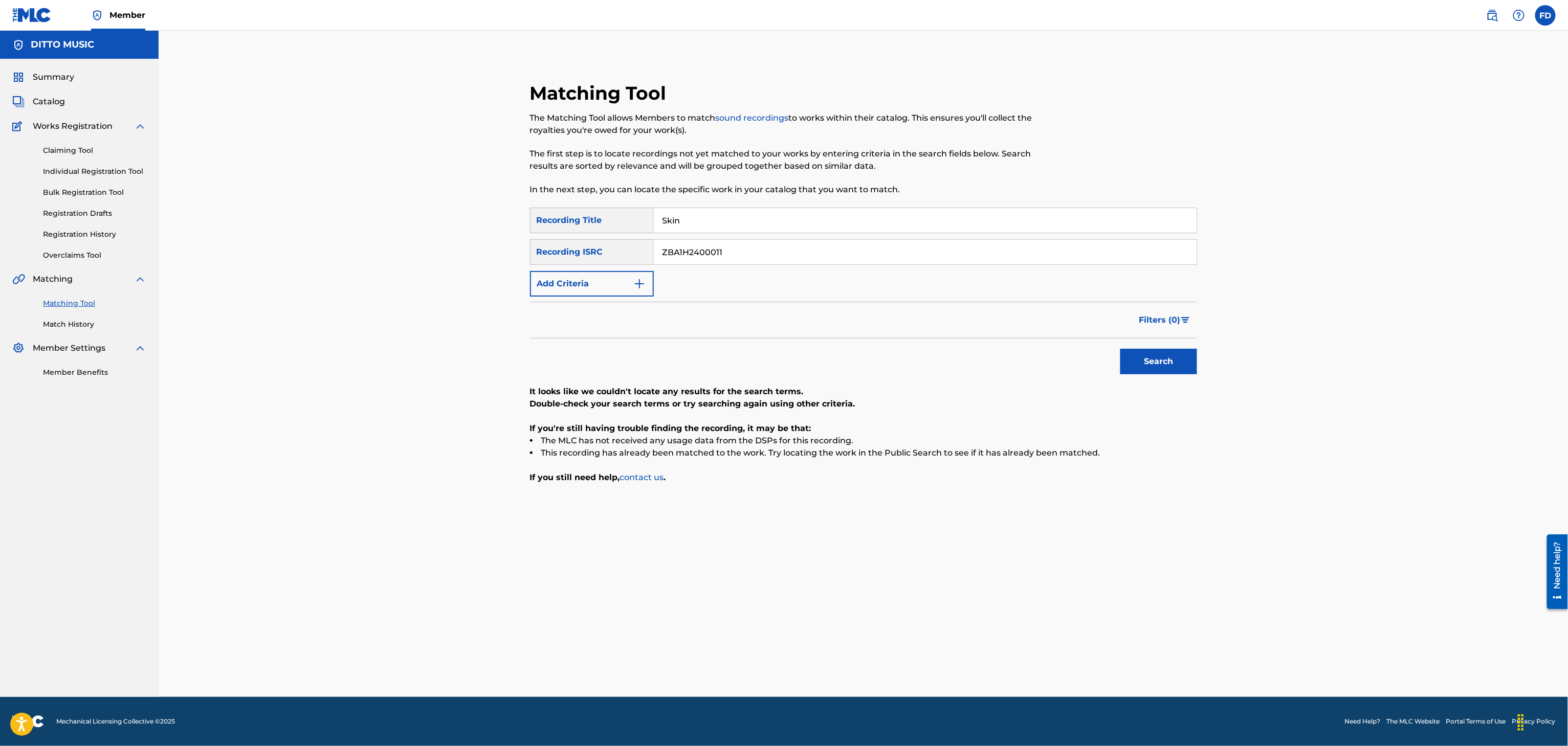
click at [1138, 358] on button "Search" at bounding box center [1159, 361] width 77 height 26
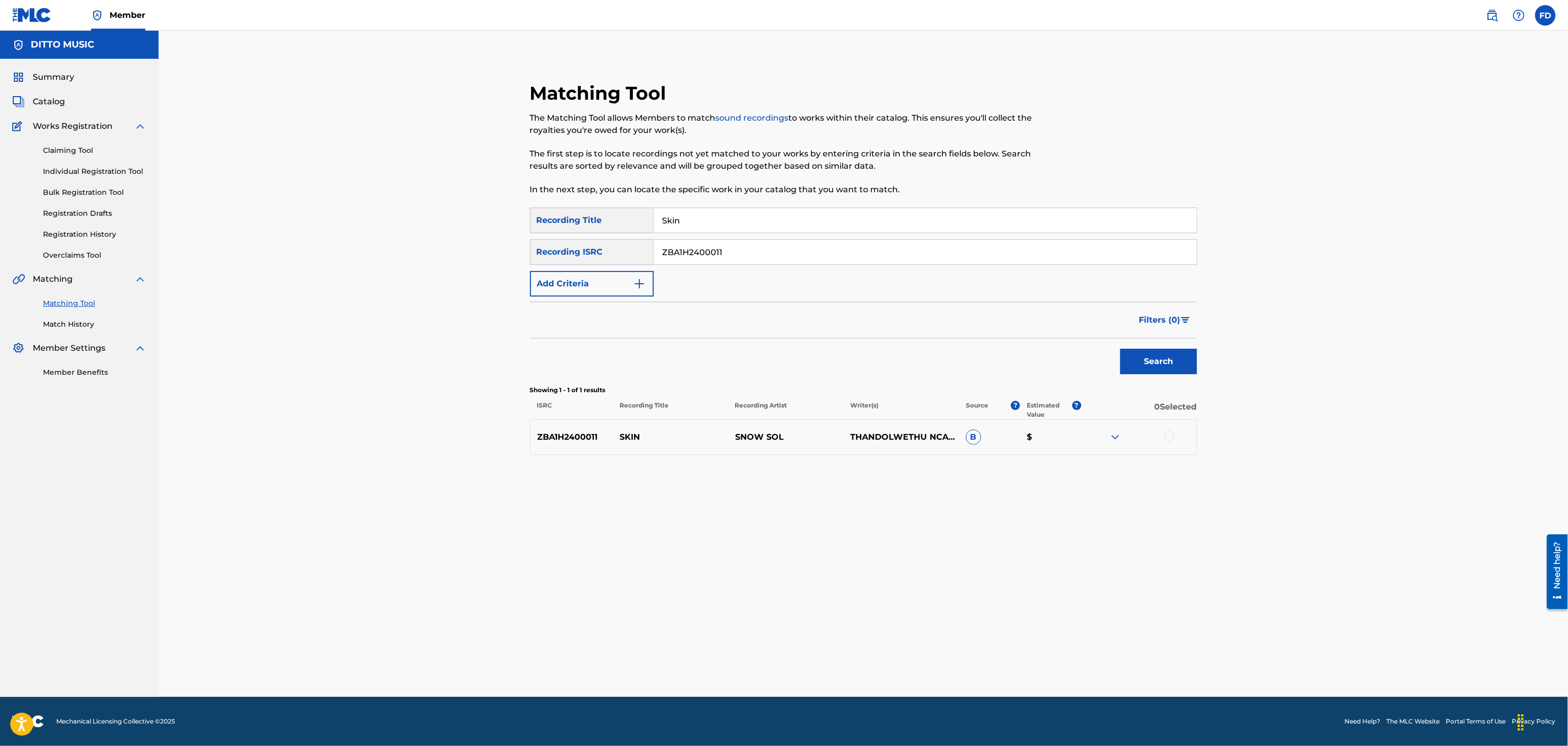
click at [1157, 340] on div "Search" at bounding box center [1156, 358] width 82 height 41
click at [1163, 361] on button "Search" at bounding box center [1159, 361] width 77 height 26
click at [1161, 430] on div "ZBA1H2400011 SKIN SNOW SOL THANDOLWETHU NCANE, TSHEPO NOBELA B $" at bounding box center [864, 437] width 667 height 36
click at [1168, 434] on div at bounding box center [1169, 436] width 10 height 10
click at [713, 676] on div "Matching Tool The Matching Tool allows Members to match sound recordings to wor…" at bounding box center [863, 376] width 716 height 641
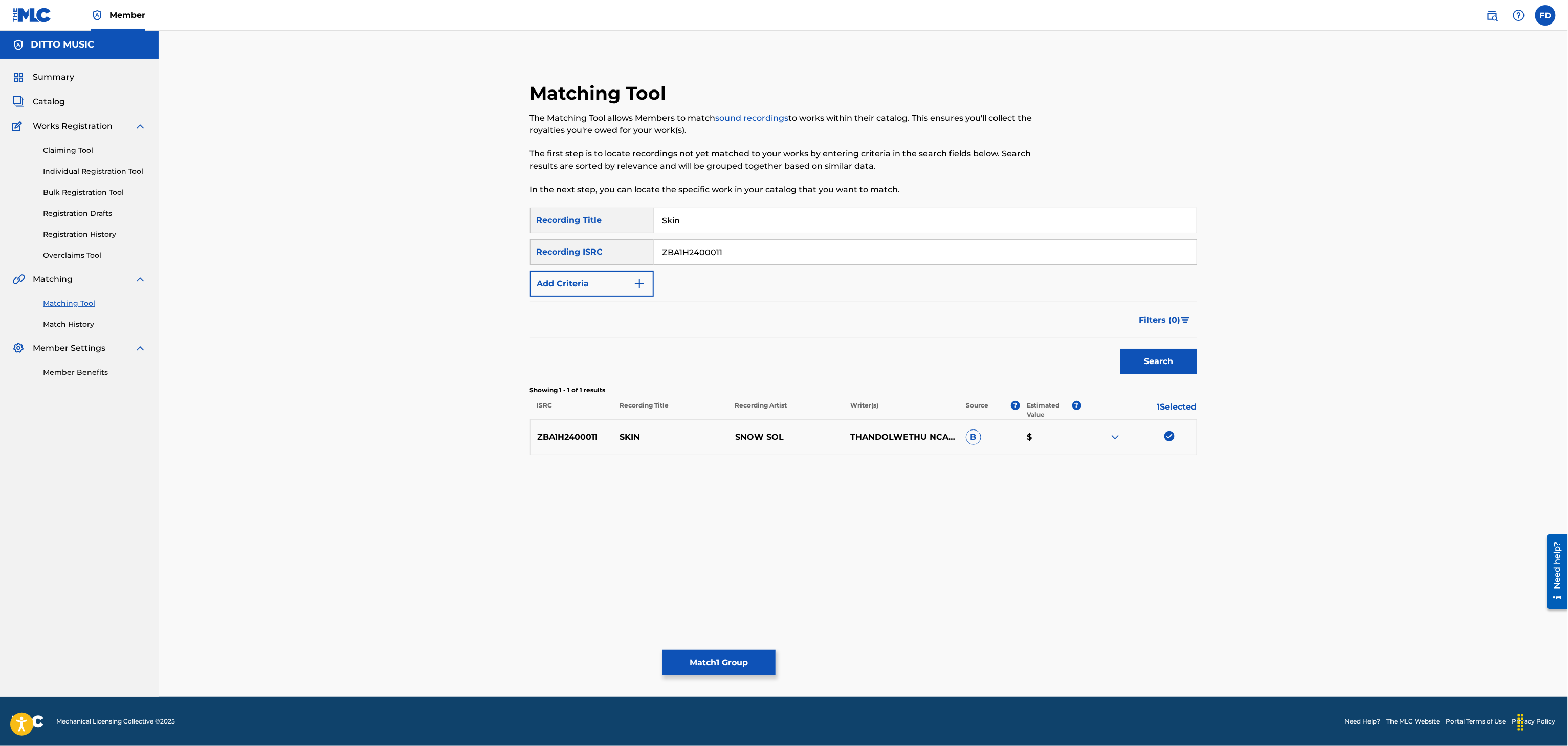
click at [720, 664] on button "Match 1 Group" at bounding box center [719, 663] width 113 height 26
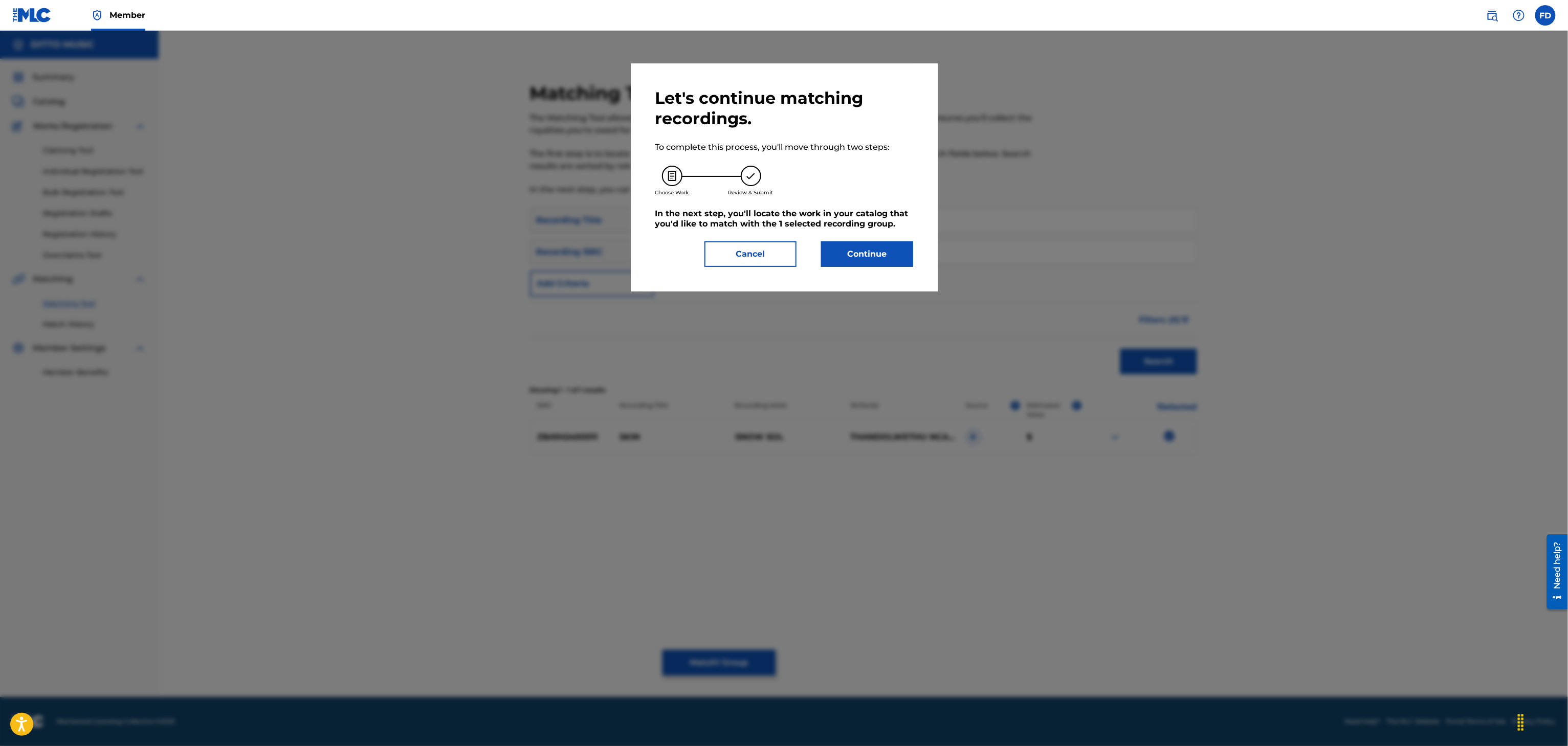
click at [847, 244] on button "Continue" at bounding box center [867, 254] width 92 height 26
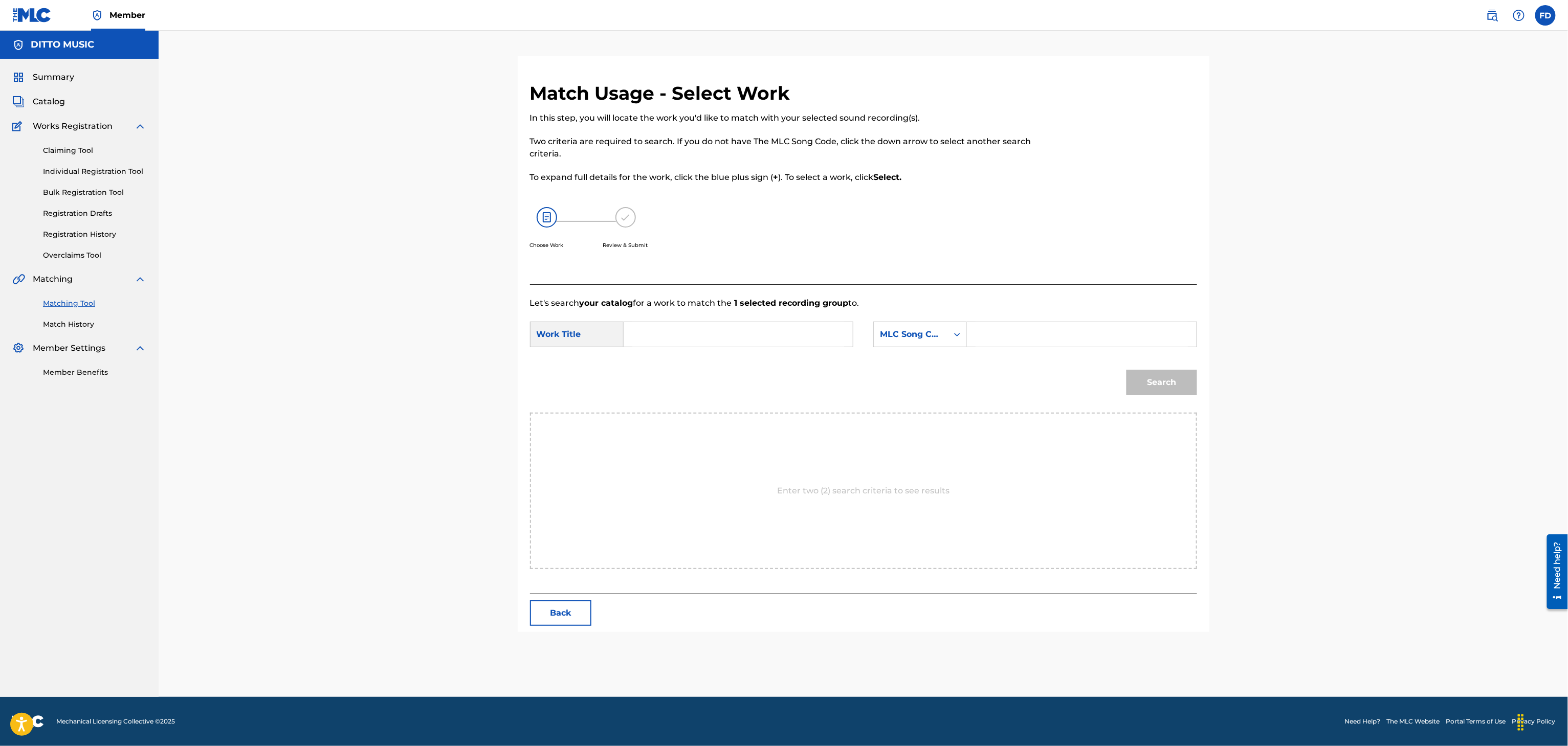
click at [1143, 320] on form "SearchWithCriteria63d5683d-eadc-4cb6-b571-35fa34b8949e Work Title SearchWithCri…" at bounding box center [864, 361] width 667 height 103
click at [1145, 335] on input "Search Form" at bounding box center [1082, 334] width 212 height 24
click at [777, 365] on div "Search" at bounding box center [864, 386] width 667 height 53
click at [801, 336] on input "Search Form" at bounding box center [738, 334] width 212 height 24
click at [1206, 386] on div "Match Usage - Select Work In this step, you will locate the work you'd like to …" at bounding box center [864, 357] width 691 height 550
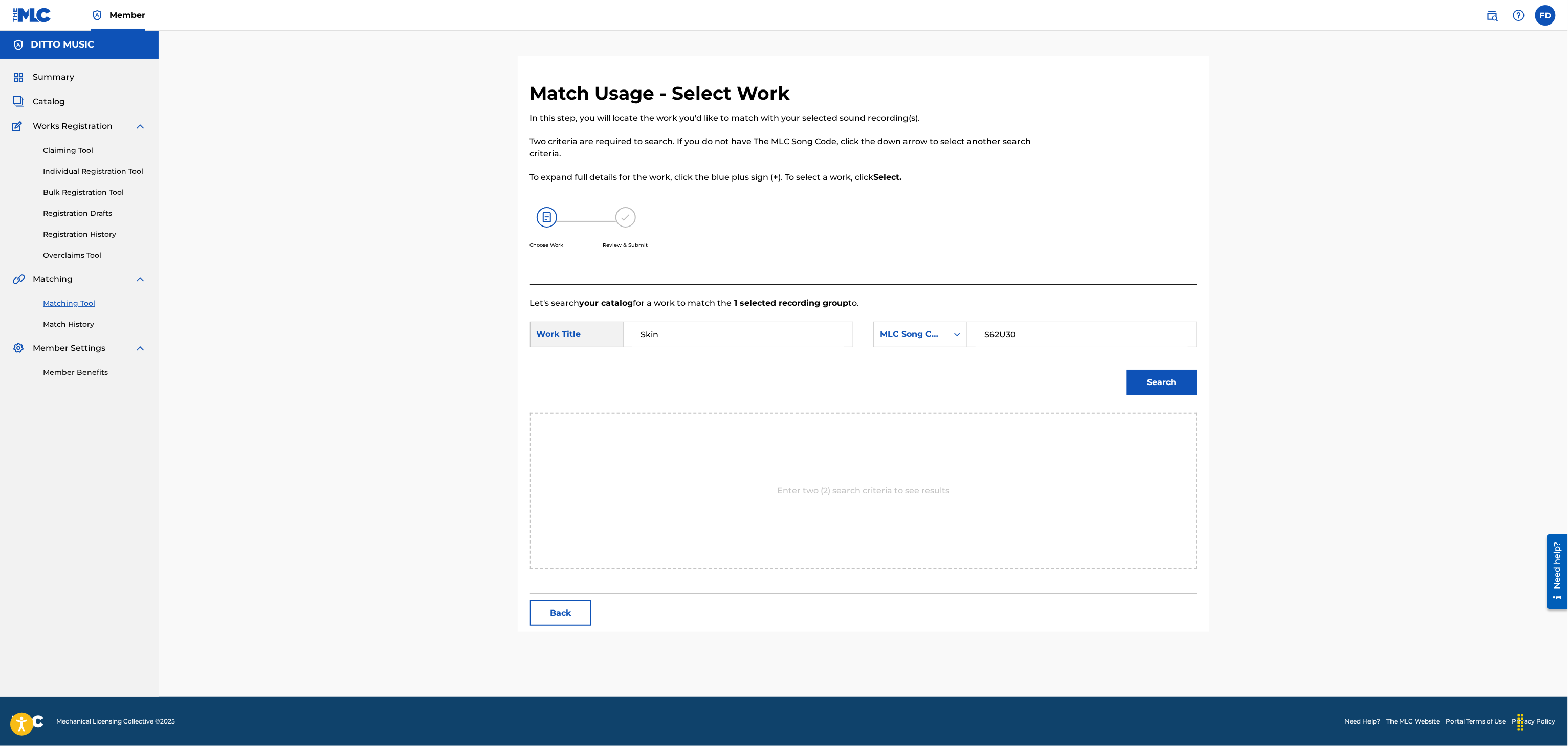
click at [1185, 386] on button "Search" at bounding box center [1162, 383] width 71 height 26
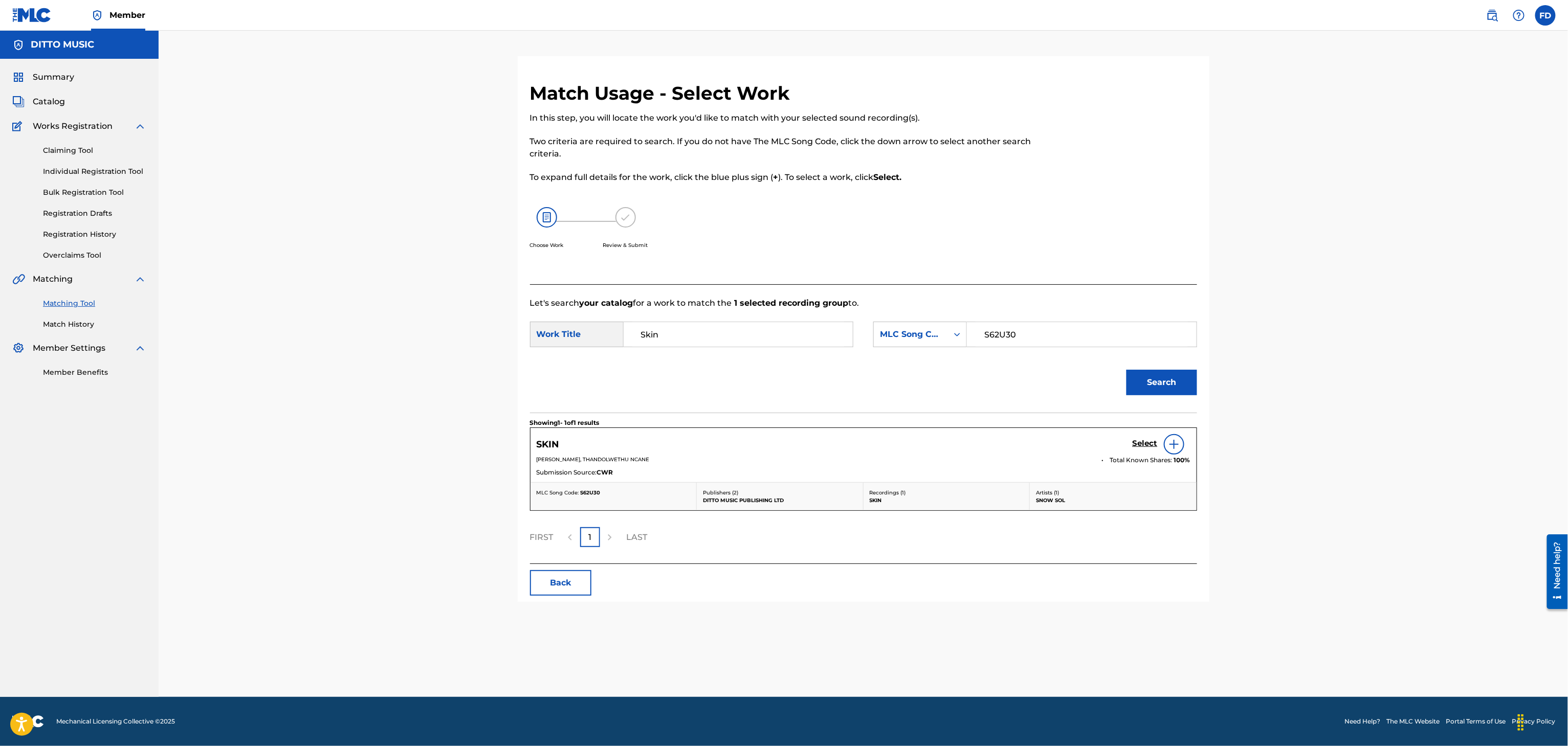
click at [1146, 447] on h5 "Select" at bounding box center [1145, 444] width 25 height 10
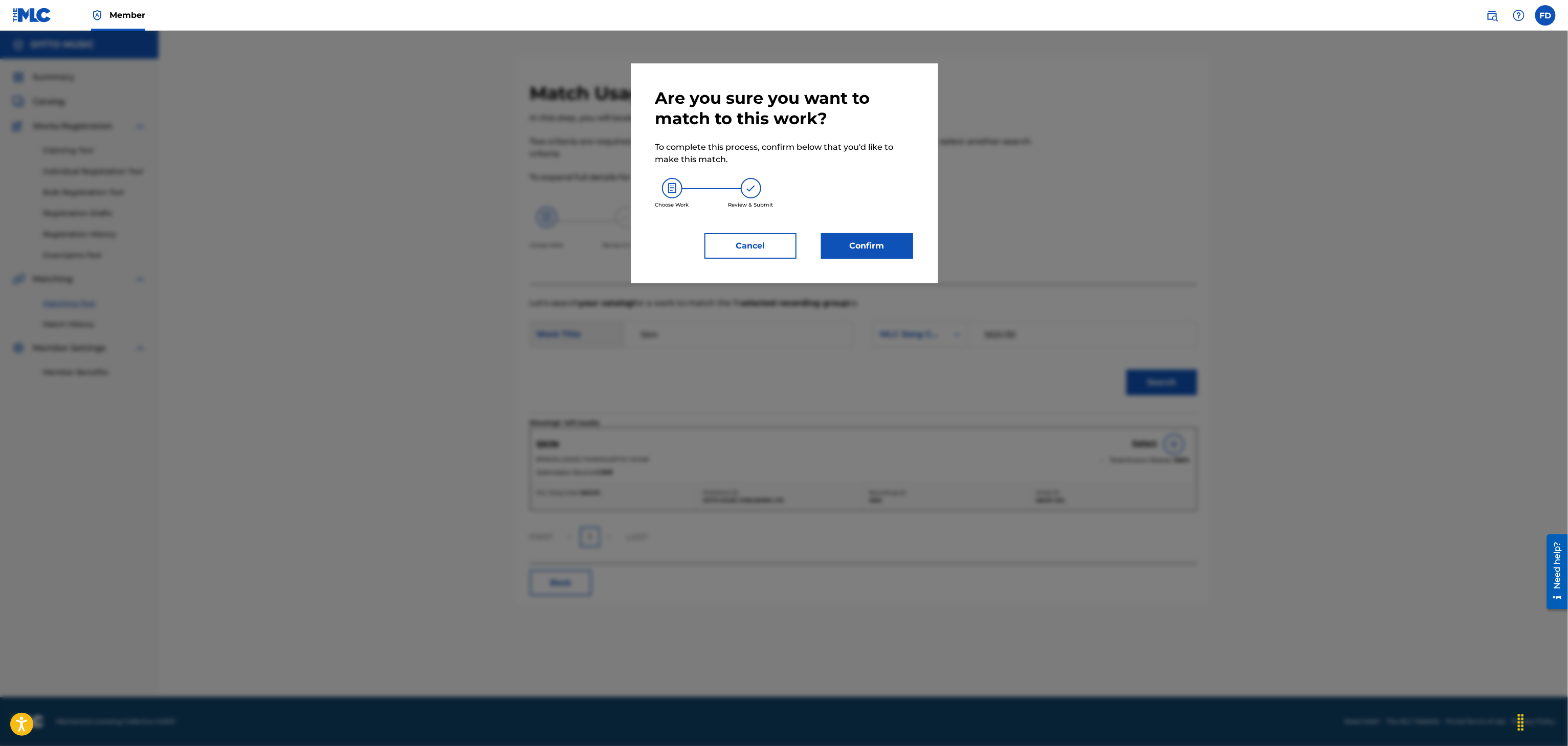
click at [865, 228] on div "Are you sure you want to match to this work? To complete this process, confirm …" at bounding box center [785, 173] width 258 height 171
click at [864, 251] on button "Confirm" at bounding box center [867, 246] width 92 height 26
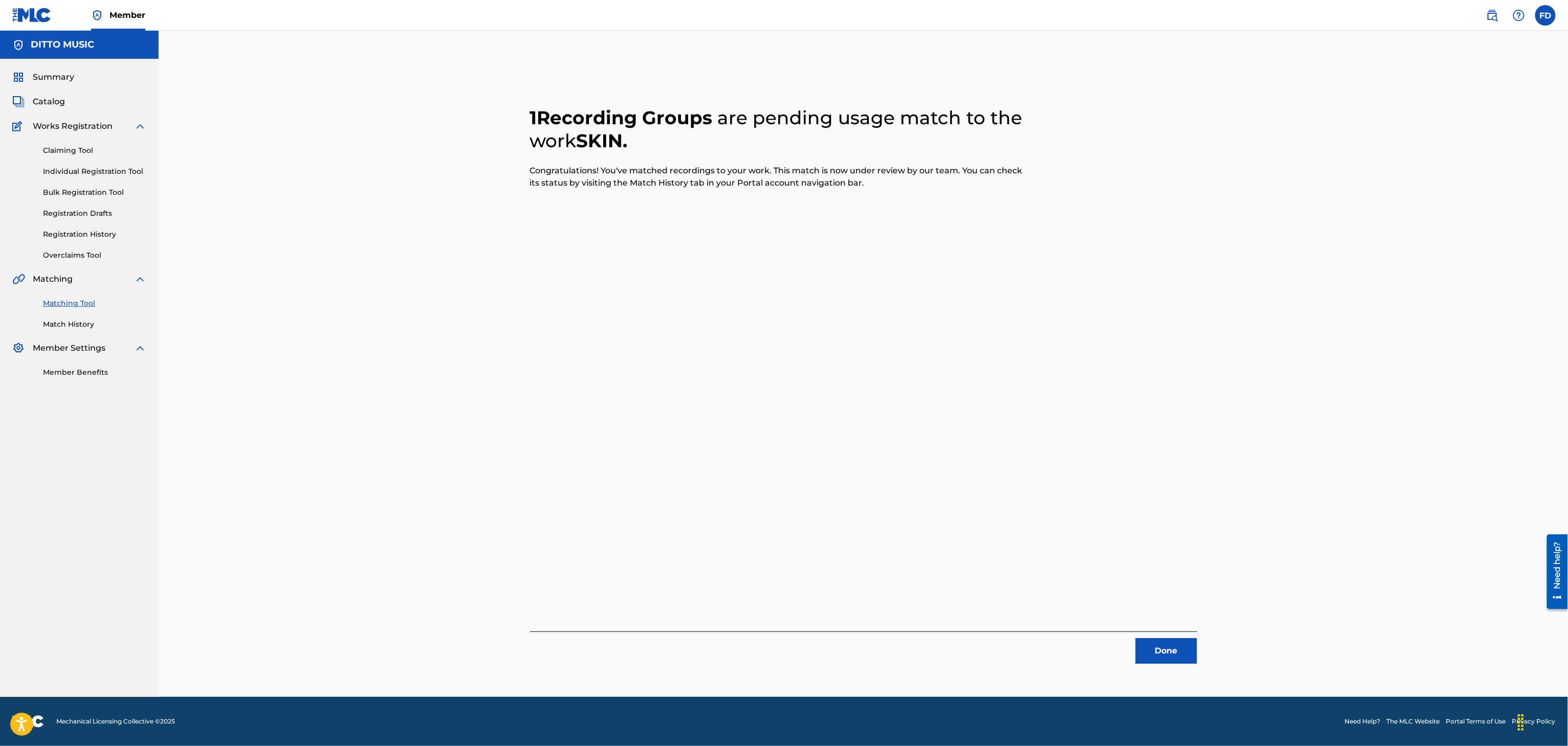
click at [1178, 645] on button "Done" at bounding box center [1166, 651] width 61 height 26
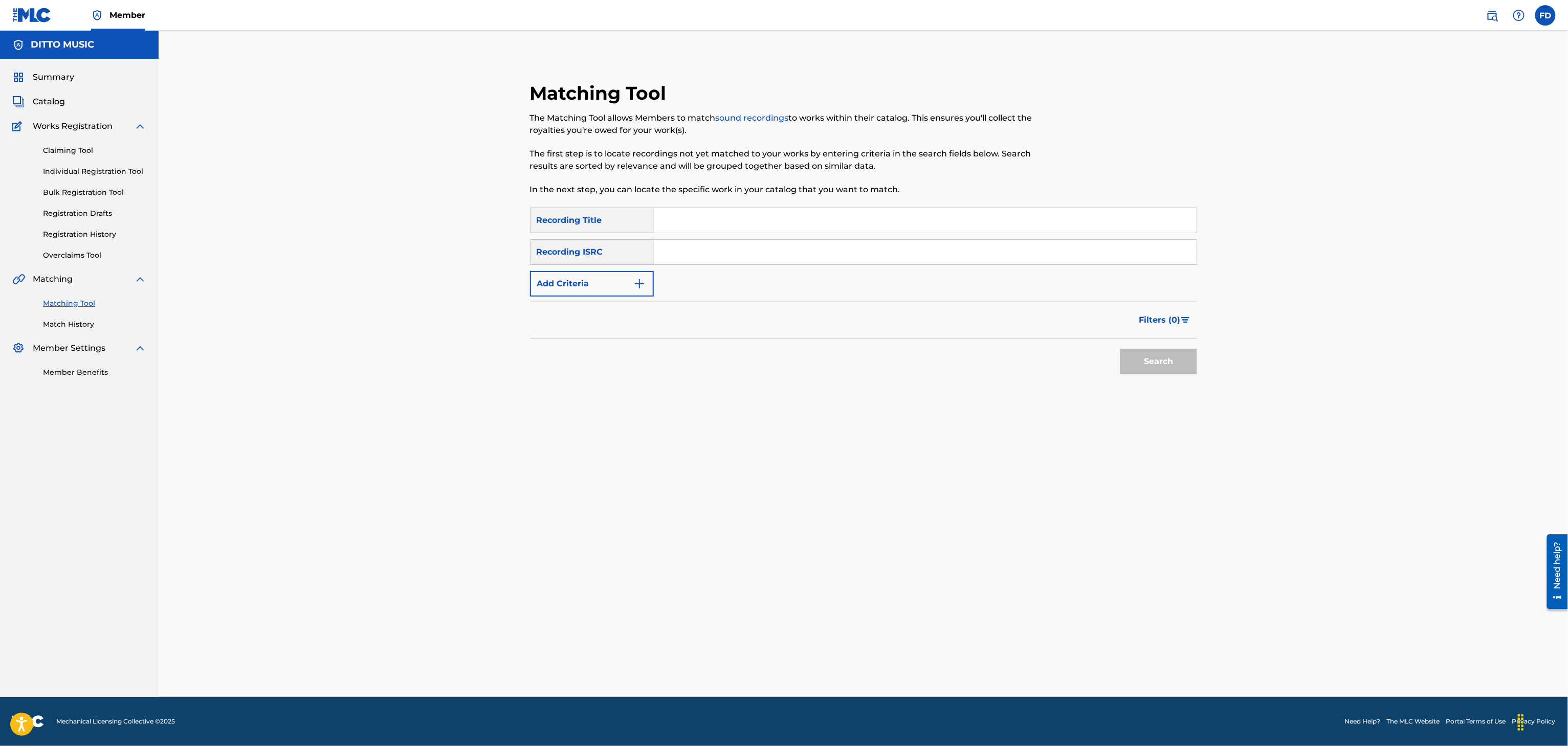
click at [675, 236] on div "SearchWithCriteria8683f96c-5ddd-4d5c-a7c2-defb5d464943 Recording Title SearchWi…" at bounding box center [864, 252] width 667 height 89
click at [696, 221] on input "Search Form" at bounding box center [925, 220] width 543 height 24
click at [766, 263] on input "Search Form" at bounding box center [925, 252] width 543 height 24
click at [1181, 355] on button "Search" at bounding box center [1159, 361] width 77 height 26
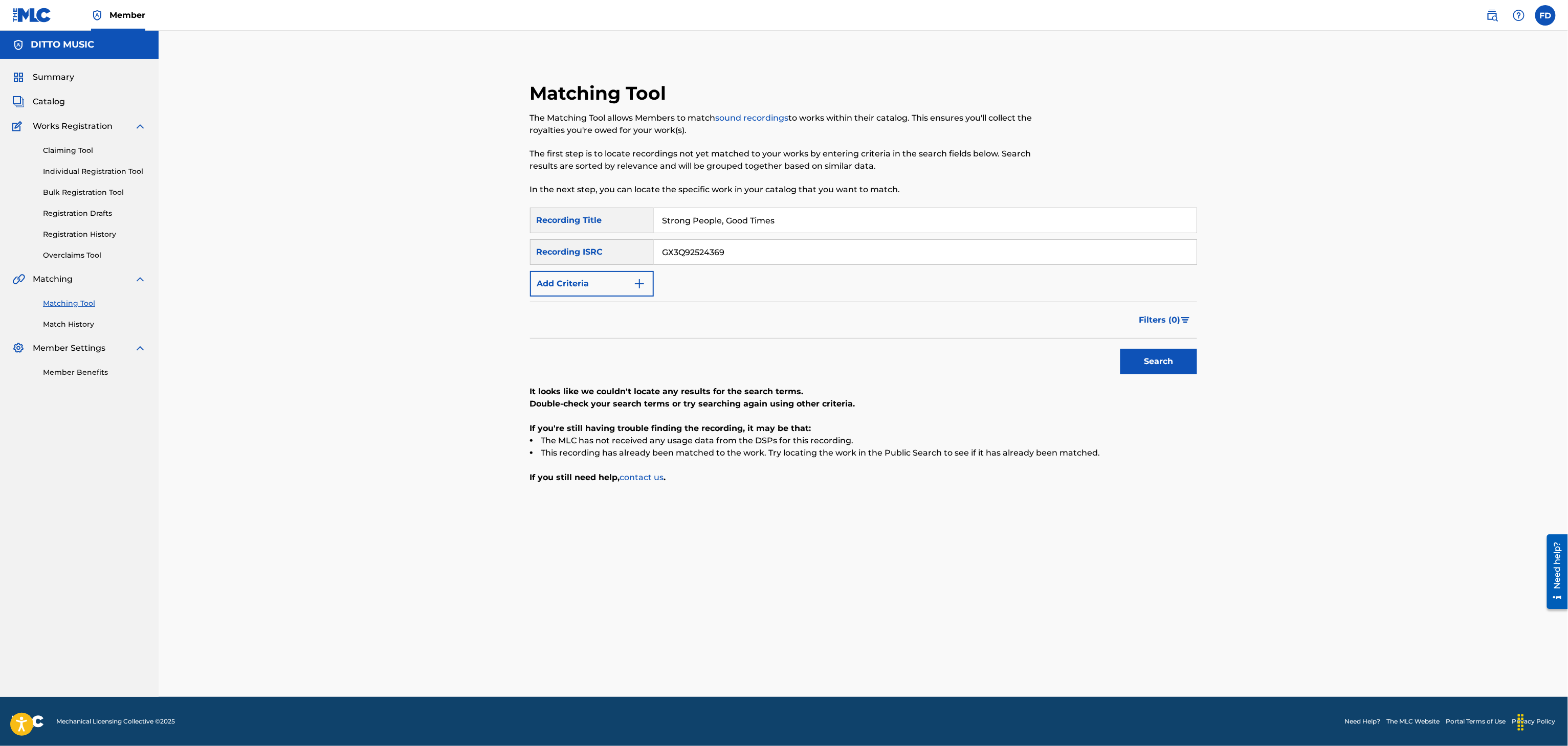
click at [1150, 345] on div "Search" at bounding box center [1156, 358] width 82 height 41
click at [1152, 357] on button "Search" at bounding box center [1159, 361] width 77 height 26
